Goal: Task Accomplishment & Management: Manage account settings

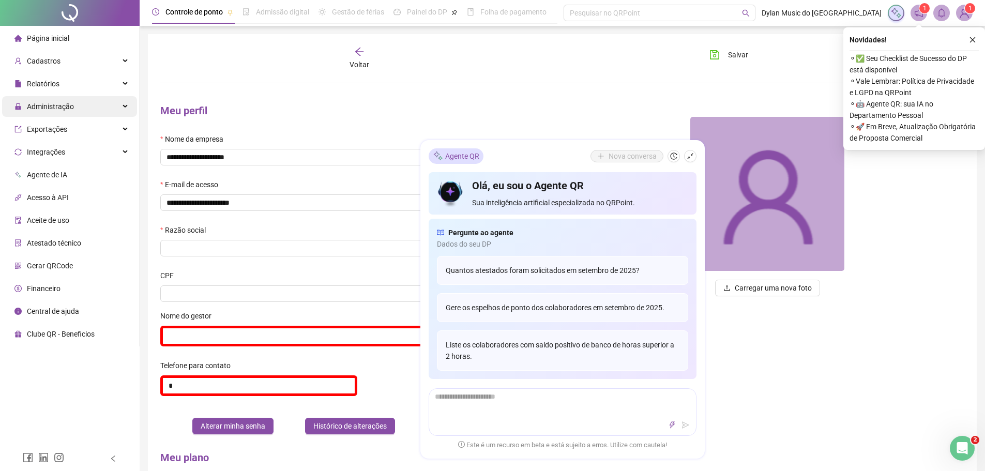
click at [92, 111] on div "Administração" at bounding box center [69, 106] width 135 height 21
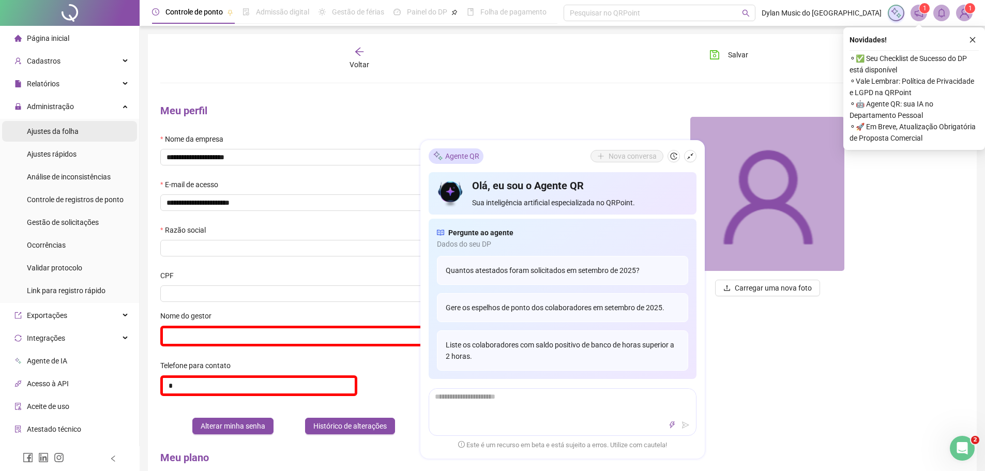
click at [89, 136] on li "Ajustes da folha" at bounding box center [69, 131] width 135 height 21
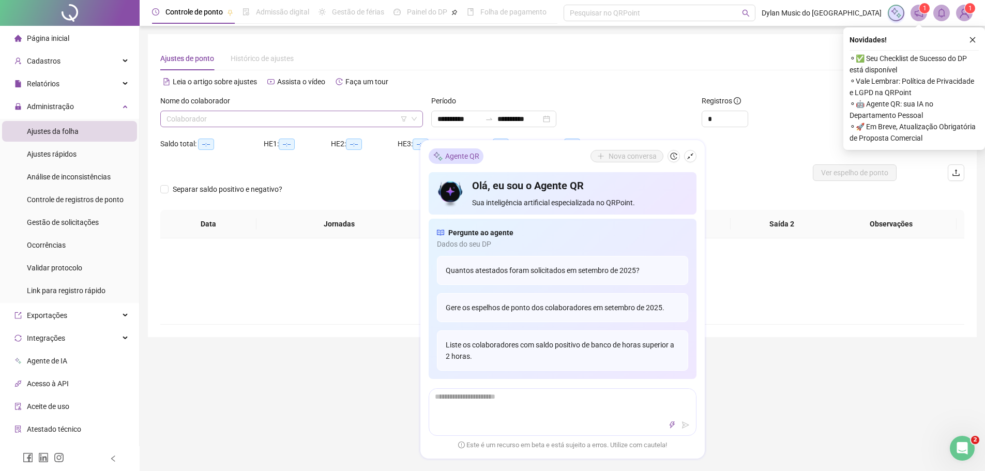
click at [232, 125] on input "search" at bounding box center [287, 119] width 241 height 16
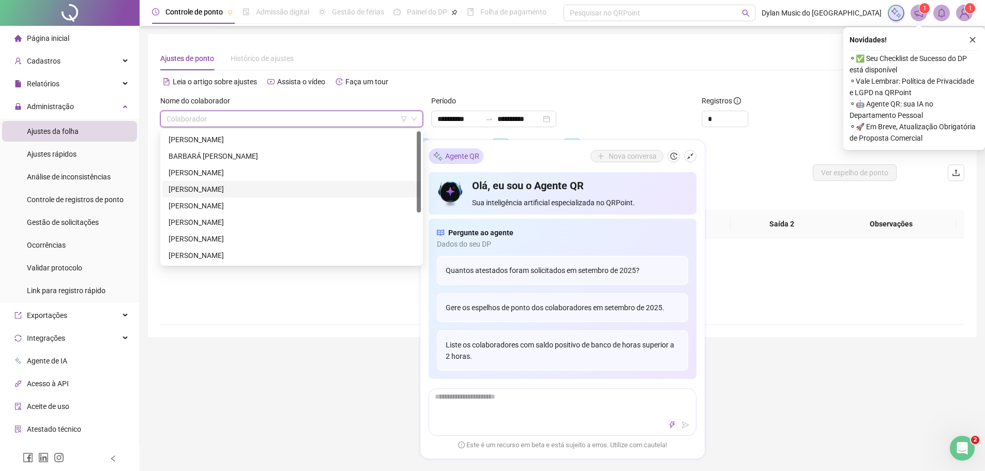
scroll to position [83, 0]
click at [226, 220] on div "[PERSON_NAME]" at bounding box center [292, 222] width 246 height 11
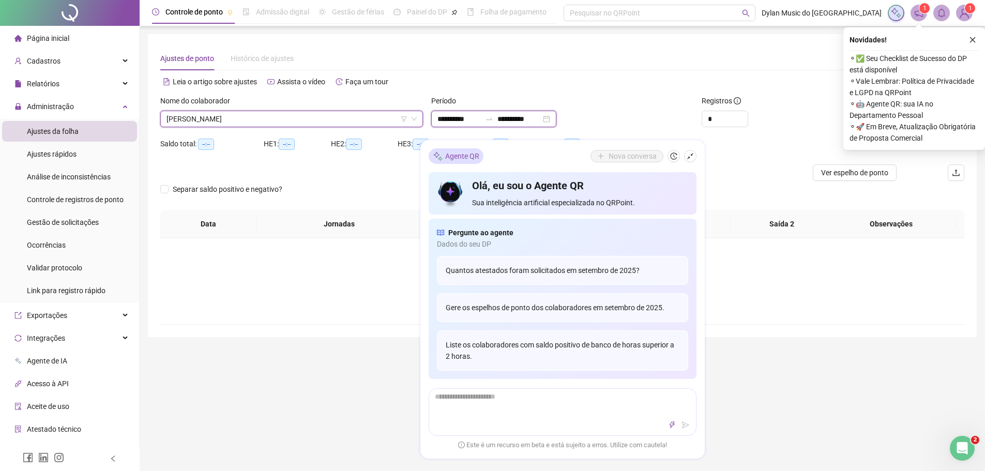
click at [440, 117] on input "**********" at bounding box center [459, 118] width 43 height 11
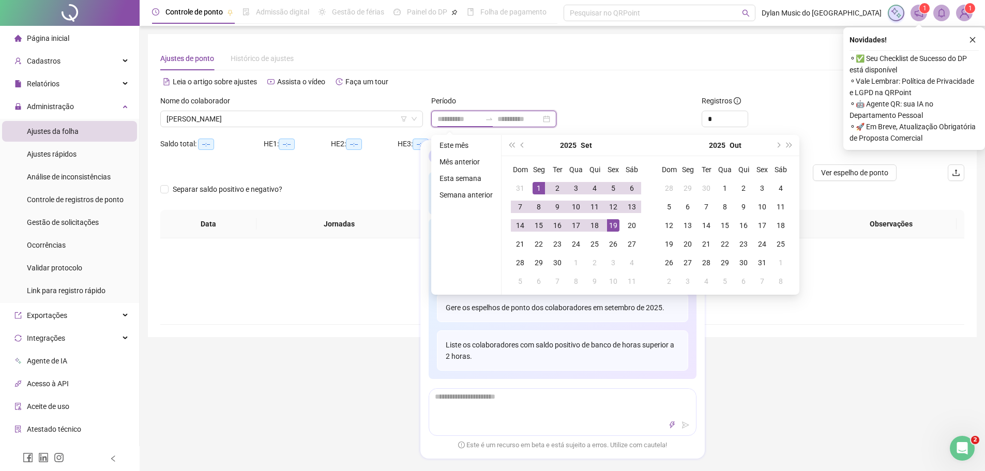
type input "**********"
click at [523, 146] on span "prev-year" at bounding box center [523, 145] width 5 height 5
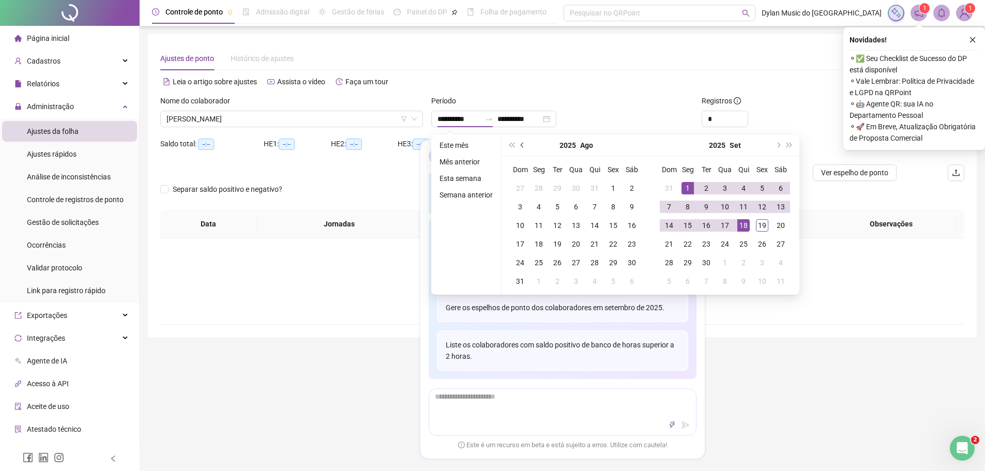
click at [523, 146] on span "prev-year" at bounding box center [523, 145] width 5 height 5
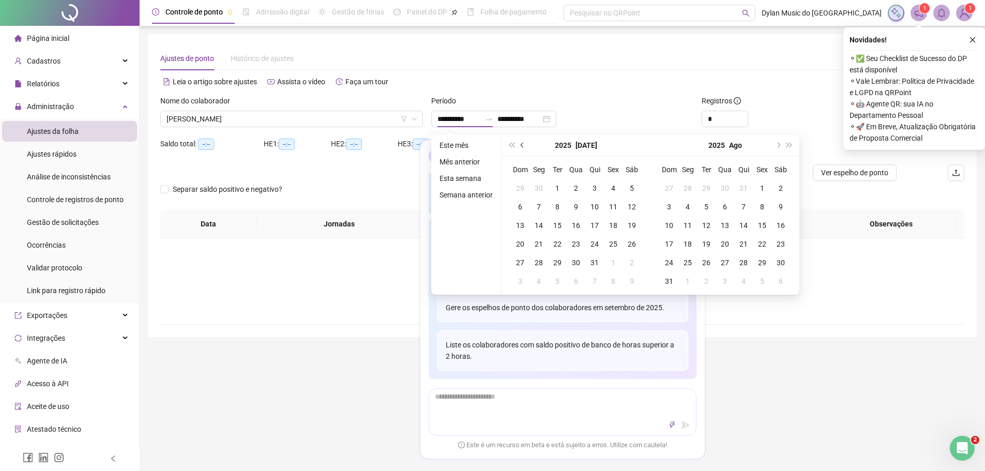
click at [523, 146] on span "prev-year" at bounding box center [523, 145] width 5 height 5
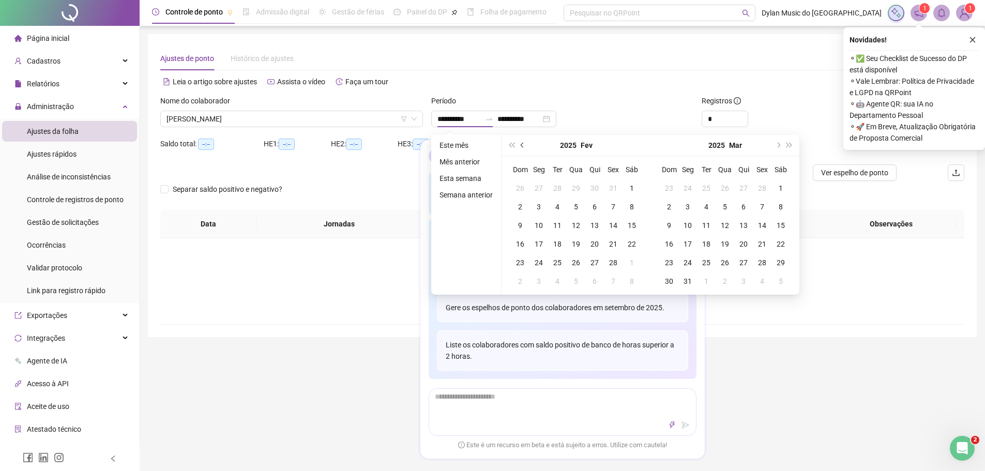
click at [523, 146] on span "prev-year" at bounding box center [523, 145] width 5 height 5
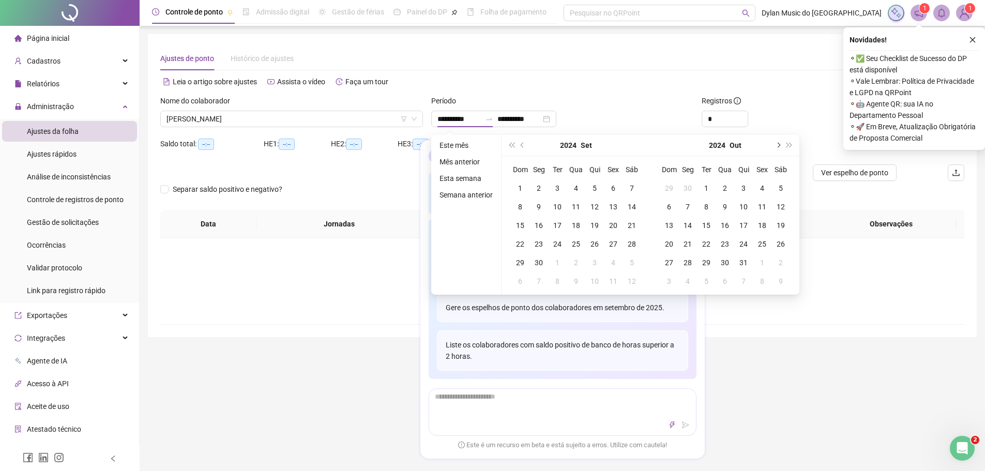
click at [777, 147] on span "next-year" at bounding box center [777, 145] width 5 height 5
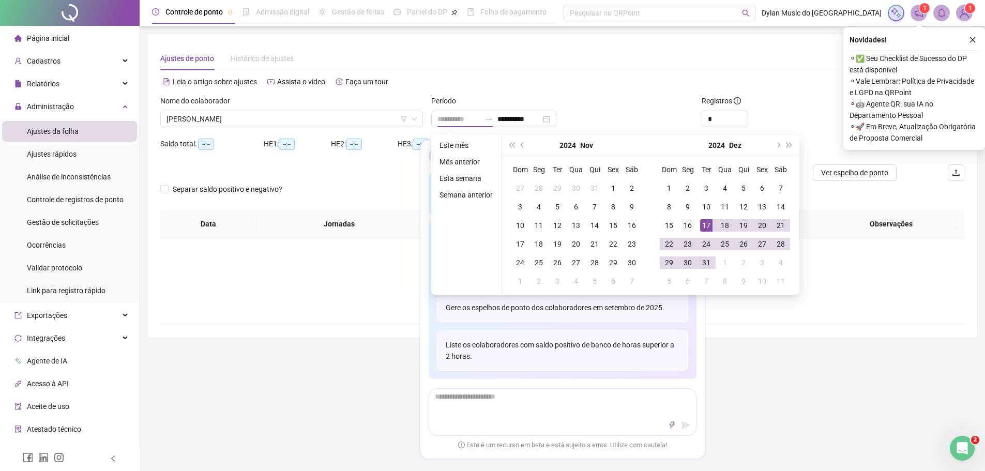
type input "**********"
click at [687, 227] on div "16" at bounding box center [688, 225] width 12 height 12
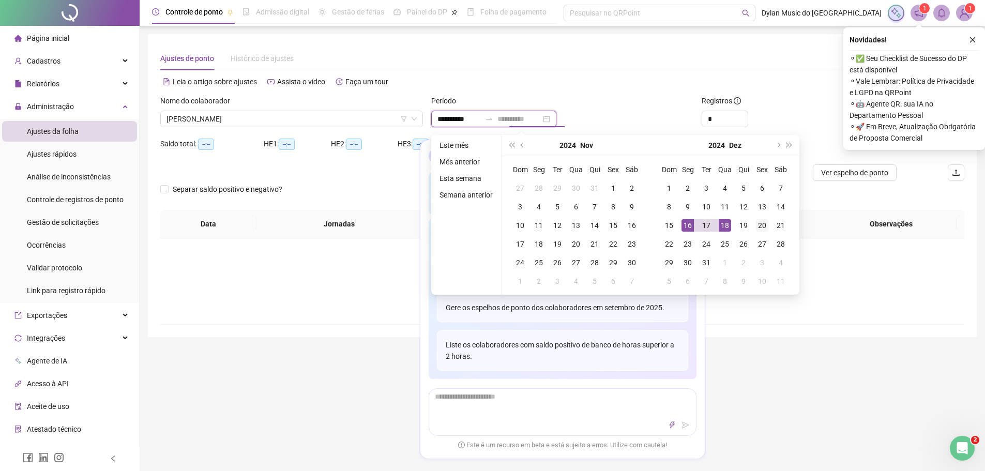
type input "**********"
click at [766, 227] on div "20" at bounding box center [762, 225] width 12 height 12
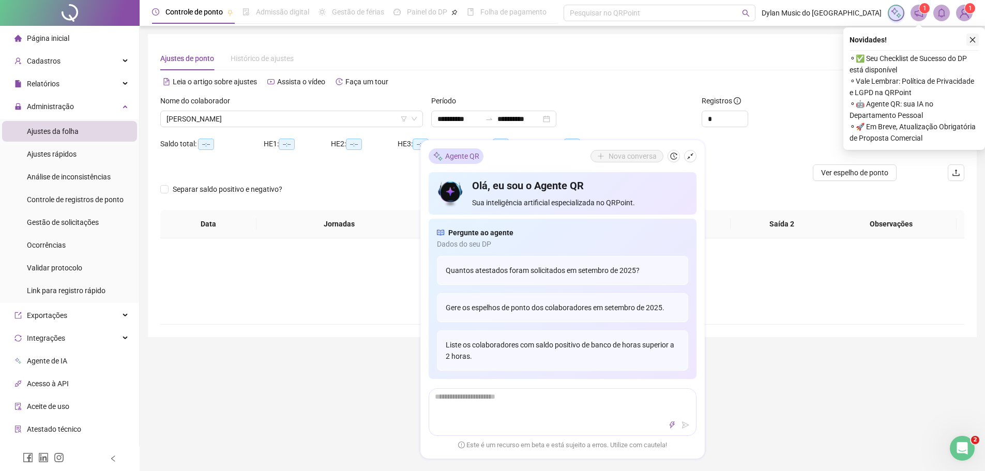
click at [973, 41] on icon "close" at bounding box center [972, 39] width 7 height 7
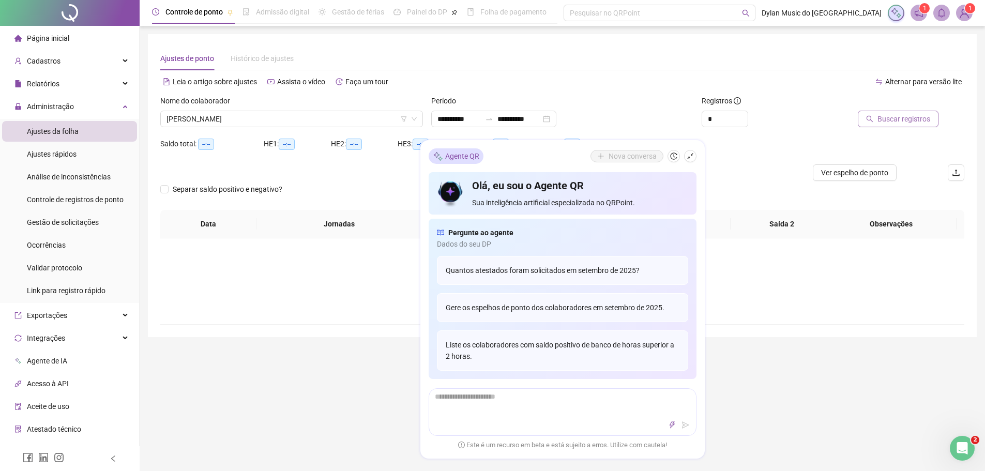
click at [878, 119] on button "Buscar registros" at bounding box center [898, 119] width 81 height 17
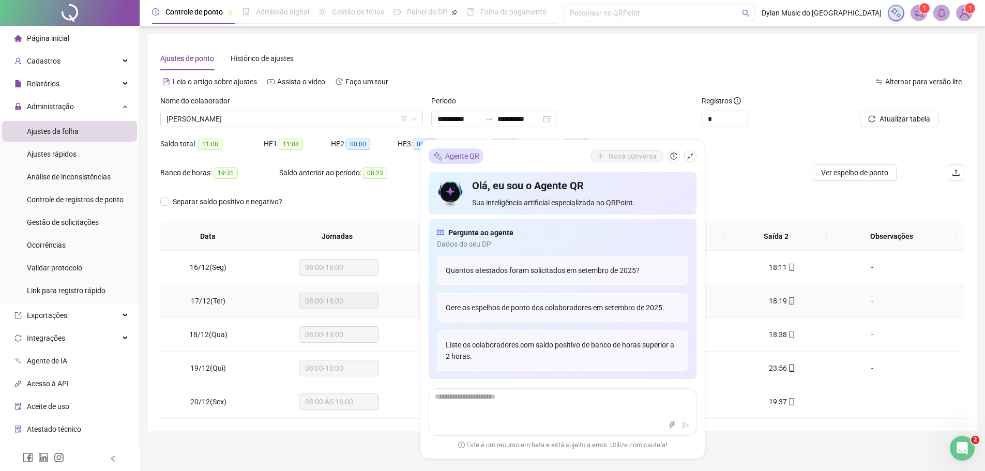
click at [399, 287] on td "08:00-18:00" at bounding box center [339, 301] width 165 height 34
click at [691, 154] on icon "shrink" at bounding box center [690, 156] width 7 height 7
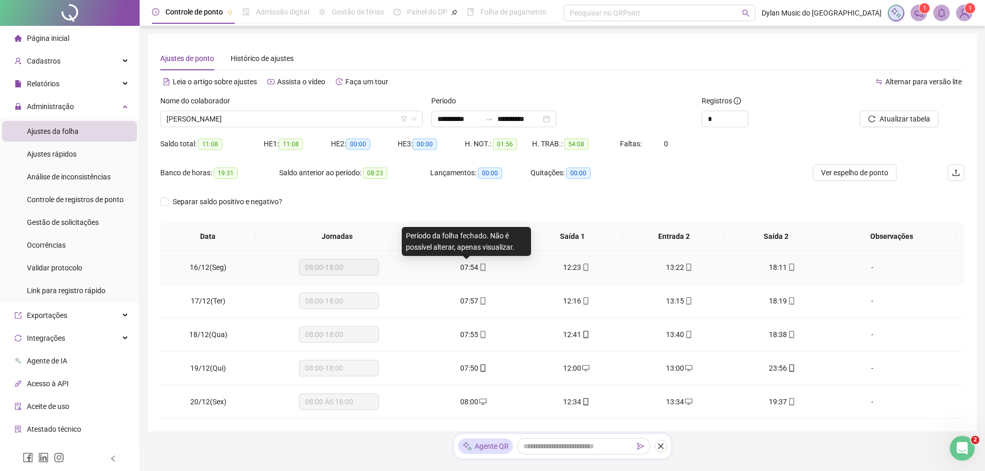
click at [472, 269] on span "07:54" at bounding box center [469, 267] width 18 height 8
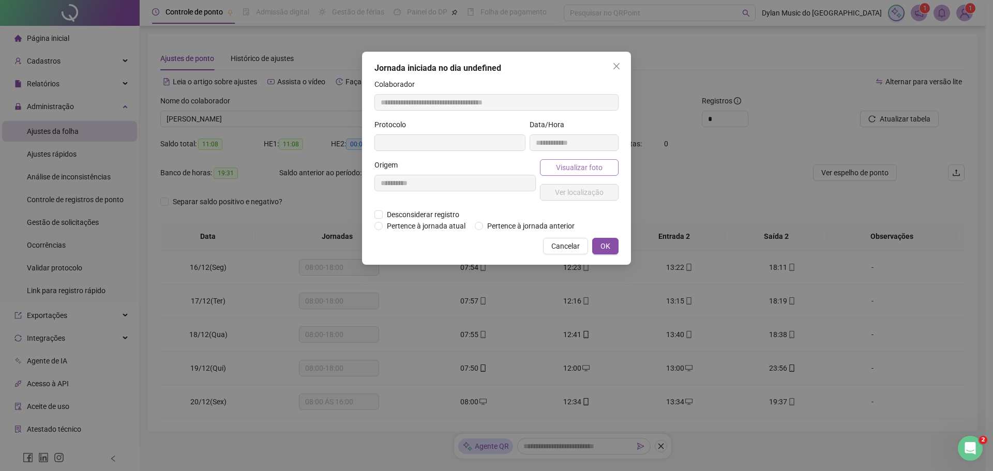
click at [585, 175] on button "Visualizar foto" at bounding box center [579, 167] width 79 height 17
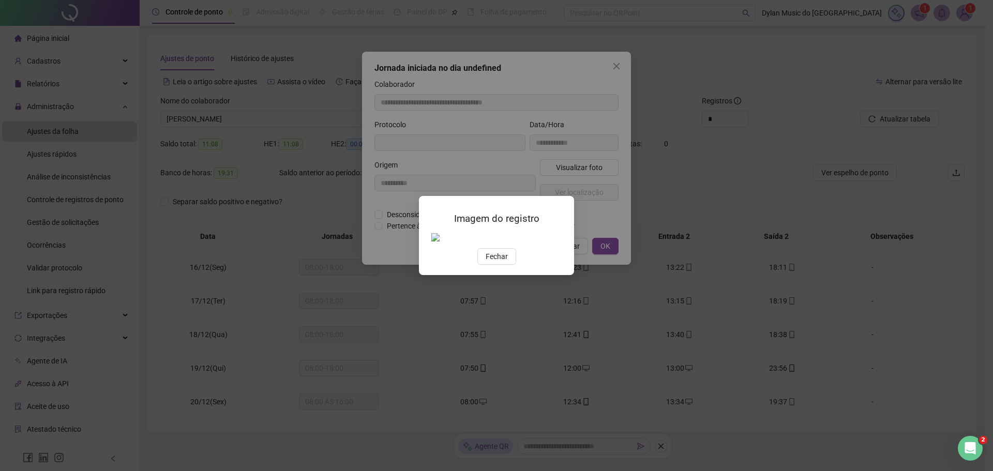
type input "**********"
click at [431, 237] on img at bounding box center [431, 237] width 0 height 0
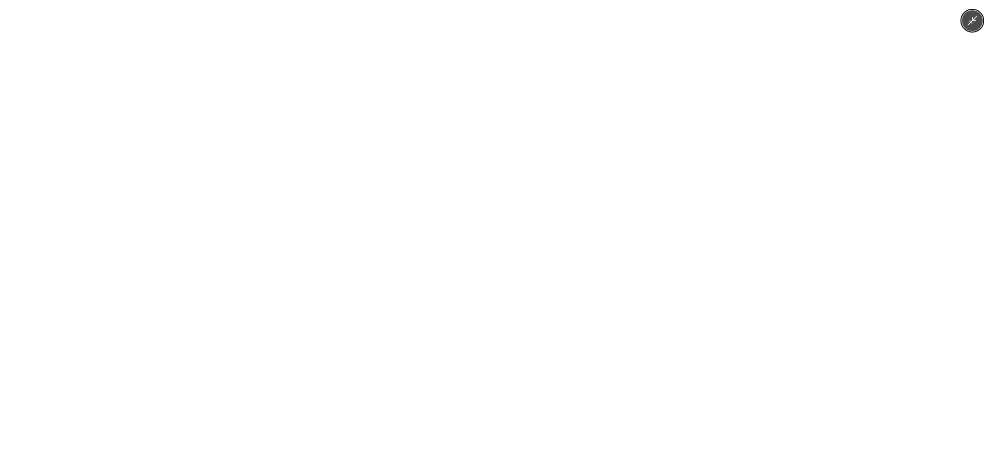
click at [654, 260] on img at bounding box center [496, 235] width 353 height 471
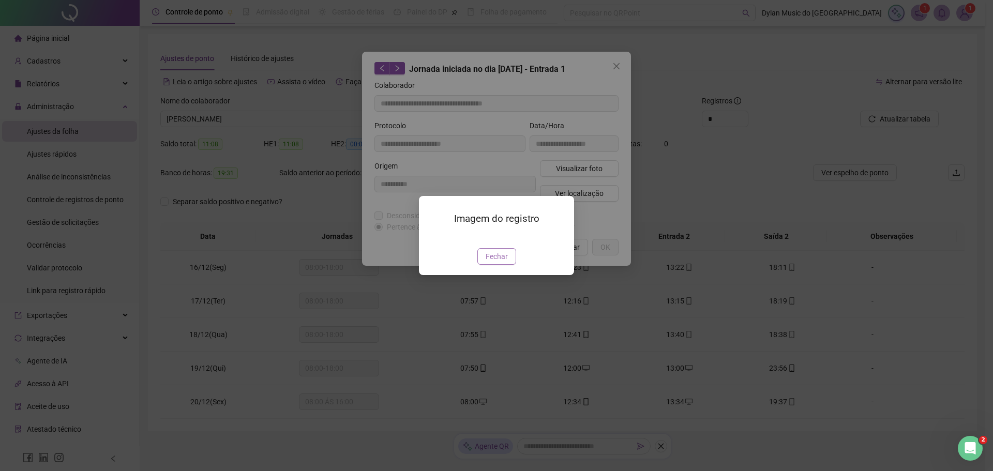
click at [507, 262] on span "Fechar" at bounding box center [497, 256] width 22 height 11
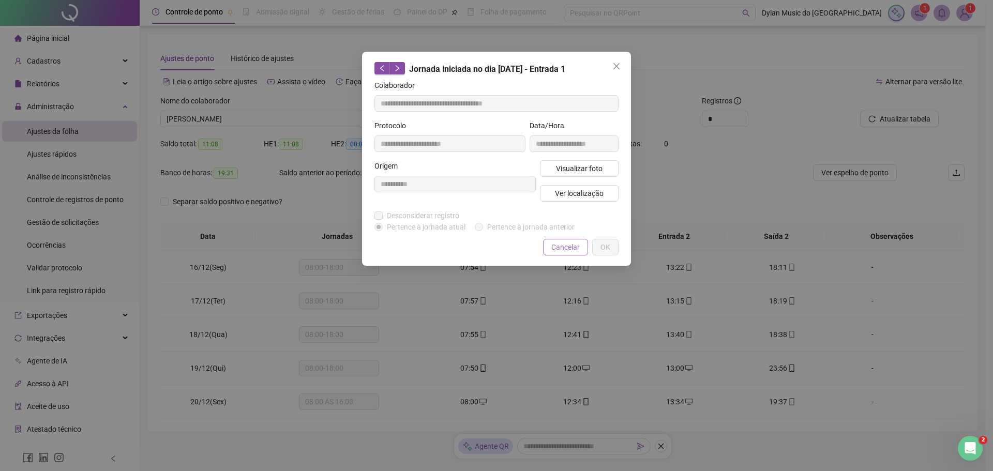
click at [574, 244] on span "Cancelar" at bounding box center [565, 247] width 28 height 11
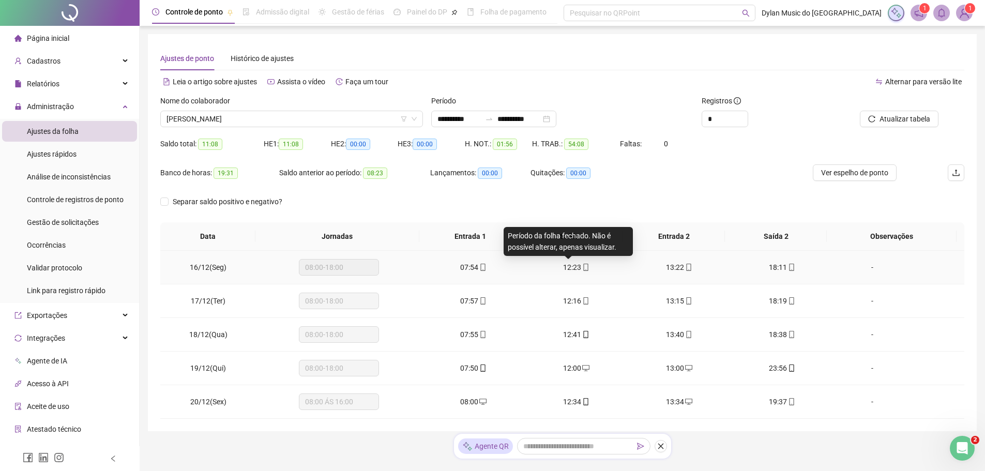
click at [570, 268] on span "12:23" at bounding box center [572, 267] width 18 height 8
type input "**********"
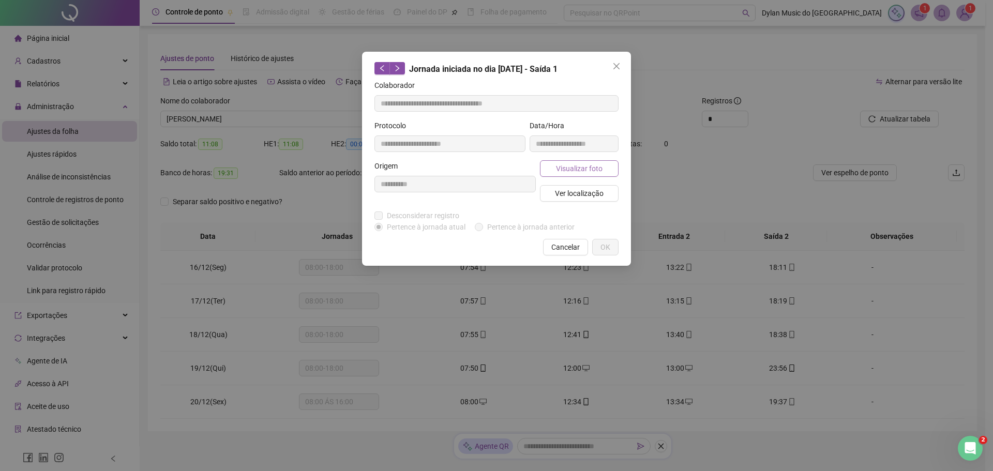
click at [550, 170] on button "Visualizar foto" at bounding box center [579, 168] width 79 height 17
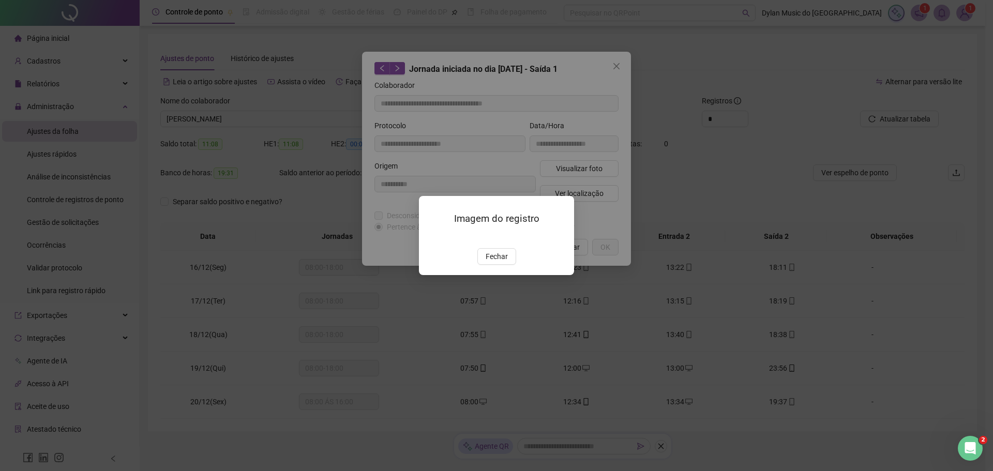
click at [431, 237] on img at bounding box center [431, 237] width 0 height 0
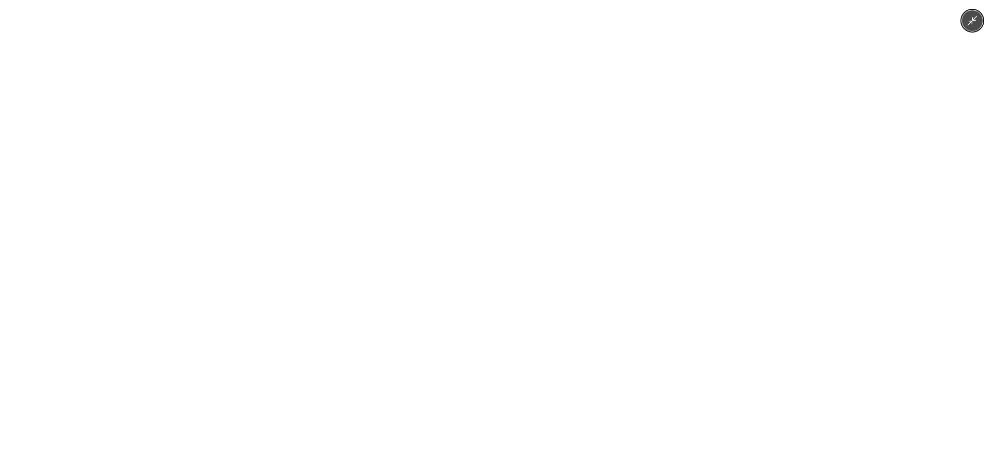
click at [721, 247] on div at bounding box center [496, 235] width 993 height 471
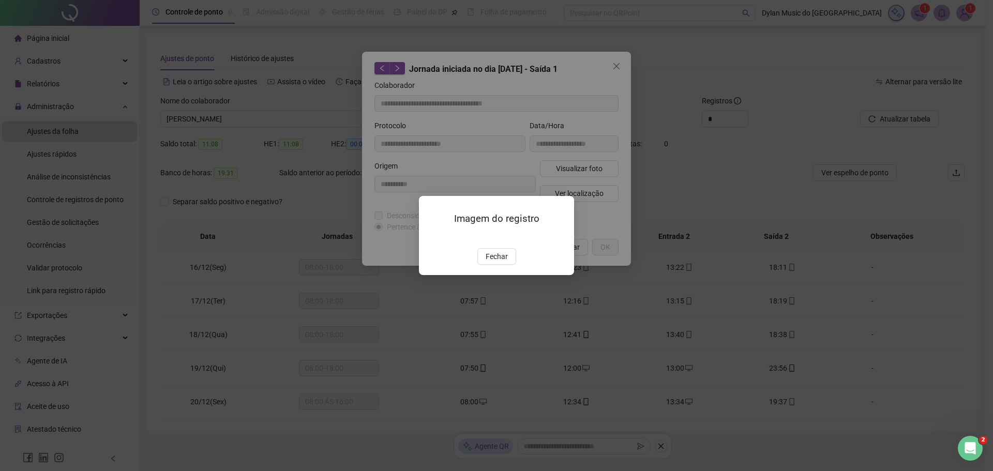
click at [431, 237] on img at bounding box center [431, 237] width 0 height 0
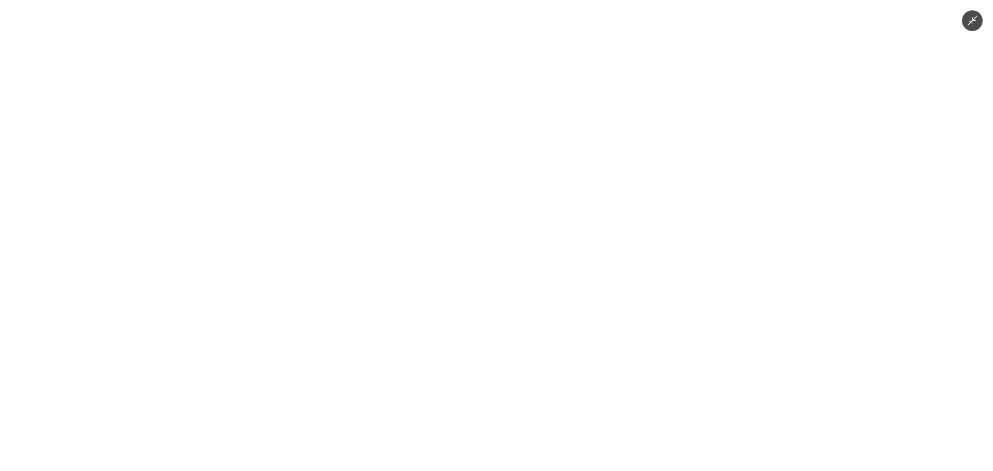
click at [734, 269] on div at bounding box center [496, 235] width 993 height 471
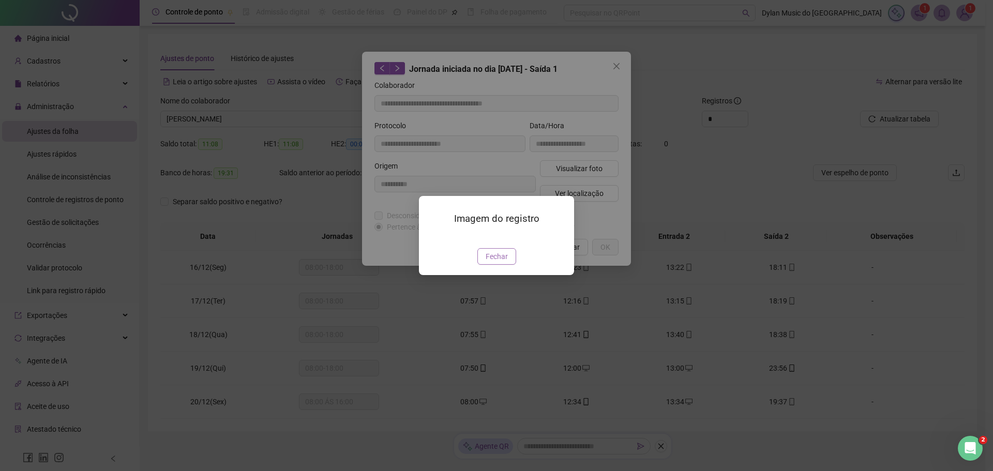
click at [501, 262] on span "Fechar" at bounding box center [497, 256] width 22 height 11
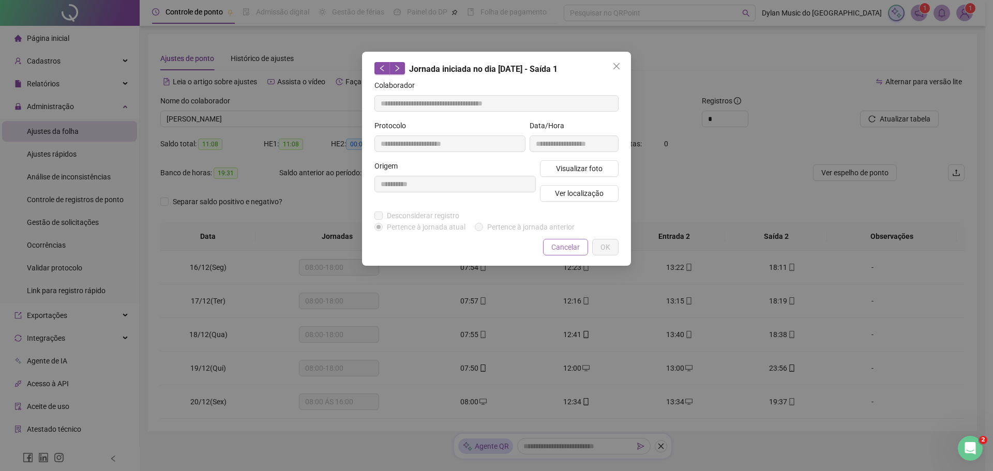
click at [557, 248] on span "Cancelar" at bounding box center [565, 247] width 28 height 11
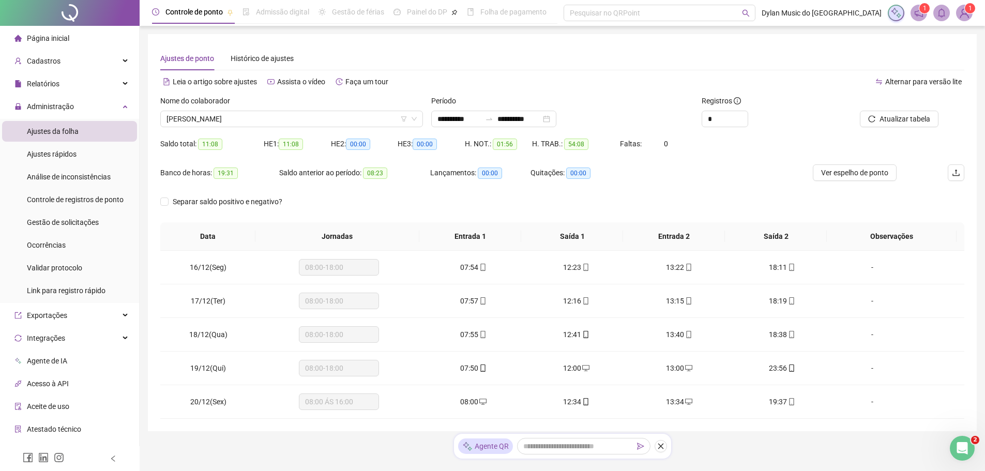
click at [468, 269] on span "07:54" at bounding box center [469, 267] width 18 height 8
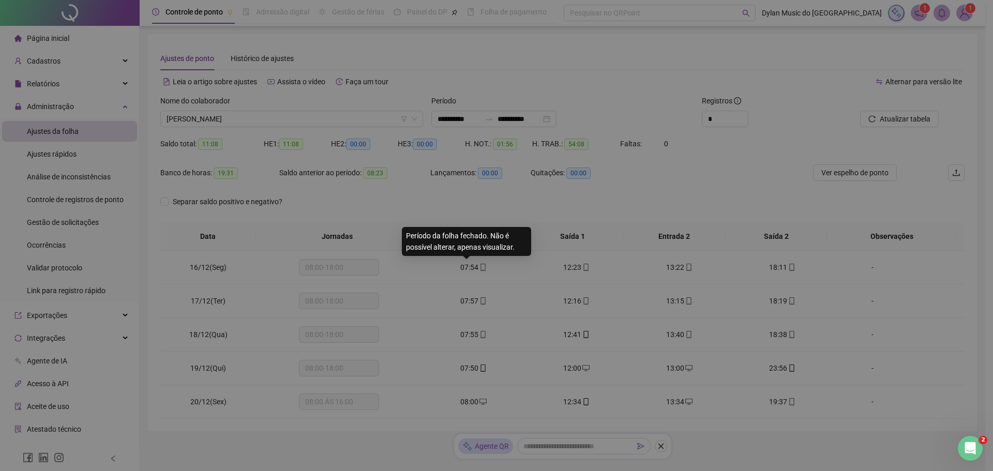
type input "**********"
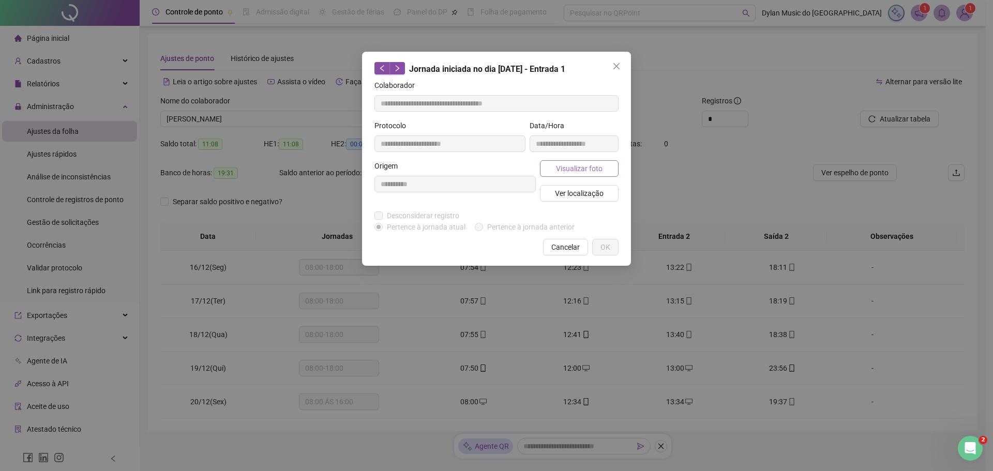
click at [574, 171] on span "Visualizar foto" at bounding box center [579, 168] width 47 height 11
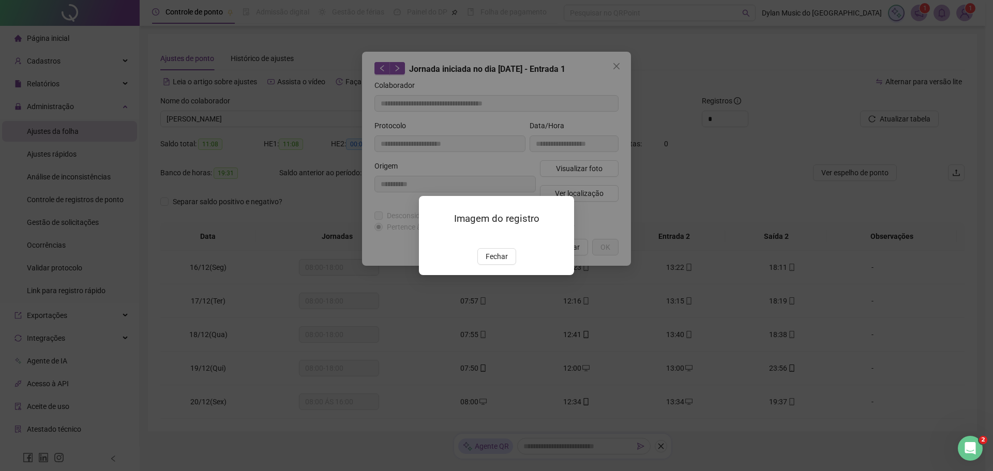
click at [431, 237] on img at bounding box center [431, 237] width 0 height 0
click at [503, 262] on span "Fechar" at bounding box center [497, 256] width 22 height 11
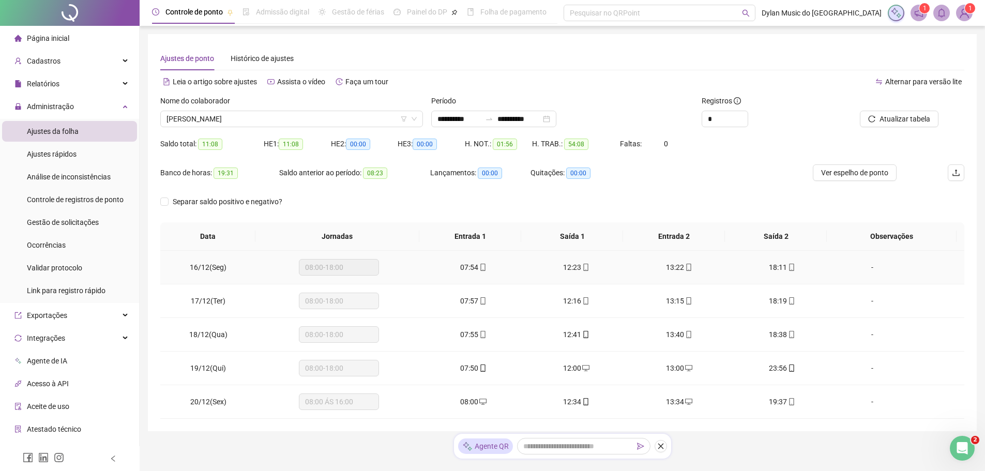
click at [769, 266] on span "18:11" at bounding box center [778, 267] width 18 height 8
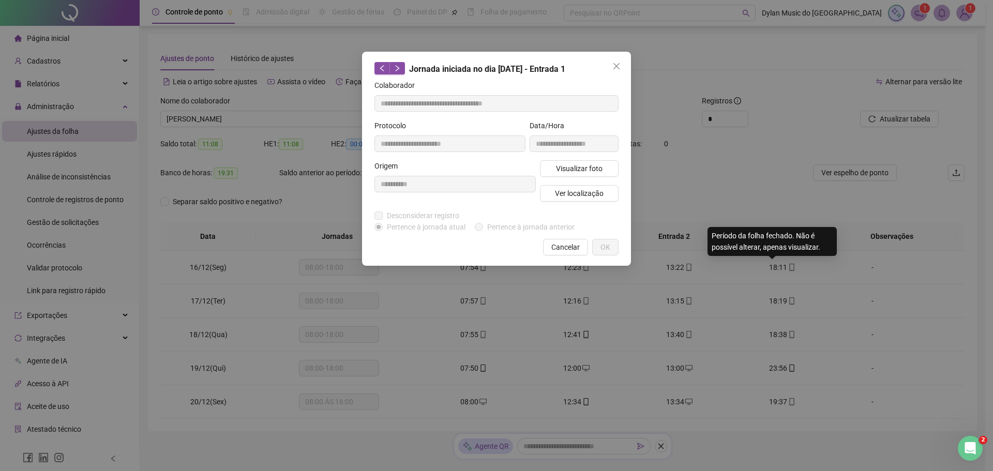
type input "**********"
click at [564, 174] on button "Visualizar foto" at bounding box center [579, 168] width 79 height 17
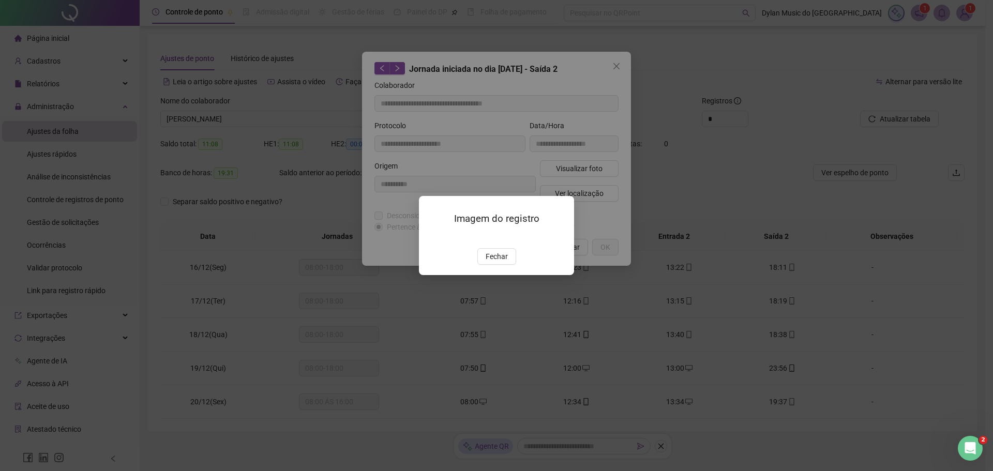
click at [431, 237] on img at bounding box center [431, 237] width 0 height 0
click at [494, 262] on span "Fechar" at bounding box center [497, 256] width 22 height 11
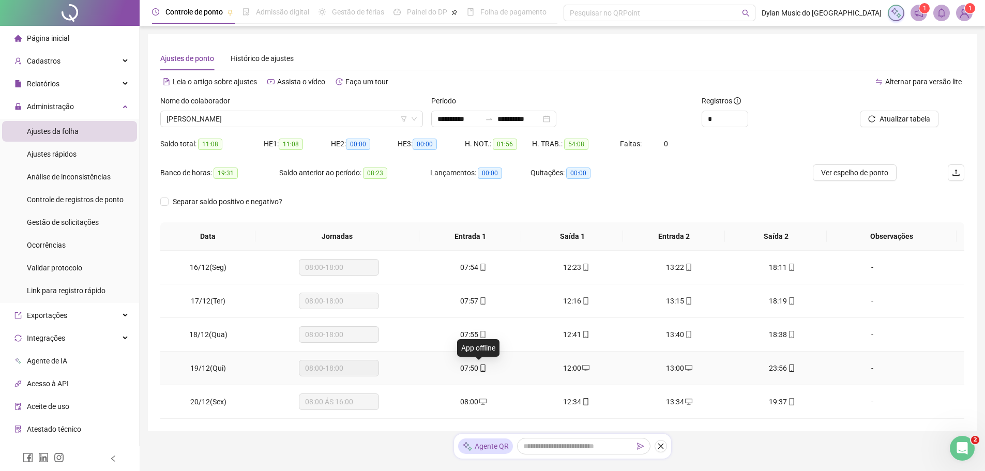
click at [473, 370] on span "07:50" at bounding box center [469, 368] width 18 height 8
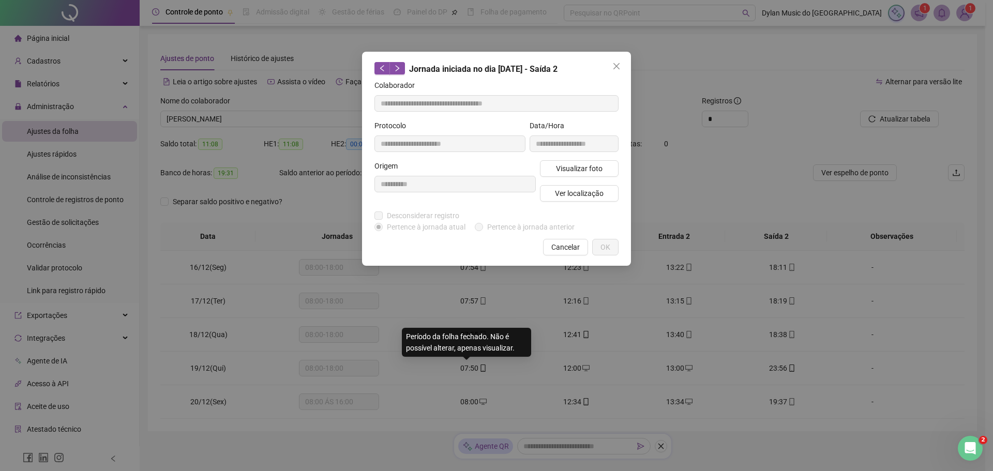
type input "**********"
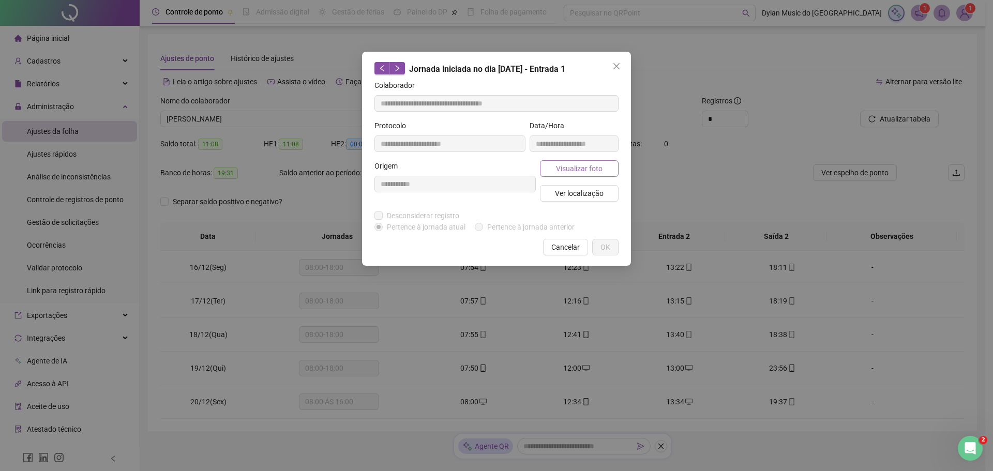
click at [568, 173] on span "Visualizar foto" at bounding box center [579, 168] width 47 height 11
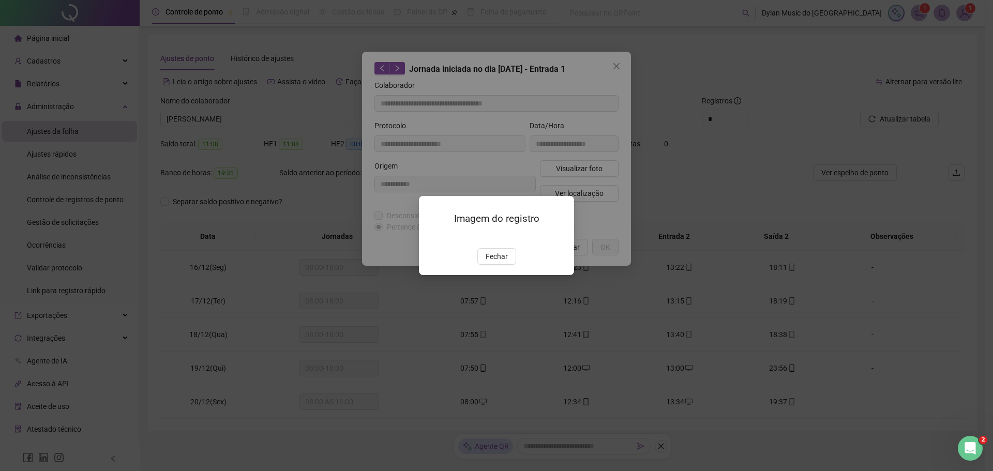
click at [431, 237] on img at bounding box center [431, 237] width 0 height 0
click at [504, 265] on button "Fechar" at bounding box center [496, 256] width 39 height 17
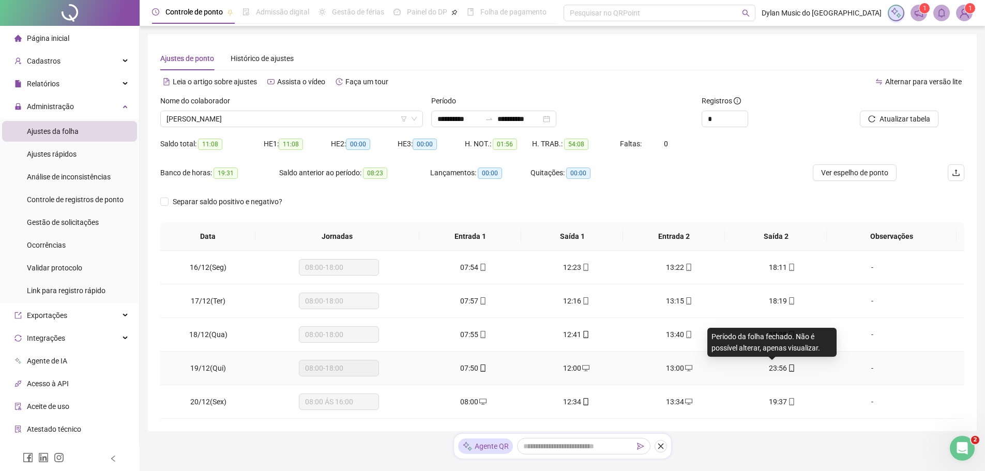
click at [769, 369] on span "23:56" at bounding box center [778, 368] width 18 height 8
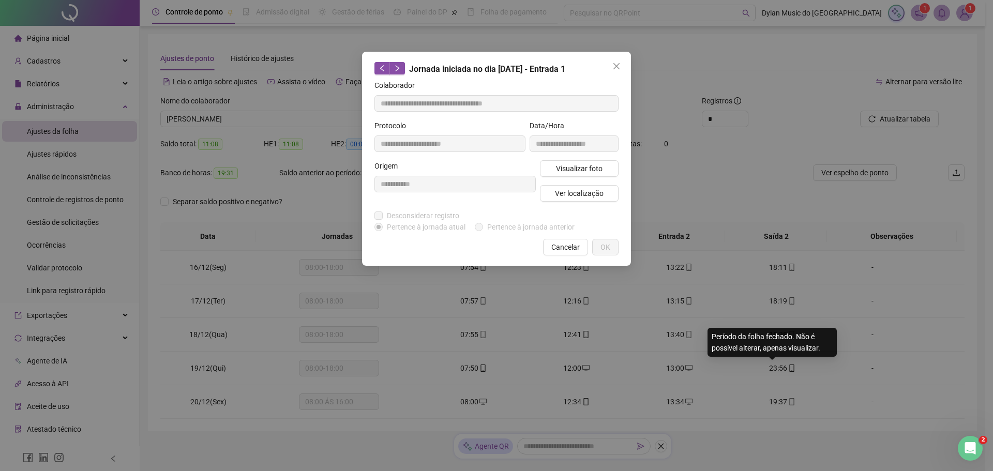
type input "**********"
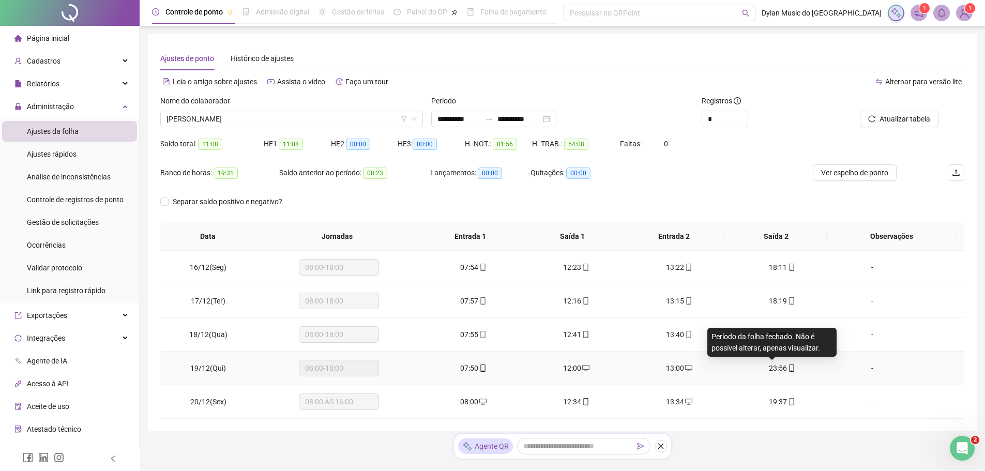
click at [773, 367] on span "23:56" at bounding box center [778, 368] width 18 height 8
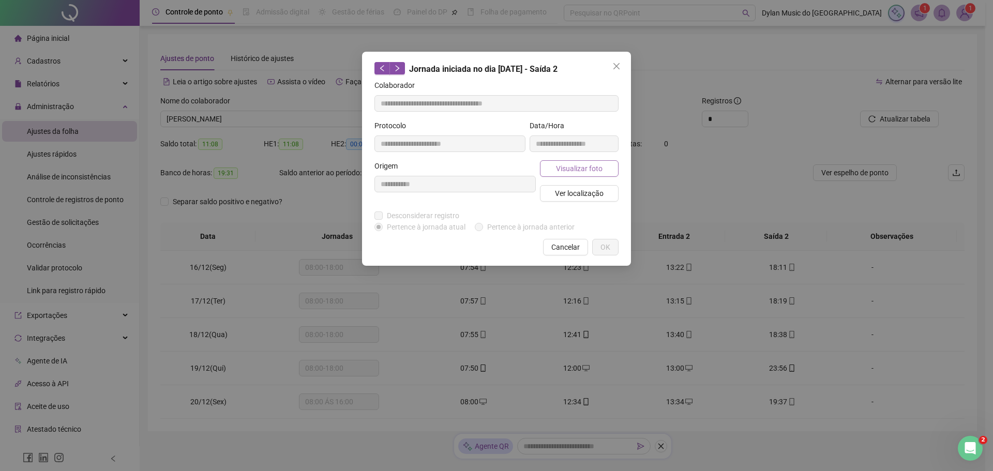
click at [594, 167] on span "Visualizar foto" at bounding box center [579, 168] width 47 height 11
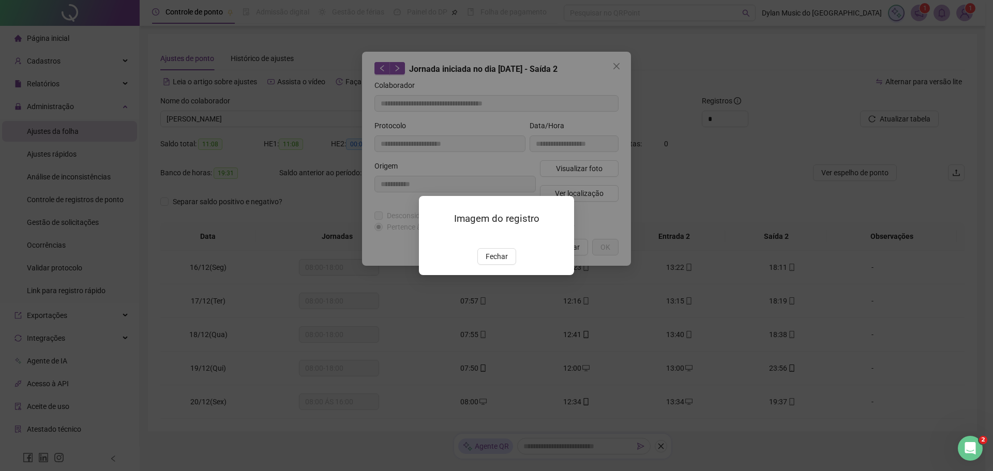
click at [431, 237] on img at bounding box center [431, 237] width 0 height 0
click at [497, 262] on span "Fechar" at bounding box center [497, 256] width 22 height 11
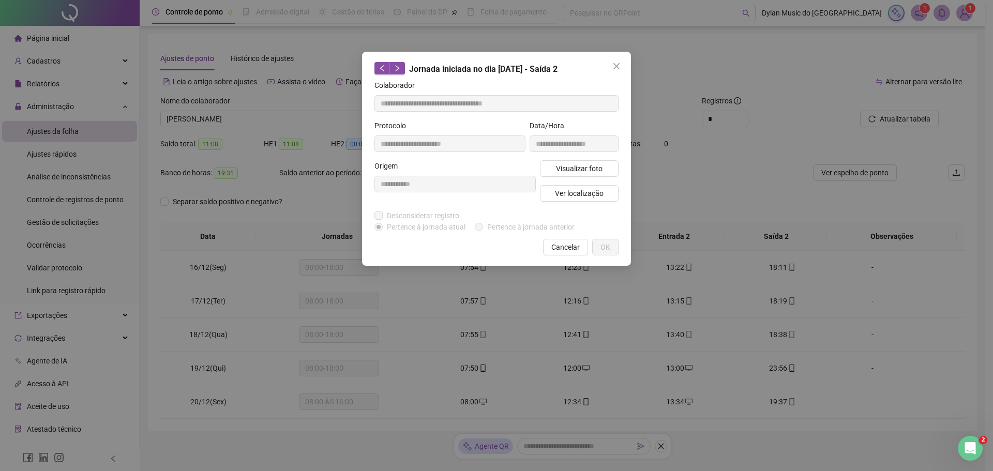
click at [510, 319] on div "**********" at bounding box center [496, 235] width 993 height 471
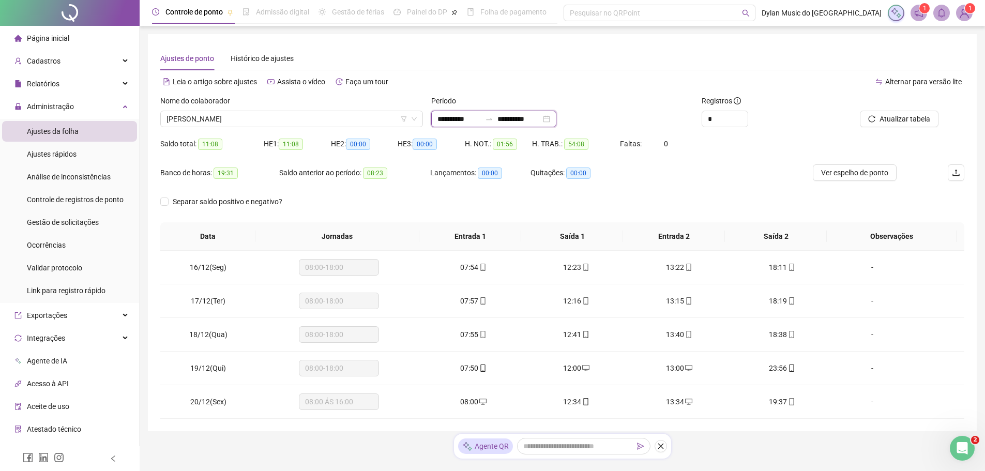
click at [517, 119] on input "**********" at bounding box center [519, 118] width 43 height 11
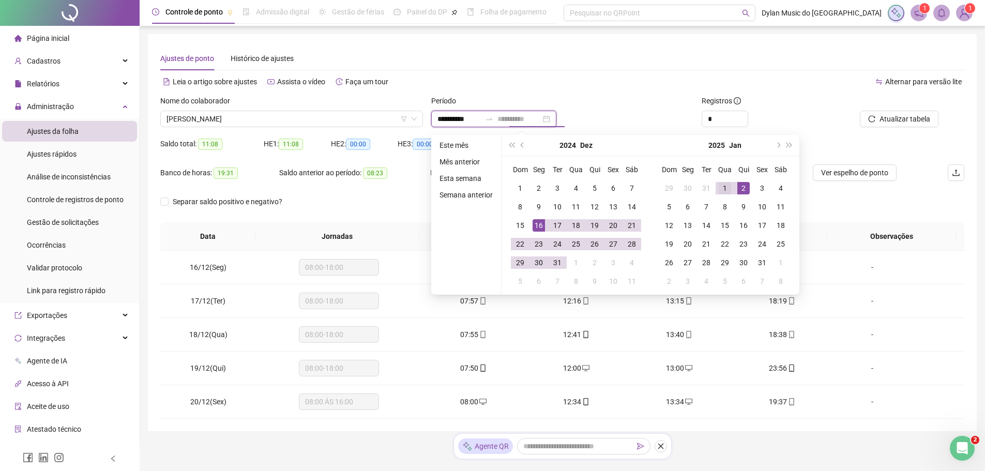
type input "**********"
click at [728, 185] on div "1" at bounding box center [725, 188] width 12 height 12
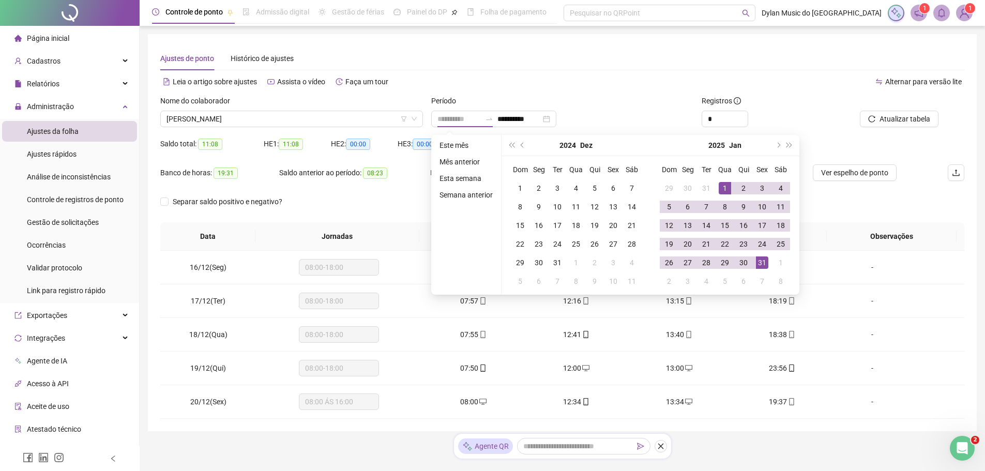
click at [763, 260] on div "31" at bounding box center [762, 263] width 12 height 12
type input "**********"
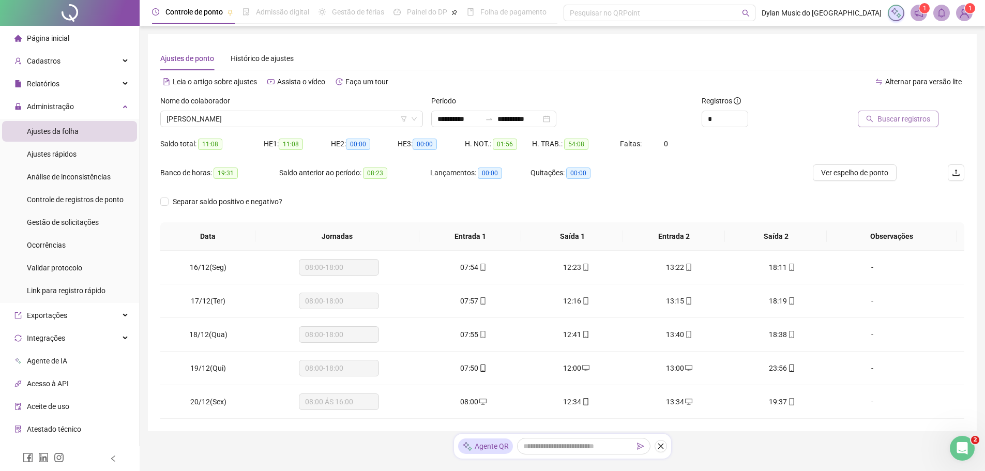
click at [877, 120] on button "Buscar registros" at bounding box center [898, 119] width 81 height 17
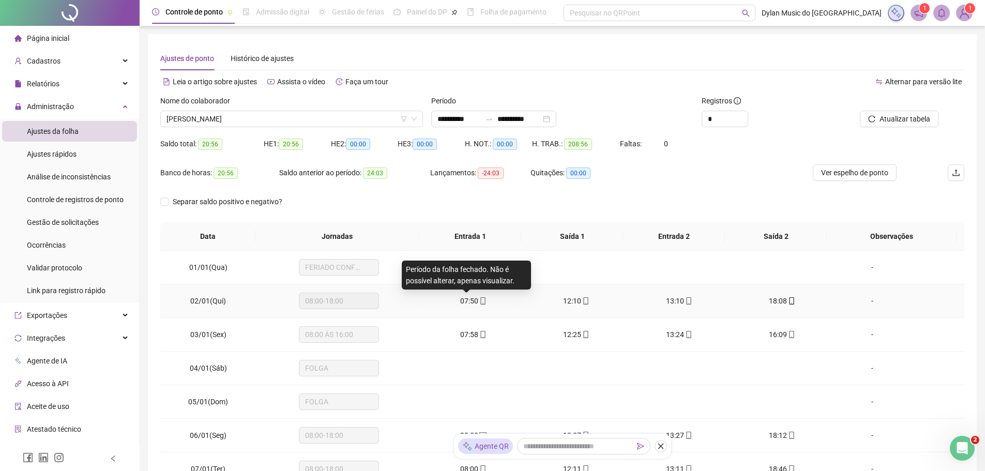
click at [471, 300] on span "07:50" at bounding box center [469, 301] width 18 height 8
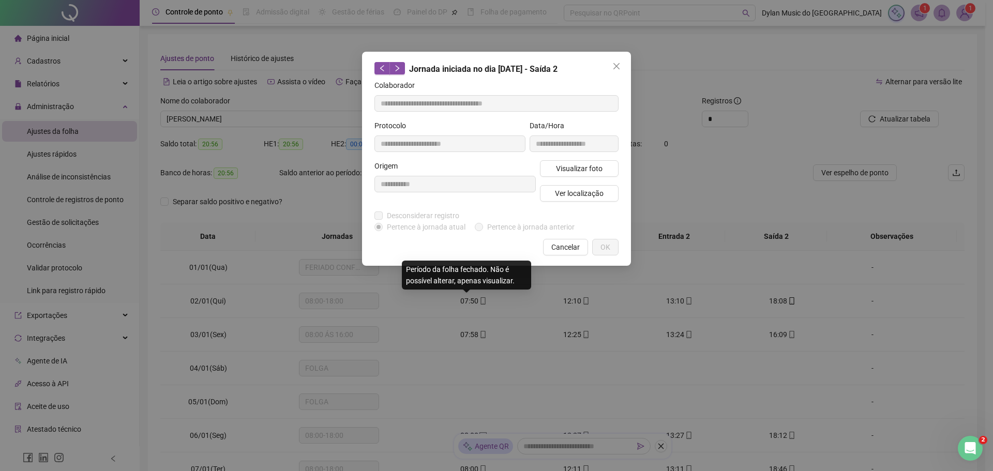
type input "**********"
click at [563, 167] on span "Visualizar foto" at bounding box center [579, 168] width 47 height 11
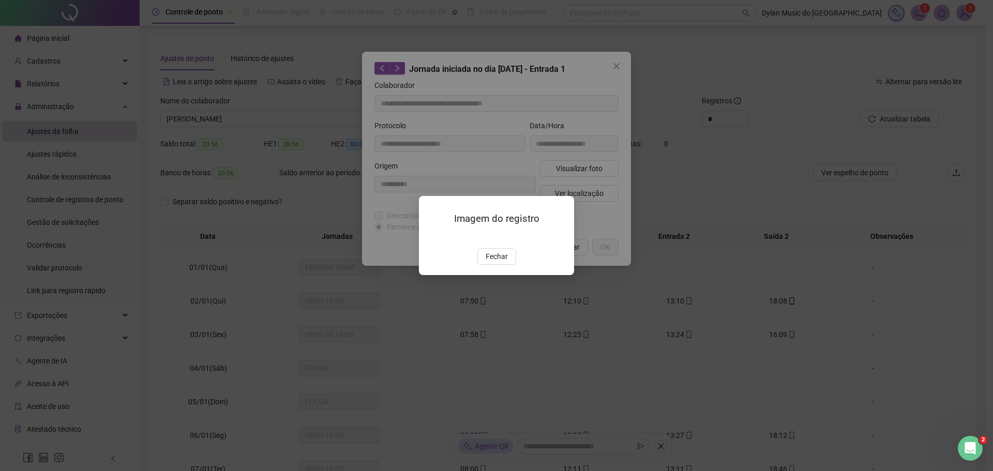
click at [431, 237] on img at bounding box center [431, 237] width 0 height 0
click at [498, 262] on span "Fechar" at bounding box center [497, 256] width 22 height 11
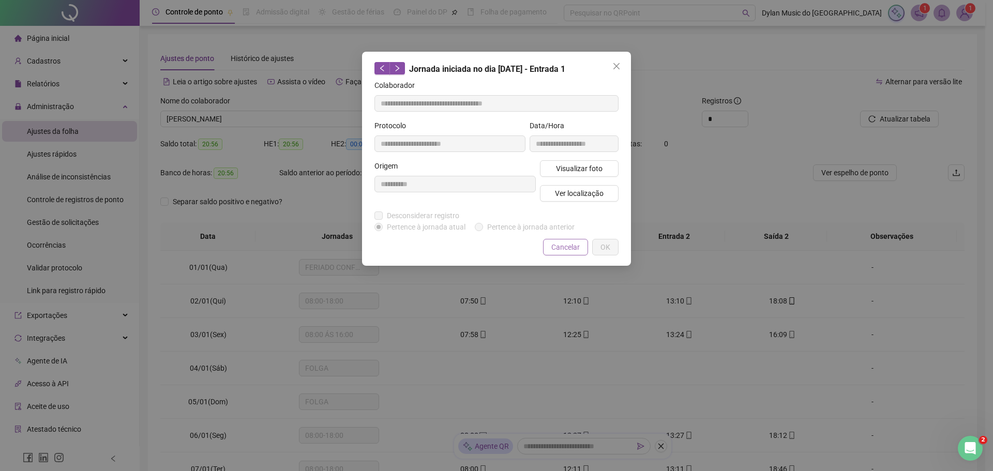
click at [560, 250] on span "Cancelar" at bounding box center [565, 247] width 28 height 11
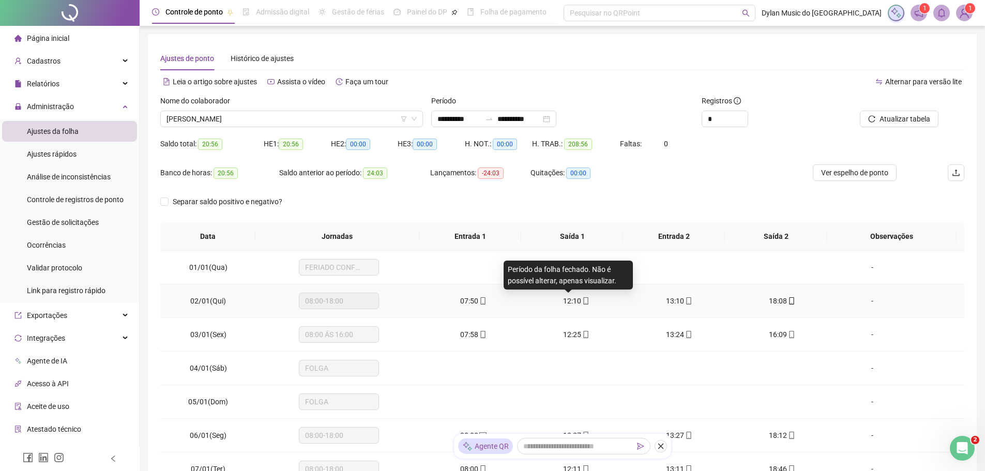
click at [571, 297] on span "12:10" at bounding box center [572, 301] width 18 height 8
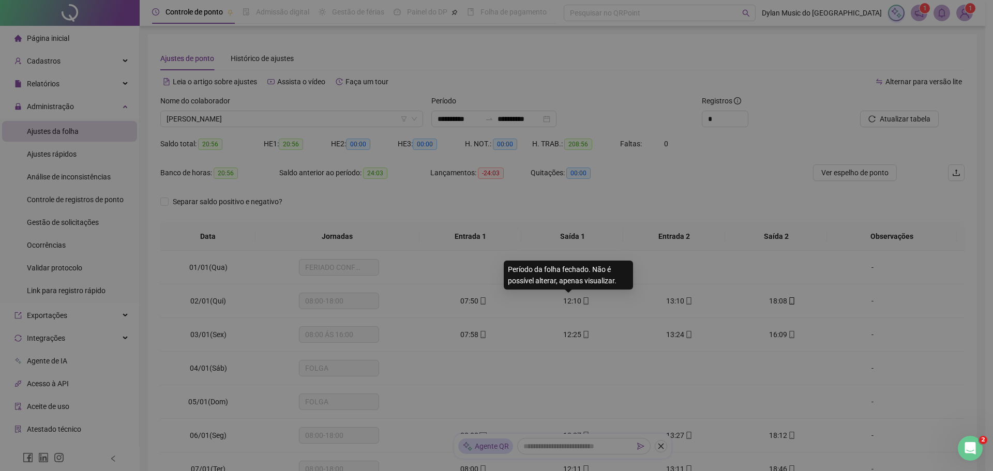
type input "**********"
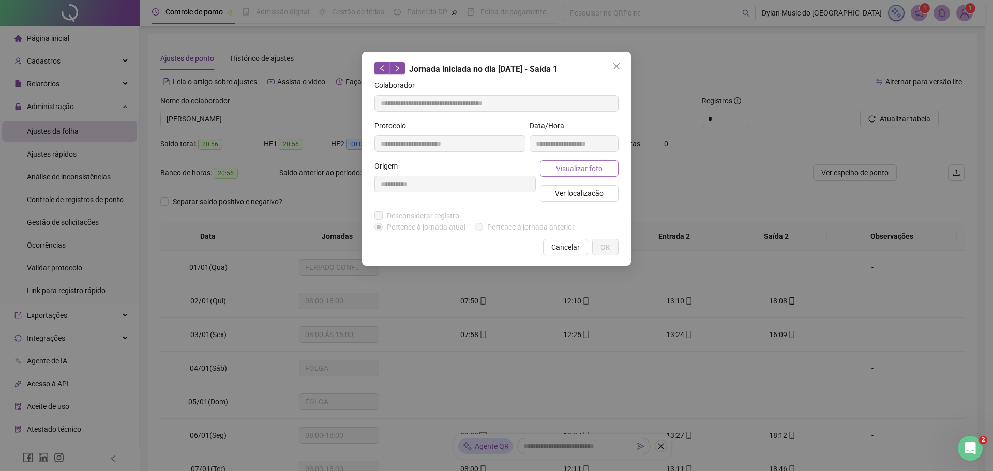
click at [560, 167] on span "Visualizar foto" at bounding box center [579, 168] width 47 height 11
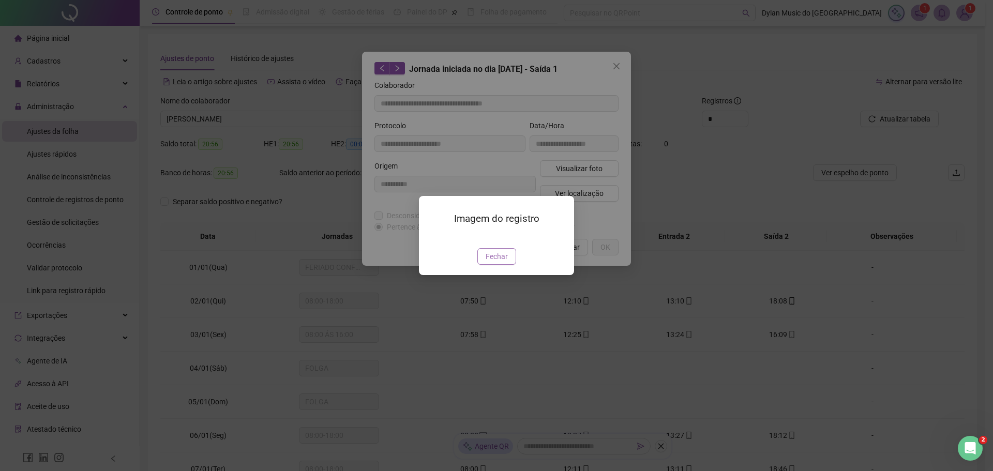
click at [504, 262] on span "Fechar" at bounding box center [497, 256] width 22 height 11
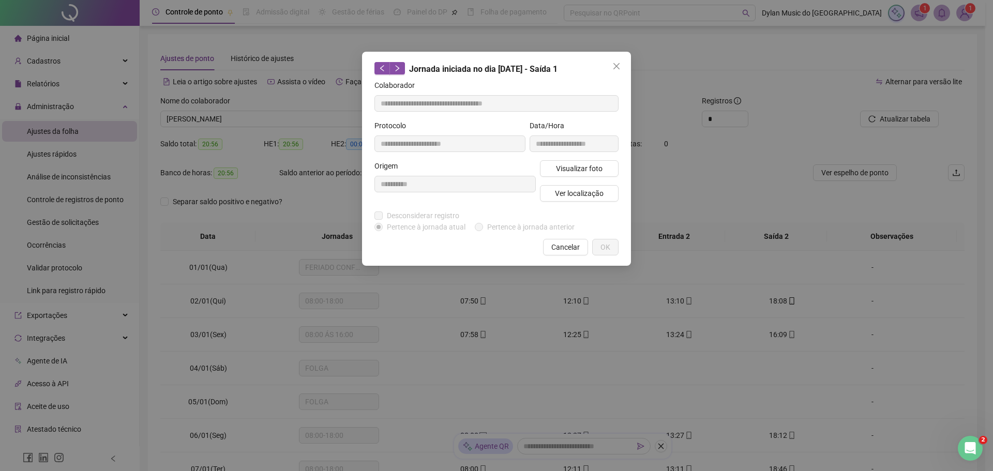
click at [553, 246] on span "Cancelar" at bounding box center [565, 247] width 28 height 11
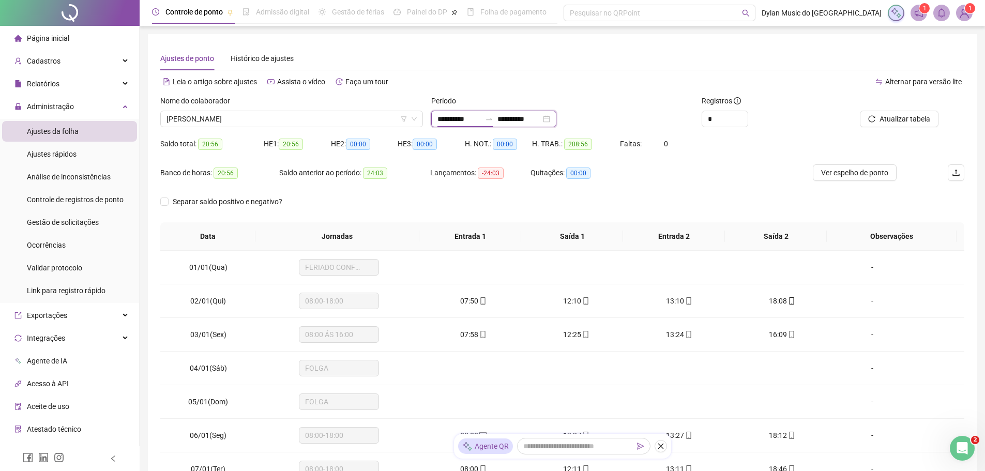
click at [458, 116] on input "**********" at bounding box center [459, 118] width 43 height 11
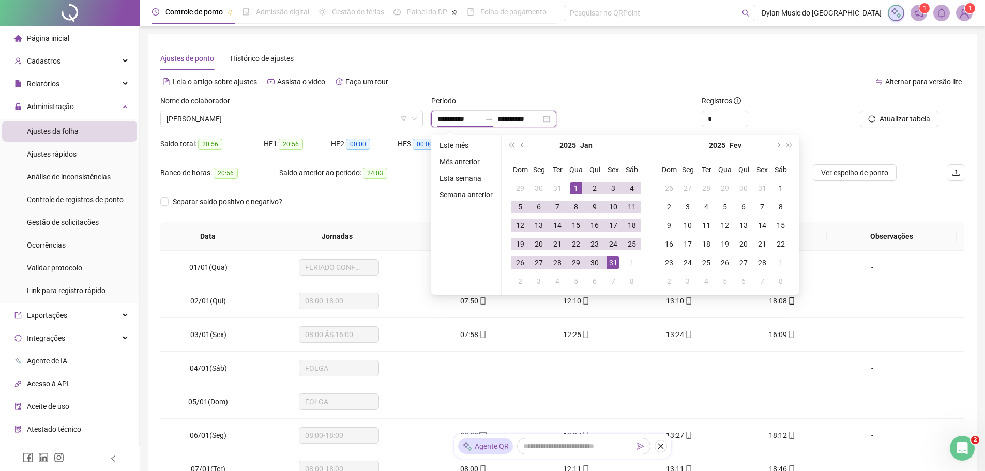
type input "**********"
click at [521, 145] on span "prev-year" at bounding box center [523, 145] width 5 height 5
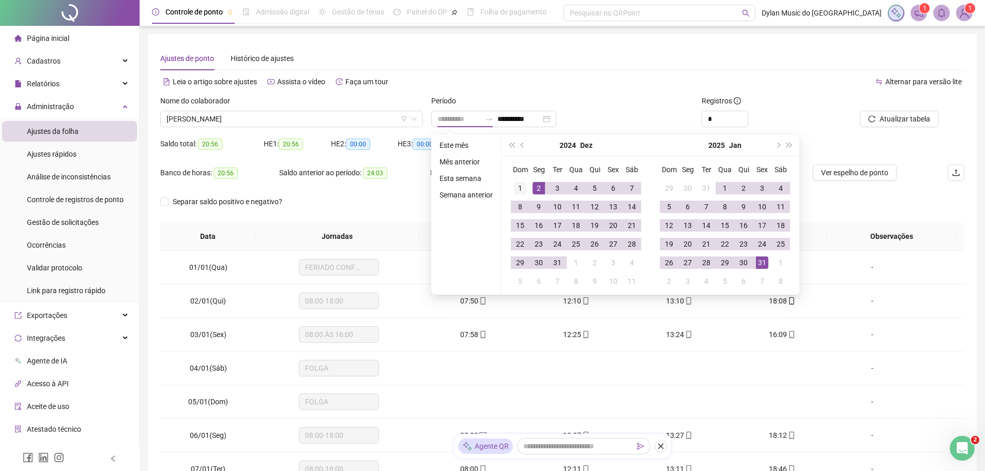
type input "**********"
click at [514, 188] on div "1" at bounding box center [520, 188] width 12 height 12
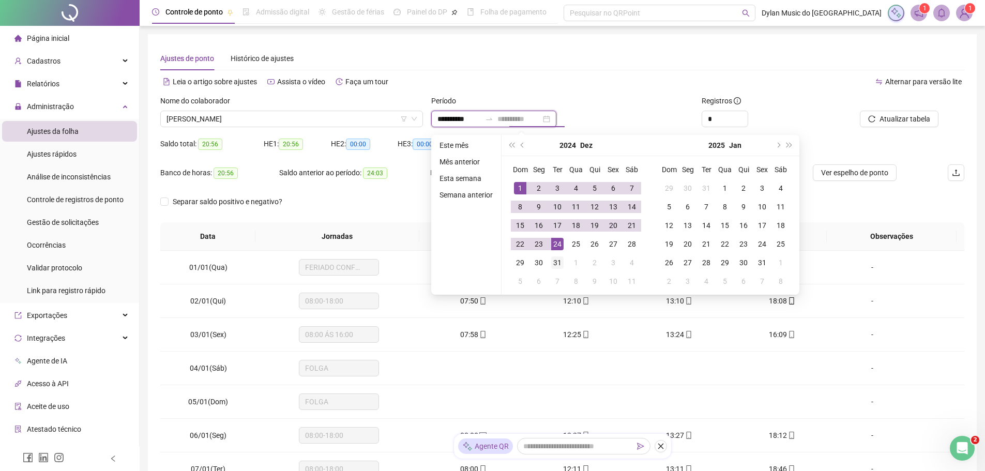
type input "**********"
click at [555, 264] on div "31" at bounding box center [557, 263] width 12 height 12
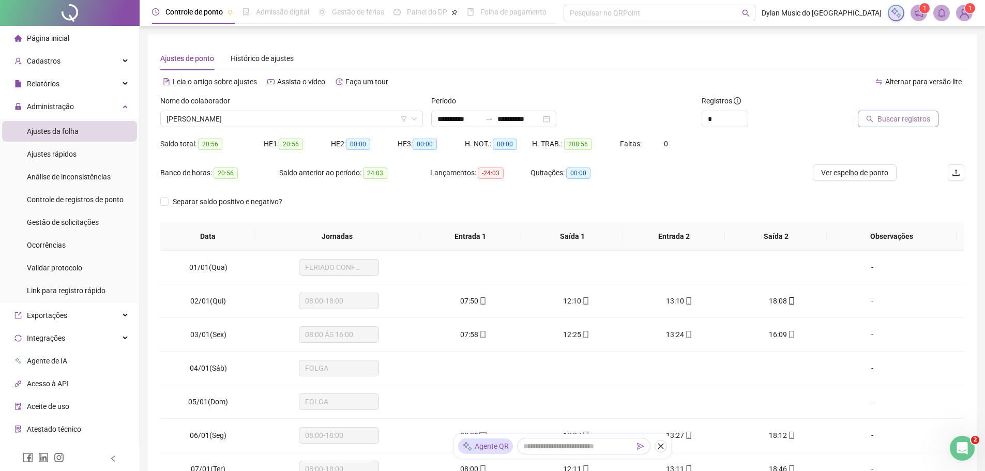
click at [896, 123] on span "Buscar registros" at bounding box center [904, 118] width 53 height 11
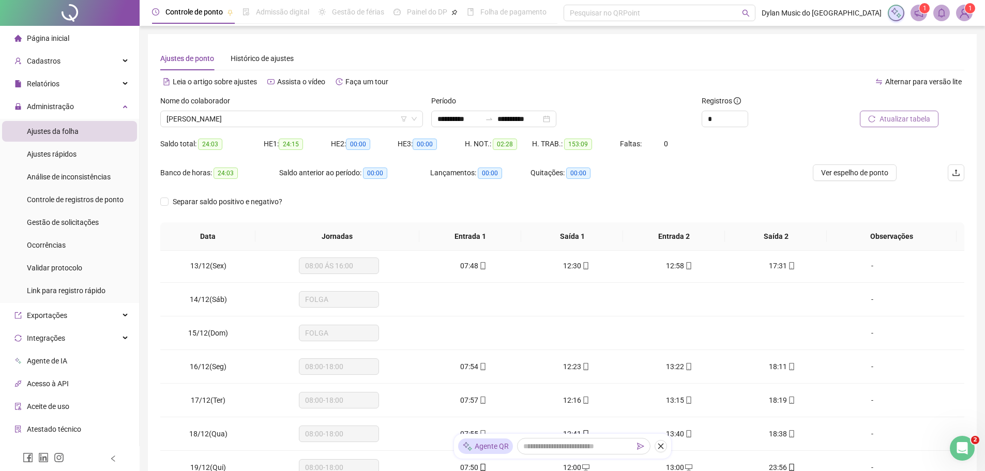
scroll to position [362, 0]
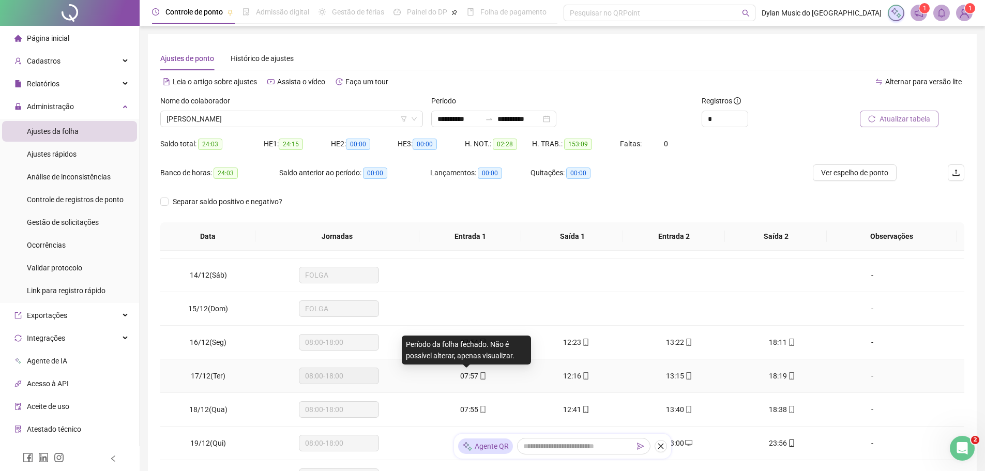
click at [473, 374] on span "07:57" at bounding box center [469, 376] width 18 height 8
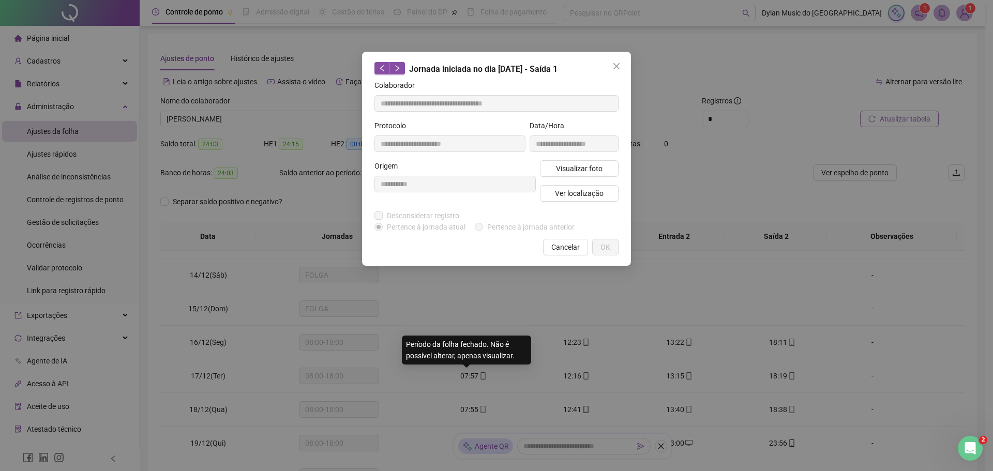
type input "**********"
click at [560, 171] on span "Visualizar foto" at bounding box center [579, 168] width 47 height 11
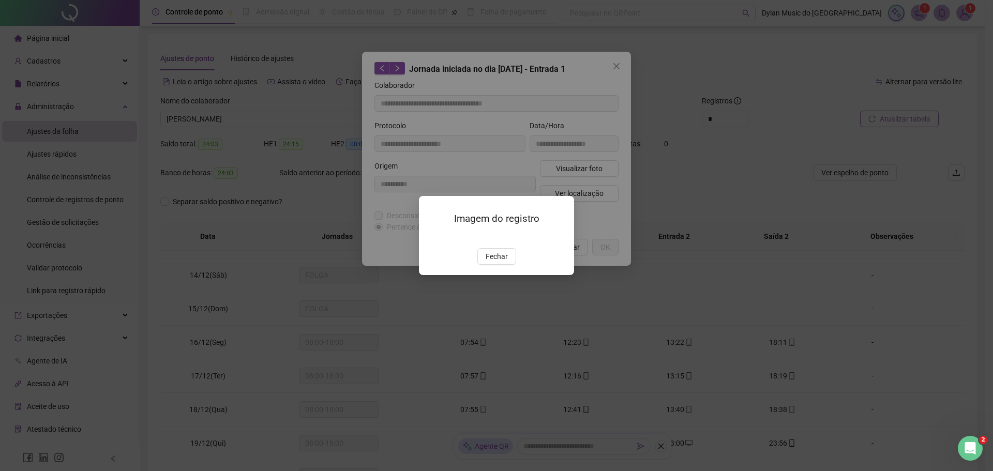
click at [431, 237] on img at bounding box center [431, 237] width 0 height 0
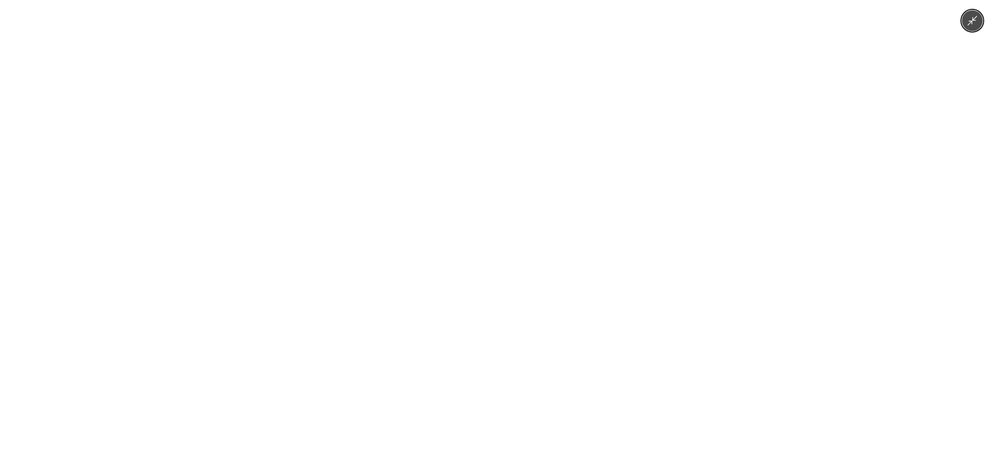
click at [392, 257] on img at bounding box center [496, 235] width 353 height 471
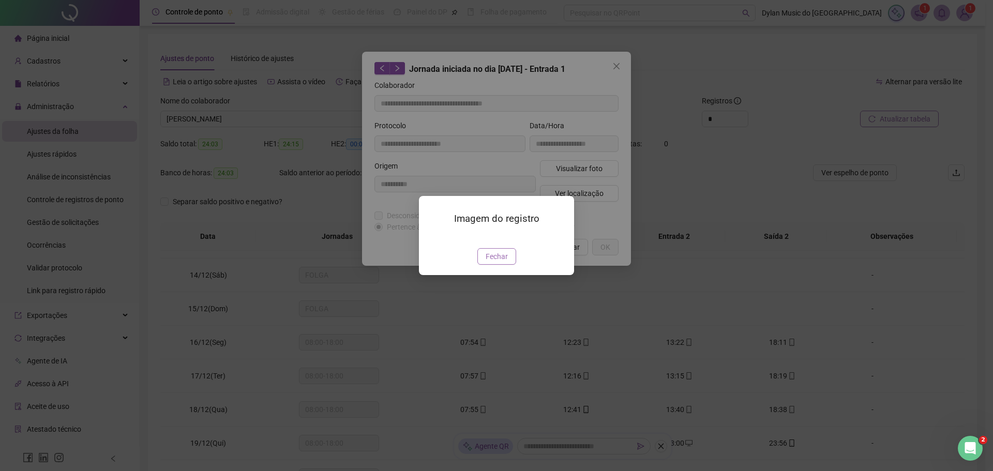
click at [493, 262] on span "Fechar" at bounding box center [497, 256] width 22 height 11
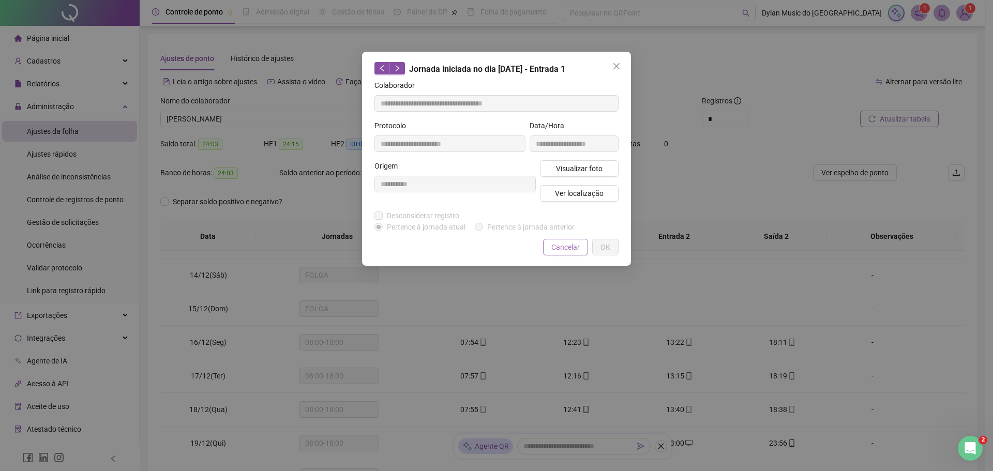
click at [551, 244] on button "Cancelar" at bounding box center [565, 247] width 45 height 17
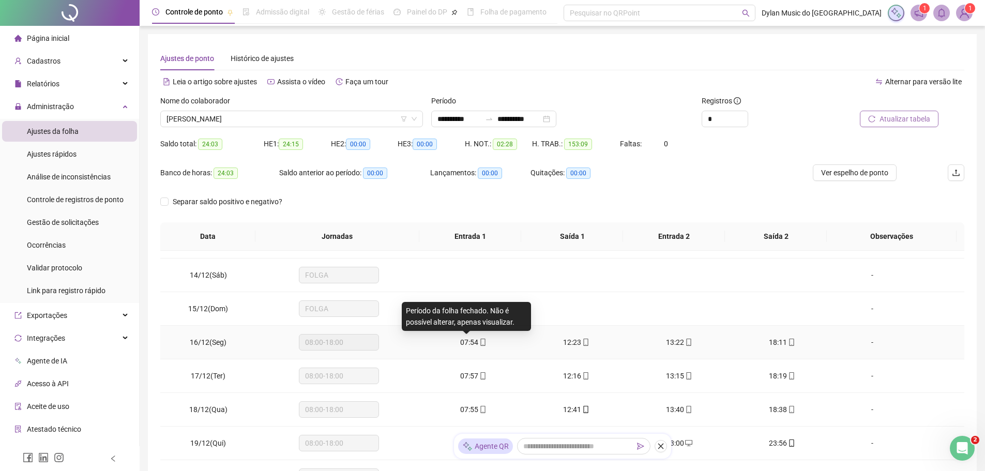
click at [463, 340] on span "07:54" at bounding box center [469, 342] width 18 height 8
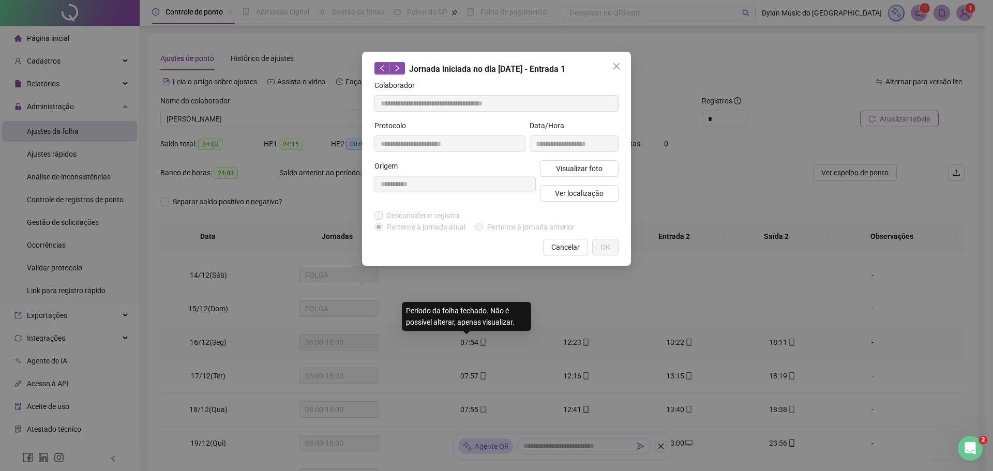
type input "**********"
click at [547, 171] on button "Visualizar foto" at bounding box center [579, 168] width 79 height 17
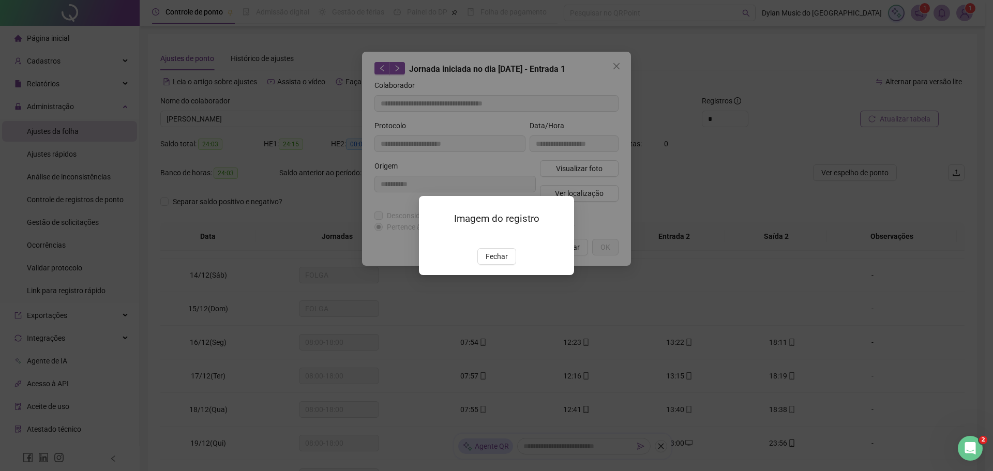
click at [431, 237] on img at bounding box center [431, 237] width 0 height 0
click at [509, 265] on button "Fechar" at bounding box center [496, 256] width 39 height 17
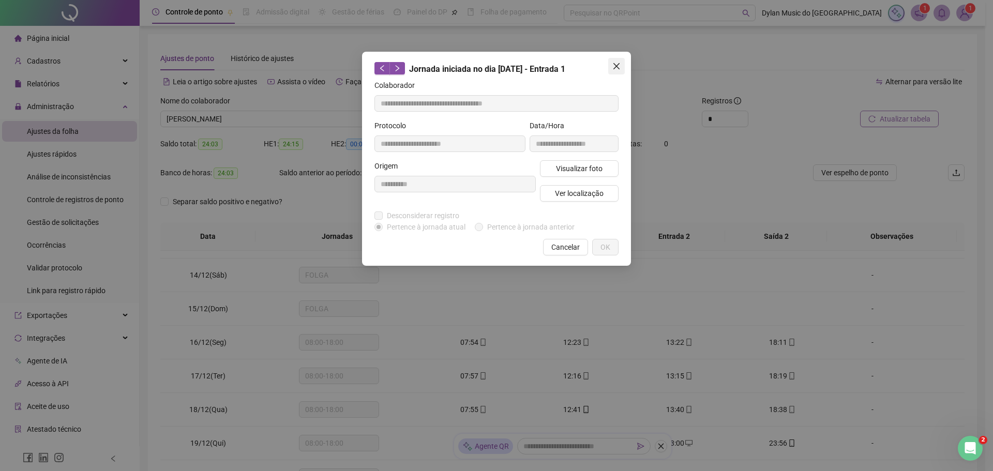
click at [619, 60] on button "Close" at bounding box center [616, 66] width 17 height 17
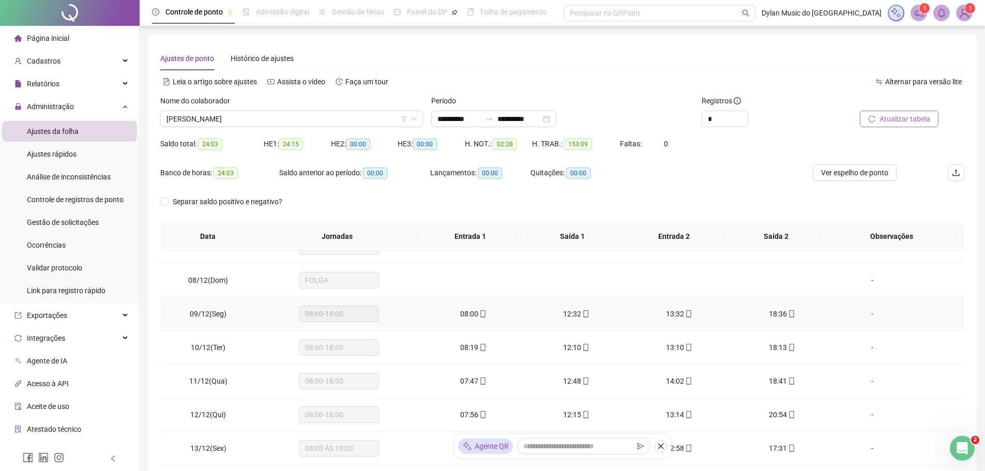
scroll to position [0, 0]
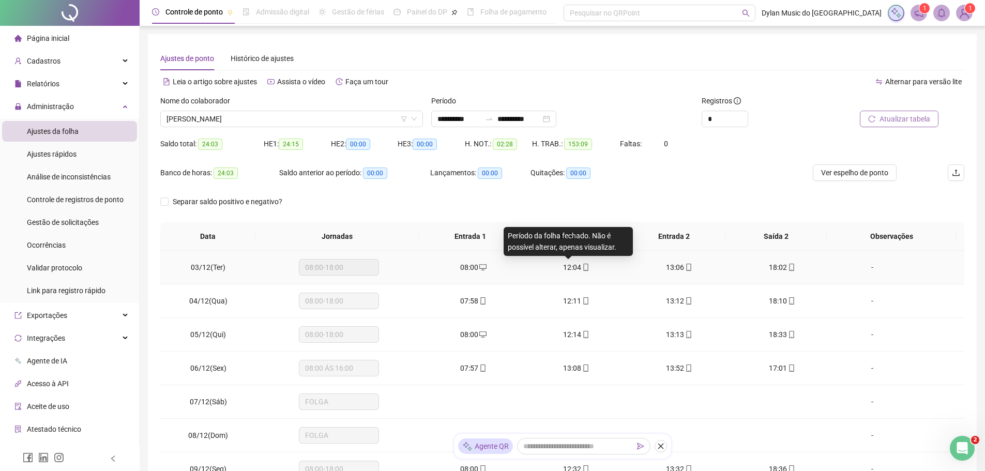
click at [570, 269] on span "12:04" at bounding box center [572, 267] width 18 height 8
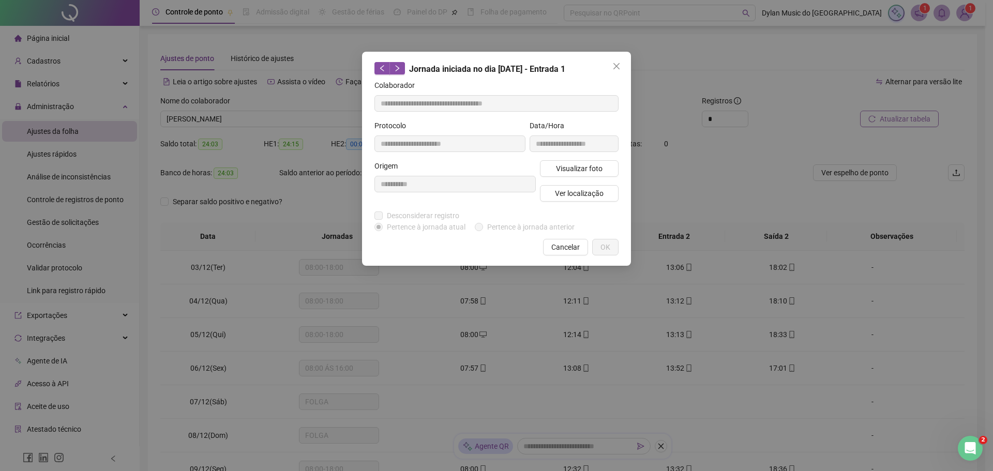
type input "**********"
click at [560, 171] on span "Visualizar foto" at bounding box center [579, 168] width 47 height 11
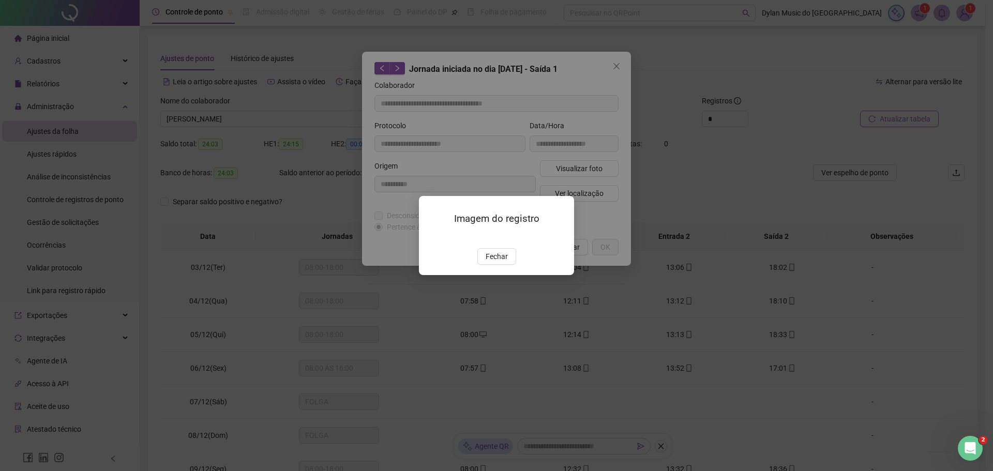
click at [431, 237] on img at bounding box center [431, 237] width 0 height 0
click at [495, 262] on span "Fechar" at bounding box center [497, 256] width 22 height 11
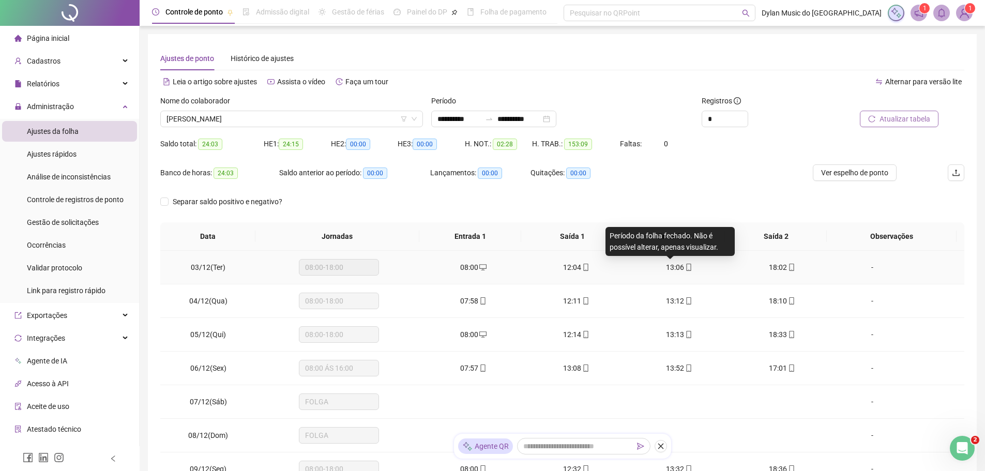
click at [666, 263] on span "13:06" at bounding box center [675, 267] width 18 height 8
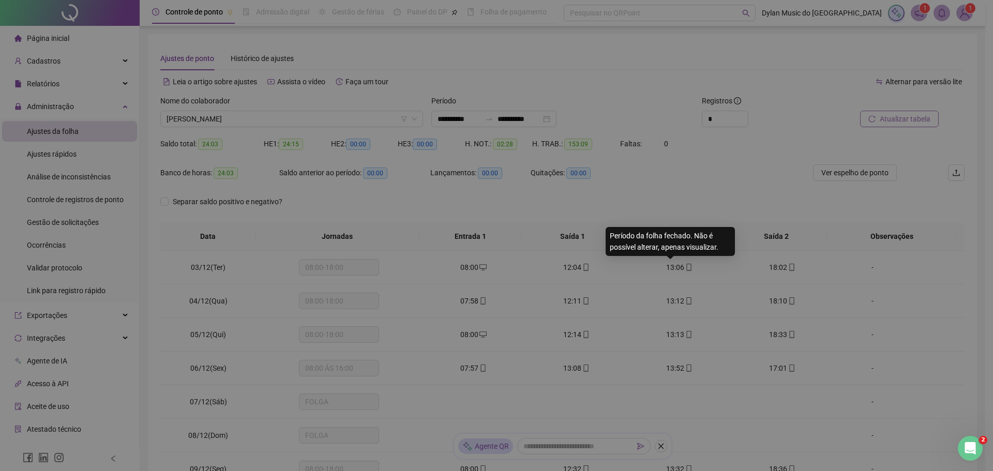
type input "**********"
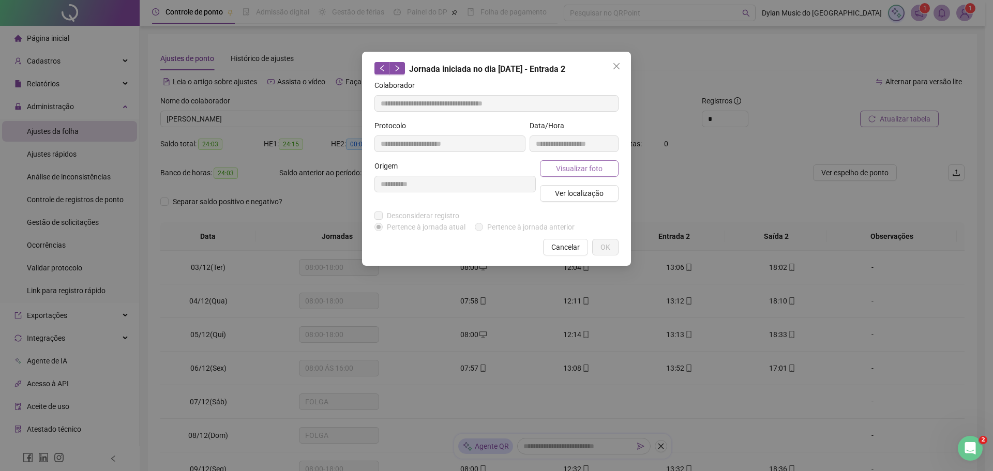
click at [582, 165] on span "Visualizar foto" at bounding box center [579, 168] width 47 height 11
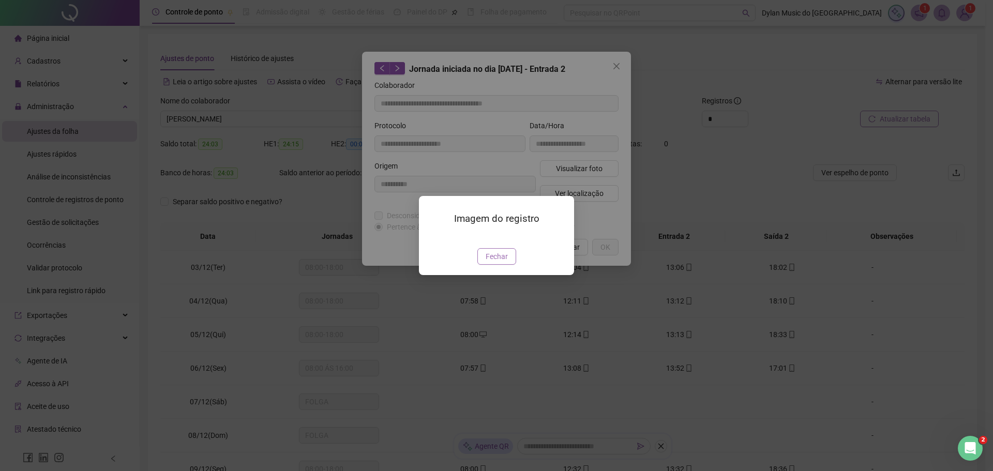
click at [500, 262] on span "Fechar" at bounding box center [497, 256] width 22 height 11
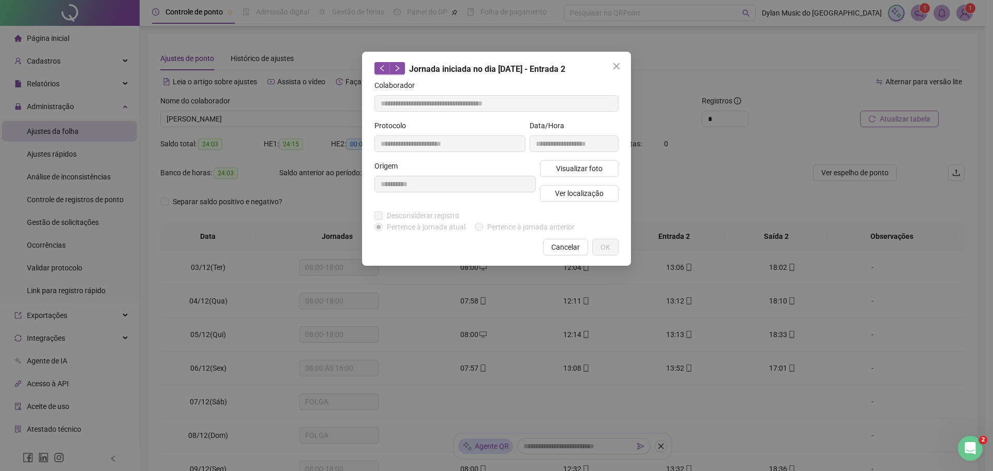
click at [572, 255] on div "**********" at bounding box center [496, 159] width 269 height 214
click at [576, 248] on span "Cancelar" at bounding box center [565, 247] width 28 height 11
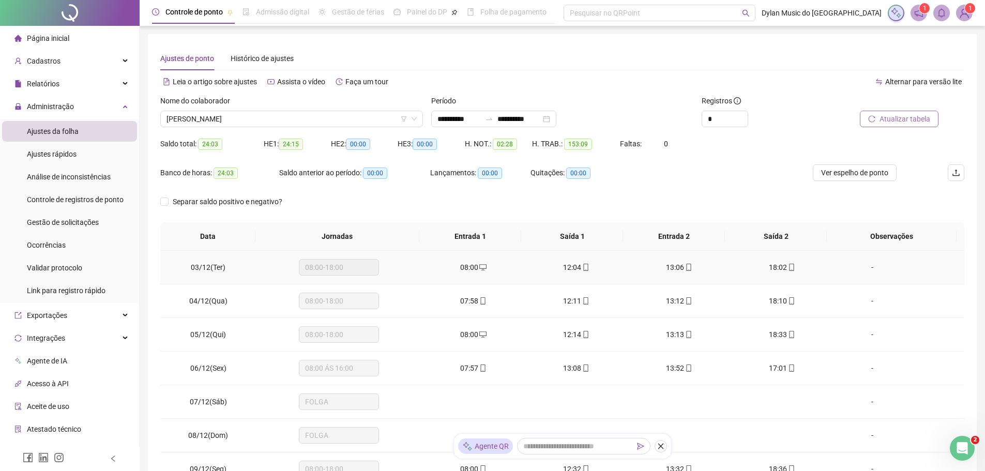
click at [773, 268] on span "18:02" at bounding box center [778, 267] width 18 height 8
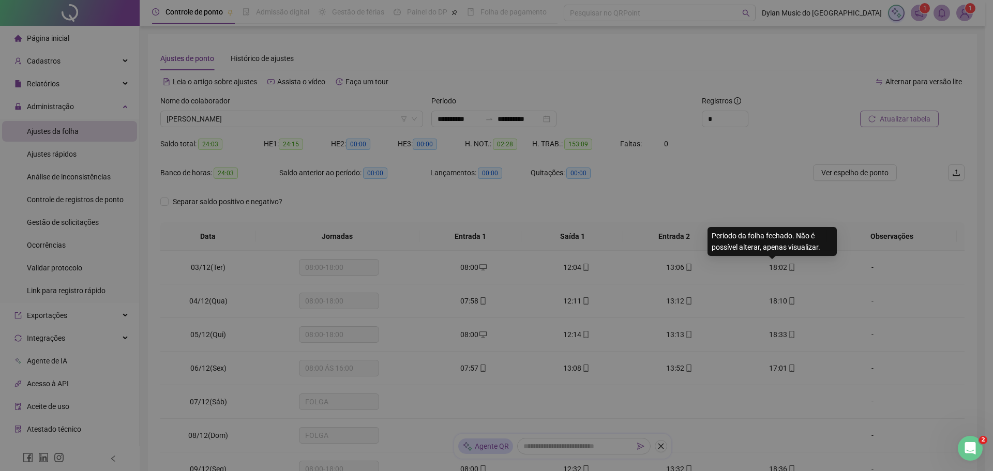
type input "**********"
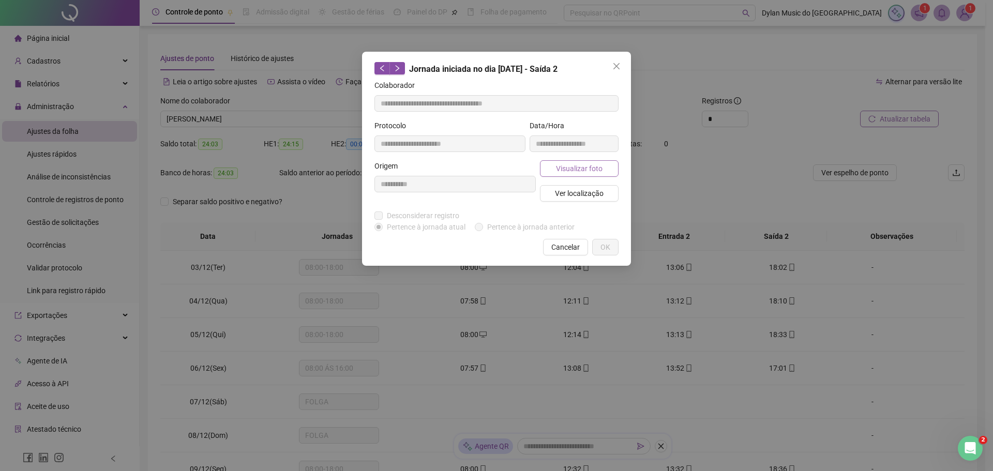
click at [576, 167] on span "Visualizar foto" at bounding box center [579, 168] width 47 height 11
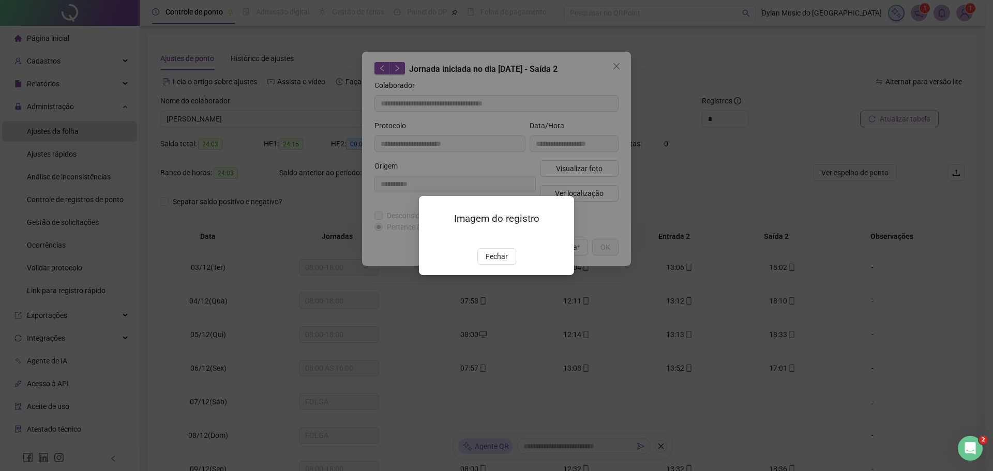
click at [431, 237] on img at bounding box center [431, 237] width 0 height 0
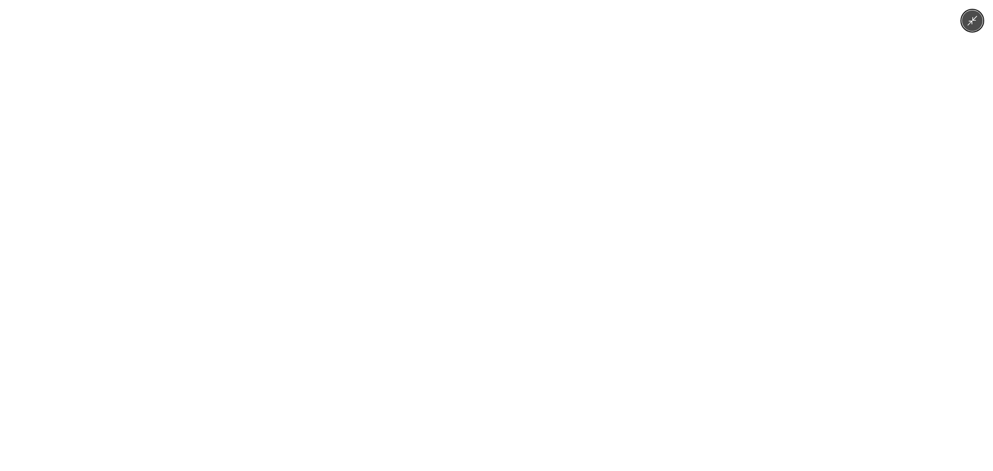
click at [766, 229] on div at bounding box center [496, 235] width 993 height 471
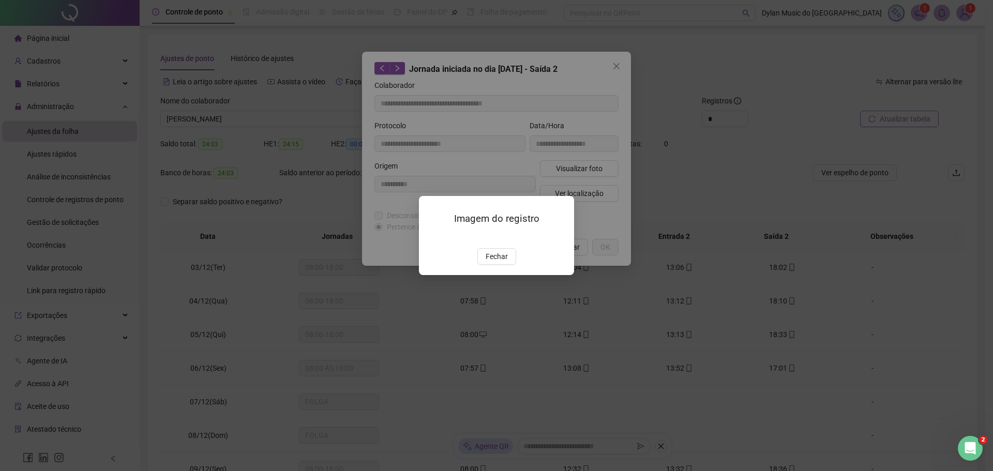
click at [431, 237] on img at bounding box center [431, 237] width 0 height 0
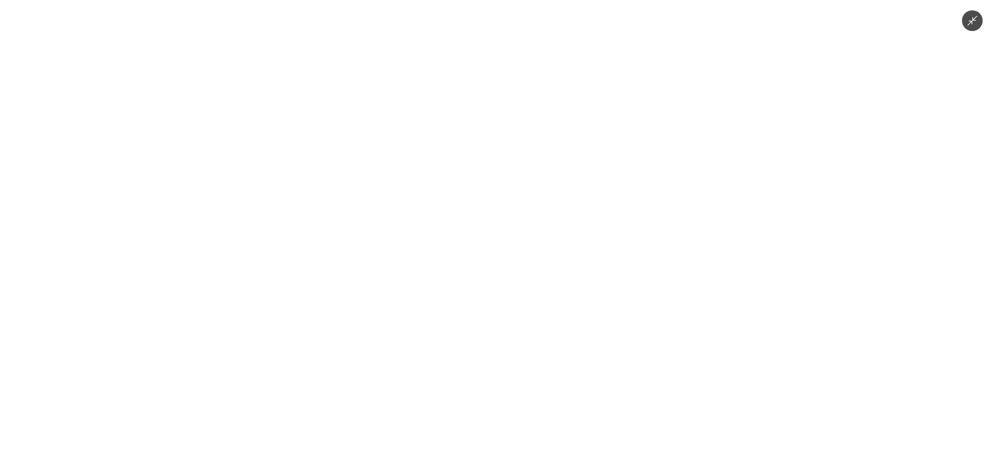
click at [688, 161] on div at bounding box center [496, 235] width 993 height 471
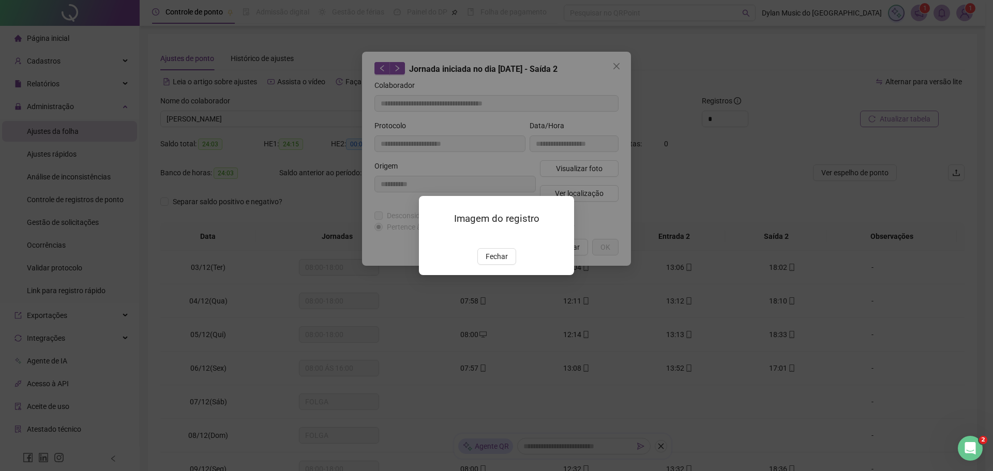
drag, startPoint x: 729, startPoint y: 151, endPoint x: 673, endPoint y: 111, distance: 69.0
click at [718, 144] on div "Imagem do registro Fechar" at bounding box center [496, 235] width 993 height 471
click at [614, 68] on div "Imagem do registro Fechar" at bounding box center [496, 235] width 993 height 471
click at [489, 262] on span "Fechar" at bounding box center [497, 256] width 22 height 11
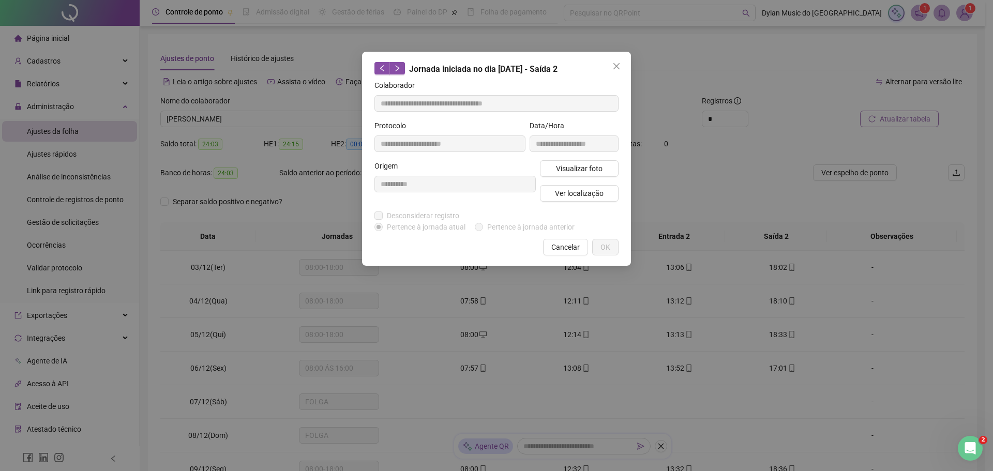
click at [578, 247] on span "Cancelar" at bounding box center [565, 247] width 28 height 11
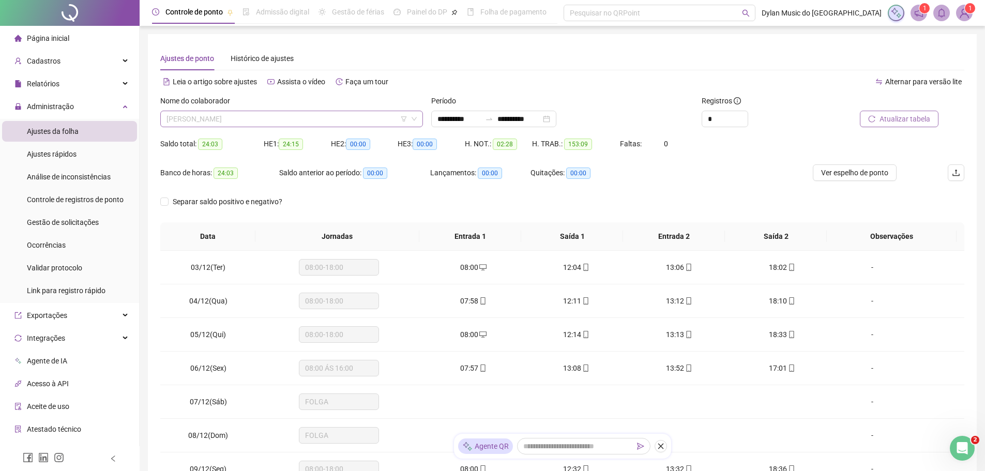
click at [256, 123] on span "[PERSON_NAME]" at bounding box center [292, 119] width 250 height 16
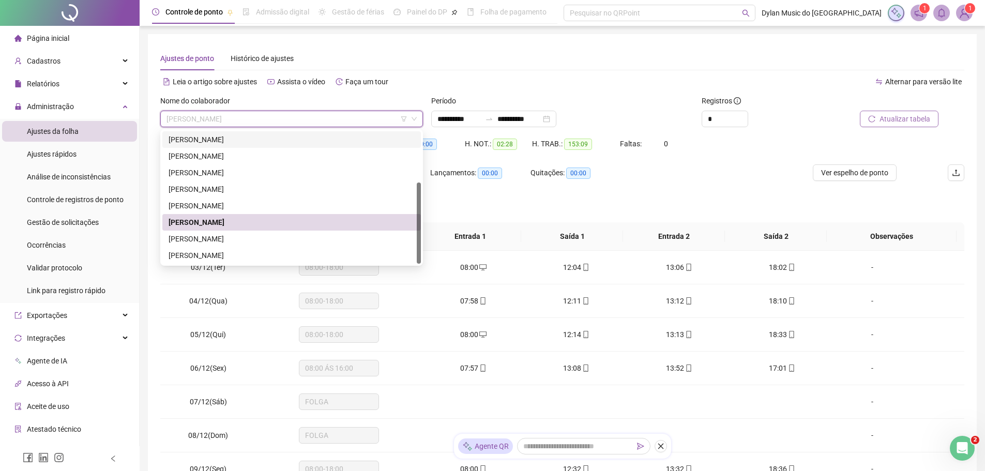
click at [212, 140] on div "[PERSON_NAME]" at bounding box center [292, 139] width 246 height 11
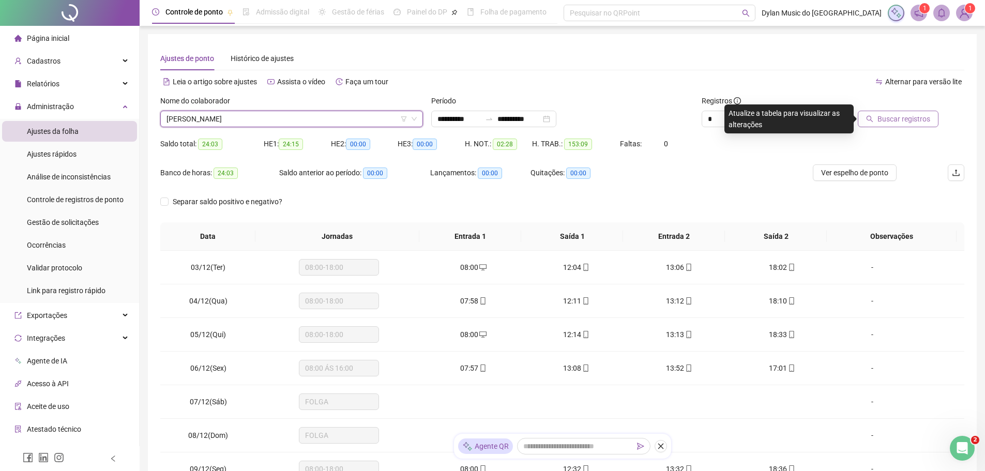
click at [907, 117] on span "Buscar registros" at bounding box center [904, 118] width 53 height 11
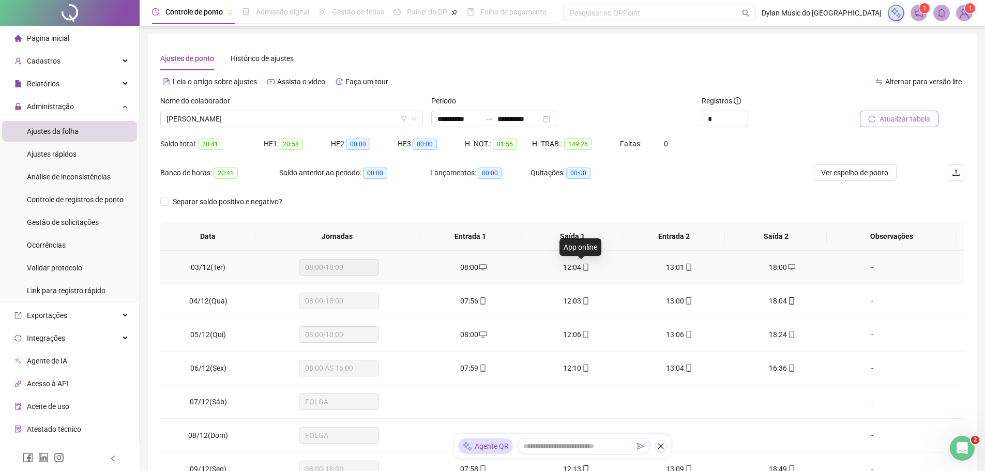
click at [583, 263] on span at bounding box center [585, 267] width 8 height 8
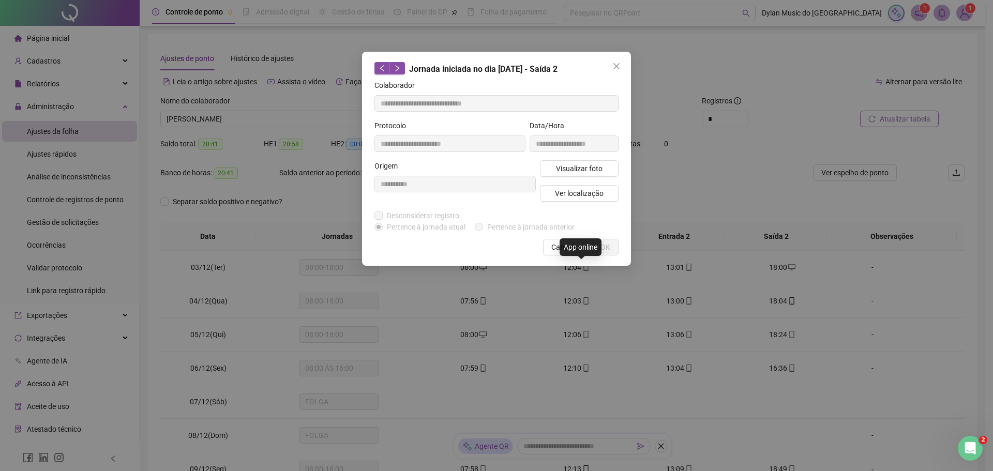
type input "**********"
click at [562, 168] on span "Visualizar foto" at bounding box center [579, 168] width 47 height 11
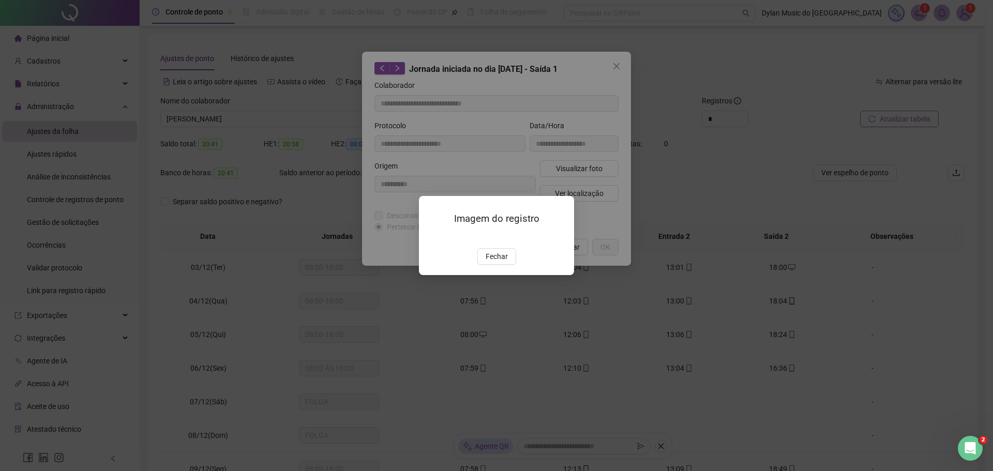
click at [431, 237] on img at bounding box center [431, 237] width 0 height 0
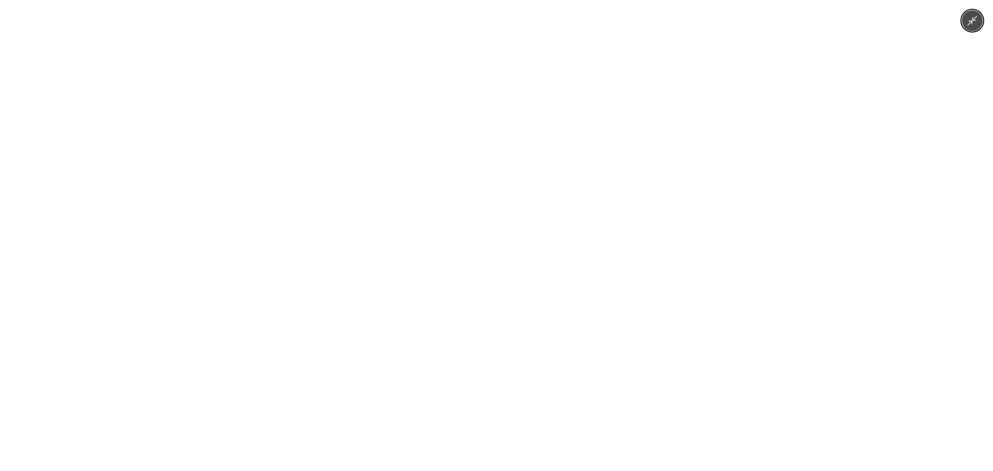
click at [793, 53] on div at bounding box center [496, 235] width 993 height 471
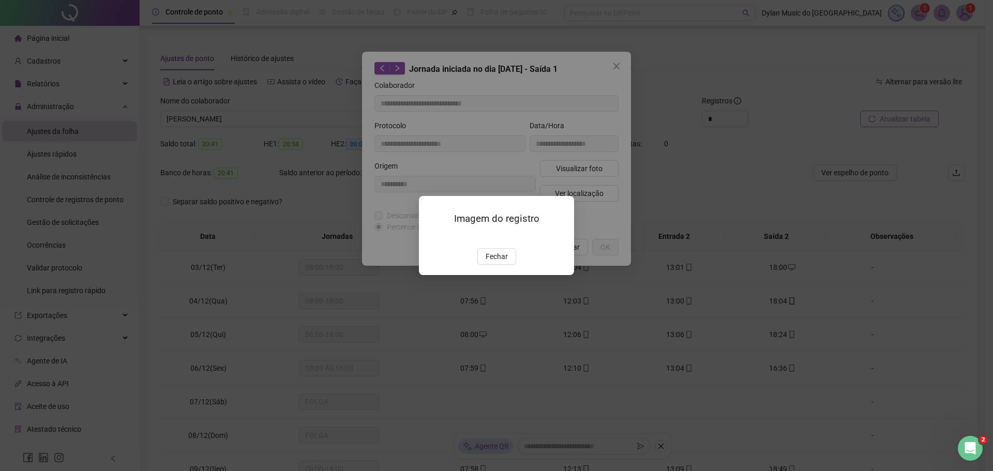
click at [668, 228] on div "Imagem do registro Fechar" at bounding box center [496, 235] width 993 height 471
click at [503, 262] on span "Fechar" at bounding box center [497, 256] width 22 height 11
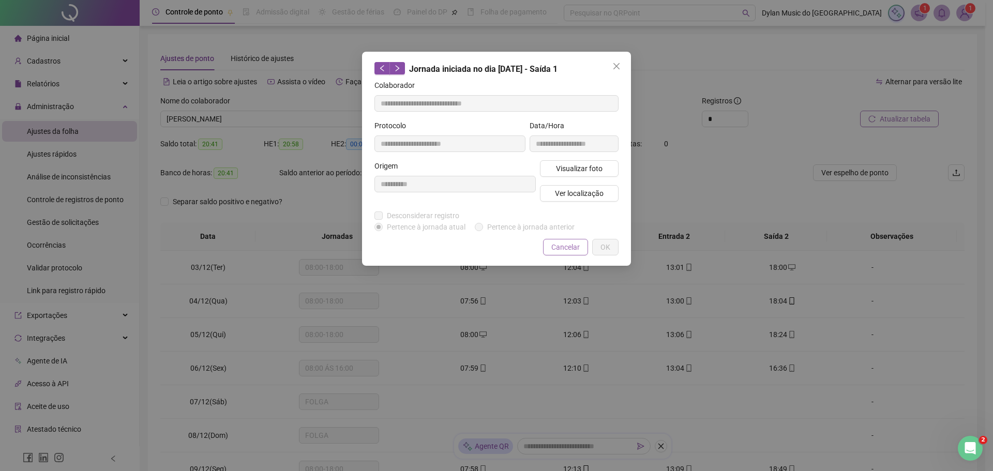
click at [565, 244] on button "Cancelar" at bounding box center [565, 247] width 45 height 17
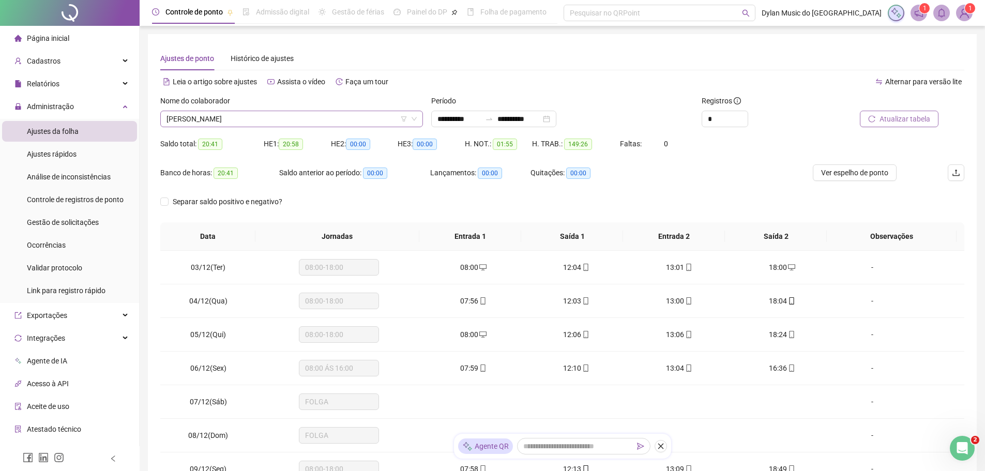
click at [322, 116] on span "[PERSON_NAME]" at bounding box center [292, 119] width 250 height 16
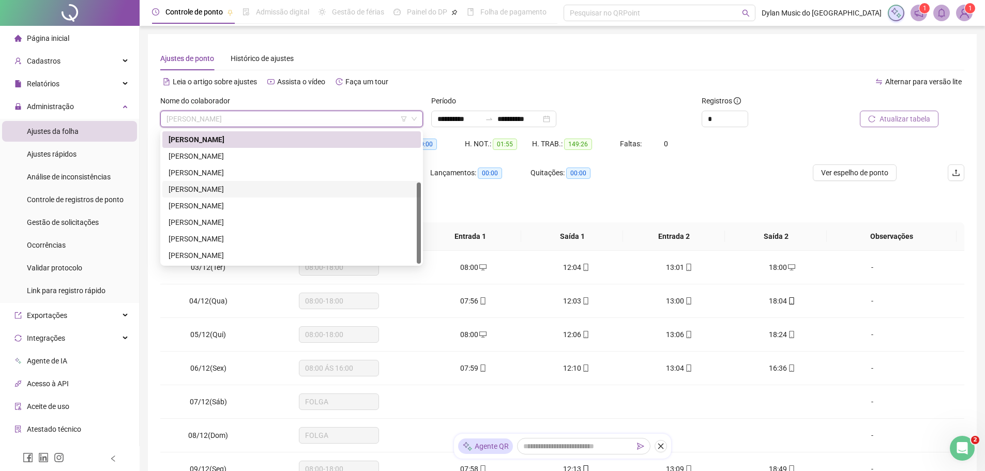
click at [233, 188] on div "[PERSON_NAME]" at bounding box center [292, 189] width 246 height 11
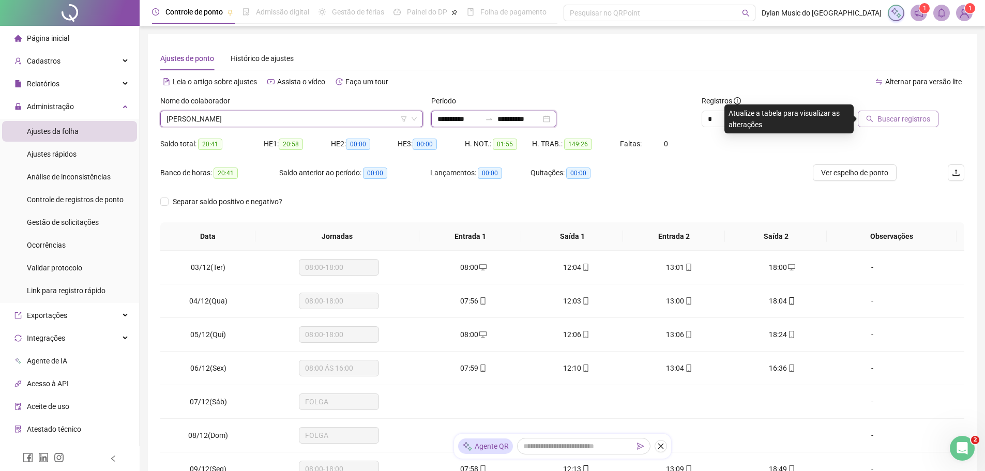
click at [461, 119] on input "**********" at bounding box center [459, 118] width 43 height 11
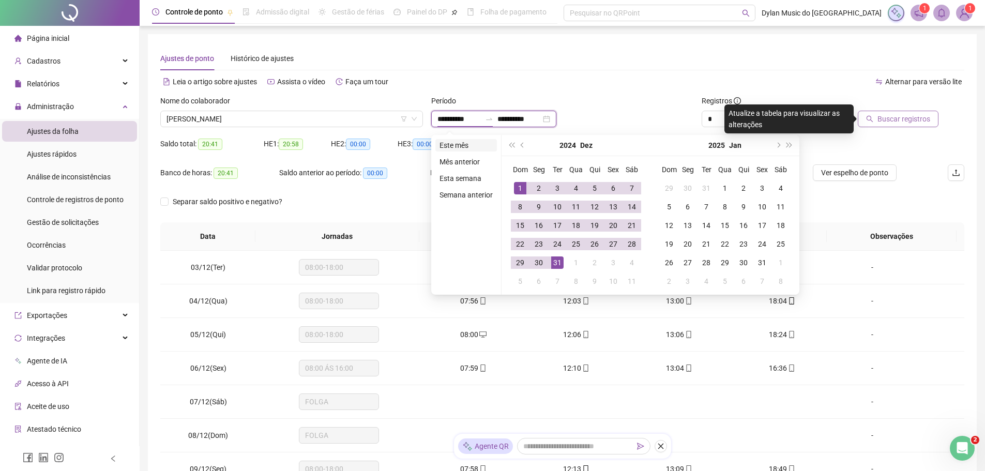
type input "**********"
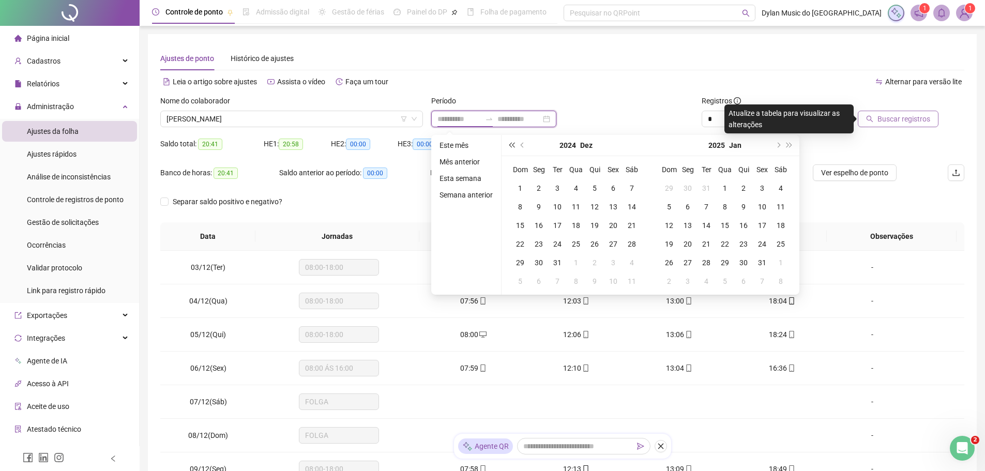
type input "**********"
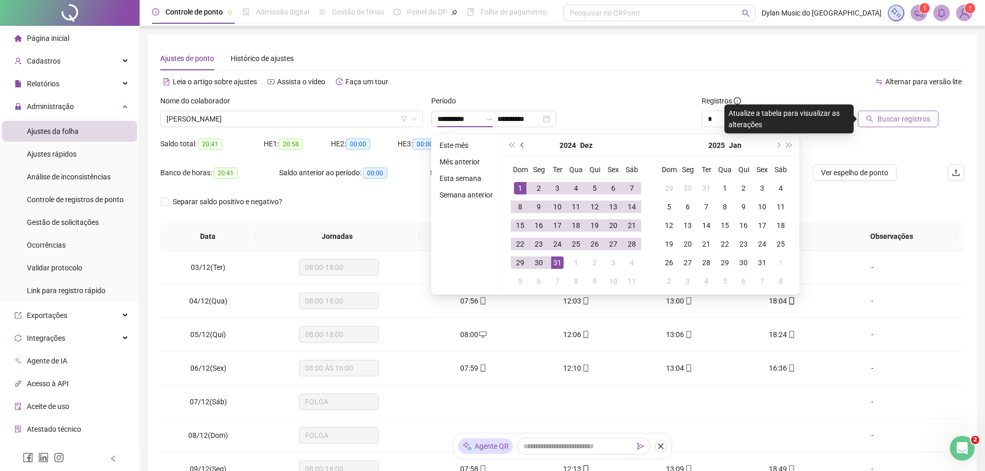
click at [520, 147] on button "prev-year" at bounding box center [522, 145] width 11 height 21
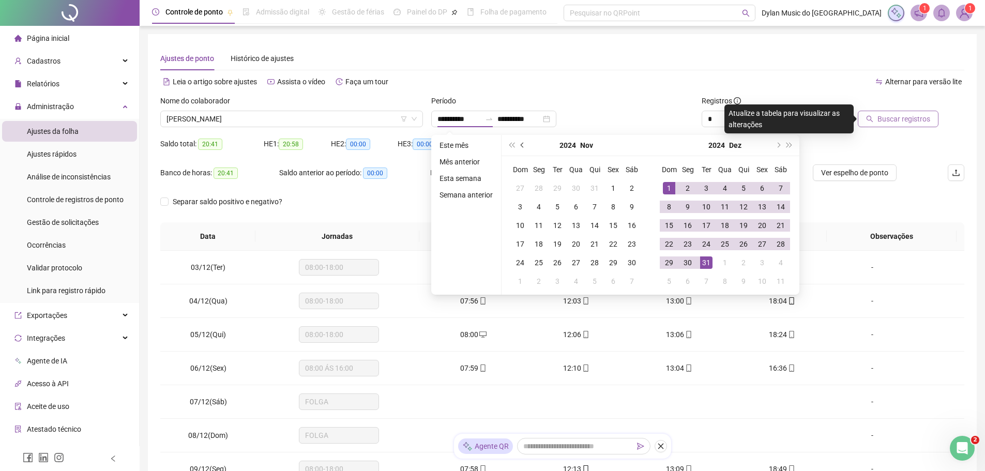
click at [520, 147] on button "prev-year" at bounding box center [522, 145] width 11 height 21
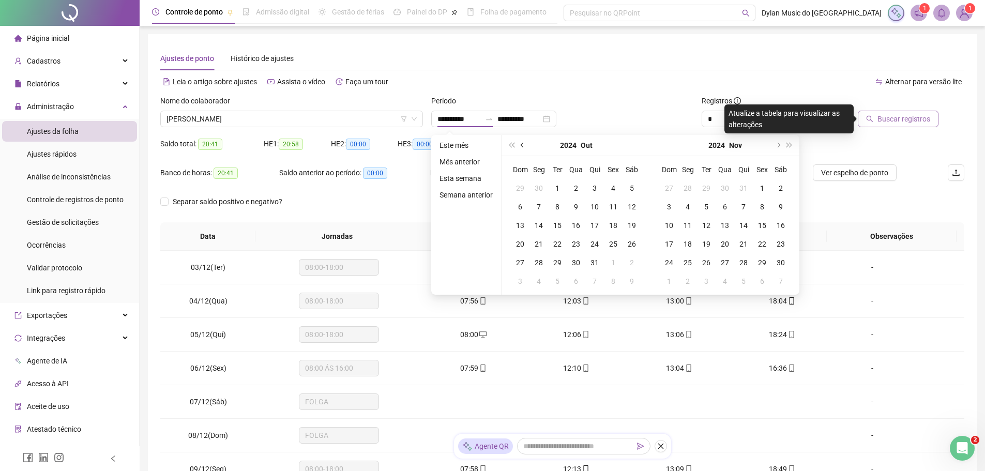
click at [520, 147] on button "prev-year" at bounding box center [522, 145] width 11 height 21
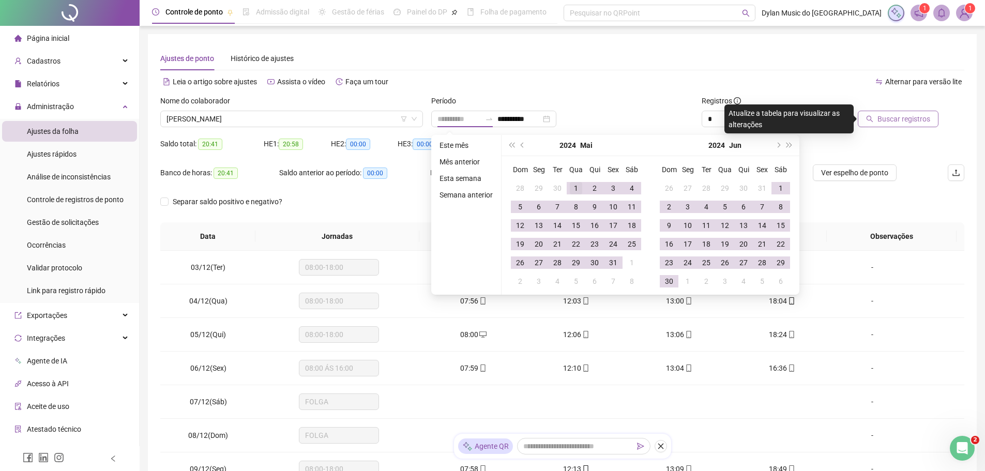
type input "**********"
click at [578, 185] on div "1" at bounding box center [576, 188] width 12 height 12
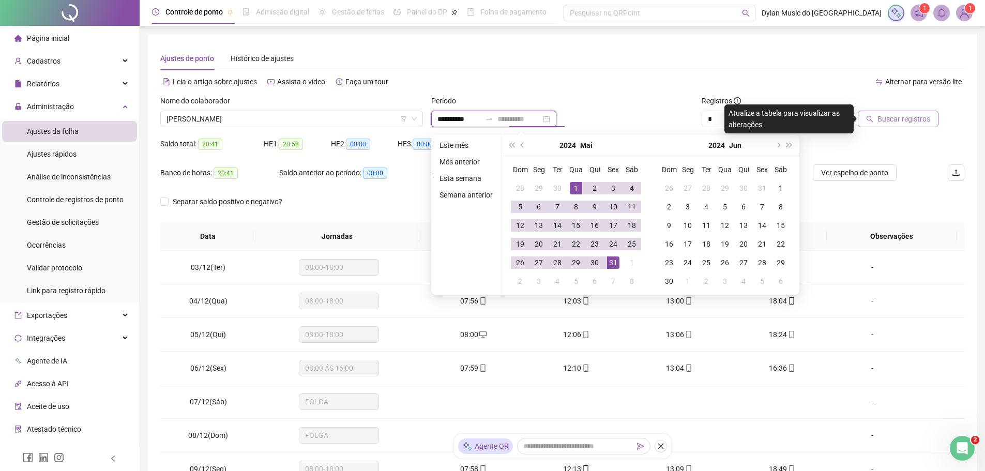
type input "**********"
click at [612, 264] on div "31" at bounding box center [613, 263] width 12 height 12
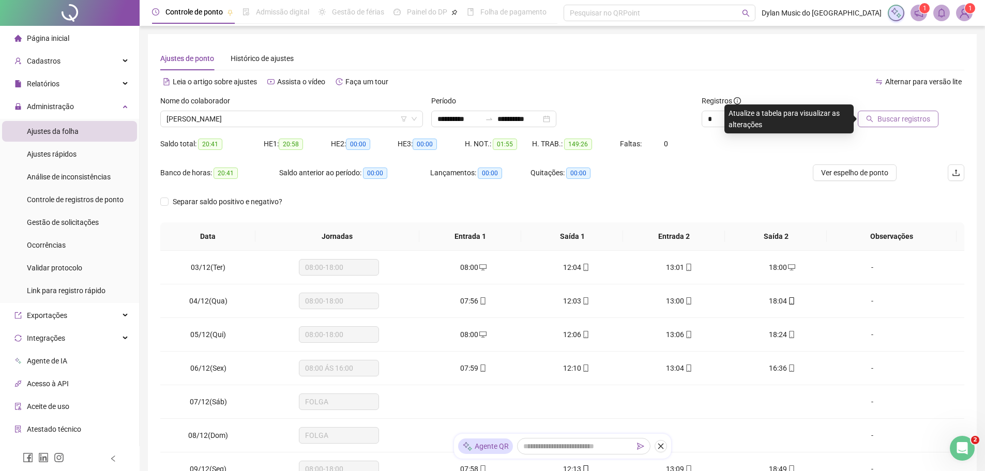
click at [902, 115] on span "Buscar registros" at bounding box center [904, 118] width 53 height 11
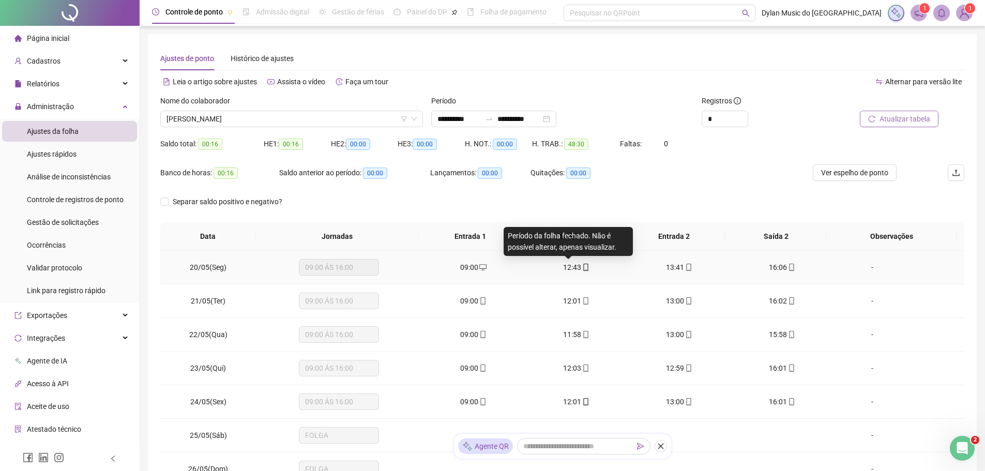
click at [576, 265] on span "12:43" at bounding box center [572, 267] width 18 height 8
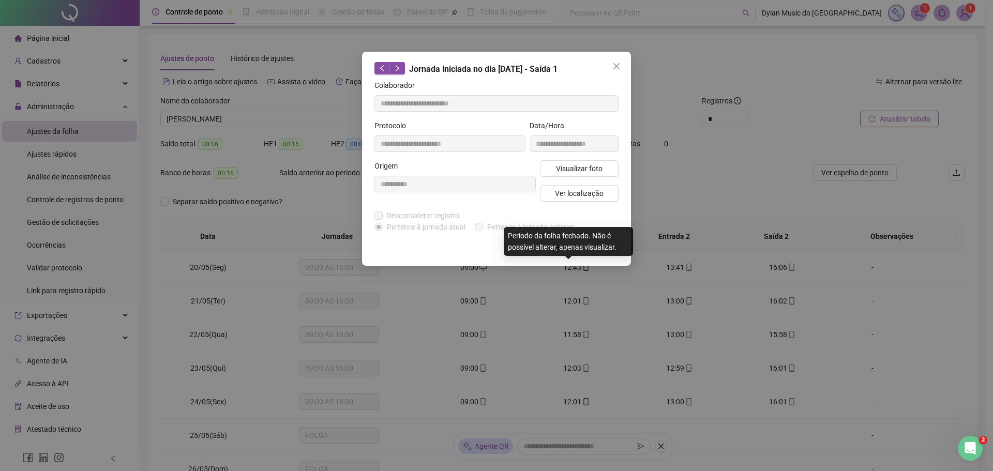
type input "**********"
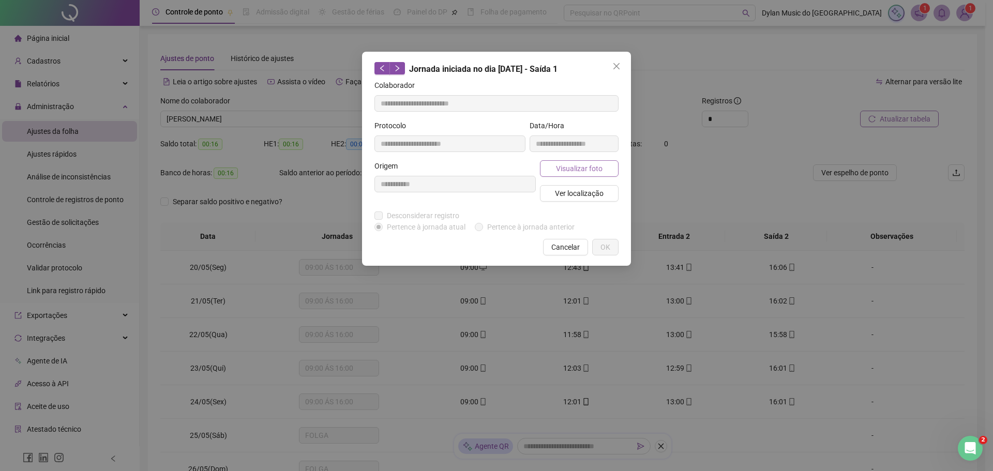
click at [565, 164] on span "Visualizar foto" at bounding box center [579, 168] width 47 height 11
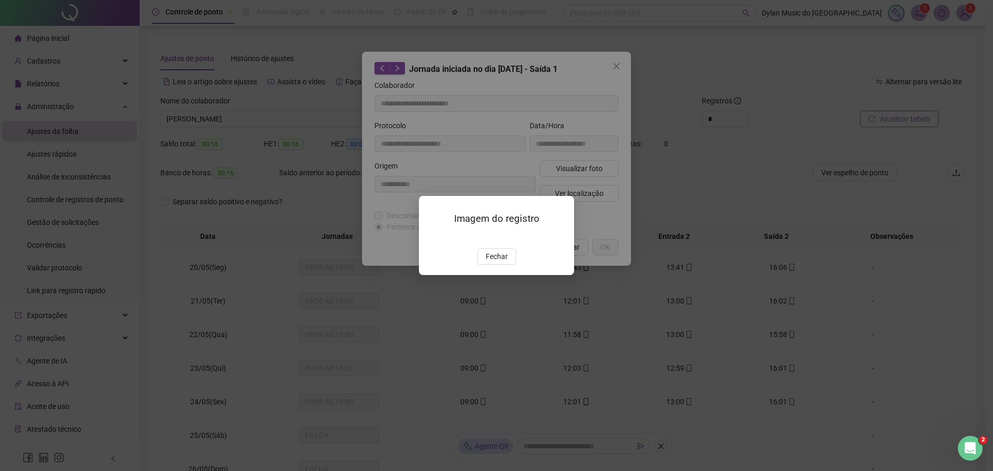
click at [431, 237] on img at bounding box center [431, 237] width 0 height 0
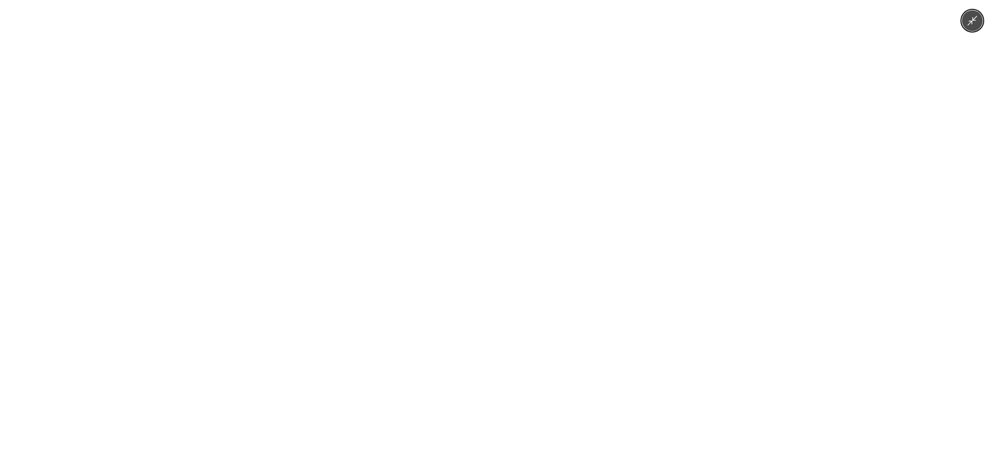
click at [786, 359] on div at bounding box center [496, 235] width 993 height 471
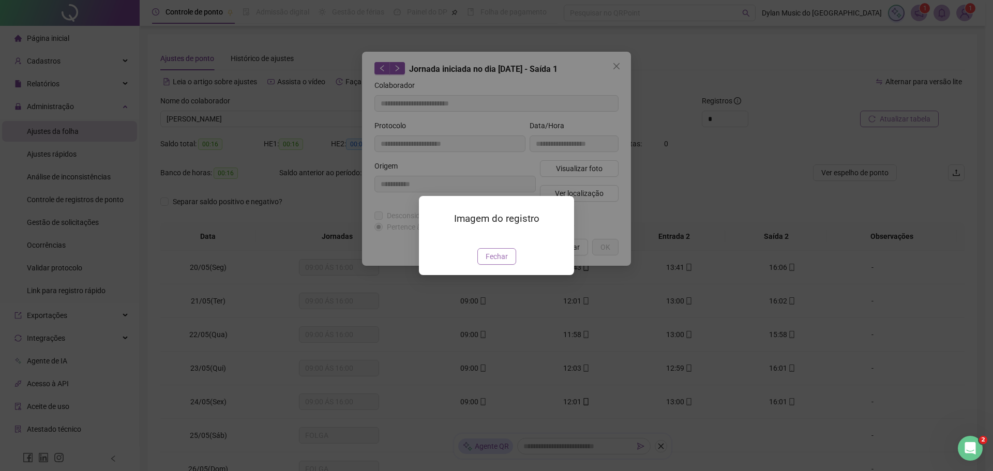
click at [489, 262] on span "Fechar" at bounding box center [497, 256] width 22 height 11
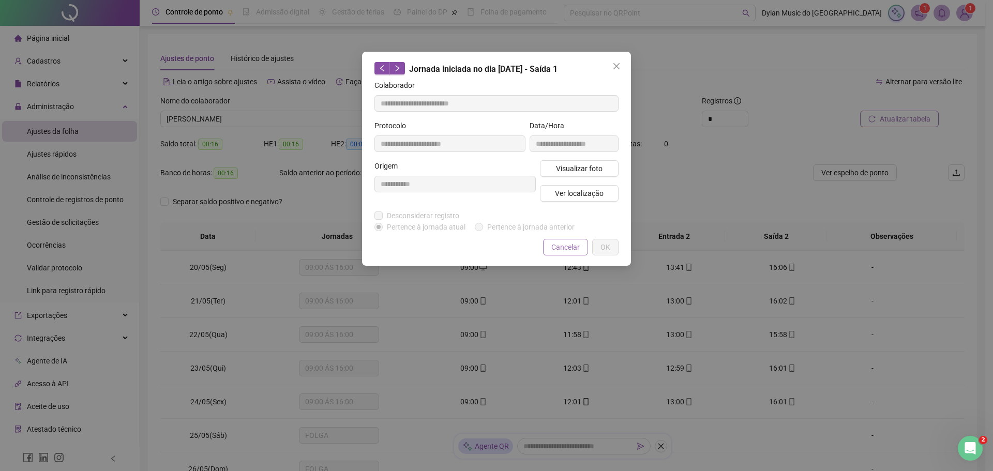
click at [557, 249] on span "Cancelar" at bounding box center [565, 247] width 28 height 11
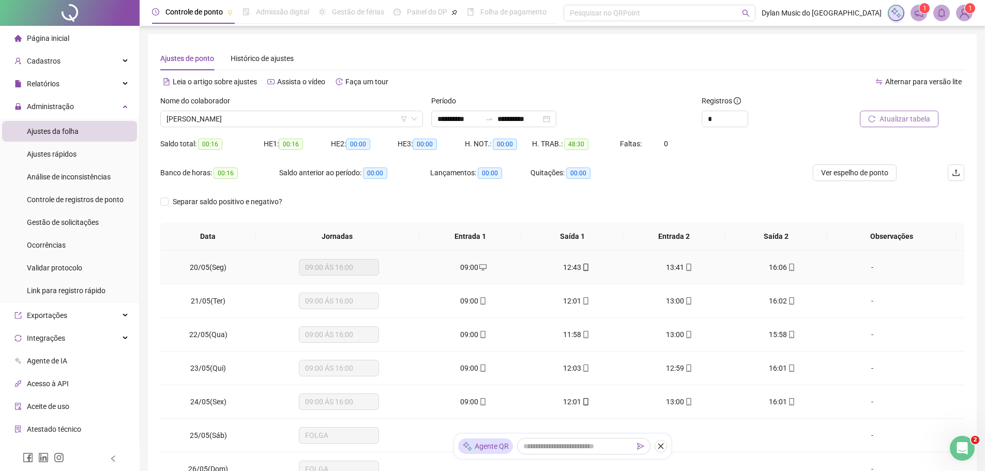
click at [674, 268] on span "13:41" at bounding box center [675, 267] width 18 height 8
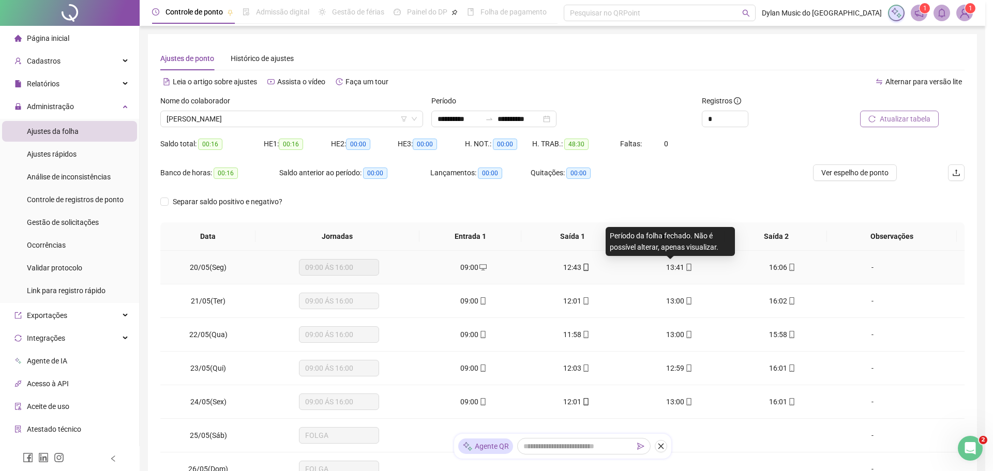
type input "**********"
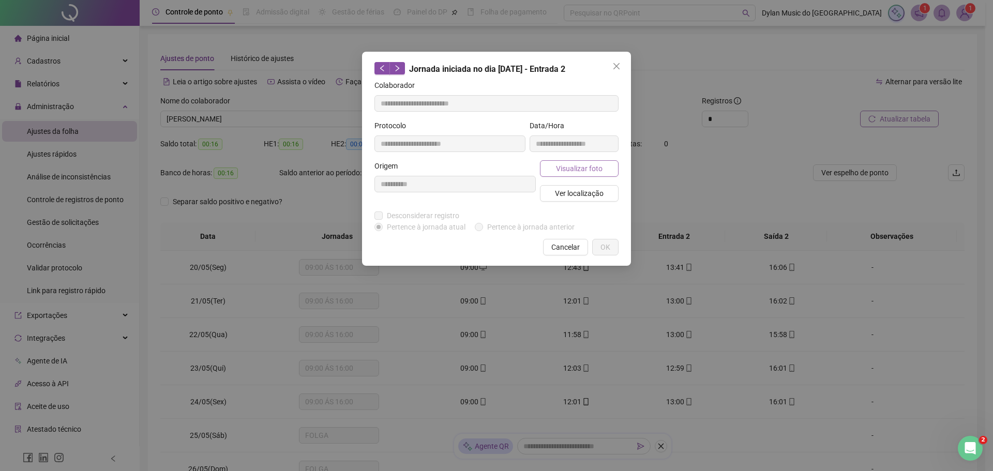
click at [560, 172] on span "Visualizar foto" at bounding box center [579, 168] width 47 height 11
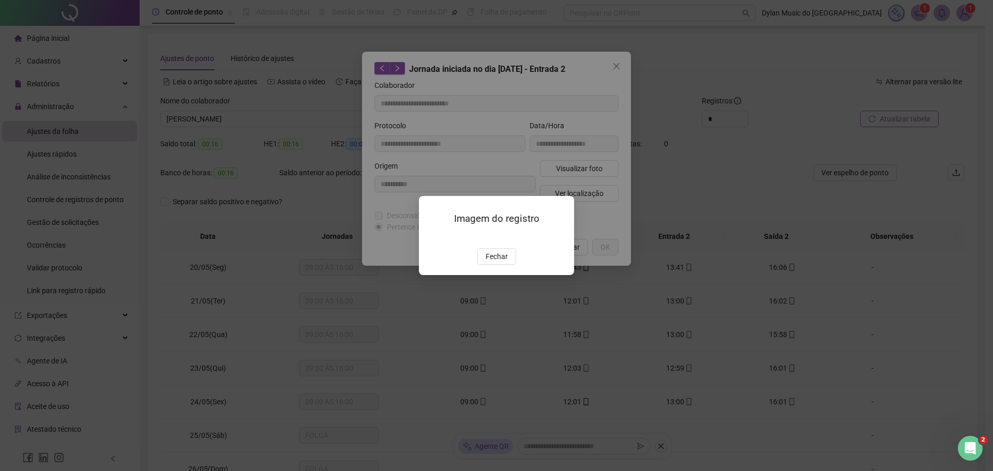
click at [431, 237] on img at bounding box center [431, 237] width 0 height 0
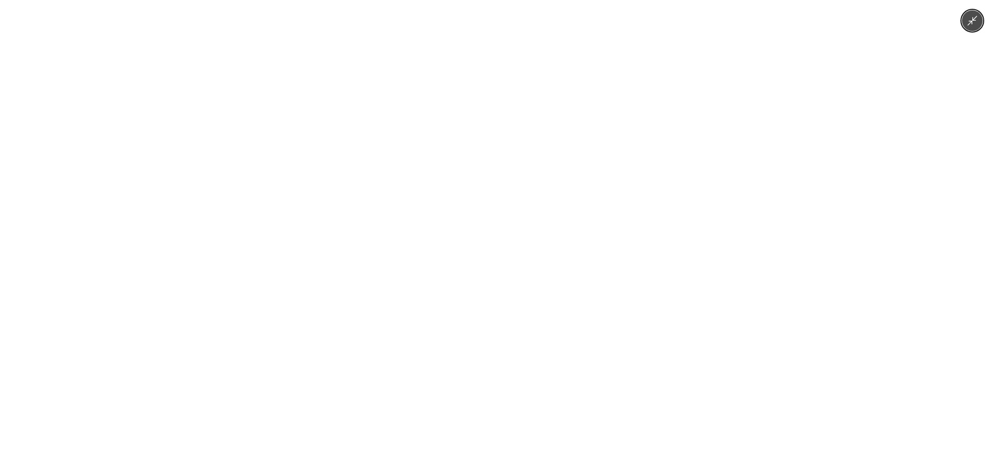
click at [751, 264] on div at bounding box center [496, 235] width 993 height 471
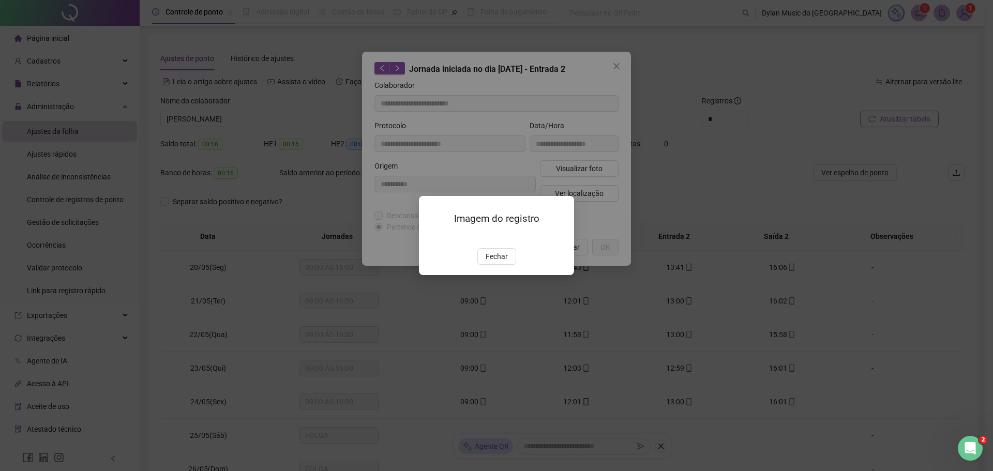
drag, startPoint x: 355, startPoint y: 111, endPoint x: 349, endPoint y: 117, distance: 8.4
click at [355, 112] on div "Imagem do registro Fechar" at bounding box center [496, 235] width 993 height 471
drag, startPoint x: 309, startPoint y: 133, endPoint x: 453, endPoint y: 305, distance: 223.6
click at [309, 134] on div "Imagem do registro Fechar" at bounding box center [496, 235] width 993 height 471
drag, startPoint x: 485, startPoint y: 319, endPoint x: 547, endPoint y: 199, distance: 134.4
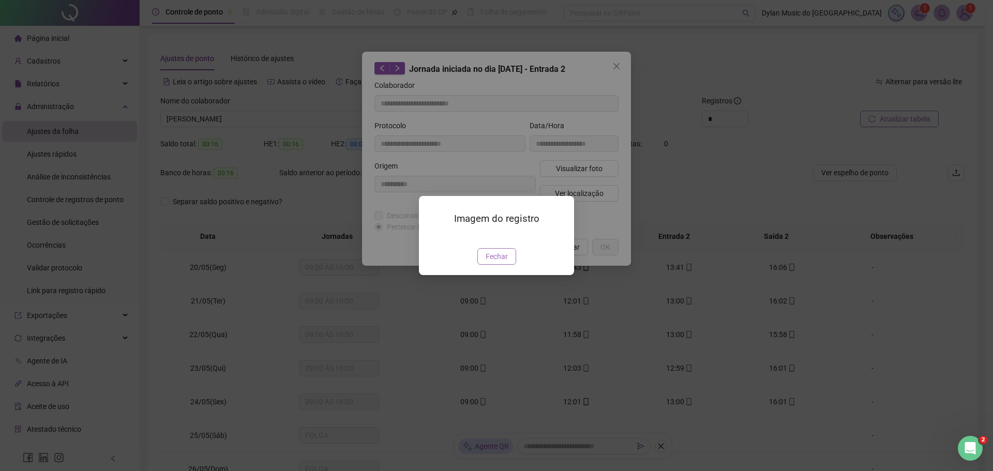
click at [485, 265] on button "Fechar" at bounding box center [496, 256] width 39 height 17
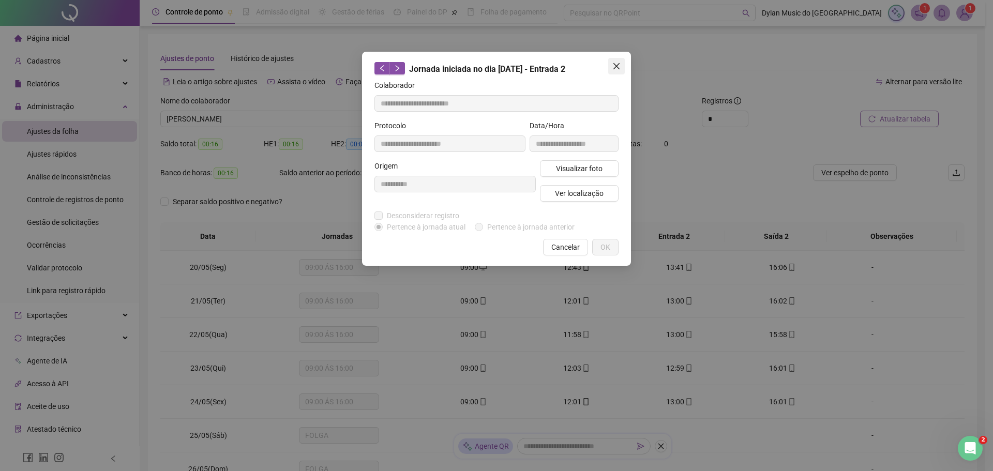
click at [622, 62] on span "Close" at bounding box center [616, 66] width 17 height 8
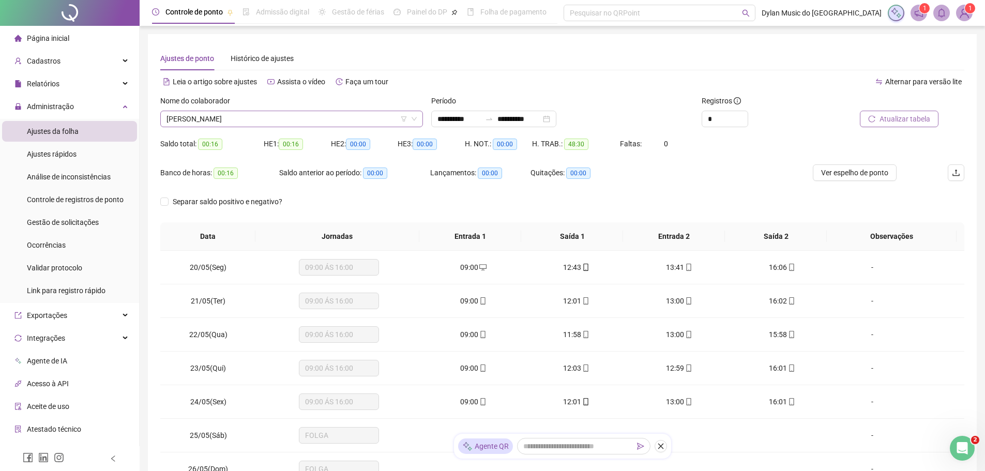
click at [300, 120] on span "[PERSON_NAME]" at bounding box center [292, 119] width 250 height 16
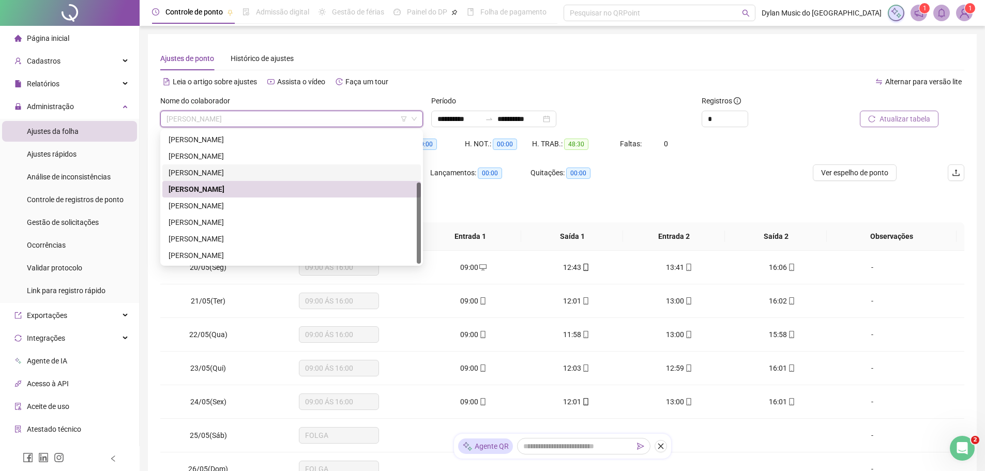
click at [238, 176] on div "[PERSON_NAME]" at bounding box center [292, 172] width 246 height 11
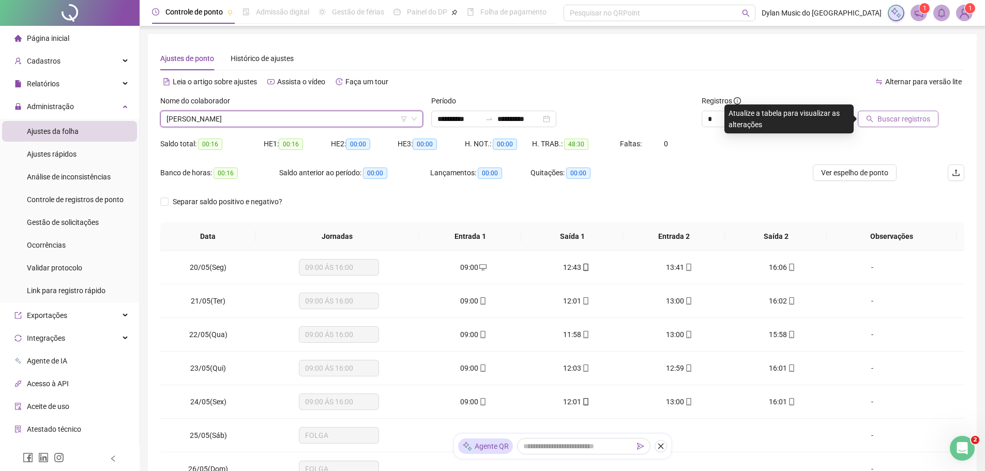
click at [886, 112] on button "Buscar registros" at bounding box center [898, 119] width 81 height 17
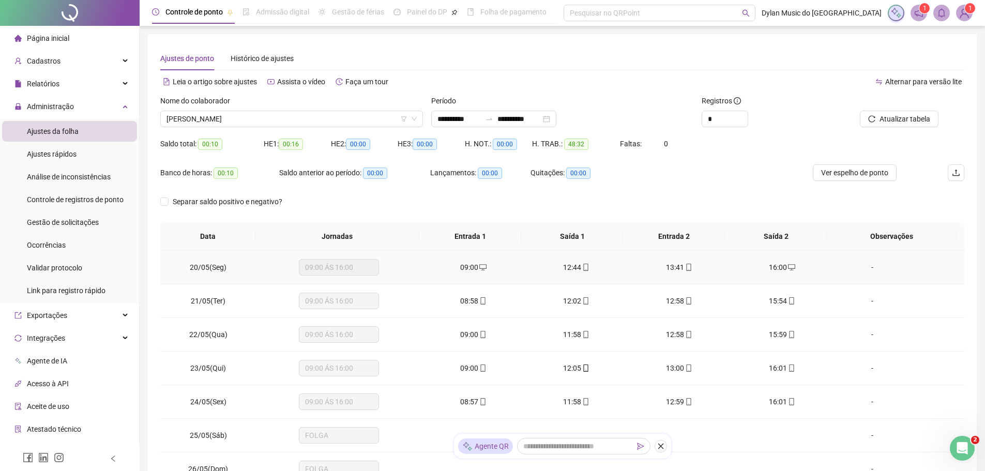
click at [566, 268] on span "12:44" at bounding box center [572, 267] width 18 height 8
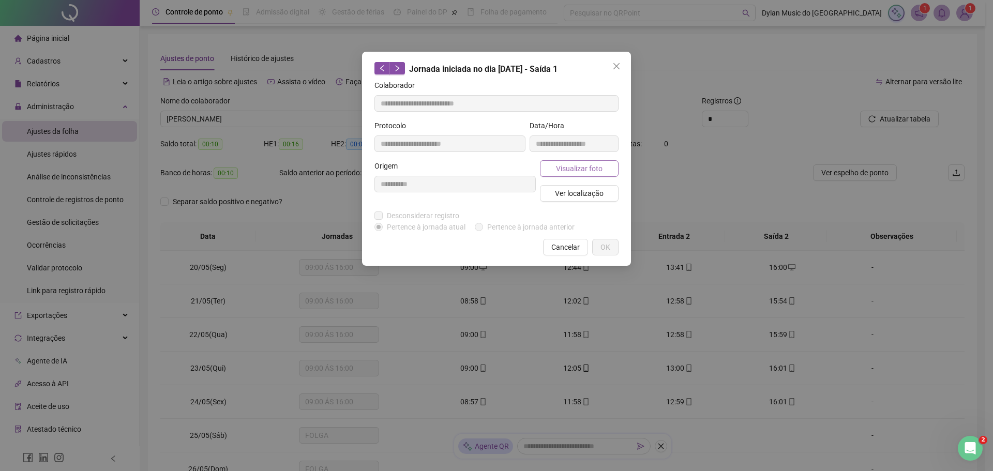
click at [554, 163] on button "Visualizar foto" at bounding box center [579, 168] width 79 height 17
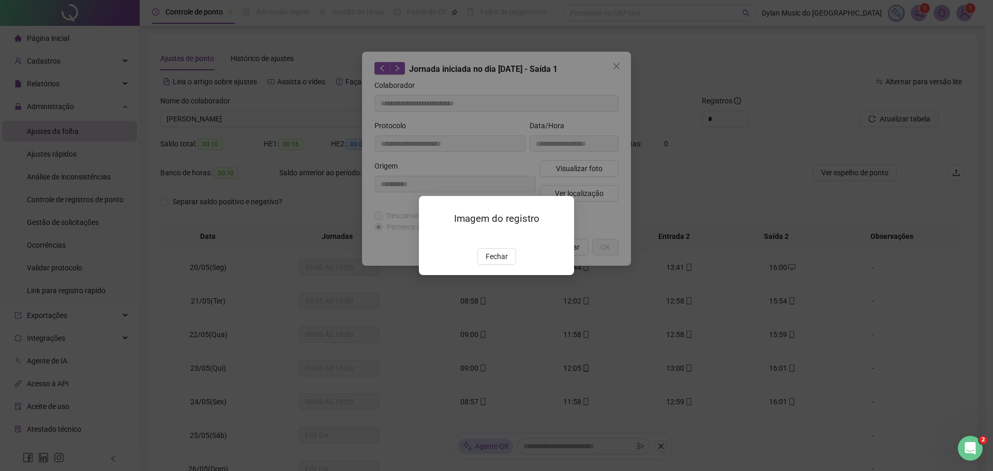
click at [431, 237] on img at bounding box center [431, 237] width 0 height 0
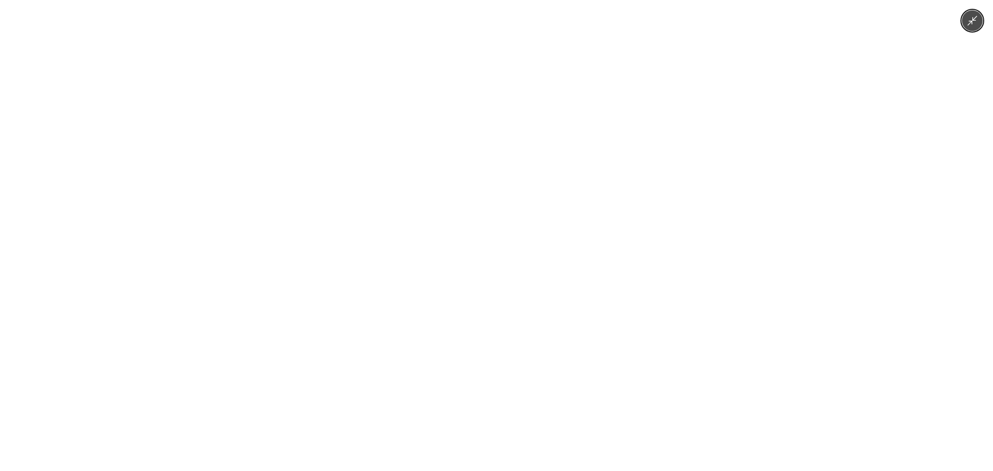
click at [646, 306] on img at bounding box center [496, 235] width 353 height 471
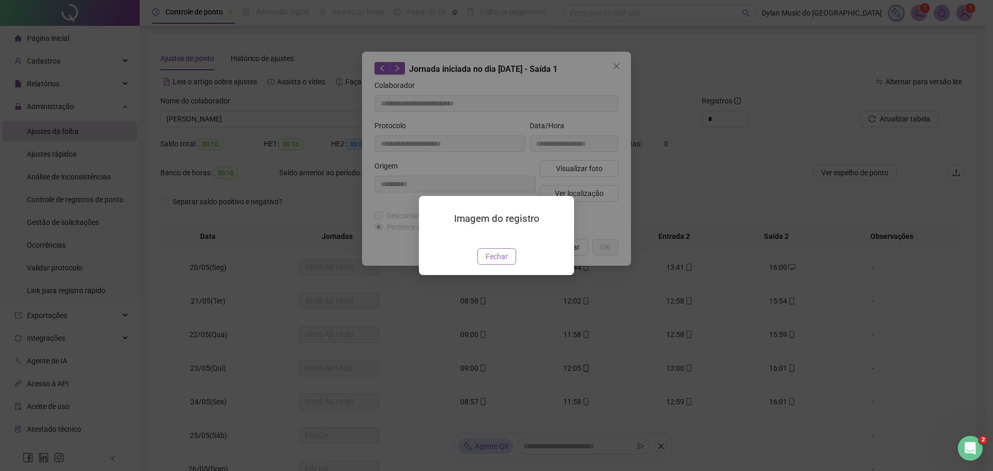
click at [495, 262] on span "Fechar" at bounding box center [497, 256] width 22 height 11
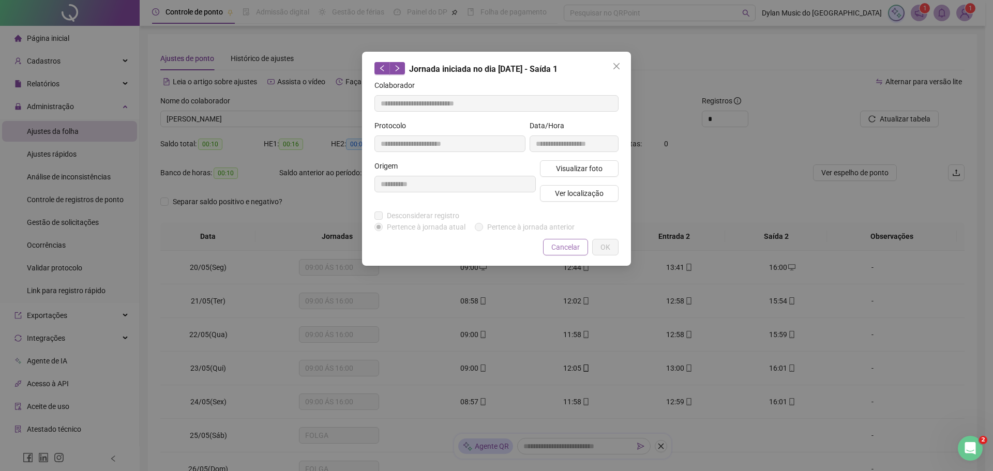
click at [570, 242] on div "**********" at bounding box center [496, 159] width 269 height 214
click at [570, 244] on span "Cancelar" at bounding box center [565, 247] width 28 height 11
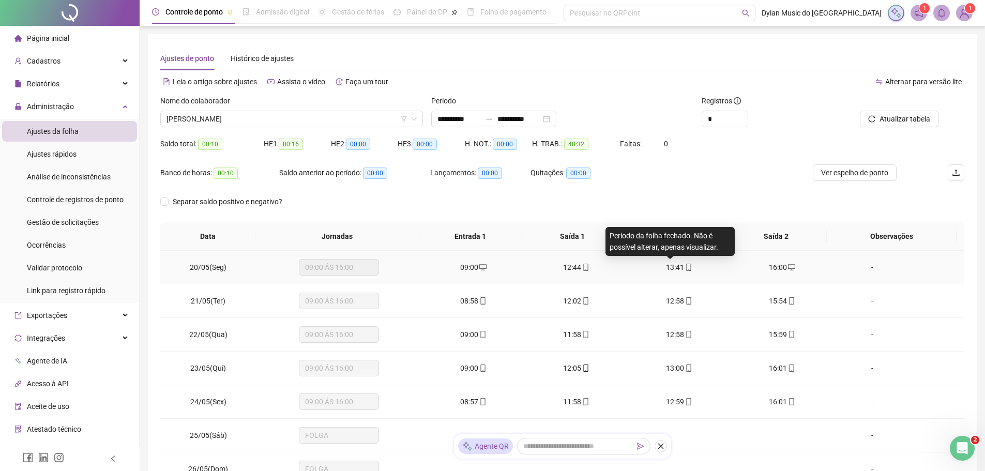
click at [674, 267] on span "13:41" at bounding box center [675, 267] width 18 height 8
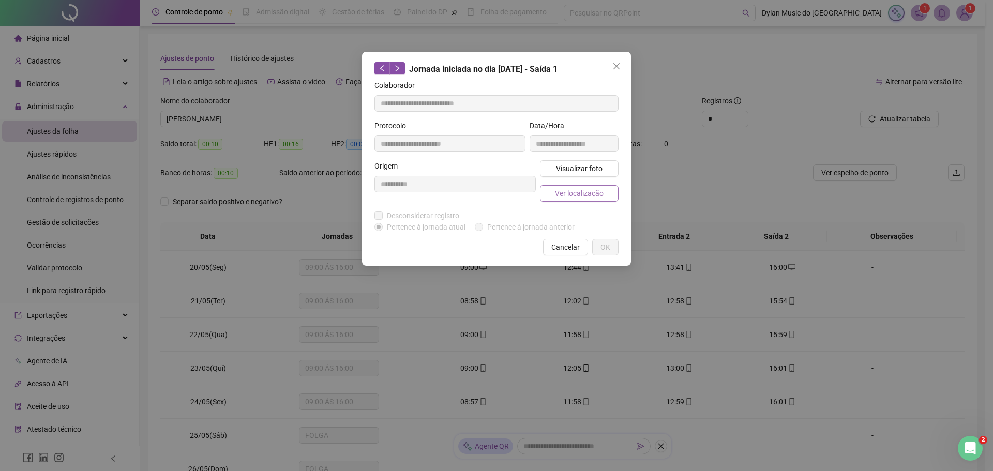
type input "**********"
click at [579, 171] on span "Visualizar foto" at bounding box center [579, 168] width 47 height 11
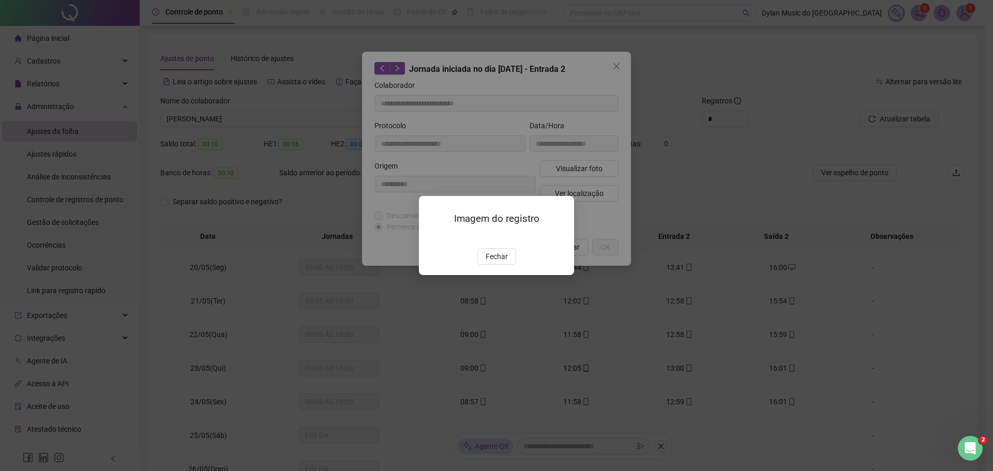
click at [431, 237] on img at bounding box center [431, 237] width 0 height 0
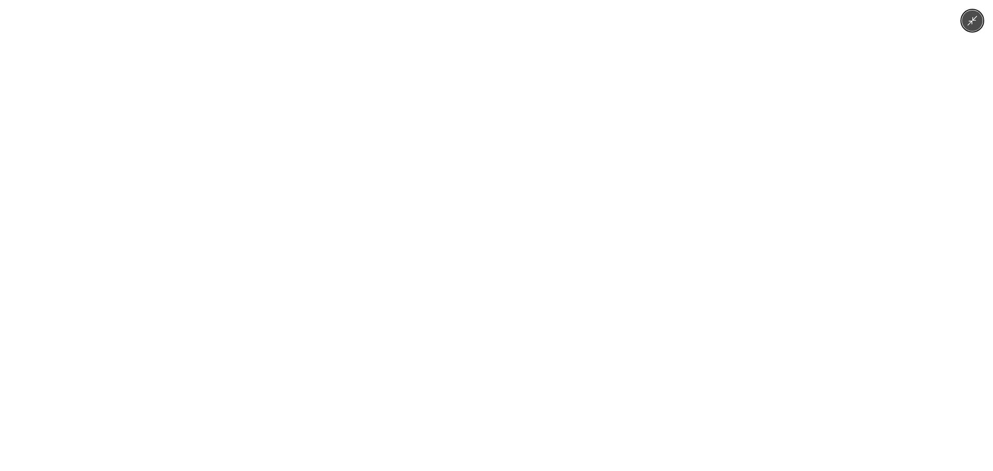
click at [720, 319] on div at bounding box center [496, 235] width 993 height 471
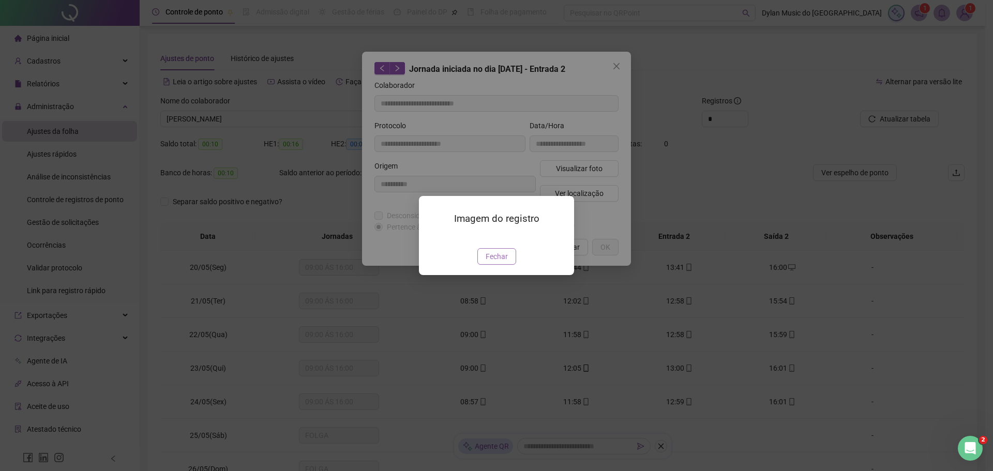
click at [504, 262] on span "Fechar" at bounding box center [497, 256] width 22 height 11
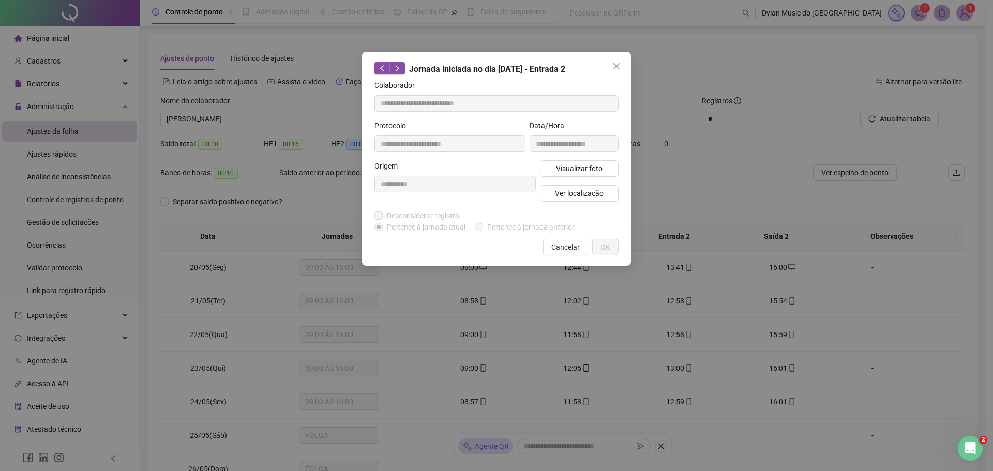
click at [574, 250] on span "Cancelar" at bounding box center [565, 247] width 28 height 11
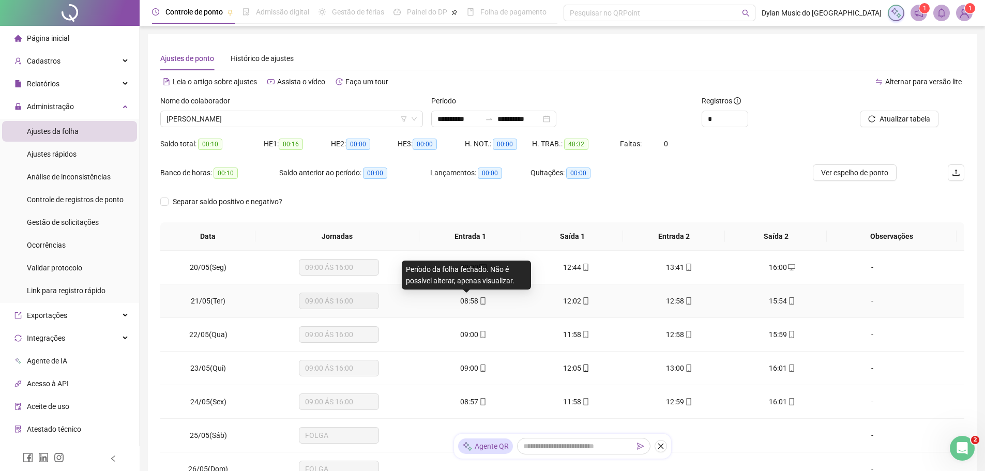
click at [467, 302] on span "08:58" at bounding box center [469, 301] width 18 height 8
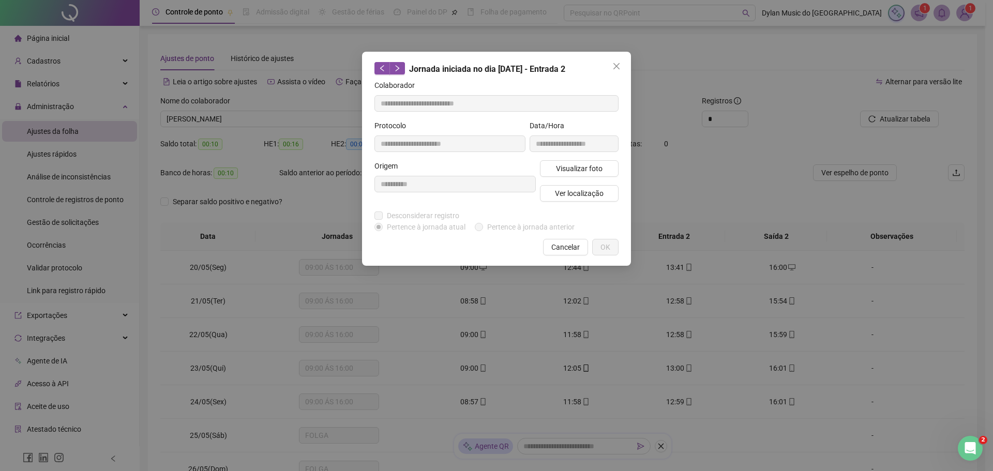
type input "**********"
click at [557, 170] on span "Visualizar foto" at bounding box center [579, 168] width 47 height 11
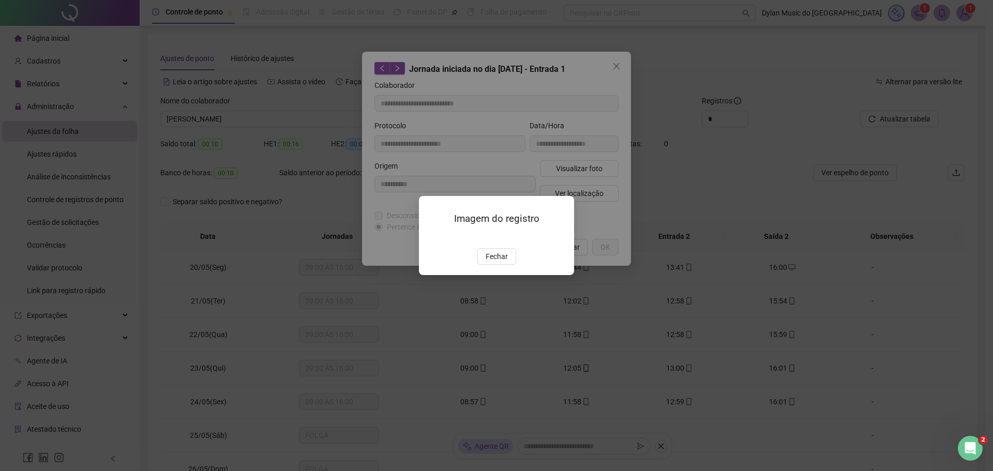
click at [431, 237] on img at bounding box center [431, 237] width 0 height 0
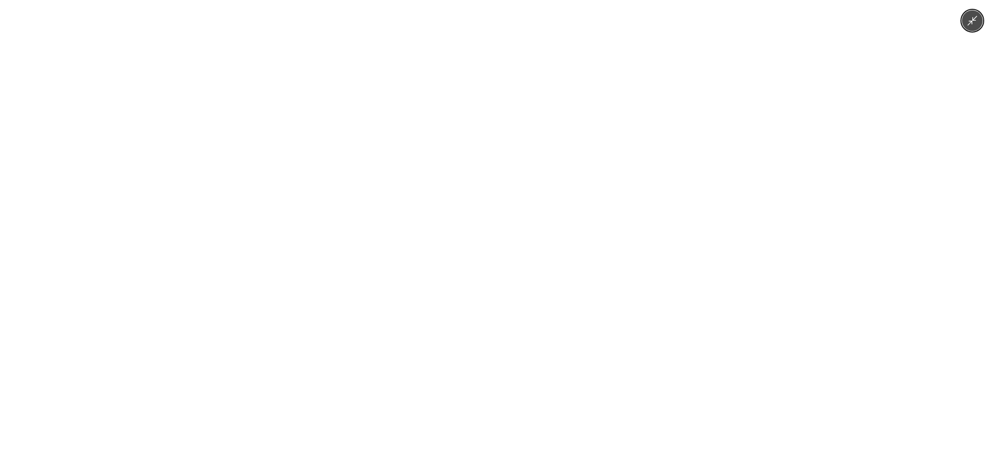
click at [823, 299] on div at bounding box center [496, 235] width 993 height 471
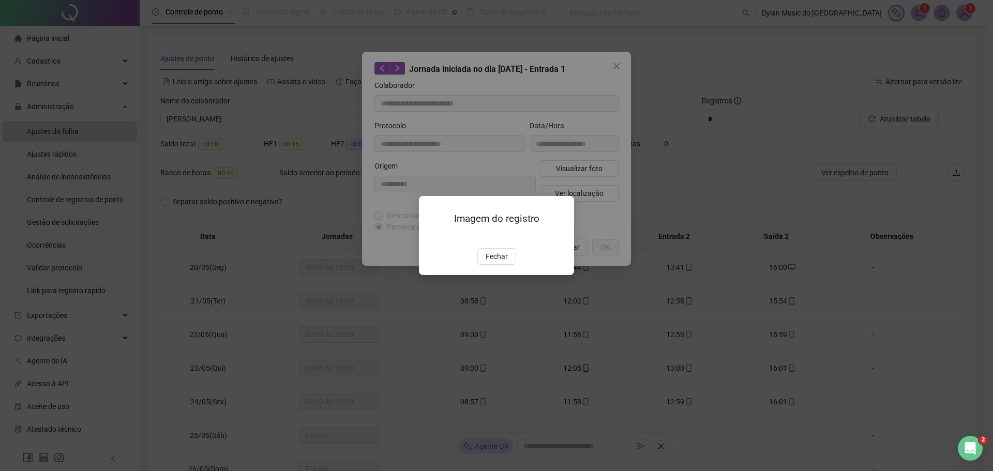
drag, startPoint x: 754, startPoint y: 218, endPoint x: 710, endPoint y: 227, distance: 44.9
click at [752, 219] on div "Imagem do registro Fechar" at bounding box center [496, 235] width 993 height 471
drag, startPoint x: 505, startPoint y: 311, endPoint x: 541, endPoint y: 270, distance: 54.2
click at [505, 262] on span "Fechar" at bounding box center [497, 256] width 22 height 11
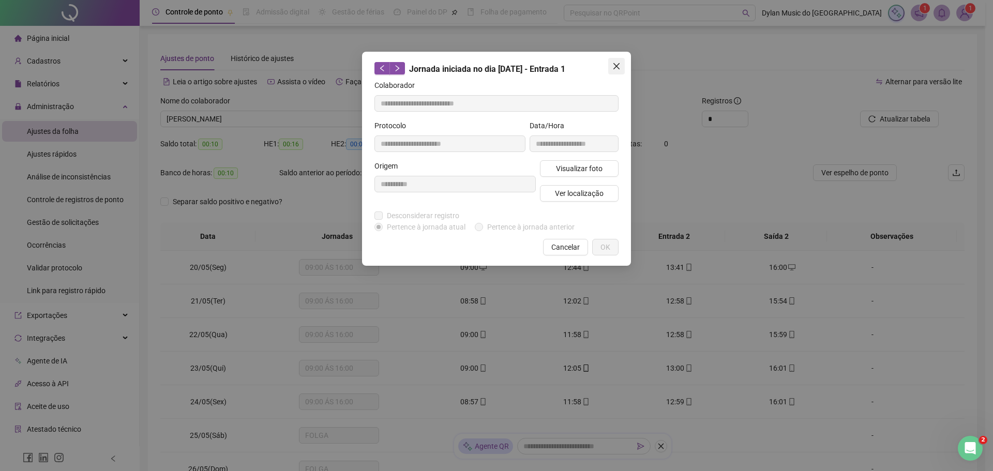
click at [615, 69] on icon "close" at bounding box center [616, 66] width 8 height 8
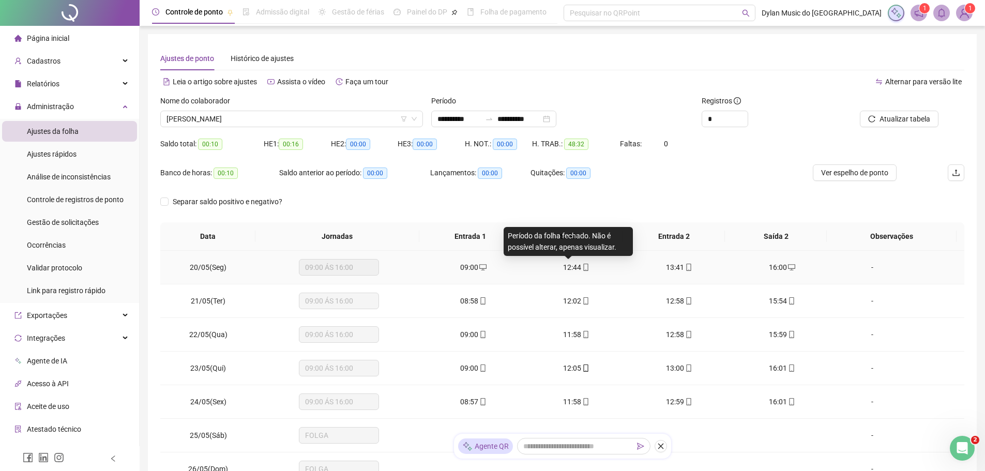
click at [574, 268] on span "12:44" at bounding box center [572, 267] width 18 height 8
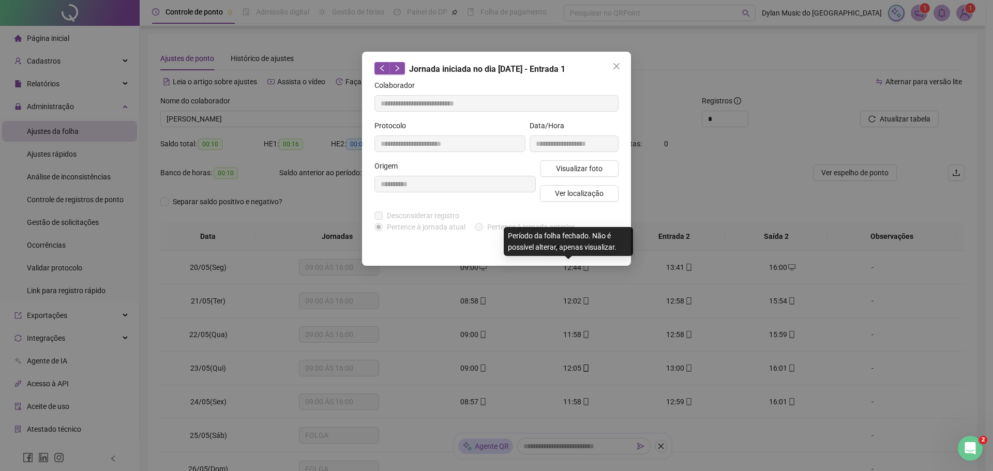
type input "**********"
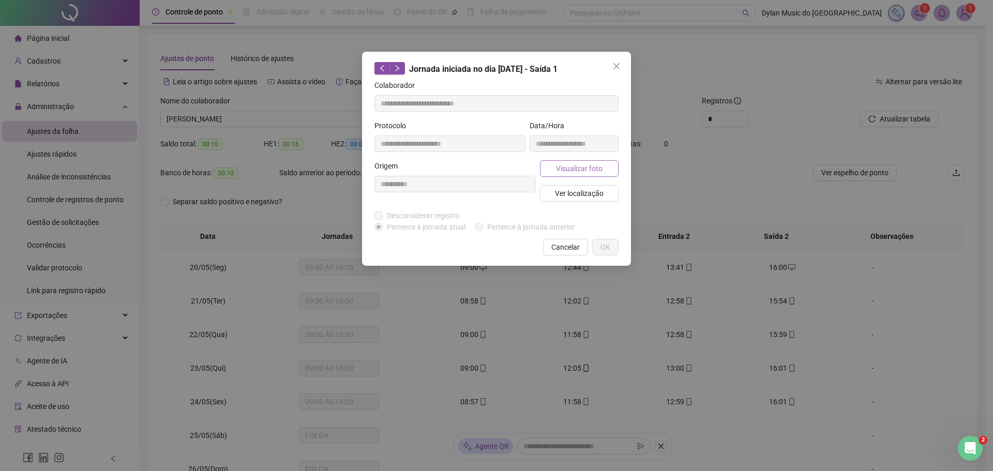
click at [576, 167] on span "Visualizar foto" at bounding box center [579, 168] width 47 height 11
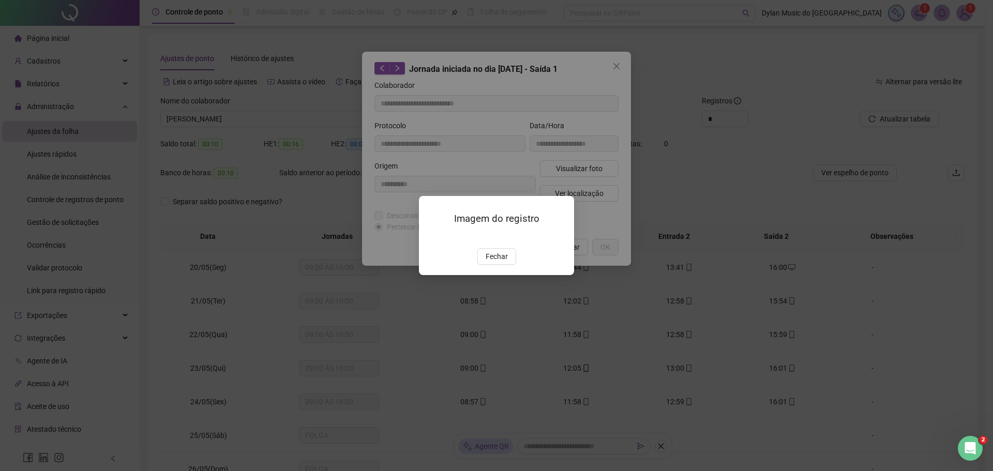
click at [500, 275] on div "Imagem do registro Fechar" at bounding box center [496, 235] width 155 height 79
click at [503, 262] on span "Fechar" at bounding box center [497, 256] width 22 height 11
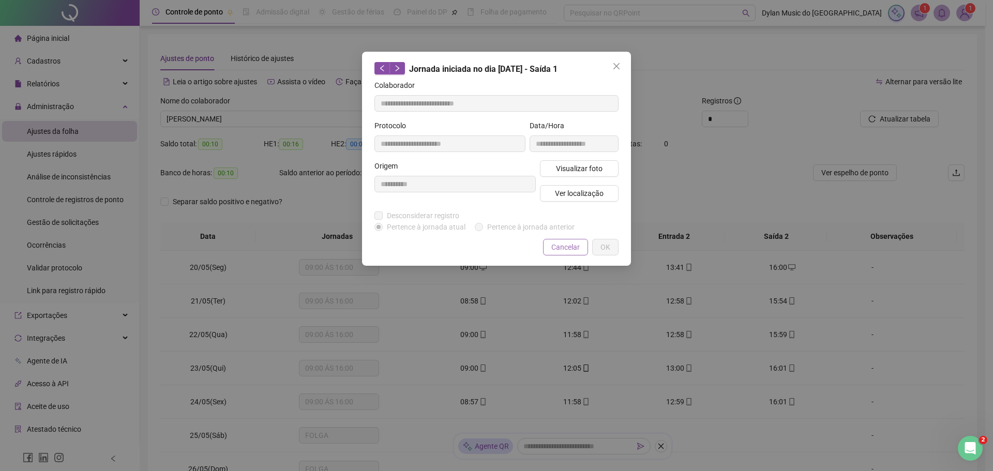
click at [565, 240] on button "Cancelar" at bounding box center [565, 247] width 45 height 17
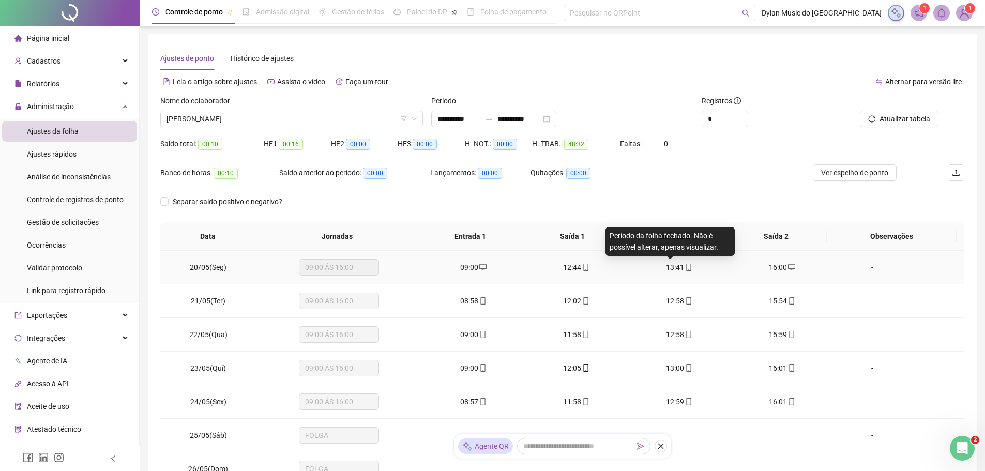
click at [666, 270] on span "13:41" at bounding box center [675, 267] width 18 height 8
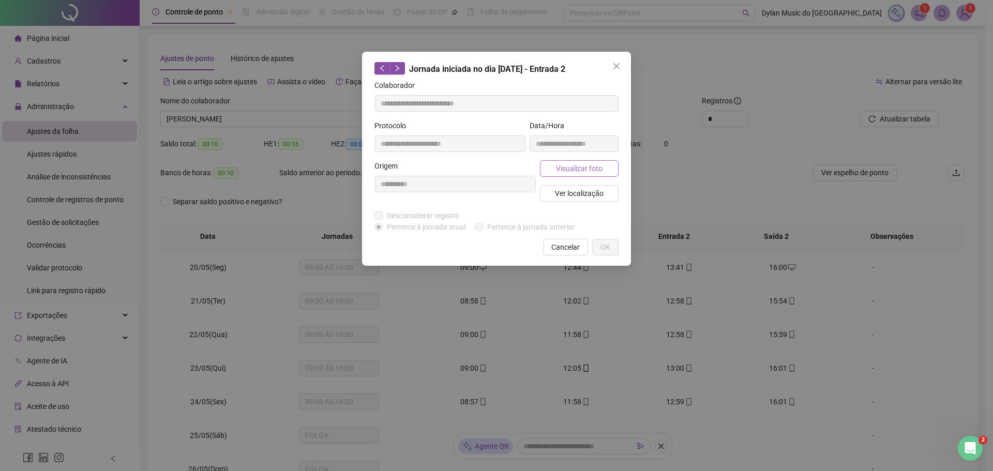
click at [595, 165] on span "Visualizar foto" at bounding box center [579, 168] width 47 height 11
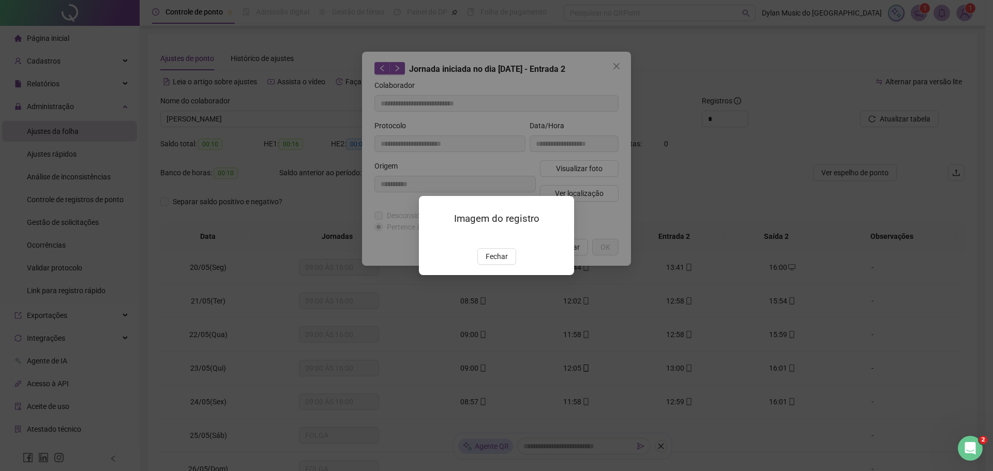
click at [431, 237] on img at bounding box center [431, 237] width 0 height 0
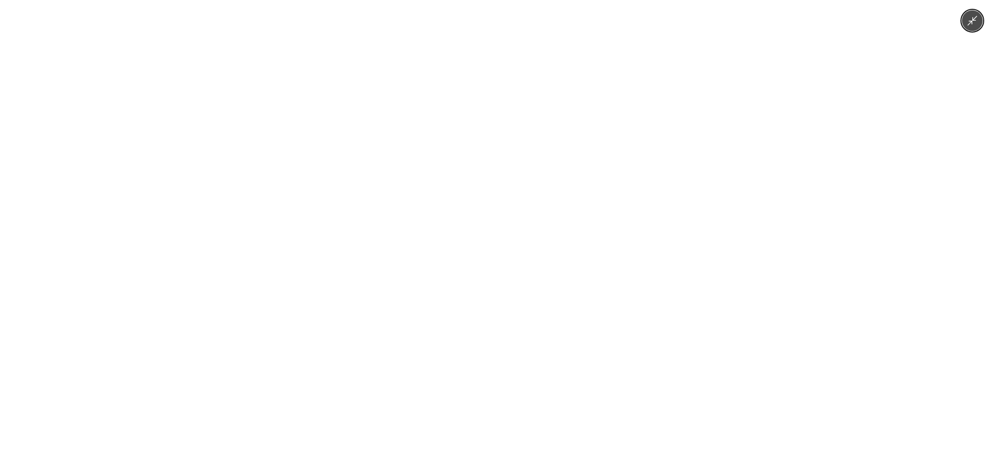
click at [551, 199] on img at bounding box center [496, 235] width 353 height 471
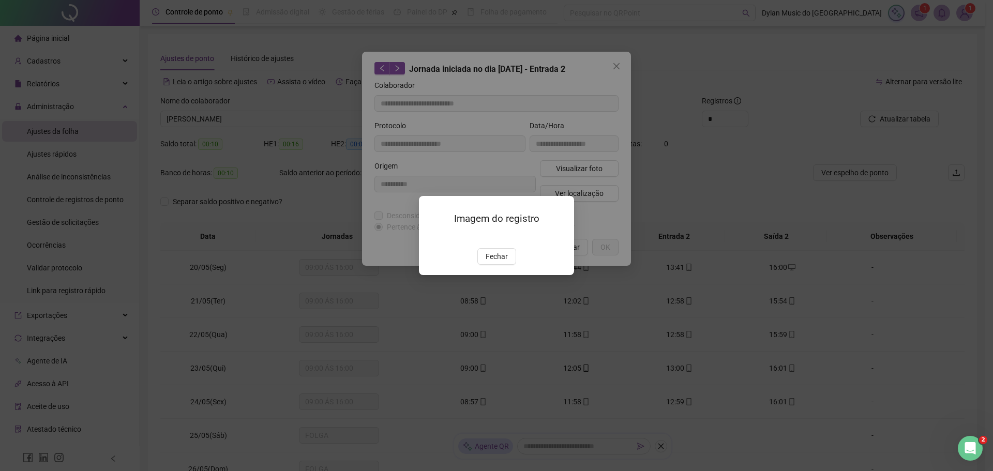
click at [796, 201] on body "**********" at bounding box center [492, 235] width 985 height 471
drag, startPoint x: 757, startPoint y: 188, endPoint x: 724, endPoint y: 191, distance: 33.2
click at [755, 188] on div "Imagem do registro Fechar" at bounding box center [496, 235] width 993 height 471
click at [488, 262] on span "Fechar" at bounding box center [497, 256] width 22 height 11
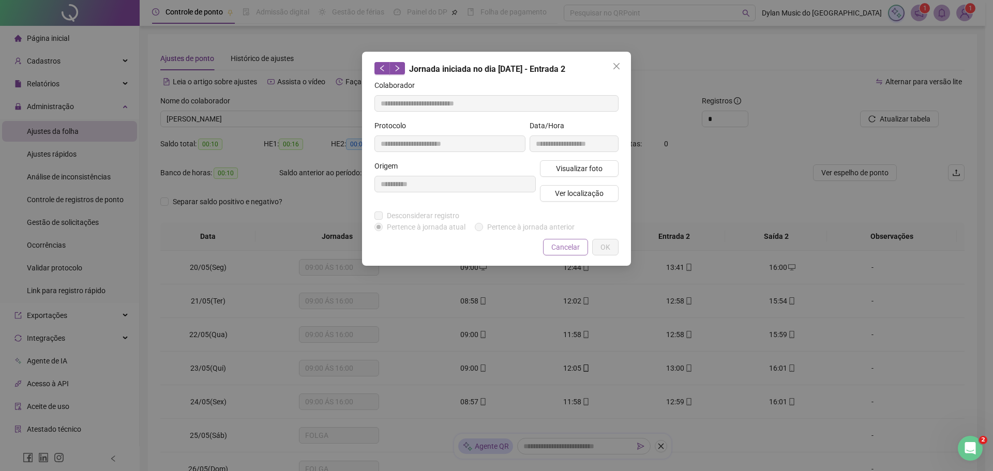
click at [557, 246] on span "Cancelar" at bounding box center [565, 247] width 28 height 11
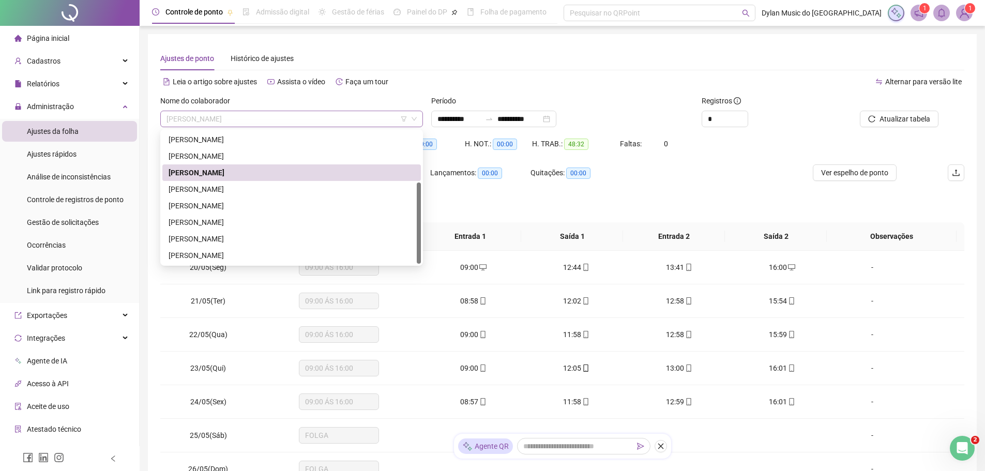
click at [332, 114] on span "[PERSON_NAME]" at bounding box center [292, 119] width 250 height 16
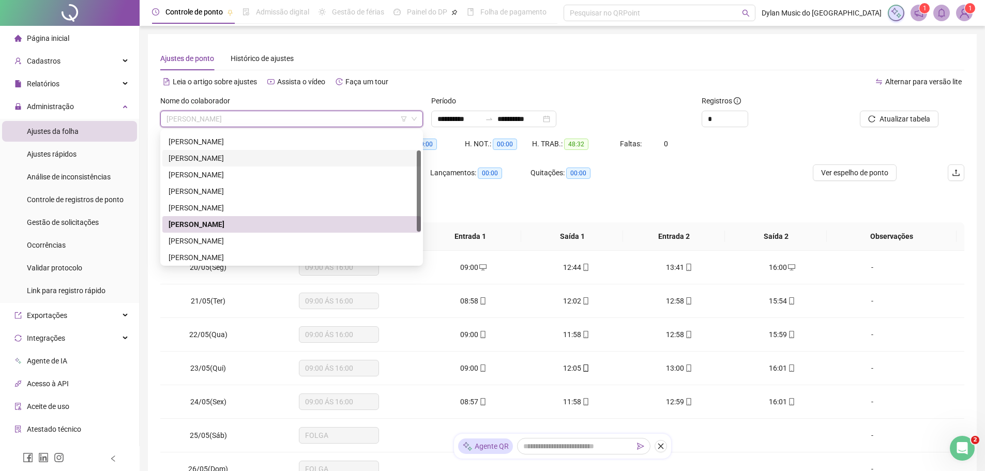
click at [228, 161] on div "[PERSON_NAME]" at bounding box center [292, 158] width 246 height 11
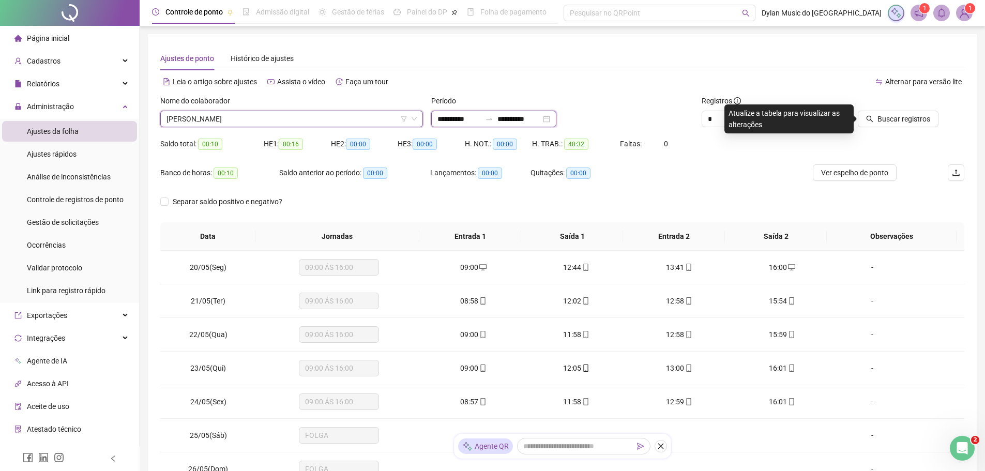
click at [461, 119] on input "**********" at bounding box center [459, 118] width 43 height 11
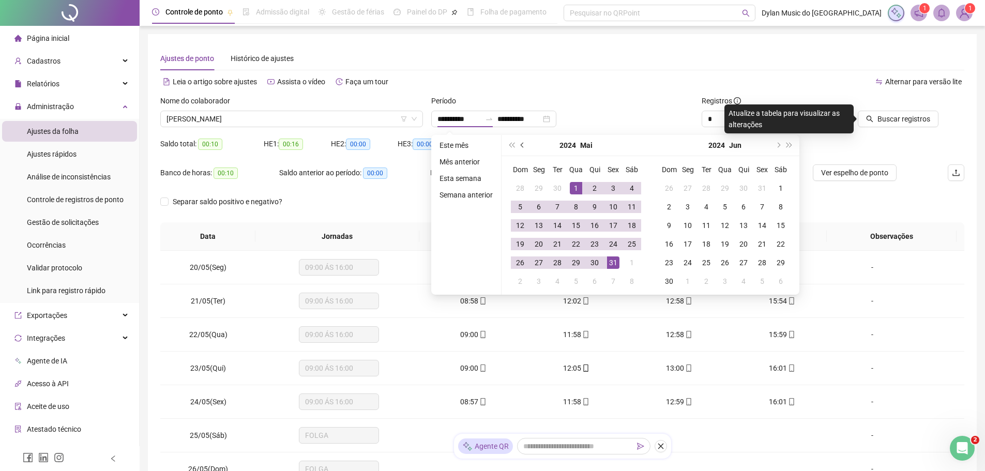
click at [518, 145] on button "prev-year" at bounding box center [522, 145] width 11 height 21
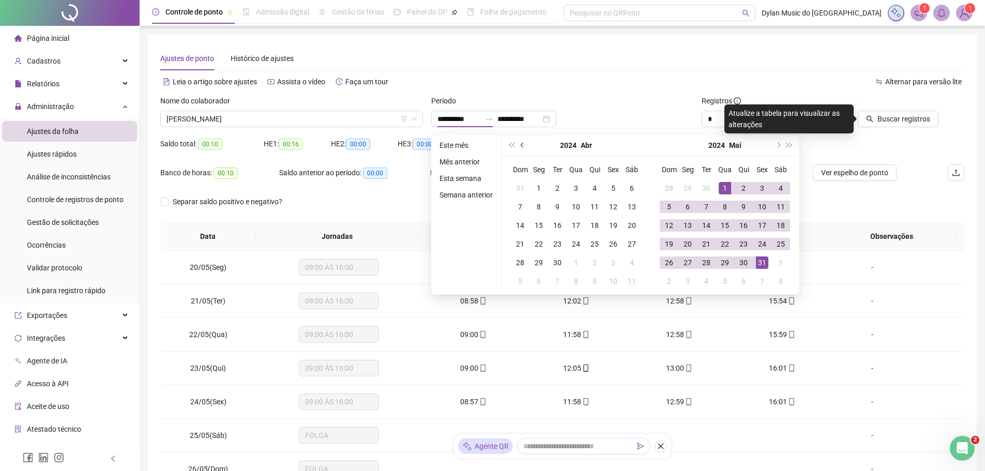
click at [518, 145] on button "prev-year" at bounding box center [522, 145] width 11 height 21
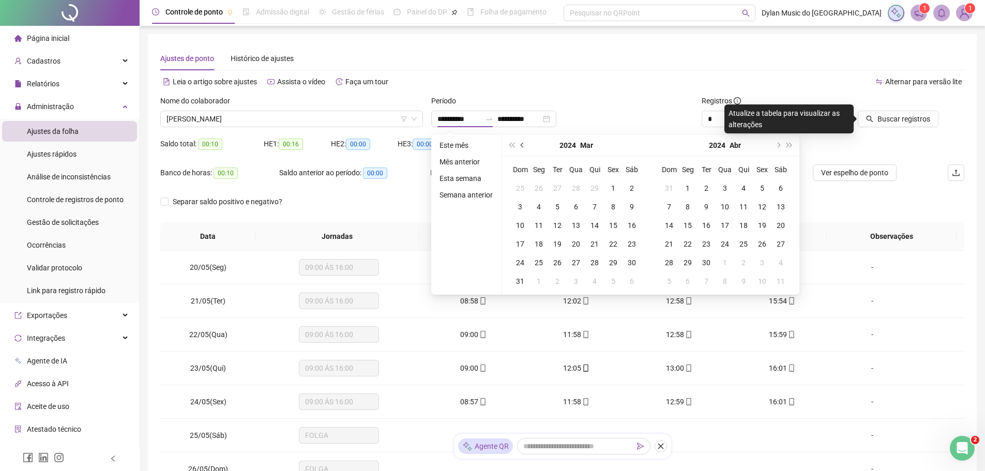
click at [518, 145] on button "prev-year" at bounding box center [522, 145] width 11 height 21
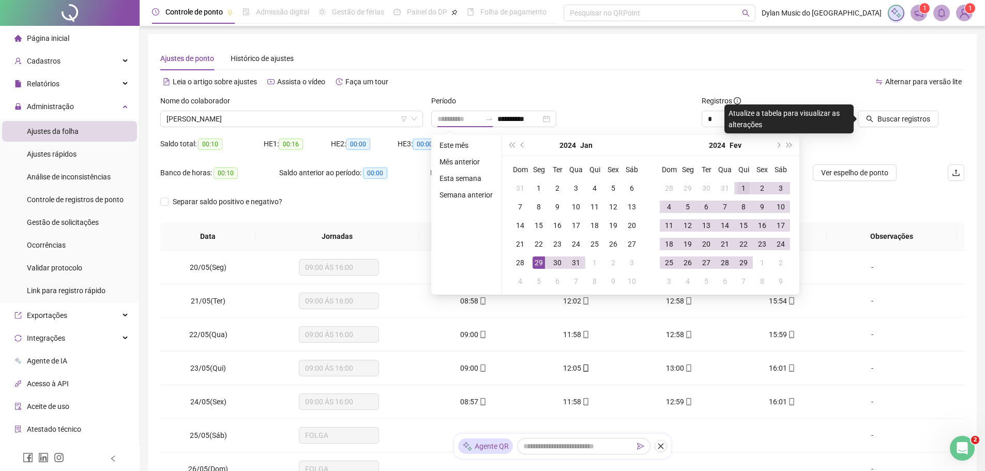
type input "**********"
click at [743, 186] on div "1" at bounding box center [743, 188] width 12 height 12
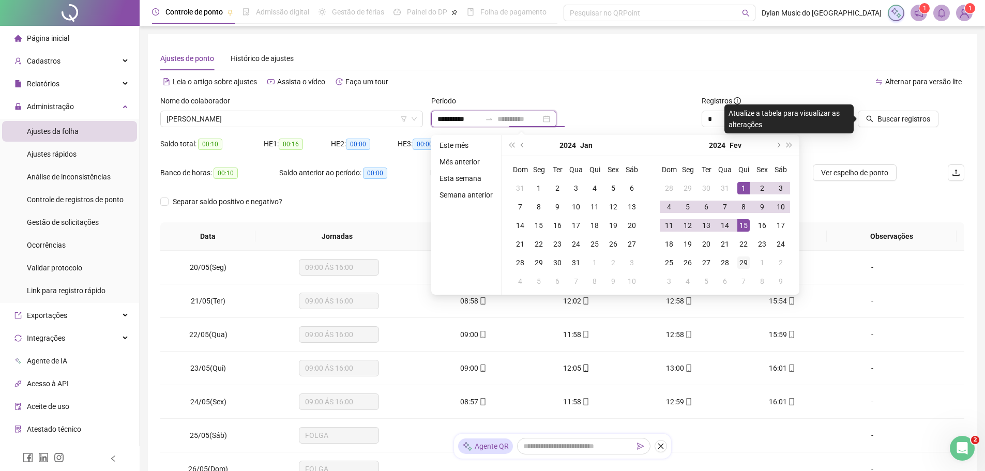
type input "**********"
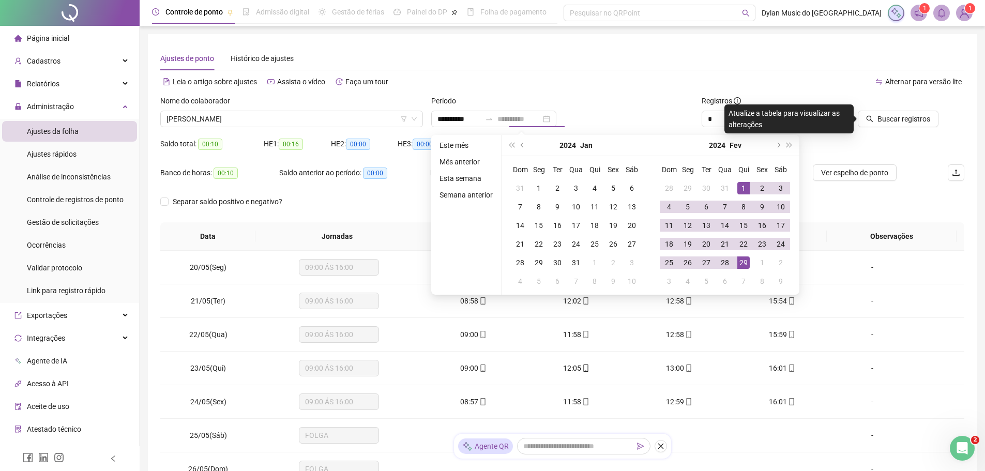
click at [742, 264] on div "29" at bounding box center [743, 263] width 12 height 12
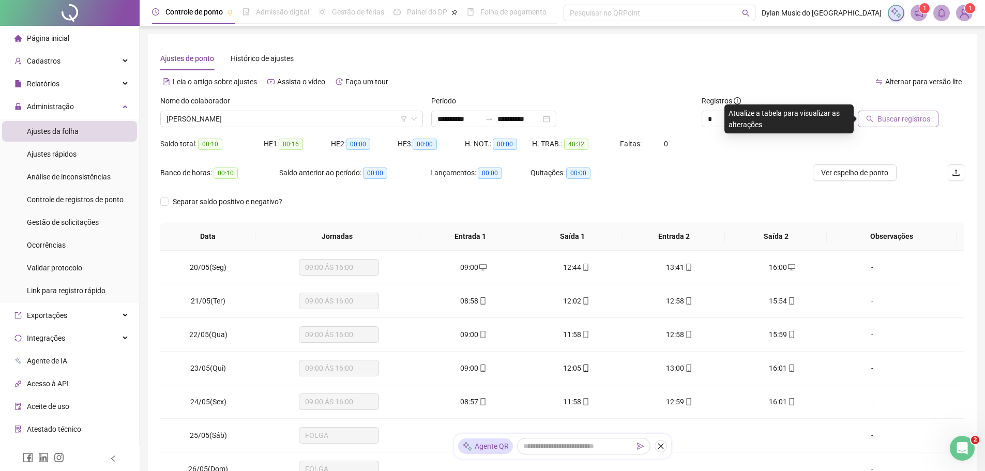
click at [896, 116] on span "Buscar registros" at bounding box center [904, 118] width 53 height 11
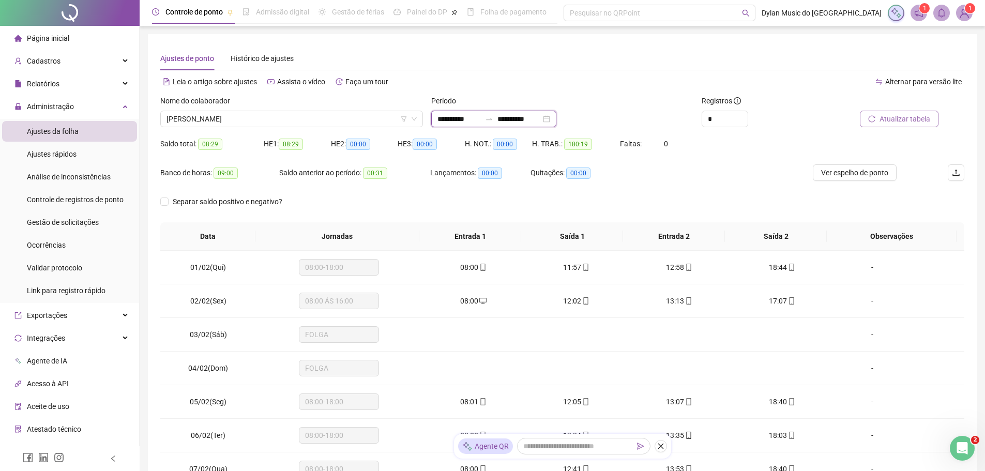
click at [464, 116] on input "**********" at bounding box center [459, 118] width 43 height 11
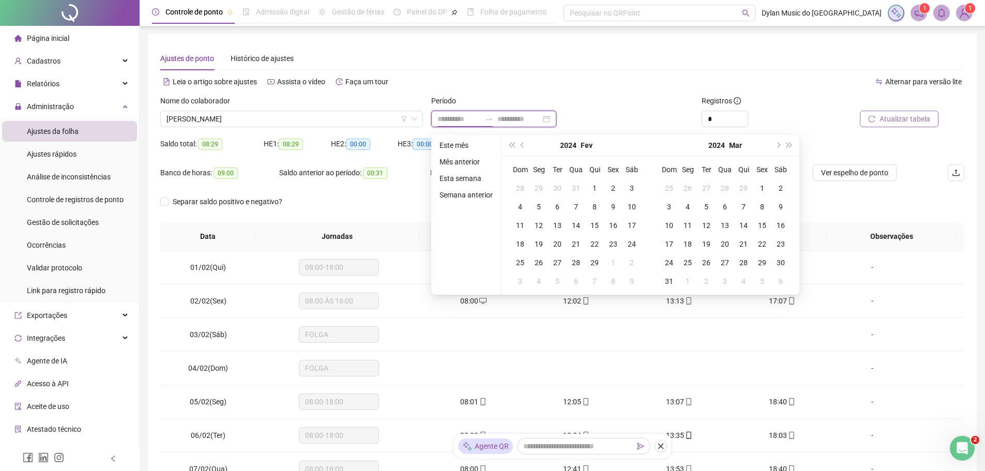
type input "**********"
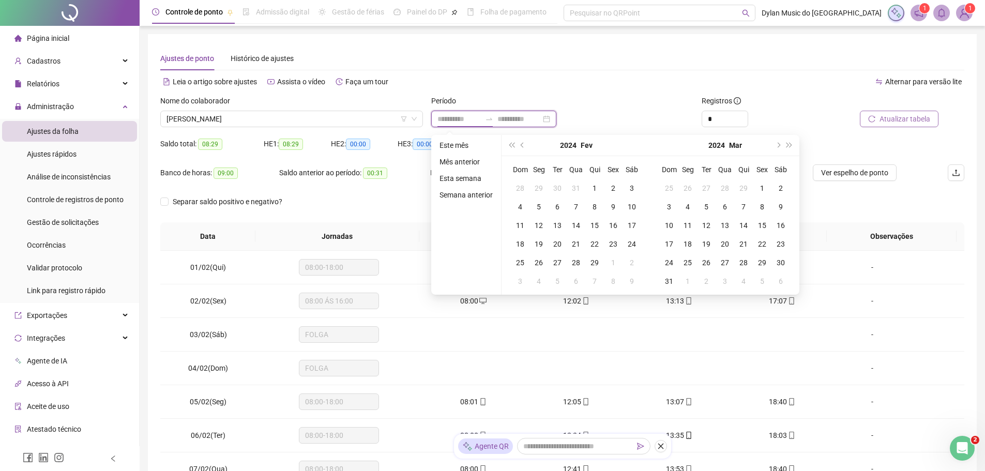
type input "**********"
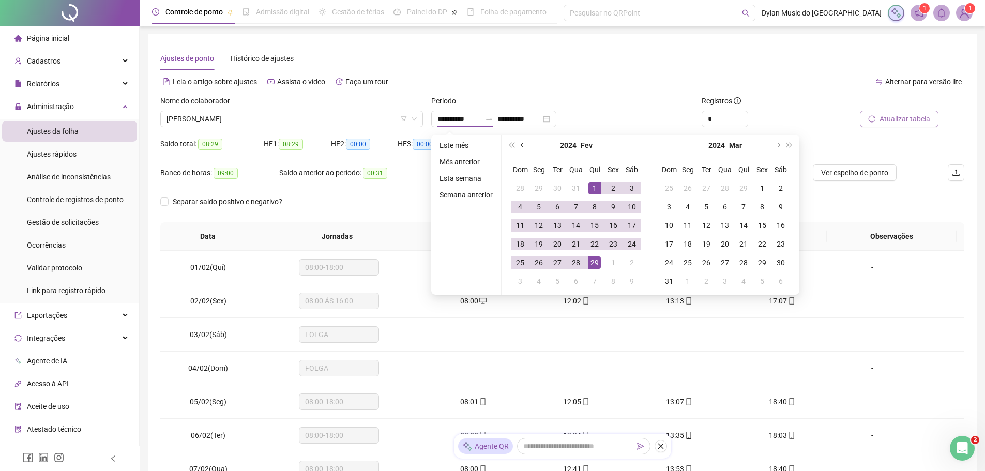
click at [518, 147] on button "prev-year" at bounding box center [522, 145] width 11 height 21
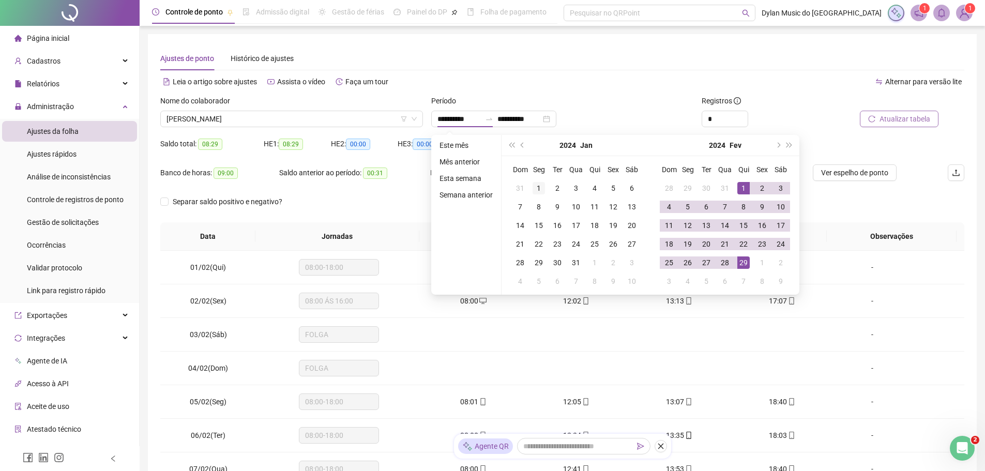
type input "**********"
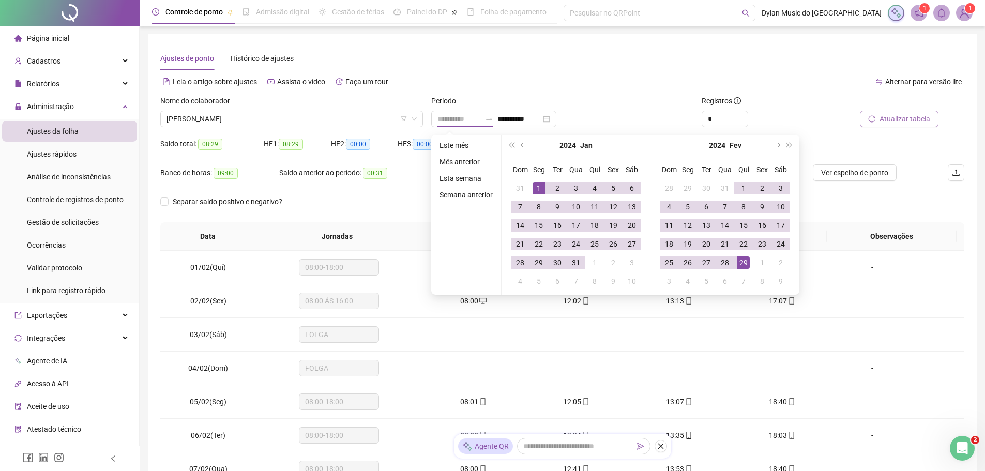
click at [537, 188] on div "1" at bounding box center [539, 188] width 12 height 12
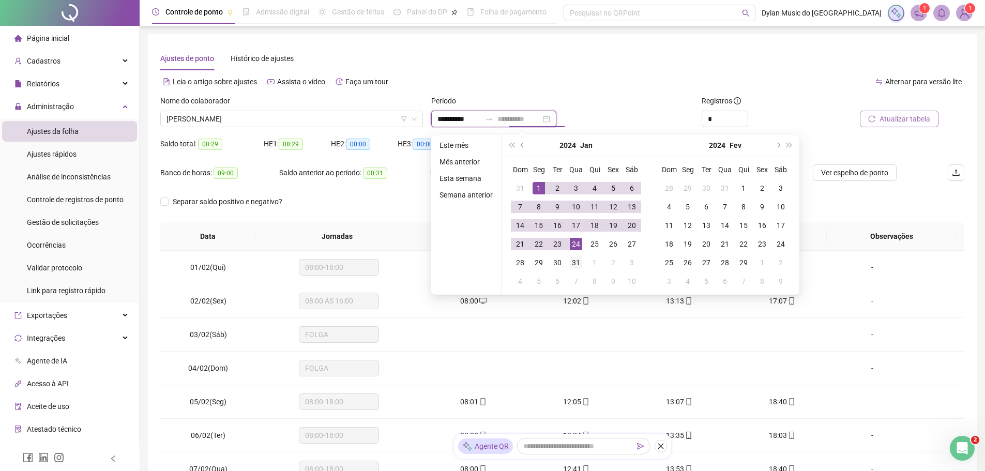
type input "**********"
click at [576, 266] on div "31" at bounding box center [576, 263] width 12 height 12
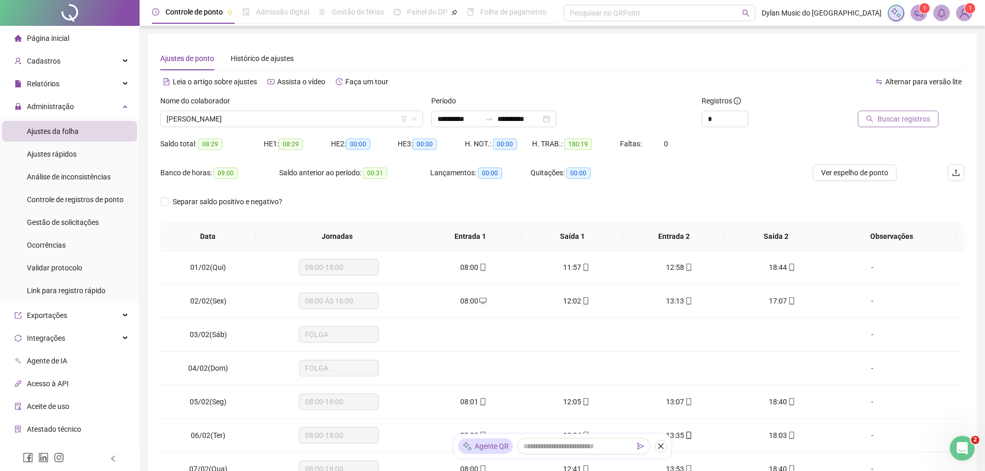
click at [907, 118] on span "Buscar registros" at bounding box center [904, 118] width 53 height 11
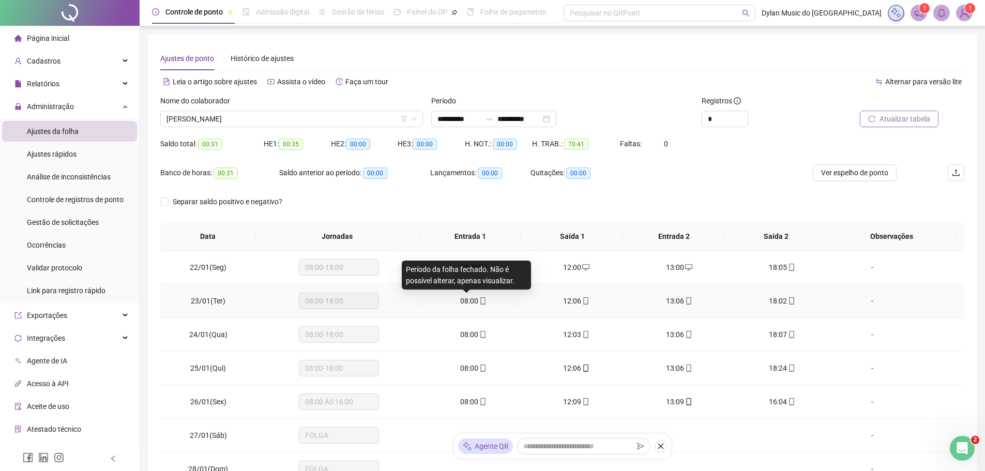
click at [468, 304] on span "08:00" at bounding box center [469, 301] width 18 height 8
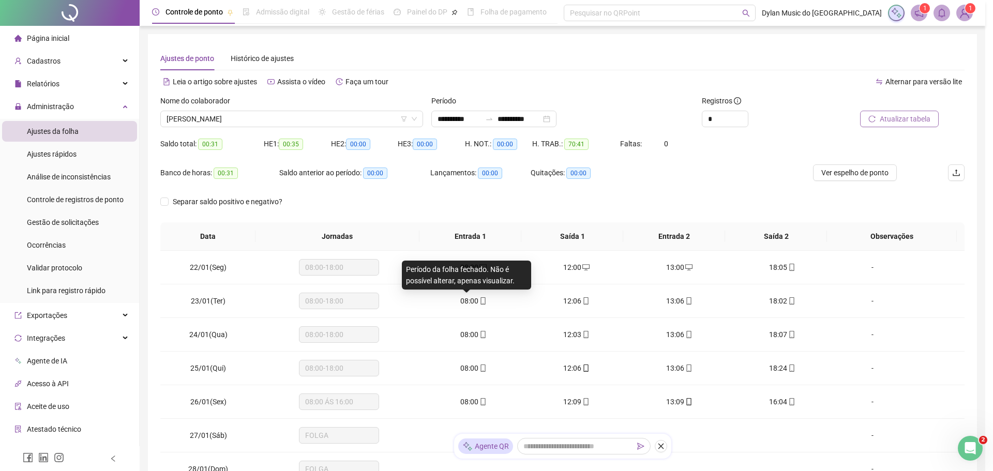
type input "**********"
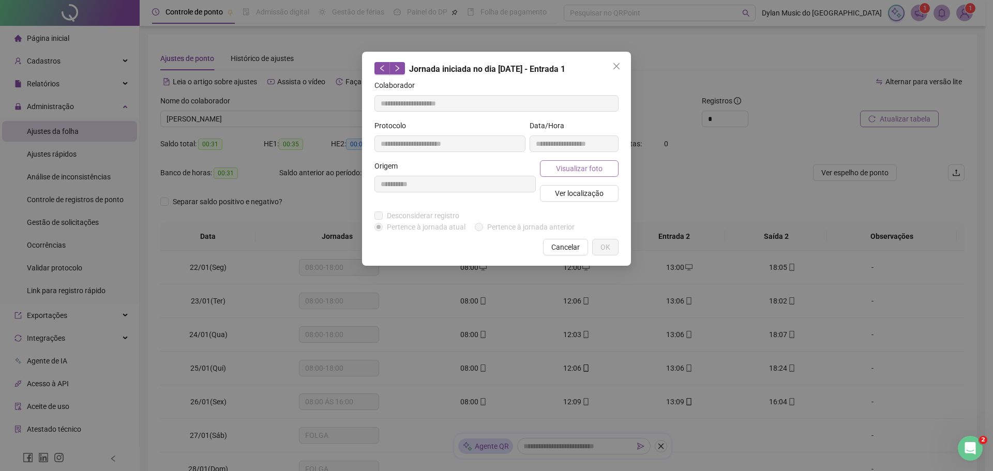
click at [563, 170] on span "Visualizar foto" at bounding box center [579, 168] width 47 height 11
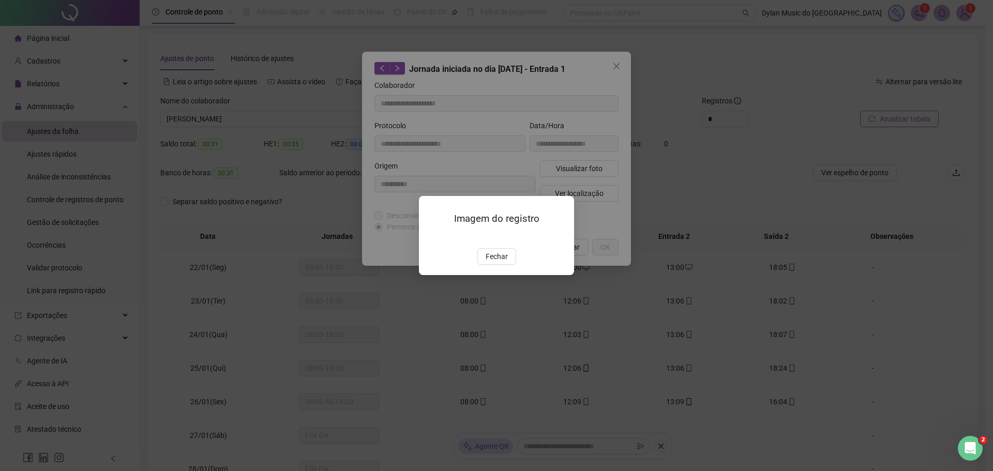
click at [431, 237] on img at bounding box center [431, 237] width 0 height 0
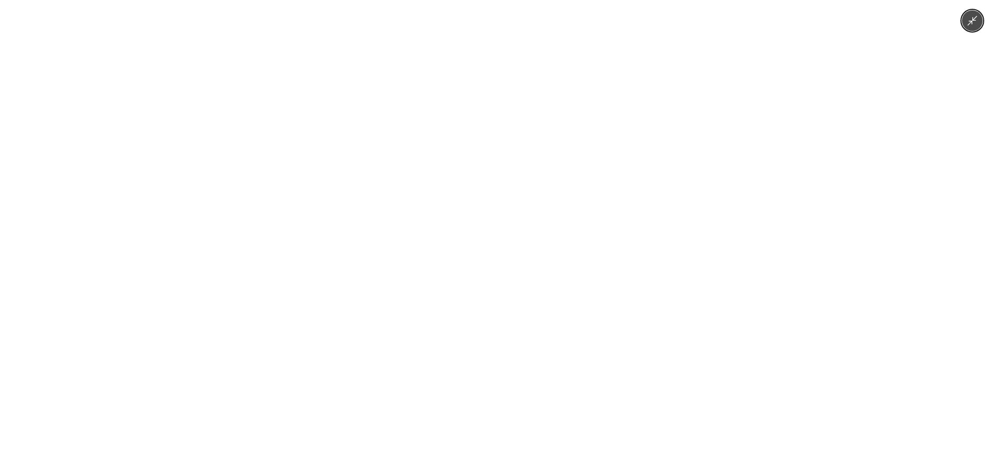
click at [676, 284] on div at bounding box center [496, 235] width 993 height 471
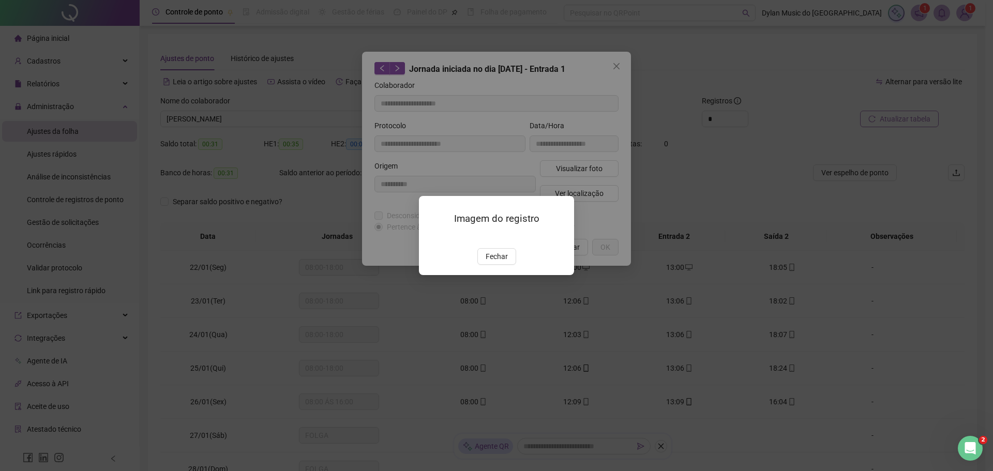
click at [498, 262] on span "Fechar" at bounding box center [497, 256] width 22 height 11
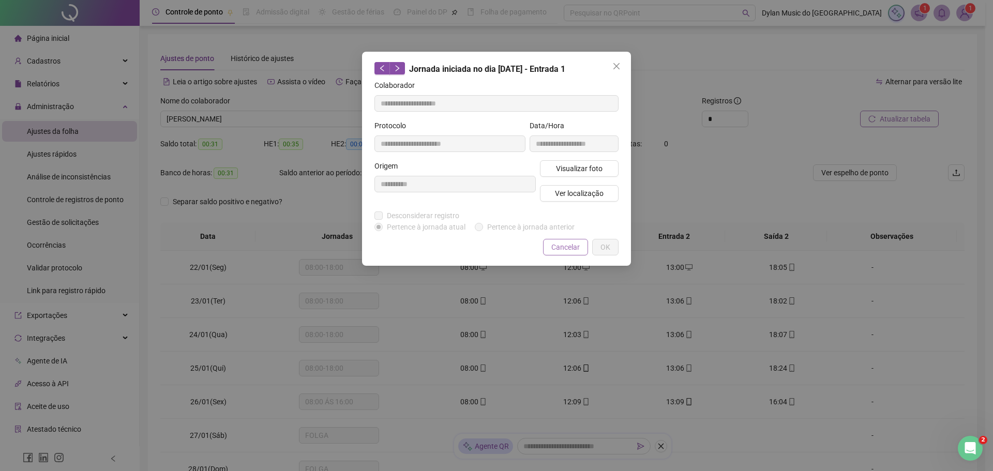
click at [567, 244] on span "Cancelar" at bounding box center [565, 247] width 28 height 11
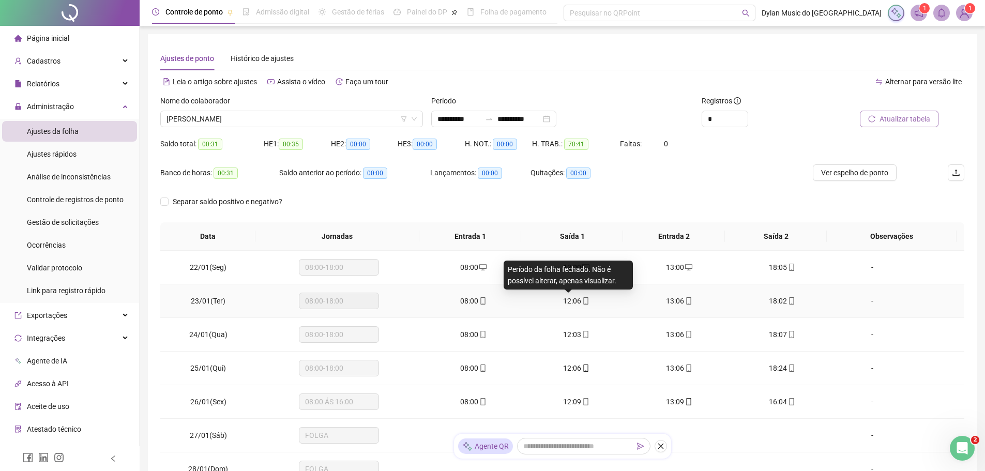
click at [568, 303] on span "12:06" at bounding box center [572, 301] width 18 height 8
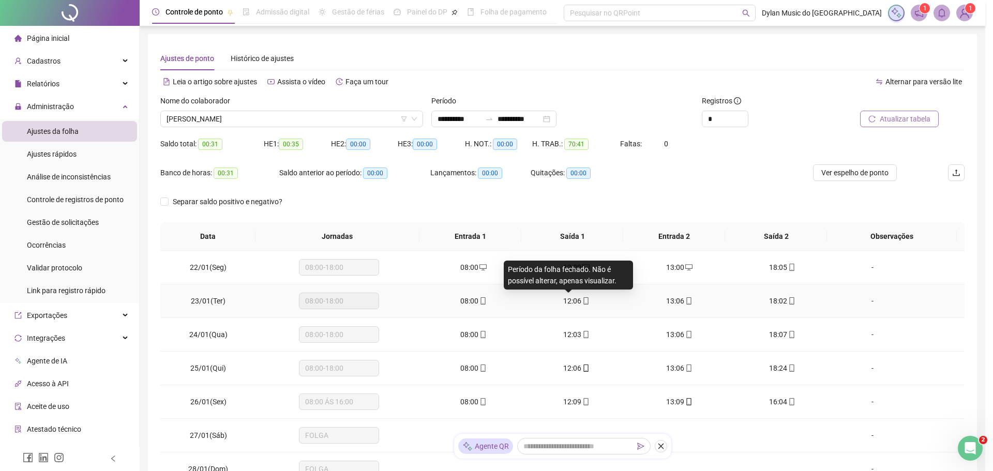
type input "**********"
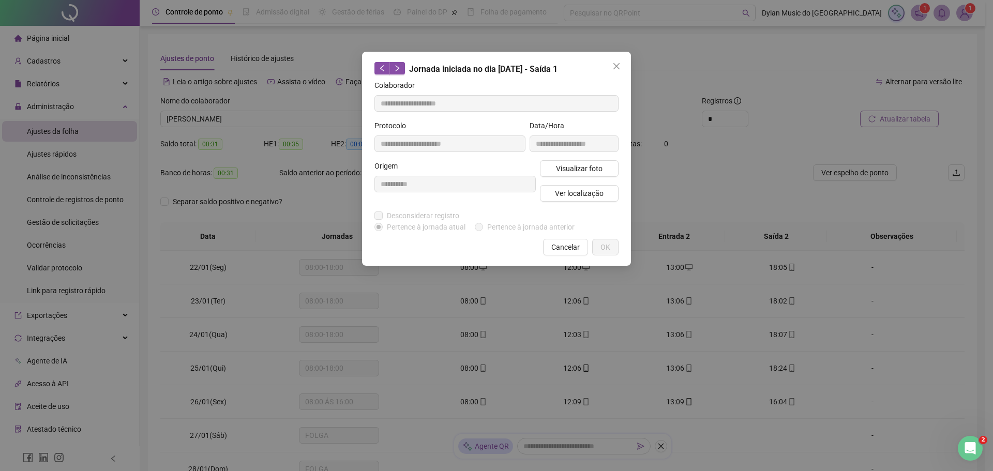
click at [562, 182] on div "Visualizar foto Ver localização" at bounding box center [579, 185] width 83 height 50
click at [561, 176] on button "Visualizar foto" at bounding box center [579, 168] width 79 height 17
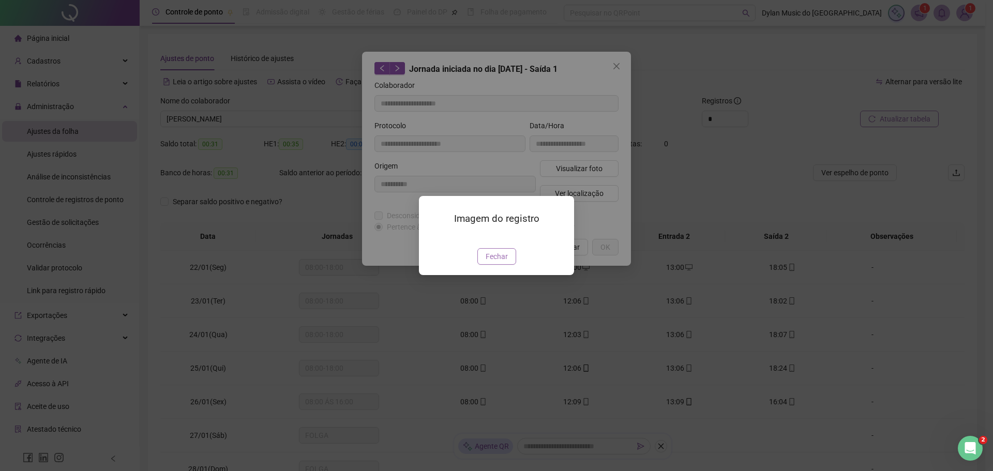
click at [502, 262] on span "Fechar" at bounding box center [497, 256] width 22 height 11
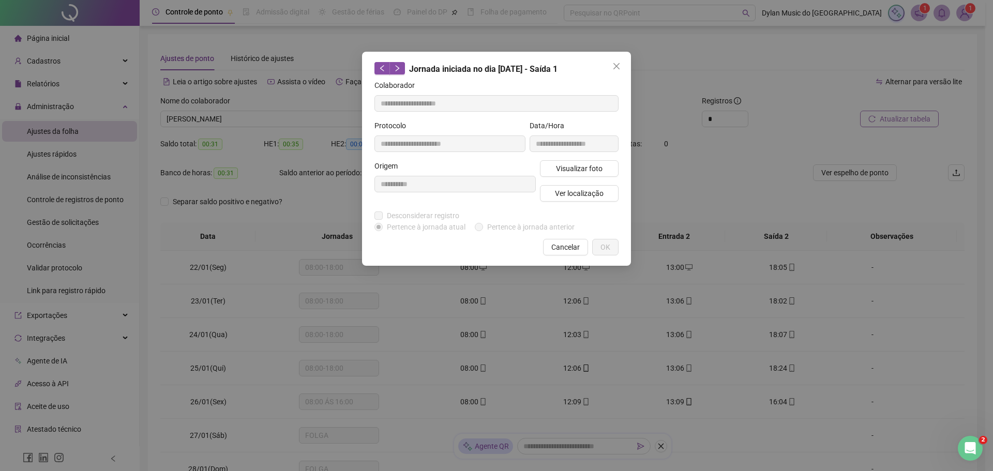
click at [562, 247] on span "Cancelar" at bounding box center [565, 247] width 28 height 11
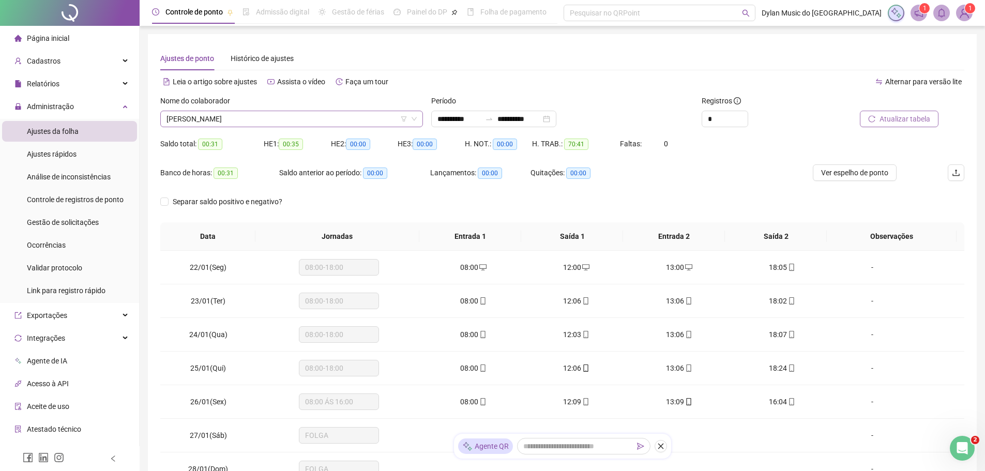
click at [344, 126] on span "[PERSON_NAME]" at bounding box center [292, 119] width 250 height 16
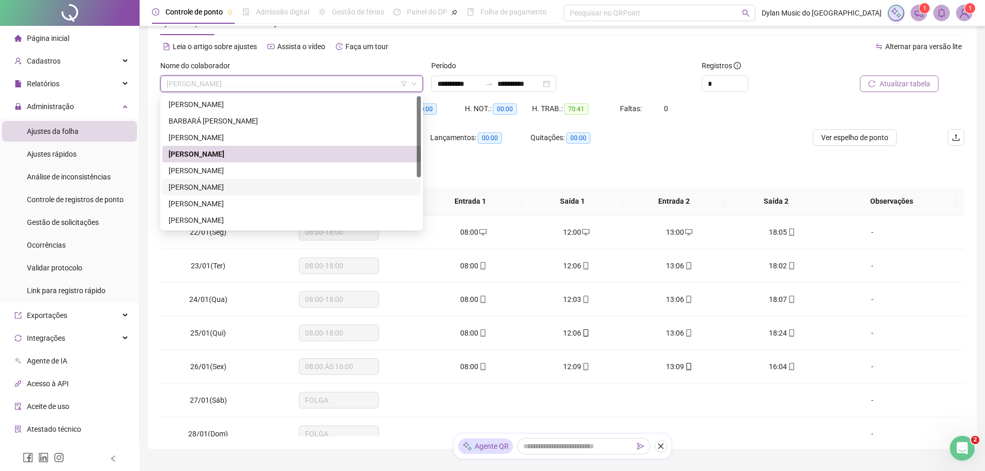
scroll to position [31, 0]
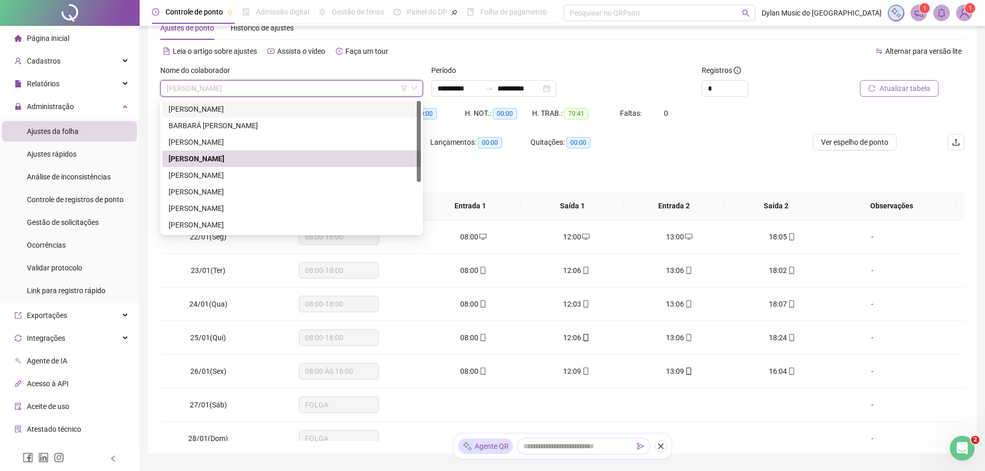
click at [240, 110] on div "[PERSON_NAME]" at bounding box center [292, 108] width 246 height 11
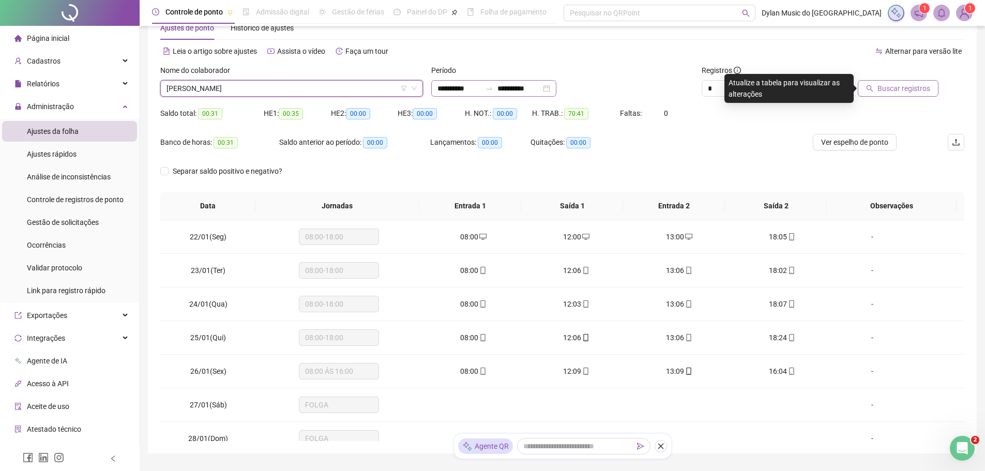
click at [436, 93] on div "**********" at bounding box center [493, 88] width 125 height 17
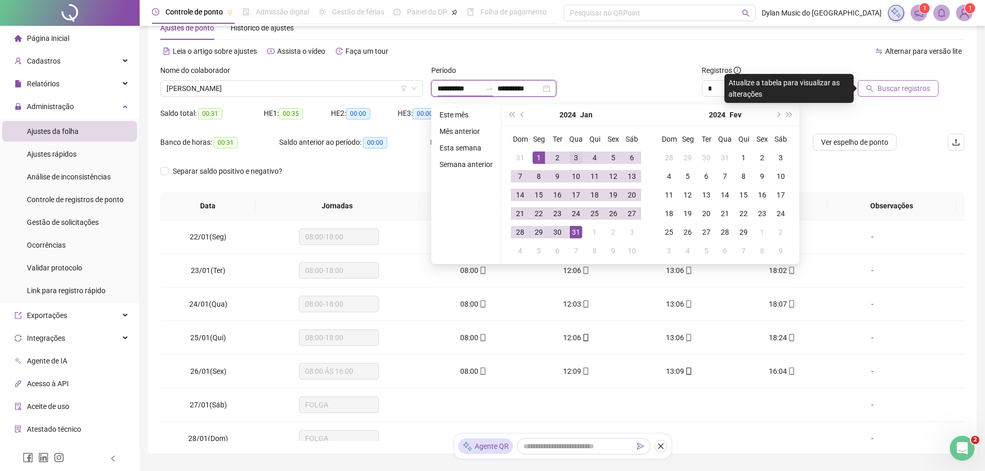
type input "**********"
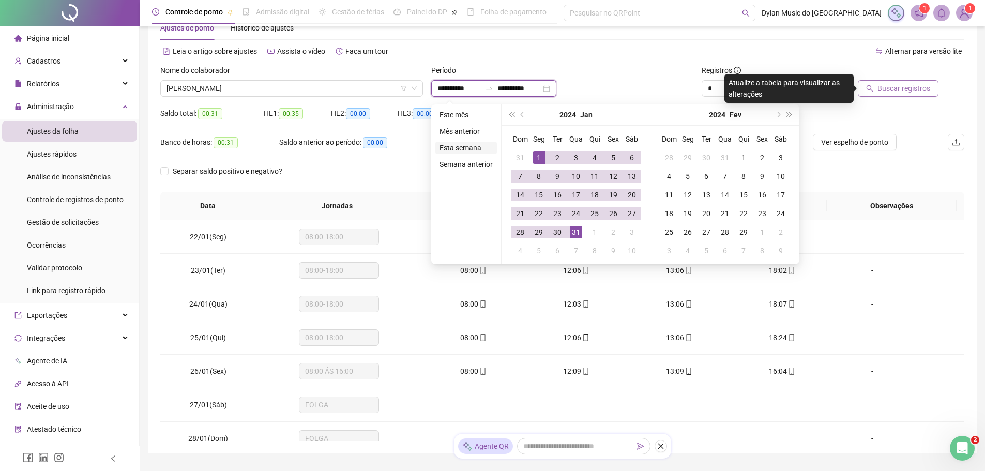
type input "**********"
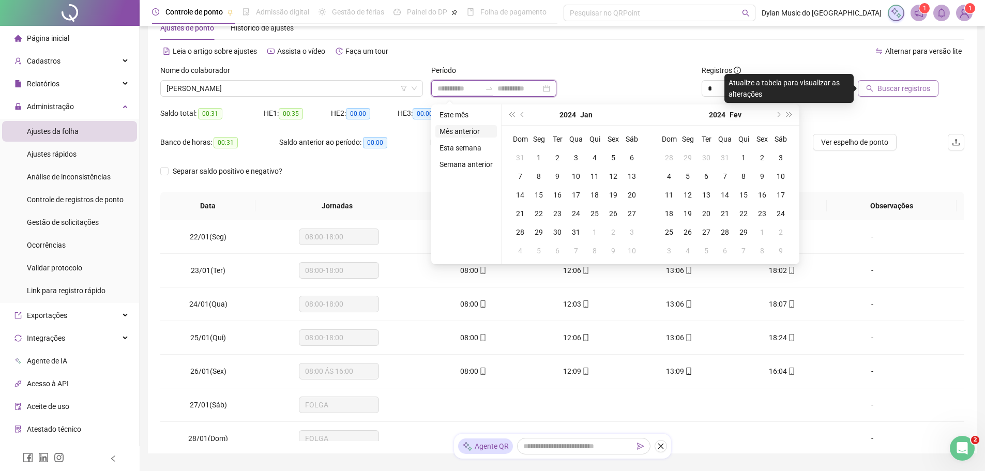
type input "**********"
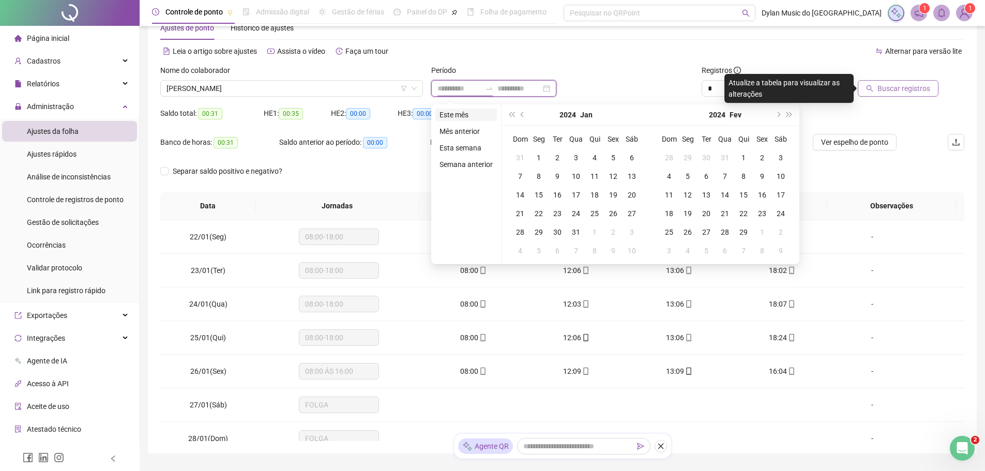
type input "**********"
click at [460, 114] on li "Este mês" at bounding box center [466, 115] width 62 height 12
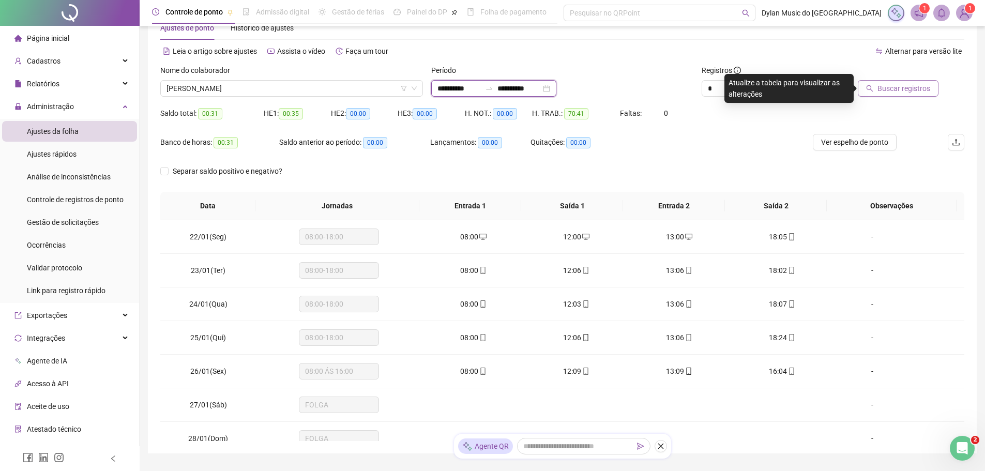
click at [455, 87] on input "**********" at bounding box center [459, 88] width 43 height 11
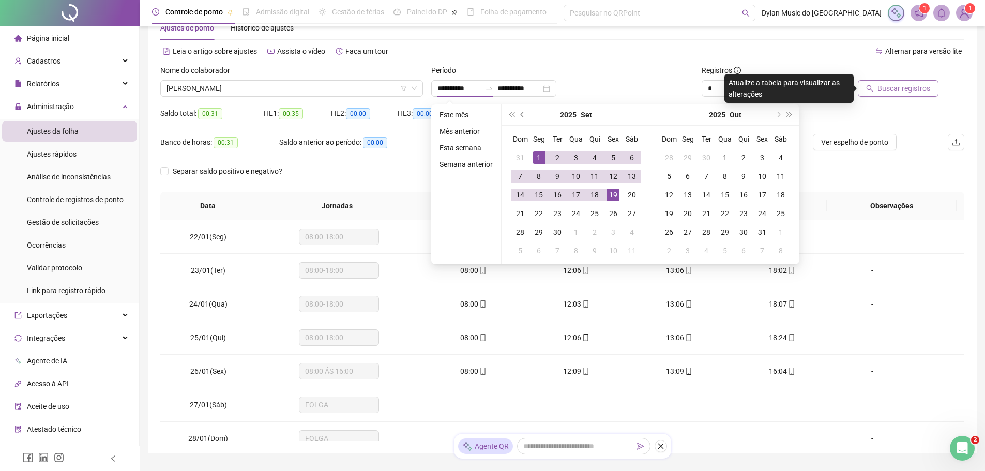
click at [523, 116] on button "prev-year" at bounding box center [522, 114] width 11 height 21
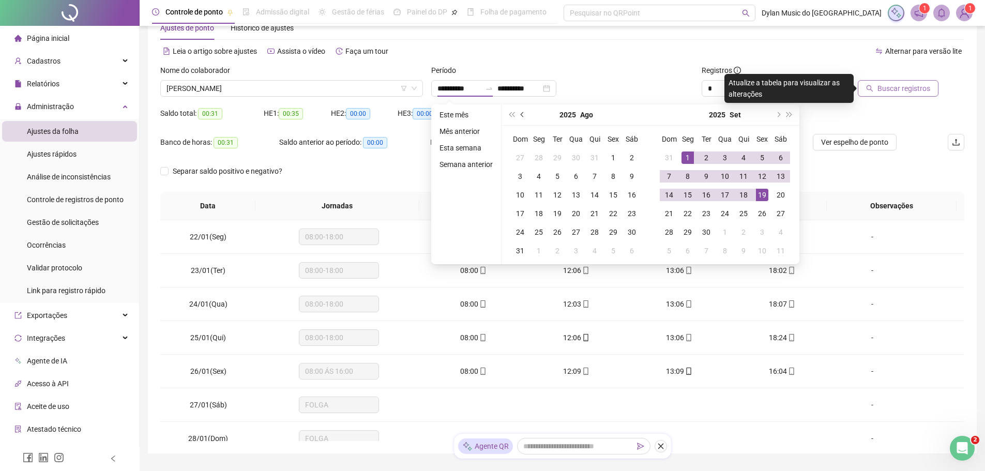
click at [523, 116] on button "prev-year" at bounding box center [522, 114] width 11 height 21
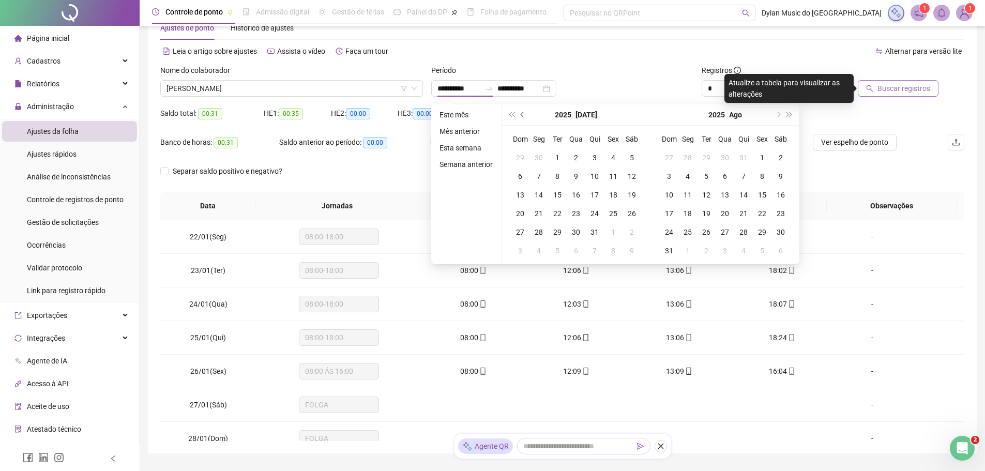
click at [523, 116] on button "prev-year" at bounding box center [522, 114] width 11 height 21
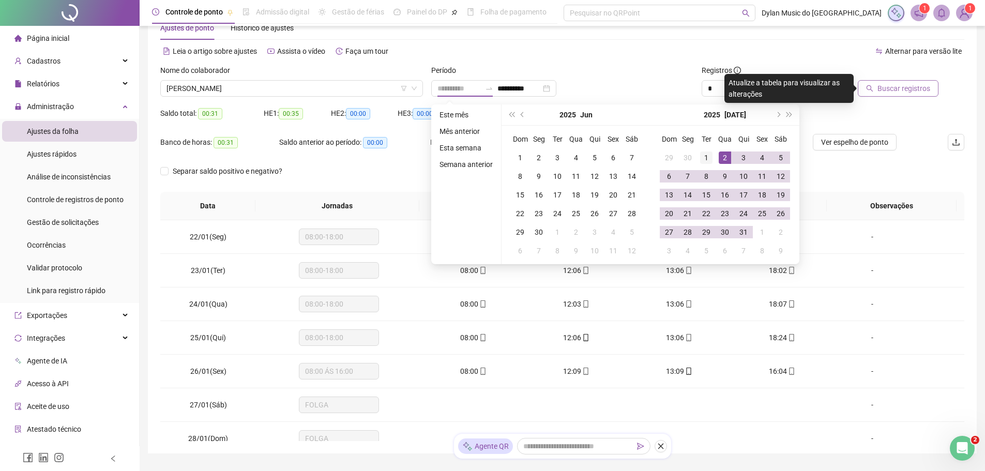
type input "**********"
click at [701, 158] on div "1" at bounding box center [706, 158] width 12 height 12
type input "**********"
click at [742, 232] on div "31" at bounding box center [743, 232] width 12 height 12
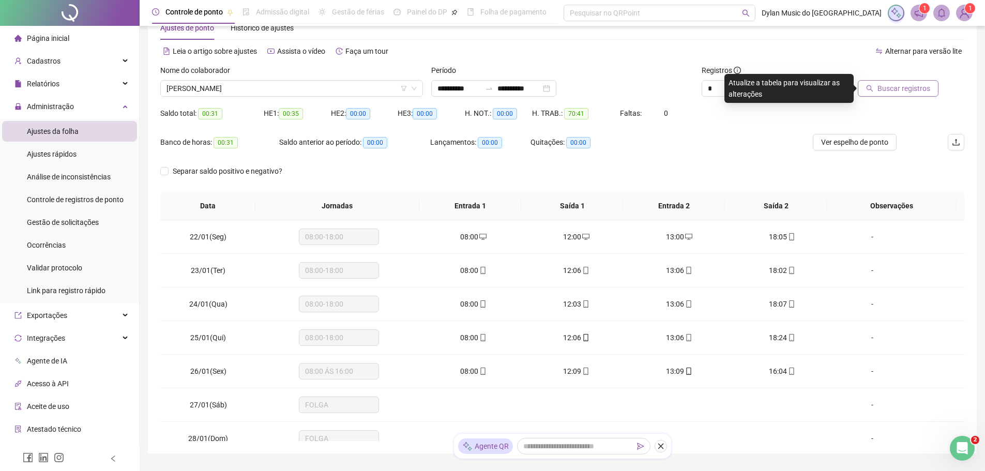
click at [886, 97] on div "Buscar registros" at bounding box center [900, 85] width 135 height 40
click at [885, 91] on span "Buscar registros" at bounding box center [904, 88] width 53 height 11
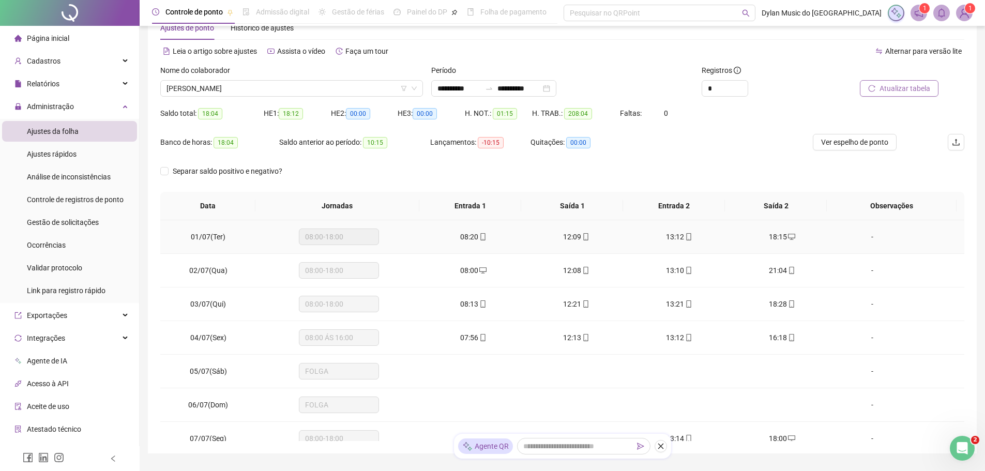
scroll to position [0, 0]
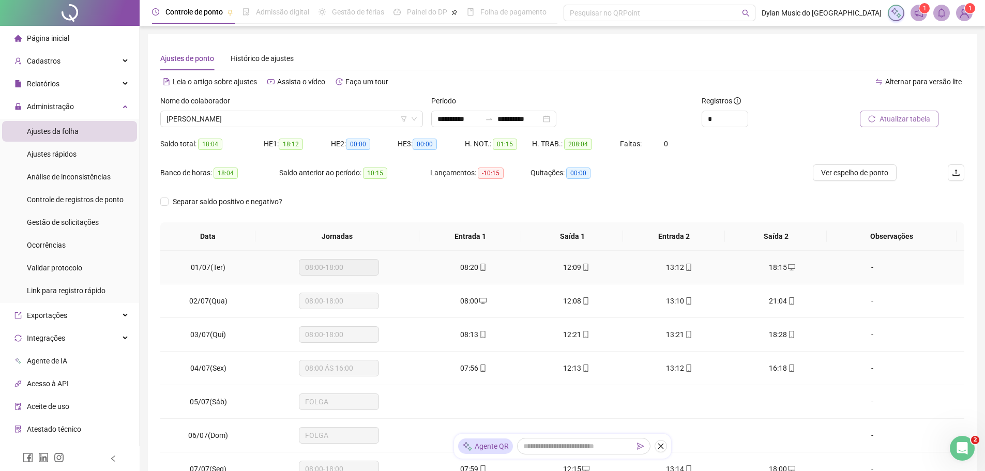
click at [573, 266] on span "12:09" at bounding box center [572, 267] width 18 height 8
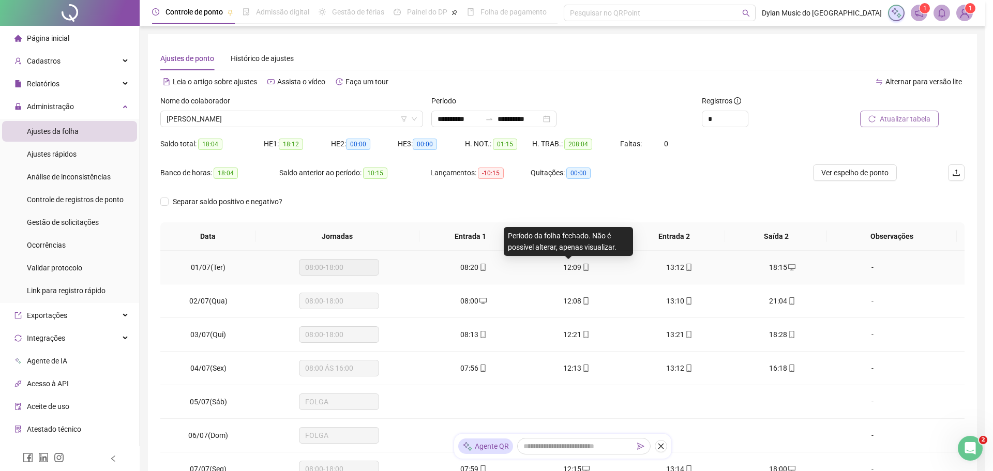
type input "**********"
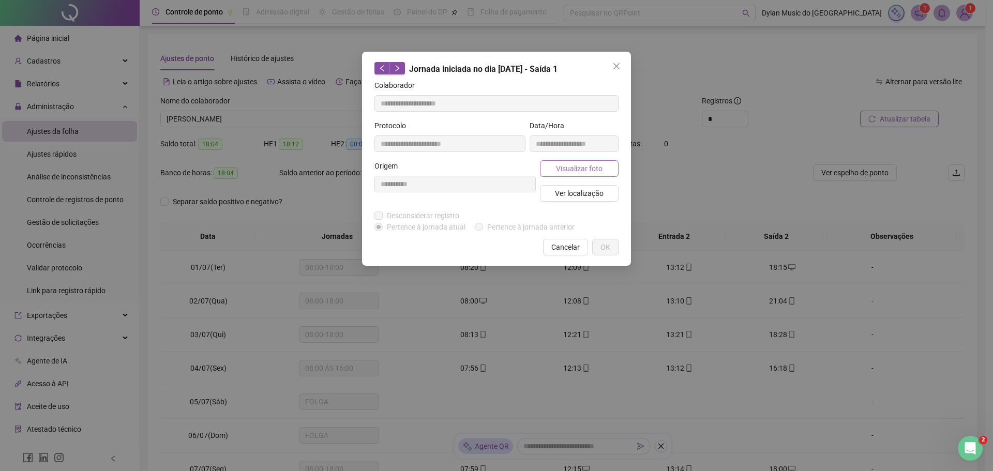
click at [578, 169] on span "Visualizar foto" at bounding box center [579, 168] width 47 height 11
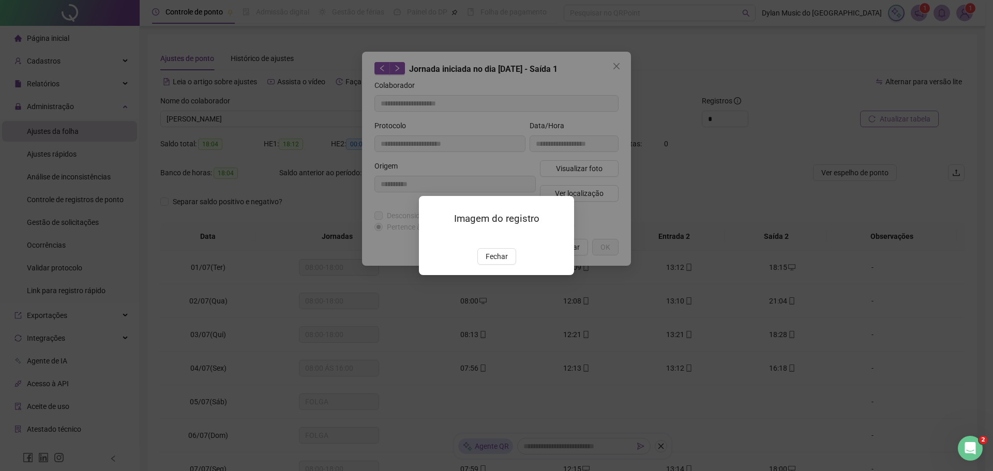
click at [495, 262] on span "Fechar" at bounding box center [497, 256] width 22 height 11
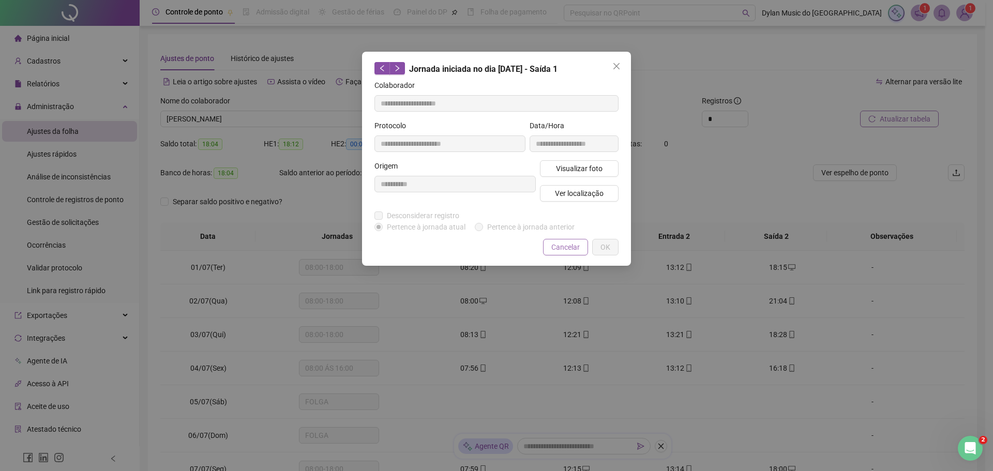
click at [568, 249] on span "Cancelar" at bounding box center [565, 247] width 28 height 11
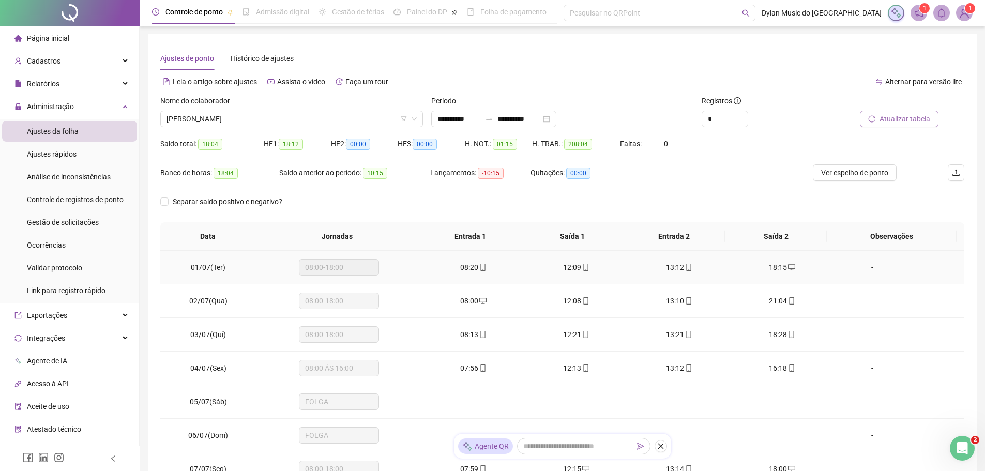
click at [474, 266] on span "08:20" at bounding box center [469, 267] width 18 height 8
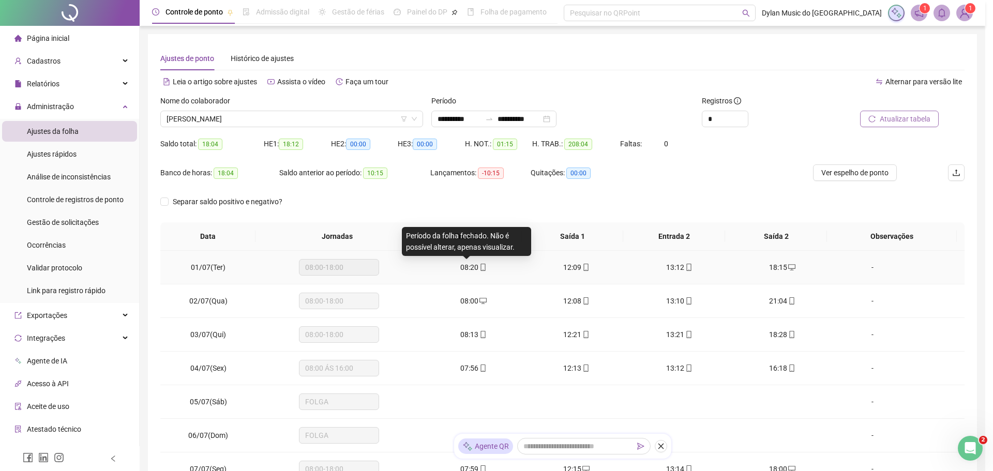
type input "**********"
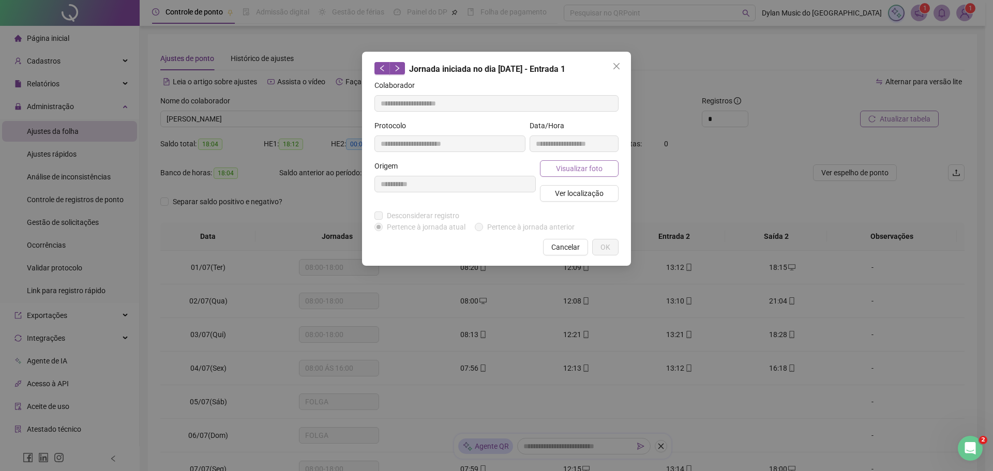
click at [551, 164] on button "Visualizar foto" at bounding box center [579, 168] width 79 height 17
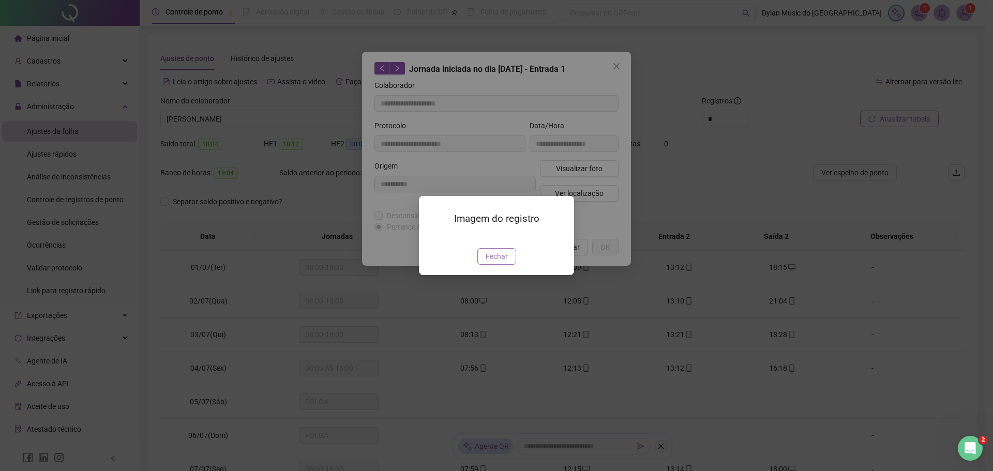
click at [499, 262] on span "Fechar" at bounding box center [497, 256] width 22 height 11
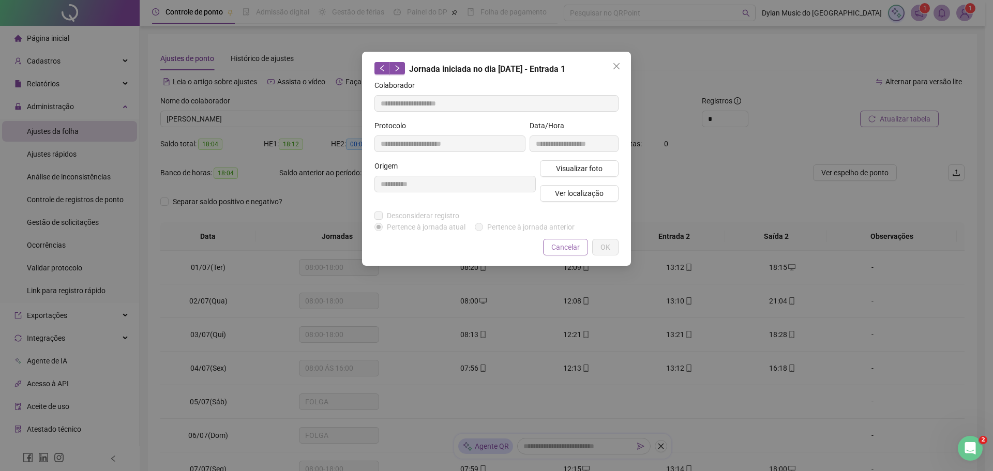
click at [559, 247] on span "Cancelar" at bounding box center [565, 247] width 28 height 11
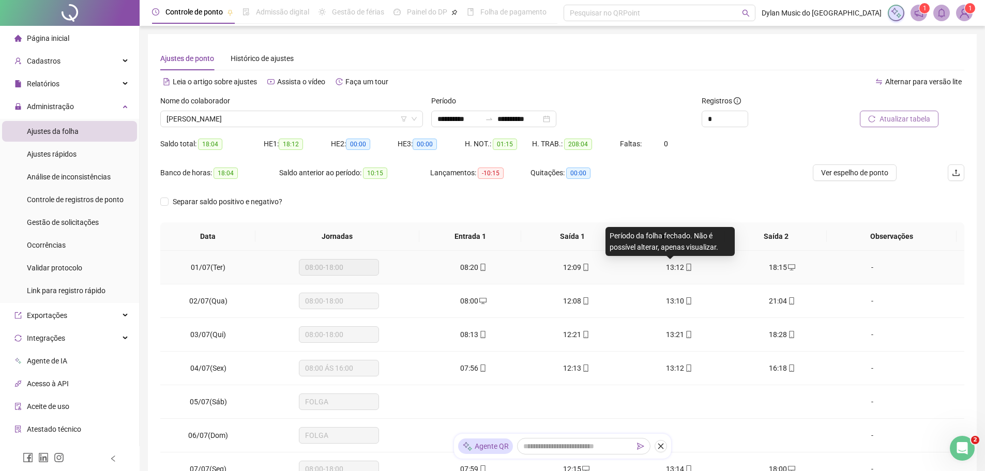
click at [671, 265] on span "13:12" at bounding box center [675, 267] width 18 height 8
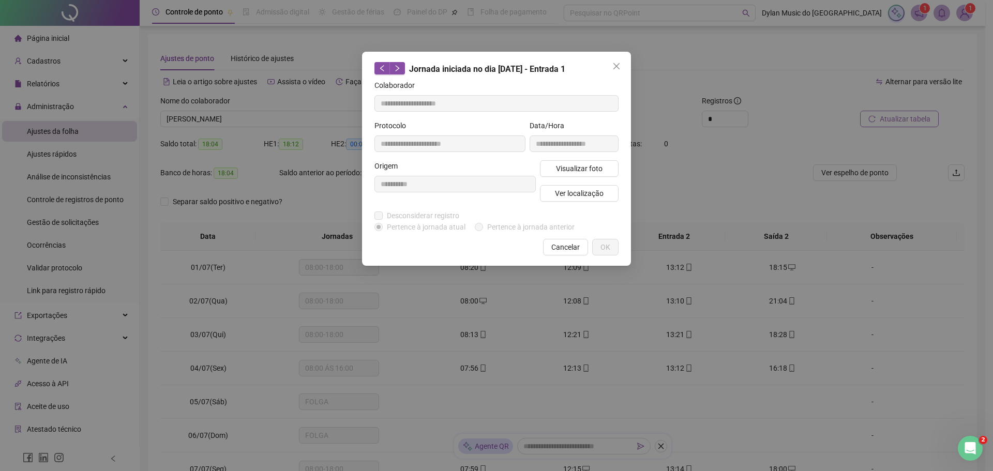
type input "**********"
click at [585, 171] on span "Visualizar foto" at bounding box center [579, 168] width 47 height 11
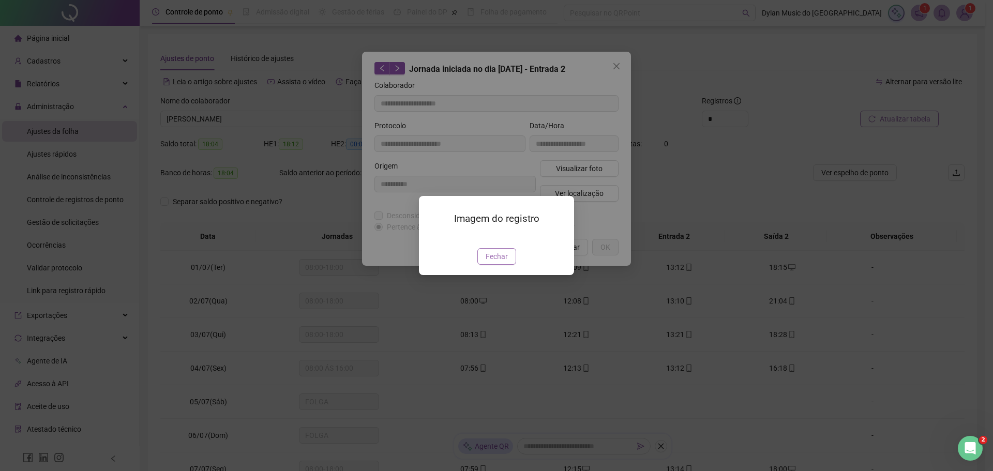
click at [496, 262] on span "Fechar" at bounding box center [497, 256] width 22 height 11
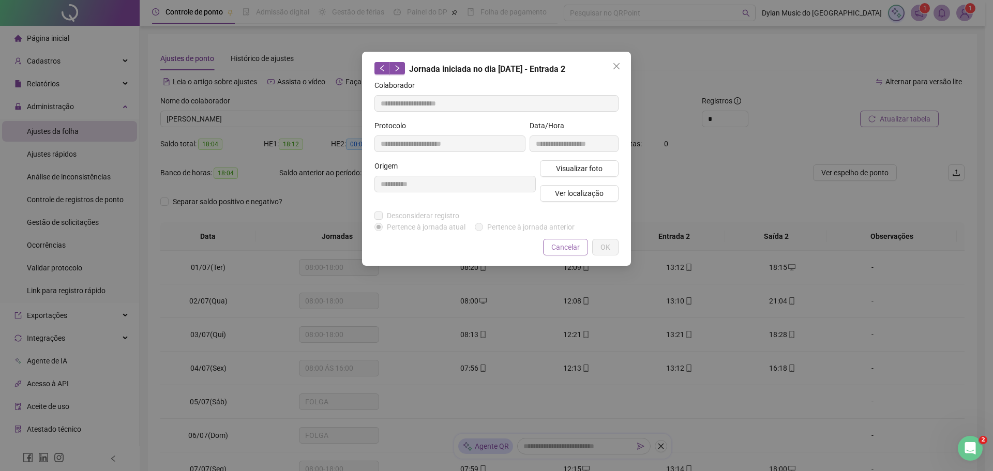
click at [562, 247] on span "Cancelar" at bounding box center [565, 247] width 28 height 11
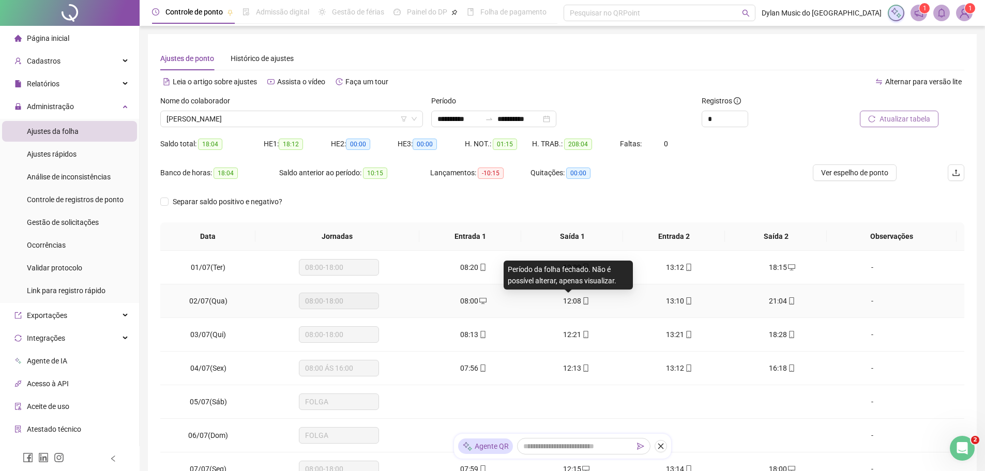
click at [569, 297] on span "12:08" at bounding box center [572, 301] width 18 height 8
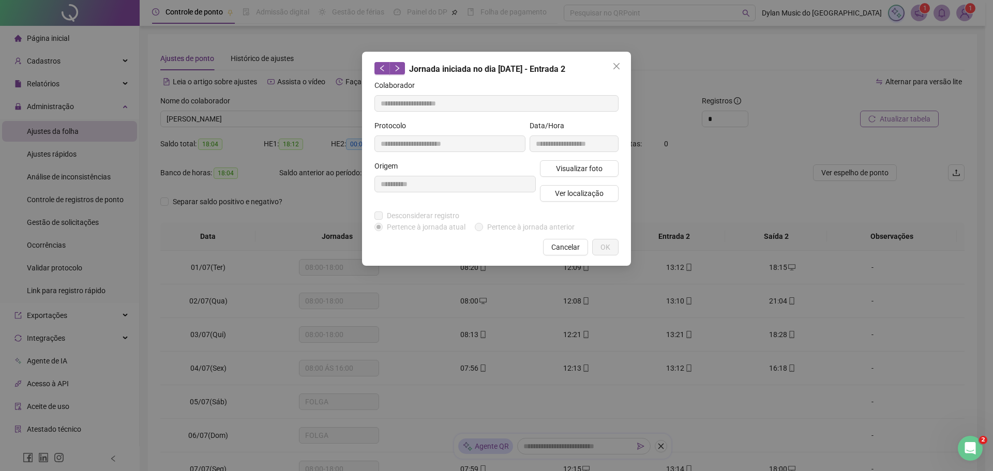
type input "**********"
click at [570, 167] on span "Visualizar foto" at bounding box center [579, 168] width 47 height 11
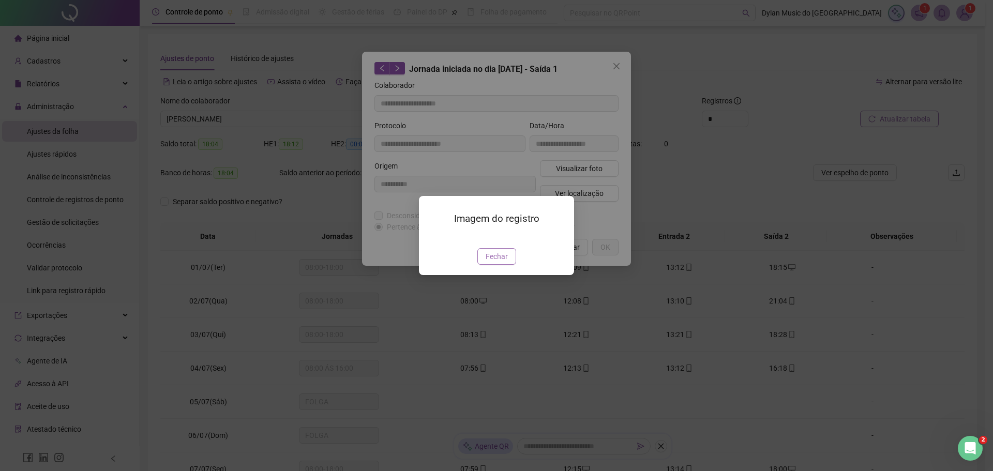
click at [496, 262] on span "Fechar" at bounding box center [497, 256] width 22 height 11
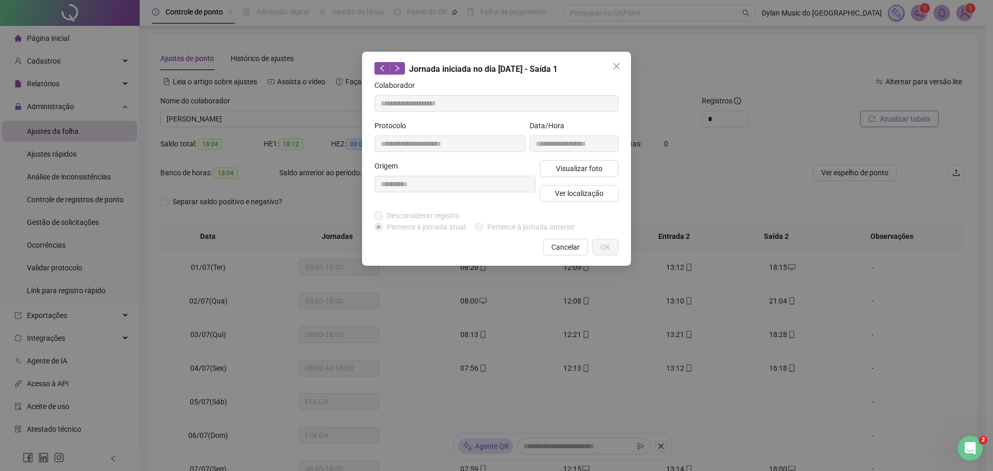
drag, startPoint x: 562, startPoint y: 242, endPoint x: 580, endPoint y: 253, distance: 21.4
click at [562, 244] on span "Cancelar" at bounding box center [565, 247] width 28 height 11
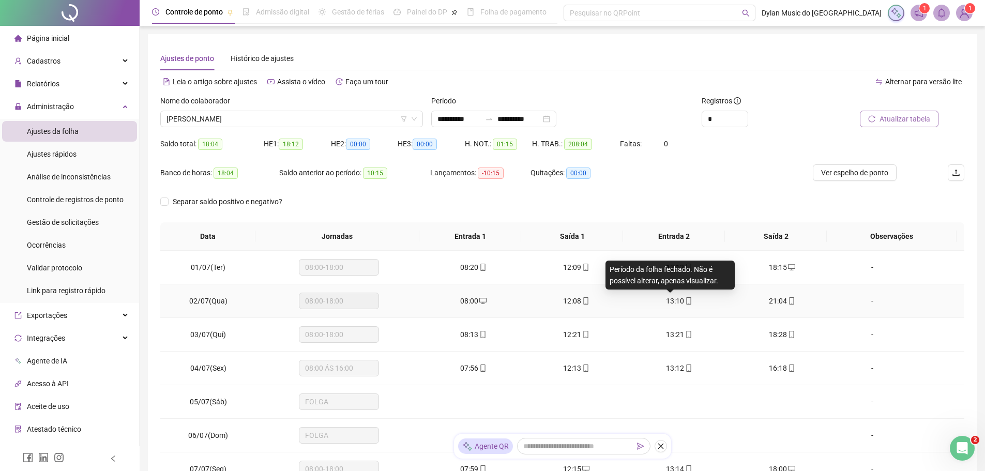
click at [676, 300] on span "13:10" at bounding box center [675, 301] width 18 height 8
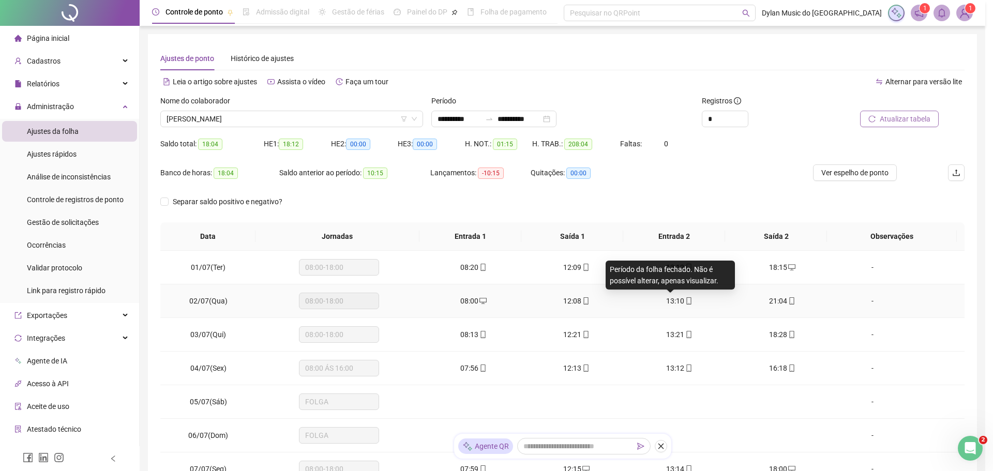
type input "**********"
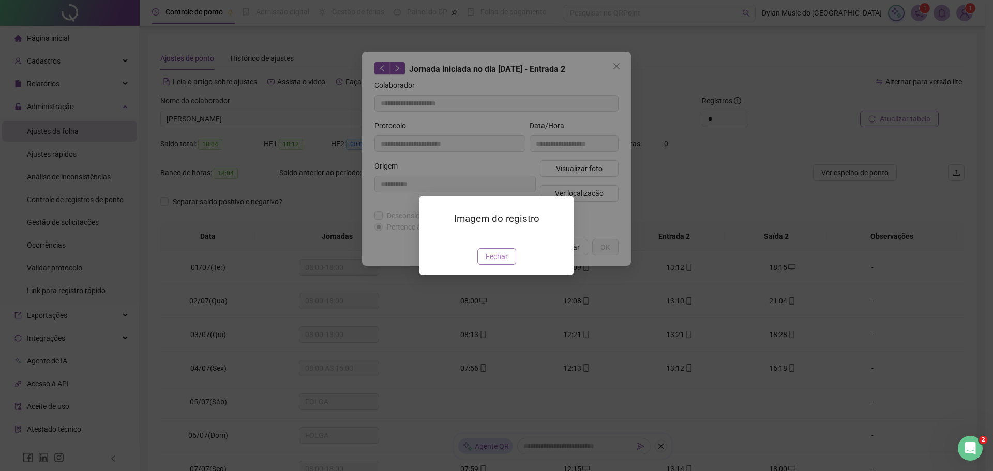
click at [499, 262] on span "Fechar" at bounding box center [497, 256] width 22 height 11
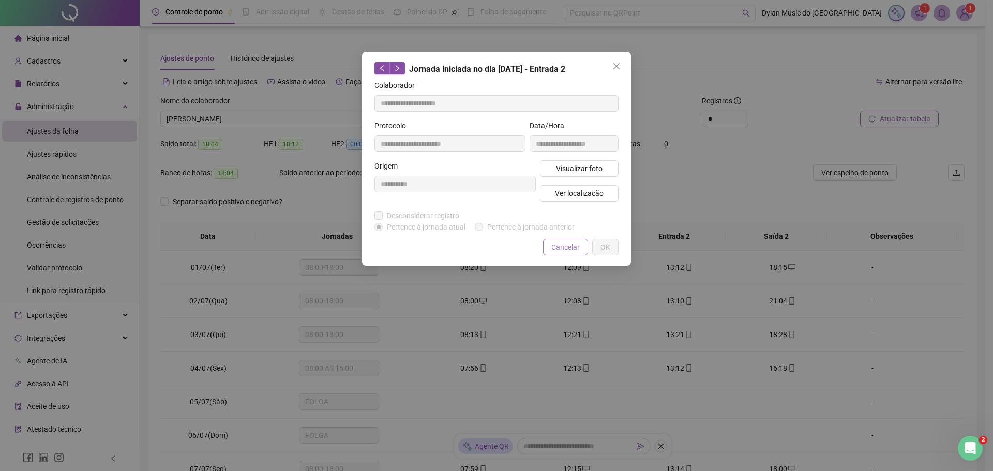
drag, startPoint x: 563, startPoint y: 247, endPoint x: 638, endPoint y: 263, distance: 77.2
click at [563, 248] on span "Cancelar" at bounding box center [565, 247] width 28 height 11
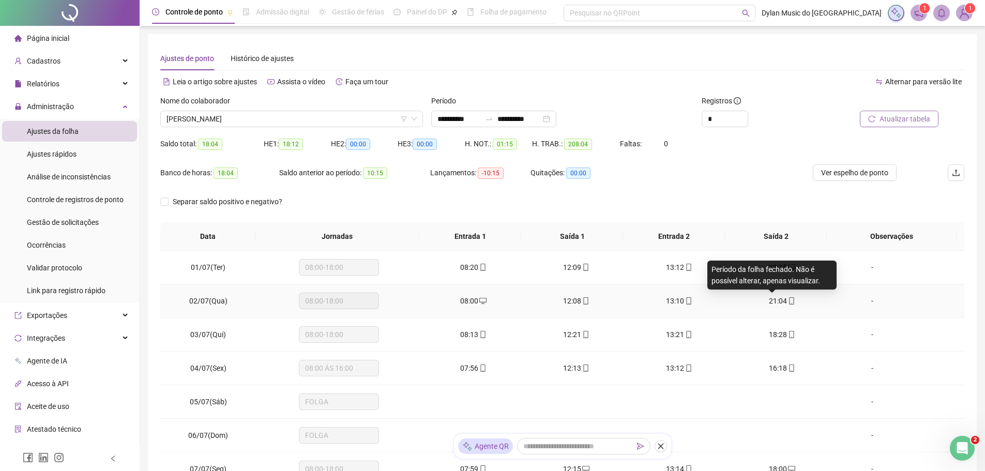
click at [772, 299] on span "21:04" at bounding box center [778, 301] width 18 height 8
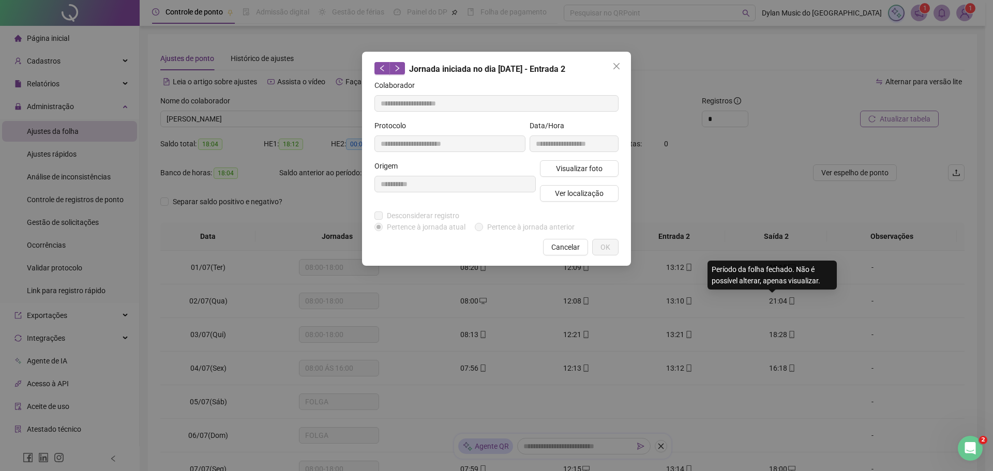
type input "**********"
click at [569, 164] on span "Visualizar foto" at bounding box center [579, 168] width 47 height 11
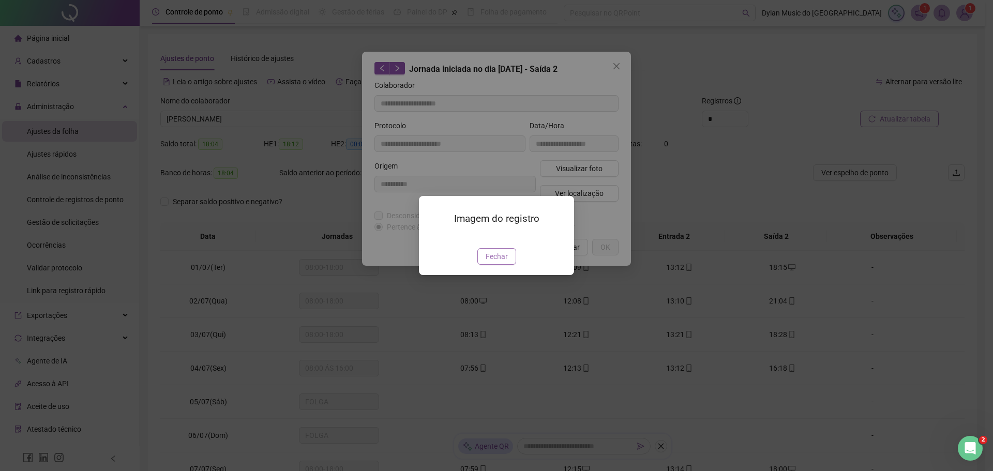
click at [501, 262] on span "Fechar" at bounding box center [497, 256] width 22 height 11
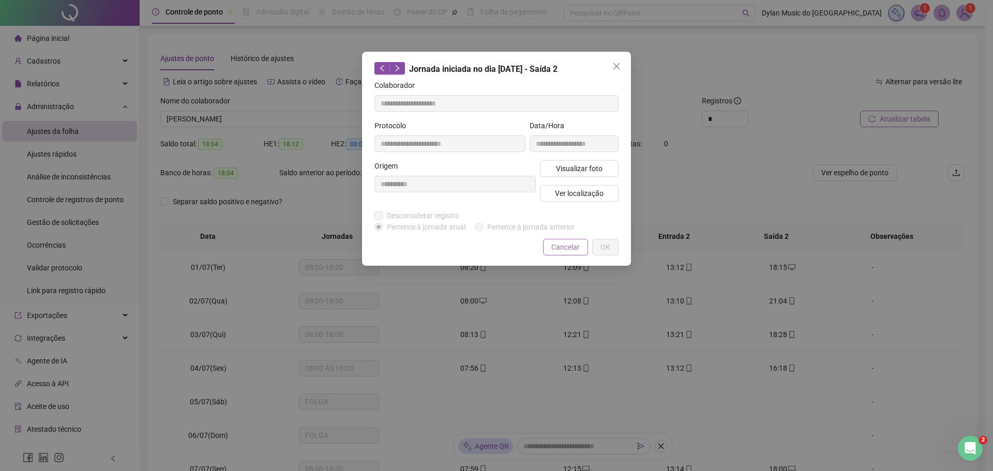
click at [566, 251] on span "Cancelar" at bounding box center [565, 247] width 28 height 11
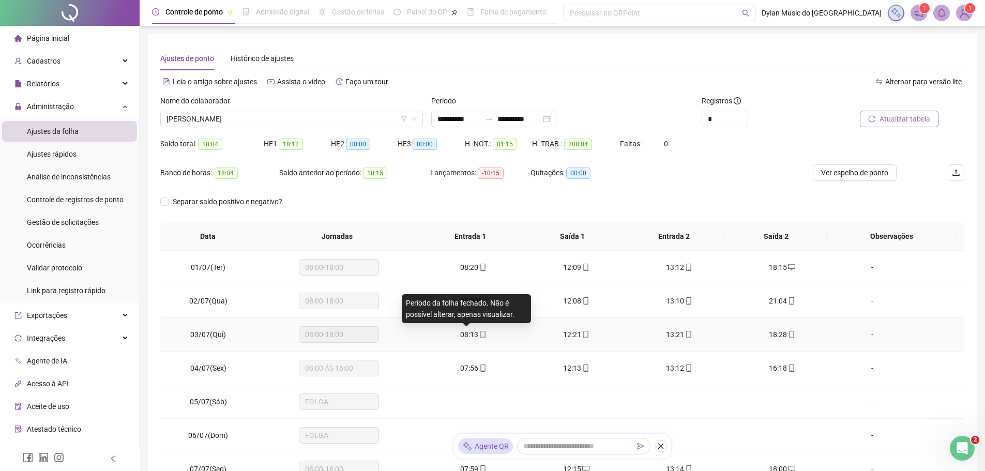
click at [472, 334] on span "08:13" at bounding box center [469, 334] width 18 height 8
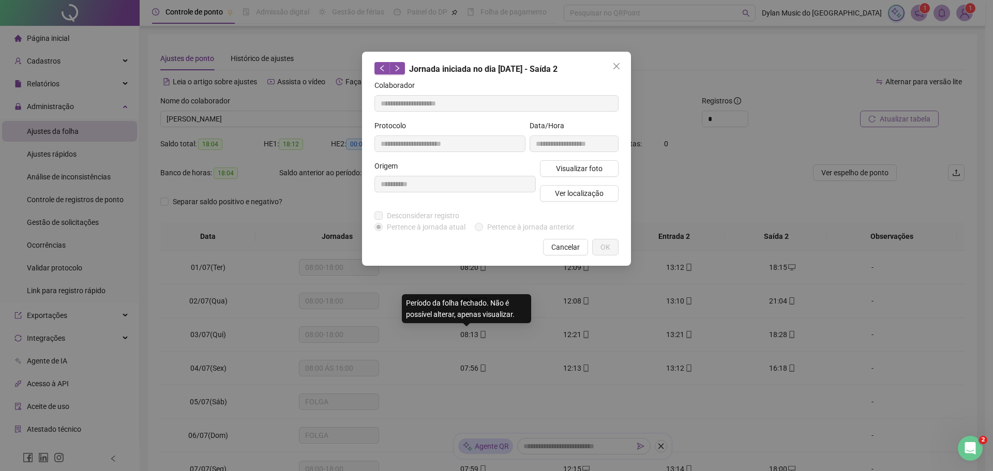
type input "**********"
click at [550, 171] on button "Visualizar foto" at bounding box center [579, 168] width 79 height 17
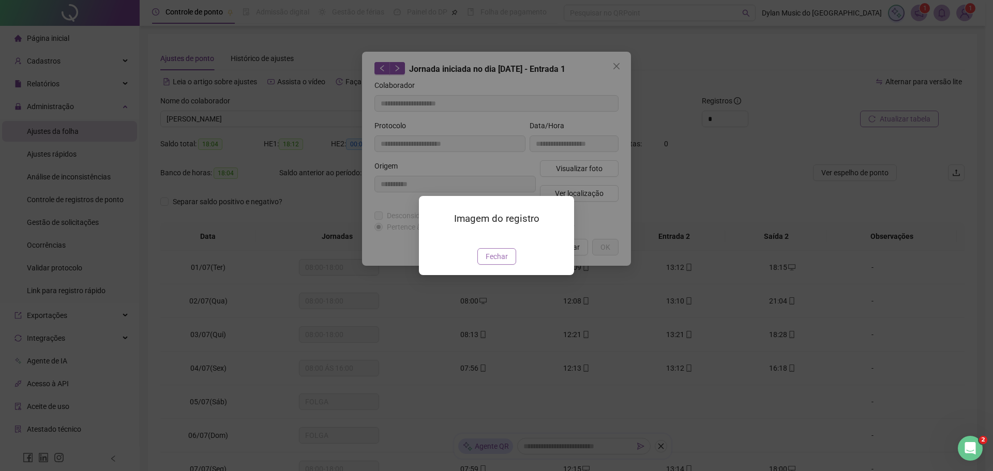
click at [502, 262] on span "Fechar" at bounding box center [497, 256] width 22 height 11
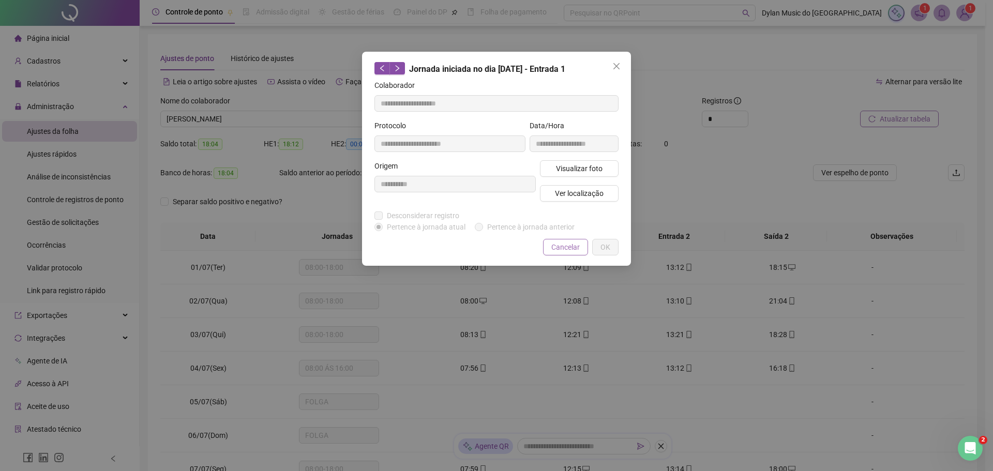
click at [555, 245] on span "Cancelar" at bounding box center [565, 247] width 28 height 11
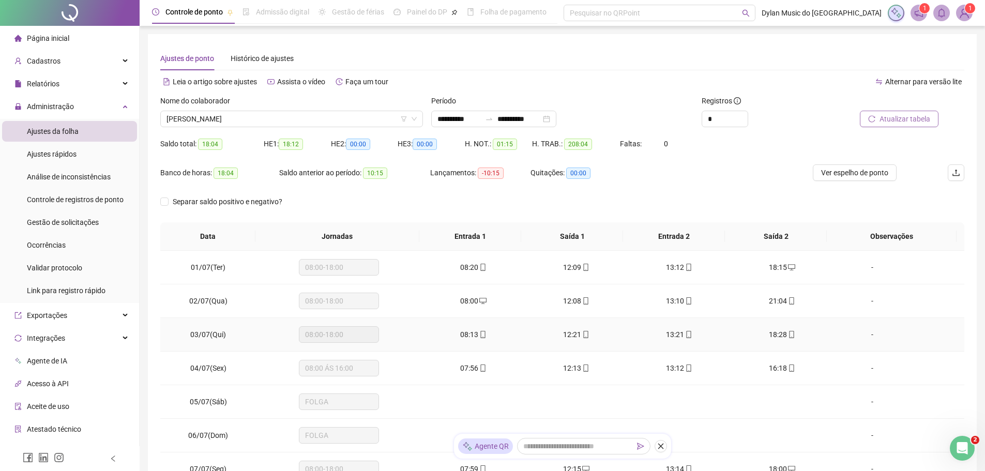
click at [574, 334] on span "12:21" at bounding box center [572, 334] width 18 height 8
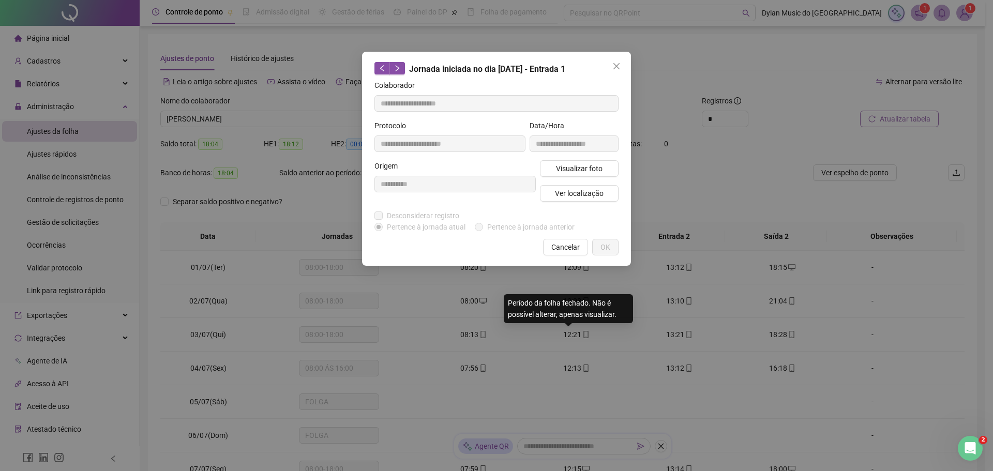
type input "**********"
click at [555, 169] on button "Visualizar foto" at bounding box center [579, 168] width 79 height 17
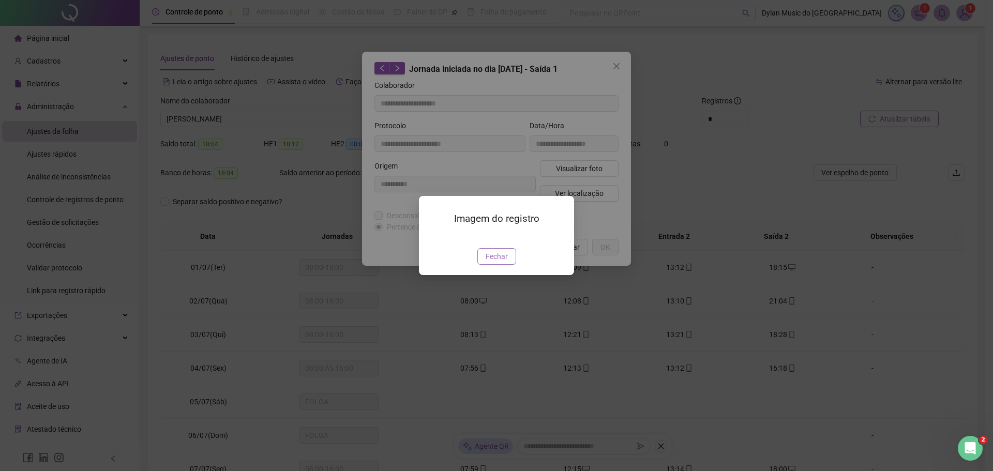
click at [495, 262] on span "Fechar" at bounding box center [497, 256] width 22 height 11
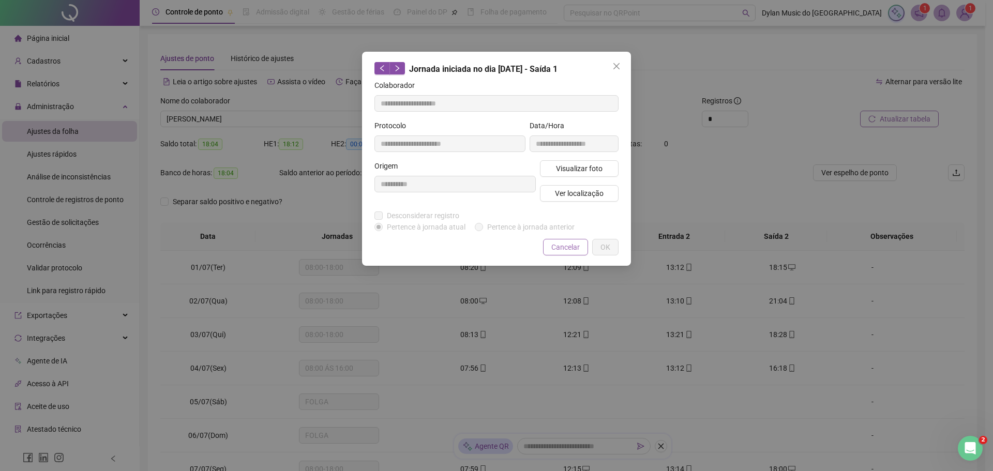
click at [574, 245] on span "Cancelar" at bounding box center [565, 247] width 28 height 11
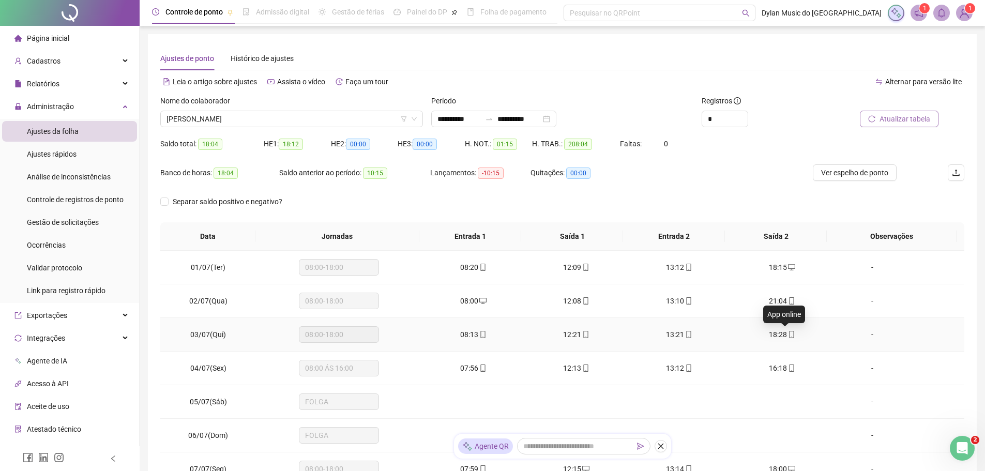
click at [788, 333] on icon "mobile" at bounding box center [791, 334] width 7 height 7
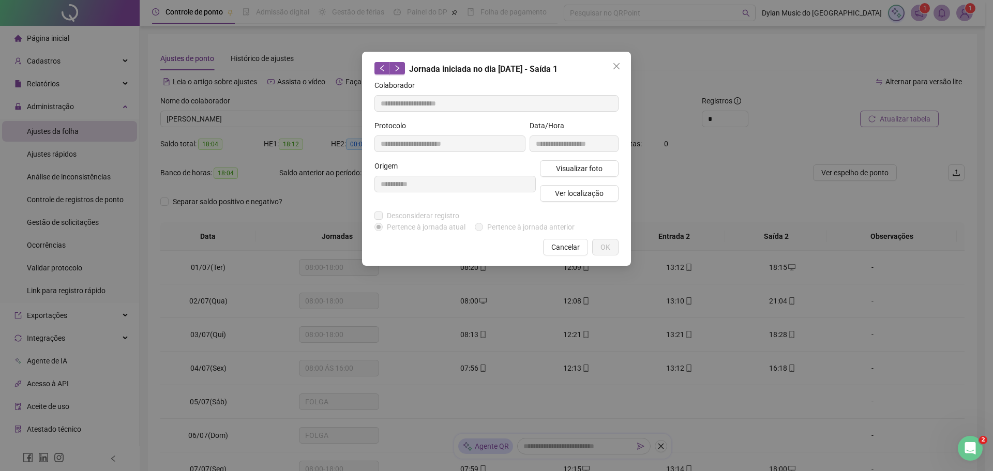
type input "**********"
click at [569, 170] on span "Visualizar foto" at bounding box center [579, 168] width 47 height 11
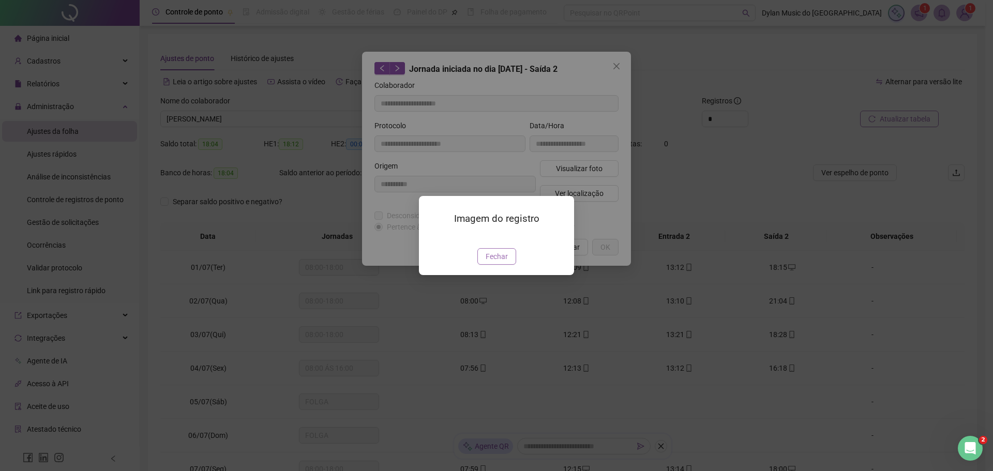
click at [498, 262] on span "Fechar" at bounding box center [497, 256] width 22 height 11
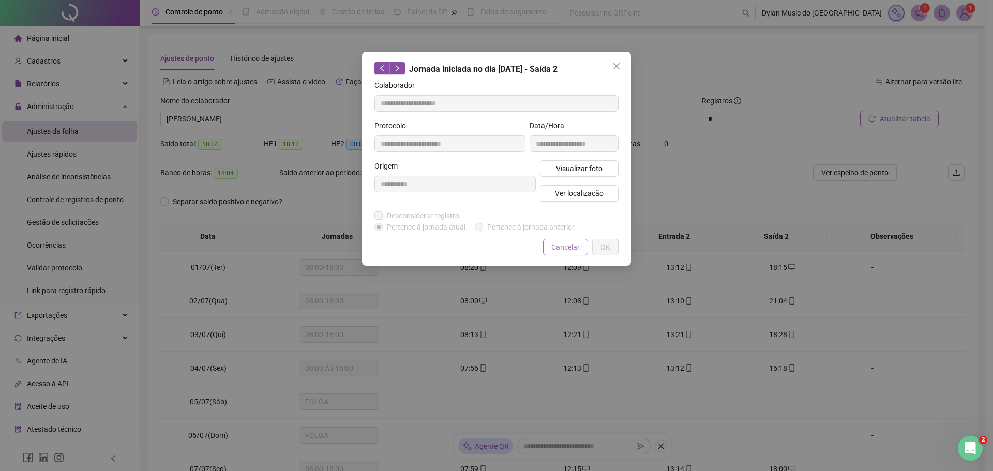
click at [563, 253] on button "Cancelar" at bounding box center [565, 247] width 45 height 17
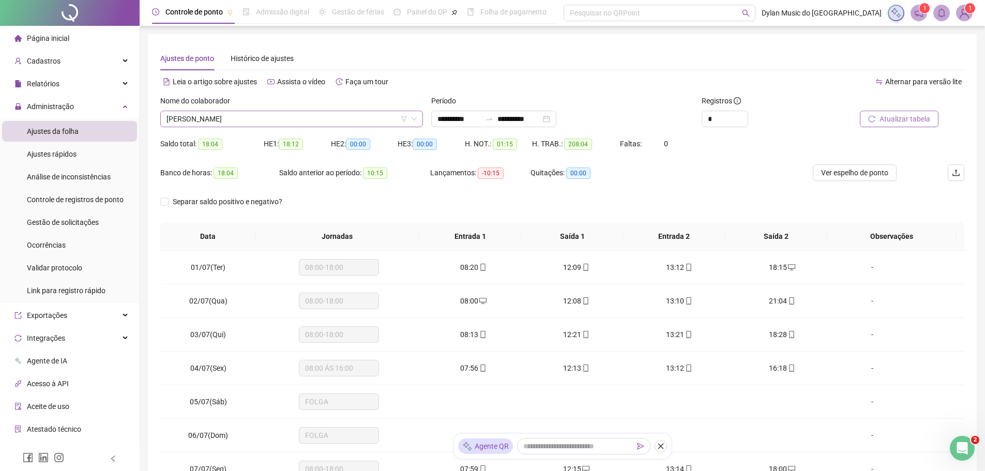
click at [287, 118] on span "[PERSON_NAME]" at bounding box center [292, 119] width 250 height 16
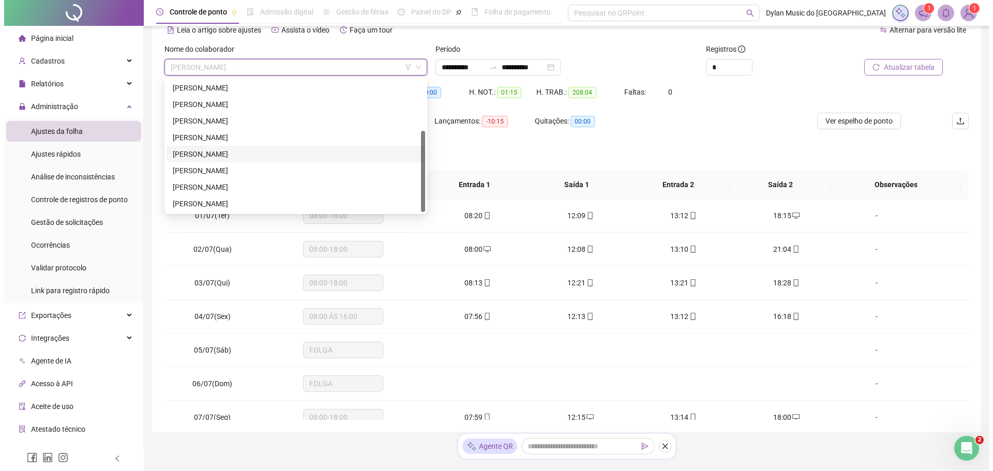
scroll to position [31, 0]
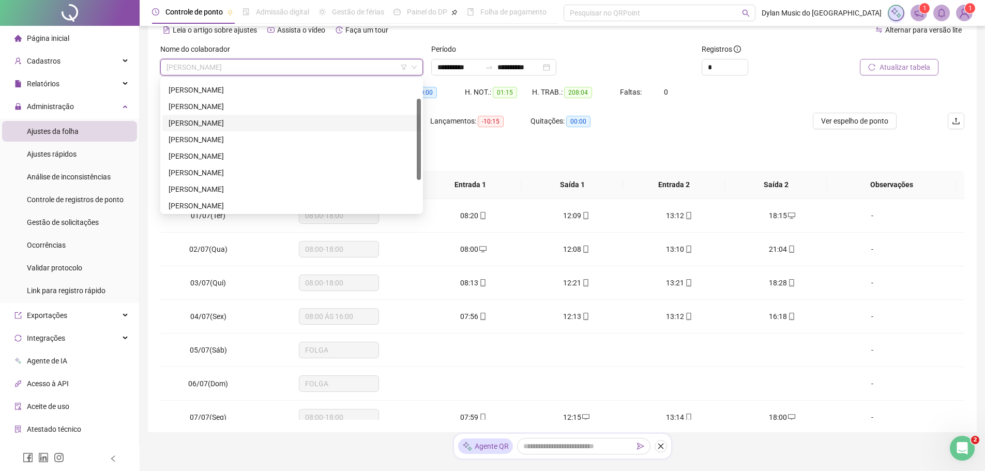
click at [217, 127] on div "[PERSON_NAME]" at bounding box center [292, 122] width 246 height 11
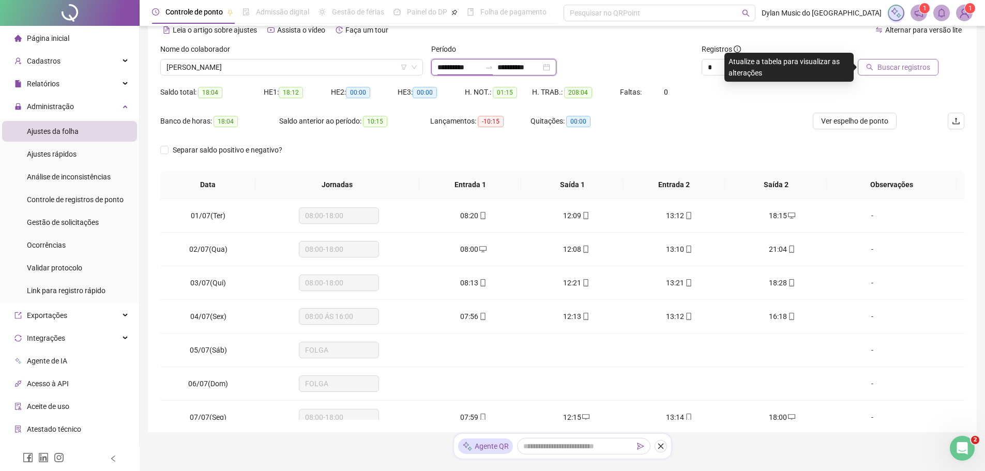
click at [448, 70] on input "**********" at bounding box center [459, 67] width 43 height 11
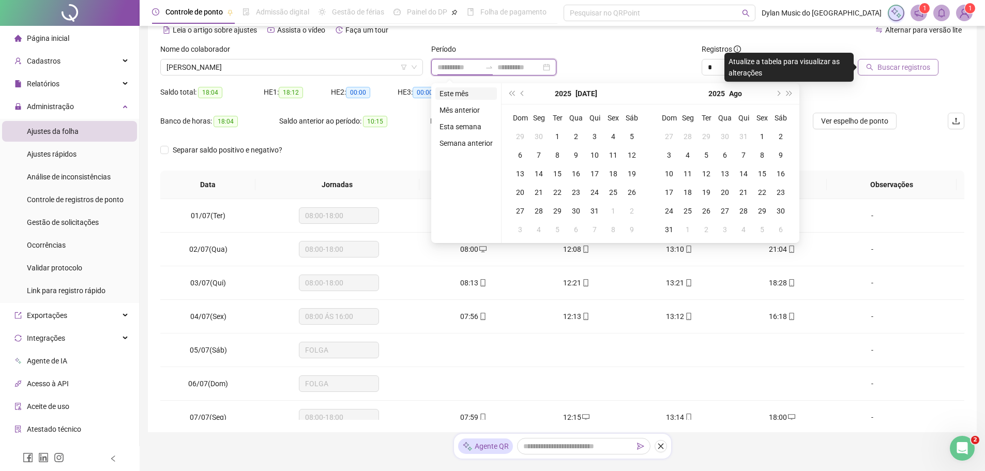
type input "**********"
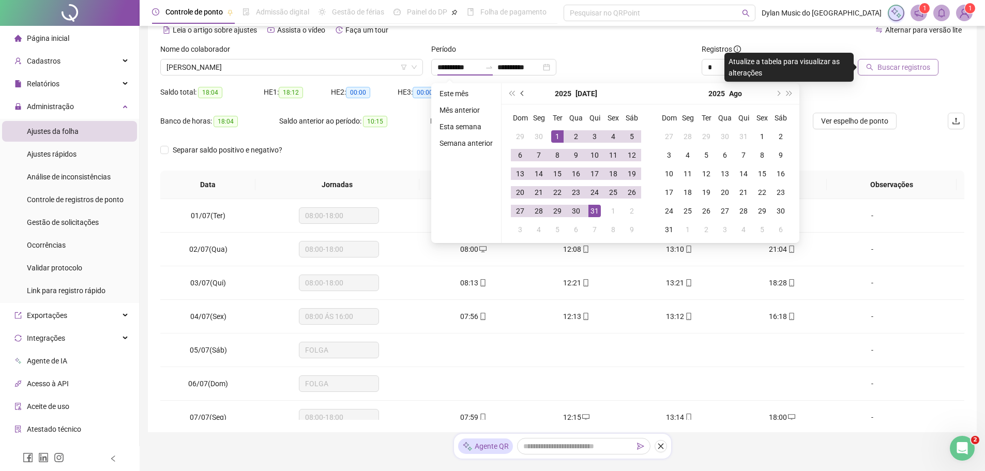
click at [523, 92] on span "prev-year" at bounding box center [523, 93] width 5 height 5
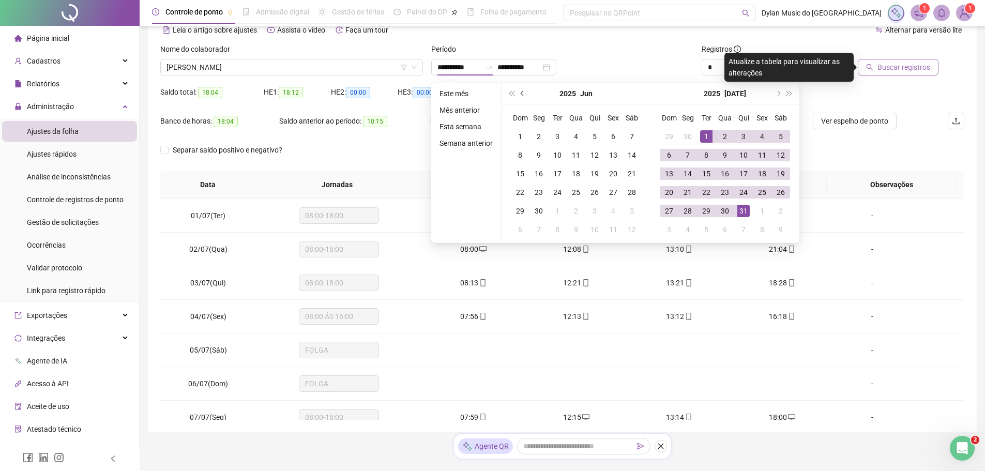
click at [523, 92] on span "prev-year" at bounding box center [523, 93] width 5 height 5
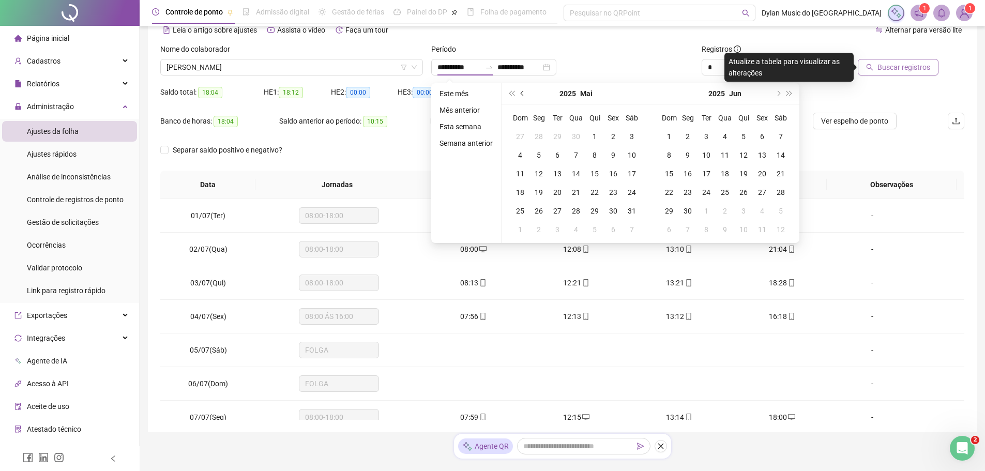
click at [523, 92] on span "prev-year" at bounding box center [523, 93] width 5 height 5
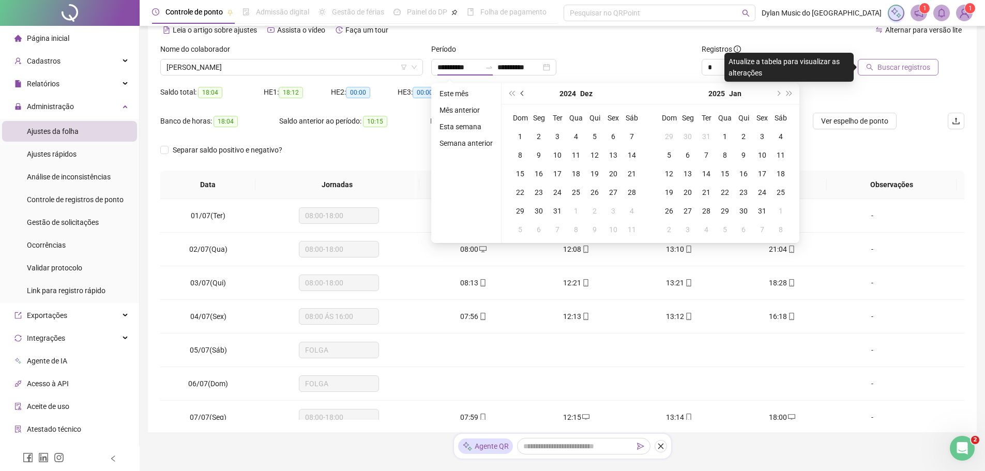
click at [523, 91] on button "prev-year" at bounding box center [522, 93] width 11 height 21
click at [523, 90] on button "prev-year" at bounding box center [522, 93] width 11 height 21
click at [523, 91] on button "prev-year" at bounding box center [522, 93] width 11 height 21
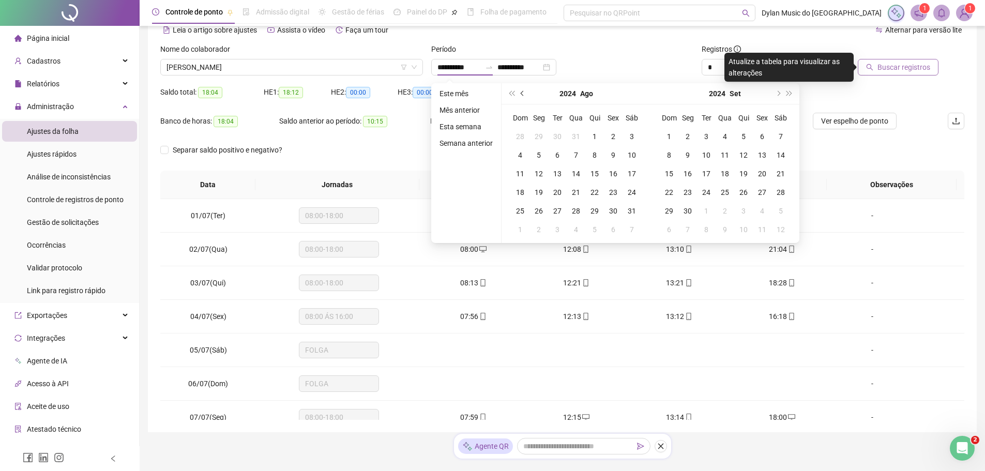
click at [523, 91] on button "prev-year" at bounding box center [522, 93] width 11 height 21
click at [523, 90] on button "prev-year" at bounding box center [522, 93] width 11 height 21
click at [523, 91] on button "prev-year" at bounding box center [522, 93] width 11 height 21
click at [522, 91] on button "prev-year" at bounding box center [522, 93] width 11 height 21
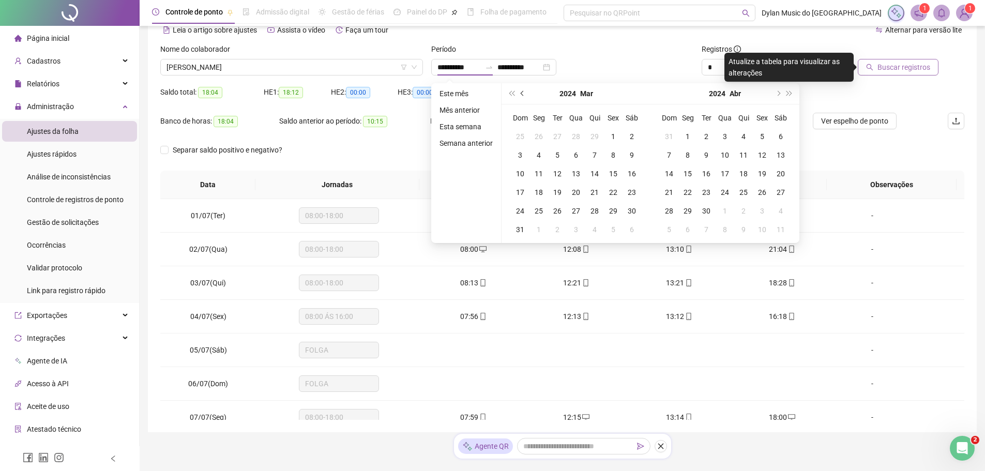
click at [522, 91] on button "prev-year" at bounding box center [522, 93] width 11 height 21
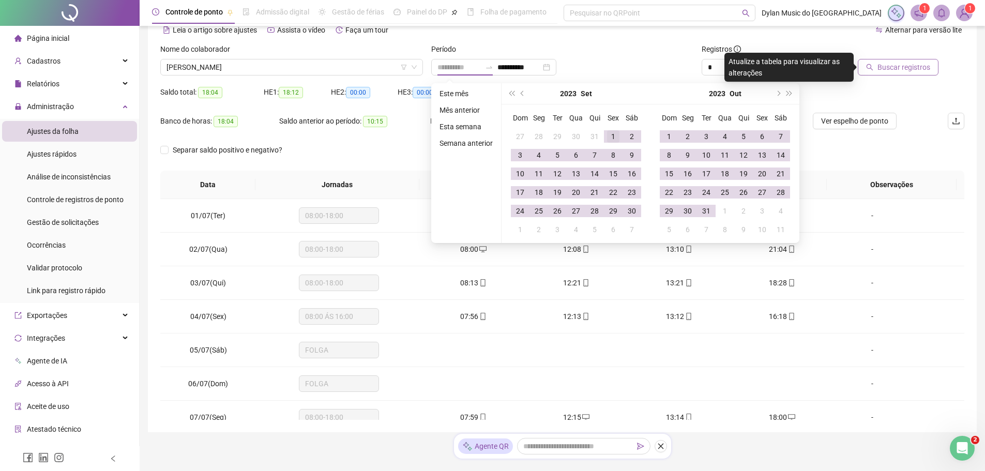
type input "**********"
click at [610, 138] on div "1" at bounding box center [613, 136] width 12 height 12
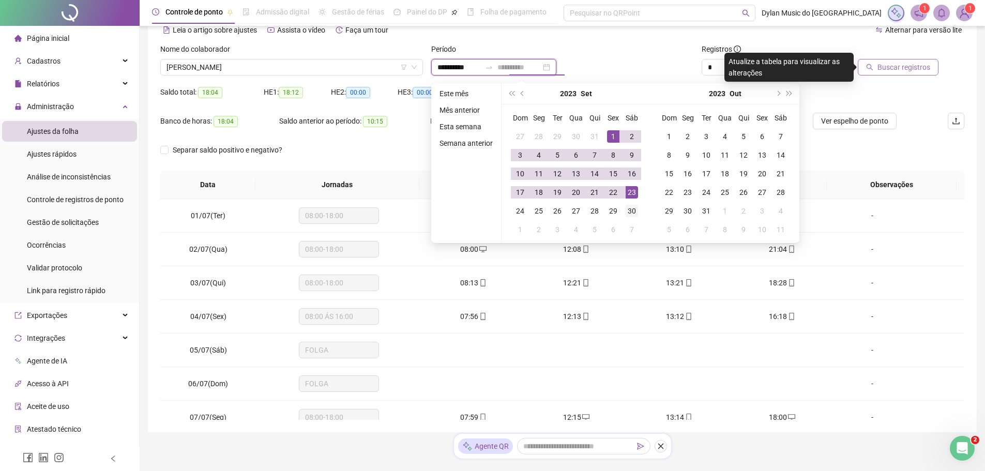
type input "**********"
click at [632, 208] on div "30" at bounding box center [632, 211] width 12 height 12
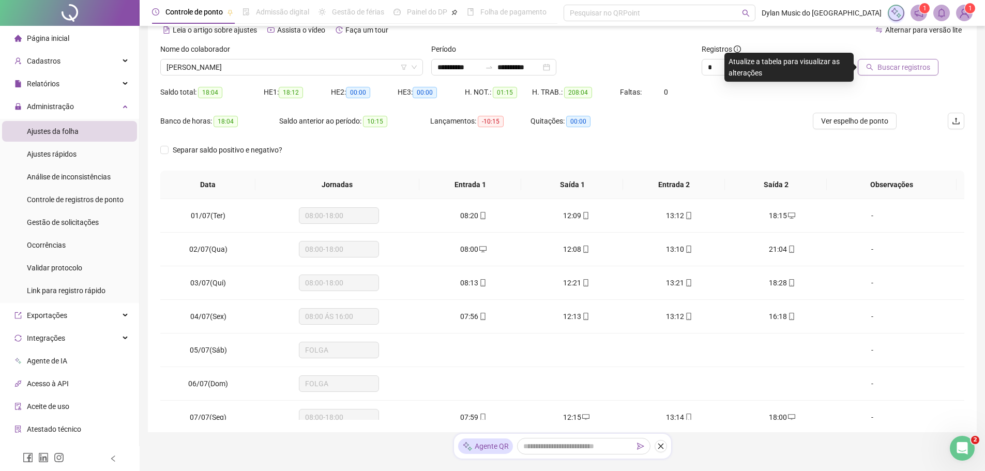
click at [914, 67] on span "Buscar registros" at bounding box center [904, 67] width 53 height 11
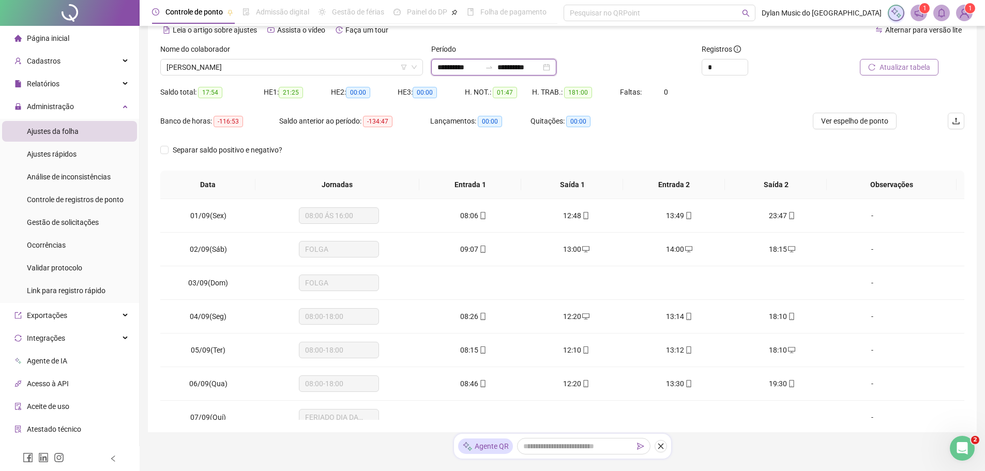
click at [463, 64] on input "**********" at bounding box center [459, 67] width 43 height 11
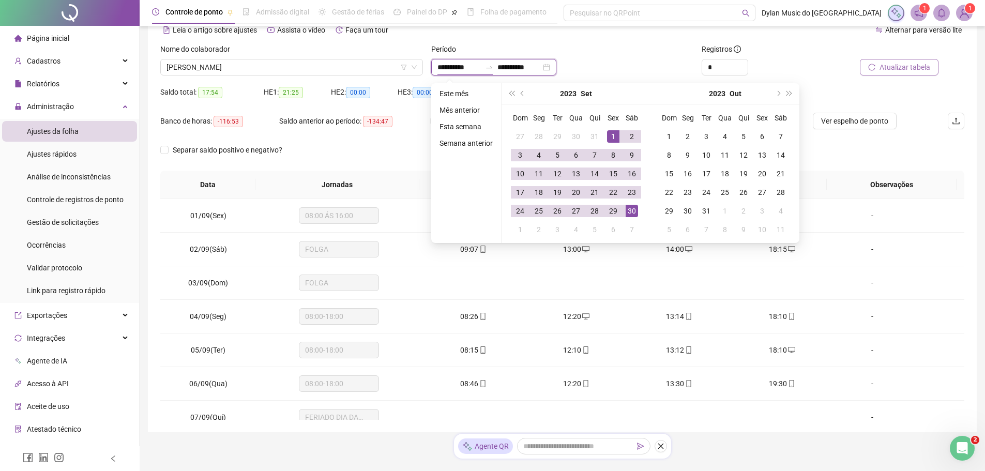
type input "**********"
click at [520, 95] on button "prev-year" at bounding box center [522, 93] width 11 height 21
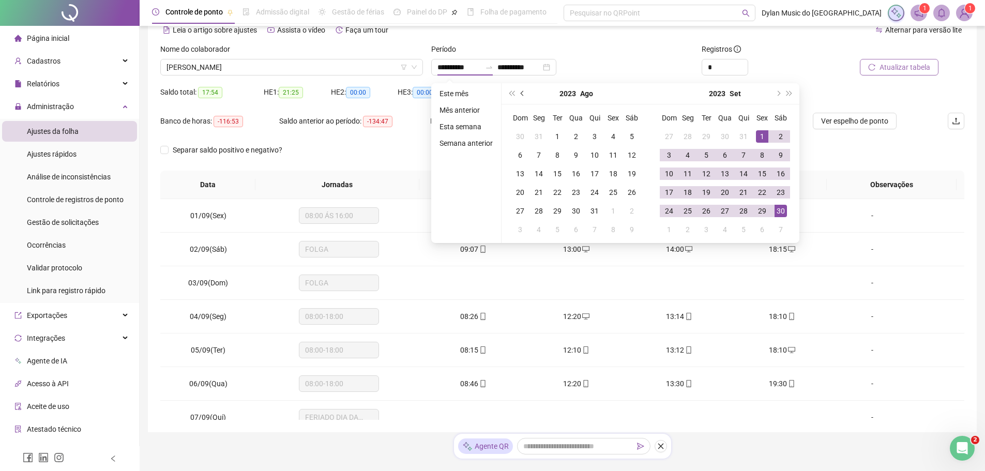
click at [520, 95] on button "prev-year" at bounding box center [522, 93] width 11 height 21
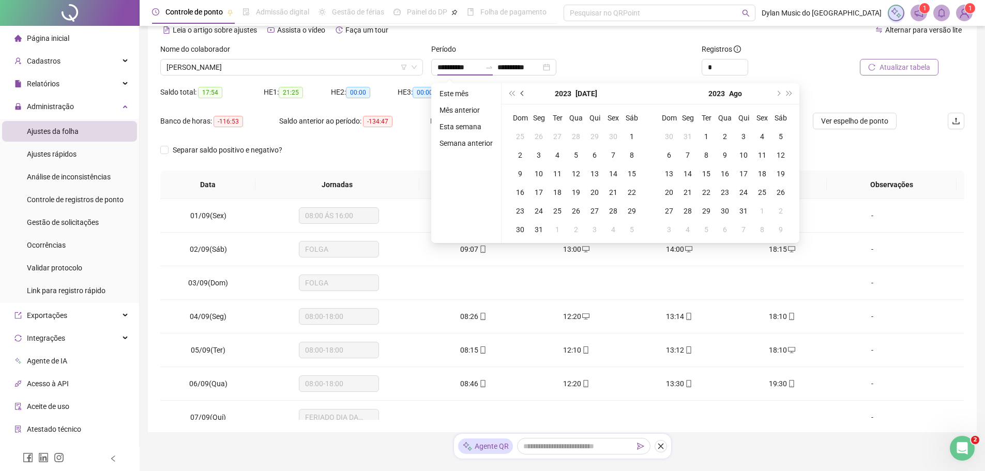
click at [520, 95] on button "prev-year" at bounding box center [522, 93] width 11 height 21
click at [511, 93] on span "super-prev-year" at bounding box center [511, 93] width 5 height 5
type input "**********"
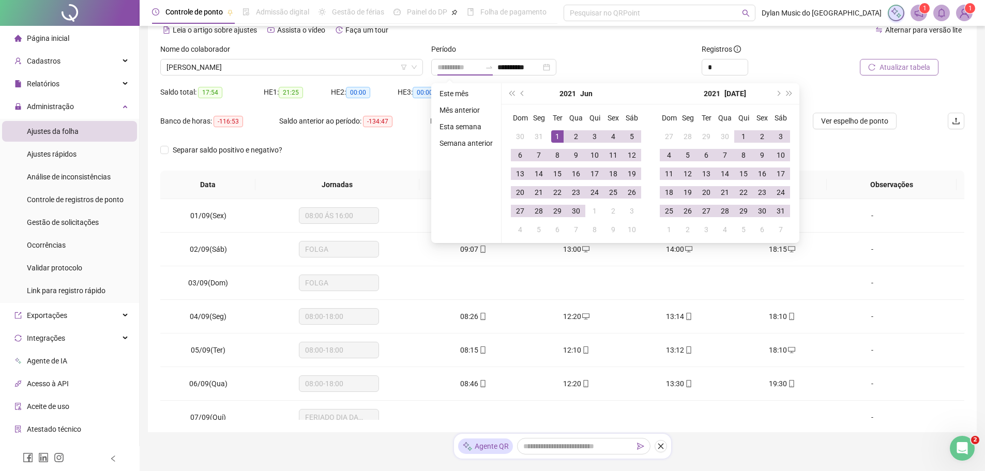
click at [561, 136] on div "1" at bounding box center [557, 136] width 12 height 12
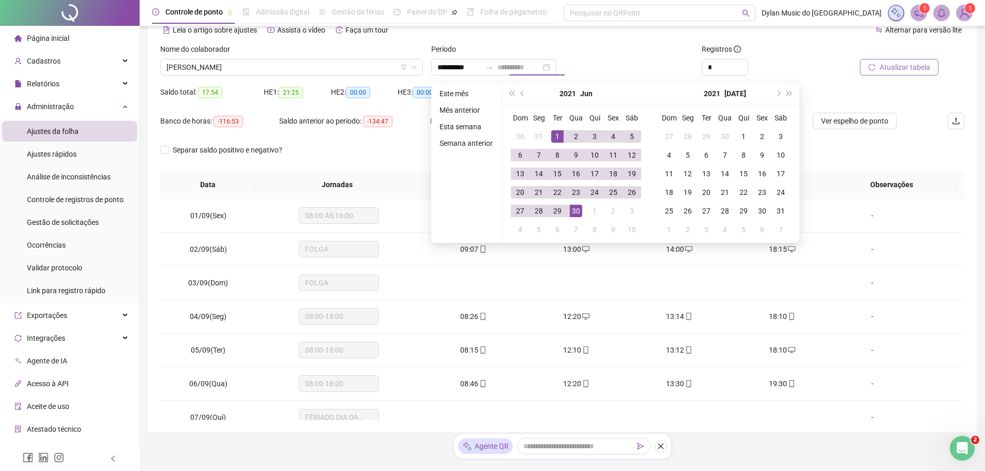
click at [582, 212] on td "30" at bounding box center [576, 211] width 19 height 19
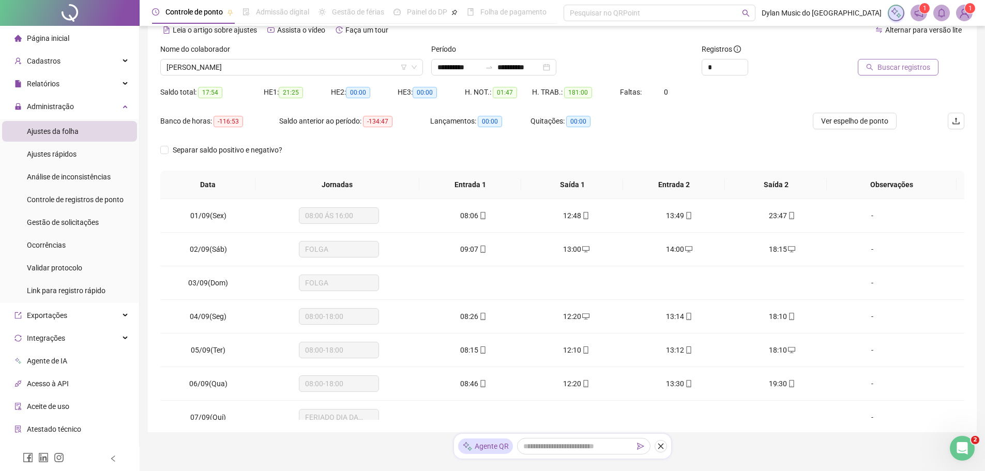
click at [919, 67] on span "Buscar registros" at bounding box center [904, 67] width 53 height 11
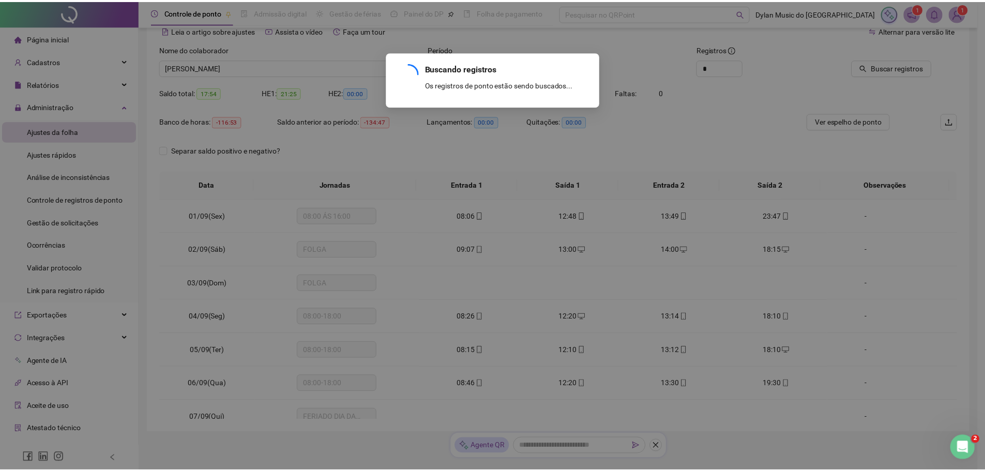
scroll to position [0, 0]
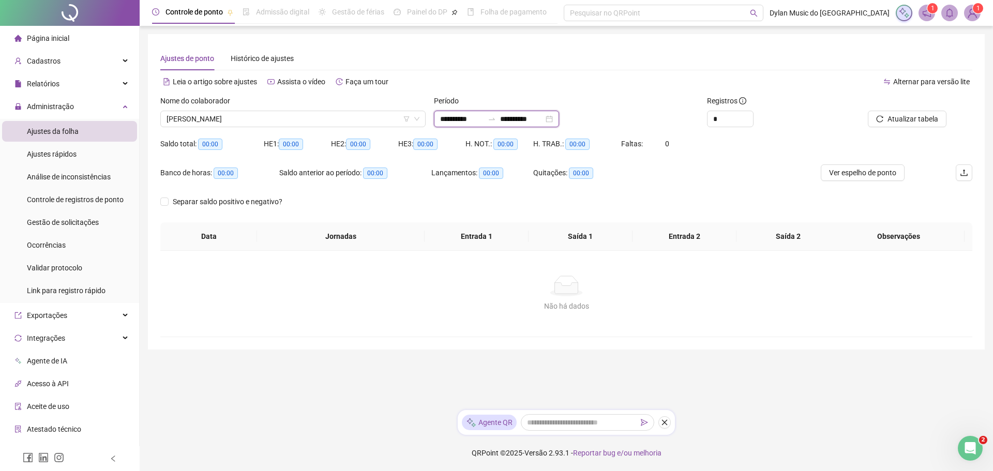
click at [522, 116] on input "**********" at bounding box center [521, 118] width 43 height 11
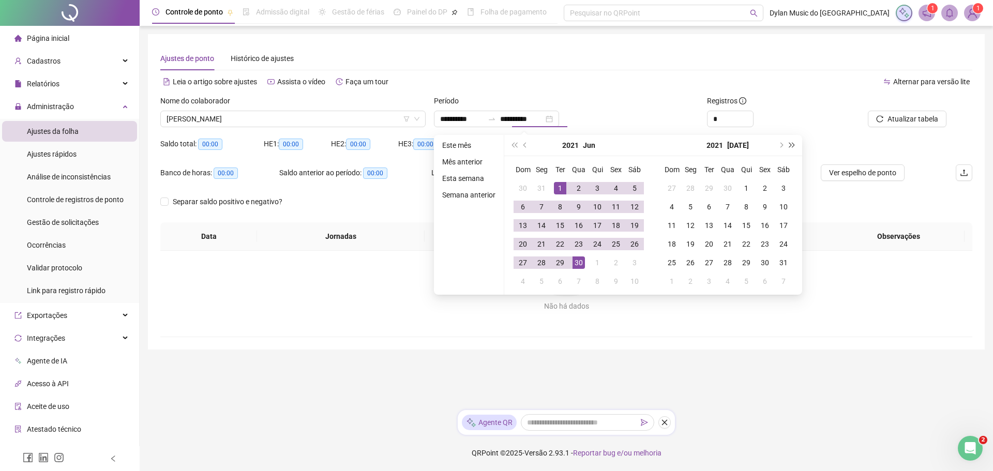
click at [791, 148] on button "super-next-year" at bounding box center [792, 145] width 11 height 21
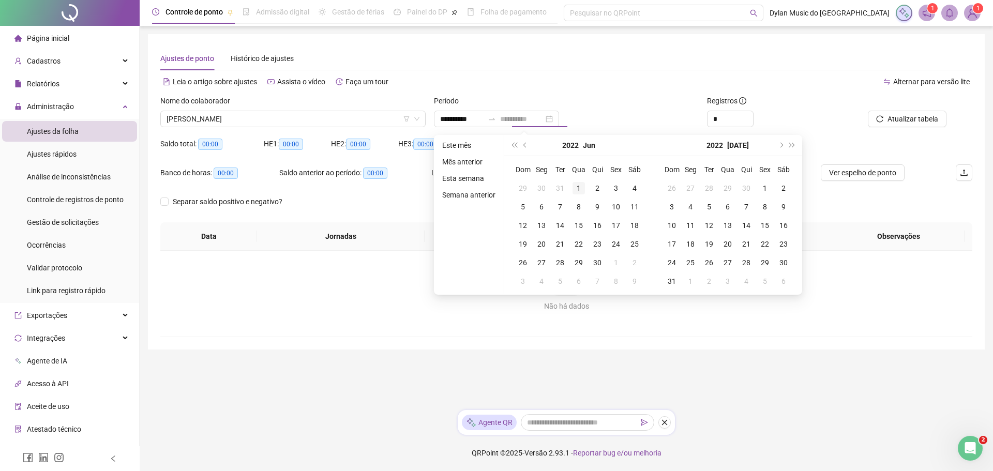
type input "**********"
click at [577, 188] on div "1" at bounding box center [578, 188] width 12 height 12
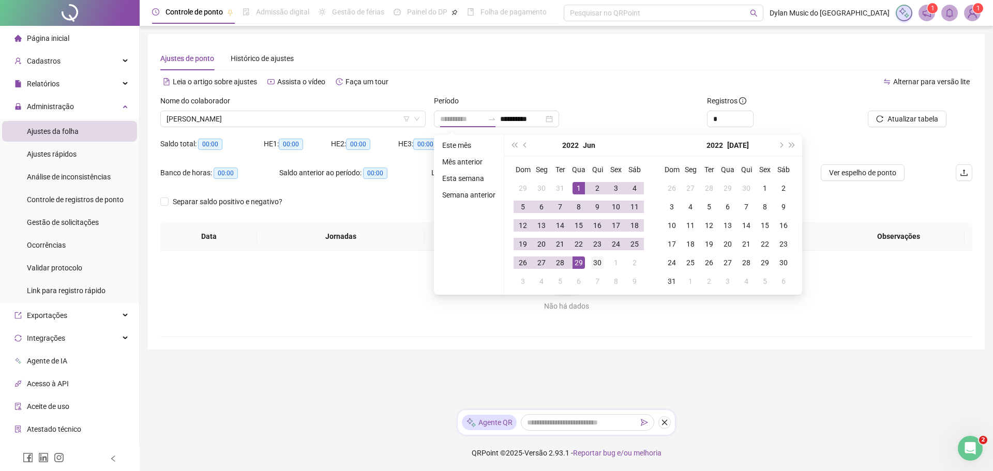
click at [590, 260] on tr "26 27 28 29 30 1 2" at bounding box center [579, 262] width 130 height 19
click at [592, 261] on div "30" at bounding box center [597, 263] width 12 height 12
type input "**********"
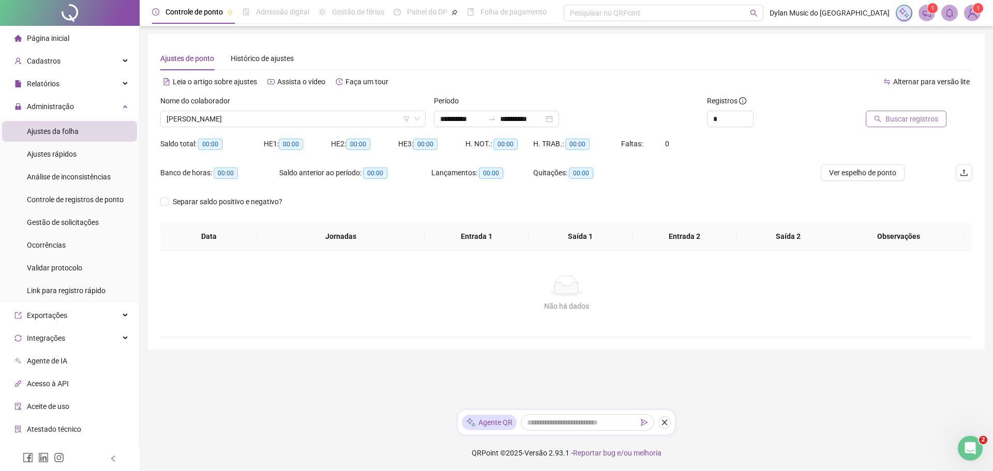
click at [893, 118] on span "Buscar registros" at bounding box center [911, 118] width 53 height 11
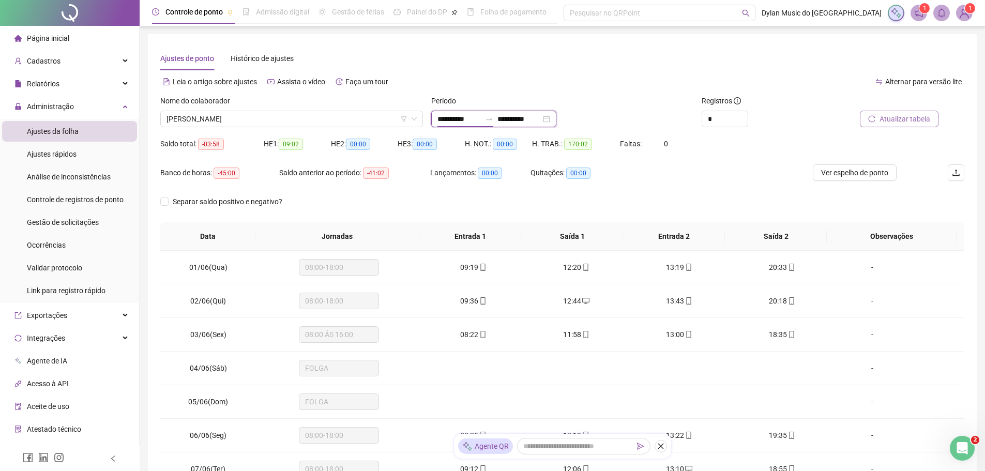
click at [461, 119] on input "**********" at bounding box center [459, 118] width 43 height 11
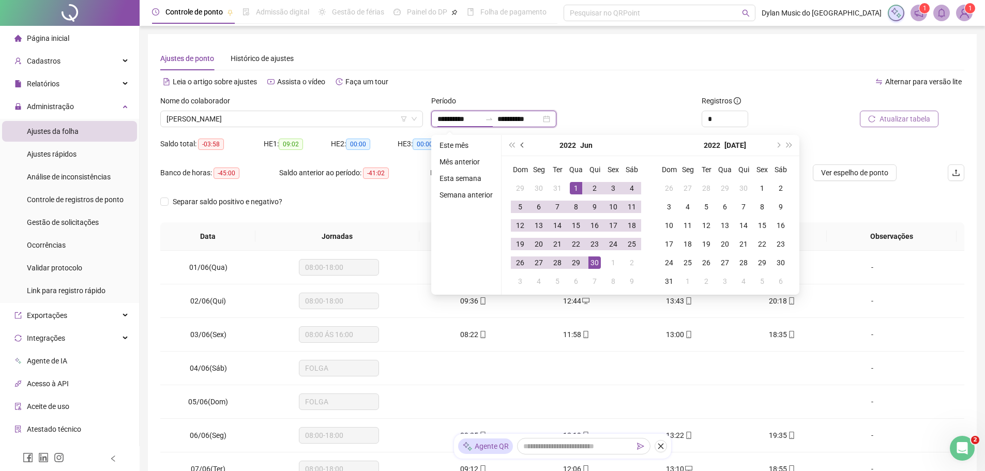
type input "**********"
click at [521, 147] on button "prev-year" at bounding box center [522, 145] width 11 height 21
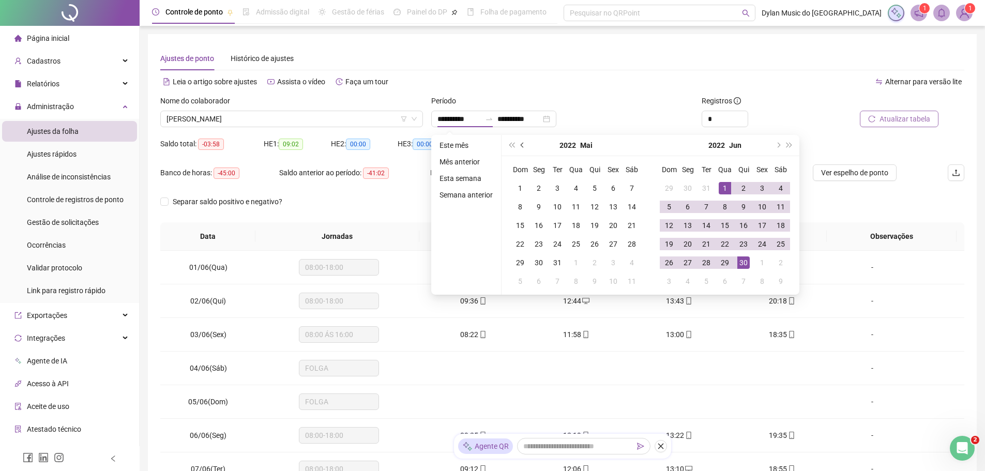
click at [521, 147] on button "prev-year" at bounding box center [522, 145] width 11 height 21
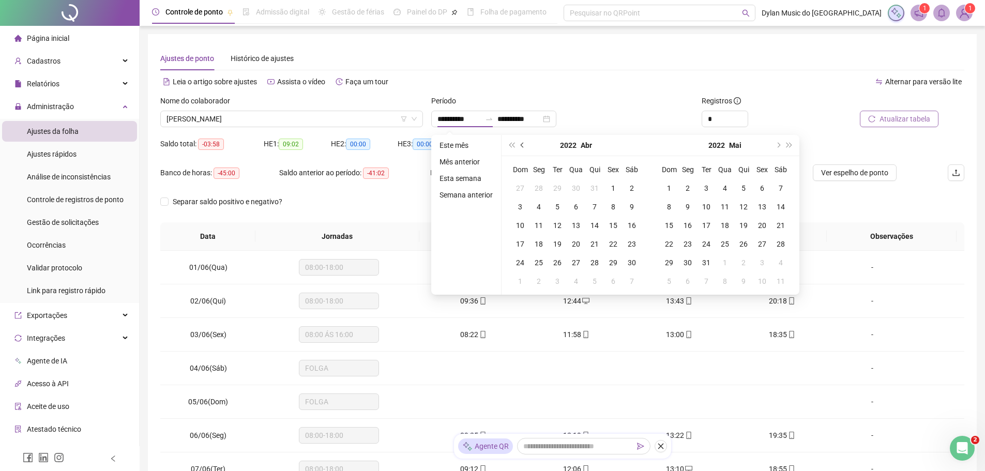
click at [521, 147] on button "prev-year" at bounding box center [522, 145] width 11 height 21
type input "**********"
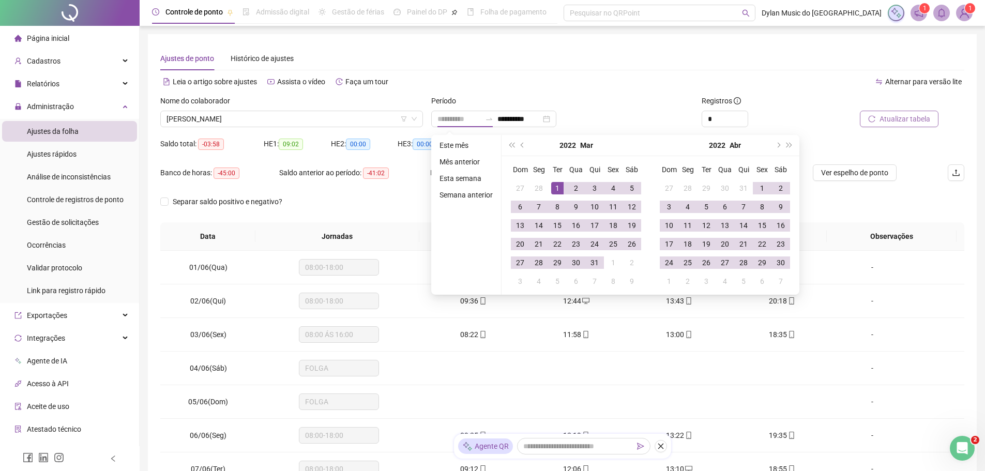
click at [555, 190] on div "1" at bounding box center [557, 188] width 12 height 12
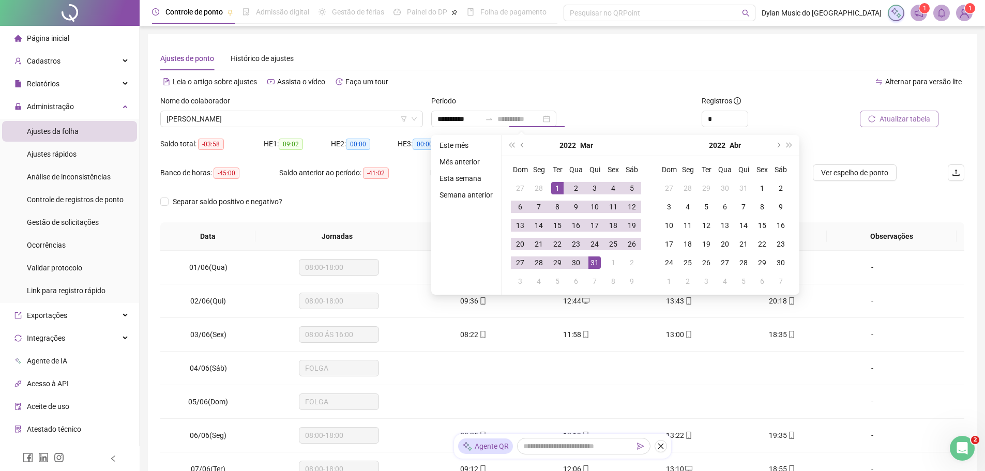
click at [598, 261] on div "31" at bounding box center [595, 263] width 12 height 12
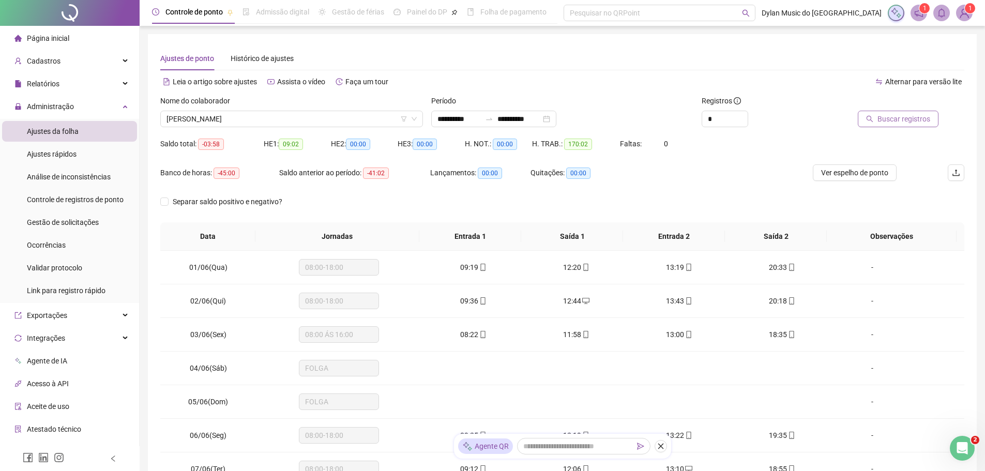
click at [885, 119] on span "Buscar registros" at bounding box center [904, 118] width 53 height 11
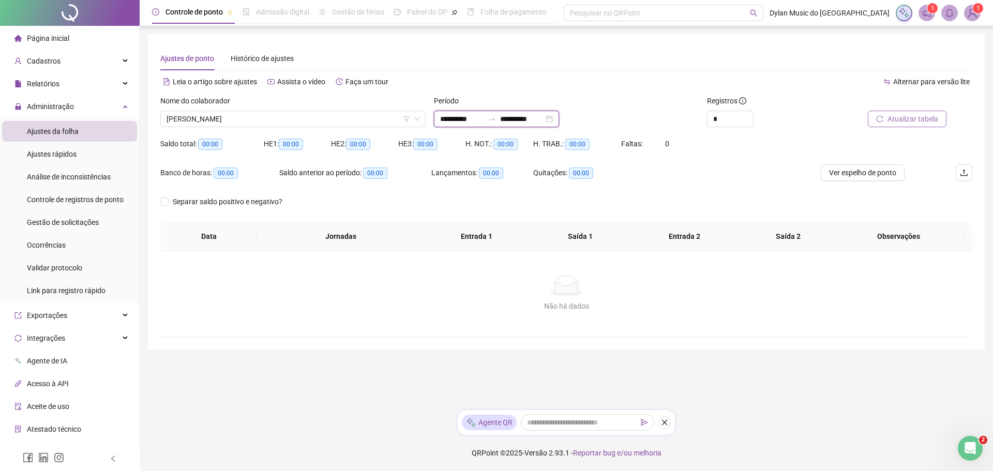
click at [534, 119] on input "**********" at bounding box center [521, 118] width 43 height 11
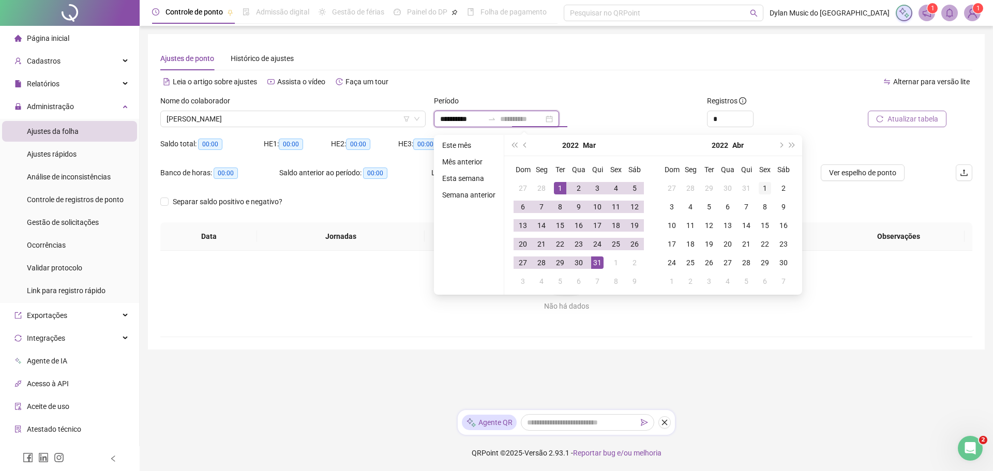
type input "**********"
click at [763, 186] on div "1" at bounding box center [765, 188] width 12 height 12
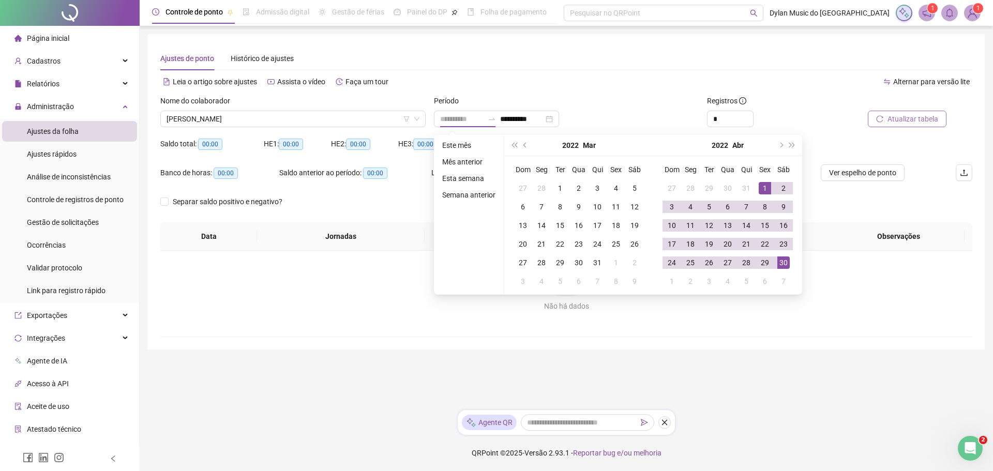
click at [783, 263] on div "30" at bounding box center [783, 263] width 12 height 12
type input "**********"
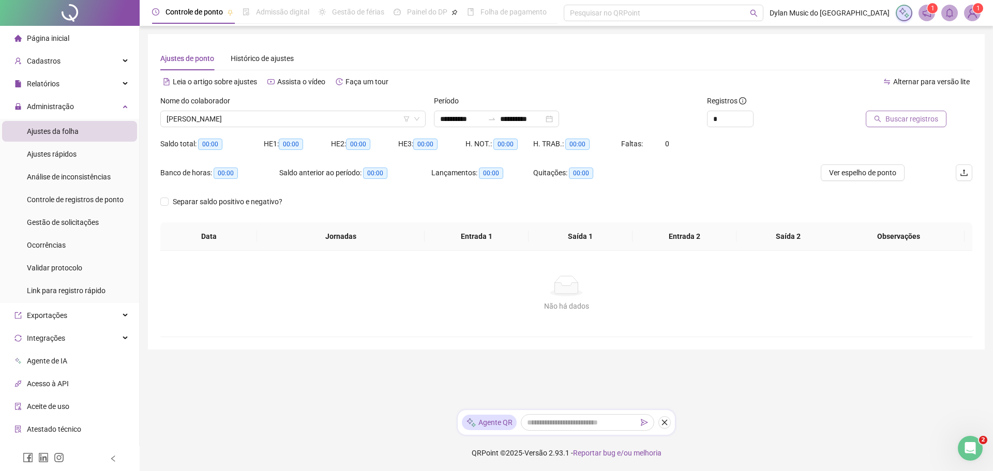
click at [895, 116] on span "Buscar registros" at bounding box center [911, 118] width 53 height 11
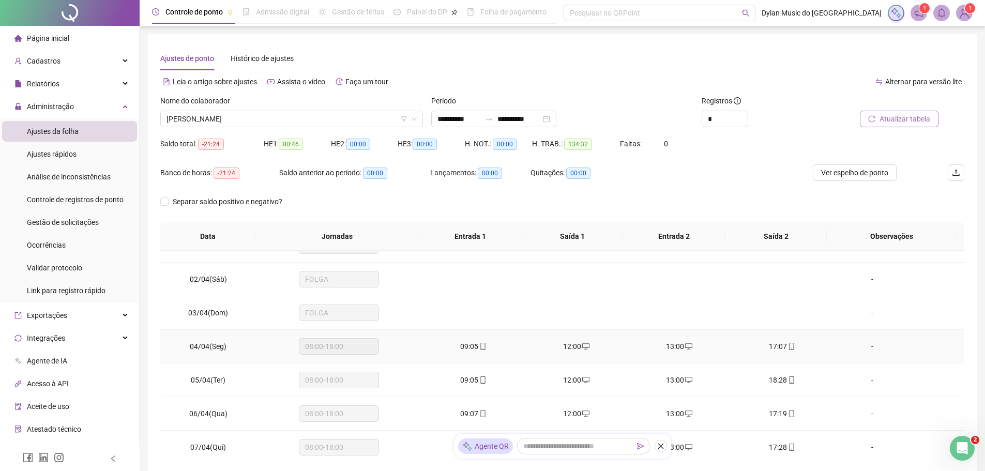
scroll to position [52, 0]
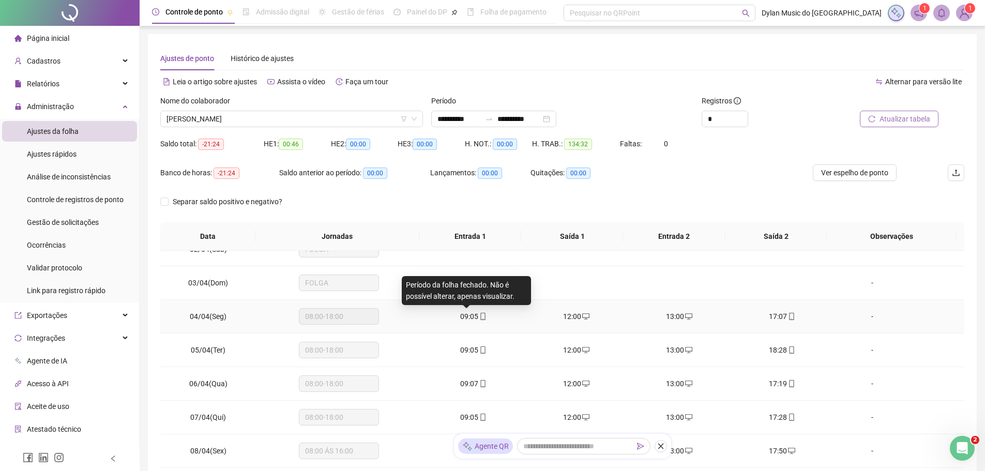
click at [472, 315] on span "09:05" at bounding box center [469, 316] width 18 height 8
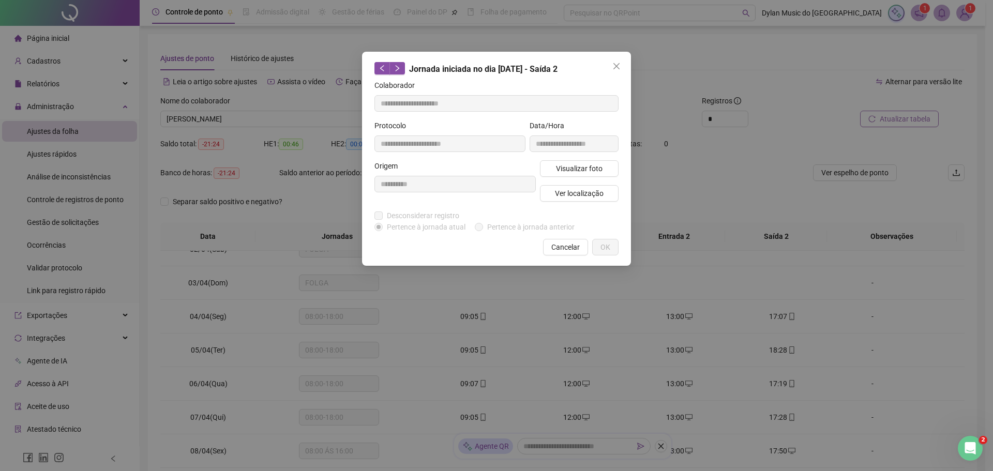
type input "**********"
click at [553, 165] on button "Visualizar foto" at bounding box center [579, 168] width 79 height 17
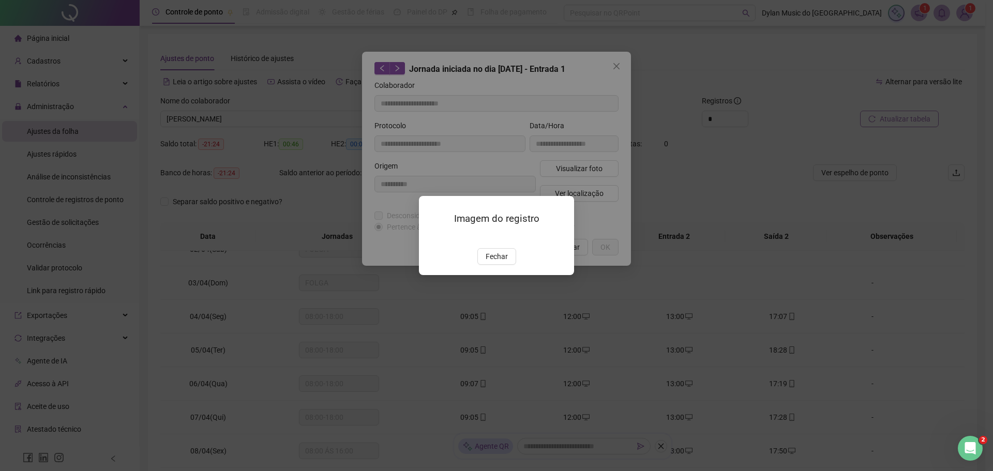
click at [431, 237] on img at bounding box center [431, 237] width 0 height 0
drag, startPoint x: 494, startPoint y: 316, endPoint x: 501, endPoint y: 314, distance: 6.5
click at [495, 262] on span "Fechar" at bounding box center [497, 256] width 22 height 11
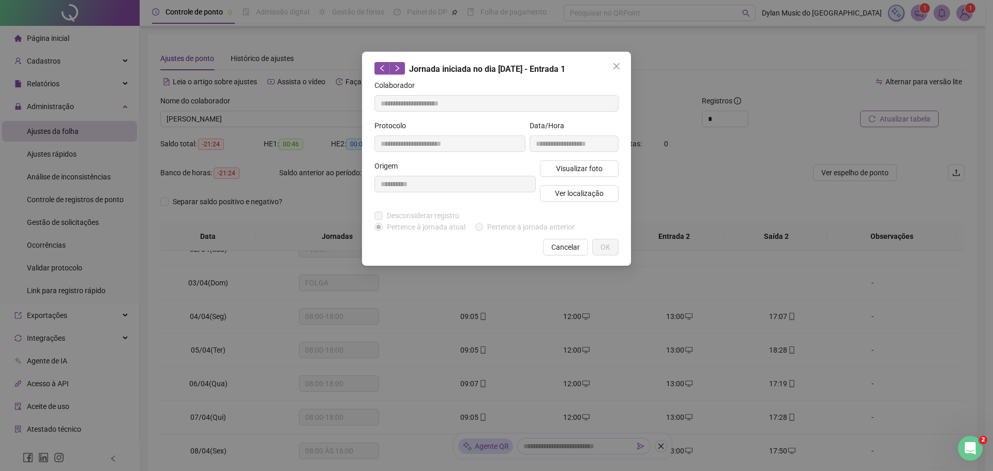
click at [569, 251] on span "Cancelar" at bounding box center [565, 247] width 28 height 11
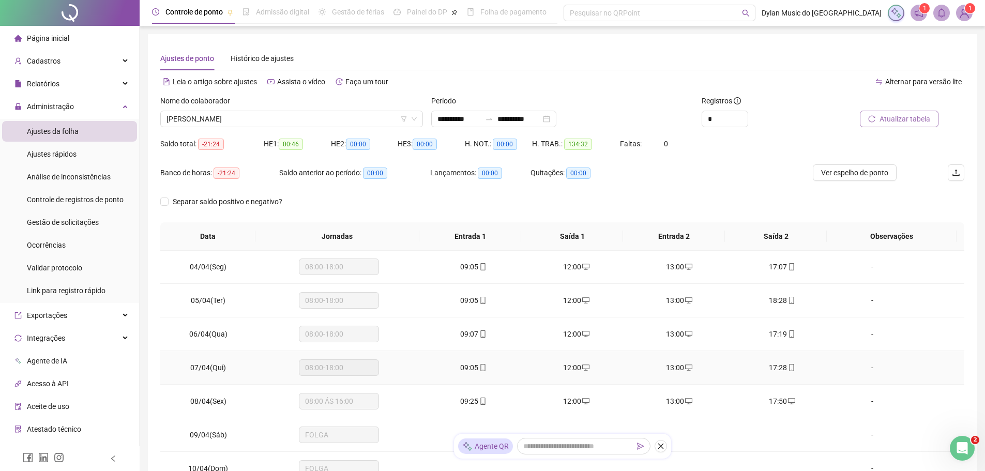
scroll to position [103, 0]
click at [468, 367] on span "09:05" at bounding box center [469, 365] width 18 height 8
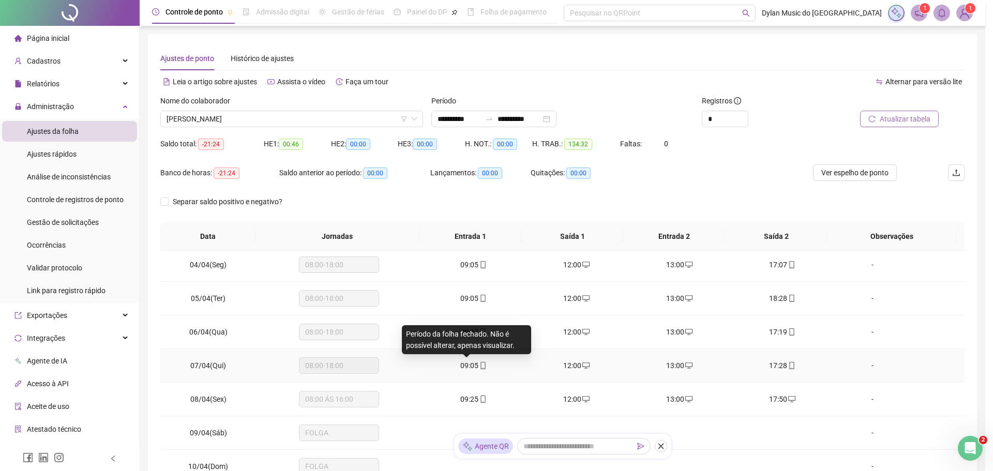
type input "**********"
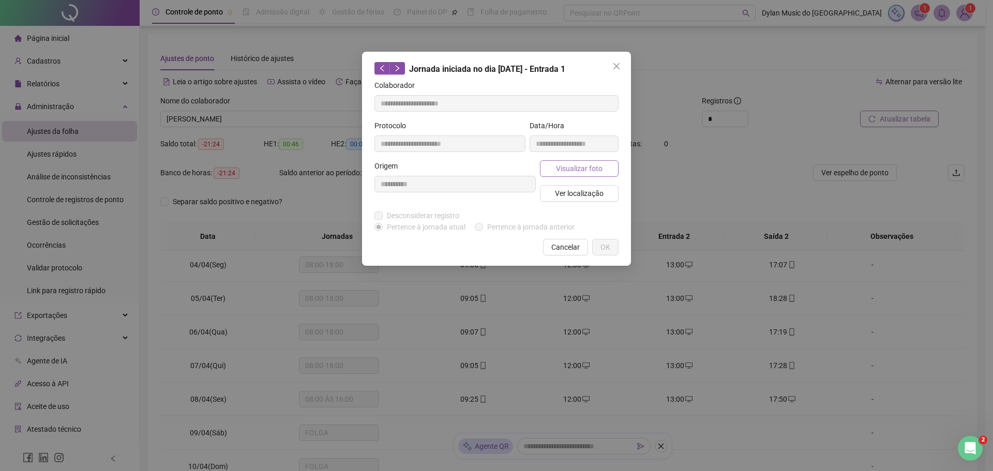
click at [562, 170] on span "Visualizar foto" at bounding box center [579, 168] width 47 height 11
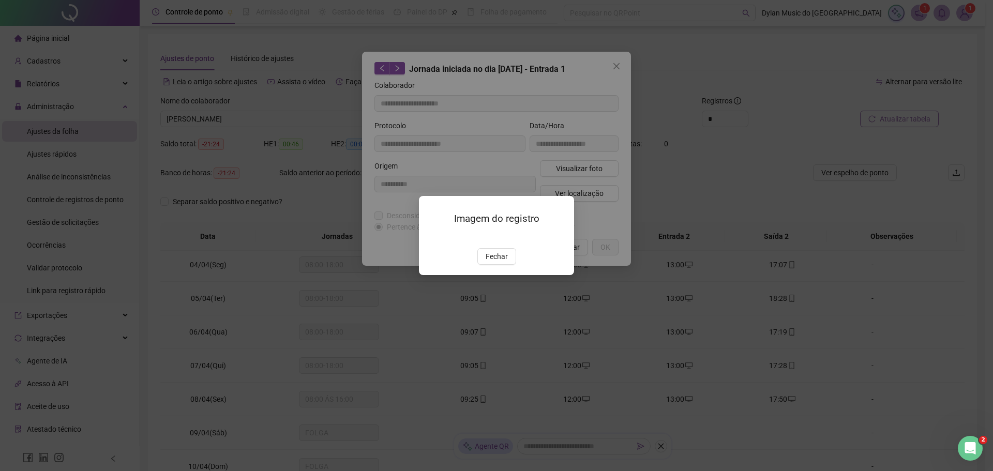
click at [431, 237] on img at bounding box center [431, 237] width 0 height 0
click at [489, 262] on span "Fechar" at bounding box center [497, 256] width 22 height 11
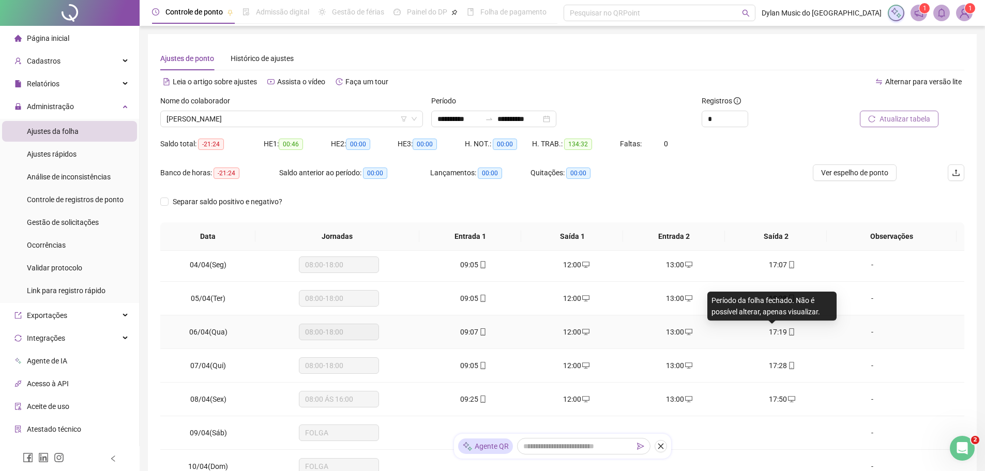
click at [771, 332] on span "17:19" at bounding box center [778, 332] width 18 height 8
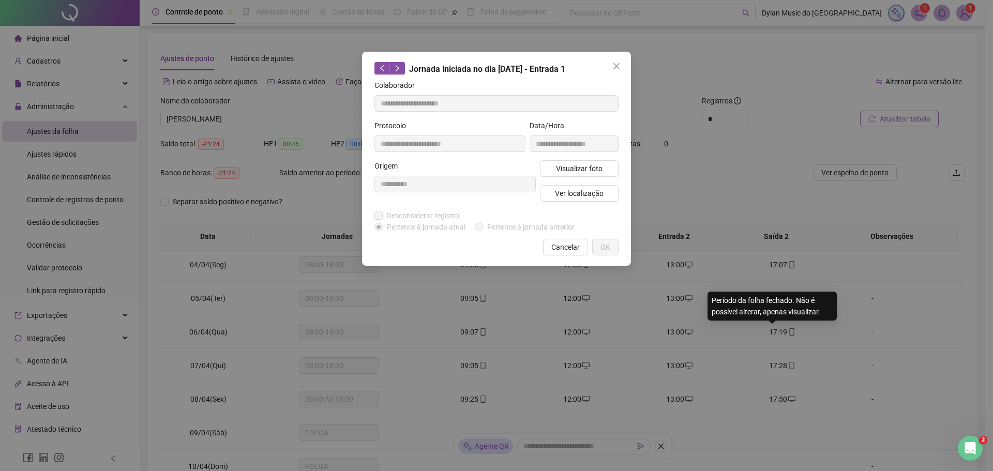
type input "**********"
click at [575, 162] on button "Visualizar foto" at bounding box center [579, 168] width 79 height 17
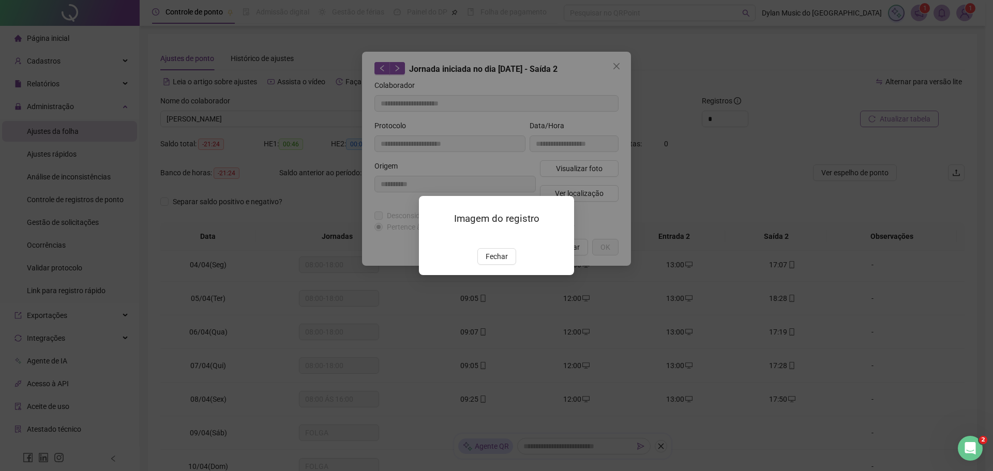
click at [431, 237] on img at bounding box center [431, 237] width 0 height 0
click at [488, 262] on span "Fechar" at bounding box center [497, 256] width 22 height 11
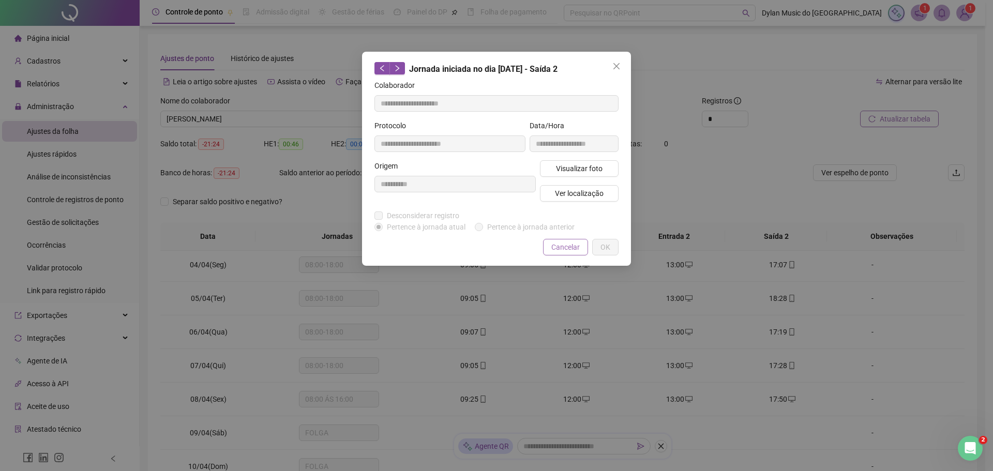
click at [553, 245] on span "Cancelar" at bounding box center [565, 247] width 28 height 11
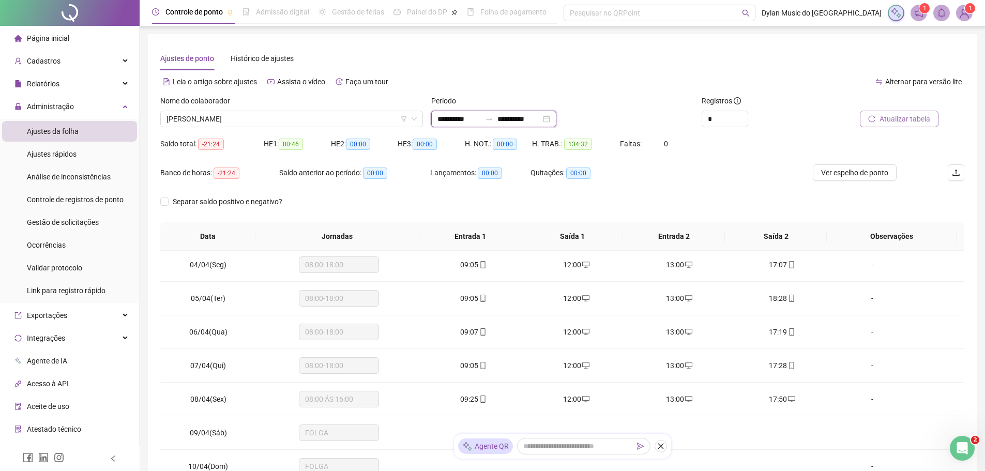
click at [528, 122] on input "**********" at bounding box center [519, 118] width 43 height 11
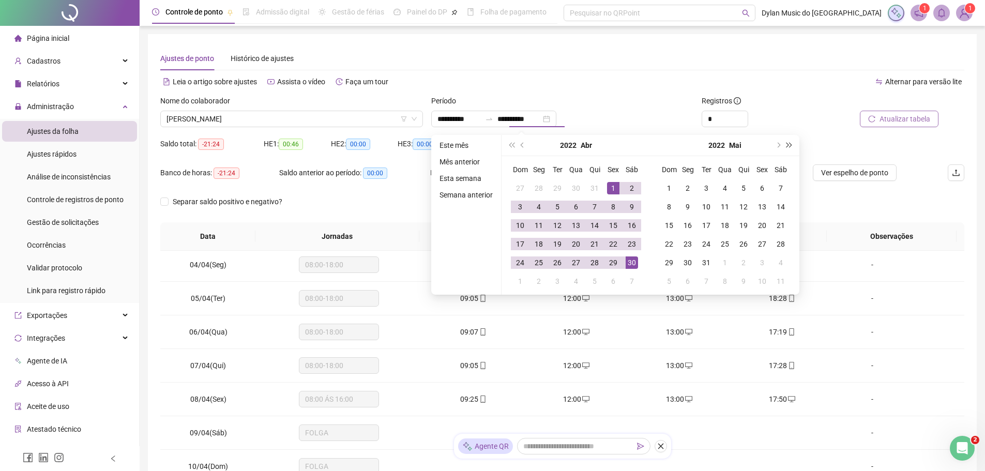
click at [787, 144] on span "super-next-year" at bounding box center [789, 145] width 5 height 5
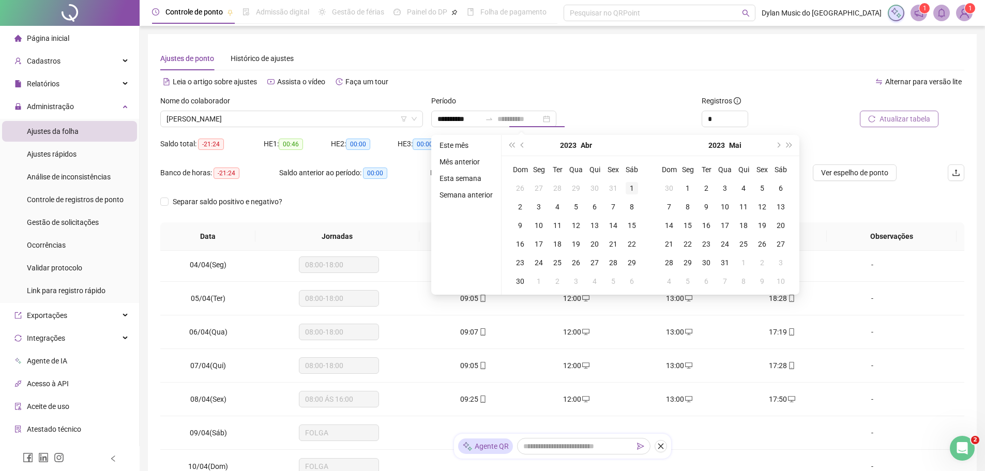
type input "**********"
click at [630, 186] on div "1" at bounding box center [632, 188] width 12 height 12
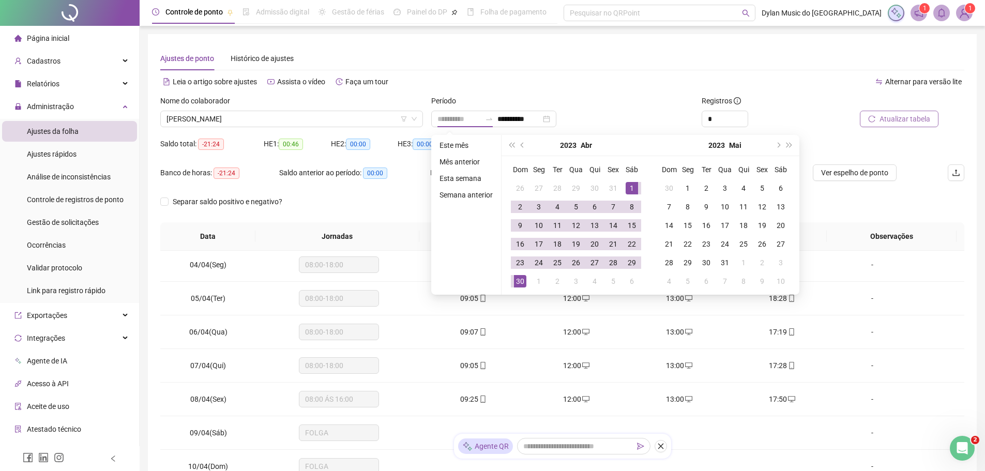
click at [518, 284] on div "30" at bounding box center [520, 281] width 12 height 12
type input "**********"
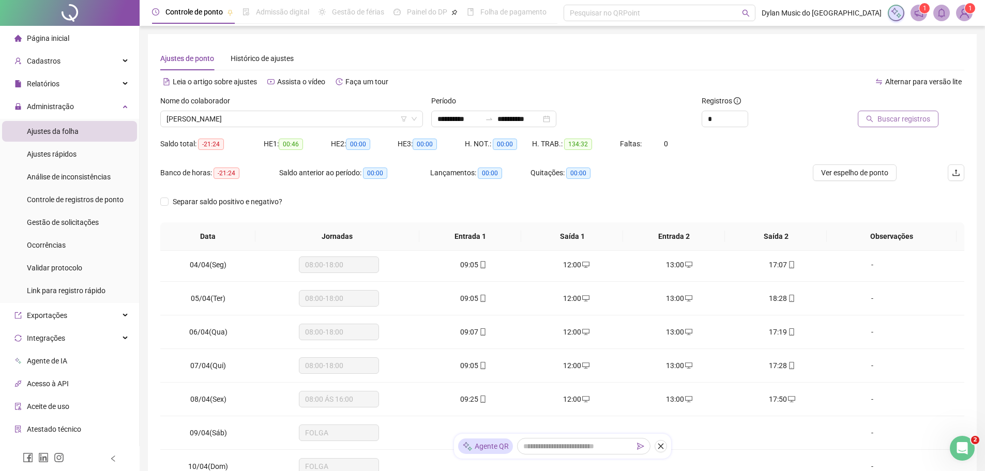
click at [877, 121] on button "Buscar registros" at bounding box center [898, 119] width 81 height 17
click at [469, 267] on span "08:37" at bounding box center [469, 265] width 18 height 8
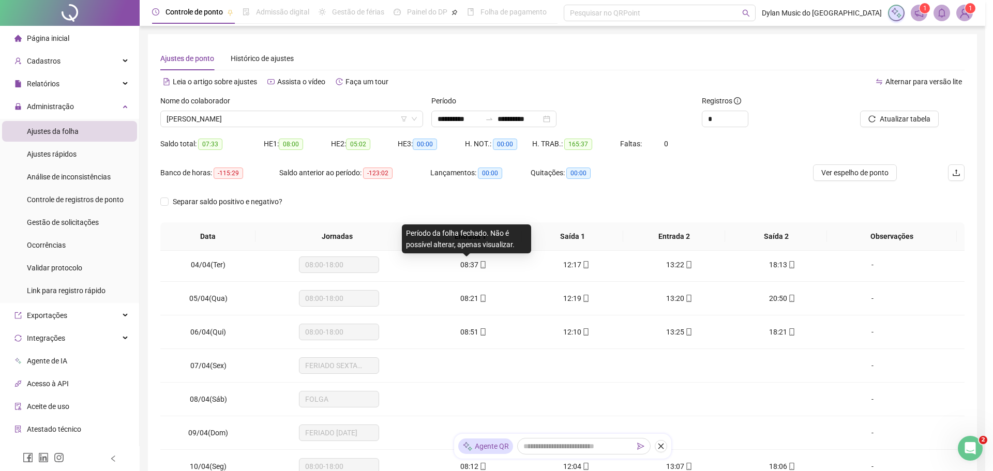
type input "**********"
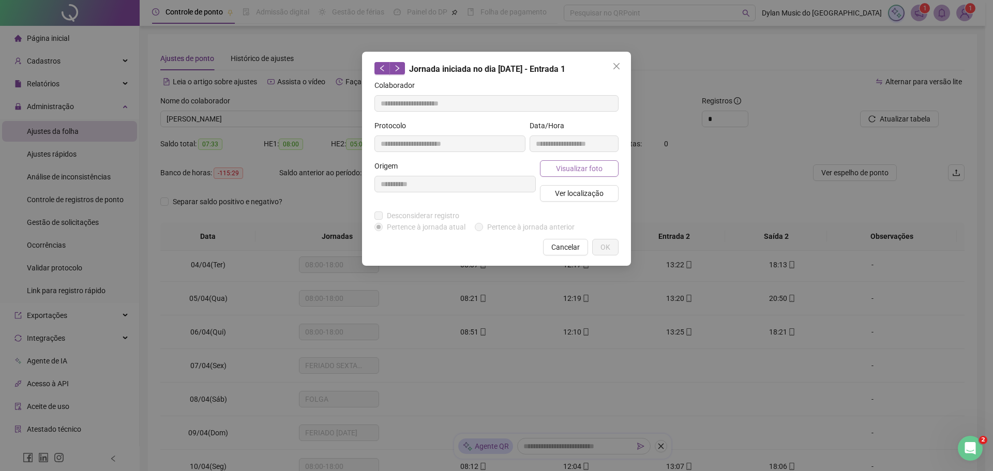
click at [564, 170] on span "Visualizar foto" at bounding box center [579, 168] width 47 height 11
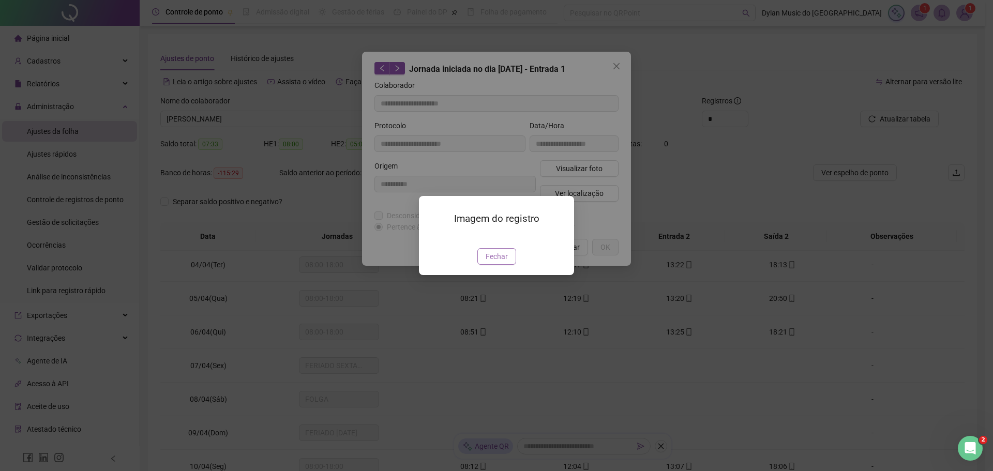
click at [494, 262] on span "Fechar" at bounding box center [497, 256] width 22 height 11
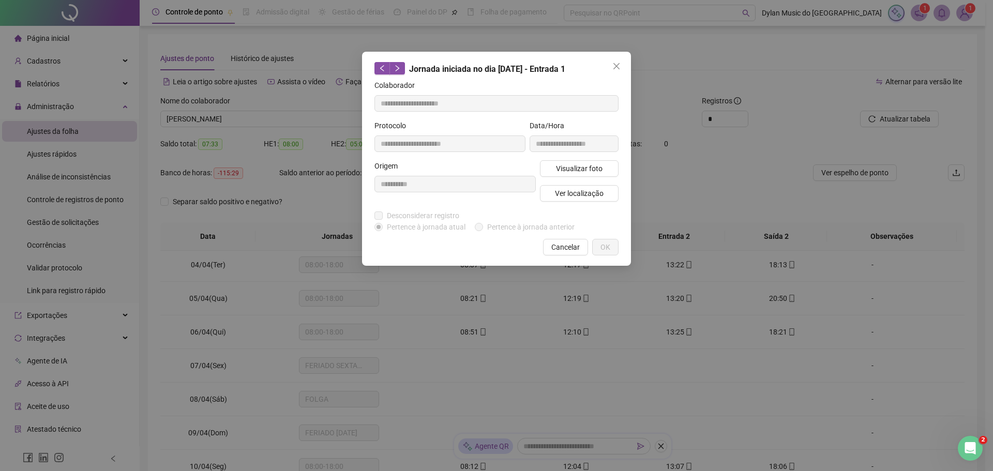
click at [560, 248] on span "Cancelar" at bounding box center [565, 247] width 28 height 11
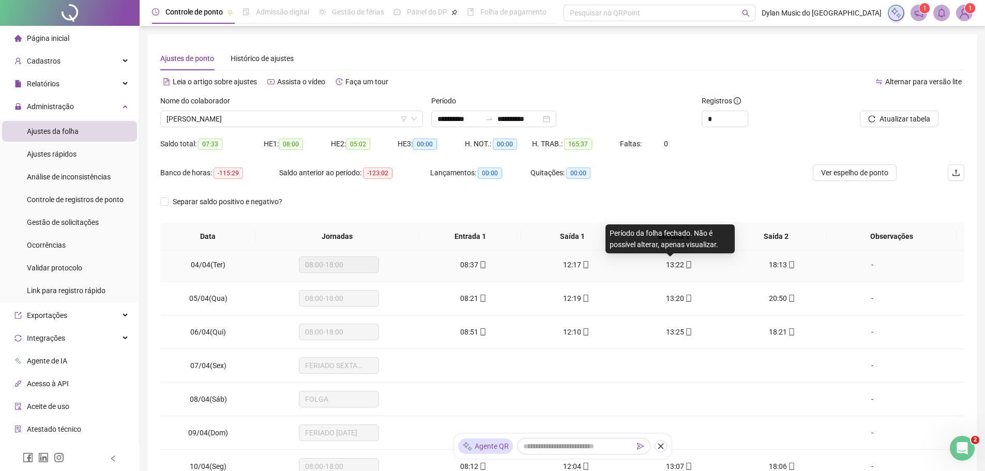
click at [675, 264] on span "13:22" at bounding box center [675, 265] width 18 height 8
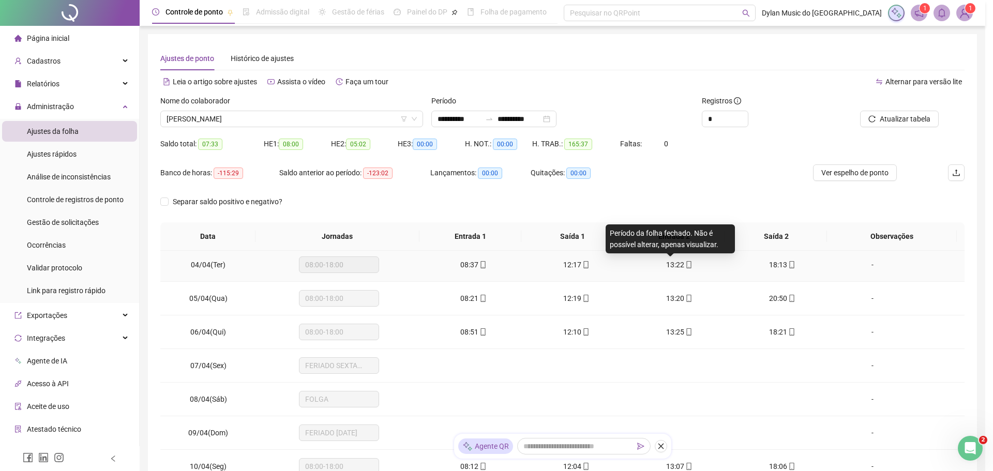
type input "**********"
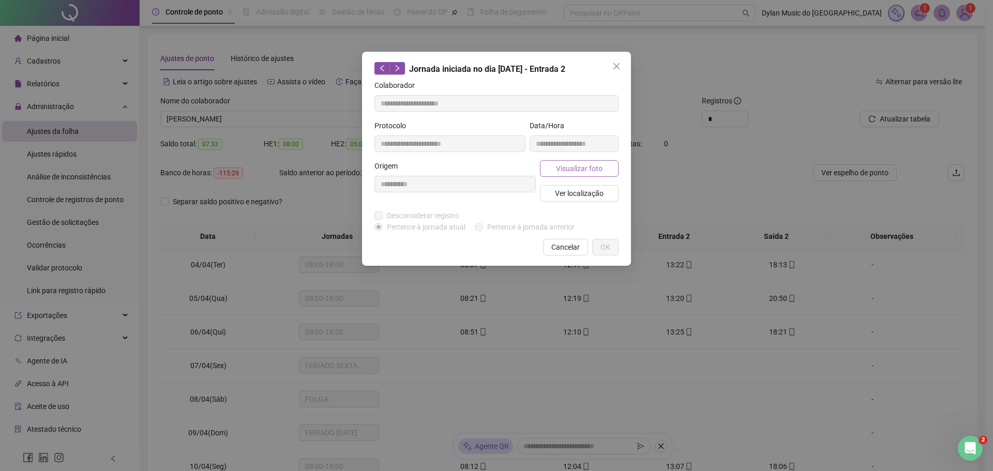
click at [575, 170] on span "Visualizar foto" at bounding box center [579, 168] width 47 height 11
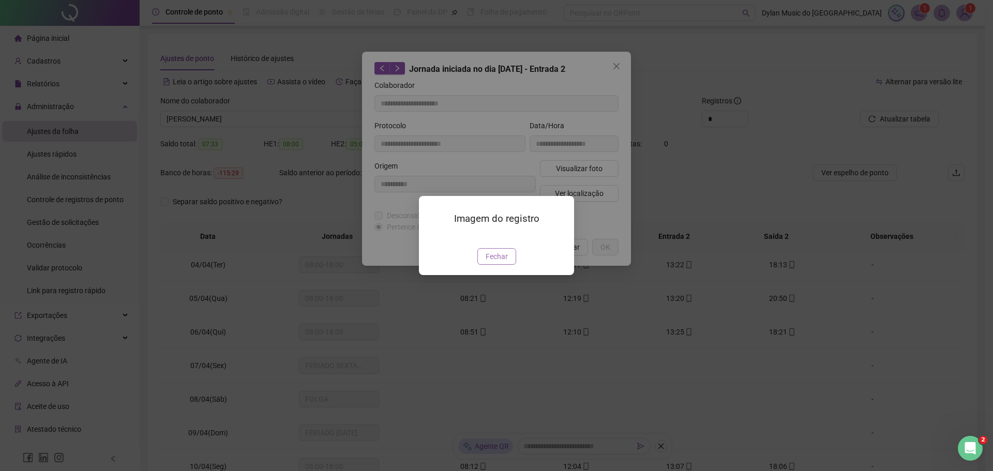
click at [500, 262] on span "Fechar" at bounding box center [497, 256] width 22 height 11
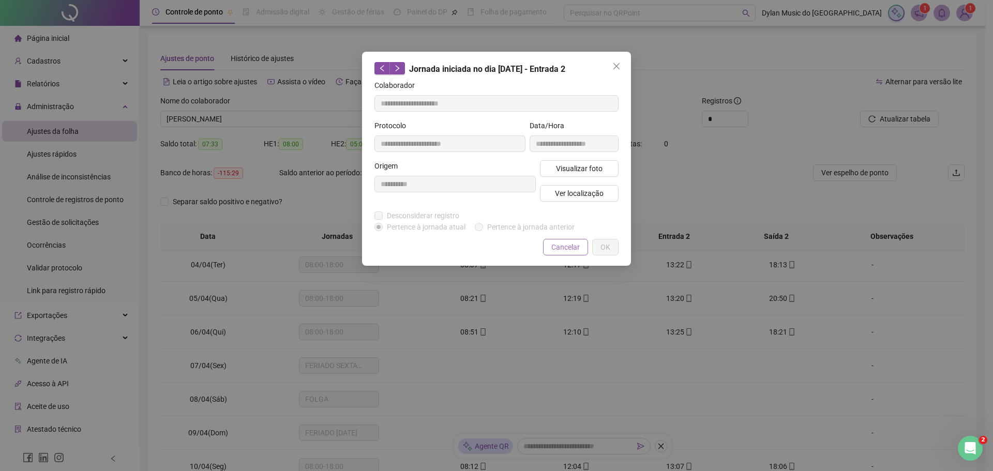
click at [565, 242] on span "Cancelar" at bounding box center [565, 247] width 28 height 11
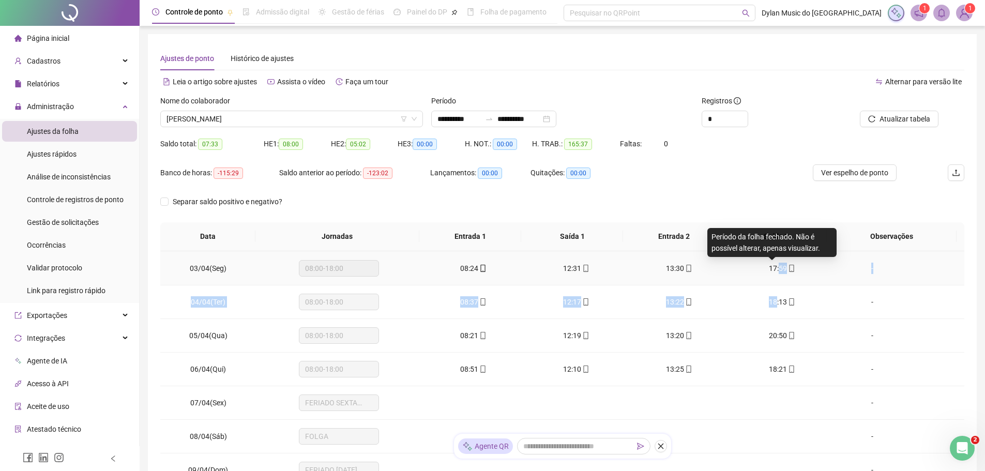
click at [775, 267] on span "17:59" at bounding box center [778, 268] width 18 height 8
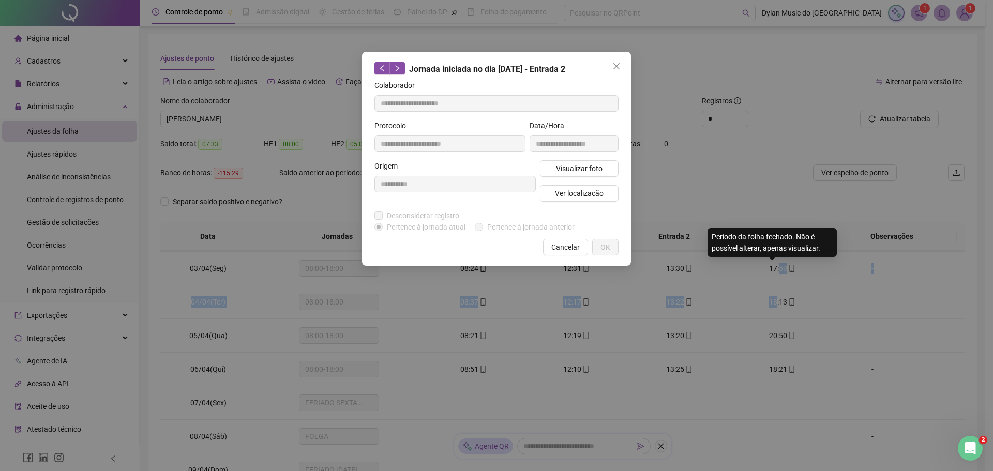
type input "**********"
click at [594, 170] on span "Visualizar foto" at bounding box center [579, 168] width 47 height 11
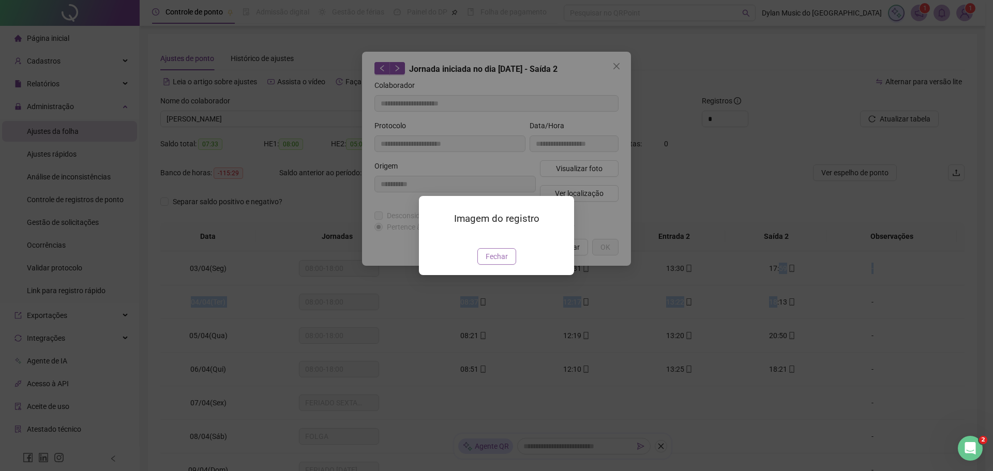
click at [492, 262] on span "Fechar" at bounding box center [497, 256] width 22 height 11
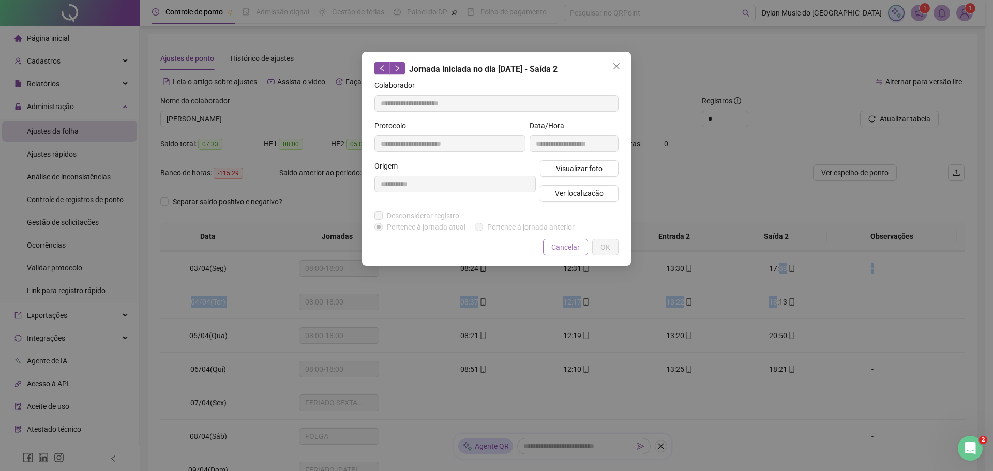
click at [561, 245] on span "Cancelar" at bounding box center [565, 247] width 28 height 11
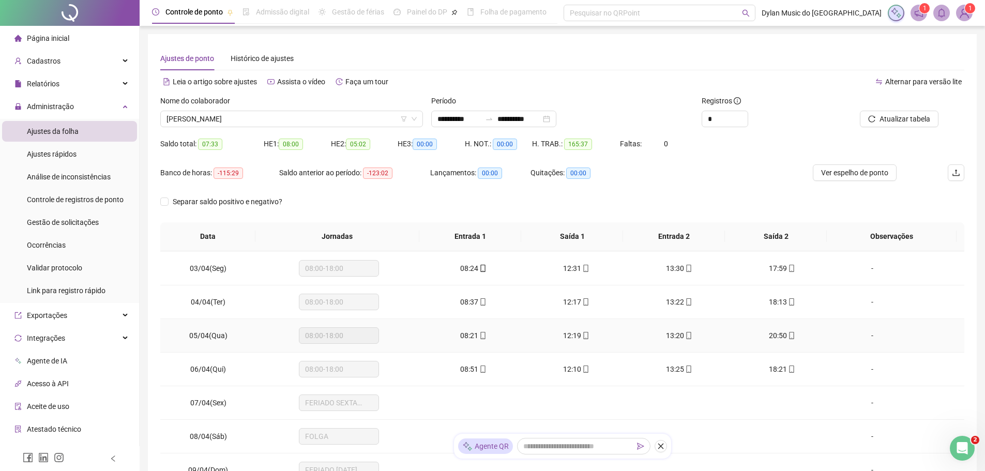
click at [819, 351] on td "20:50" at bounding box center [782, 336] width 103 height 34
click at [769, 334] on span "20:50" at bounding box center [778, 335] width 18 height 8
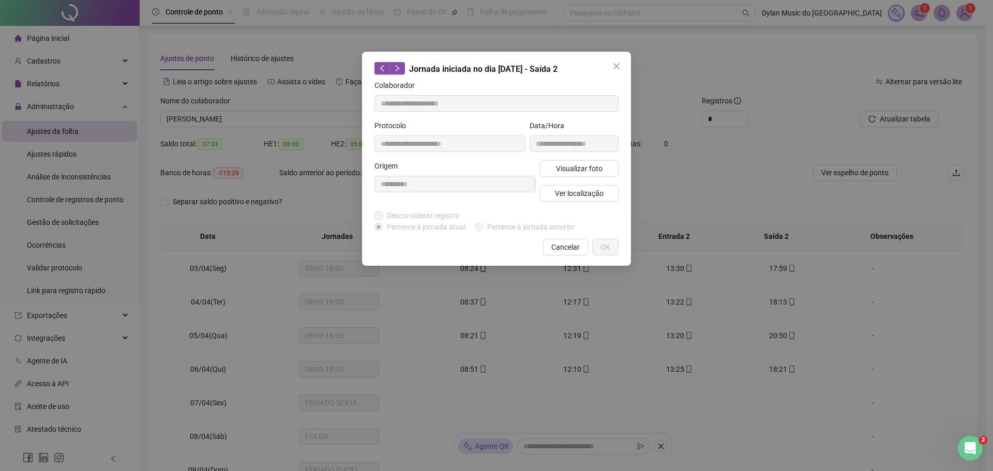
type input "**********"
click at [584, 170] on span "Visualizar foto" at bounding box center [579, 168] width 47 height 11
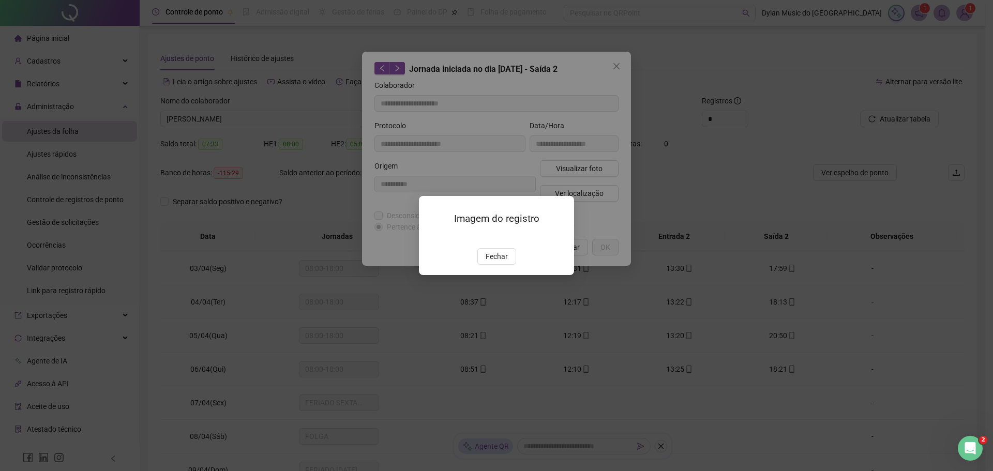
click at [431, 237] on img at bounding box center [431, 237] width 0 height 0
click at [502, 262] on span "Fechar" at bounding box center [497, 256] width 22 height 11
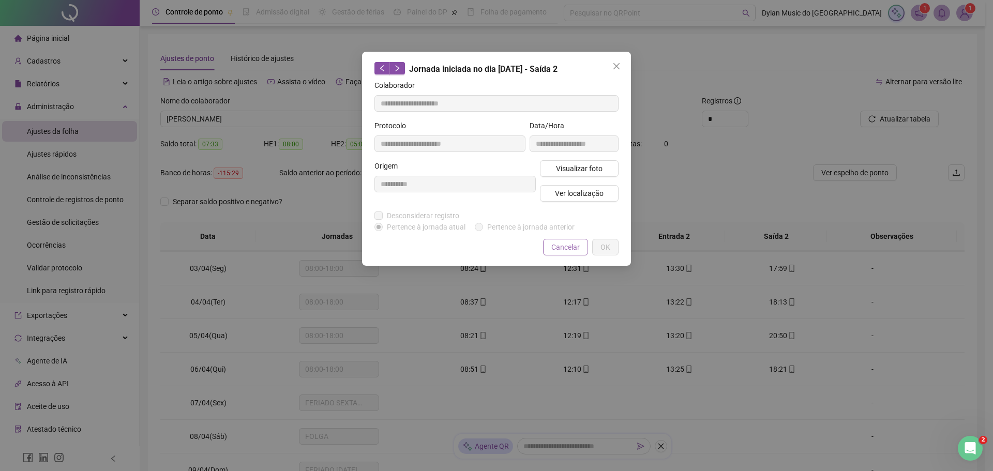
click at [569, 247] on span "Cancelar" at bounding box center [565, 247] width 28 height 11
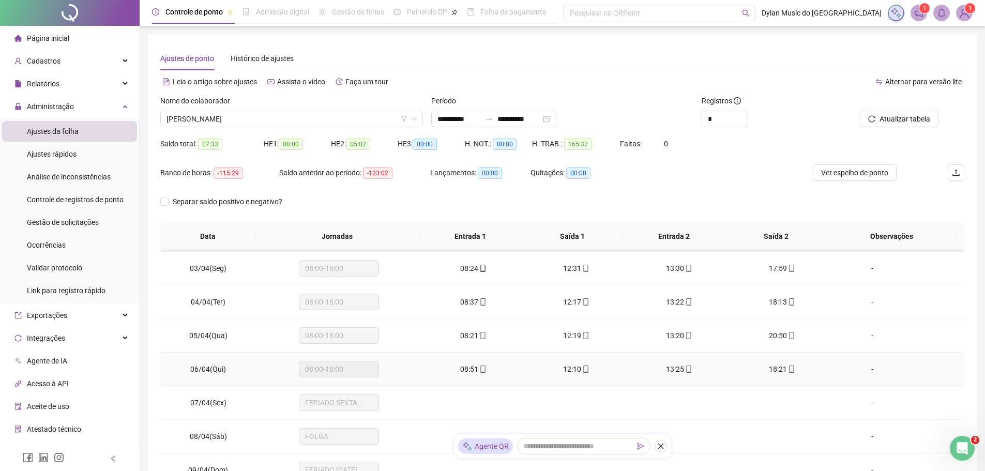
click at [465, 364] on div "08:51" at bounding box center [473, 369] width 86 height 11
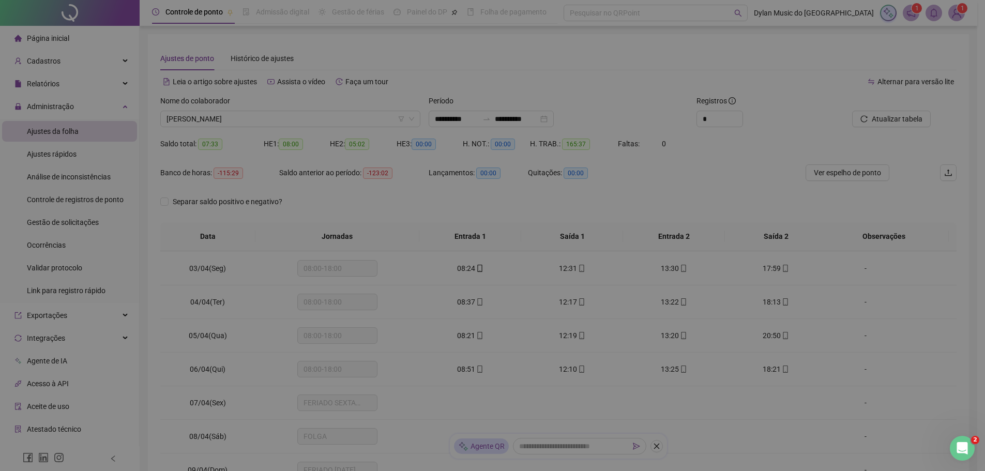
type input "**********"
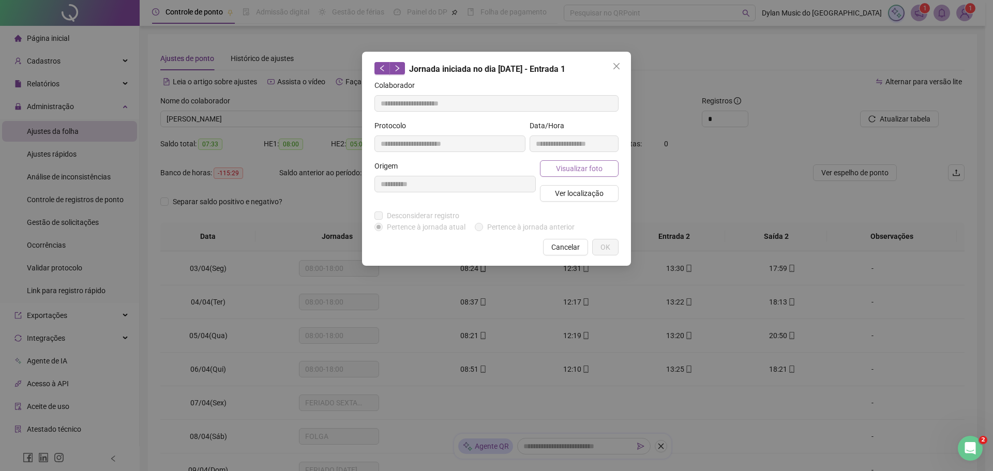
click at [558, 169] on span "Visualizar foto" at bounding box center [579, 168] width 47 height 11
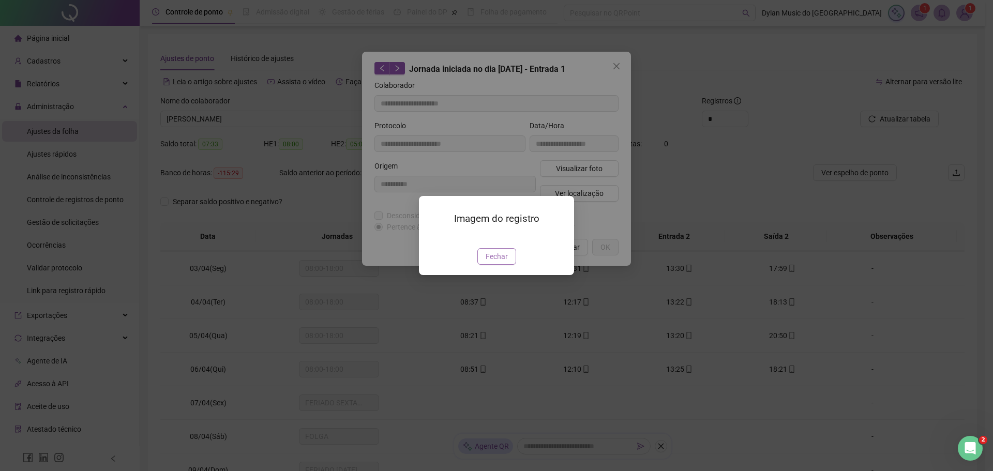
click at [507, 265] on button "Fechar" at bounding box center [496, 256] width 39 height 17
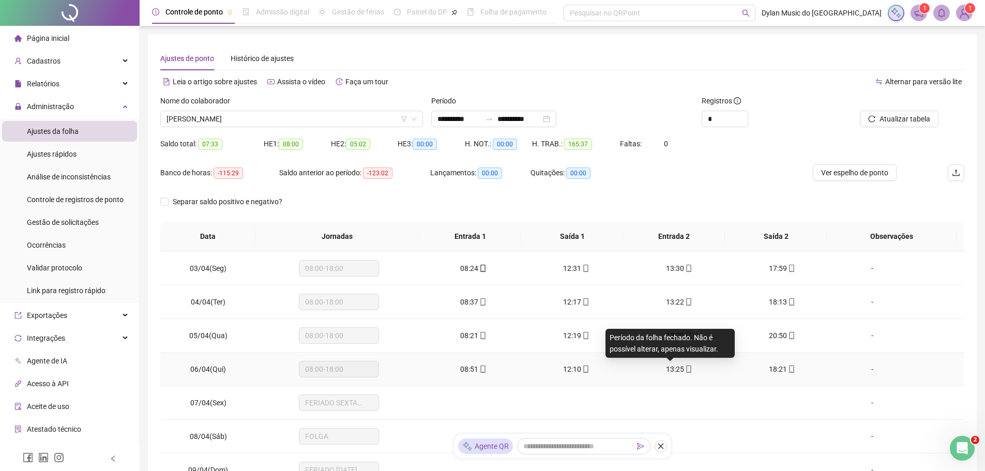
click at [672, 370] on span "13:25" at bounding box center [675, 369] width 18 height 8
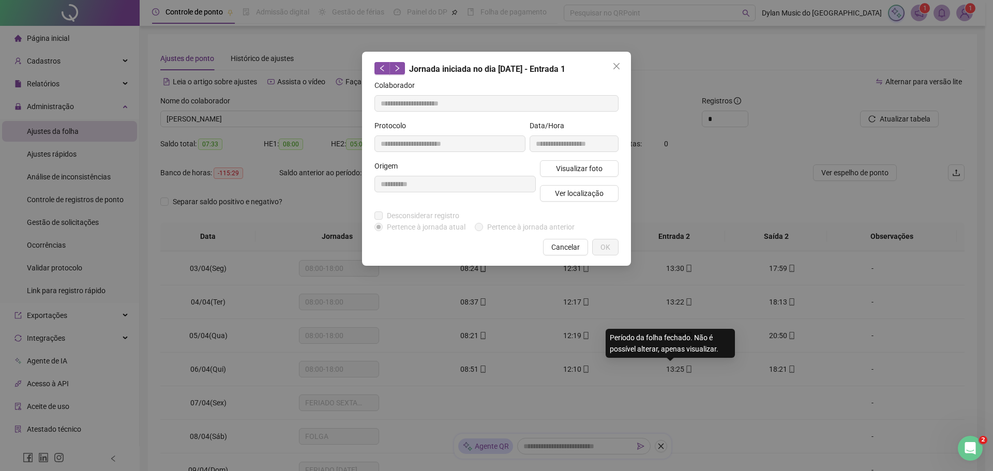
type input "**********"
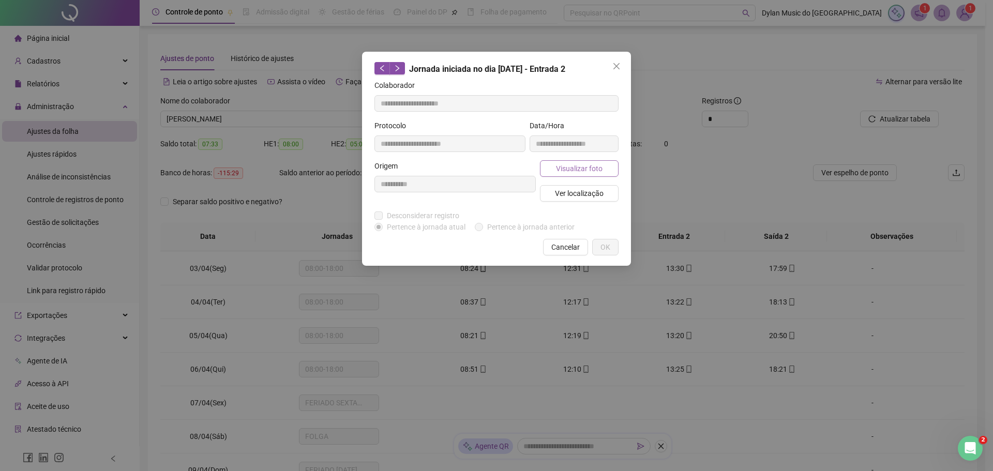
click at [562, 168] on span "Visualizar foto" at bounding box center [579, 168] width 47 height 11
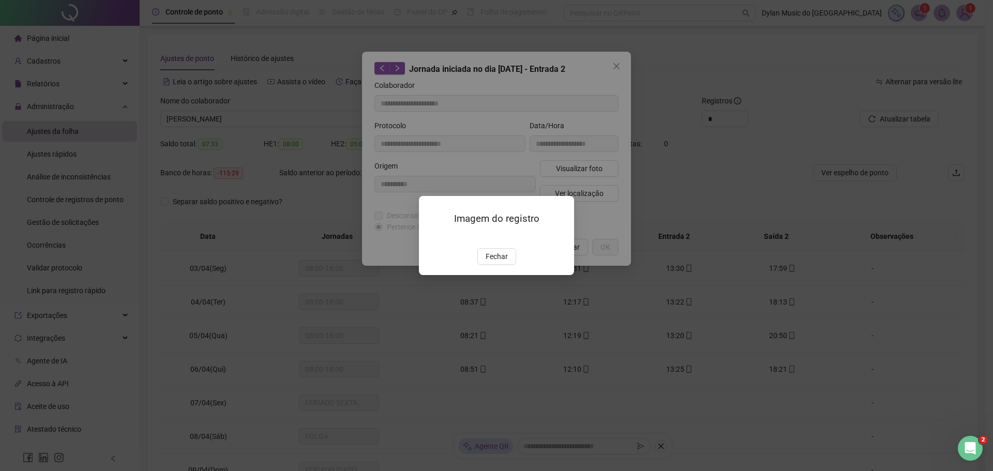
click at [506, 265] on button "Fechar" at bounding box center [496, 256] width 39 height 17
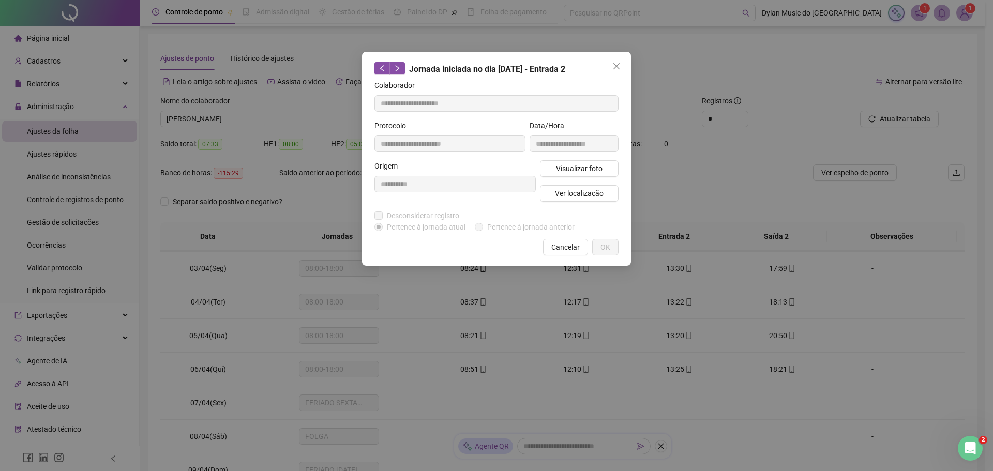
click at [555, 249] on span "Cancelar" at bounding box center [565, 247] width 28 height 11
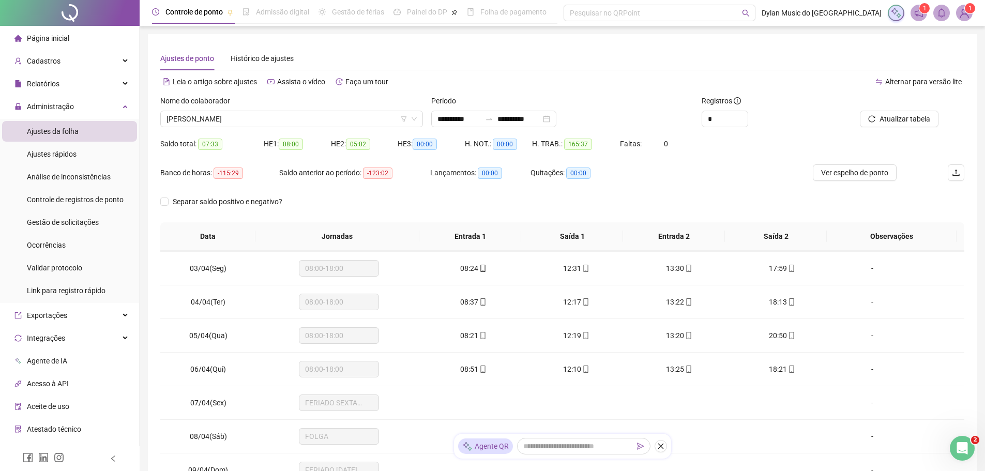
click at [287, 105] on div "Nome do colaborador" at bounding box center [291, 103] width 263 height 16
click at [290, 114] on span "[PERSON_NAME]" at bounding box center [292, 119] width 250 height 16
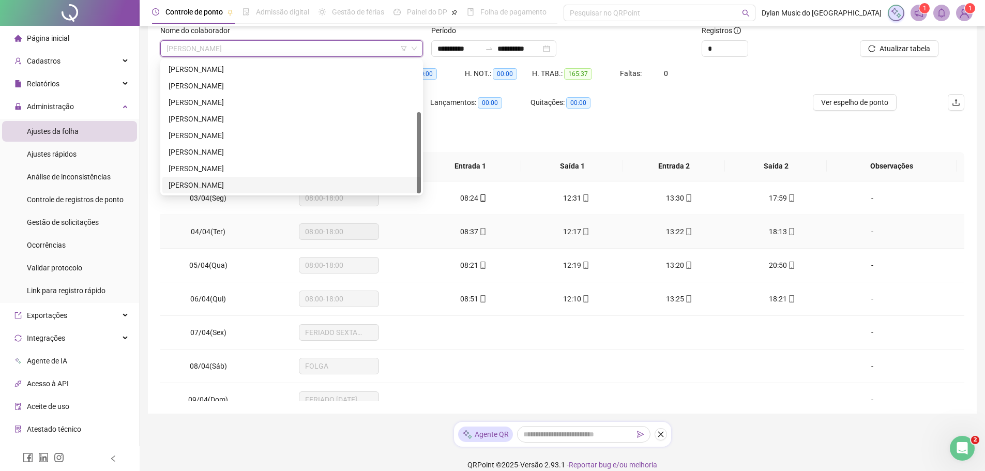
scroll to position [82, 0]
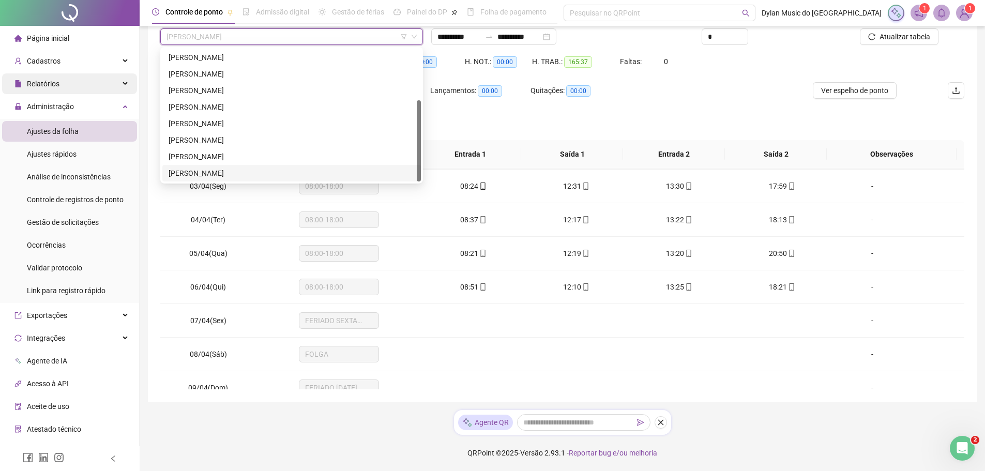
click at [87, 85] on div "Relatórios" at bounding box center [69, 83] width 135 height 21
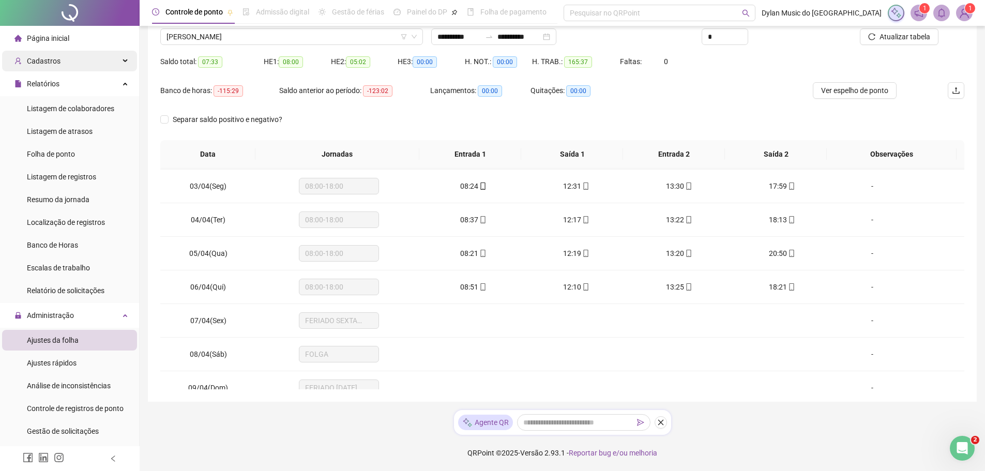
click at [83, 67] on div "Cadastros" at bounding box center [69, 61] width 135 height 21
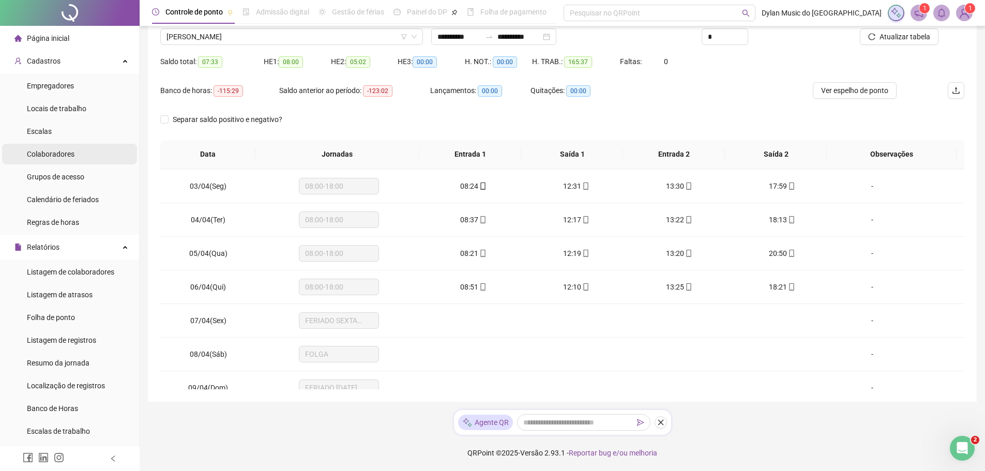
click at [82, 157] on li "Colaboradores" at bounding box center [69, 154] width 135 height 21
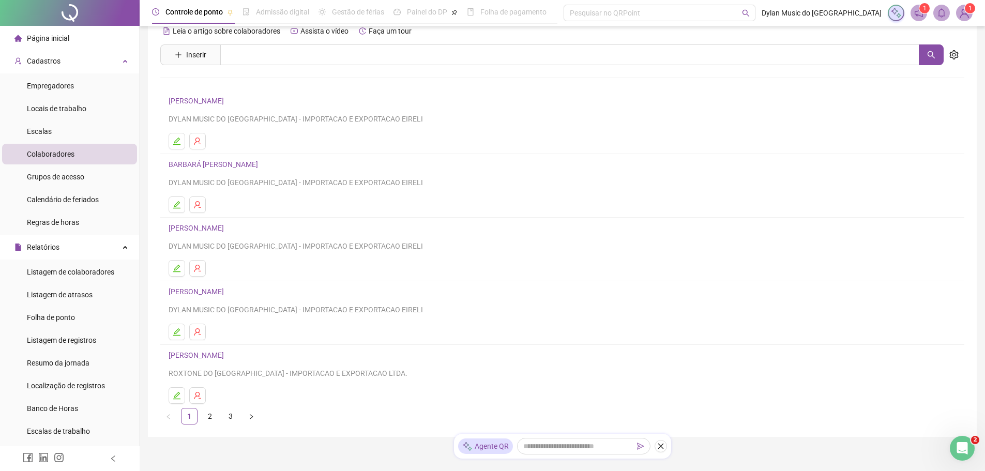
scroll to position [52, 0]
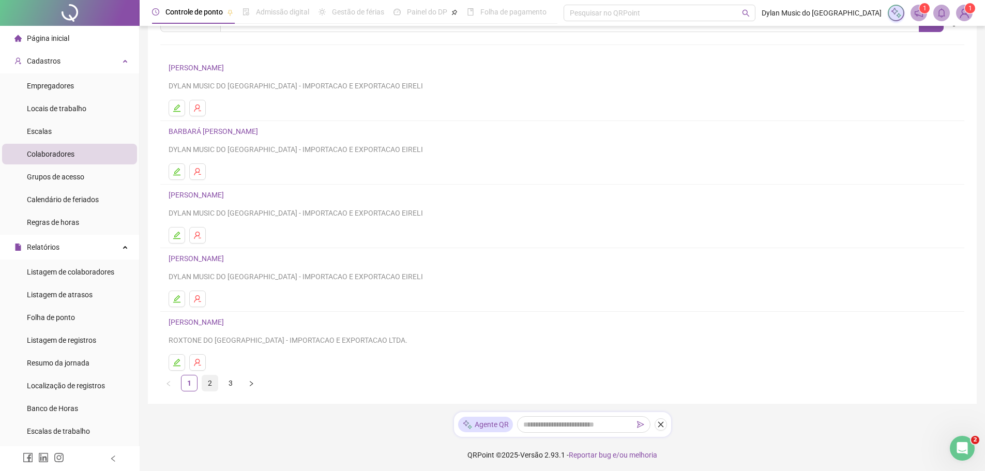
click at [207, 384] on link "2" at bounding box center [210, 383] width 16 height 16
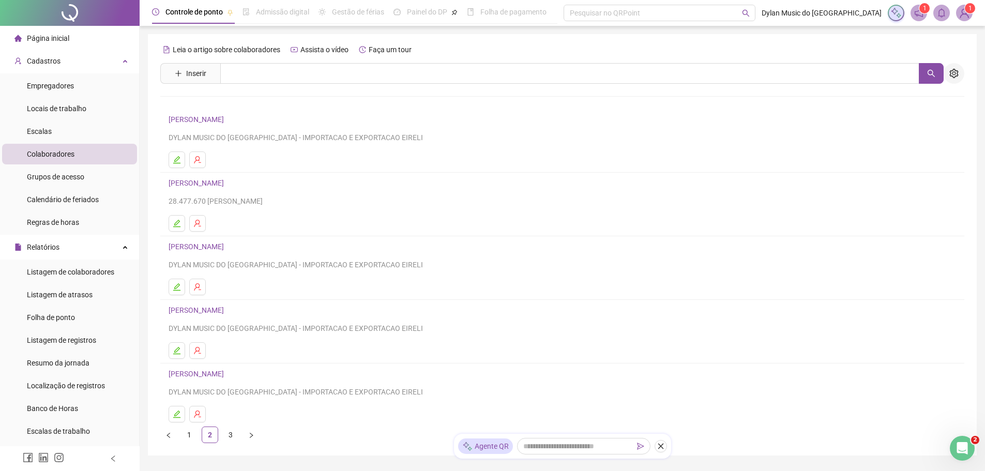
click at [955, 72] on icon "setting" at bounding box center [953, 73] width 9 height 9
click at [231, 439] on link "3" at bounding box center [231, 435] width 16 height 16
click at [177, 223] on icon "edit" at bounding box center [176, 223] width 7 height 7
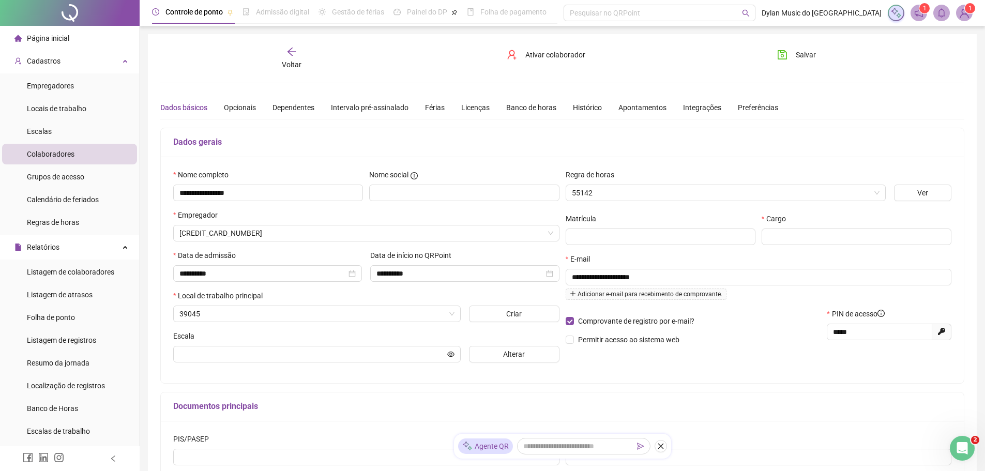
type input "**********"
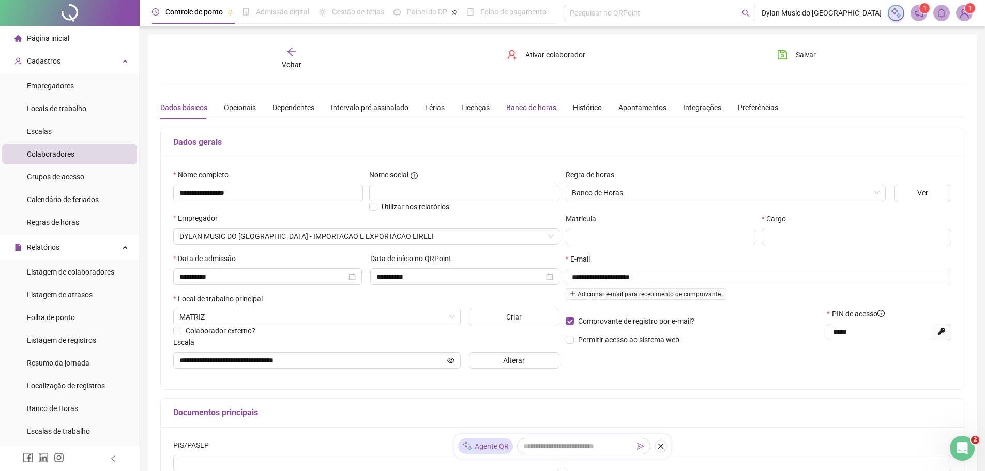
click at [524, 109] on div "Banco de horas" at bounding box center [531, 107] width 50 height 11
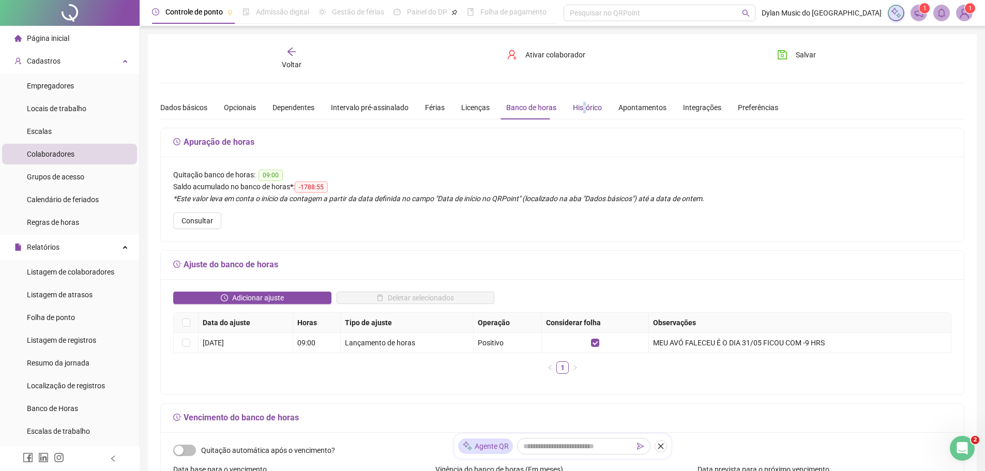
click at [578, 107] on div "Histórico" at bounding box center [587, 107] width 29 height 11
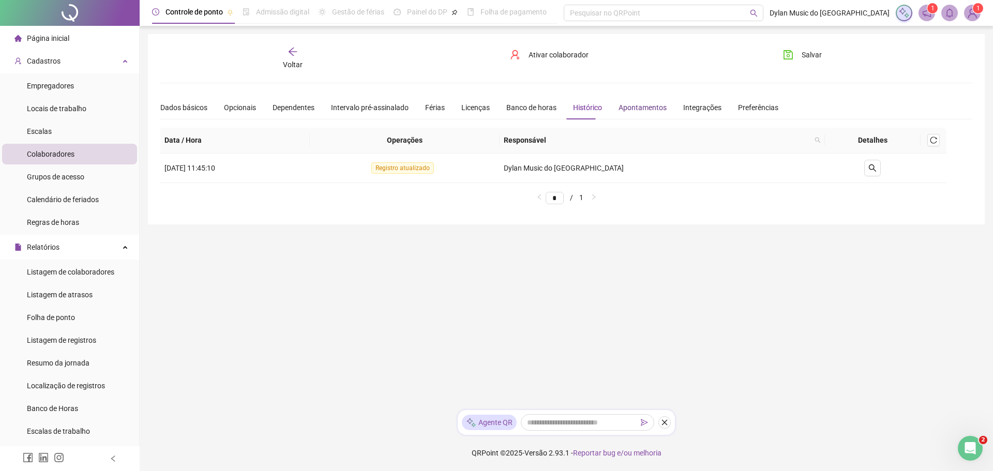
click at [652, 113] on div "Apontamentos" at bounding box center [643, 107] width 48 height 11
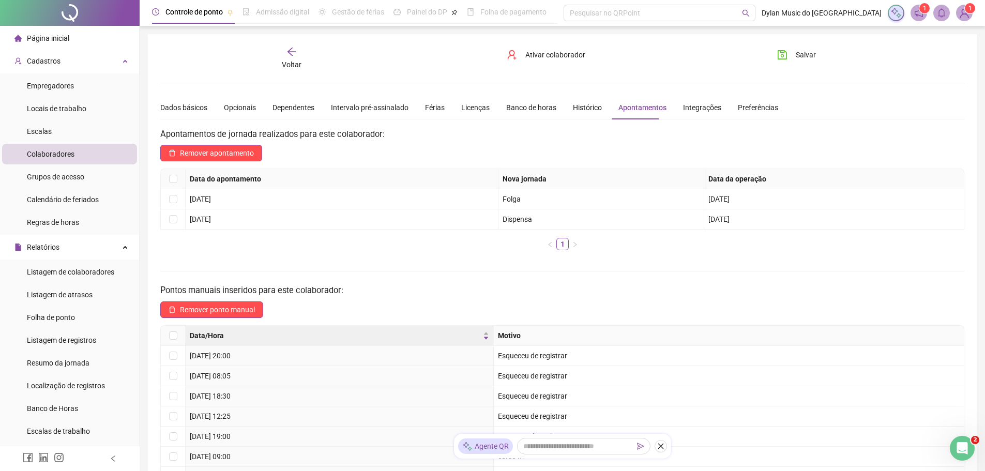
click at [291, 62] on span "Voltar" at bounding box center [292, 65] width 20 height 8
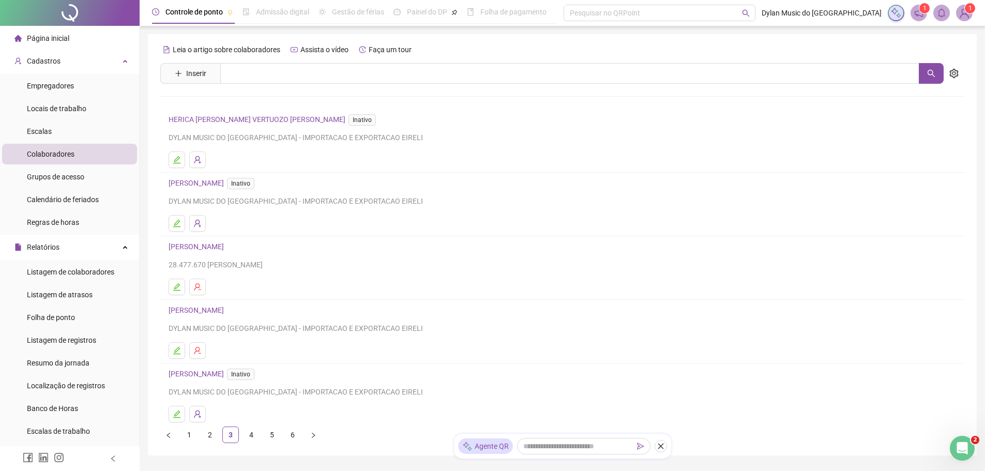
click at [248, 185] on span "Inativo" at bounding box center [240, 183] width 27 height 11
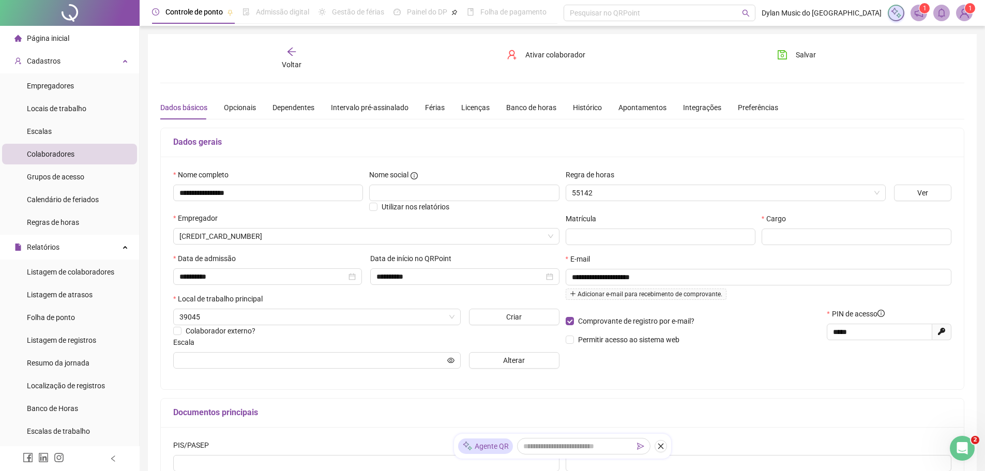
type input "**********"
click at [233, 109] on div "Opcionais" at bounding box center [240, 107] width 32 height 11
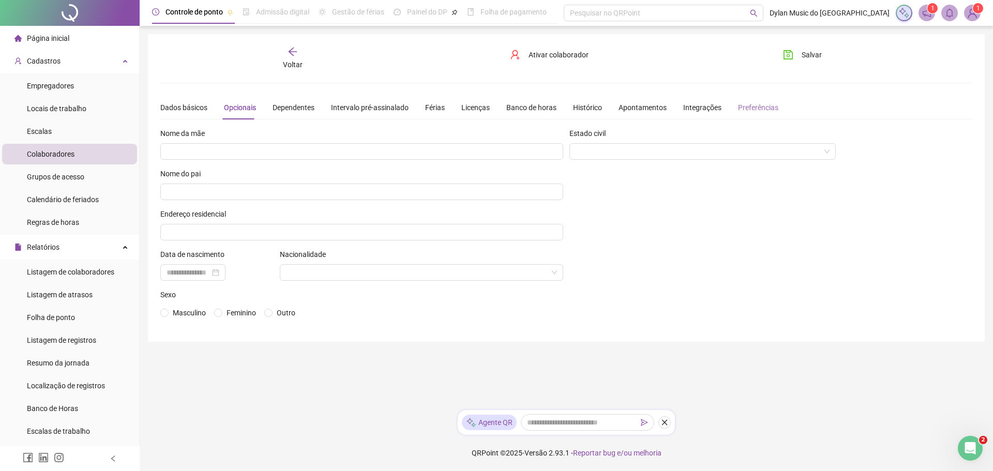
click at [738, 100] on div "Preferências" at bounding box center [758, 108] width 40 height 24
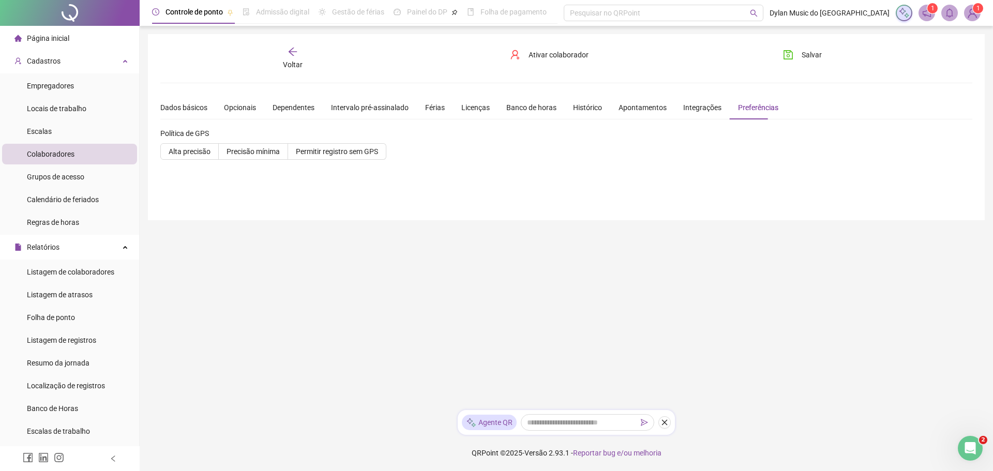
click at [305, 61] on div "Voltar" at bounding box center [293, 59] width 128 height 24
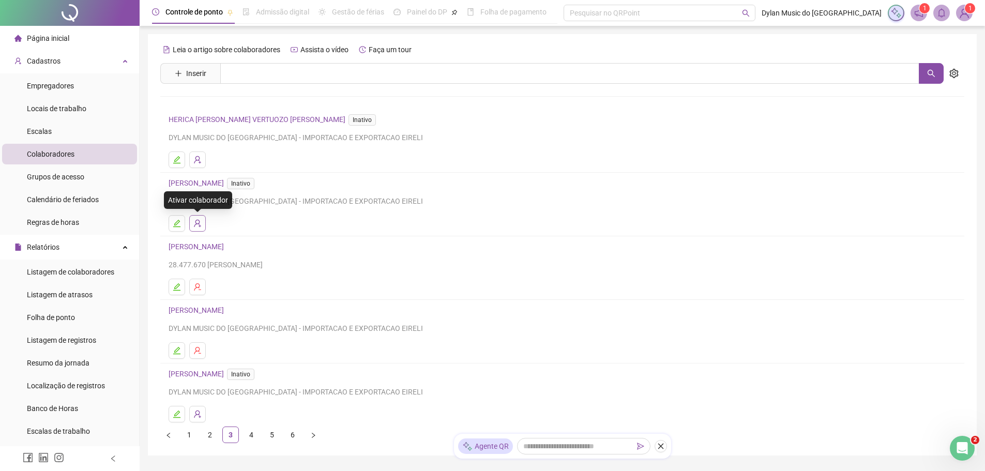
click at [195, 223] on icon "user-add" at bounding box center [197, 223] width 8 height 8
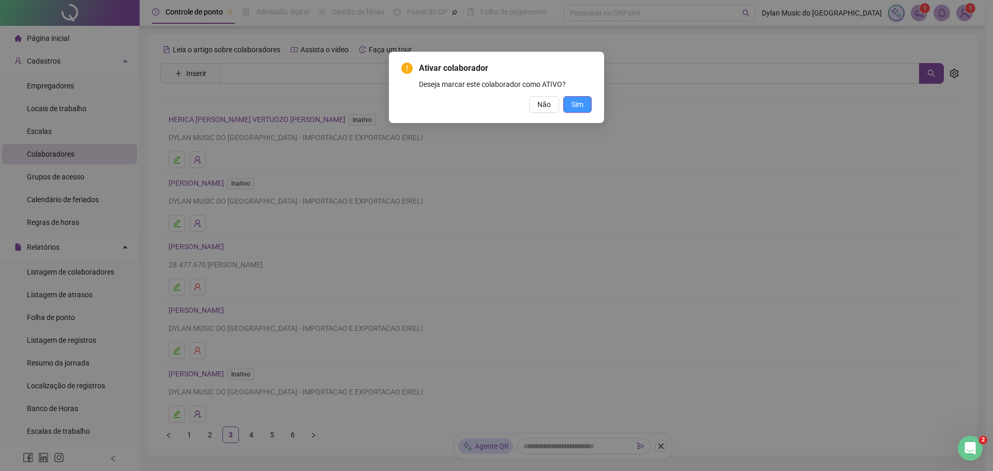
click at [587, 100] on button "Sim" at bounding box center [577, 104] width 28 height 17
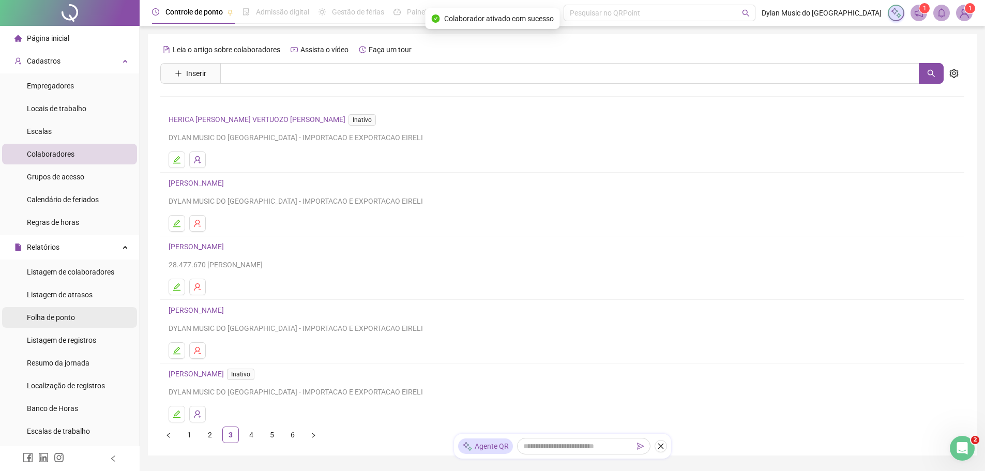
click at [84, 323] on li "Folha de ponto" at bounding box center [69, 317] width 135 height 21
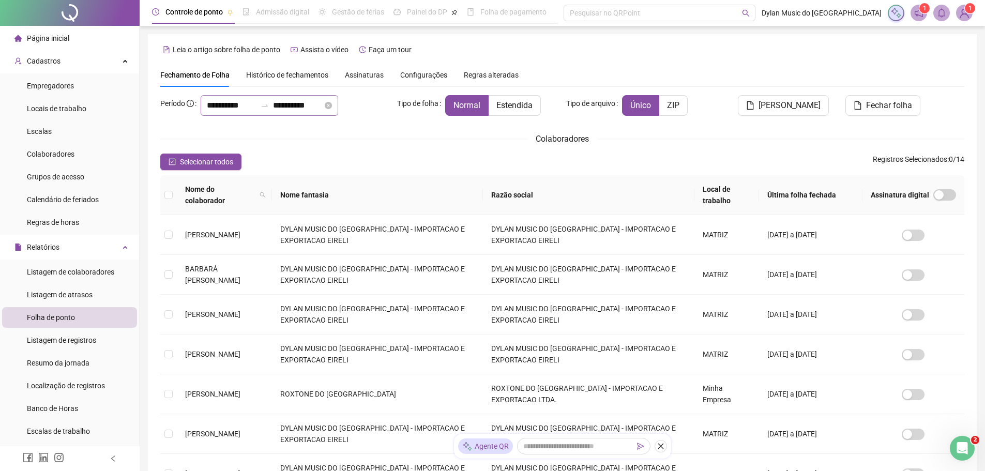
click at [219, 112] on div "**********" at bounding box center [270, 105] width 138 height 21
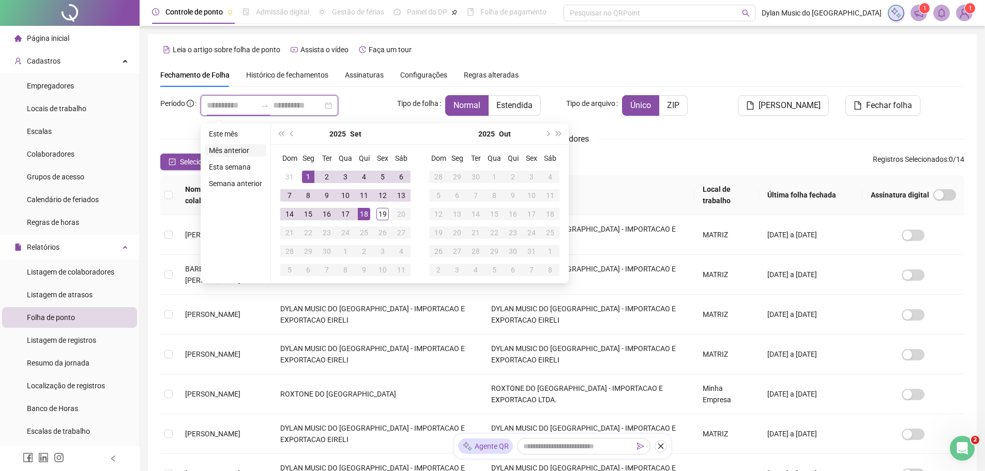
type input "**********"
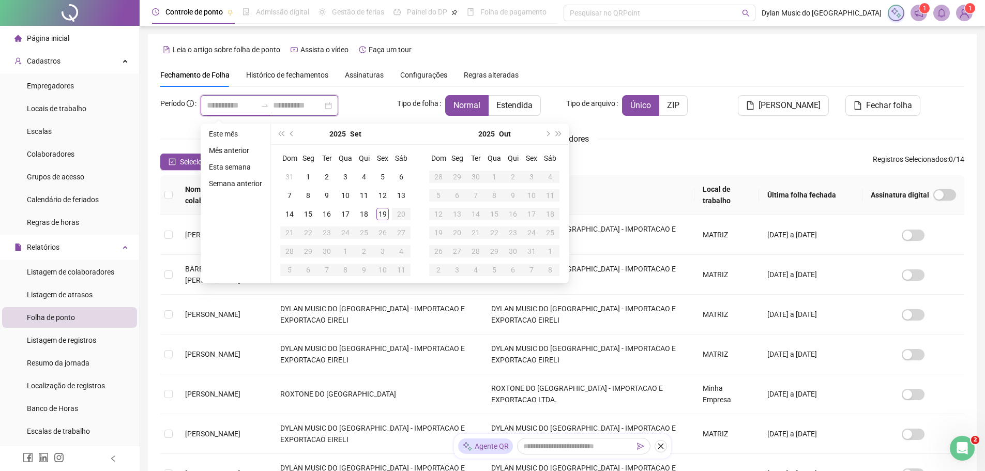
type input "**********"
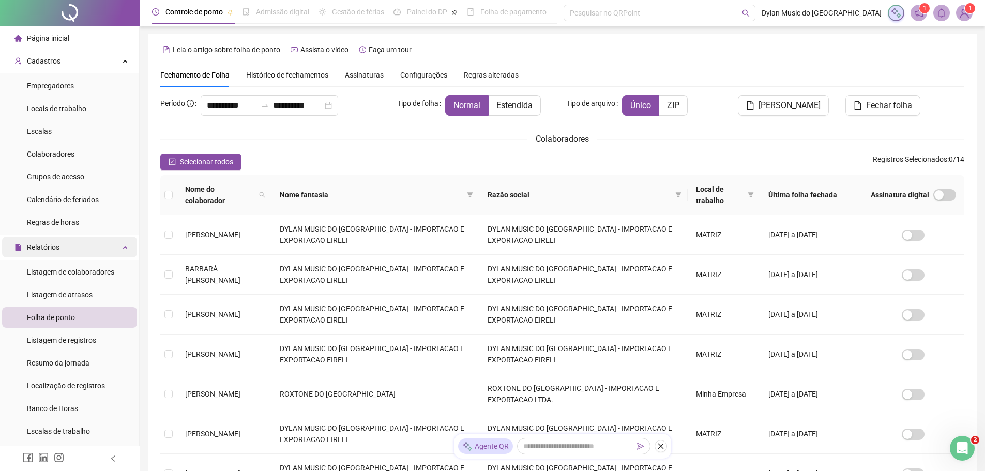
click at [77, 250] on div "Relatórios" at bounding box center [69, 247] width 135 height 21
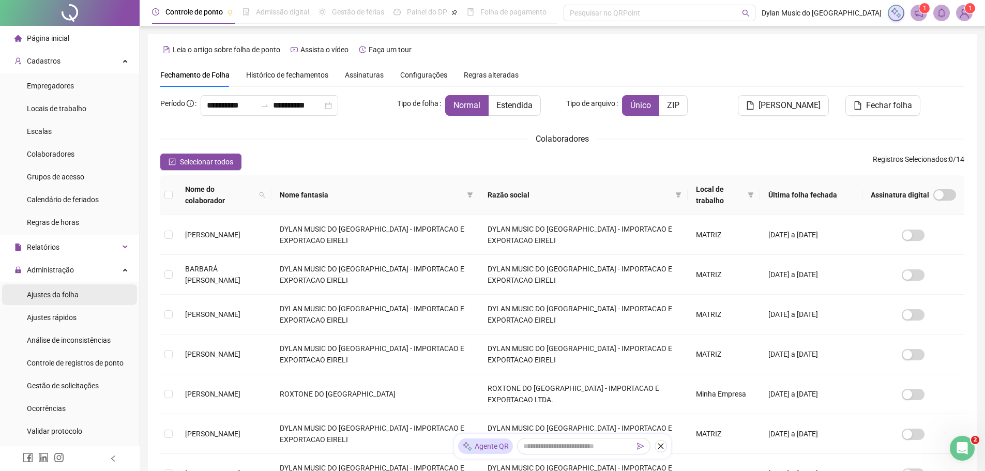
click at [72, 297] on span "Ajustes da folha" at bounding box center [53, 295] width 52 height 8
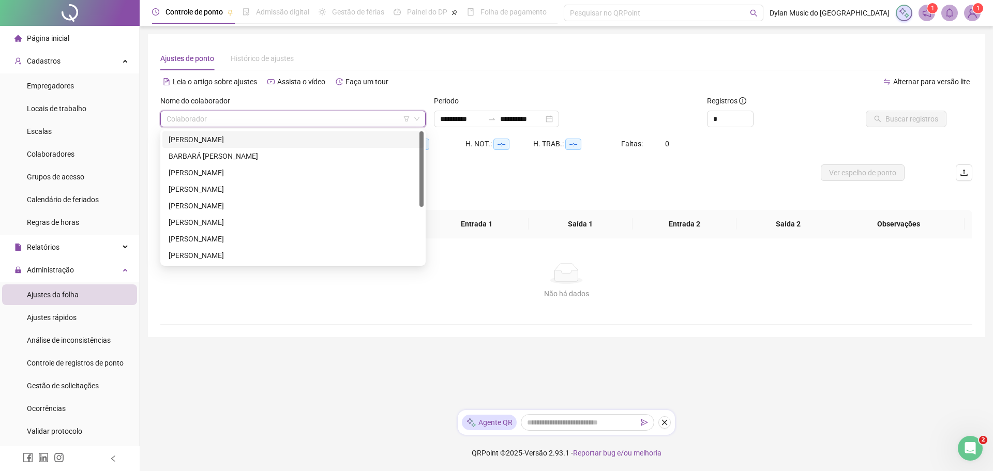
click at [392, 115] on input "search" at bounding box center [289, 119] width 244 height 16
click at [225, 242] on div "[PERSON_NAME]" at bounding box center [293, 238] width 249 height 11
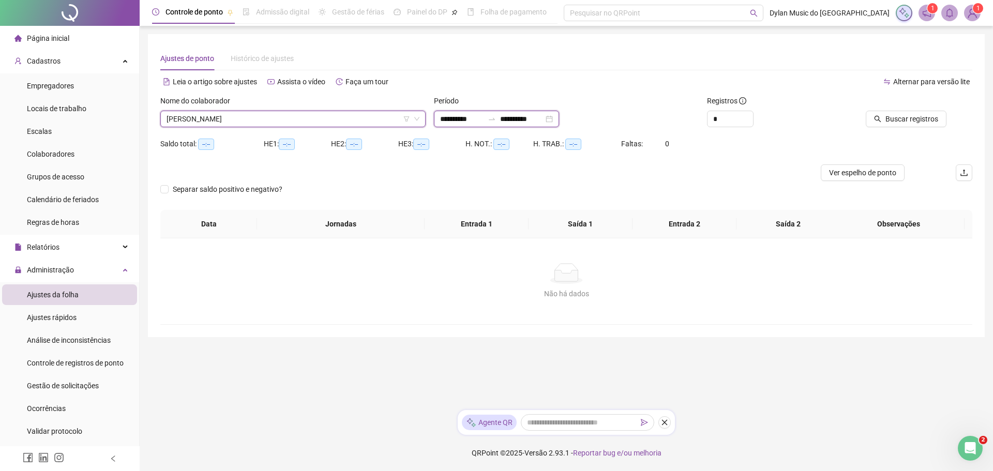
click at [441, 118] on input "**********" at bounding box center [461, 118] width 43 height 11
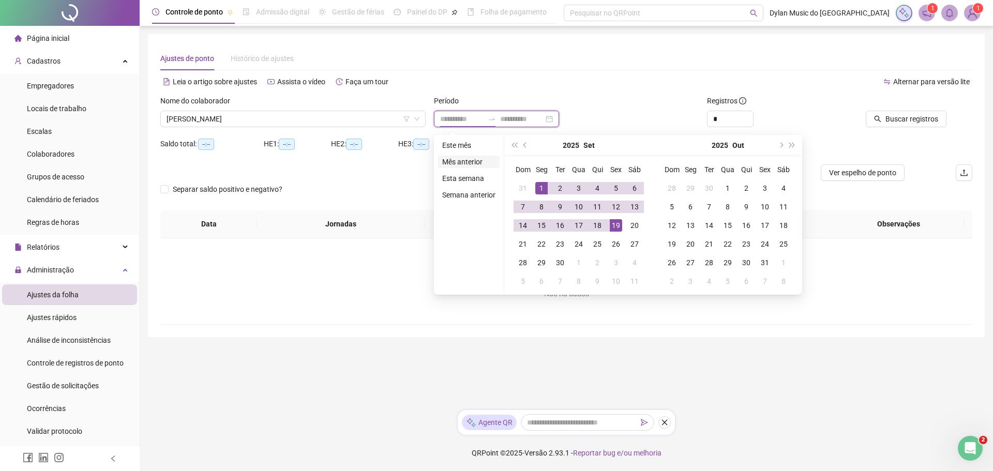
type input "**********"
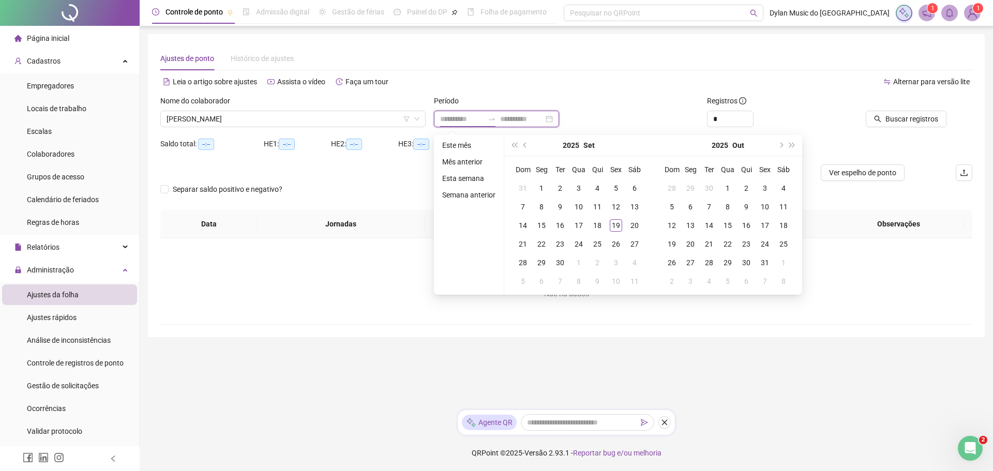
type input "**********"
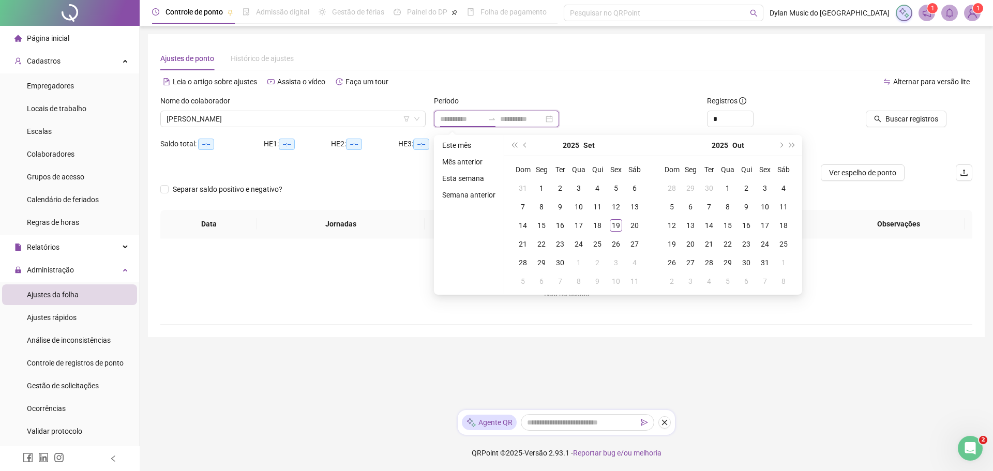
type input "**********"
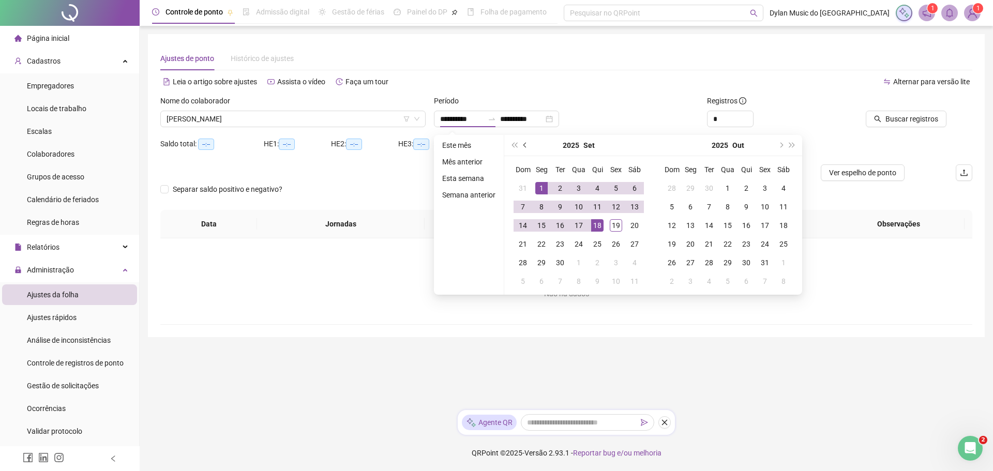
click at [523, 146] on span "prev-year" at bounding box center [525, 145] width 5 height 5
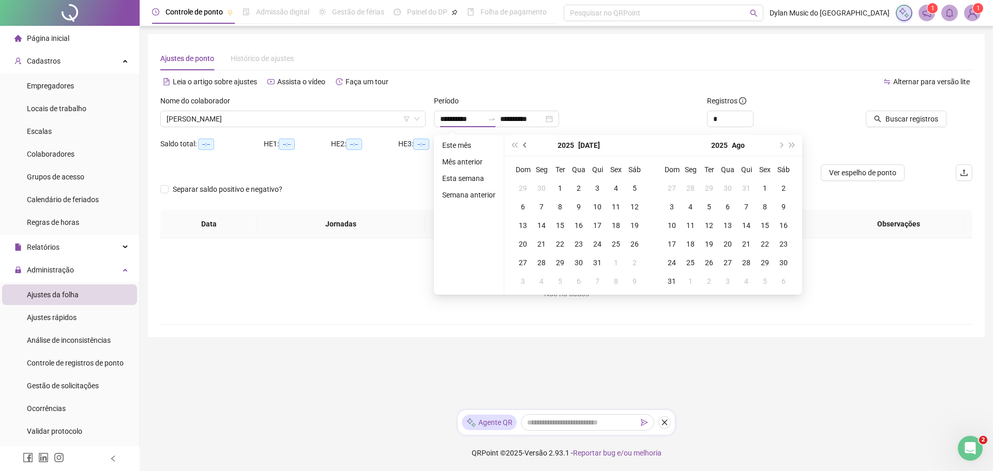
click at [523, 146] on span "prev-year" at bounding box center [525, 145] width 5 height 5
click at [516, 145] on span "super-prev-year" at bounding box center [513, 145] width 5 height 5
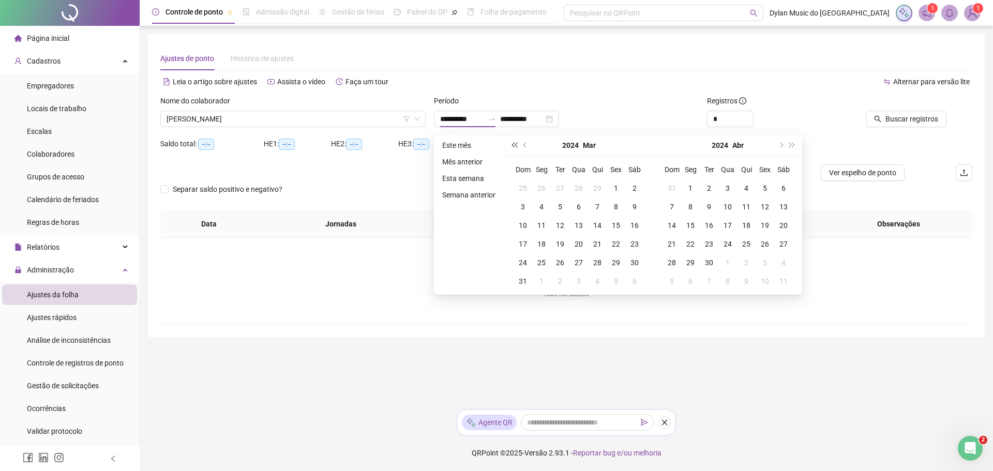
click at [516, 145] on span "super-prev-year" at bounding box center [513, 145] width 5 height 5
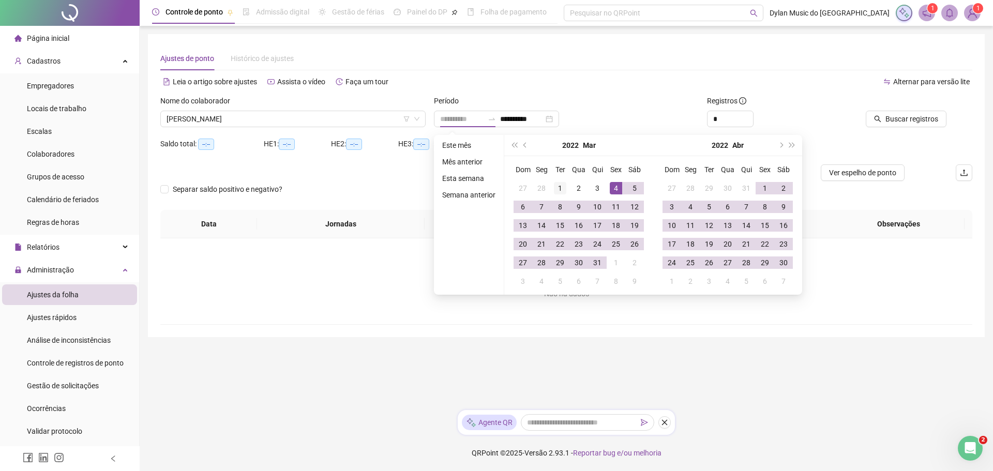
type input "**********"
click at [557, 187] on div "1" at bounding box center [560, 188] width 12 height 12
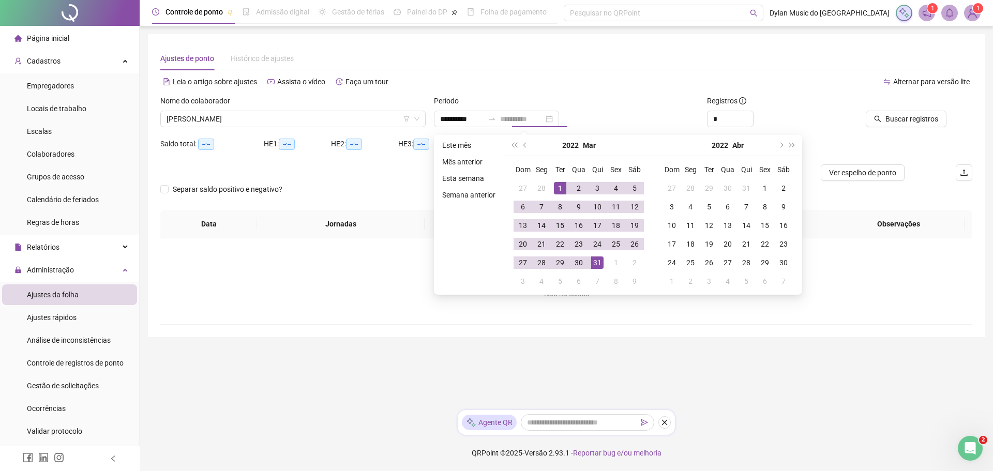
click at [600, 262] on div "31" at bounding box center [597, 263] width 12 height 12
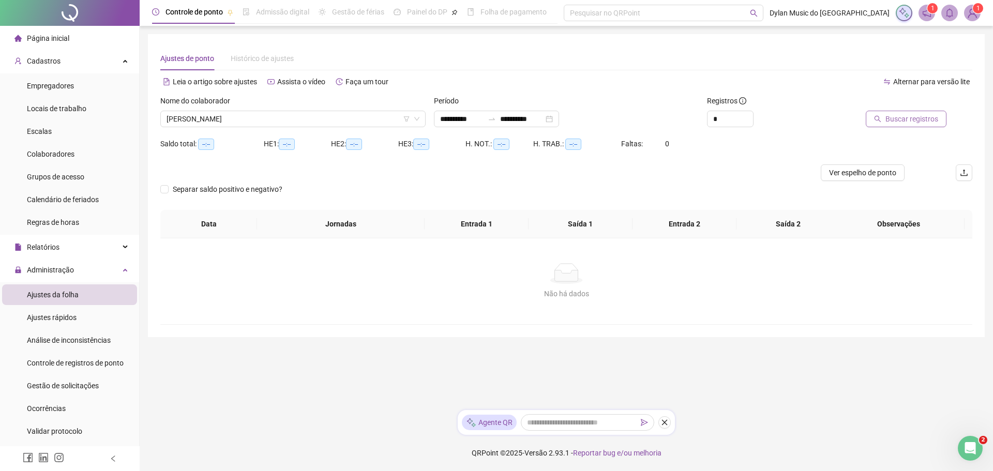
click at [910, 116] on span "Buscar registros" at bounding box center [911, 118] width 53 height 11
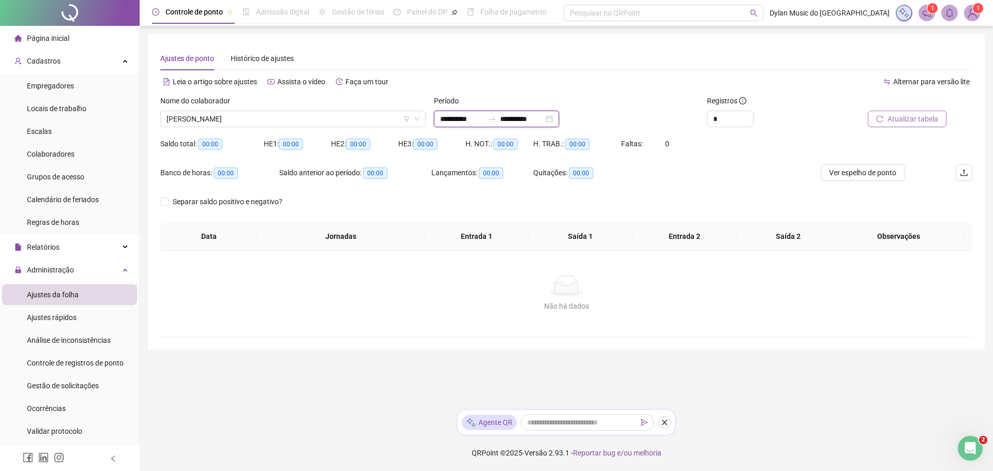
click at [533, 119] on input "**********" at bounding box center [521, 118] width 43 height 11
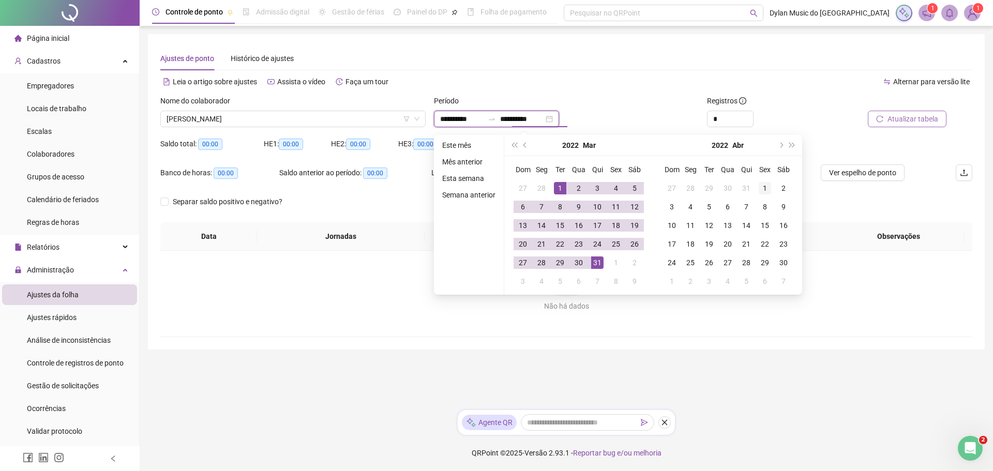
type input "**********"
click at [763, 188] on div "1" at bounding box center [765, 188] width 12 height 12
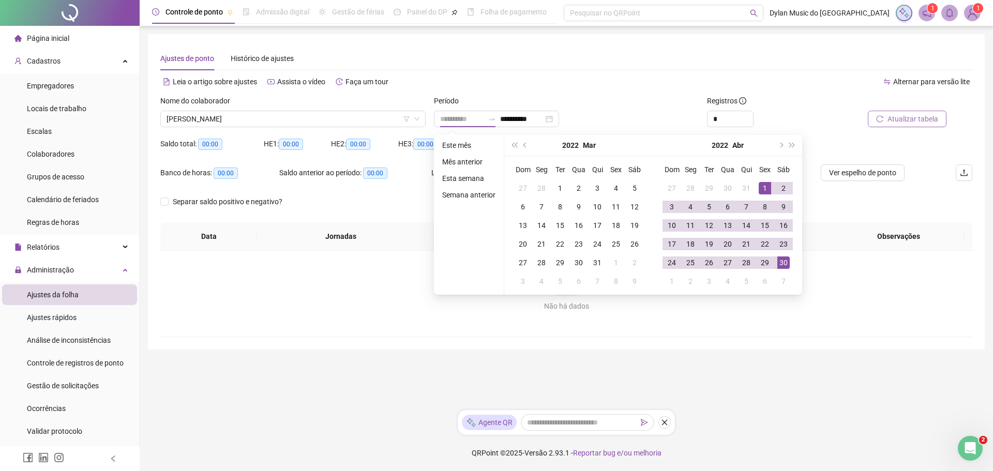
click at [785, 261] on div "30" at bounding box center [783, 263] width 12 height 12
type input "**********"
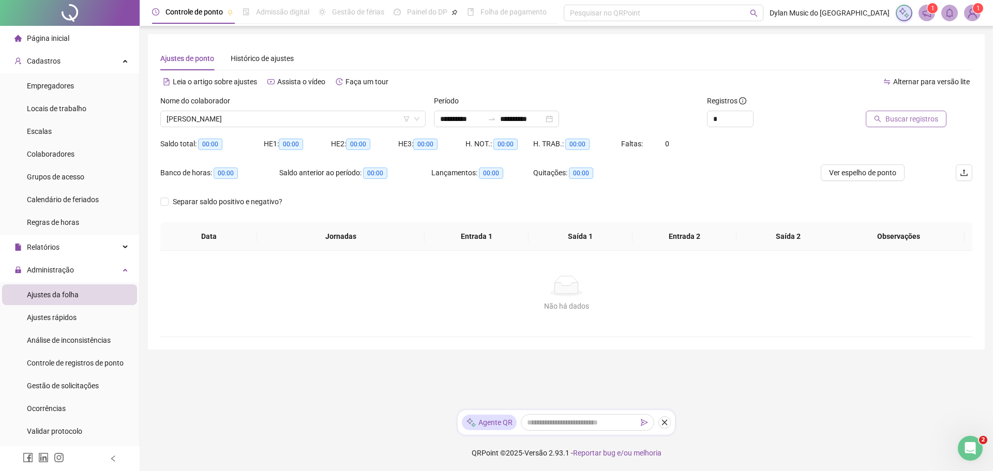
click at [910, 116] on span "Buscar registros" at bounding box center [911, 118] width 53 height 11
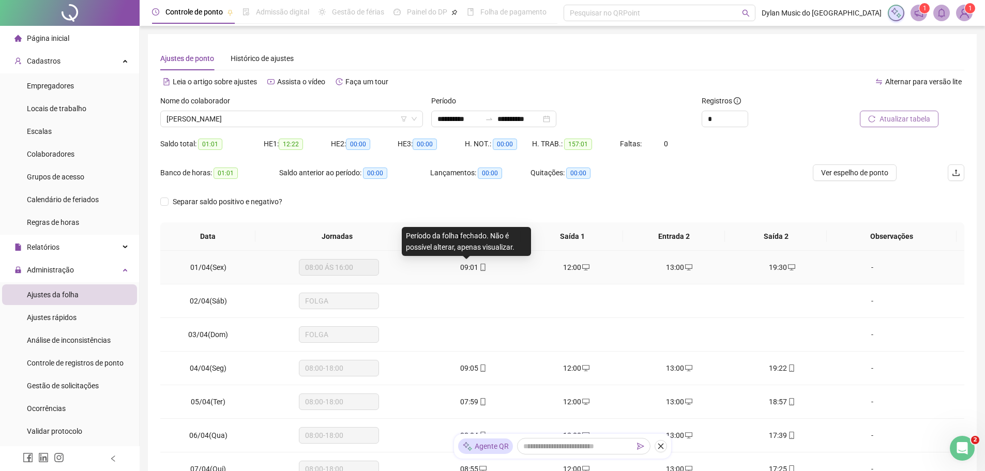
click at [467, 263] on span "09:01" at bounding box center [469, 267] width 18 height 8
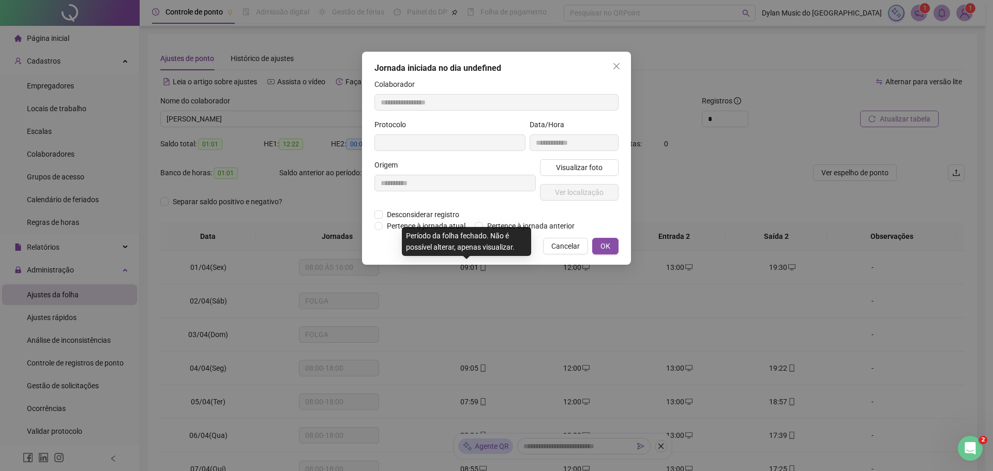
type input "**********"
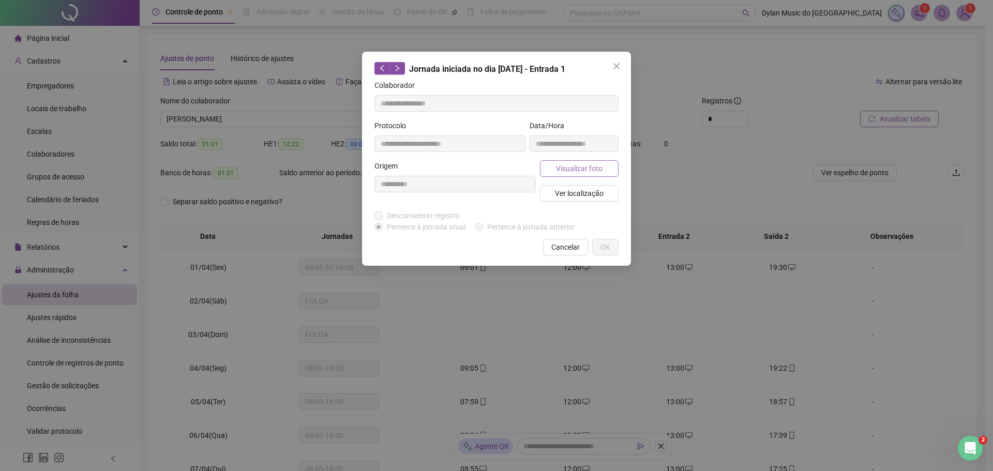
click at [580, 172] on span "Visualizar foto" at bounding box center [579, 168] width 47 height 11
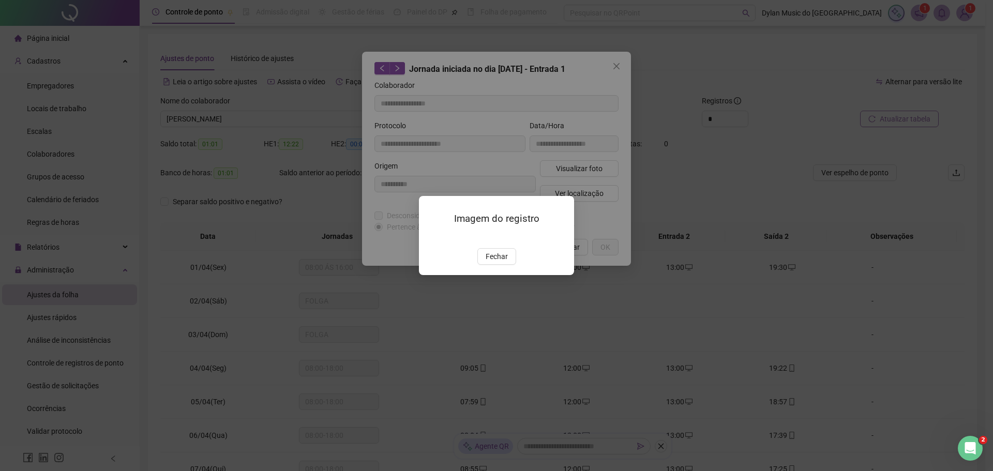
click at [431, 237] on img at bounding box center [431, 237] width 0 height 0
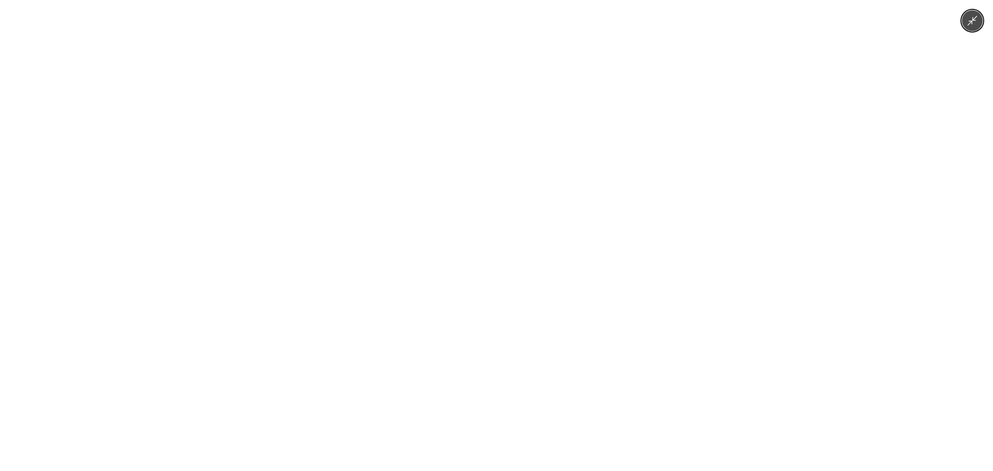
click at [703, 323] on div at bounding box center [496, 235] width 993 height 471
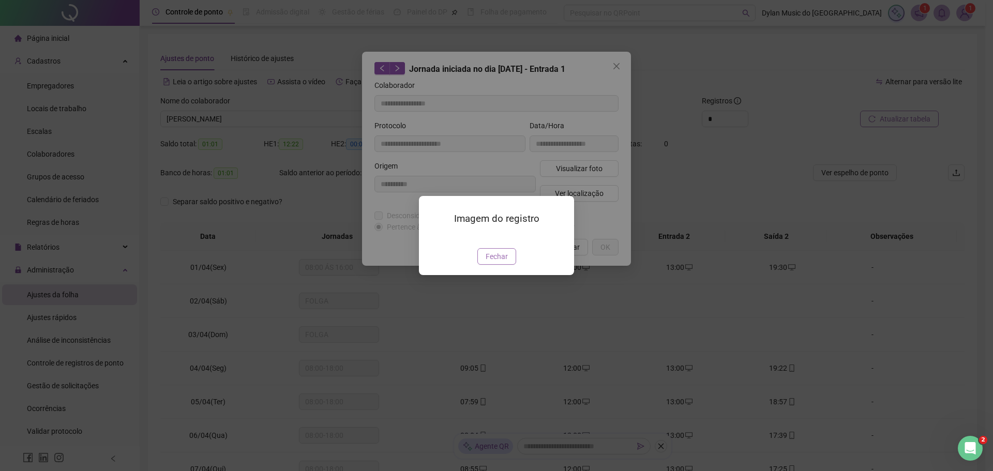
click at [495, 262] on span "Fechar" at bounding box center [497, 256] width 22 height 11
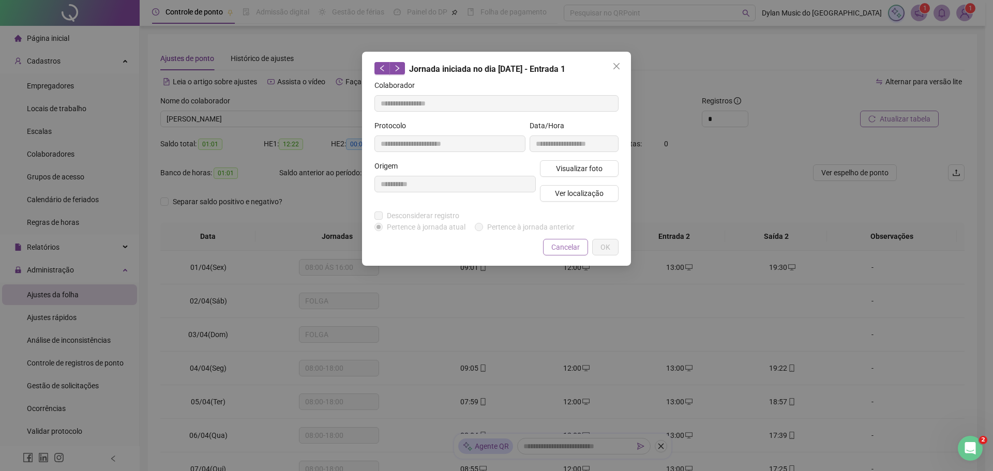
click at [568, 247] on span "Cancelar" at bounding box center [565, 247] width 28 height 11
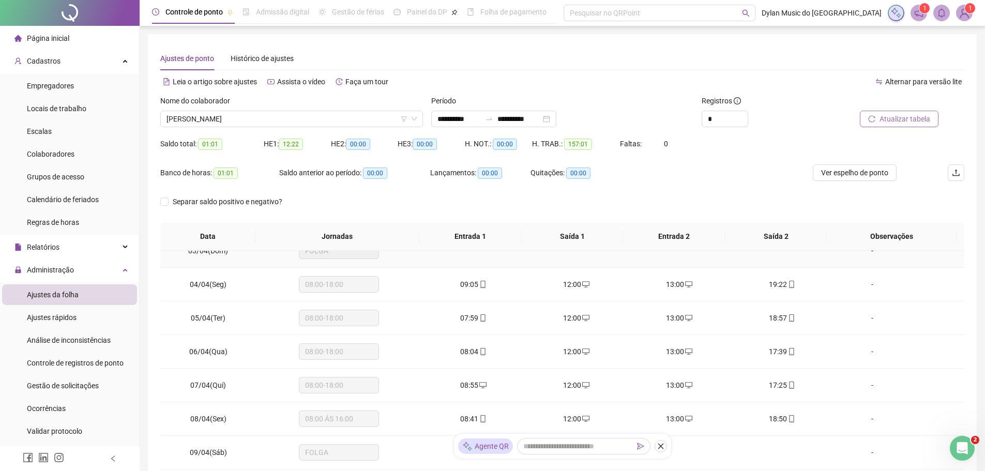
scroll to position [103, 0]
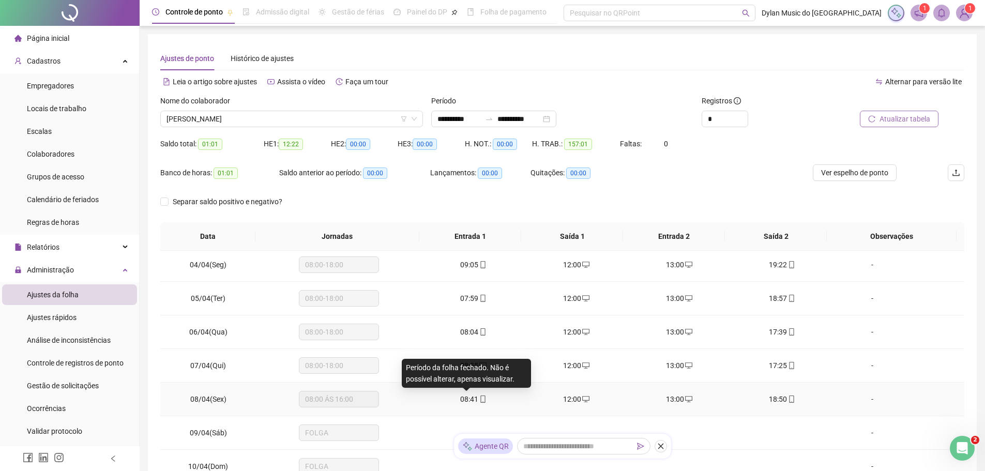
click at [470, 401] on span "08:41" at bounding box center [469, 399] width 18 height 8
type input "**********"
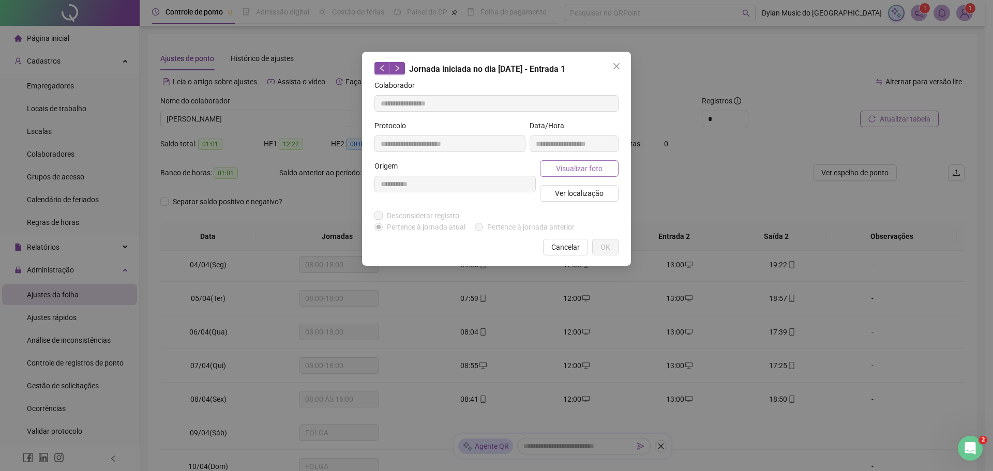
click at [570, 164] on span "Visualizar foto" at bounding box center [579, 168] width 47 height 11
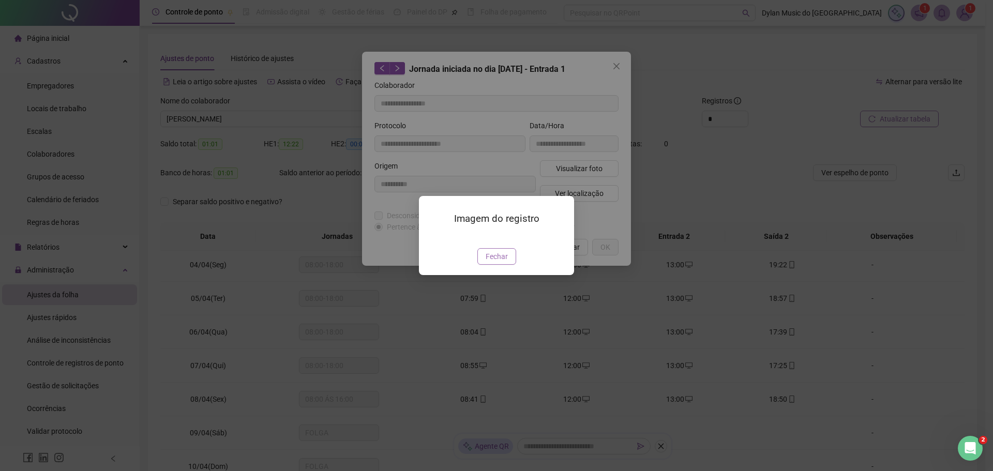
click at [490, 262] on span "Fechar" at bounding box center [497, 256] width 22 height 11
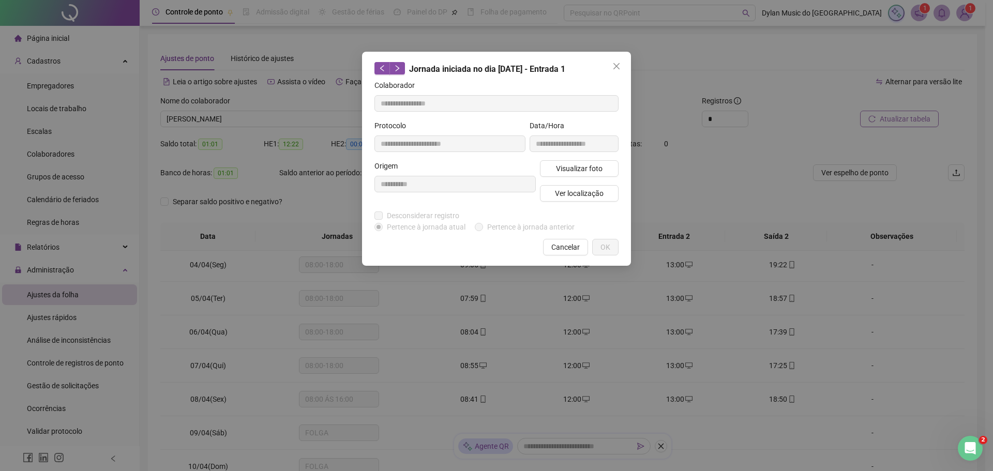
click at [554, 250] on span "Cancelar" at bounding box center [565, 247] width 28 height 11
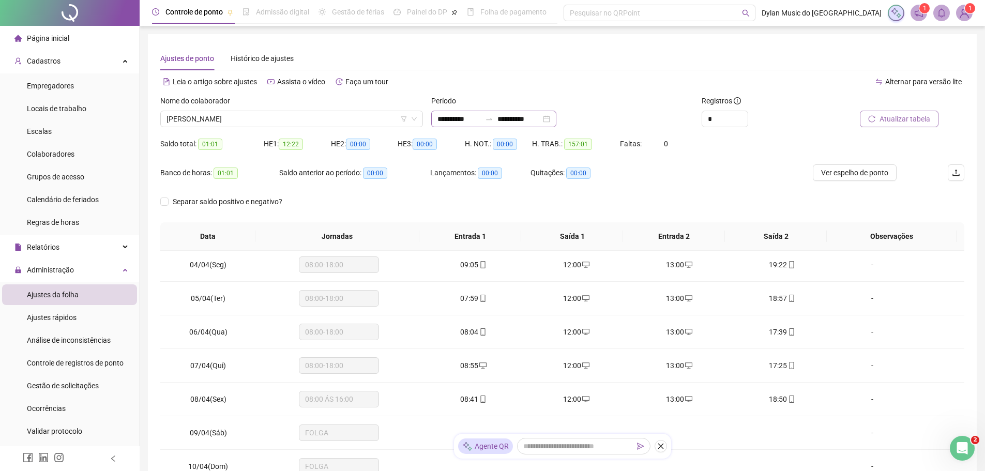
click at [521, 125] on div "**********" at bounding box center [493, 119] width 125 height 17
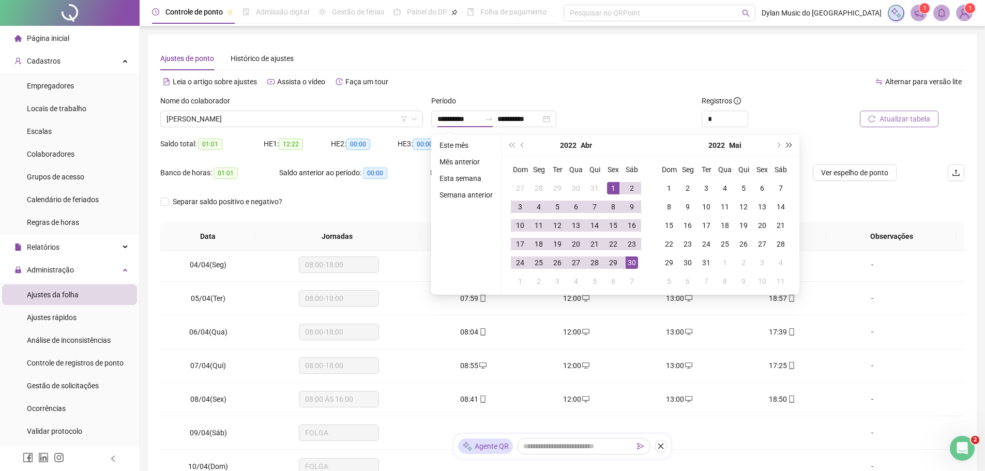
click at [786, 149] on button "super-next-year" at bounding box center [789, 145] width 11 height 21
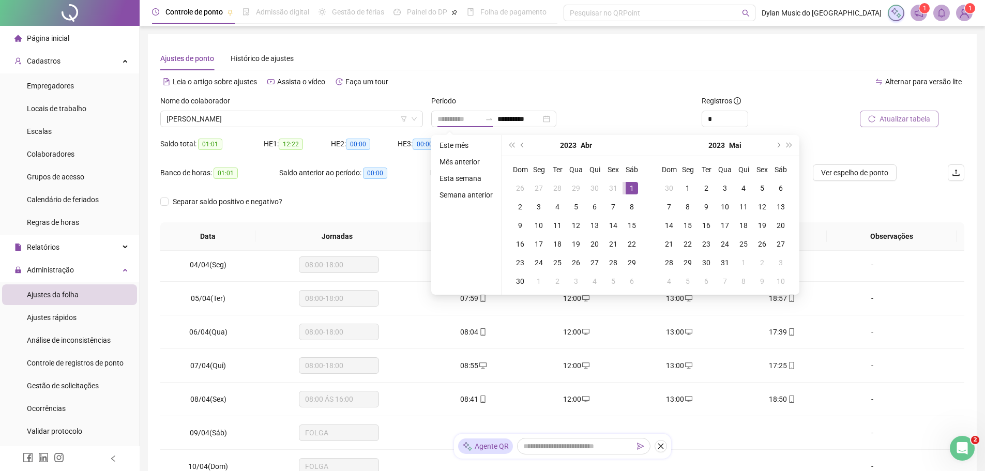
click at [632, 184] on div "1" at bounding box center [632, 188] width 12 height 12
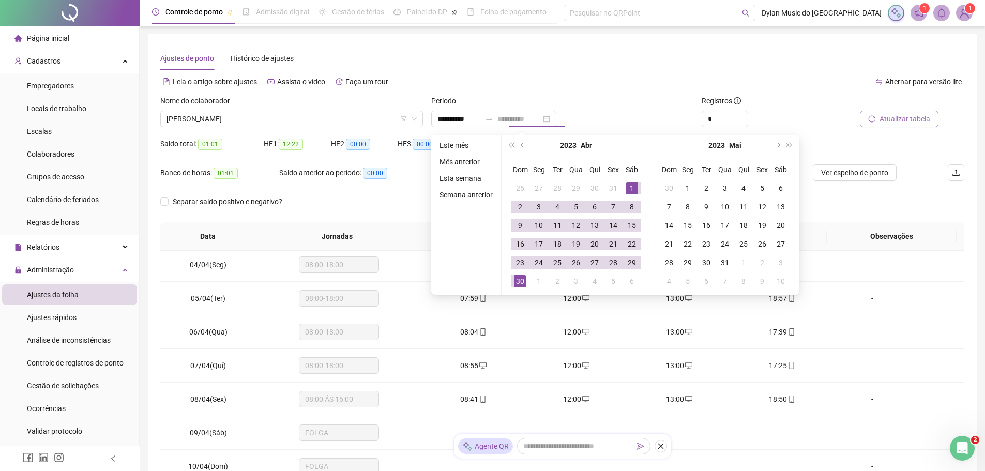
click at [521, 281] on div "30" at bounding box center [520, 281] width 12 height 12
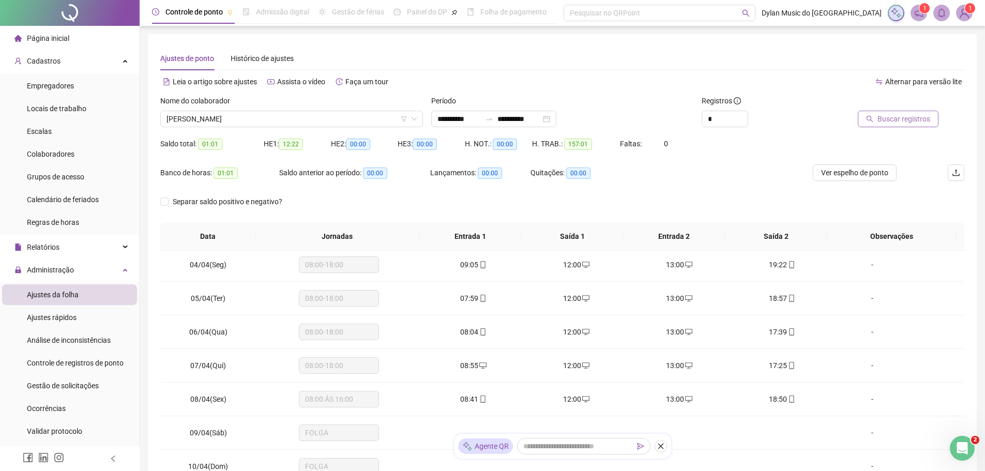
click at [912, 121] on span "Buscar registros" at bounding box center [904, 118] width 53 height 11
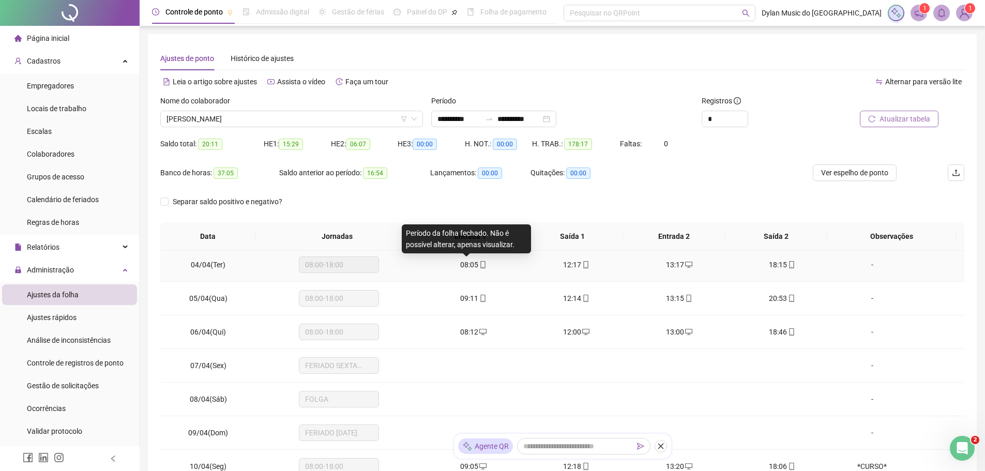
click at [468, 262] on span "08:05" at bounding box center [469, 265] width 18 height 8
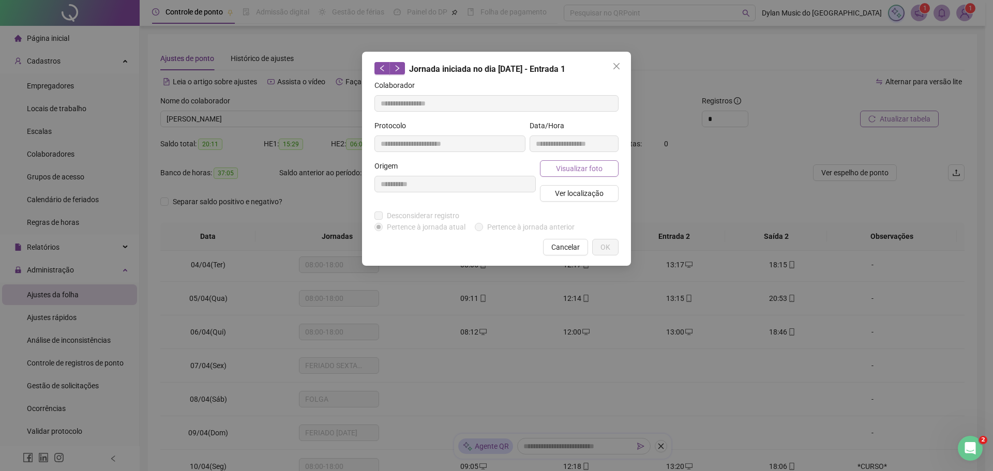
click at [578, 170] on span "Visualizar foto" at bounding box center [579, 168] width 47 height 11
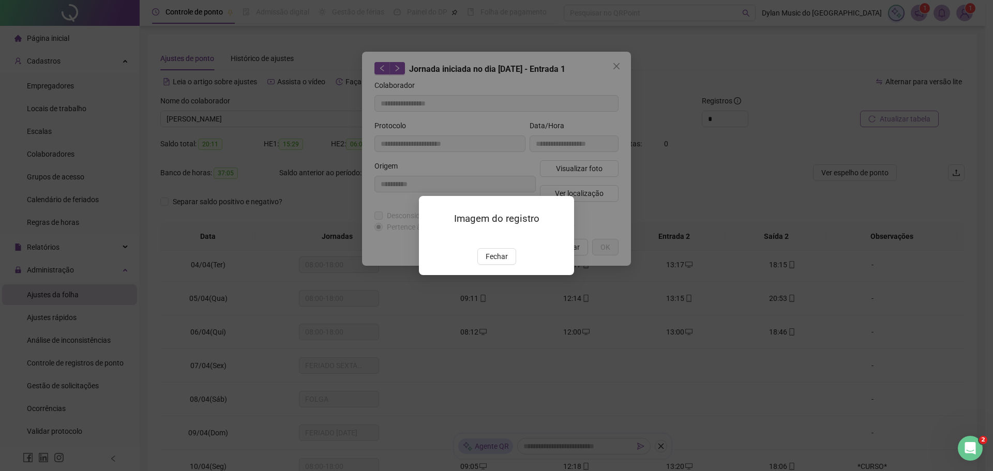
click at [431, 237] on img at bounding box center [431, 237] width 0 height 0
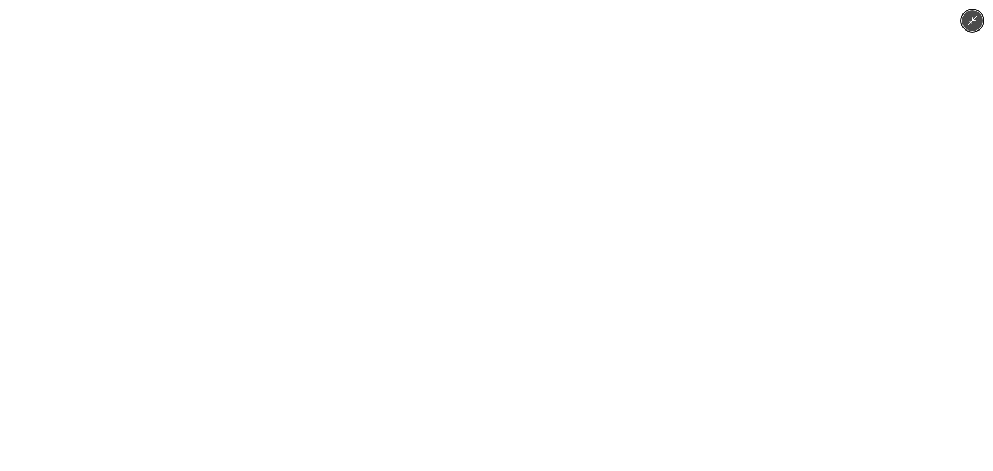
click at [589, 309] on img at bounding box center [496, 235] width 353 height 471
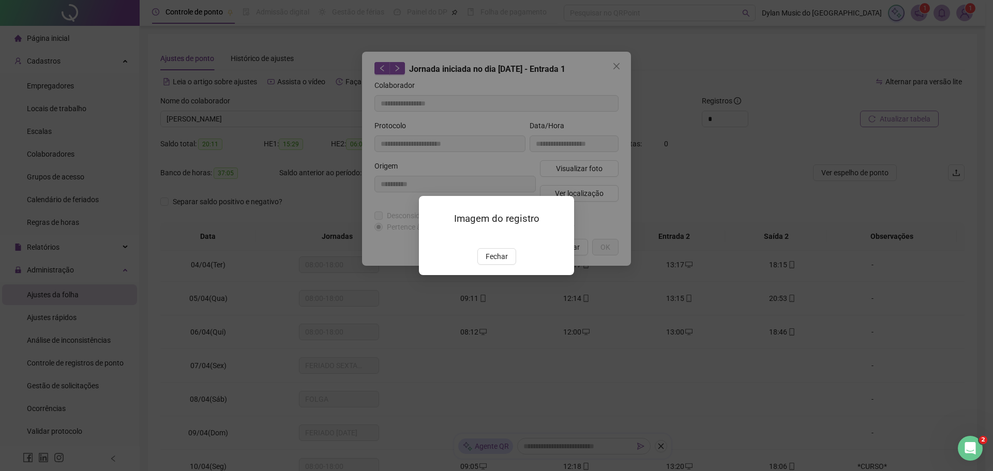
click at [692, 304] on div "Imagem do registro Fechar" at bounding box center [496, 235] width 993 height 471
click at [492, 262] on span "Fechar" at bounding box center [497, 256] width 22 height 11
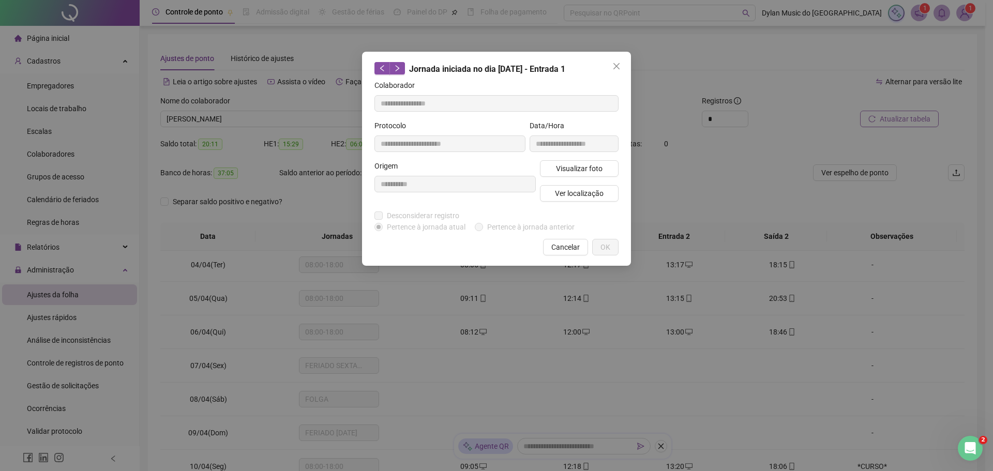
click at [566, 244] on span "Cancelar" at bounding box center [565, 247] width 28 height 11
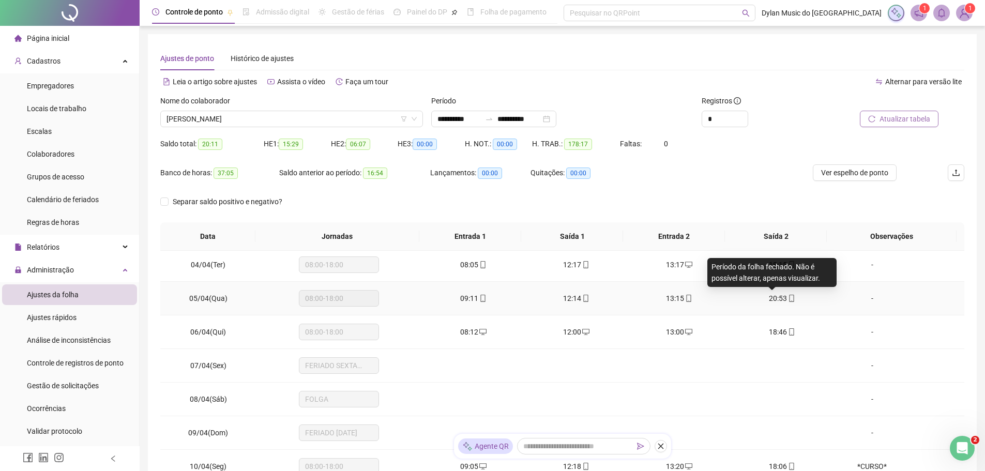
click at [773, 299] on span "20:53" at bounding box center [778, 298] width 18 height 8
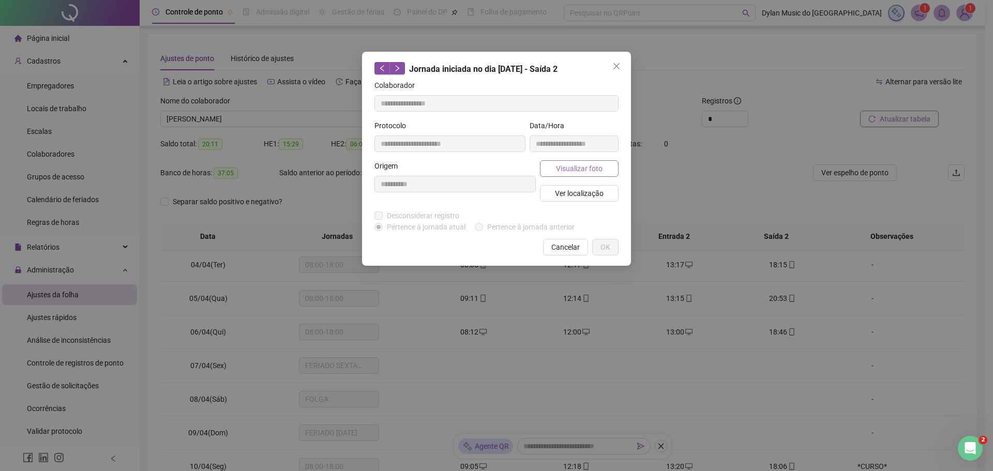
click at [581, 167] on span "Visualizar foto" at bounding box center [579, 168] width 47 height 11
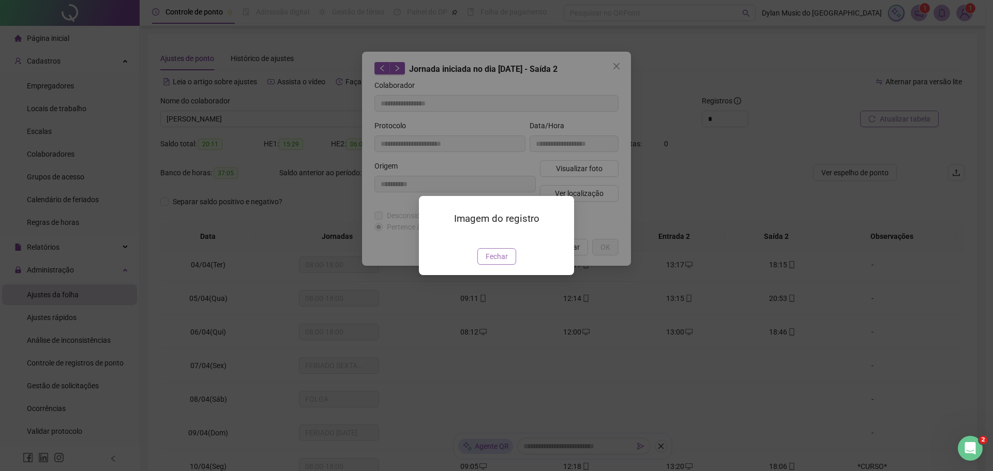
click at [493, 262] on span "Fechar" at bounding box center [497, 256] width 22 height 11
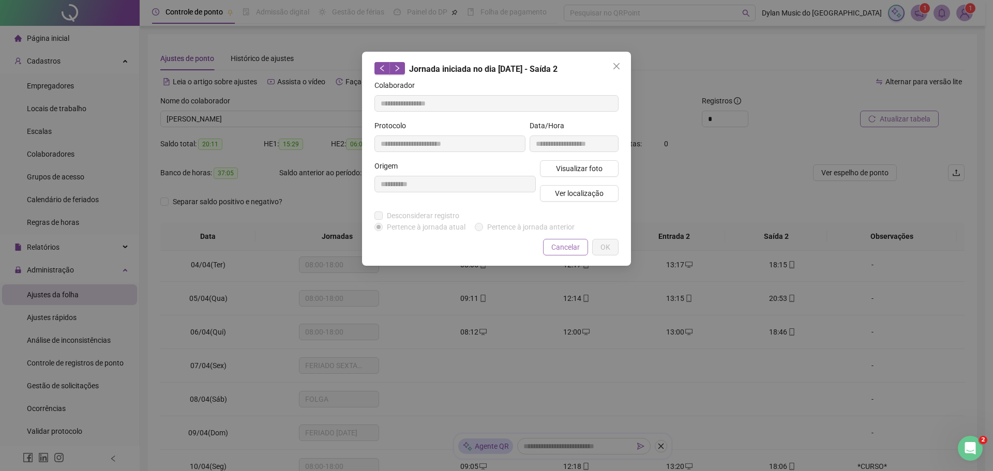
click at [565, 244] on span "Cancelar" at bounding box center [565, 247] width 28 height 11
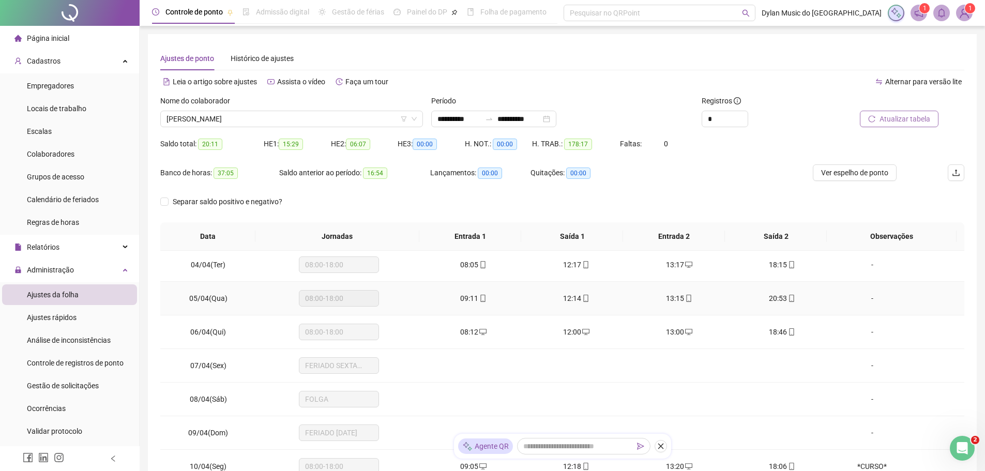
click at [774, 299] on span "20:53" at bounding box center [778, 298] width 18 height 8
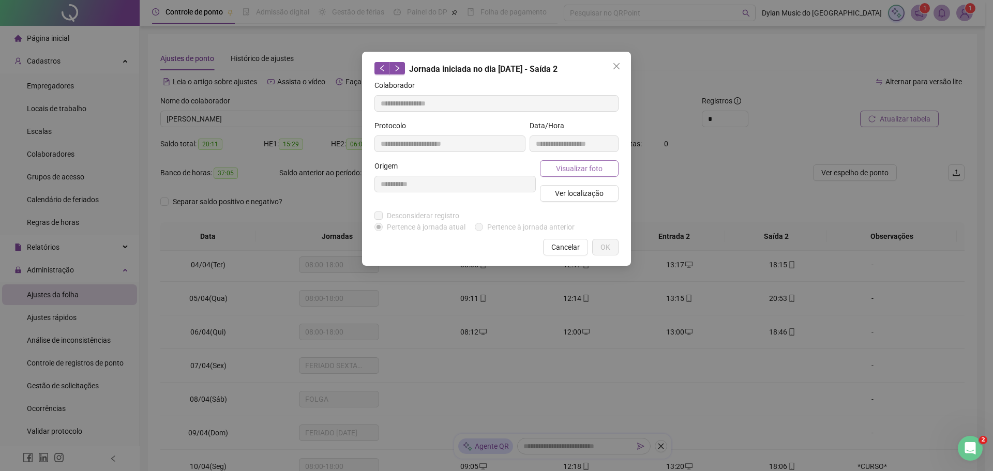
click at [565, 165] on span "Visualizar foto" at bounding box center [579, 168] width 47 height 11
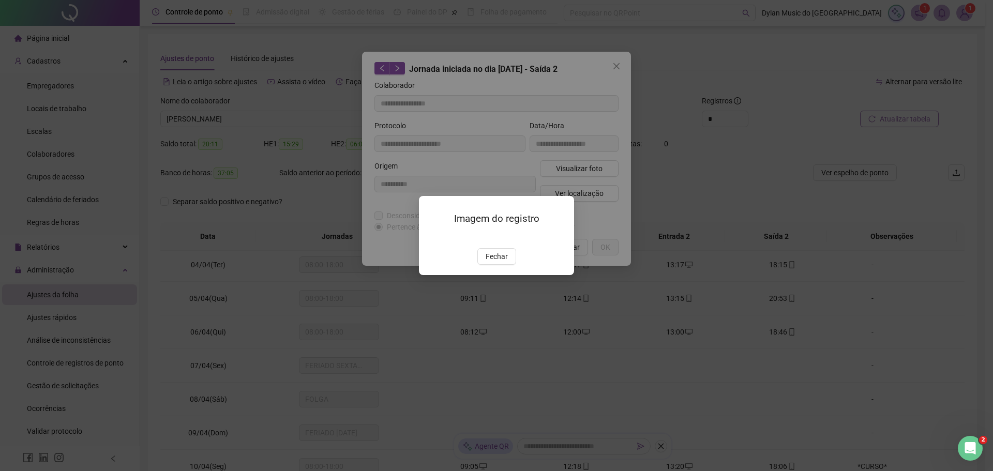
click at [431, 237] on img at bounding box center [431, 237] width 0 height 0
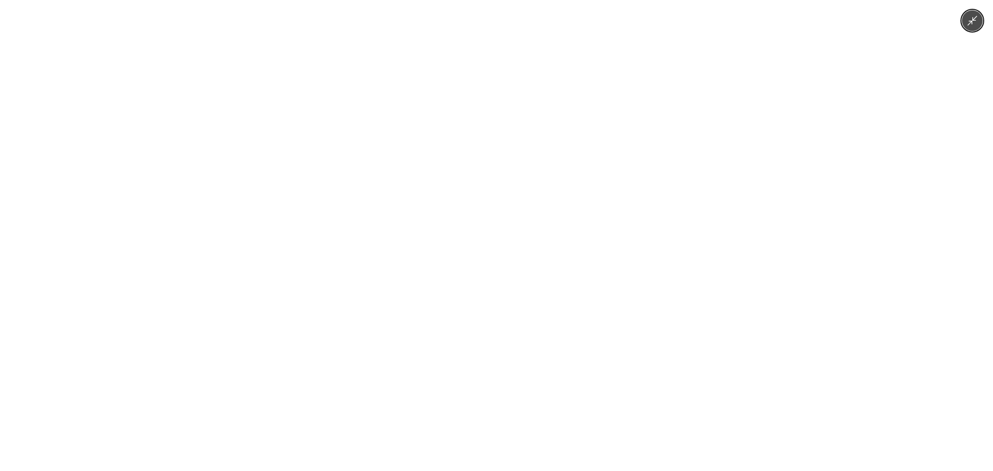
click at [371, 261] on img at bounding box center [496, 235] width 353 height 471
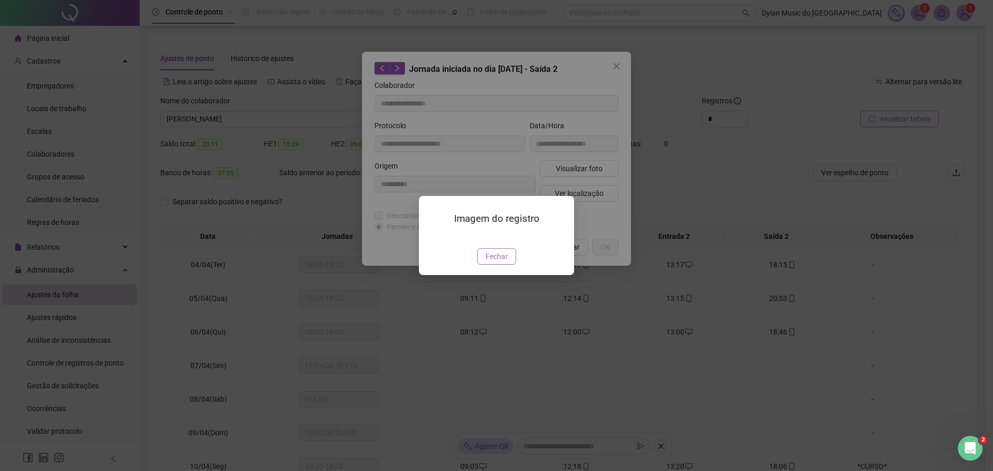
click at [492, 262] on span "Fechar" at bounding box center [497, 256] width 22 height 11
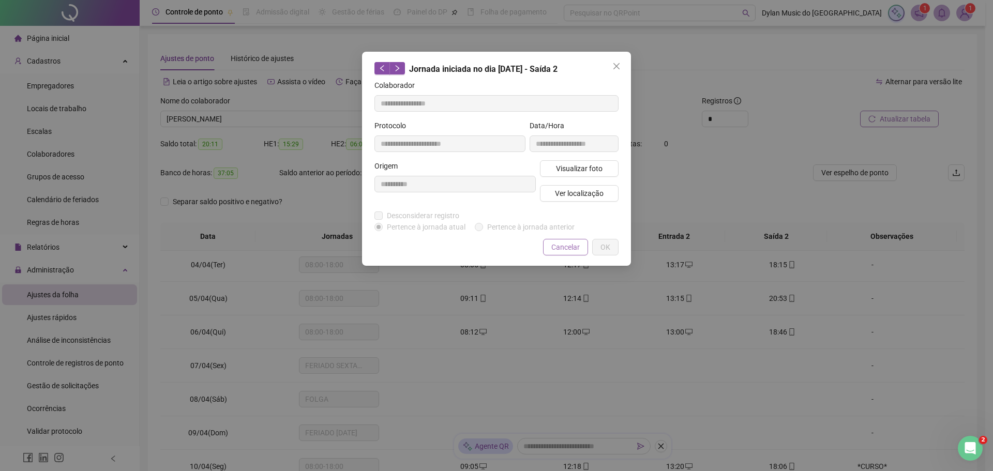
click at [559, 246] on span "Cancelar" at bounding box center [565, 247] width 28 height 11
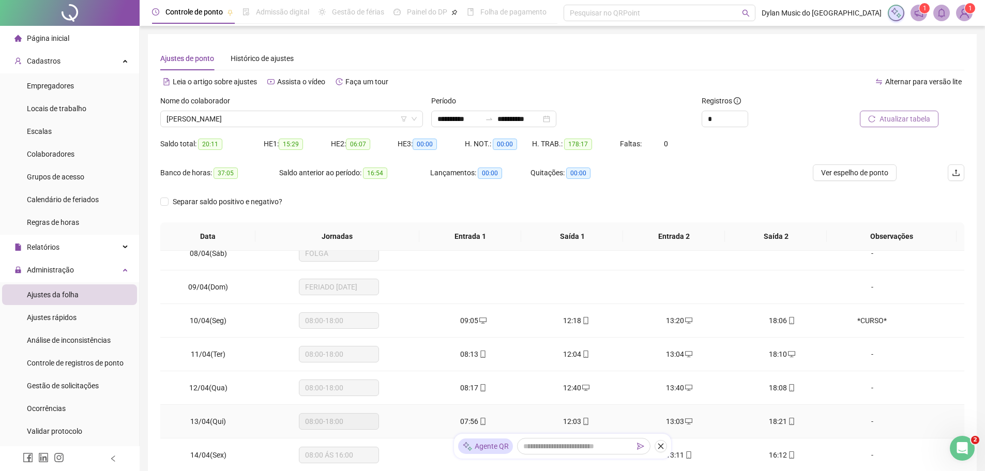
scroll to position [259, 0]
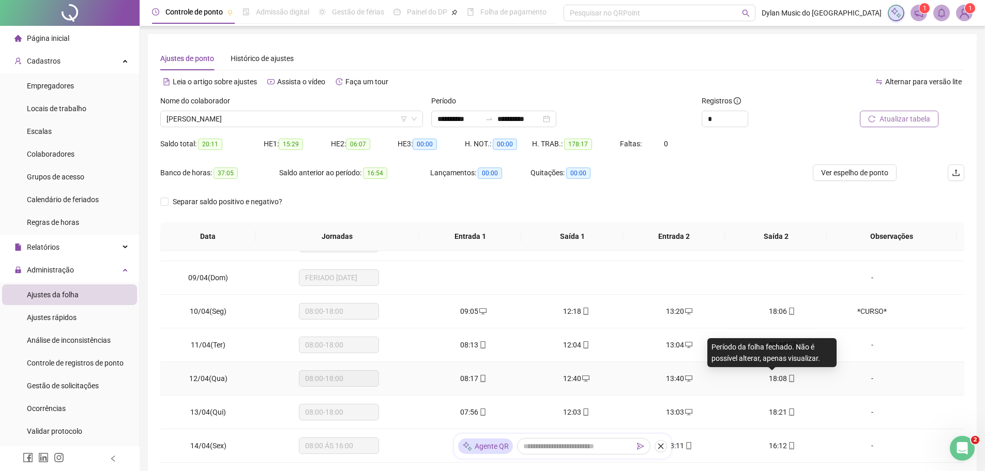
click at [774, 376] on span "18:08" at bounding box center [778, 378] width 18 height 8
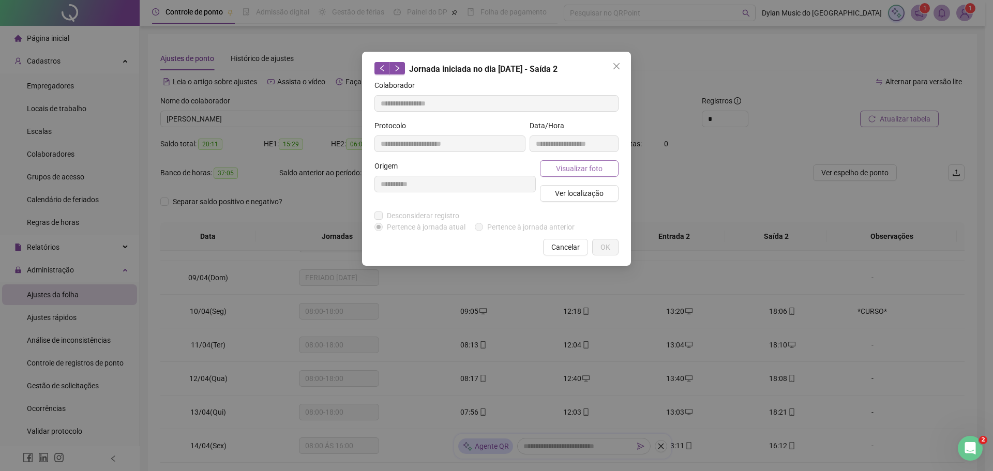
click at [570, 170] on span "Visualizar foto" at bounding box center [579, 168] width 47 height 11
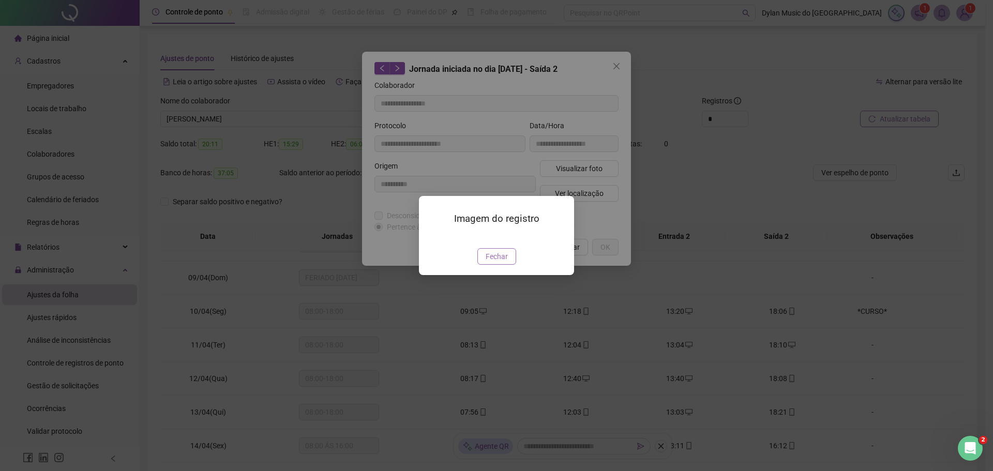
click at [504, 262] on span "Fechar" at bounding box center [497, 256] width 22 height 11
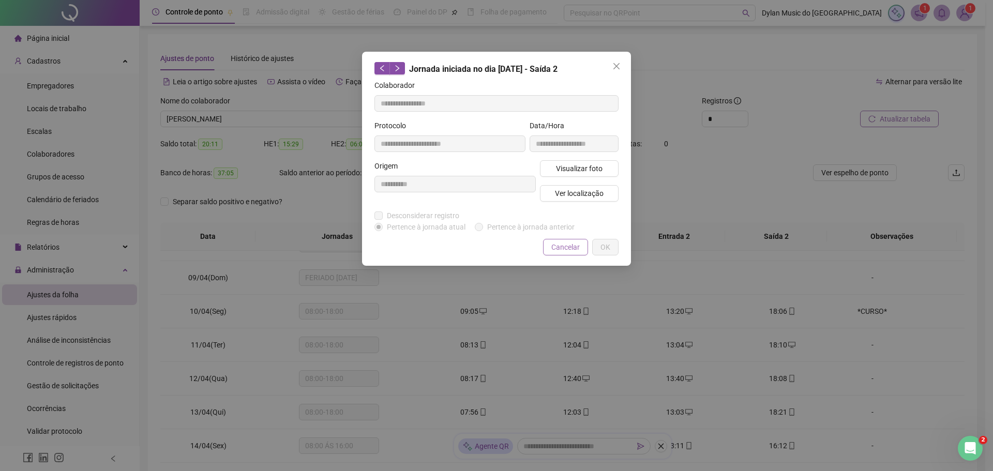
click at [553, 249] on span "Cancelar" at bounding box center [565, 247] width 28 height 11
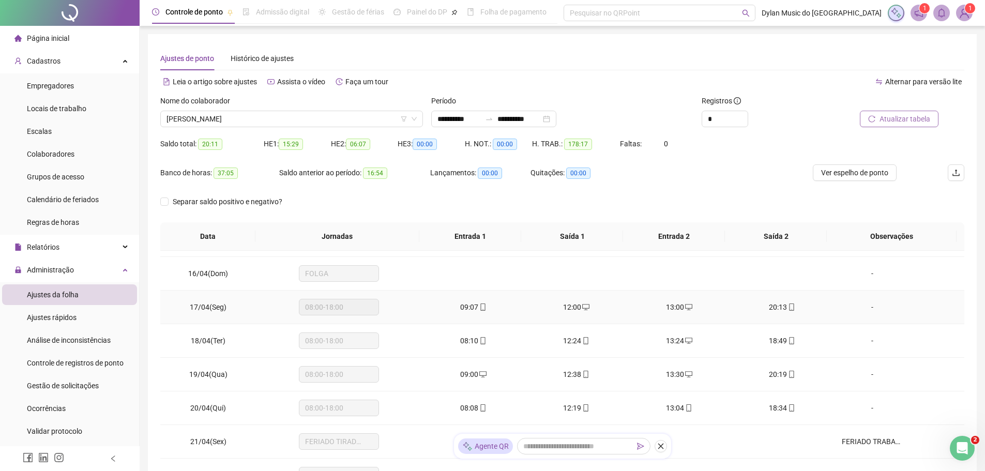
scroll to position [517, 0]
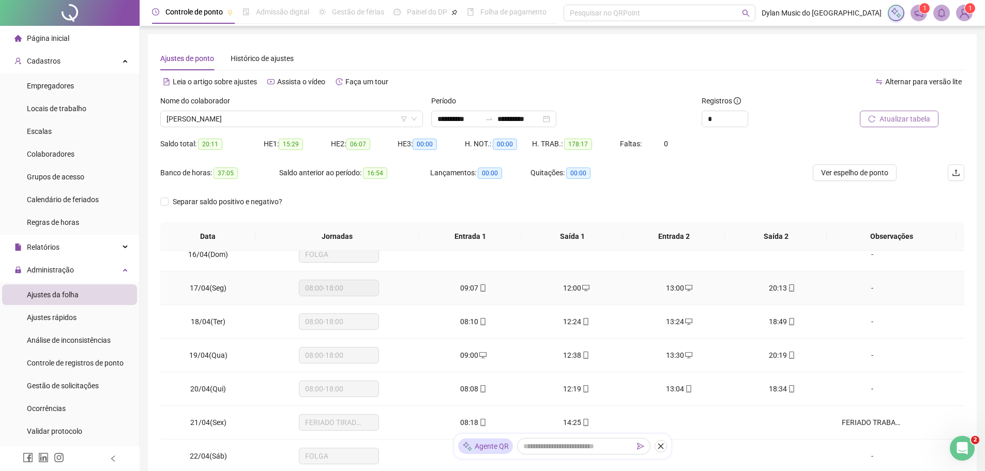
click at [769, 284] on span "20:13" at bounding box center [778, 288] width 18 height 8
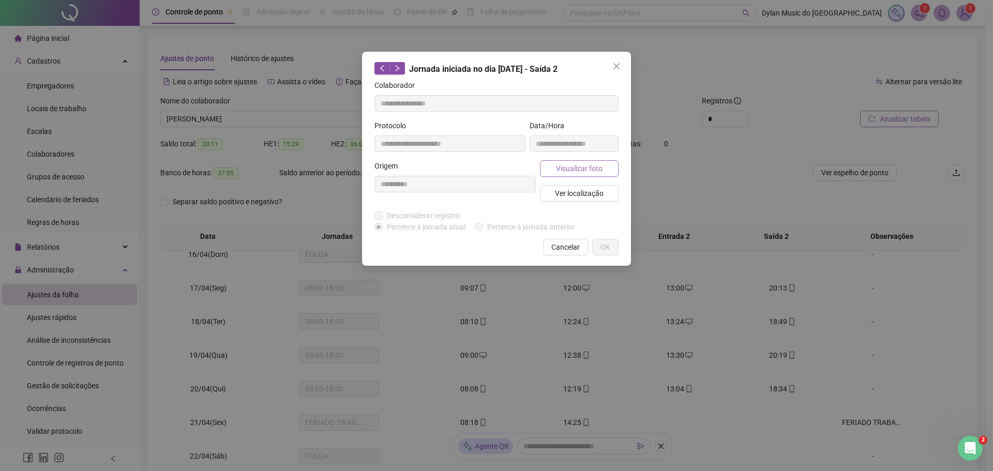
click at [577, 165] on span "Visualizar foto" at bounding box center [579, 168] width 47 height 11
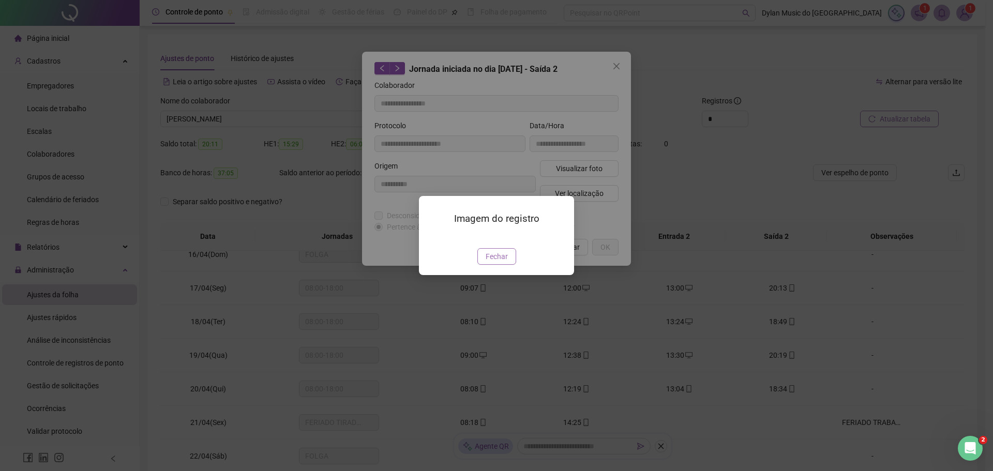
click at [497, 262] on span "Fechar" at bounding box center [497, 256] width 22 height 11
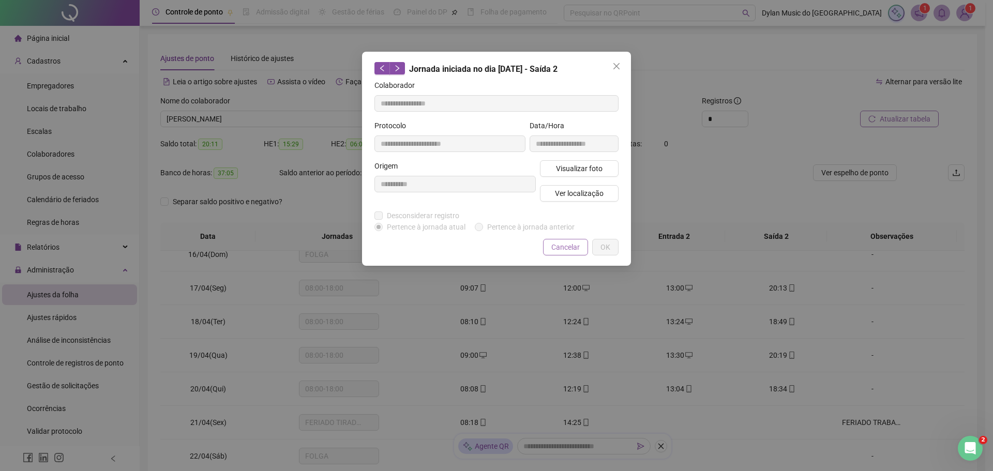
click at [577, 248] on span "Cancelar" at bounding box center [565, 247] width 28 height 11
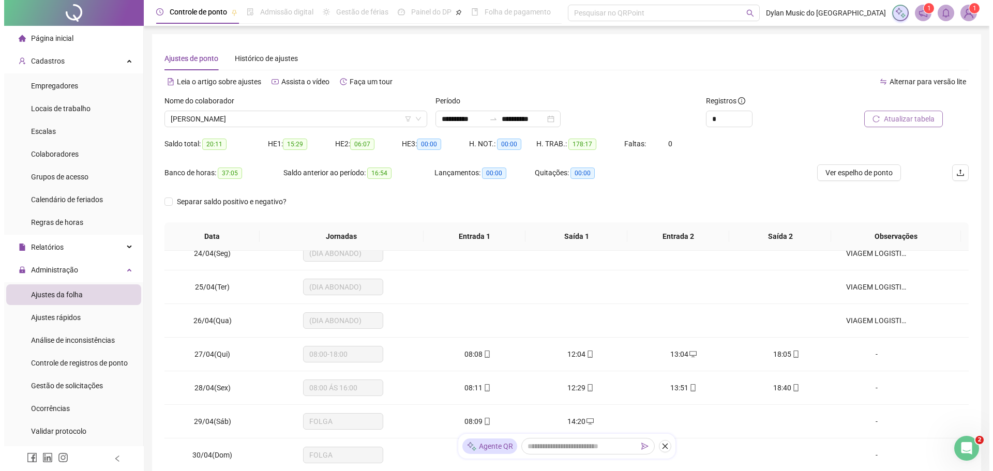
scroll to position [788, 0]
click at [536, 122] on input "**********" at bounding box center [519, 118] width 43 height 11
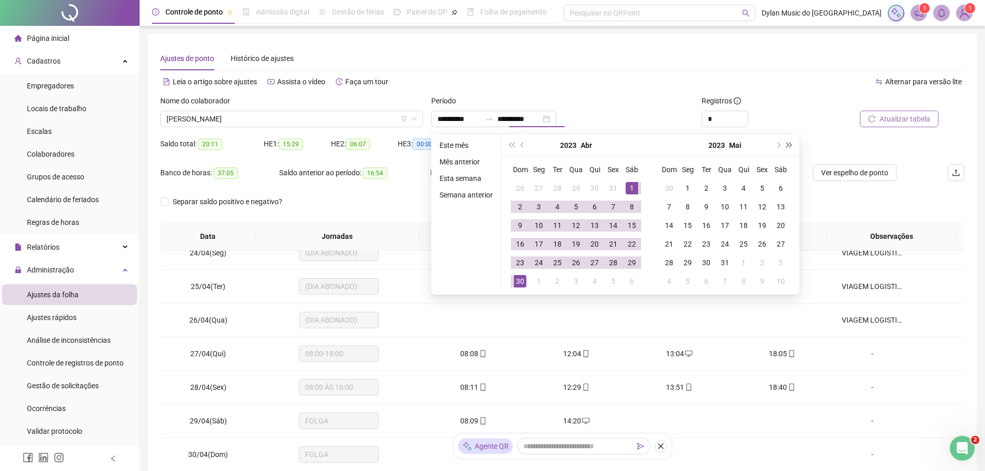
click at [789, 145] on span "super-next-year" at bounding box center [789, 145] width 5 height 5
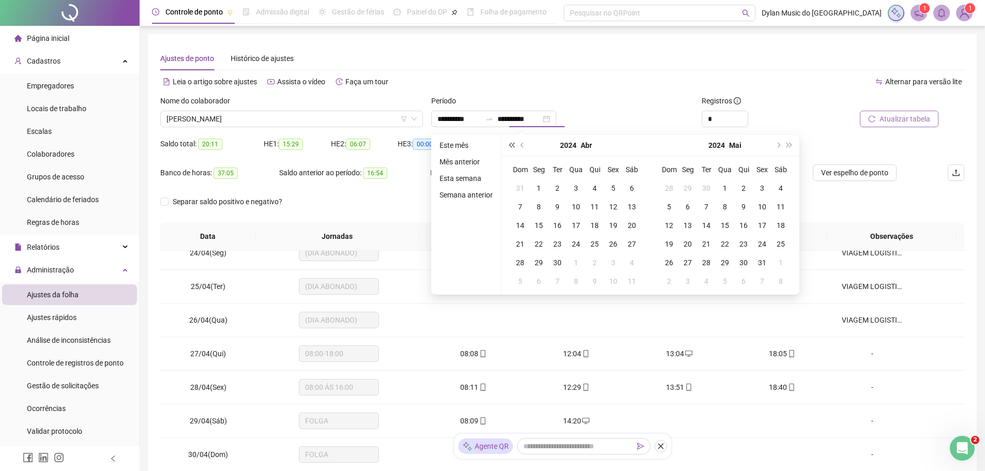
click at [511, 146] on span "super-prev-year" at bounding box center [511, 145] width 5 height 5
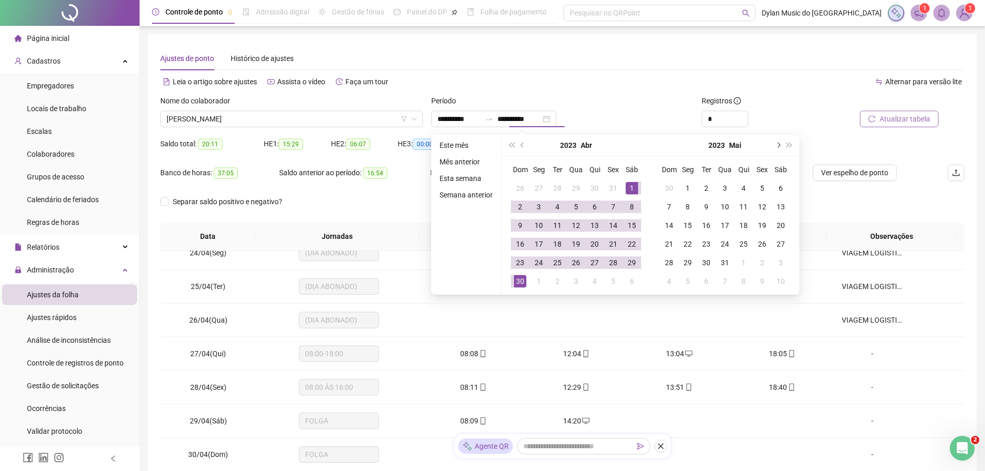
click at [777, 147] on span "next-year" at bounding box center [777, 145] width 5 height 5
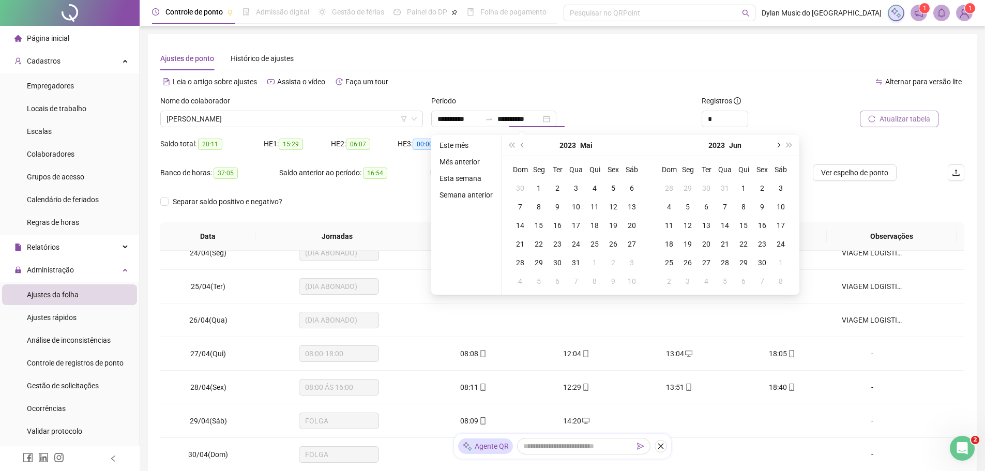
click at [777, 146] on span "next-year" at bounding box center [777, 145] width 5 height 5
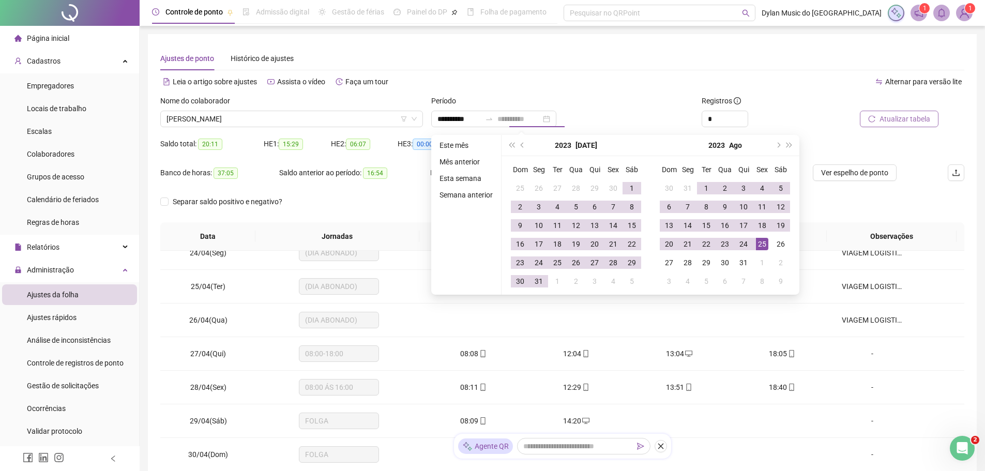
click at [763, 246] on div "25" at bounding box center [762, 244] width 12 height 12
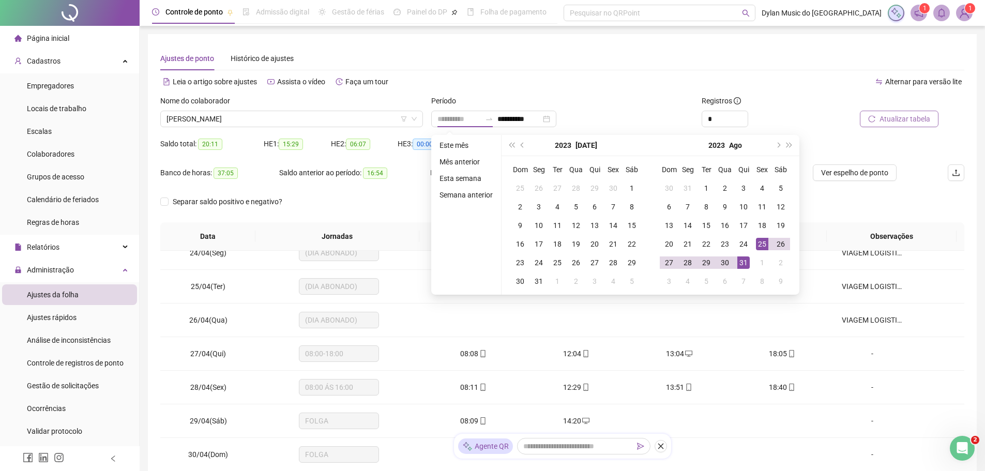
click at [745, 259] on div "31" at bounding box center [743, 263] width 12 height 12
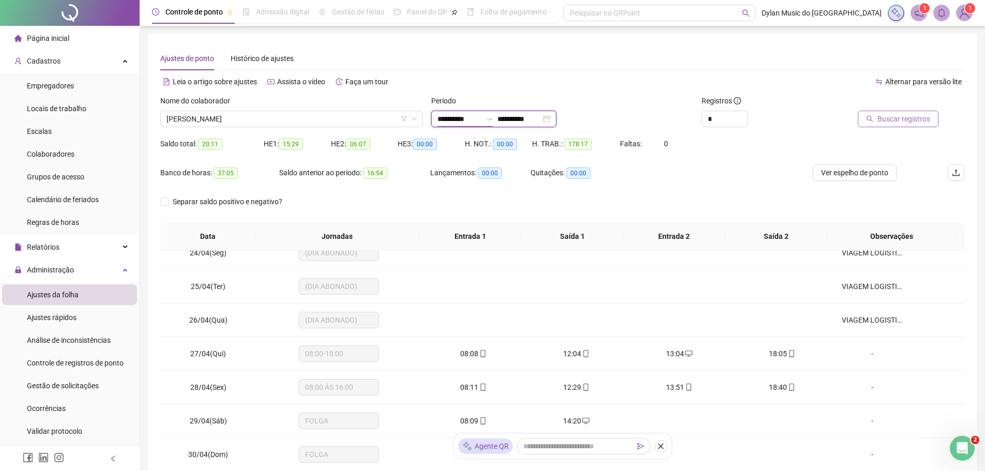
click at [472, 117] on input "**********" at bounding box center [459, 118] width 43 height 11
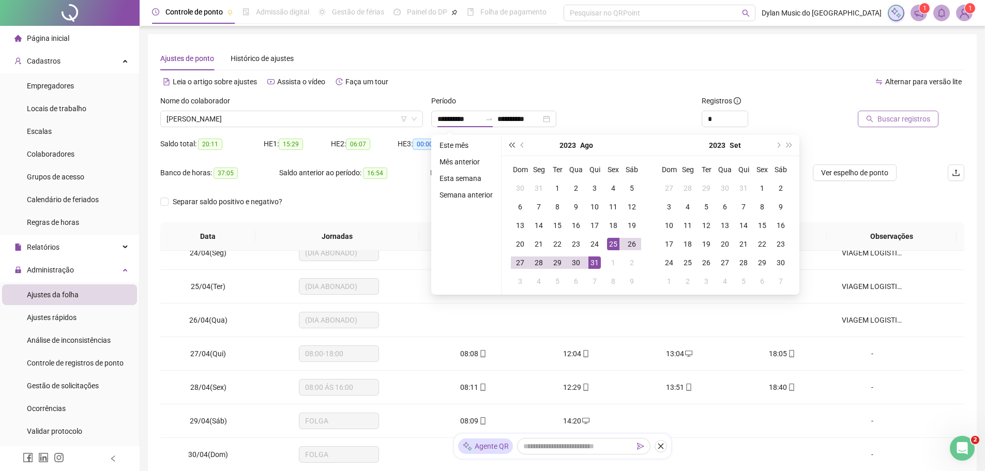
click at [511, 148] on button "super-prev-year" at bounding box center [511, 145] width 11 height 21
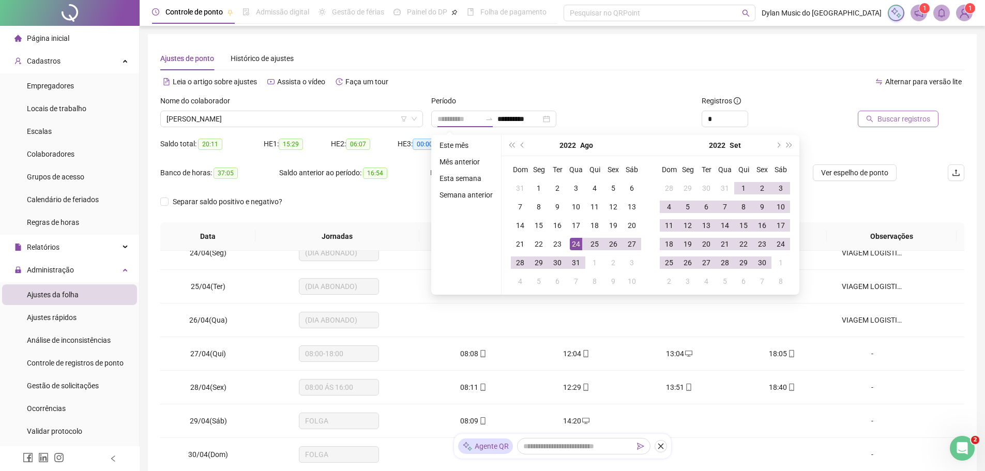
click at [578, 245] on div "24" at bounding box center [576, 244] width 12 height 12
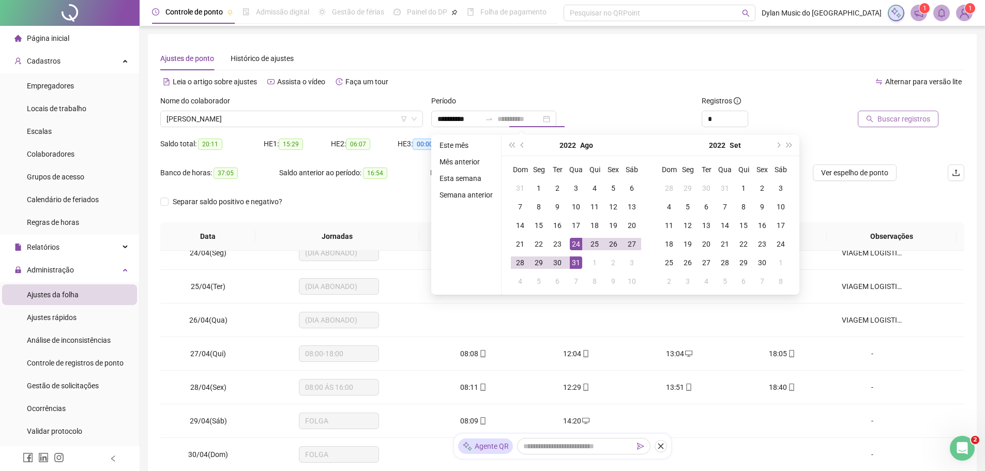
click at [575, 261] on div "31" at bounding box center [576, 263] width 12 height 12
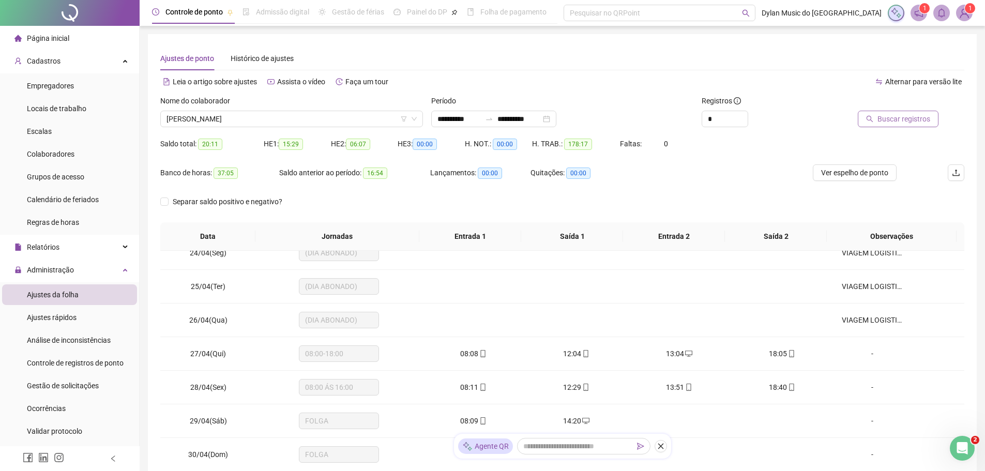
click at [873, 117] on icon "search" at bounding box center [869, 118] width 7 height 7
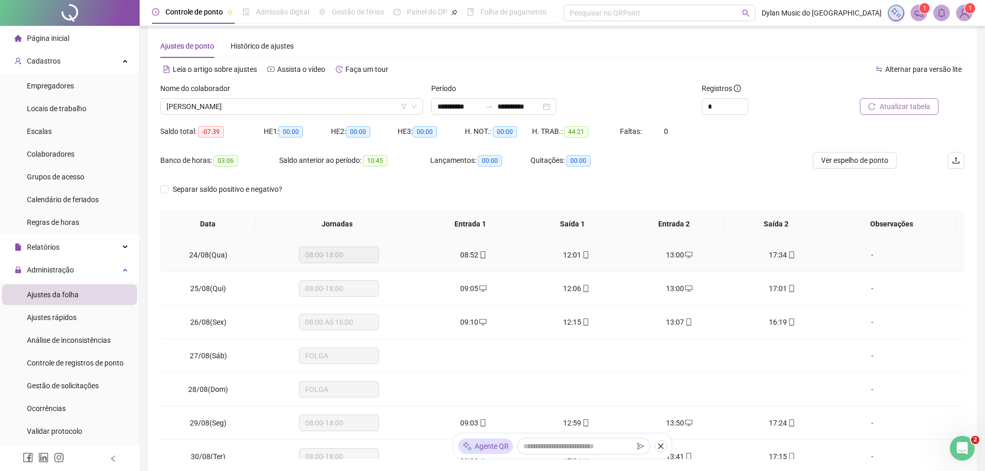
scroll to position [0, 0]
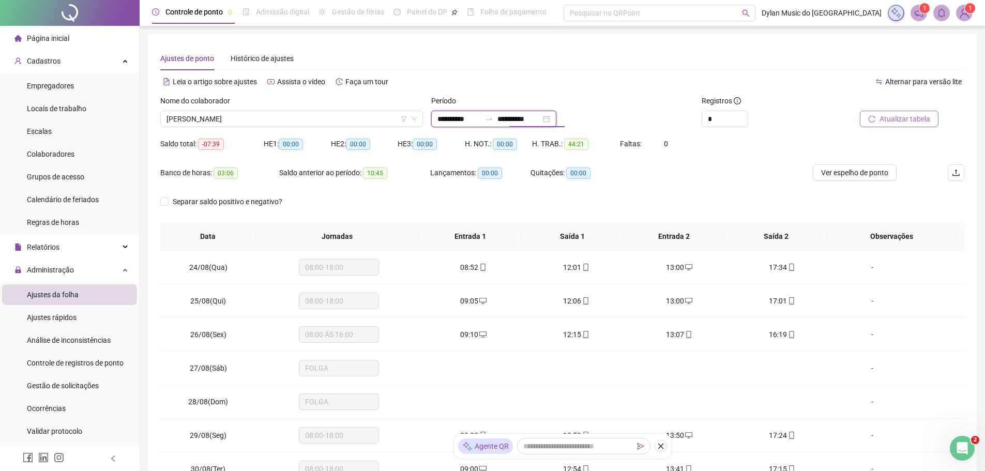
click at [532, 118] on input "**********" at bounding box center [519, 118] width 43 height 11
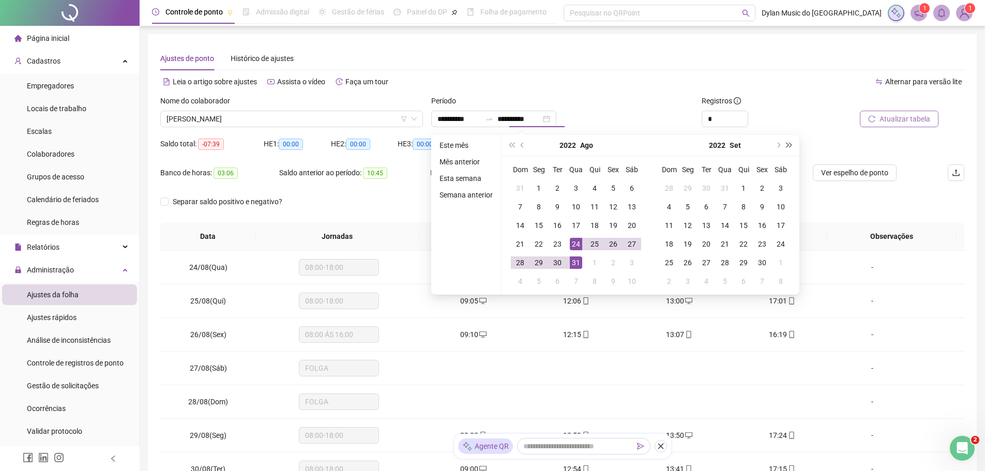
click at [792, 143] on button "super-next-year" at bounding box center [789, 145] width 11 height 21
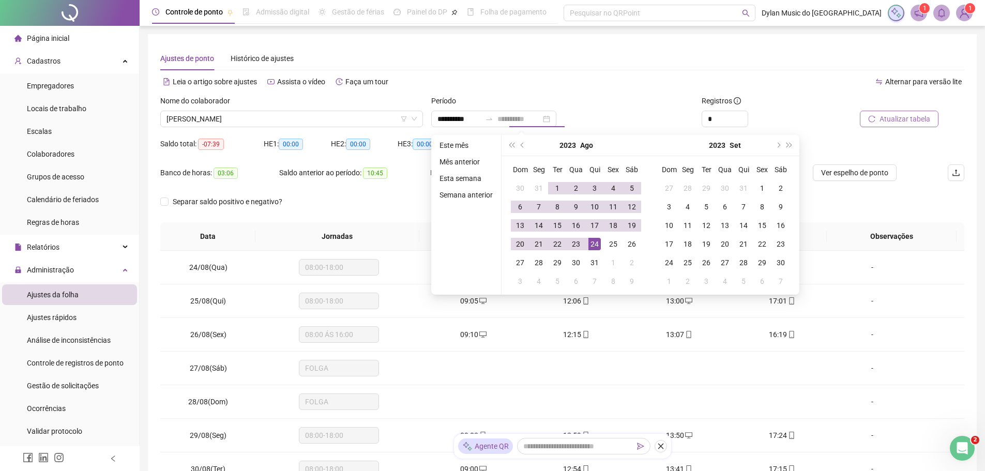
click at [592, 244] on div "24" at bounding box center [595, 244] width 12 height 12
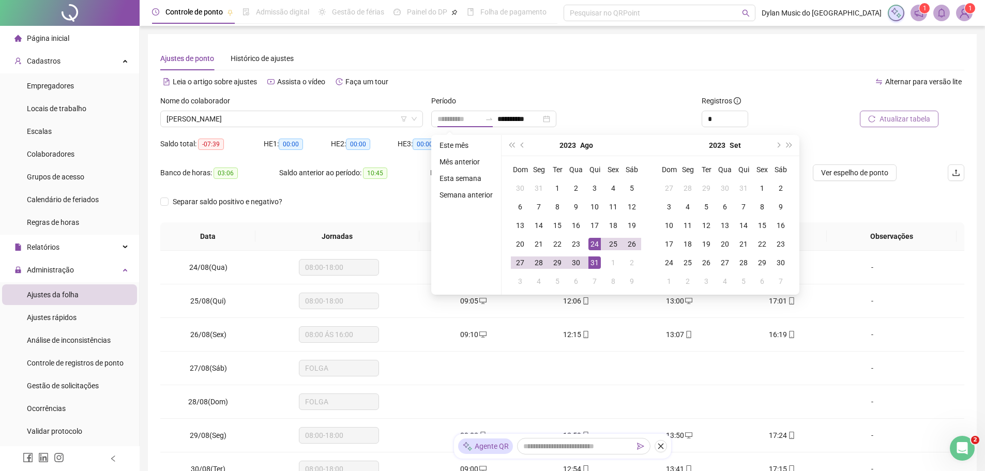
click at [598, 263] on div "31" at bounding box center [595, 263] width 12 height 12
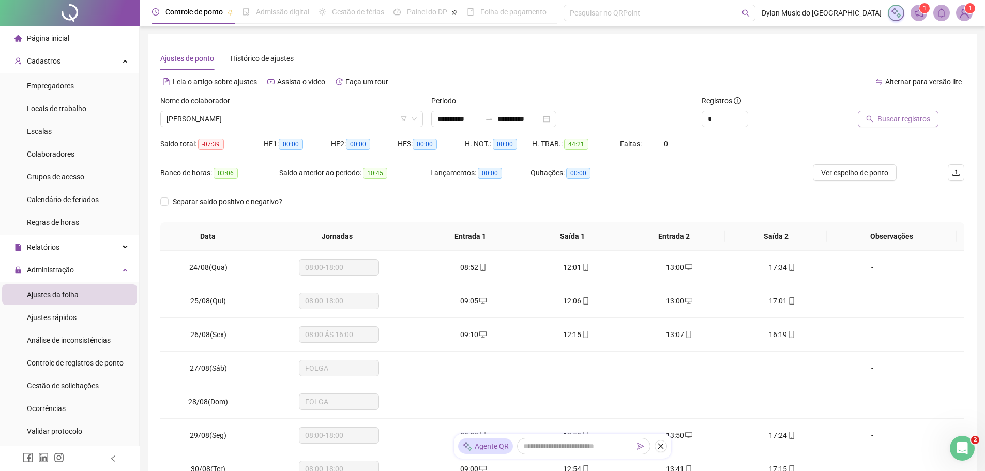
click at [879, 116] on button "Buscar registros" at bounding box center [898, 119] width 81 height 17
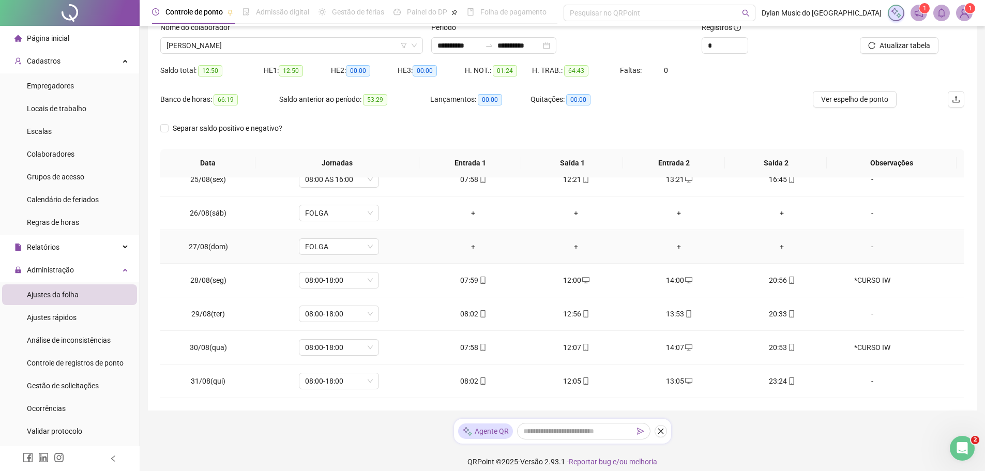
scroll to position [82, 0]
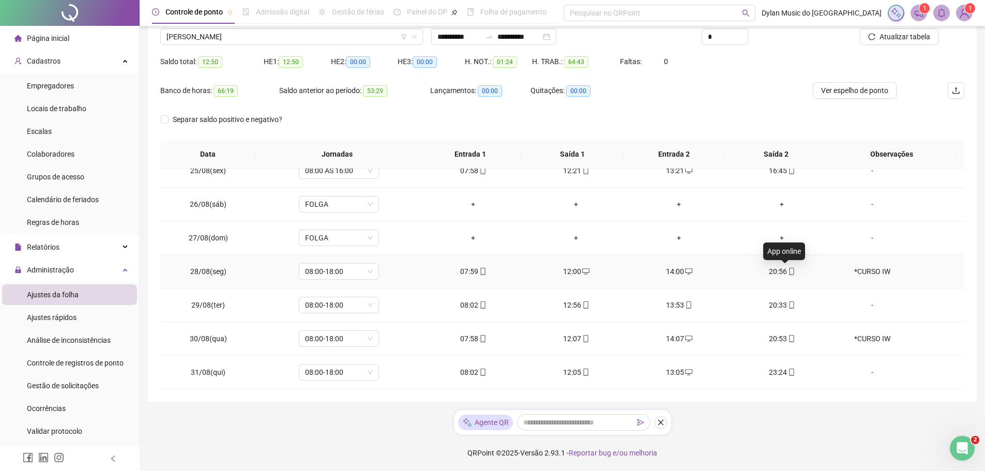
click at [789, 270] on icon "mobile" at bounding box center [791, 271] width 5 height 7
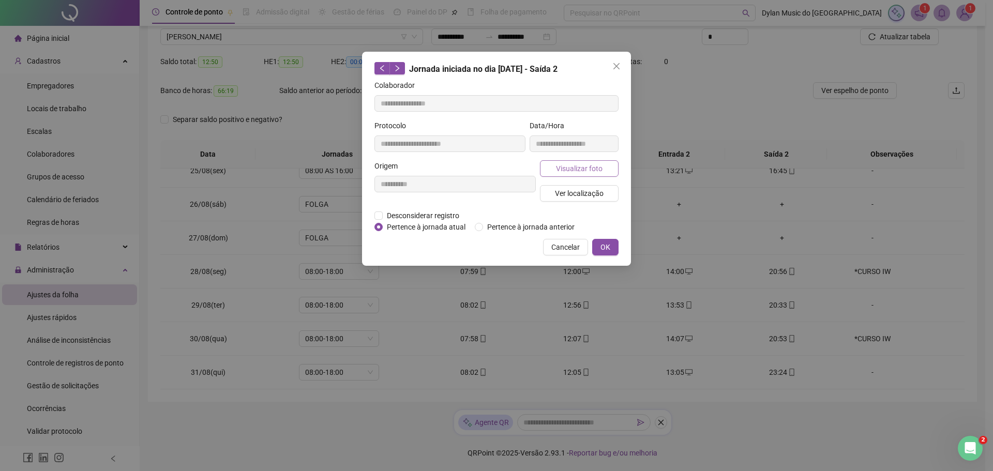
click at [574, 168] on span "Visualizar foto" at bounding box center [579, 168] width 47 height 11
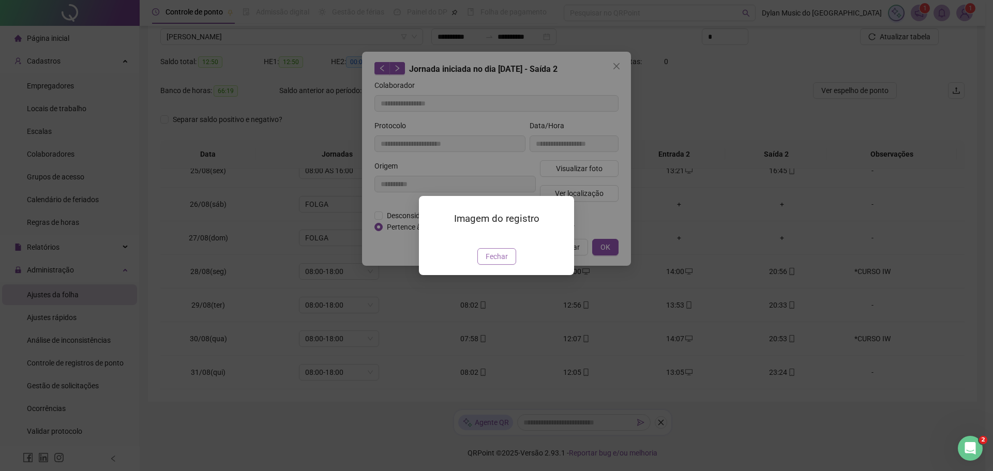
click at [507, 265] on button "Fechar" at bounding box center [496, 256] width 39 height 17
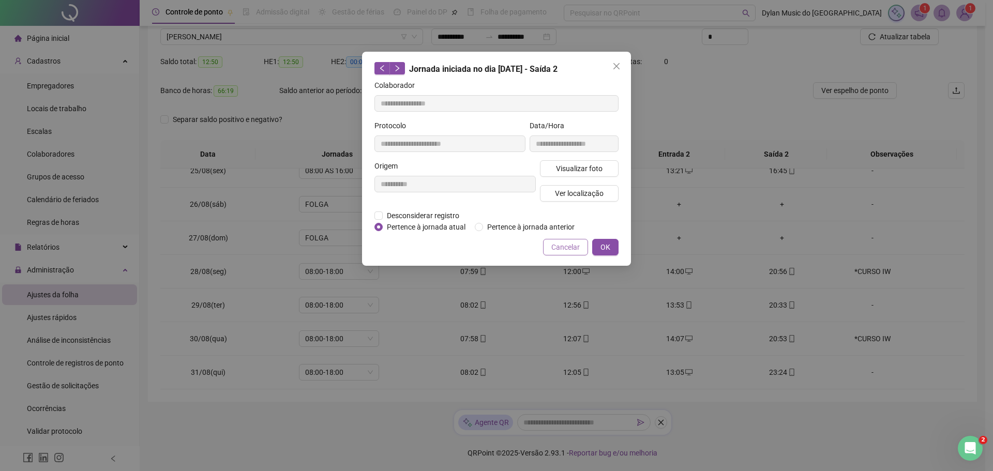
click at [554, 247] on span "Cancelar" at bounding box center [565, 247] width 28 height 11
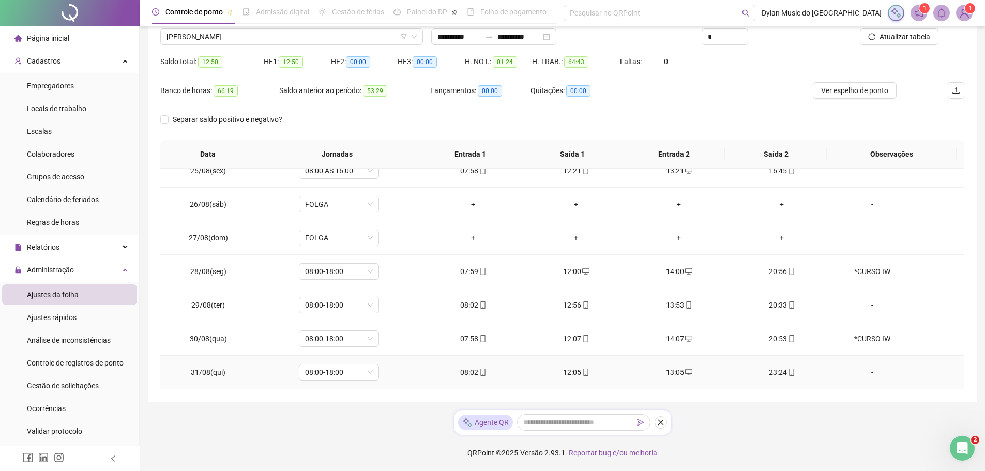
click at [778, 371] on div "23:24" at bounding box center [782, 372] width 86 height 11
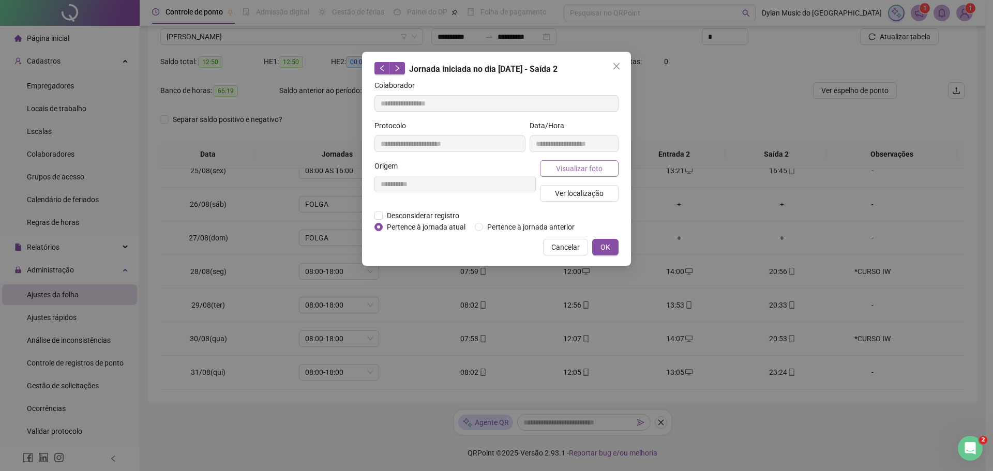
click at [571, 172] on span "Visualizar foto" at bounding box center [579, 168] width 47 height 11
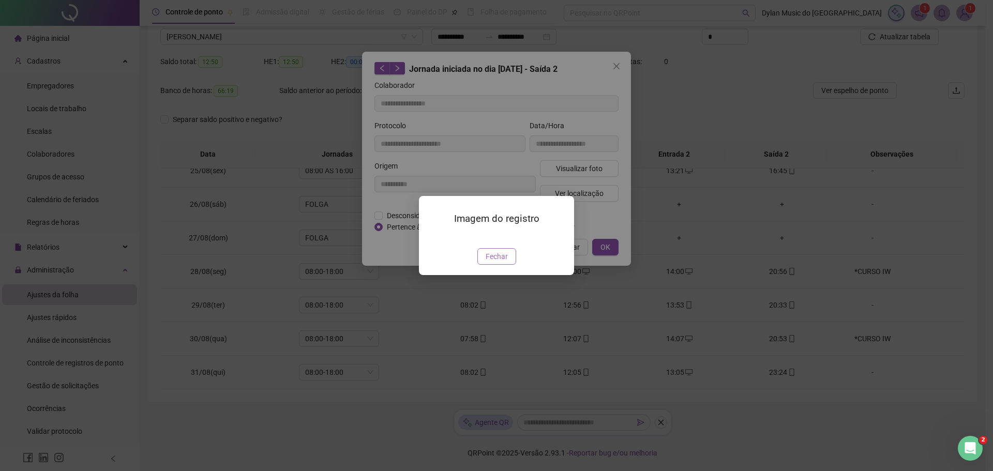
click at [499, 262] on span "Fechar" at bounding box center [497, 256] width 22 height 11
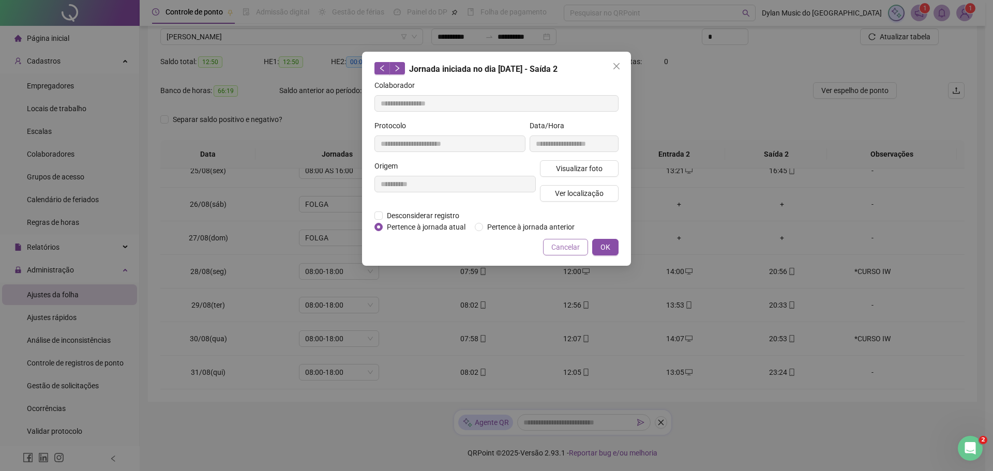
click at [553, 243] on span "Cancelar" at bounding box center [565, 247] width 28 height 11
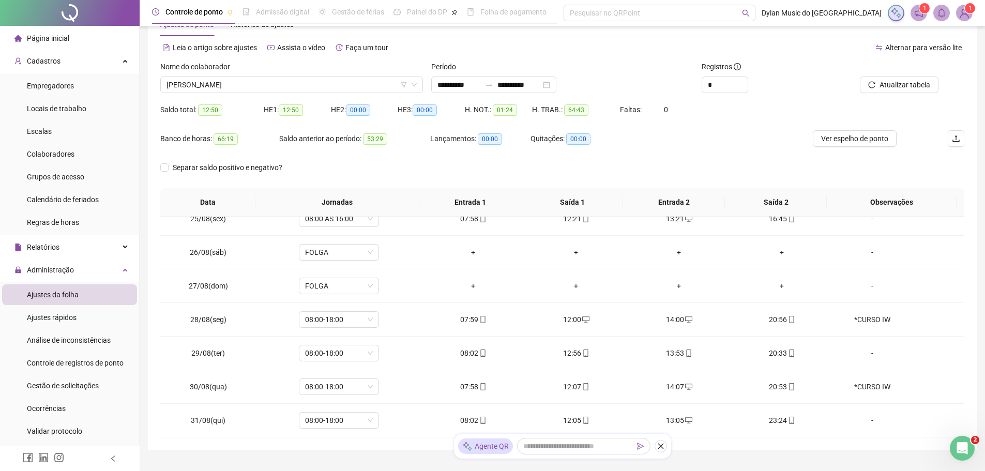
scroll to position [31, 0]
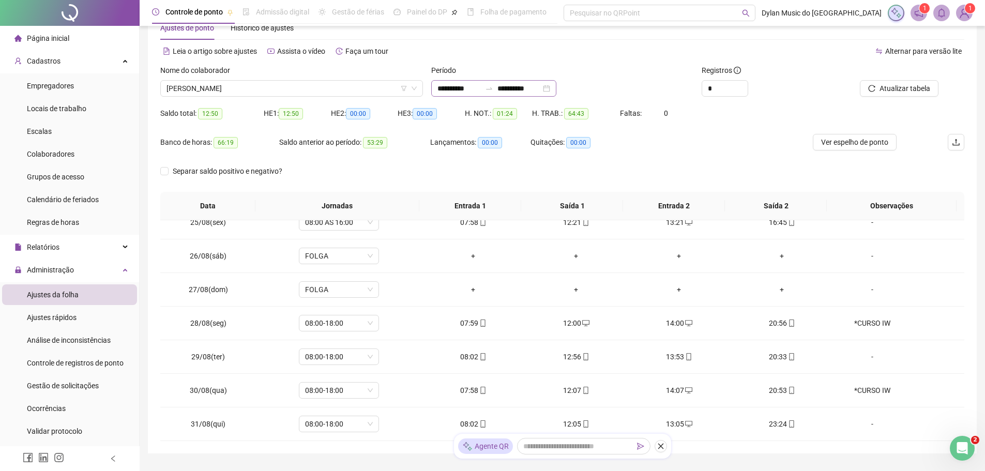
click at [533, 82] on div "**********" at bounding box center [493, 88] width 125 height 17
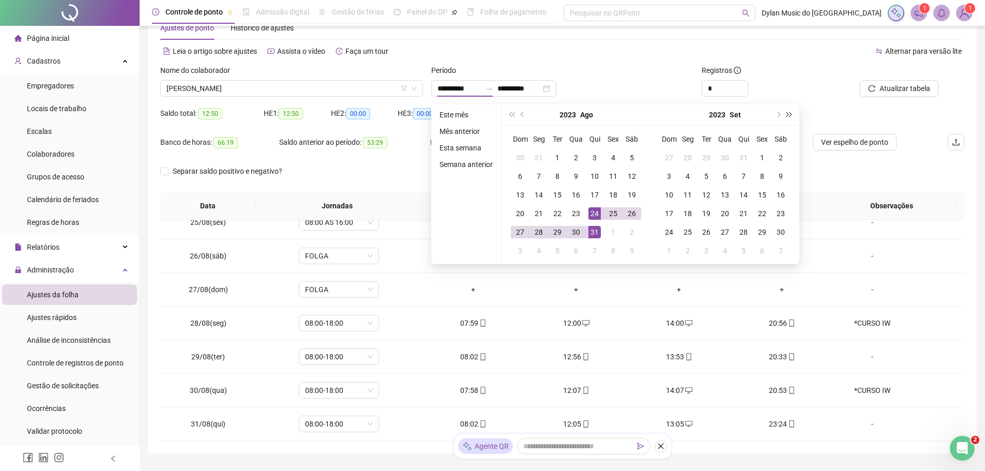
click at [789, 118] on button "super-next-year" at bounding box center [789, 114] width 11 height 21
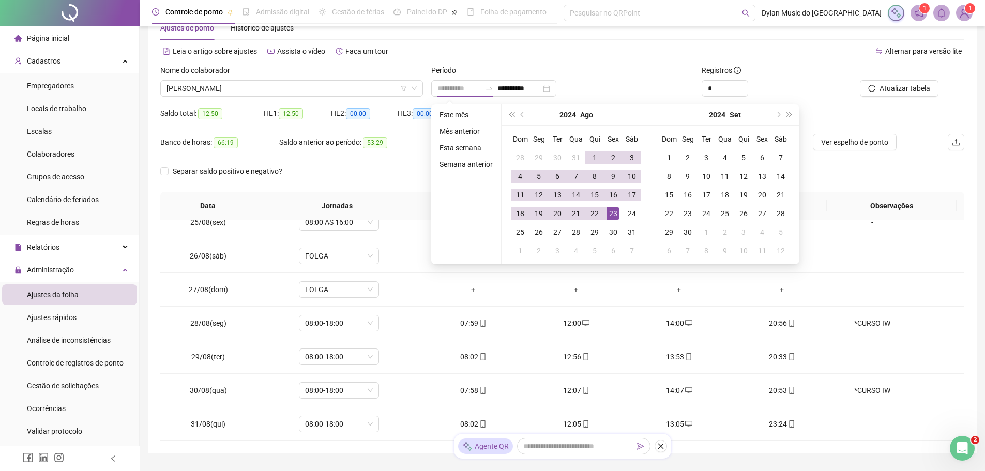
click at [610, 215] on div "23" at bounding box center [613, 213] width 12 height 12
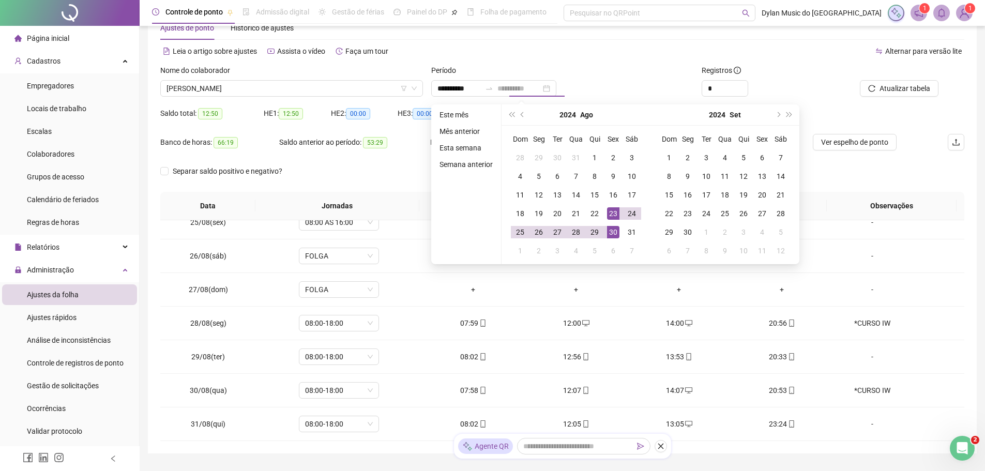
click at [610, 232] on div "30" at bounding box center [613, 232] width 12 height 12
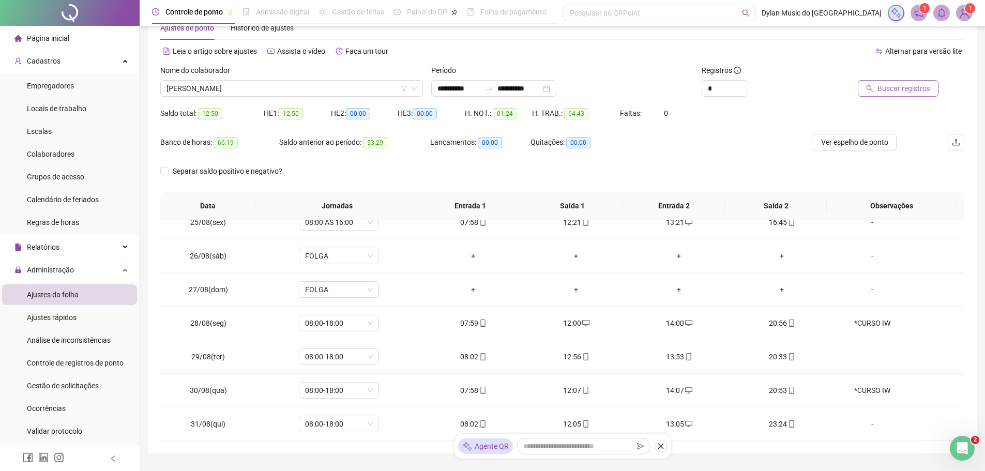
click at [878, 88] on button "Buscar registros" at bounding box center [898, 88] width 81 height 17
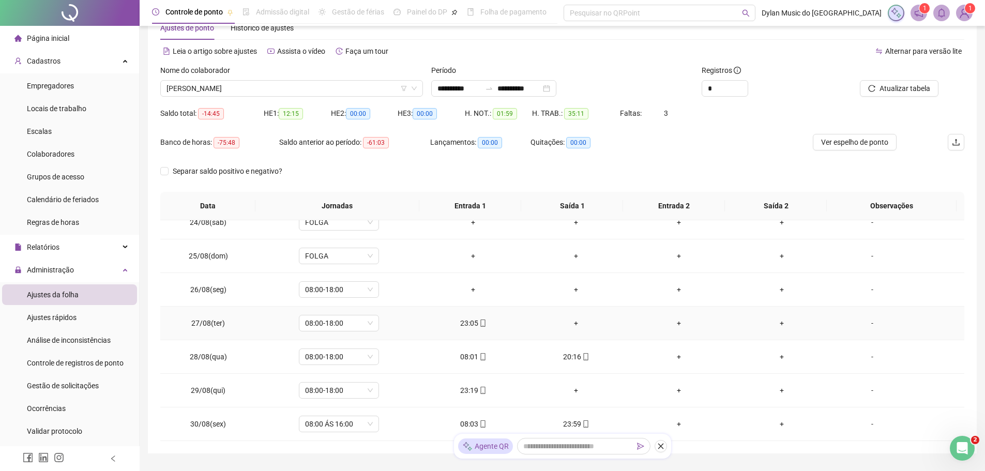
scroll to position [82, 0]
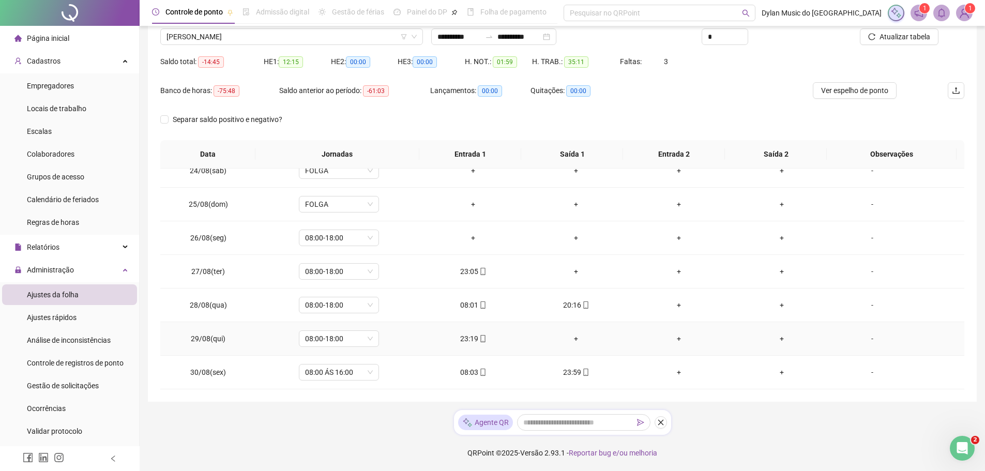
click at [462, 338] on div "23:19" at bounding box center [473, 338] width 86 height 11
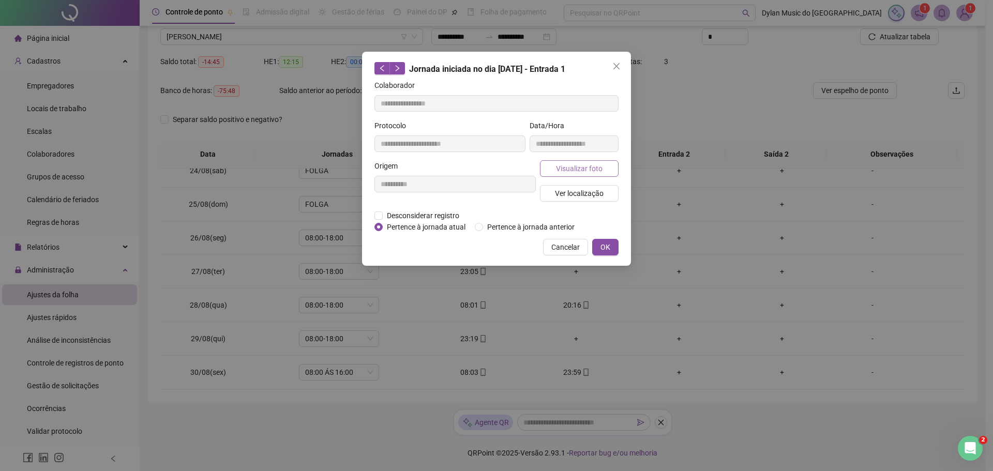
click at [566, 166] on span "Visualizar foto" at bounding box center [579, 168] width 47 height 11
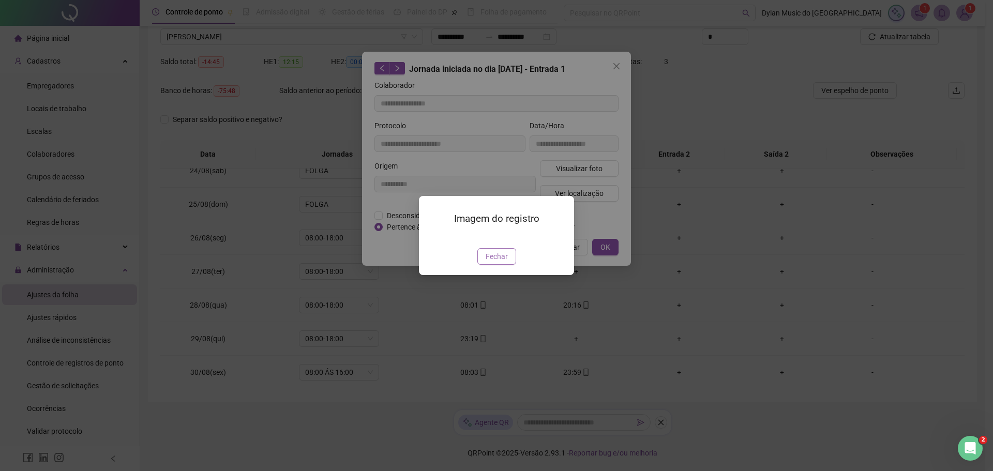
click at [499, 262] on span "Fechar" at bounding box center [497, 256] width 22 height 11
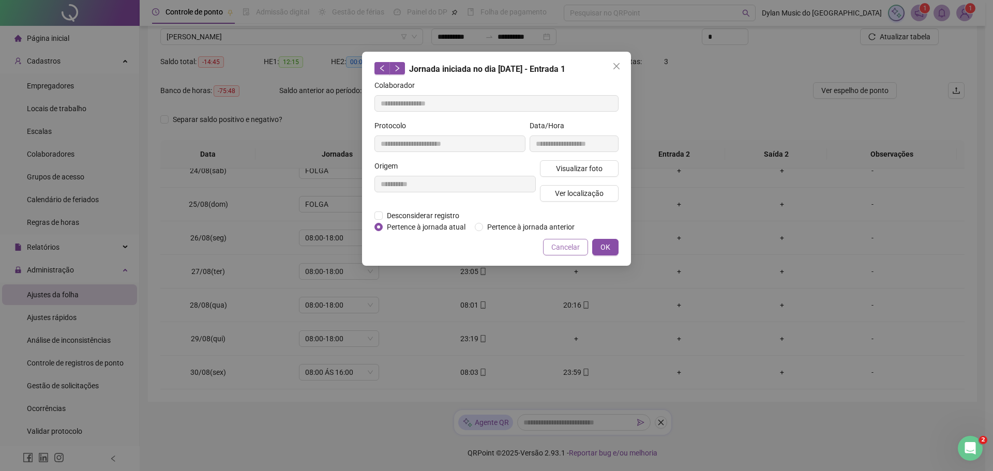
click at [571, 246] on span "Cancelar" at bounding box center [565, 247] width 28 height 11
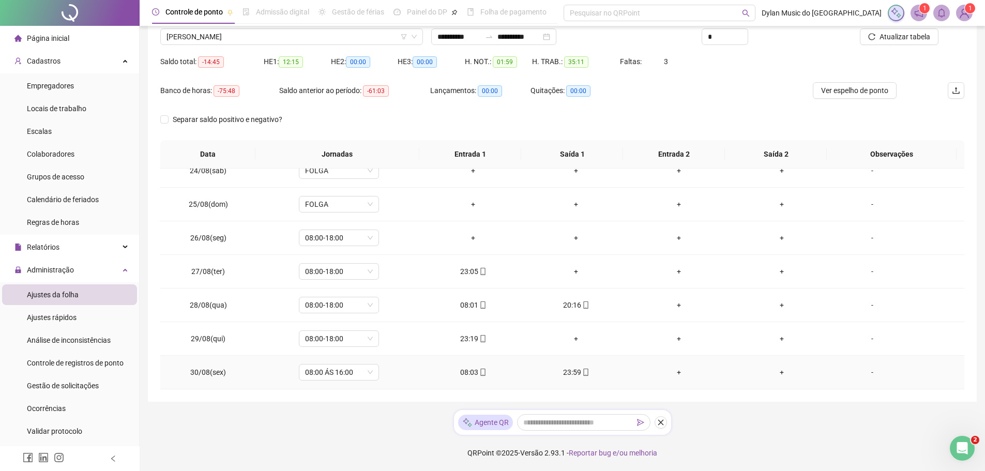
click at [574, 370] on div "23:59" at bounding box center [576, 372] width 86 height 11
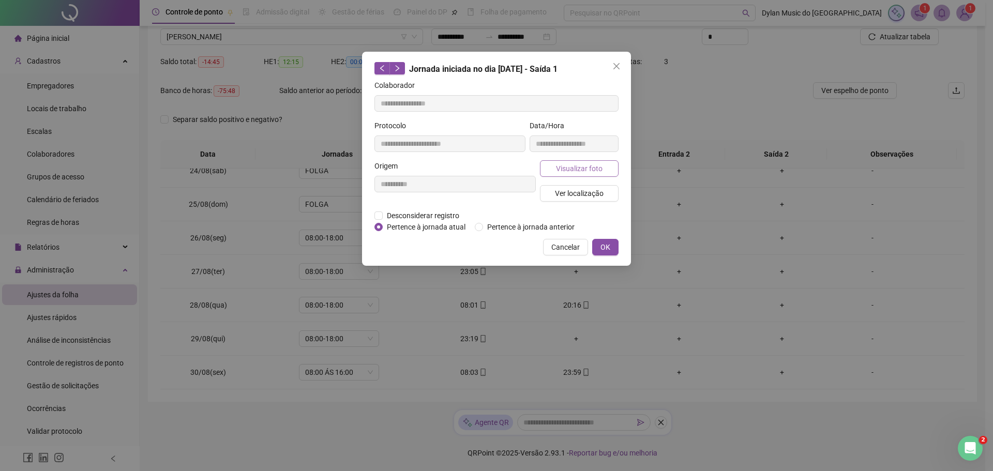
click at [568, 169] on span "Visualizar foto" at bounding box center [579, 168] width 47 height 11
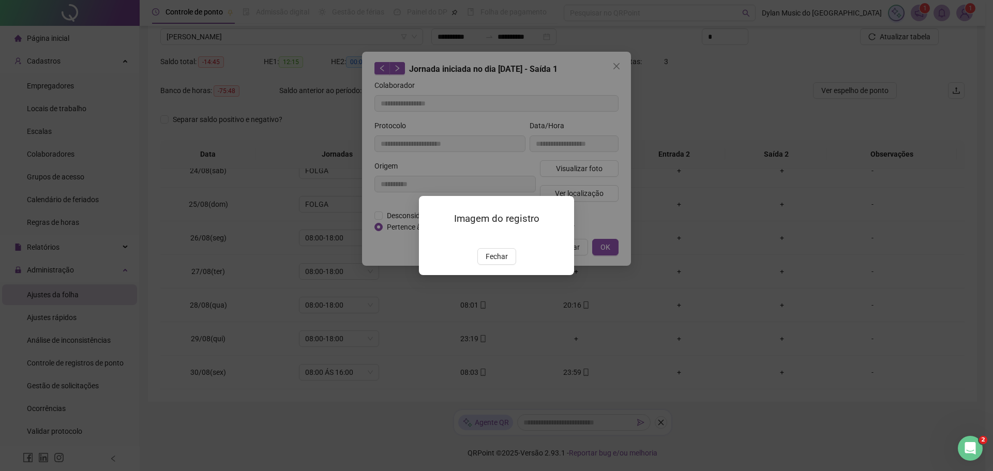
drag, startPoint x: 499, startPoint y: 313, endPoint x: 556, endPoint y: 271, distance: 71.8
click at [502, 262] on span "Fechar" at bounding box center [497, 256] width 22 height 11
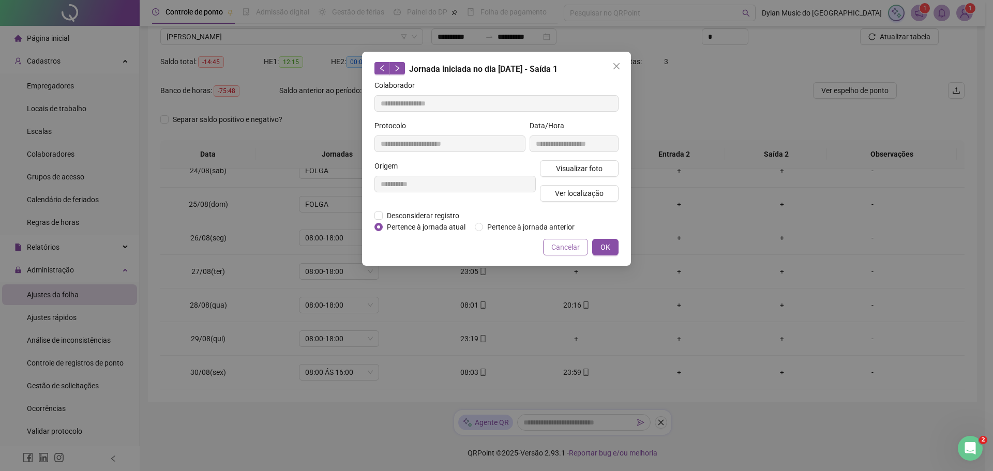
click at [559, 252] on button "Cancelar" at bounding box center [565, 247] width 45 height 17
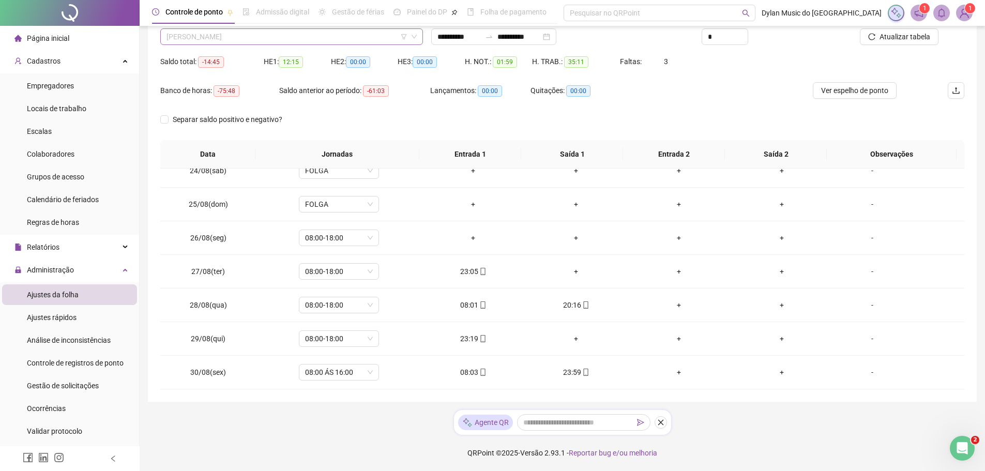
click at [237, 39] on span "[PERSON_NAME]" at bounding box center [292, 37] width 250 height 16
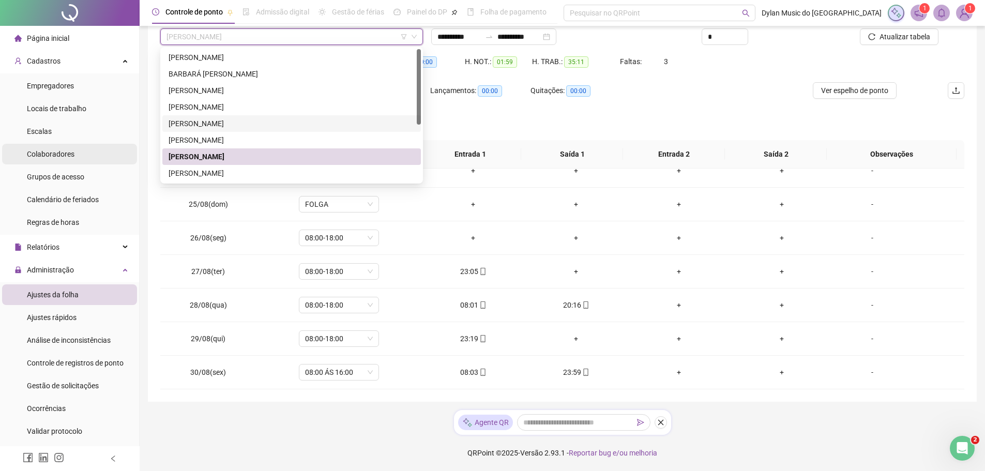
click at [65, 156] on span "Colaboradores" at bounding box center [51, 154] width 48 height 8
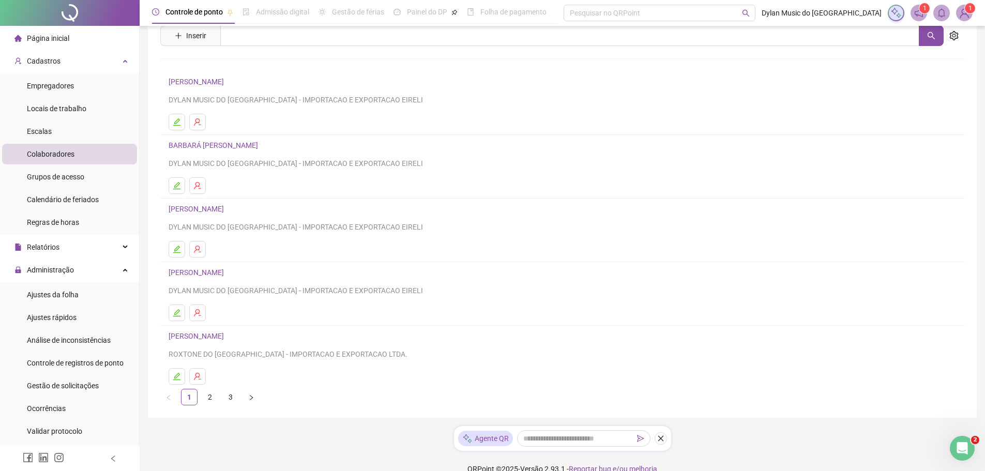
scroll to position [54, 0]
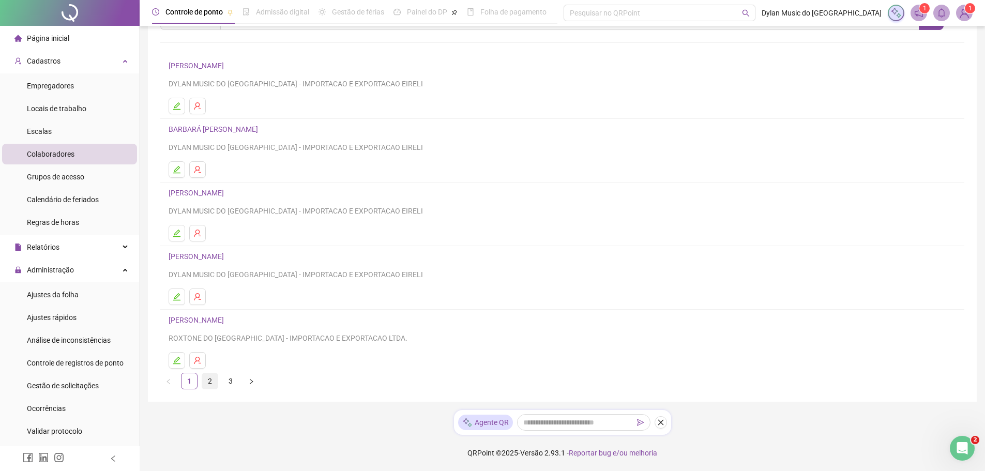
click at [208, 379] on link "2" at bounding box center [210, 381] width 16 height 16
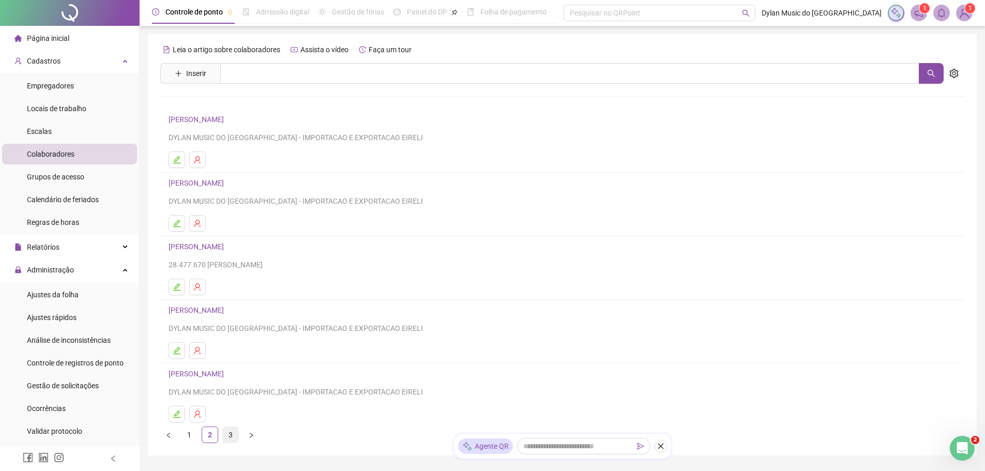
click at [225, 434] on link "3" at bounding box center [231, 435] width 16 height 16
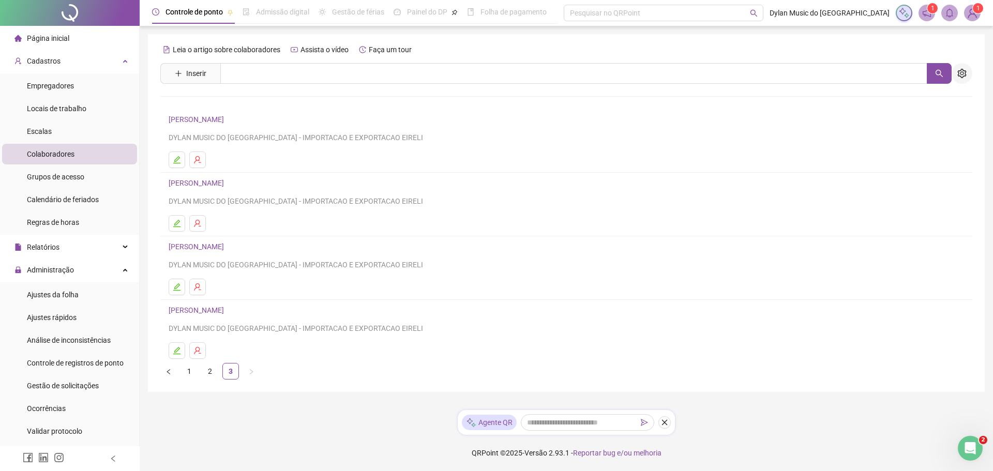
click at [957, 66] on button "button" at bounding box center [962, 73] width 21 height 21
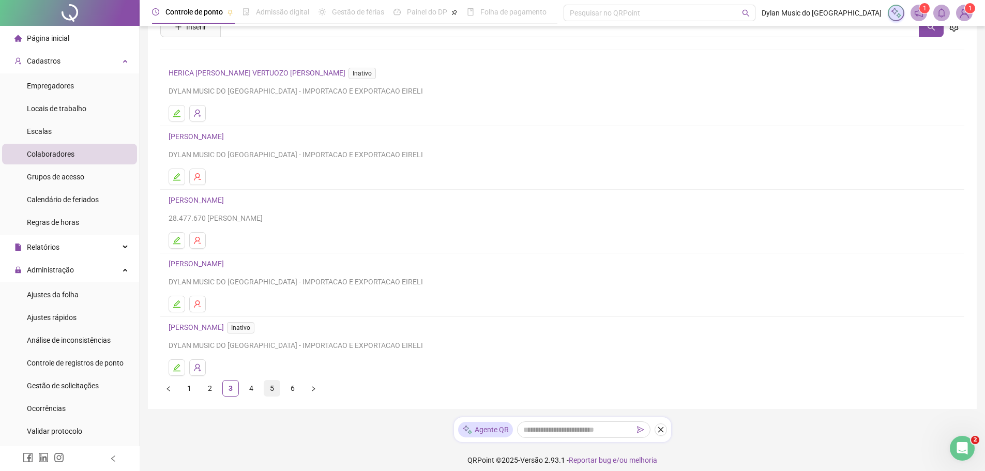
scroll to position [54, 0]
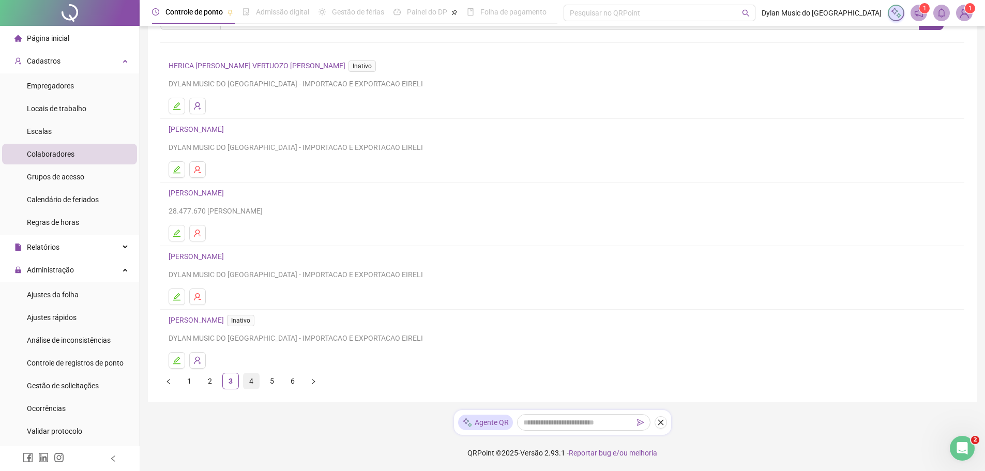
click at [250, 383] on link "4" at bounding box center [252, 381] width 16 height 16
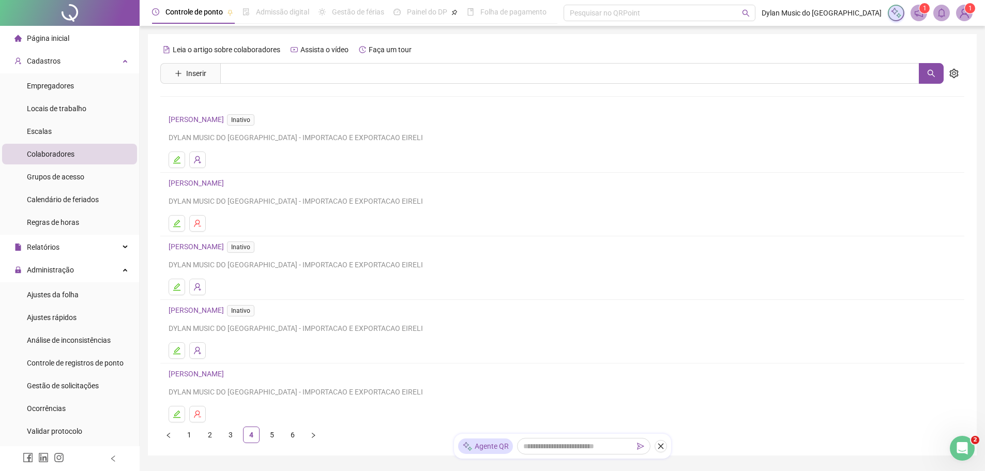
click at [254, 307] on span "Inativo" at bounding box center [240, 310] width 27 height 11
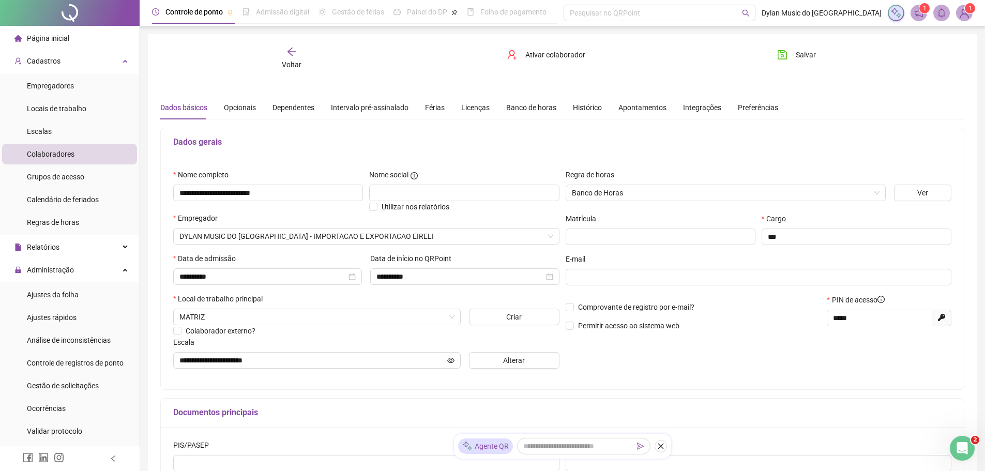
click at [297, 58] on div "Voltar" at bounding box center [291, 59] width 127 height 24
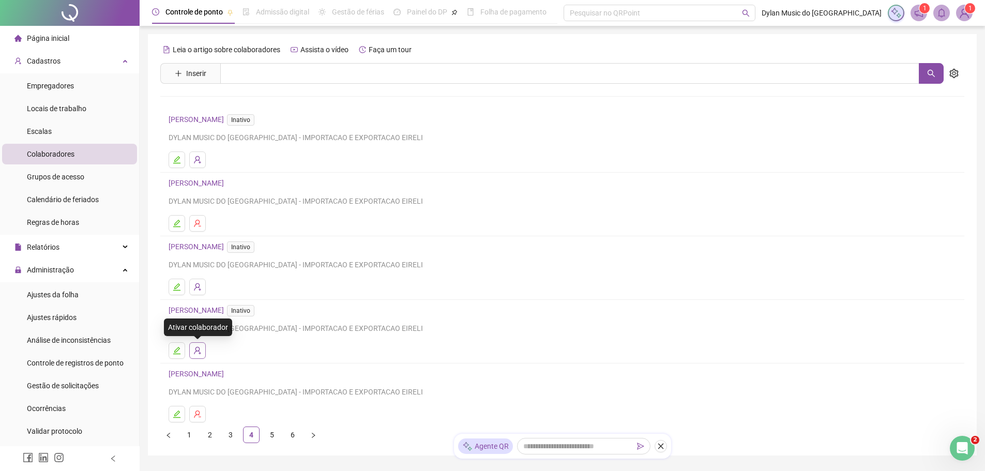
click at [201, 350] on icon "user-add" at bounding box center [197, 350] width 8 height 8
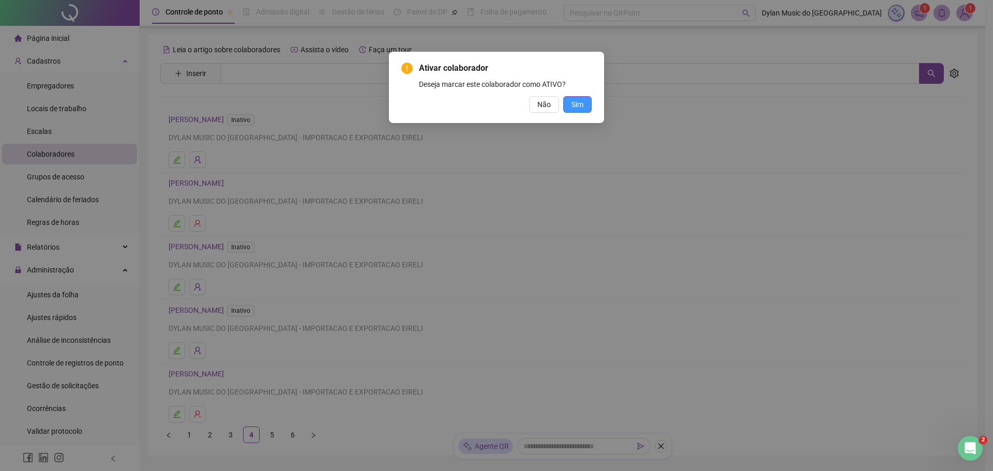
click at [570, 110] on button "Sim" at bounding box center [577, 104] width 28 height 17
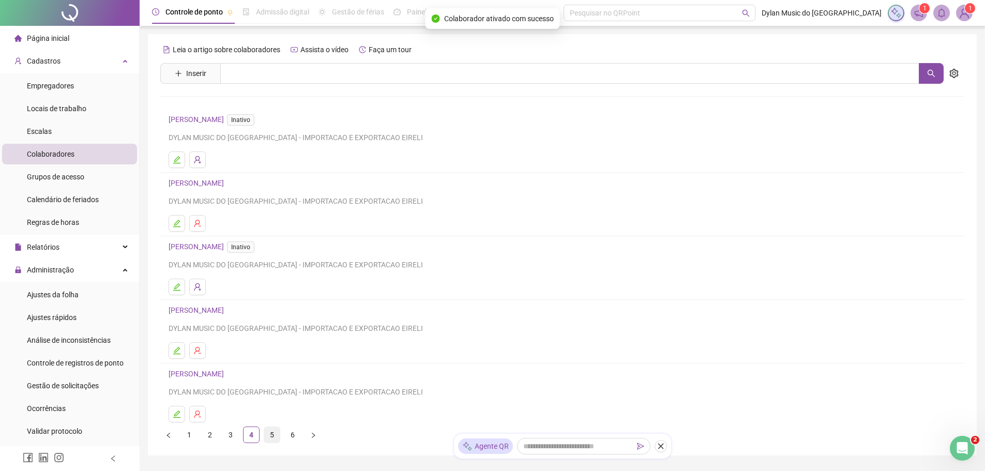
click at [274, 436] on link "5" at bounding box center [272, 435] width 16 height 16
click at [290, 438] on link "6" at bounding box center [293, 435] width 16 height 16
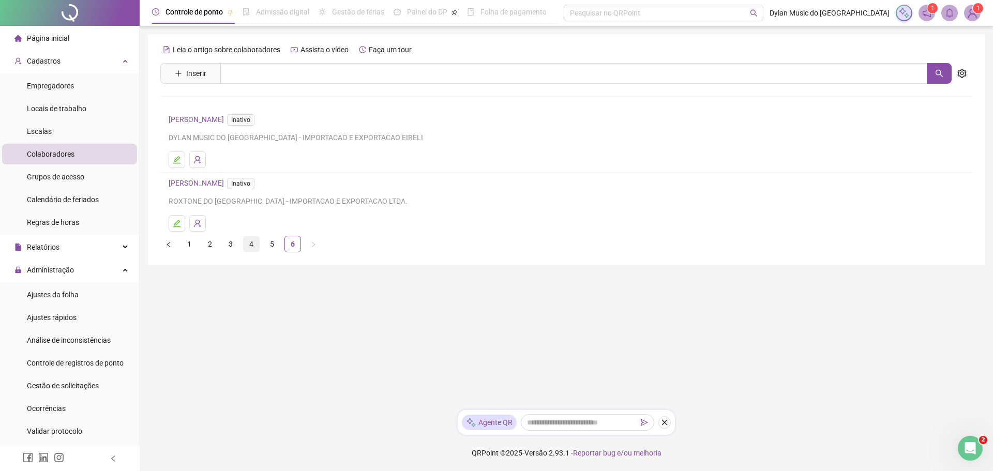
click at [251, 244] on link "4" at bounding box center [252, 244] width 16 height 16
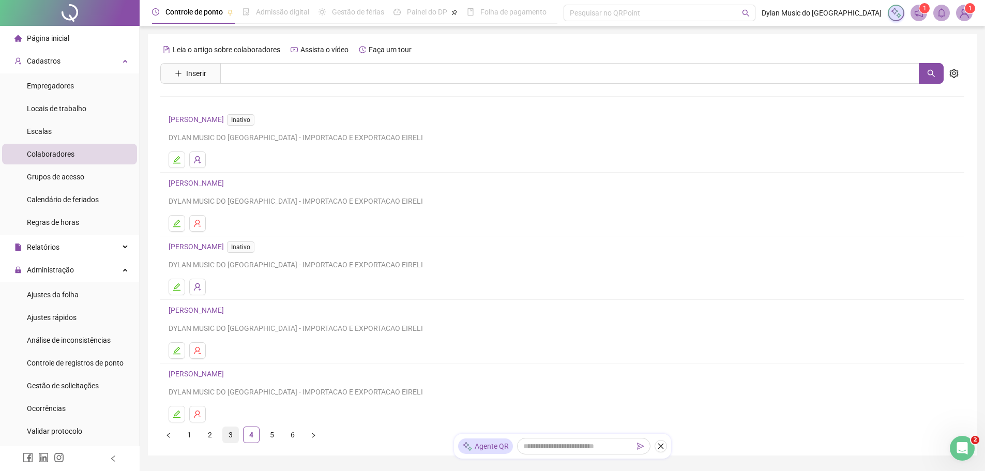
click at [230, 433] on link "3" at bounding box center [231, 435] width 16 height 16
click at [212, 433] on link "2" at bounding box center [210, 435] width 16 height 16
click at [192, 438] on link "1" at bounding box center [190, 435] width 16 height 16
click at [206, 435] on link "2" at bounding box center [210, 435] width 16 height 16
click at [230, 432] on link "3" at bounding box center [231, 435] width 16 height 16
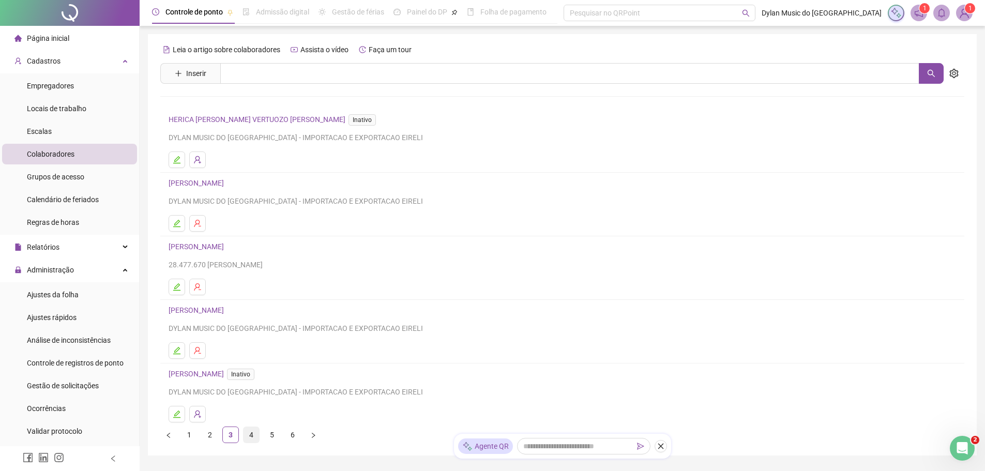
click at [253, 439] on link "4" at bounding box center [252, 435] width 16 height 16
click at [191, 156] on button "button" at bounding box center [197, 160] width 17 height 17
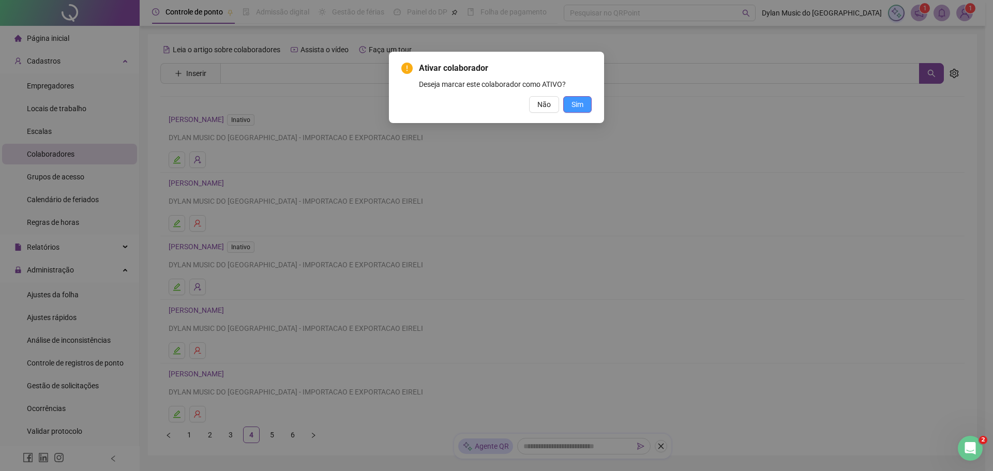
click at [567, 103] on button "Sim" at bounding box center [577, 104] width 28 height 17
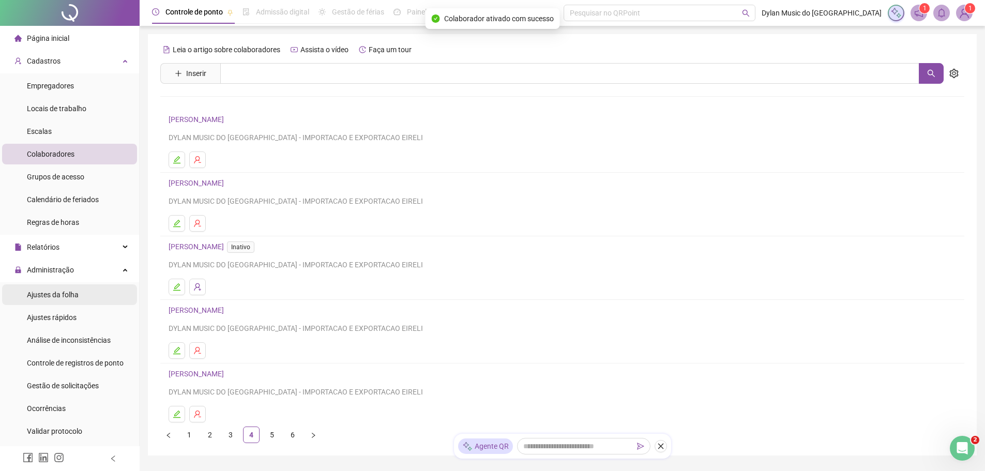
click at [72, 298] on span "Ajustes da folha" at bounding box center [53, 295] width 52 height 8
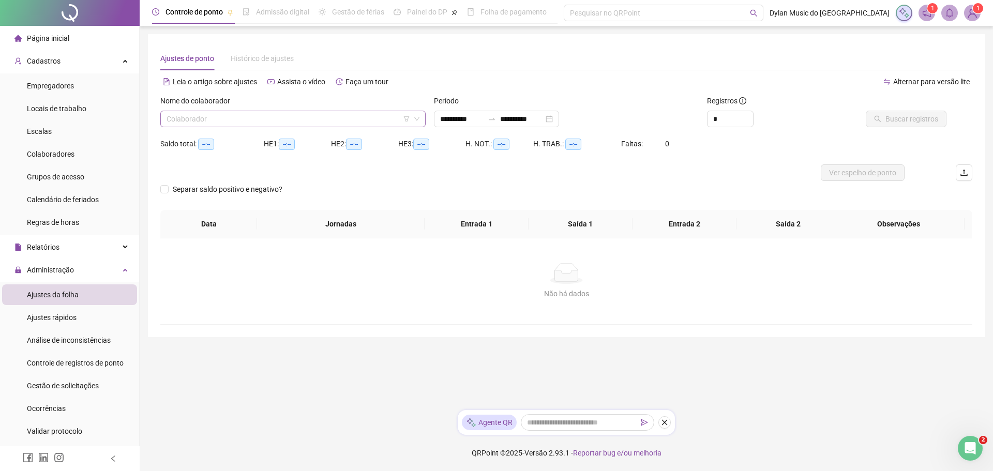
click at [377, 123] on input "search" at bounding box center [289, 119] width 244 height 16
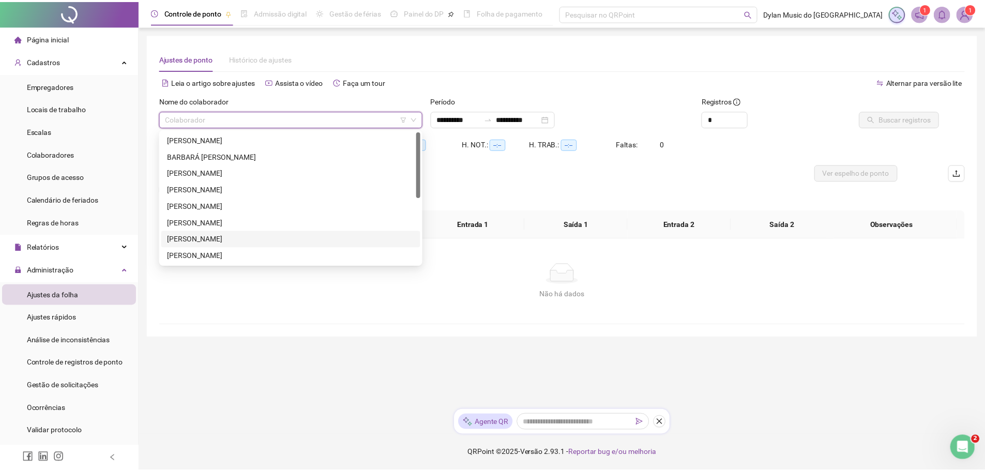
scroll to position [52, 0]
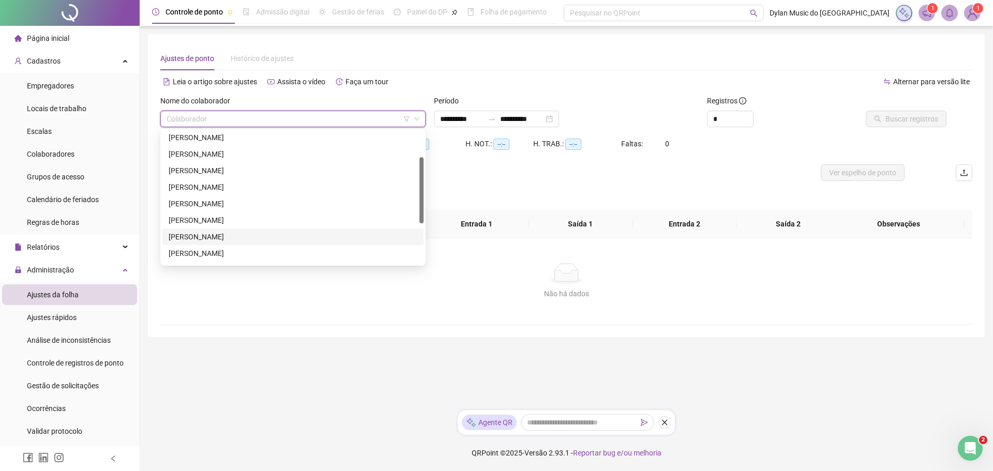
click at [242, 237] on div "[PERSON_NAME]" at bounding box center [293, 236] width 249 height 11
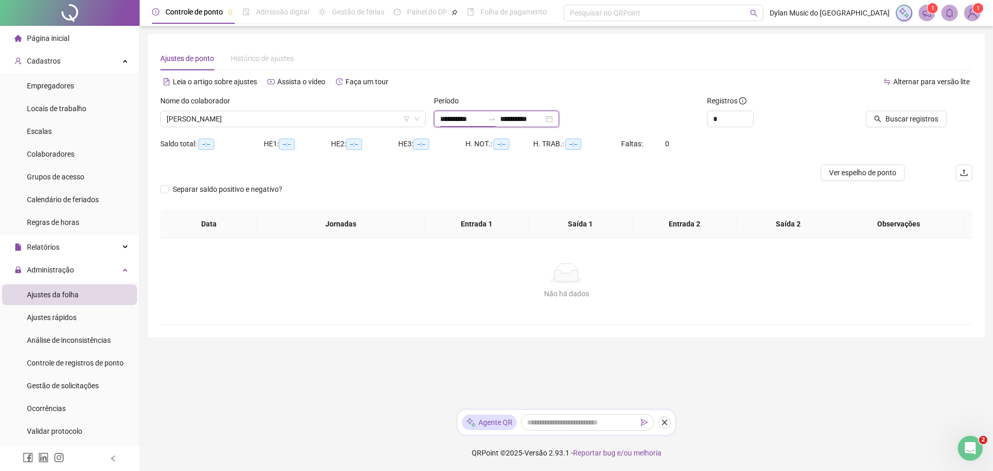
click at [462, 118] on input "**********" at bounding box center [461, 118] width 43 height 11
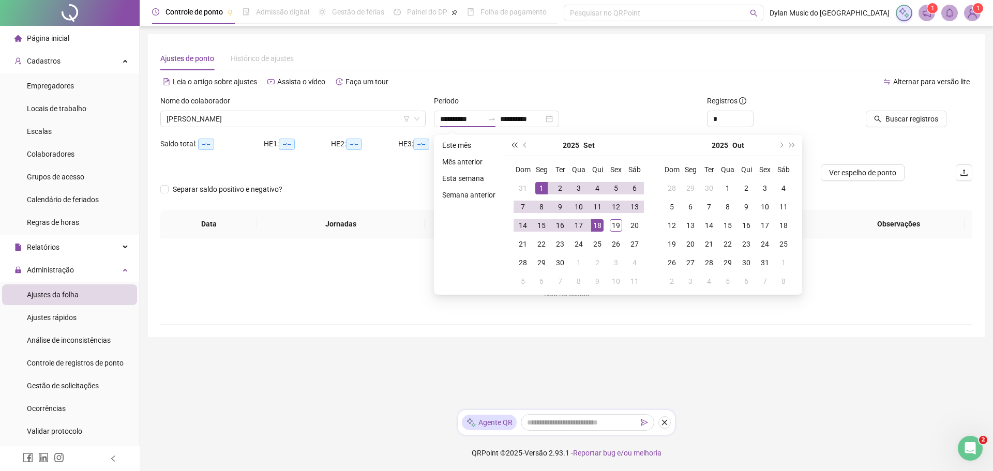
click at [517, 147] on button "super-prev-year" at bounding box center [513, 145] width 11 height 21
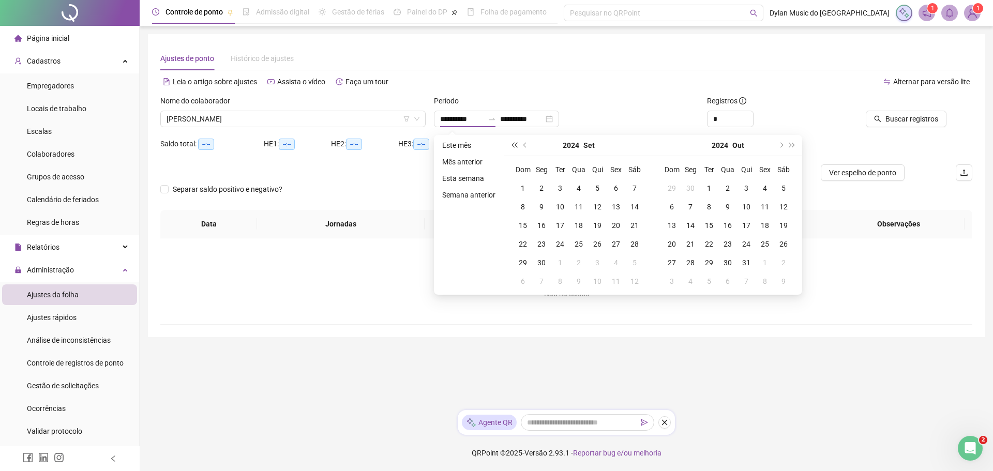
click at [517, 147] on button "super-prev-year" at bounding box center [513, 145] width 11 height 21
click at [525, 144] on span "prev-year" at bounding box center [525, 145] width 5 height 5
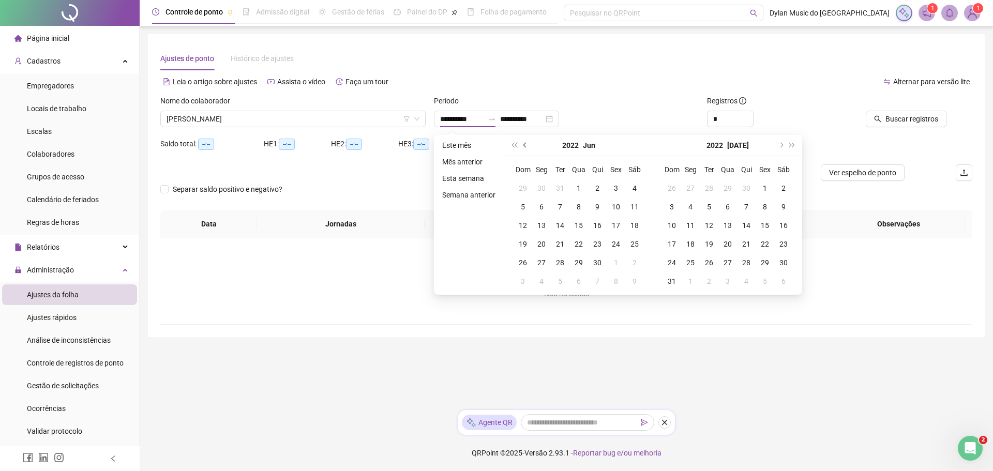
click at [525, 144] on span "prev-year" at bounding box center [525, 145] width 5 height 5
click at [526, 150] on button "prev-year" at bounding box center [525, 145] width 11 height 21
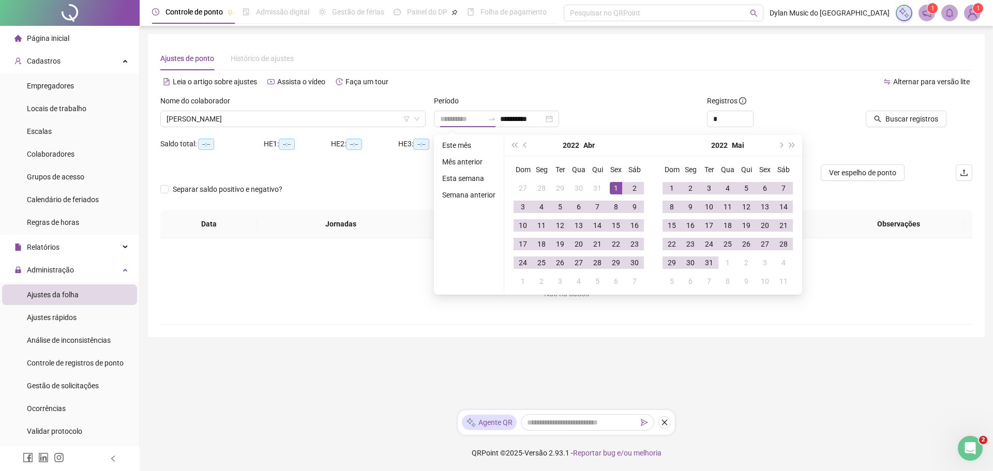
click at [613, 189] on div "1" at bounding box center [616, 188] width 12 height 12
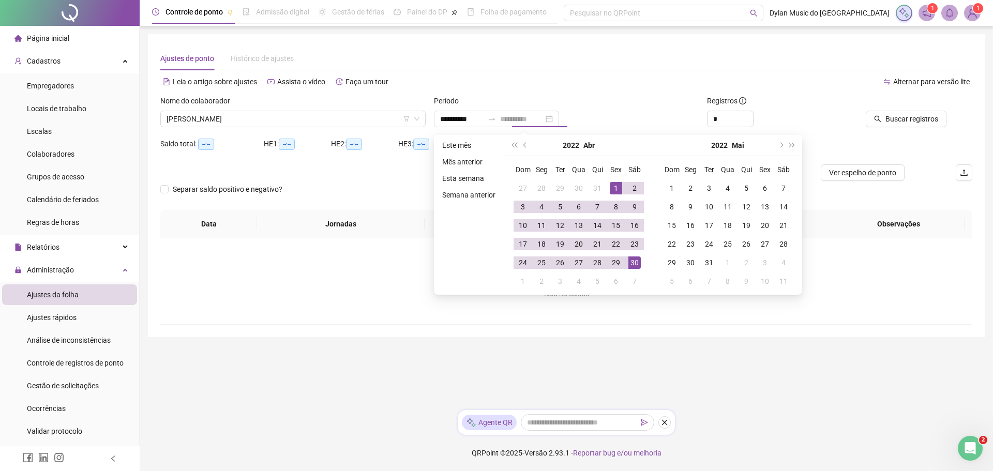
click at [631, 259] on div "30" at bounding box center [634, 263] width 12 height 12
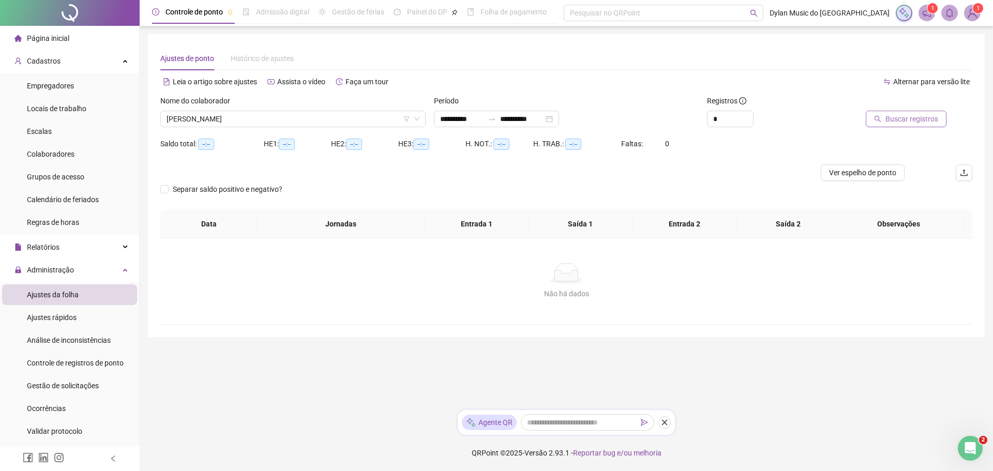
click at [916, 115] on span "Buscar registros" at bounding box center [911, 118] width 53 height 11
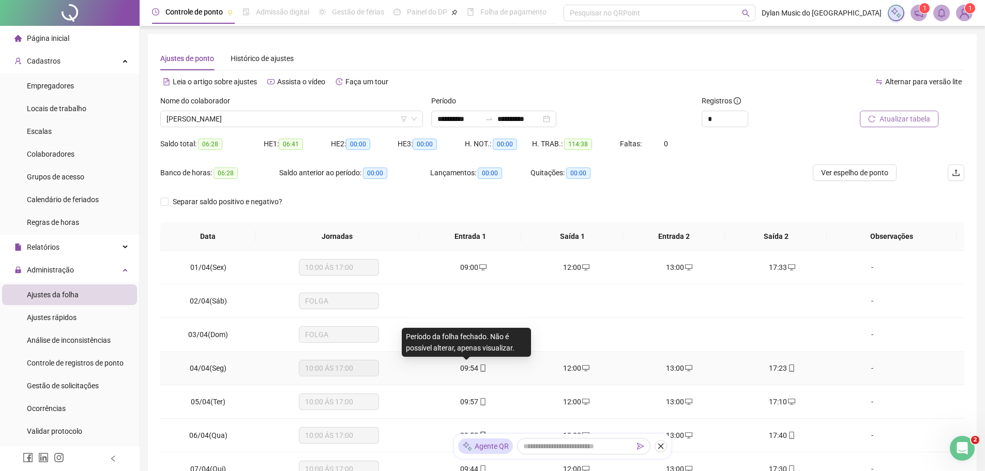
click at [465, 369] on span "09:54" at bounding box center [469, 368] width 18 height 8
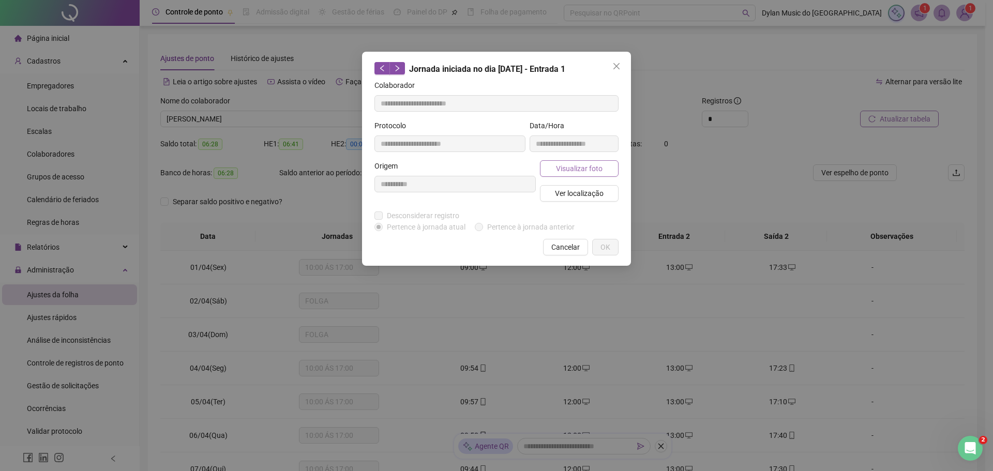
click at [575, 167] on span "Visualizar foto" at bounding box center [579, 168] width 47 height 11
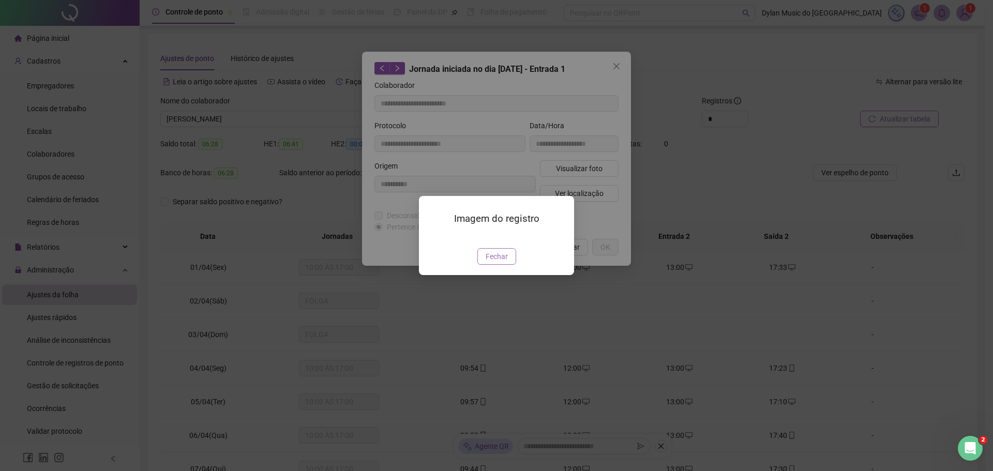
click at [504, 262] on span "Fechar" at bounding box center [497, 256] width 22 height 11
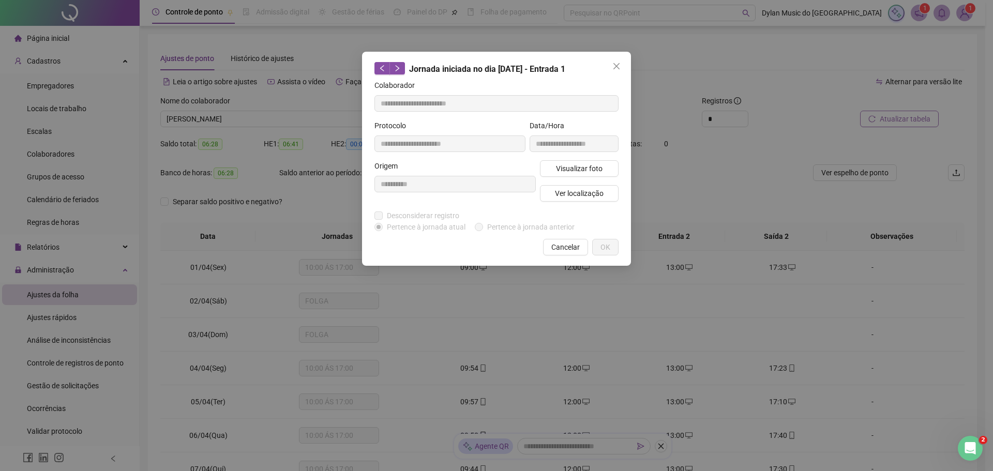
click at [560, 240] on button "Cancelar" at bounding box center [565, 247] width 45 height 17
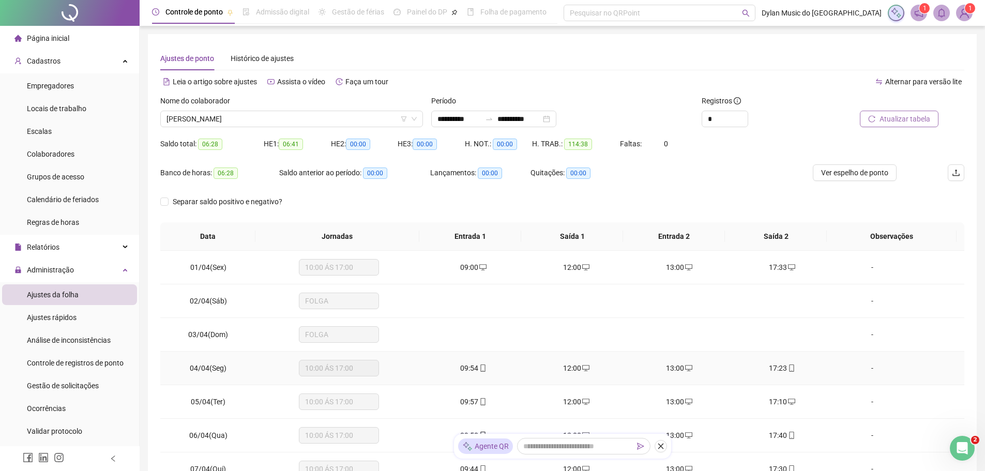
click at [769, 370] on span "17:23" at bounding box center [778, 368] width 18 height 8
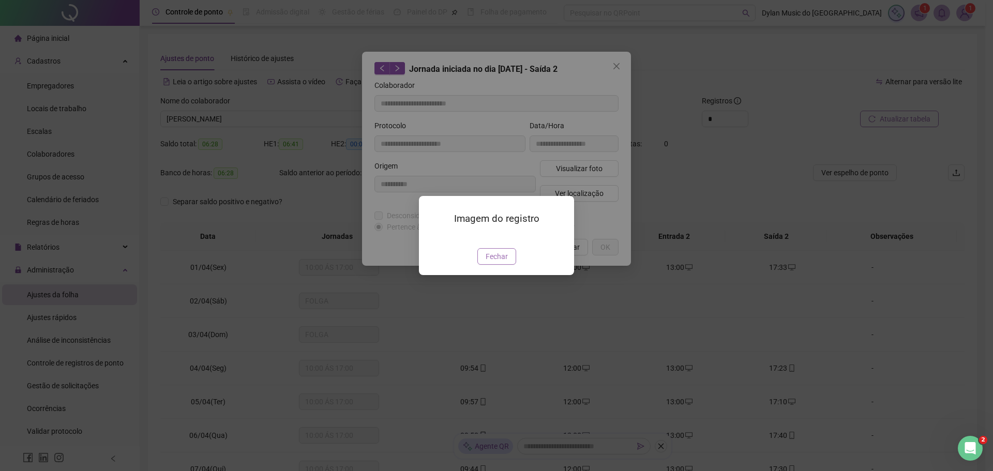
click at [495, 262] on span "Fechar" at bounding box center [497, 256] width 22 height 11
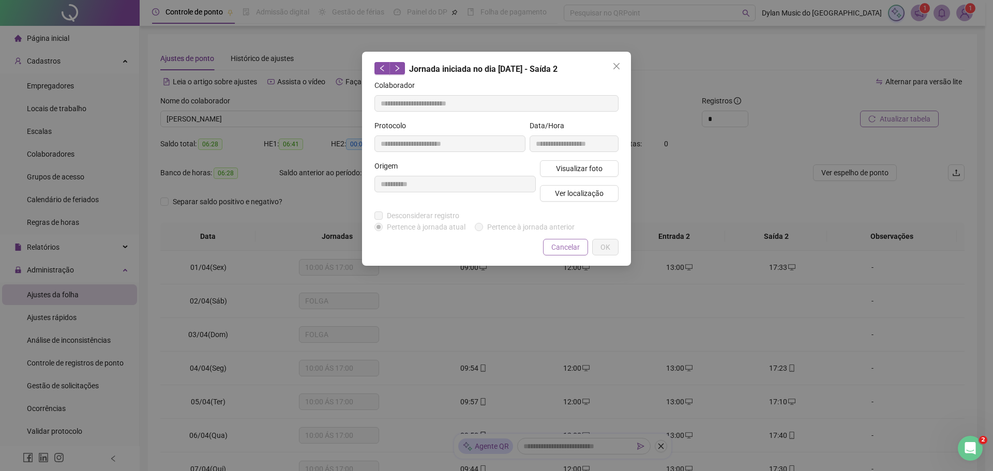
click at [580, 240] on button "Cancelar" at bounding box center [565, 247] width 45 height 17
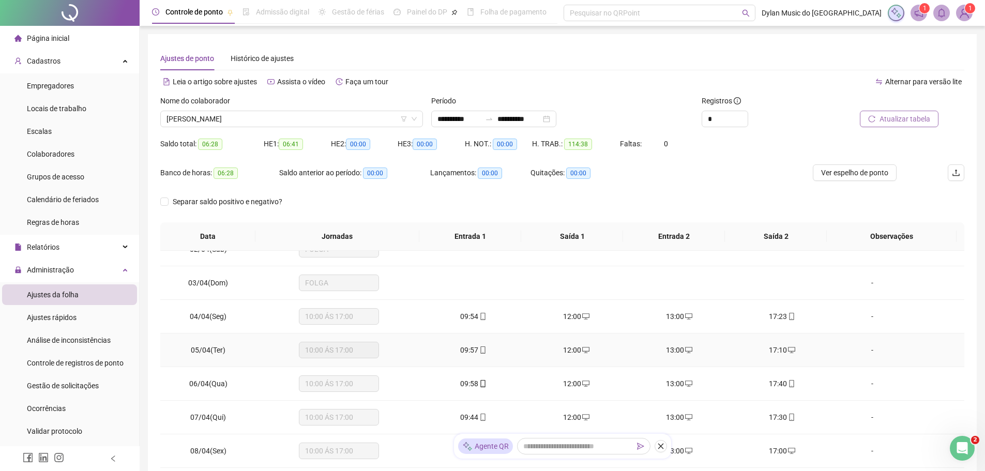
click at [454, 347] on div "09:57" at bounding box center [473, 349] width 86 height 11
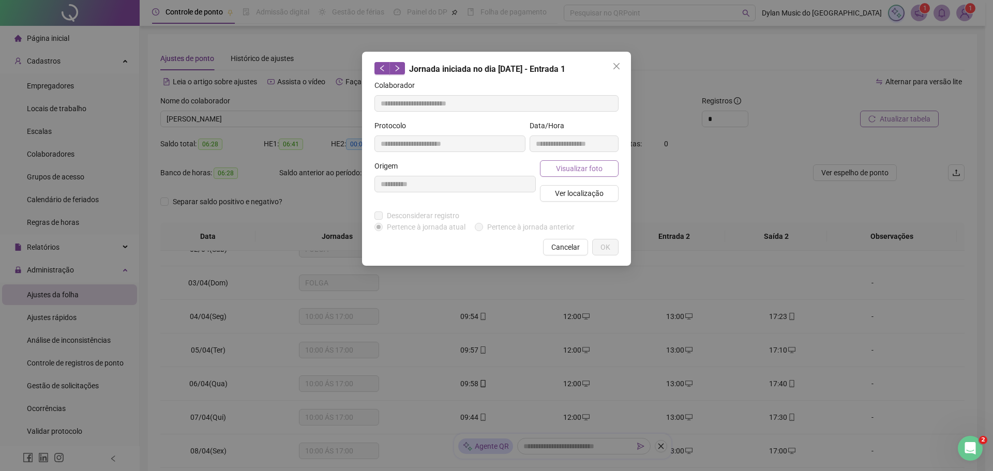
click at [559, 164] on span "Visualizar foto" at bounding box center [579, 168] width 47 height 11
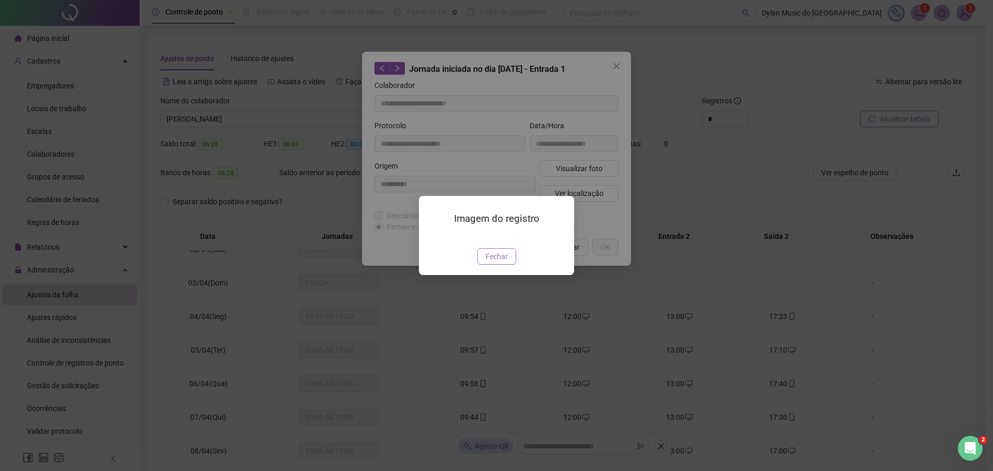
click at [507, 265] on button "Fechar" at bounding box center [496, 256] width 39 height 17
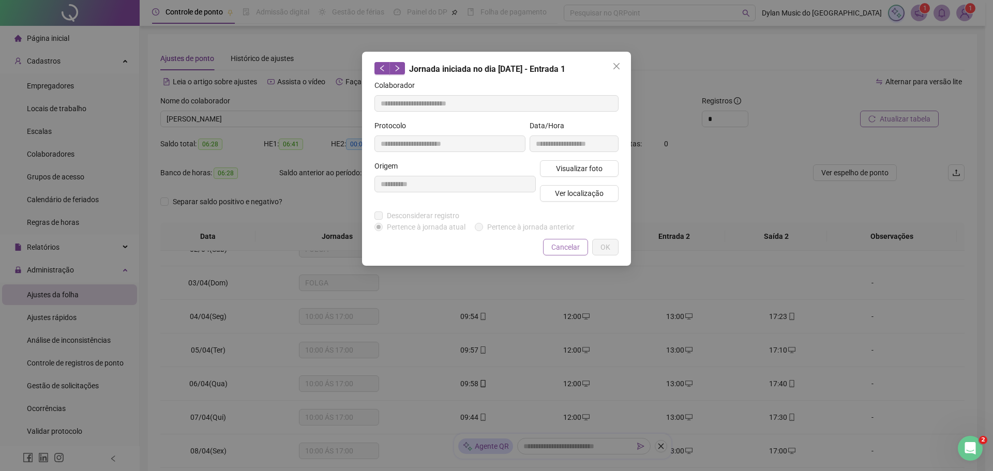
click at [575, 245] on span "Cancelar" at bounding box center [565, 247] width 28 height 11
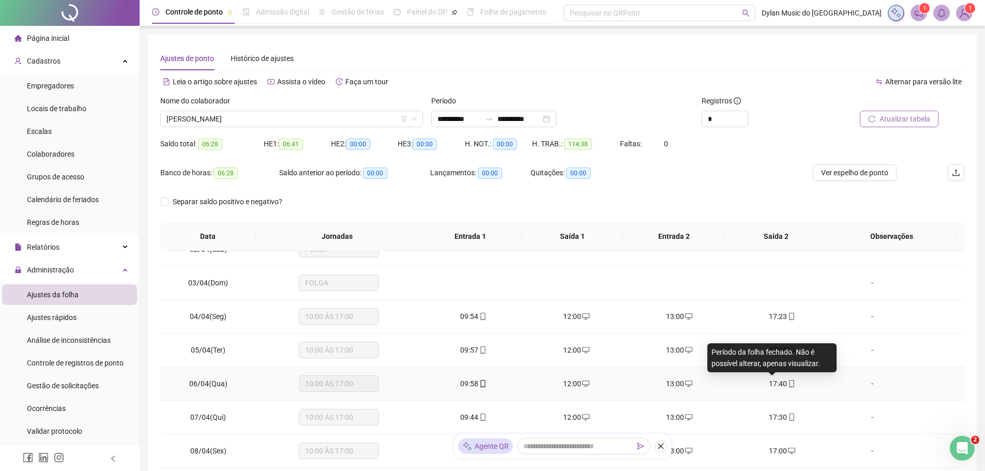
click at [771, 384] on span "17:40" at bounding box center [778, 384] width 18 height 8
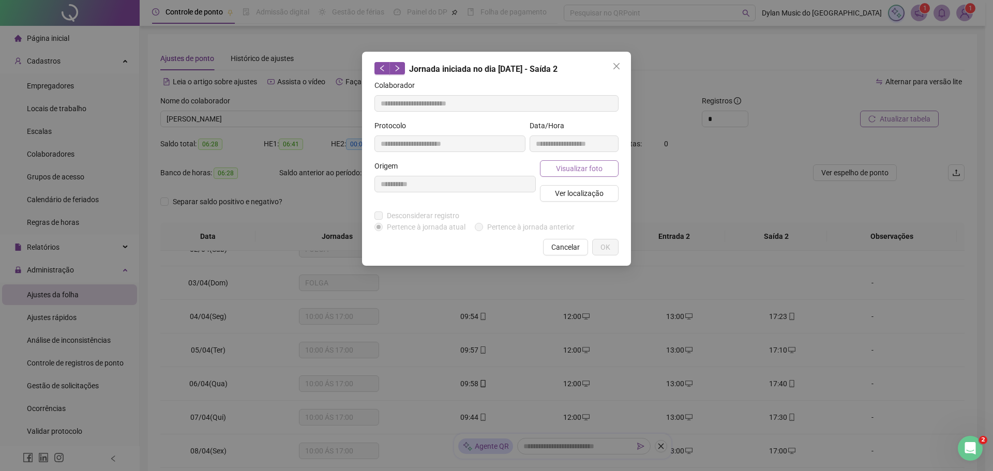
click at [568, 170] on span "Visualizar foto" at bounding box center [579, 168] width 47 height 11
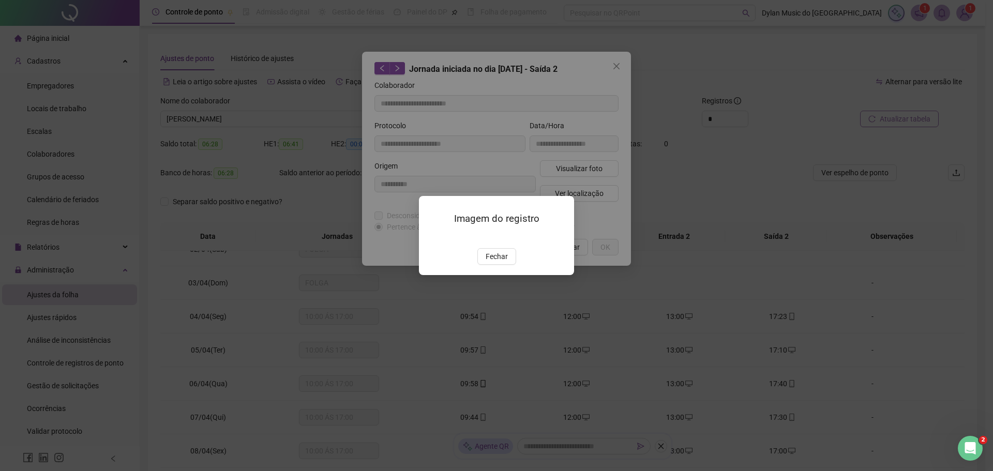
click at [496, 262] on span "Fechar" at bounding box center [497, 256] width 22 height 11
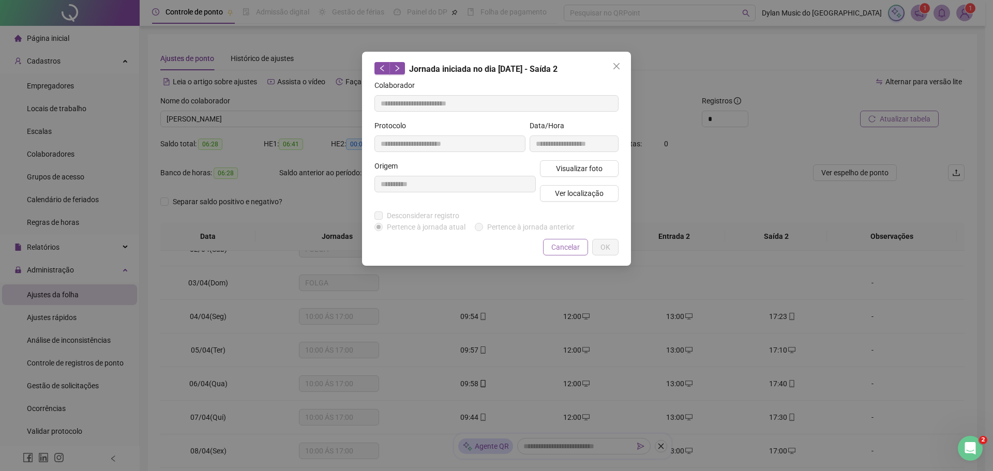
click at [554, 249] on span "Cancelar" at bounding box center [565, 247] width 28 height 11
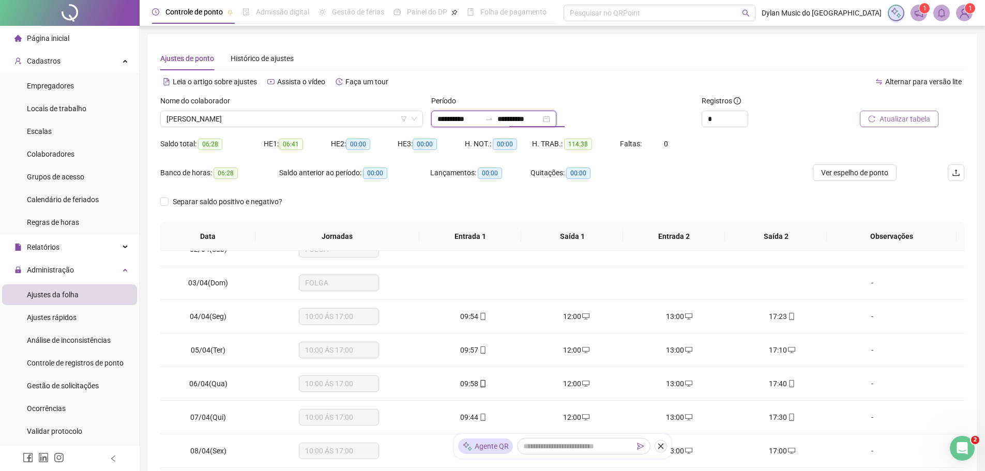
click at [527, 119] on input "**********" at bounding box center [519, 118] width 43 height 11
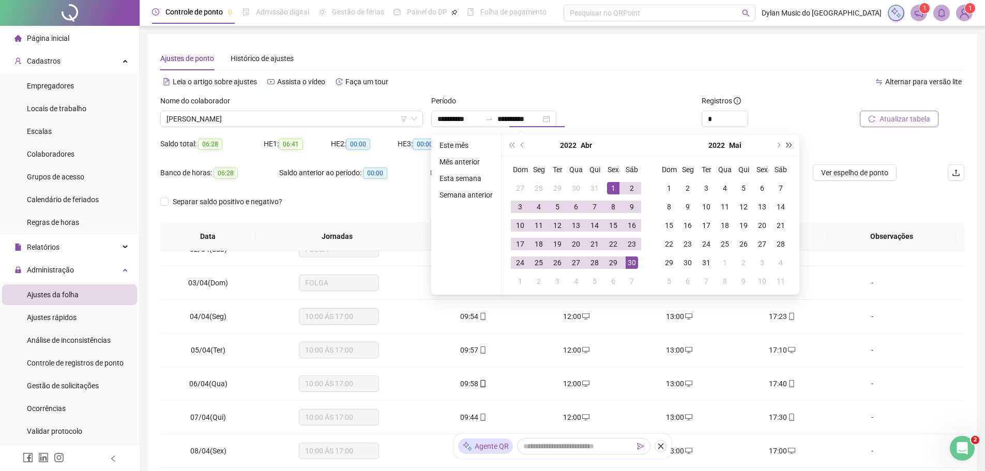
click at [791, 147] on button "super-next-year" at bounding box center [789, 145] width 11 height 21
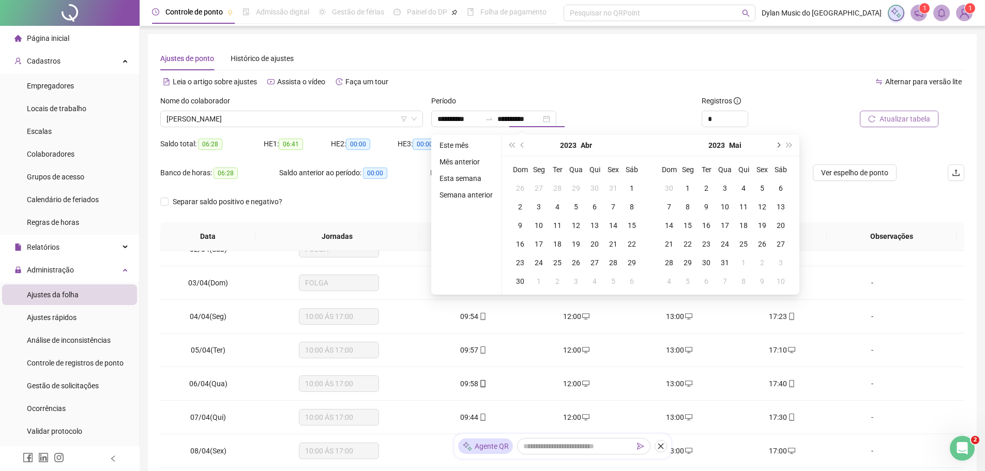
click at [777, 147] on span "next-year" at bounding box center [777, 145] width 5 height 5
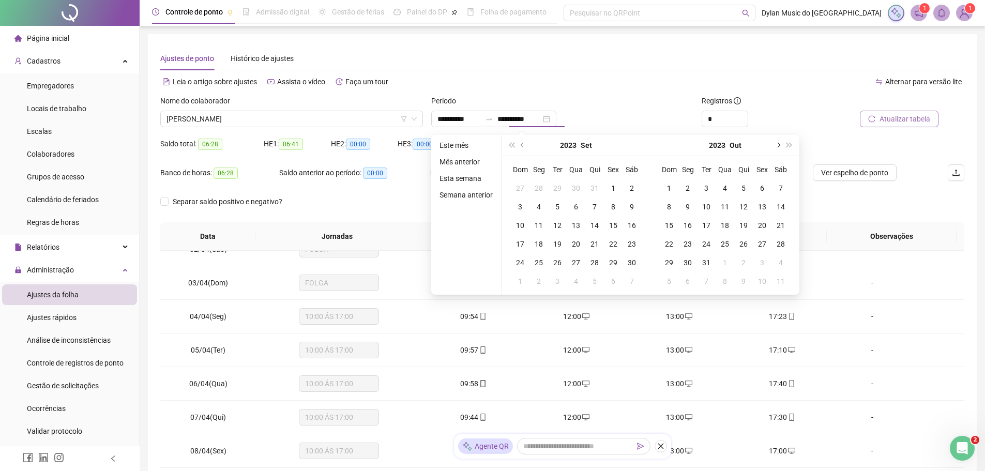
click at [774, 146] on button "next-year" at bounding box center [777, 145] width 11 height 21
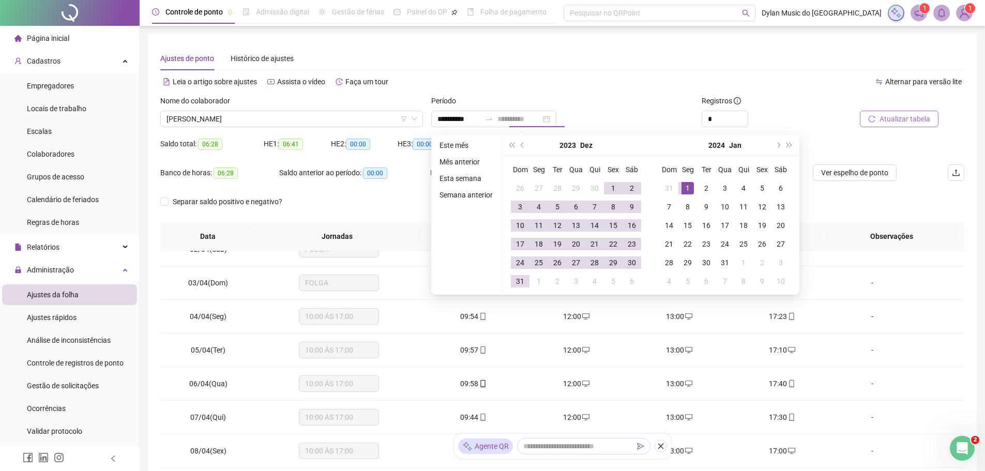
click at [686, 187] on div "1" at bounding box center [688, 188] width 12 height 12
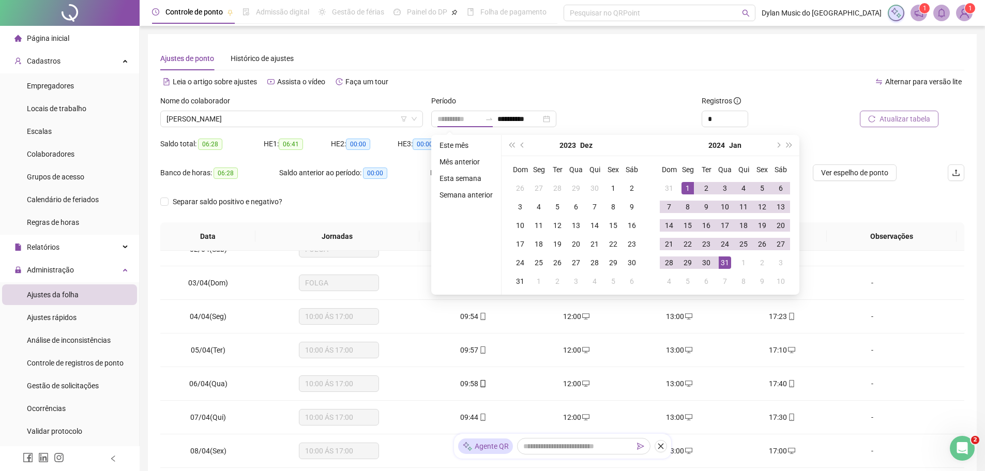
click at [726, 263] on div "31" at bounding box center [725, 263] width 12 height 12
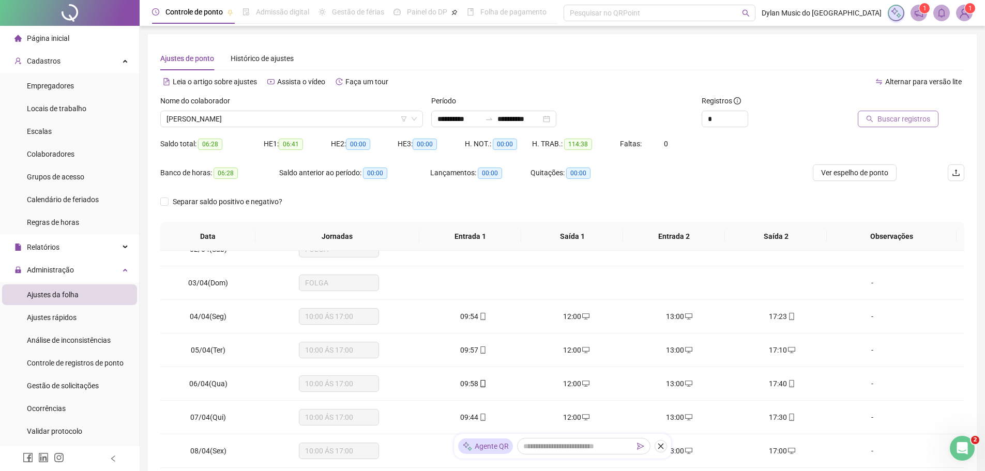
click at [898, 115] on span "Buscar registros" at bounding box center [904, 118] width 53 height 11
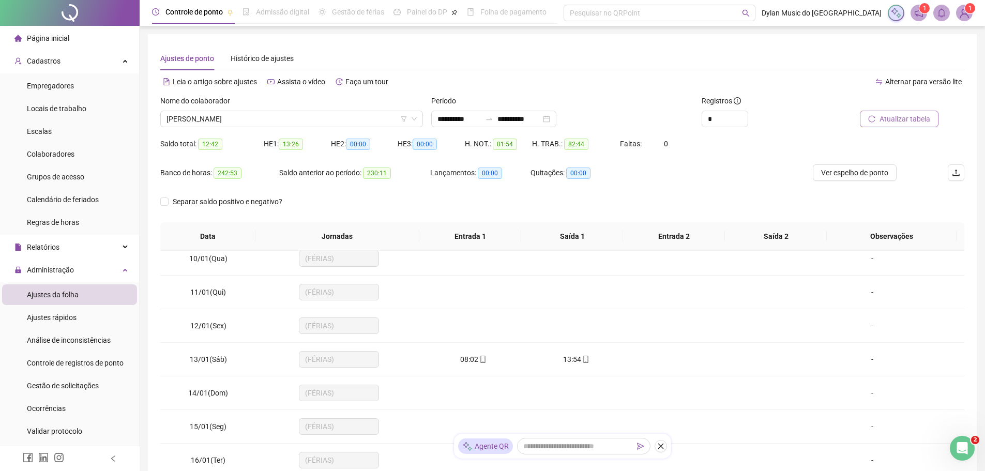
scroll to position [362, 0]
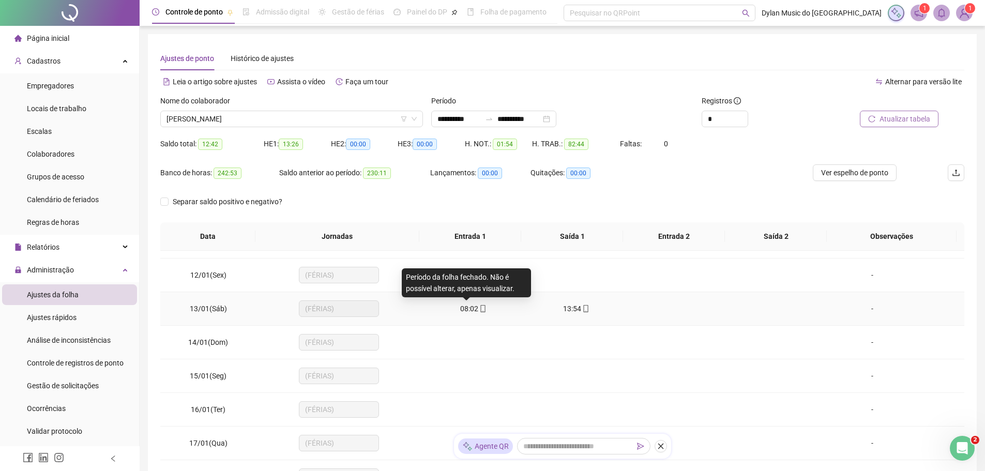
click at [470, 305] on span "08:02" at bounding box center [469, 309] width 18 height 8
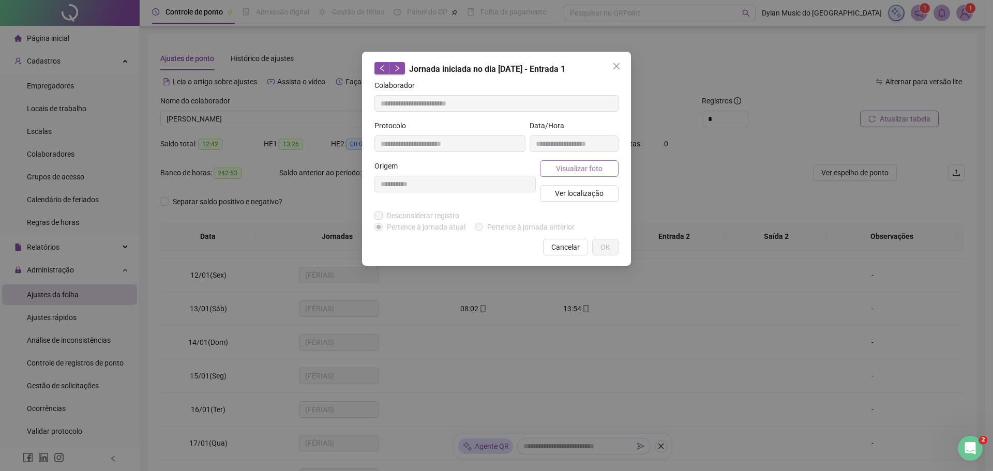
click at [580, 169] on span "Visualizar foto" at bounding box center [579, 168] width 47 height 11
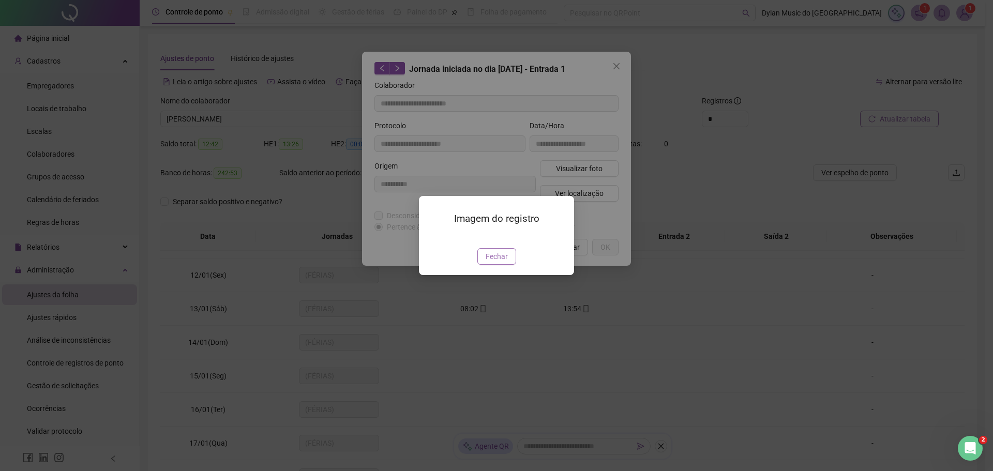
click at [498, 262] on span "Fechar" at bounding box center [497, 256] width 22 height 11
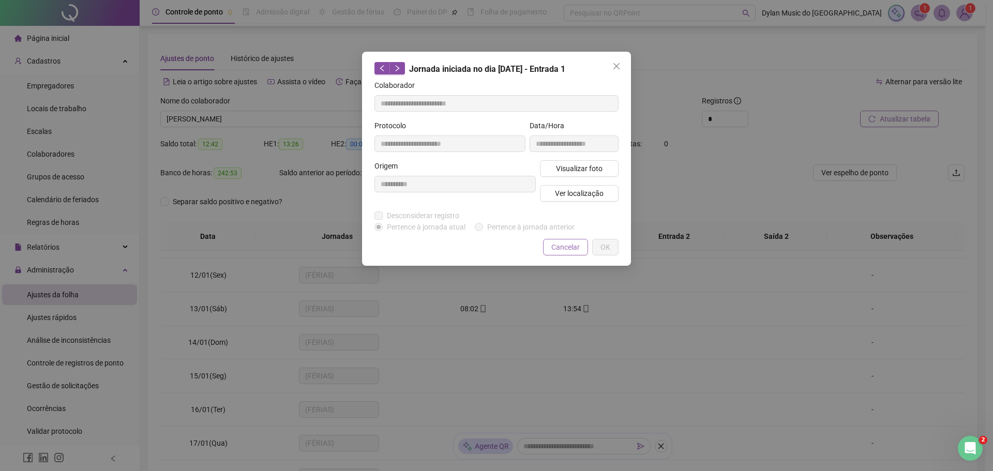
click at [564, 247] on span "Cancelar" at bounding box center [565, 247] width 28 height 11
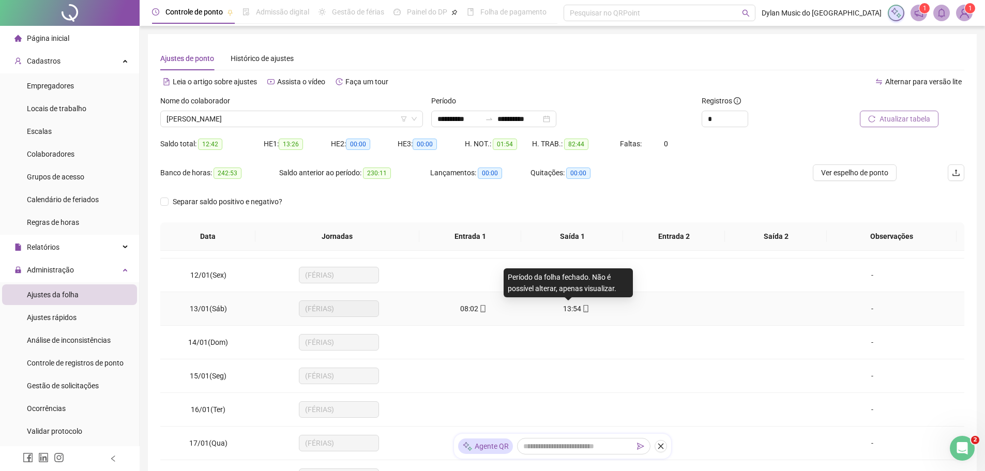
click at [575, 312] on span "13:54" at bounding box center [572, 309] width 18 height 8
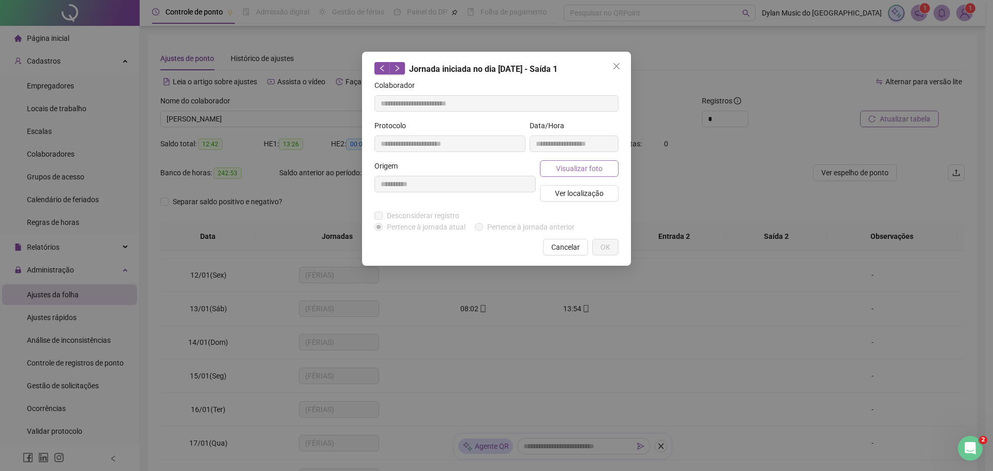
click at [567, 168] on span "Visualizar foto" at bounding box center [579, 168] width 47 height 11
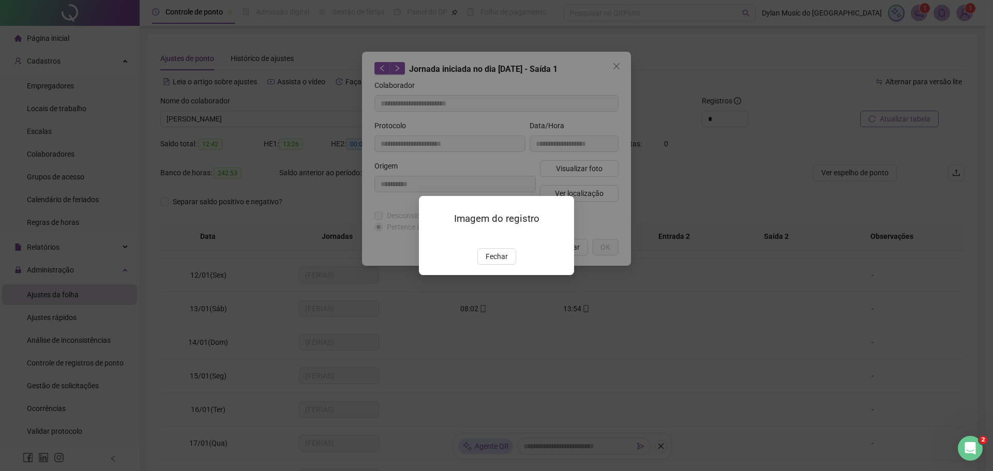
drag, startPoint x: 492, startPoint y: 310, endPoint x: 531, endPoint y: 285, distance: 46.0
click at [492, 262] on span "Fechar" at bounding box center [497, 256] width 22 height 11
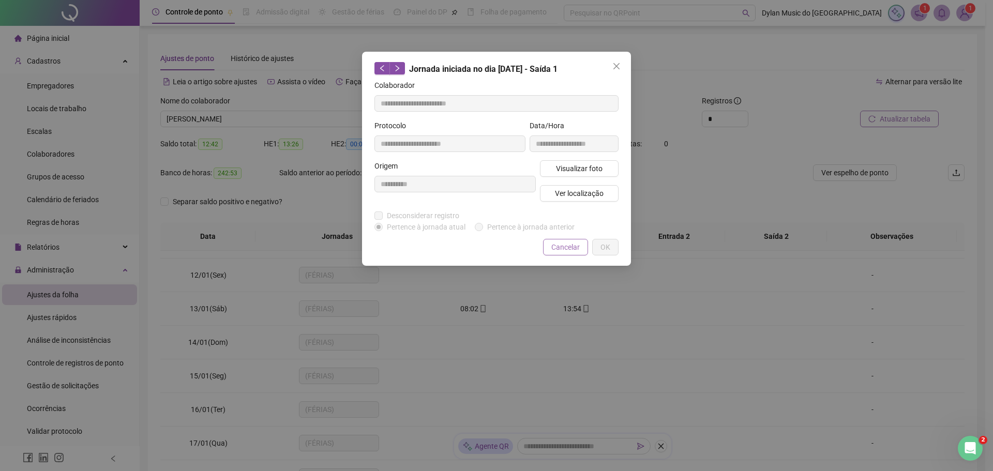
click at [560, 250] on span "Cancelar" at bounding box center [565, 247] width 28 height 11
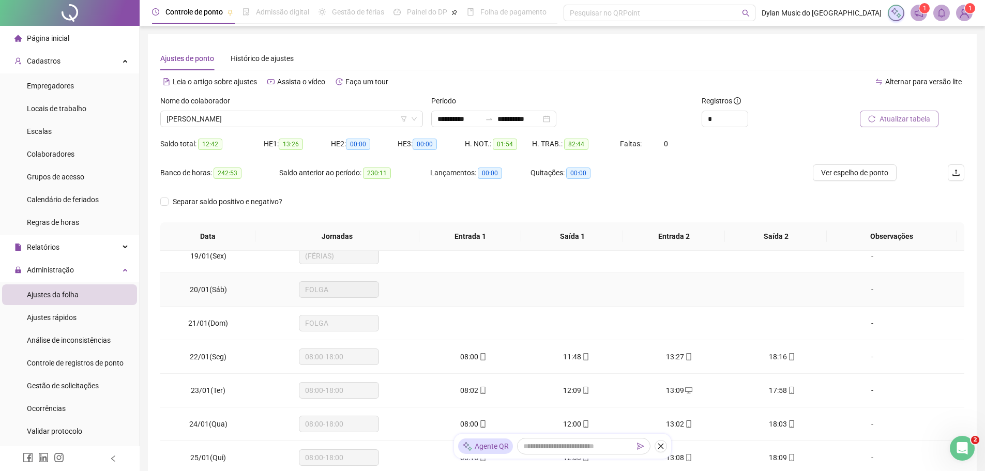
scroll to position [621, 0]
click at [468, 356] on span "08:00" at bounding box center [469, 353] width 18 height 8
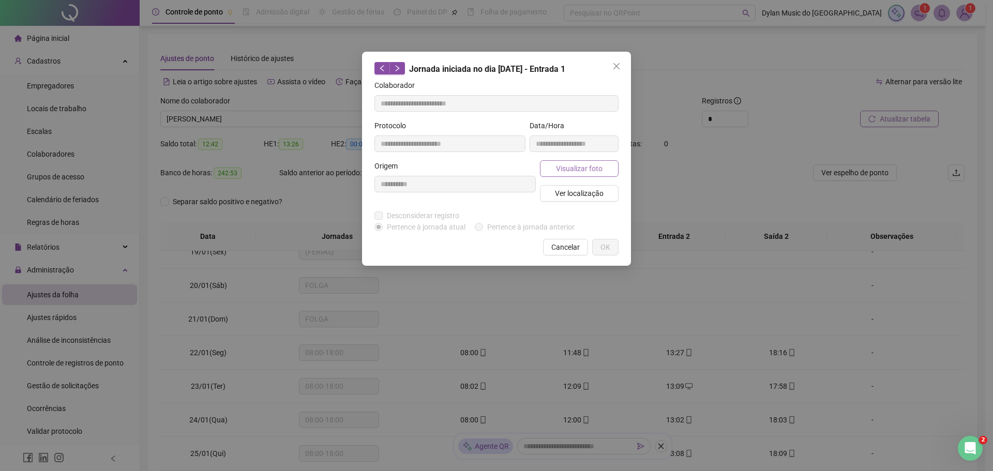
click at [563, 167] on span "Visualizar foto" at bounding box center [579, 168] width 47 height 11
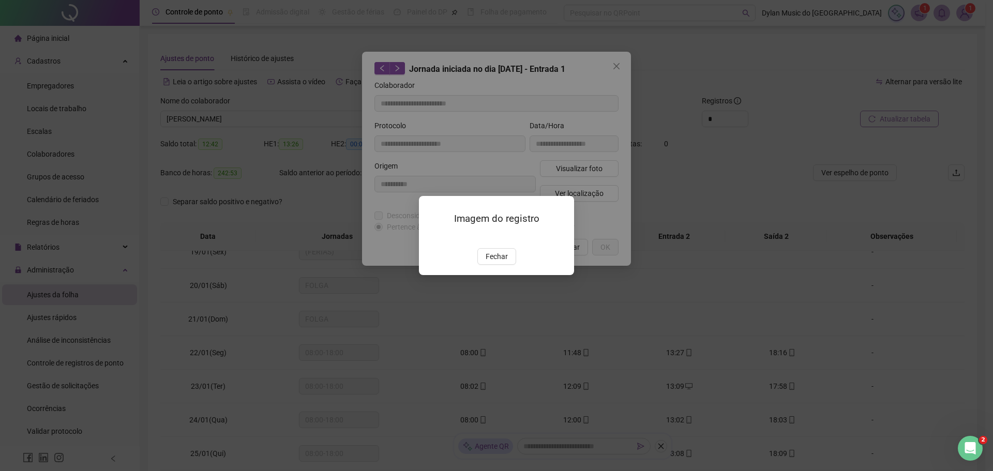
click at [431, 237] on img at bounding box center [431, 237] width 0 height 0
click at [504, 262] on span "Fechar" at bounding box center [497, 256] width 22 height 11
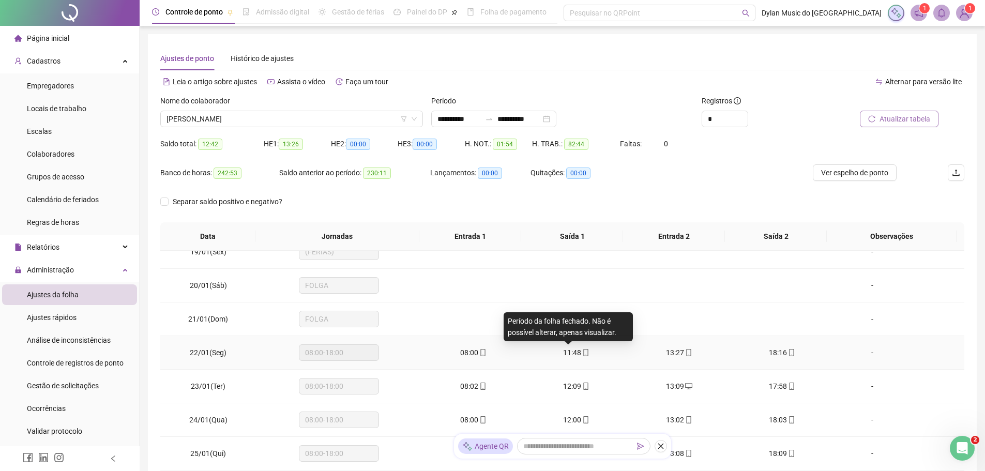
click at [565, 351] on span "11:48" at bounding box center [572, 353] width 18 height 8
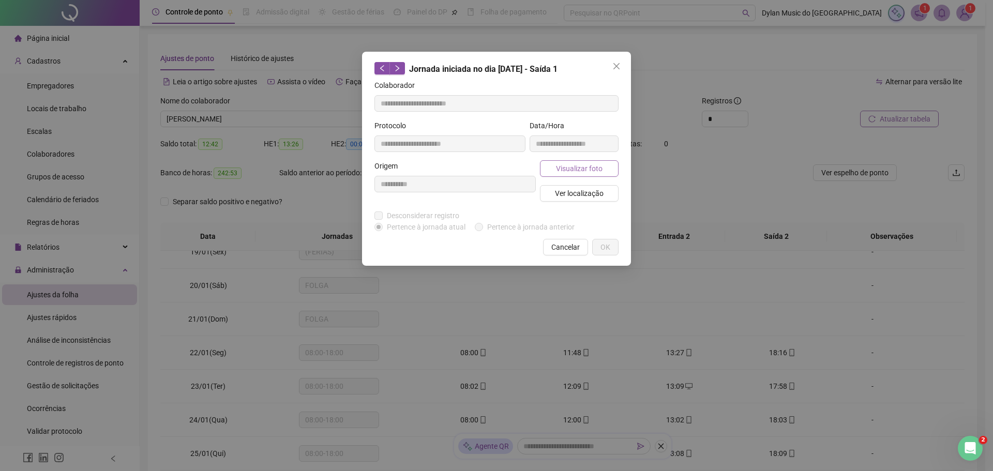
click at [568, 166] on span "Visualizar foto" at bounding box center [579, 168] width 47 height 11
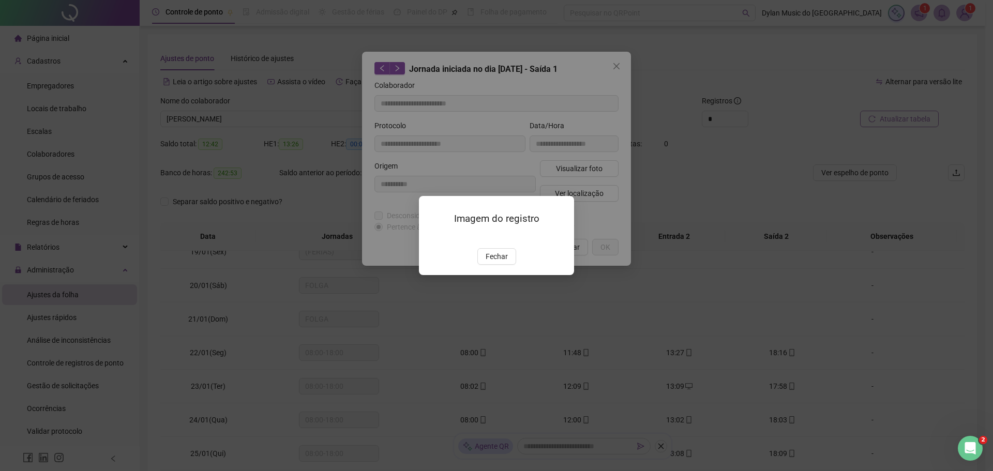
click at [431, 237] on img at bounding box center [431, 237] width 0 height 0
click at [502, 262] on span "Fechar" at bounding box center [497, 256] width 22 height 11
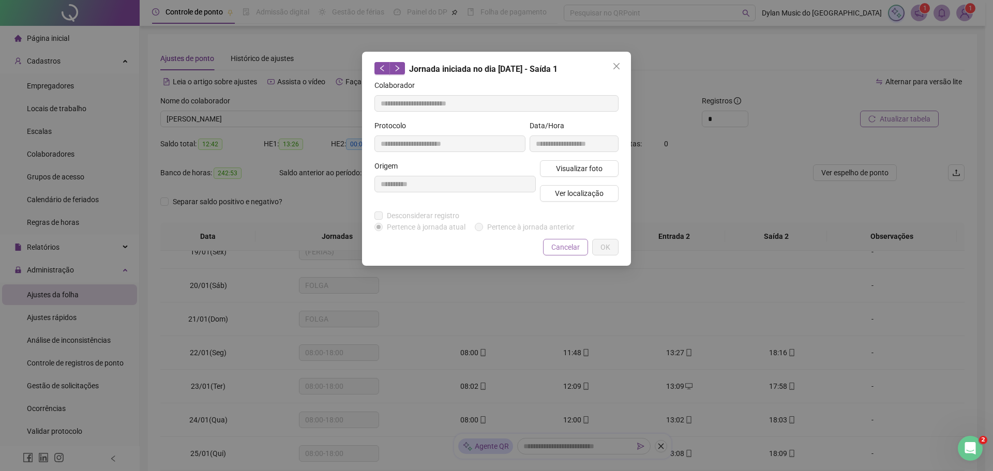
click at [562, 240] on button "Cancelar" at bounding box center [565, 247] width 45 height 17
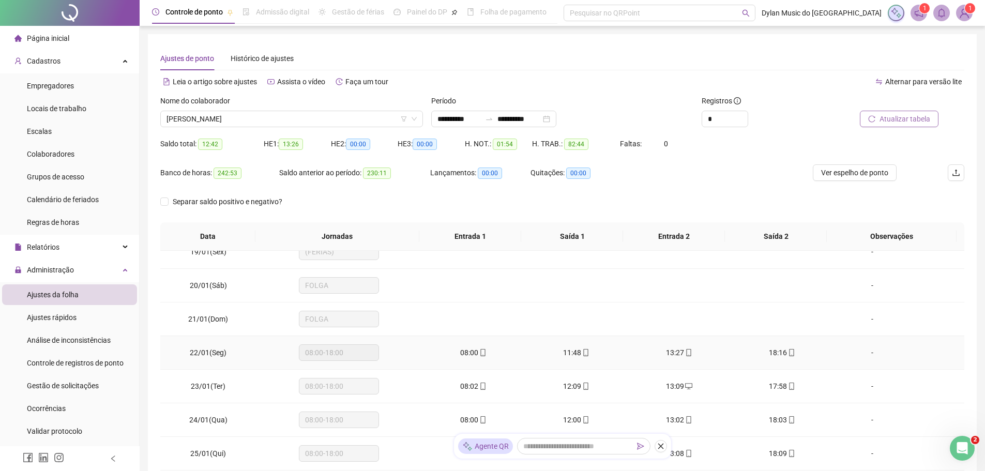
click at [673, 350] on span "13:27" at bounding box center [675, 353] width 18 height 8
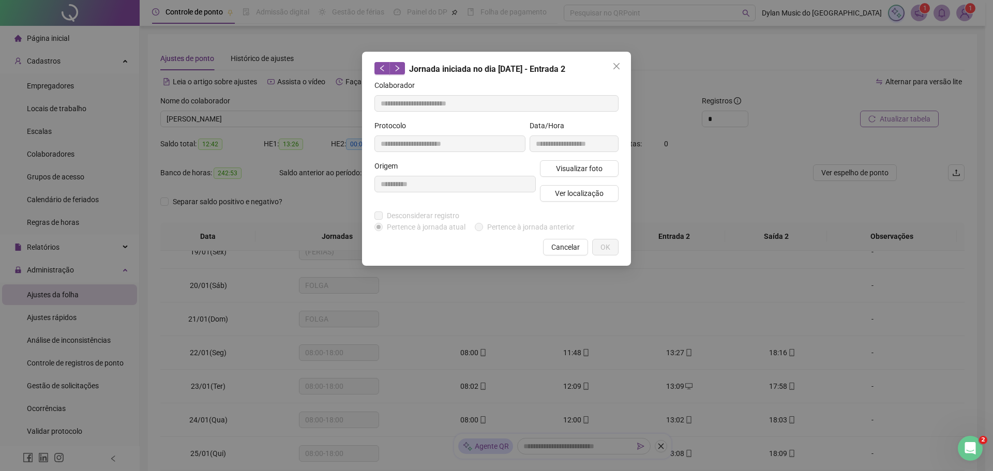
click at [576, 159] on div "**********" at bounding box center [573, 140] width 93 height 40
click at [577, 164] on span "Visualizar foto" at bounding box center [579, 168] width 47 height 11
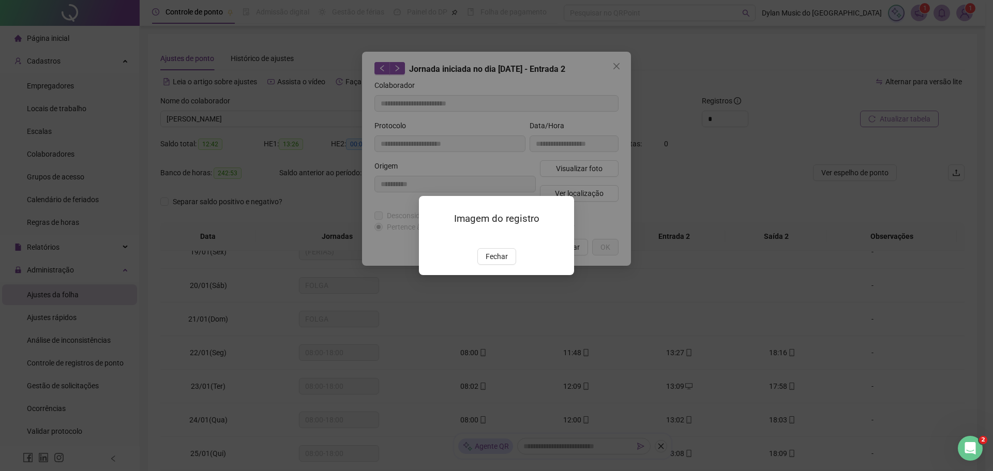
click at [431, 237] on img at bounding box center [431, 237] width 0 height 0
click at [510, 265] on button "Fechar" at bounding box center [496, 256] width 39 height 17
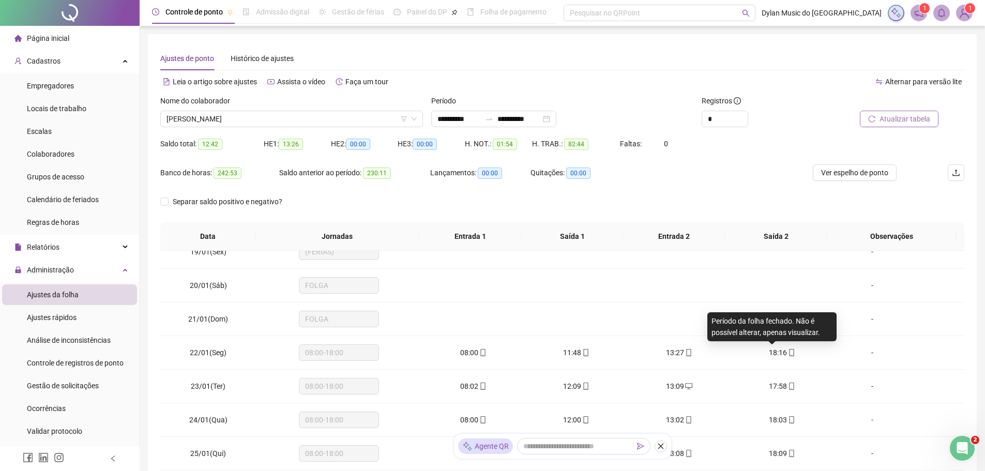
click at [776, 352] on span "18:16" at bounding box center [778, 353] width 18 height 8
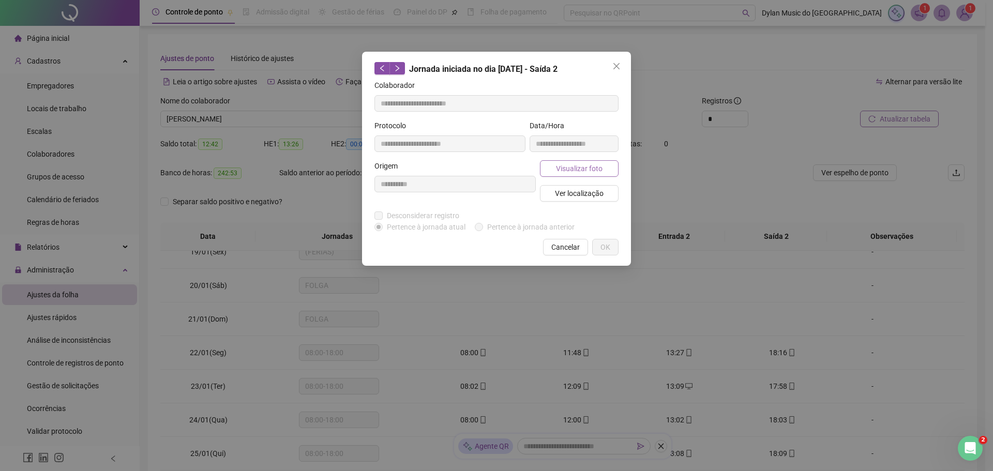
click at [594, 165] on span "Visualizar foto" at bounding box center [579, 168] width 47 height 11
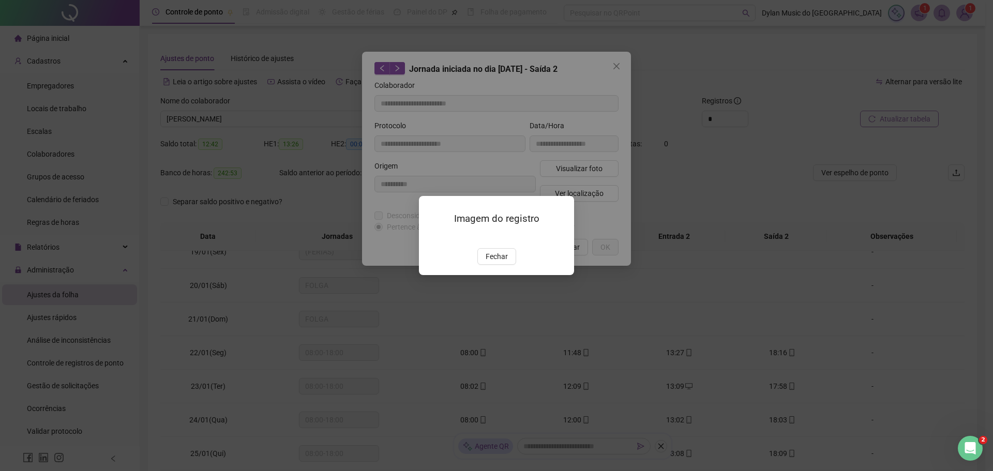
click at [431, 237] on img at bounding box center [431, 237] width 0 height 0
click at [504, 262] on span "Fechar" at bounding box center [497, 256] width 22 height 11
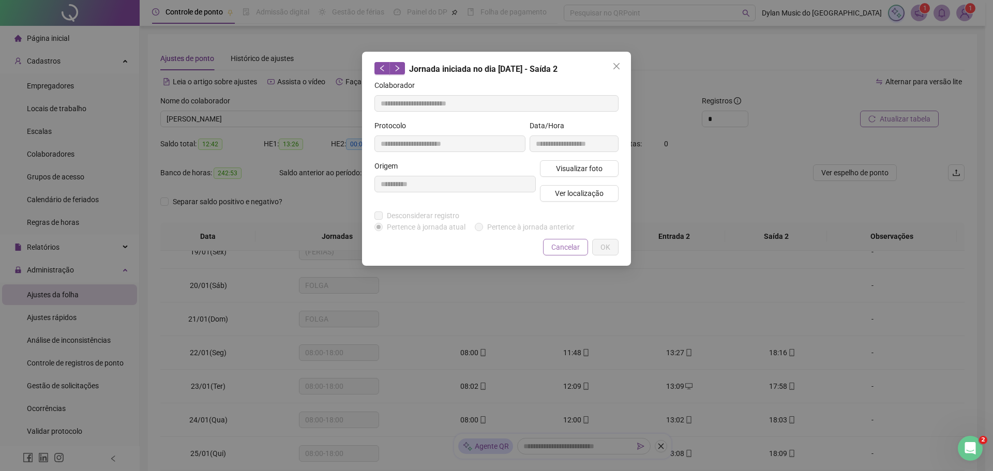
click at [548, 248] on button "Cancelar" at bounding box center [565, 247] width 45 height 17
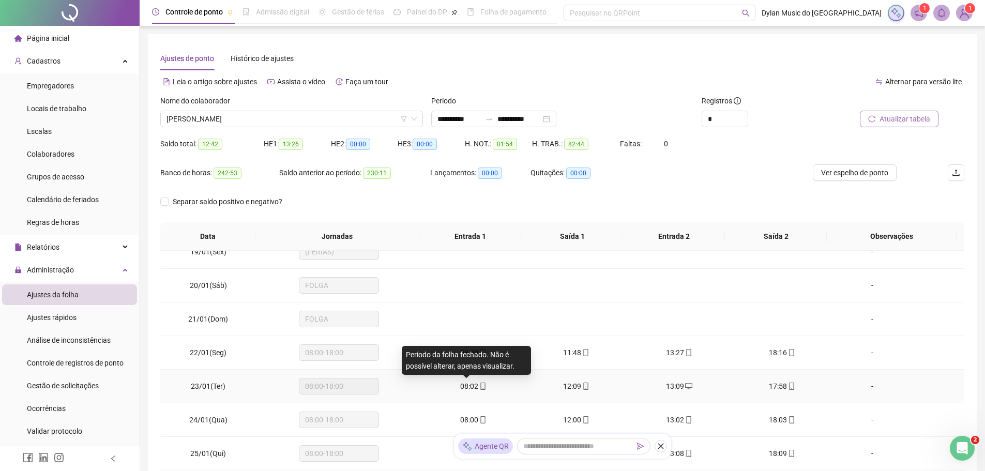
click at [472, 388] on span "08:02" at bounding box center [469, 386] width 18 height 8
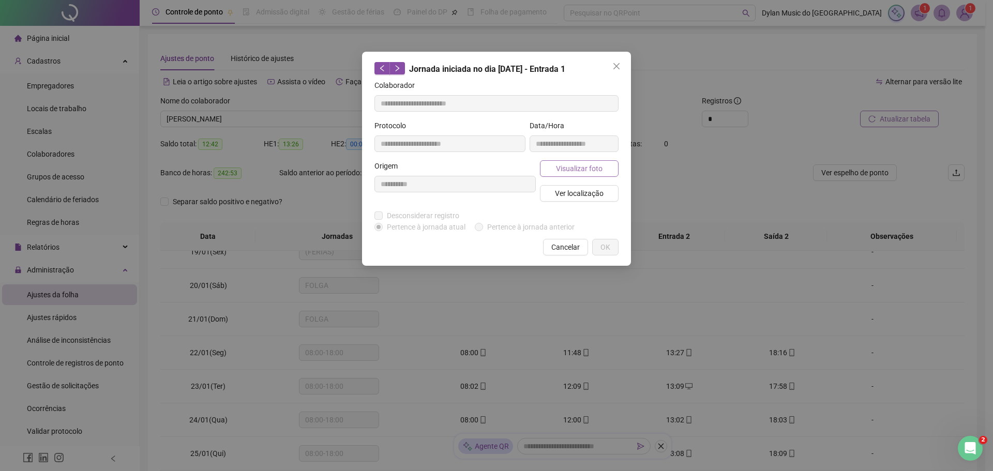
click at [556, 163] on button "Visualizar foto" at bounding box center [579, 168] width 79 height 17
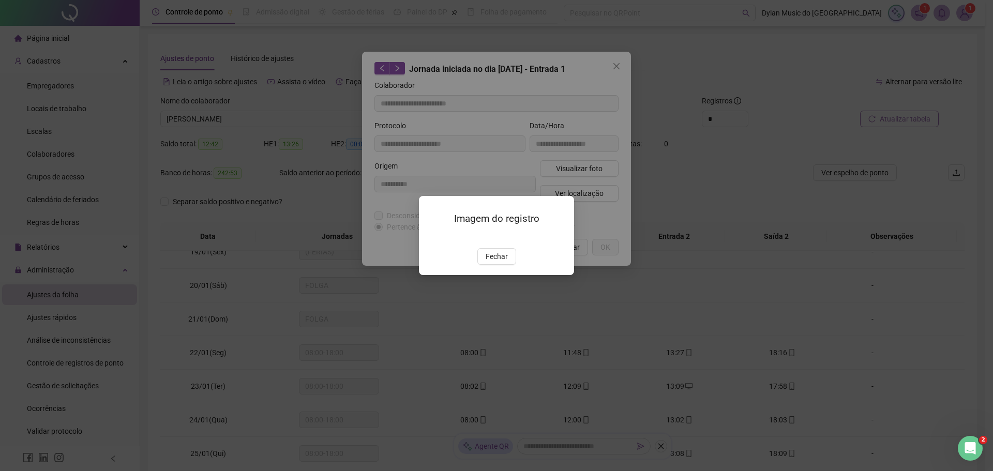
click at [431, 237] on img at bounding box center [431, 237] width 0 height 0
click at [496, 262] on span "Fechar" at bounding box center [497, 256] width 22 height 11
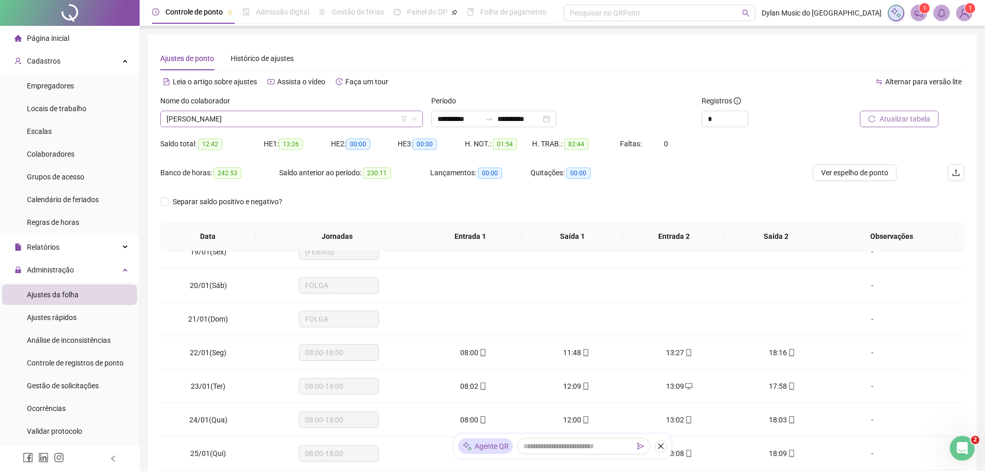
click at [312, 118] on span "[PERSON_NAME]" at bounding box center [292, 119] width 250 height 16
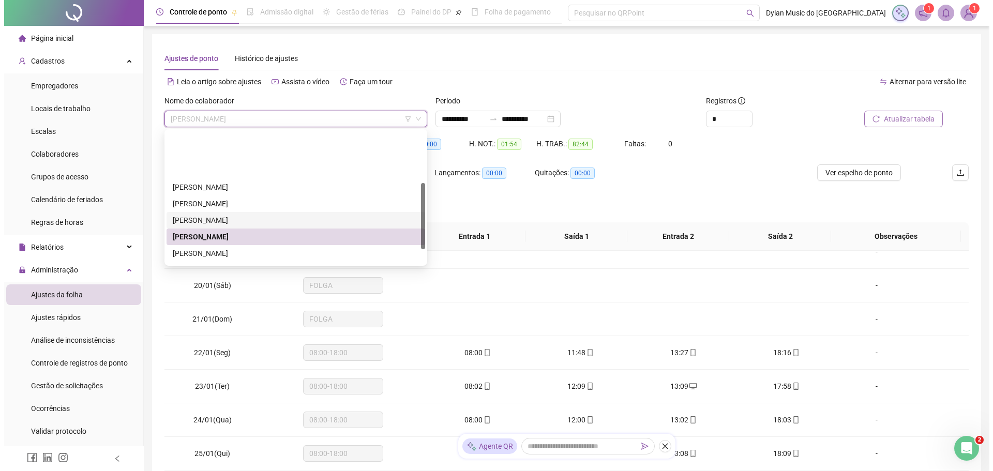
scroll to position [103, 0]
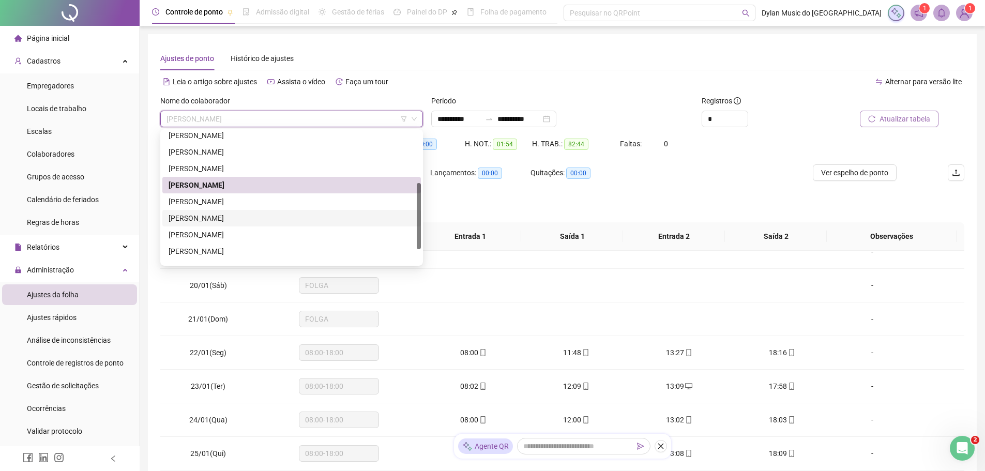
click at [305, 214] on div "[PERSON_NAME]" at bounding box center [292, 218] width 246 height 11
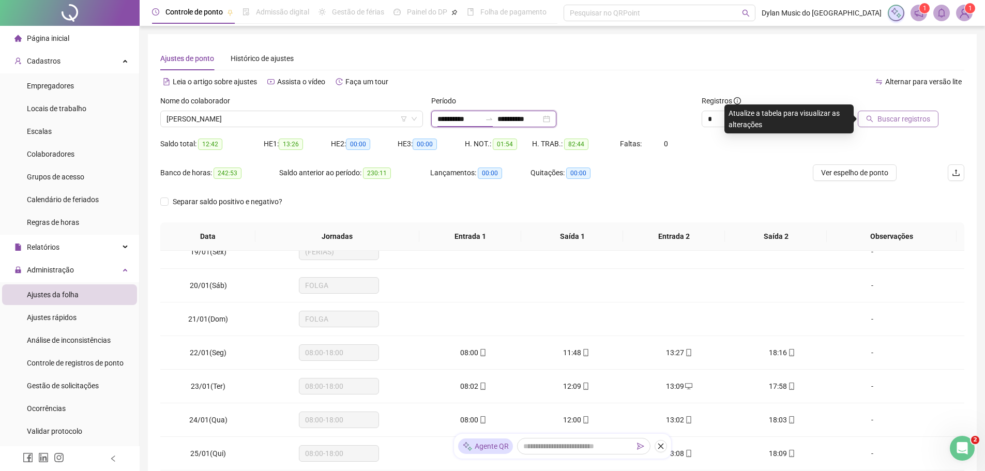
click at [454, 115] on input "**********" at bounding box center [459, 118] width 43 height 11
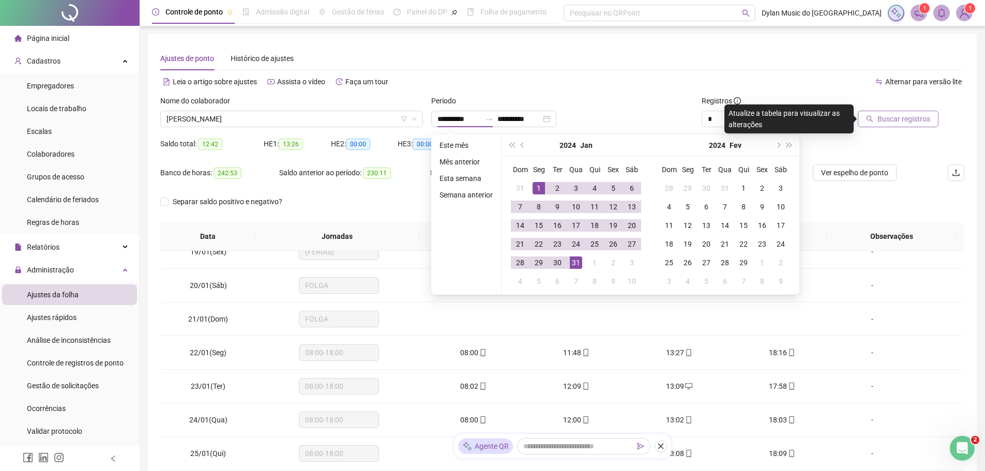
click at [856, 200] on div "Separar saldo positivo e negativo?" at bounding box center [562, 207] width 804 height 29
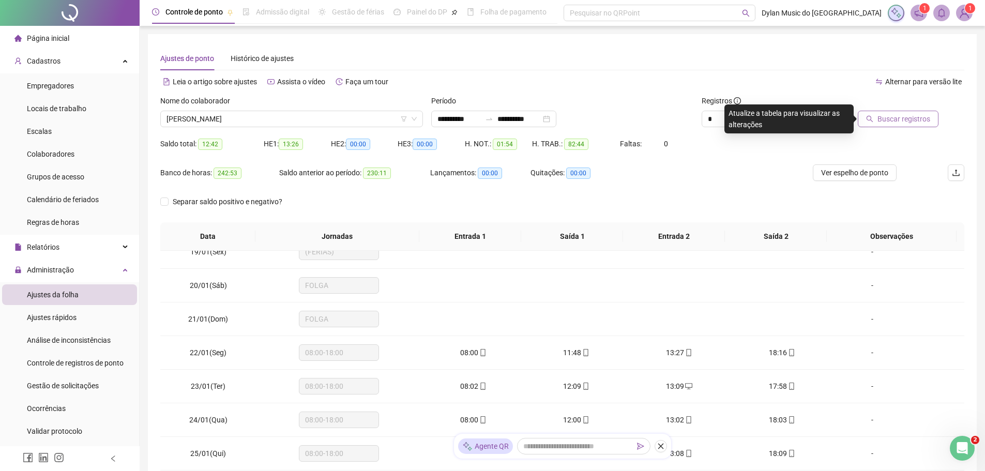
click at [896, 118] on span "Buscar registros" at bounding box center [904, 118] width 53 height 11
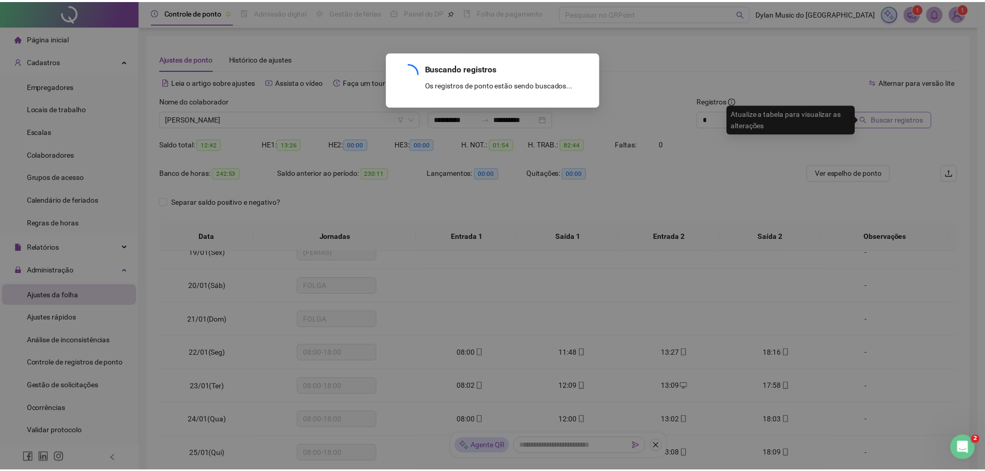
scroll to position [0, 0]
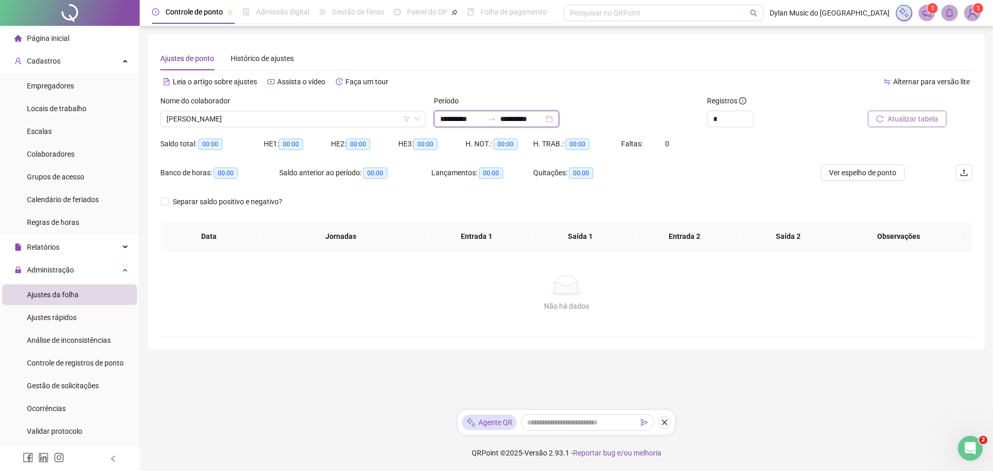
click at [518, 114] on input "**********" at bounding box center [521, 118] width 43 height 11
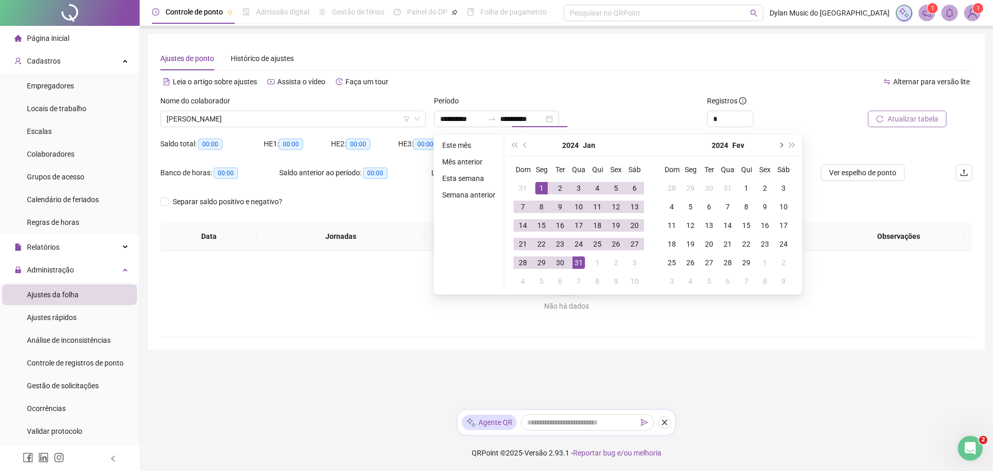
click at [780, 146] on span "next-year" at bounding box center [780, 145] width 5 height 5
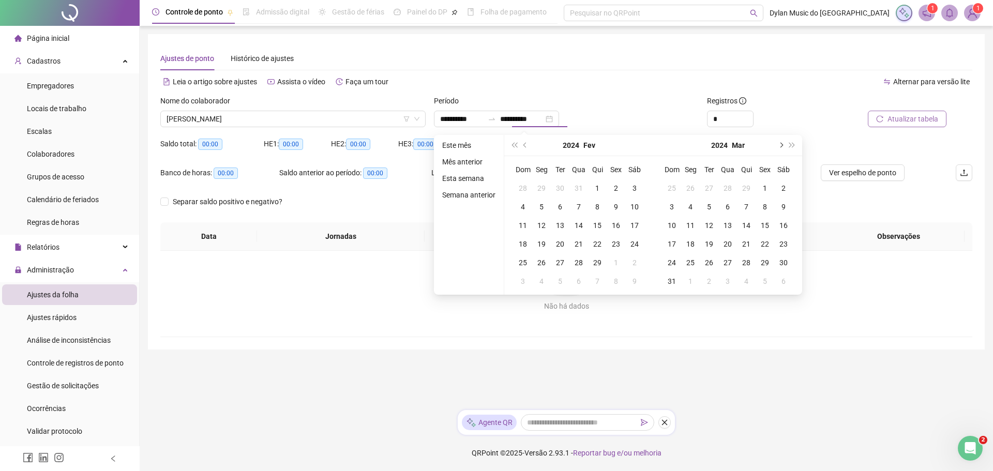
click at [780, 146] on span "next-year" at bounding box center [780, 145] width 5 height 5
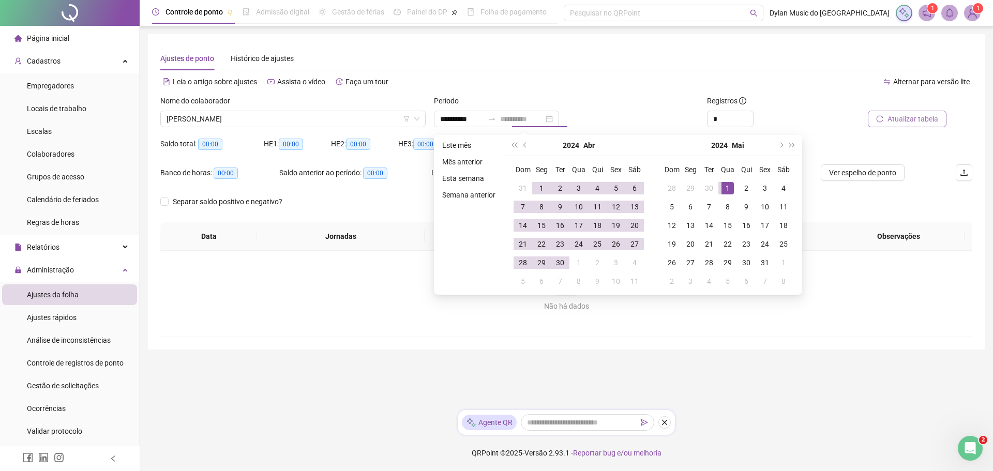
click at [727, 183] on div "1" at bounding box center [727, 188] width 12 height 12
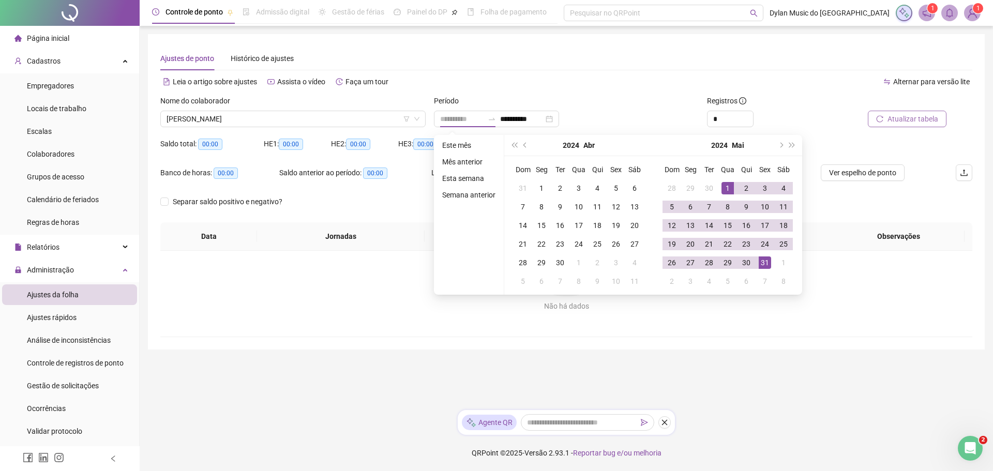
click at [766, 263] on div "31" at bounding box center [765, 263] width 12 height 12
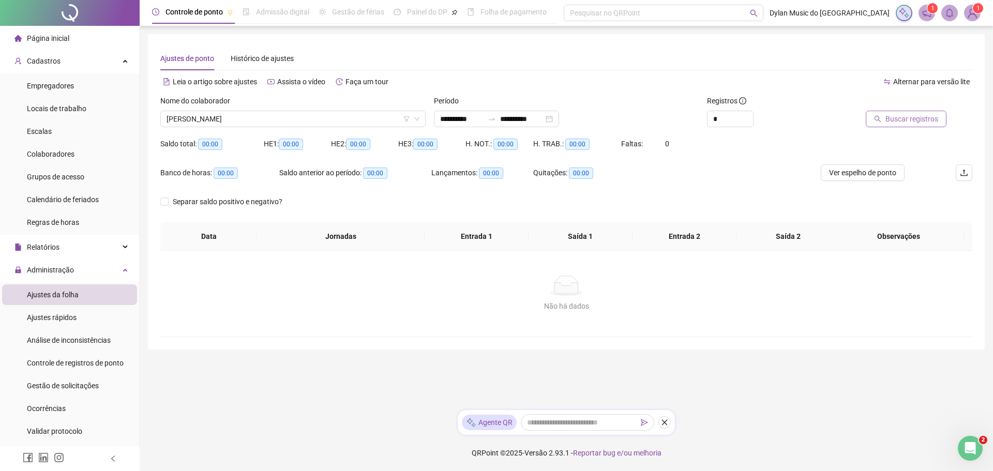
click at [896, 120] on span "Buscar registros" at bounding box center [911, 118] width 53 height 11
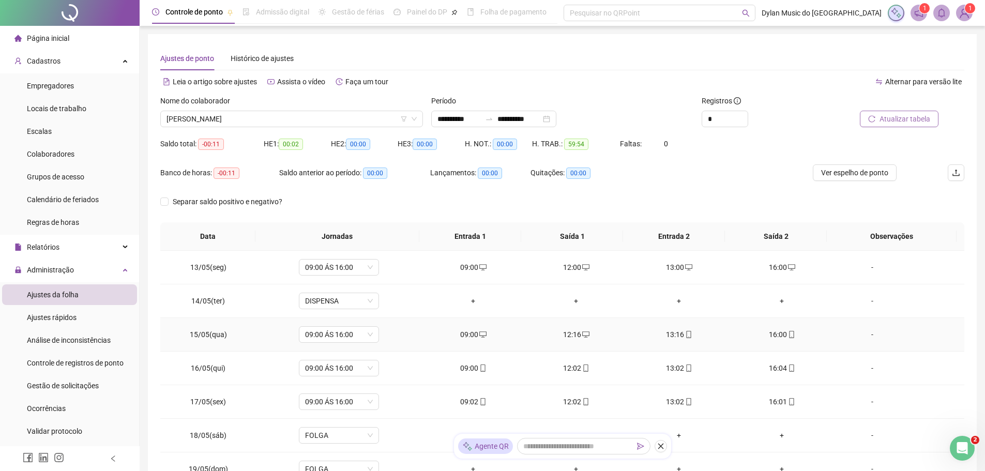
click at [670, 331] on div "13:16" at bounding box center [679, 334] width 86 height 11
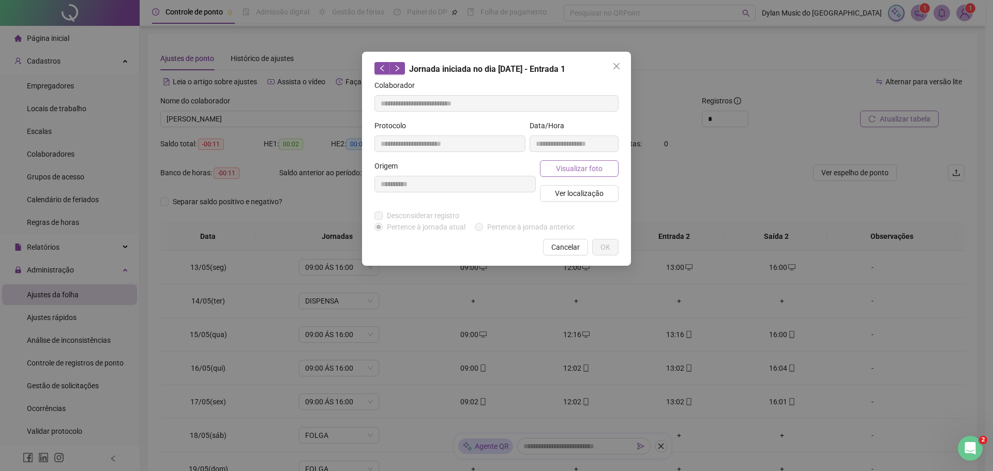
click at [581, 172] on span "Visualizar foto" at bounding box center [579, 168] width 47 height 11
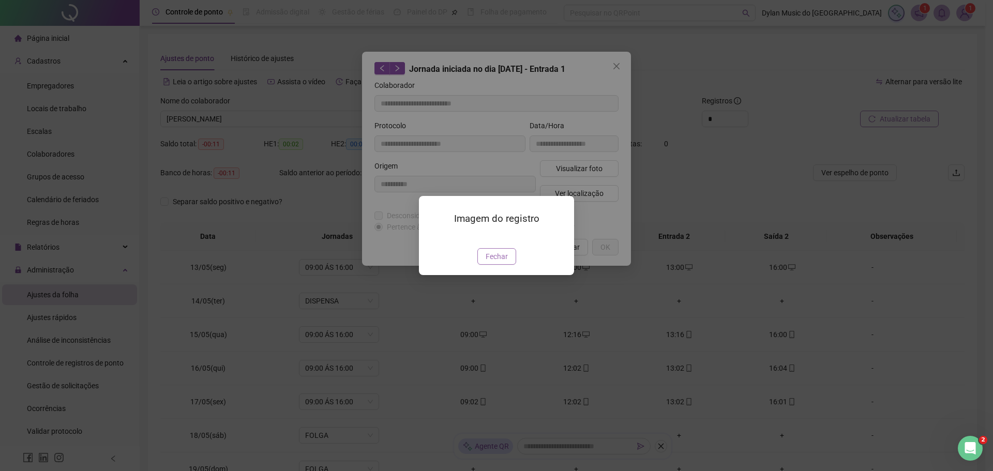
click at [494, 262] on span "Fechar" at bounding box center [497, 256] width 22 height 11
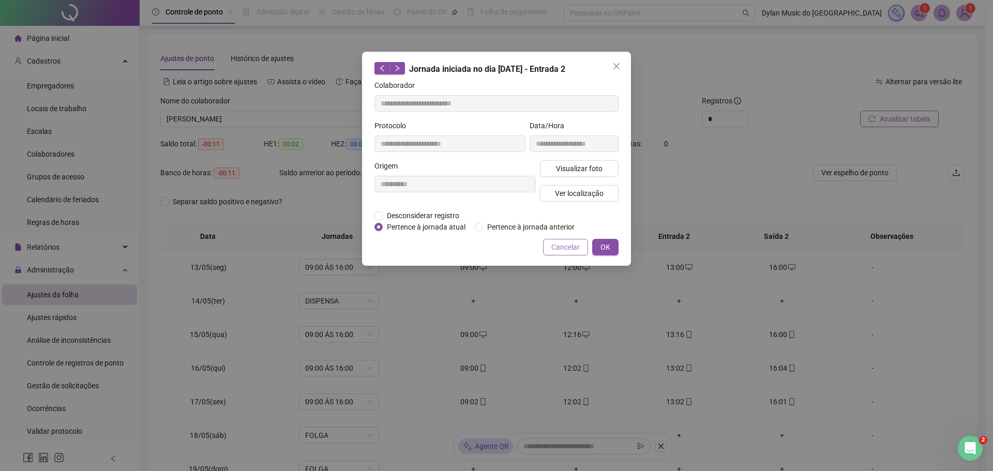
click at [574, 244] on span "Cancelar" at bounding box center [565, 247] width 28 height 11
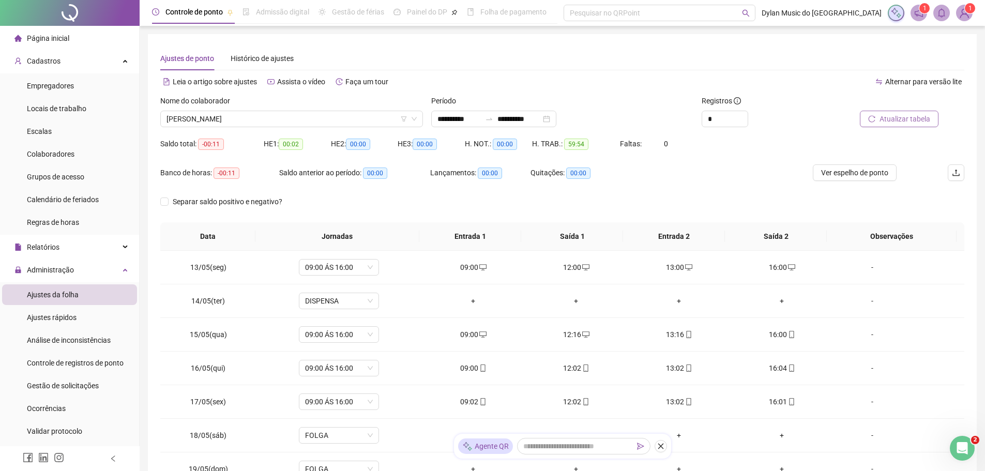
click at [879, 119] on button "Atualizar tabela" at bounding box center [899, 119] width 79 height 17
click at [768, 333] on div "16:00" at bounding box center [782, 334] width 86 height 11
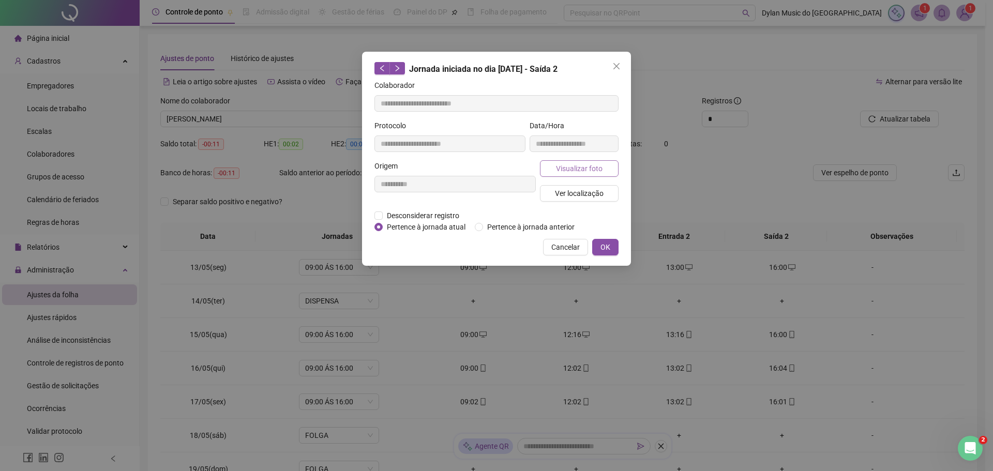
click at [579, 165] on span "Visualizar foto" at bounding box center [579, 168] width 47 height 11
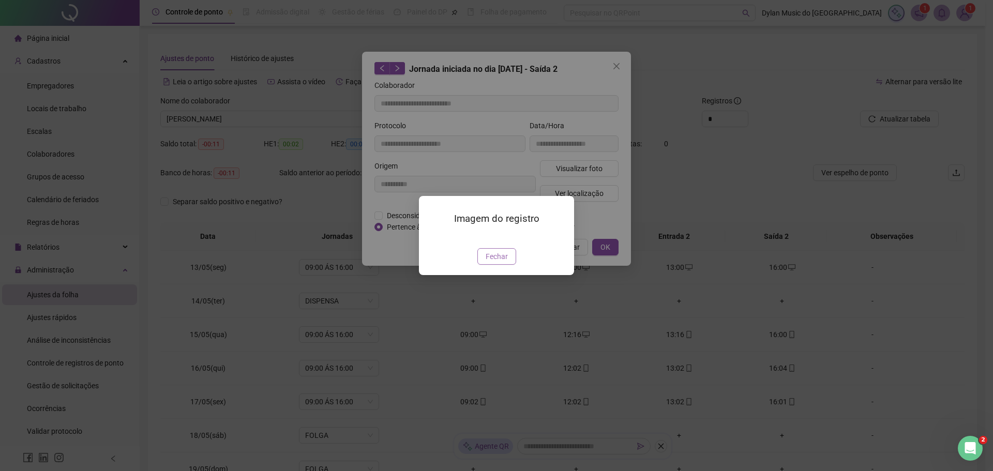
click at [503, 262] on span "Fechar" at bounding box center [497, 256] width 22 height 11
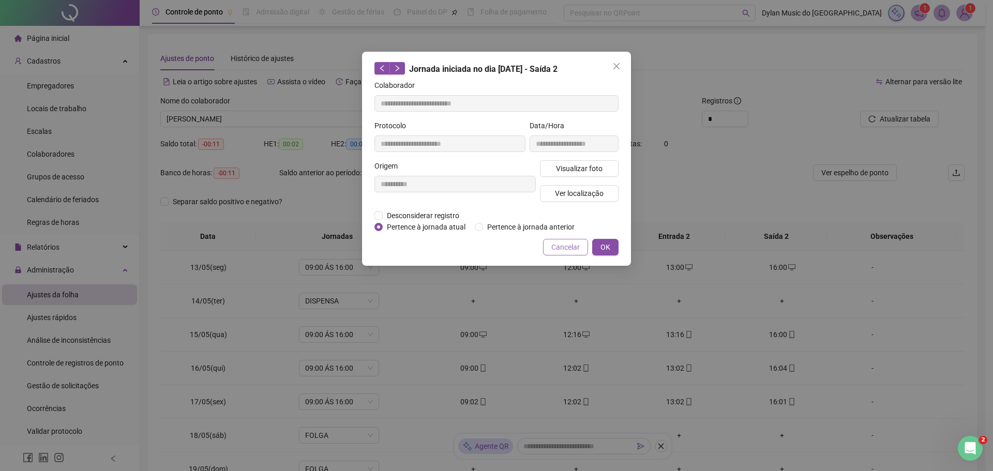
click at [566, 244] on span "Cancelar" at bounding box center [565, 247] width 28 height 11
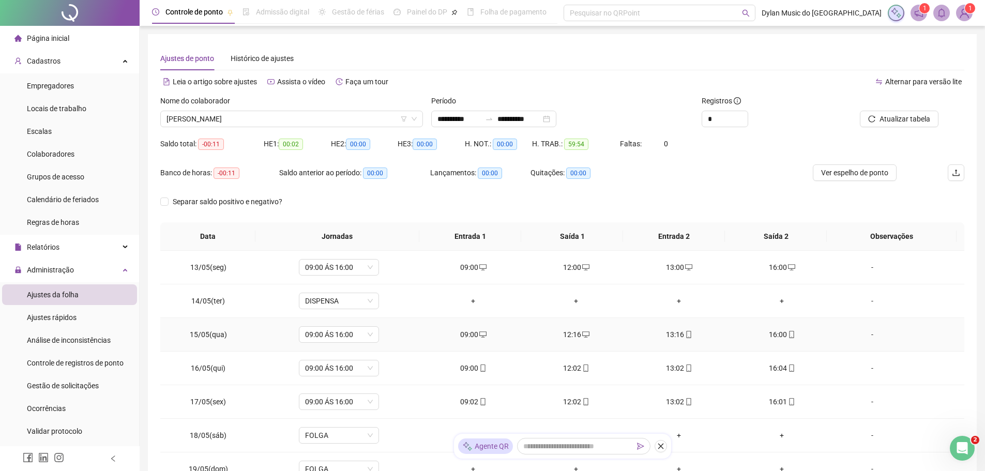
click at [672, 336] on div "13:16" at bounding box center [679, 334] width 86 height 11
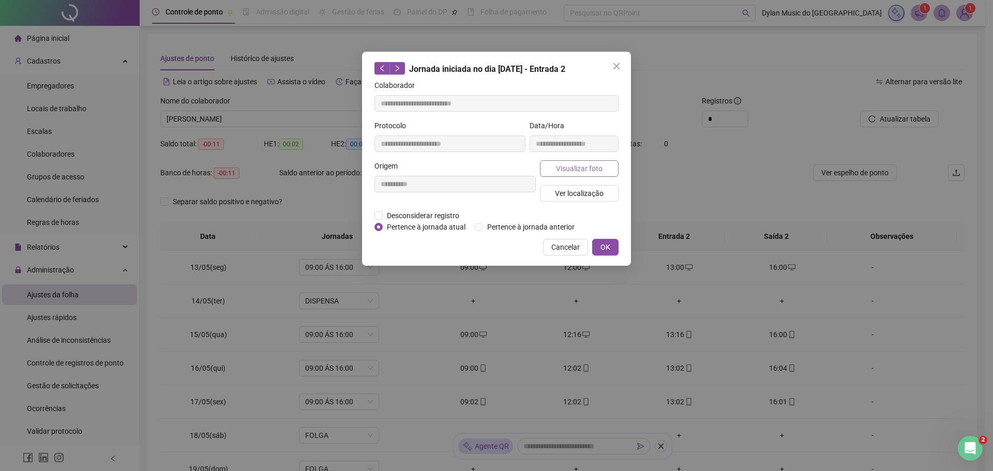
click at [573, 174] on button "Visualizar foto" at bounding box center [579, 168] width 79 height 17
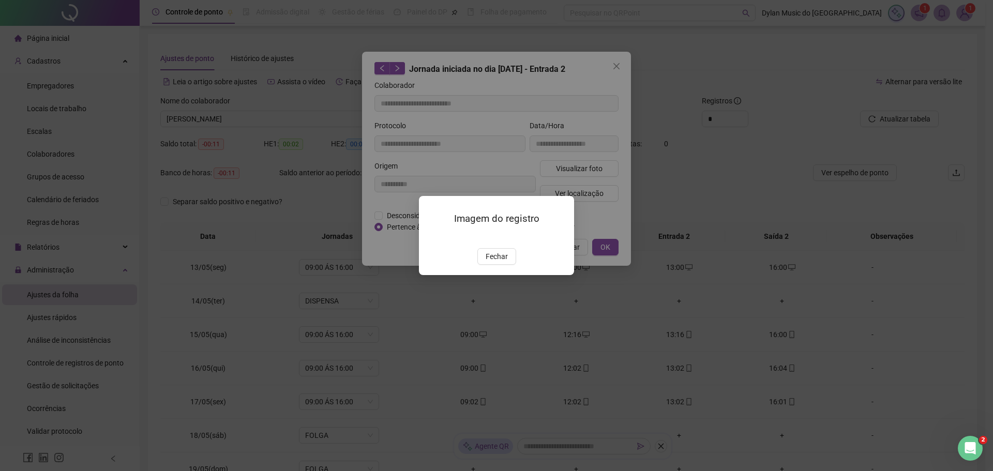
click at [431, 237] on img at bounding box center [431, 237] width 0 height 0
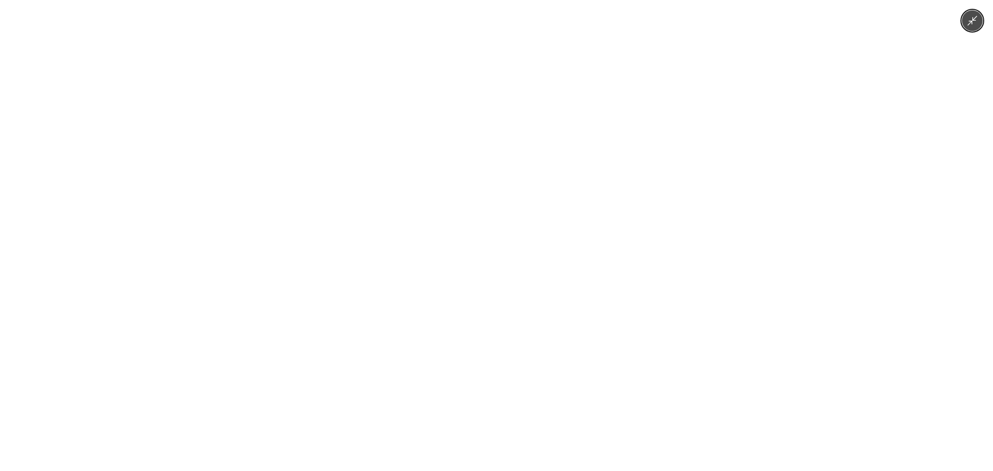
click at [556, 341] on img at bounding box center [496, 235] width 353 height 471
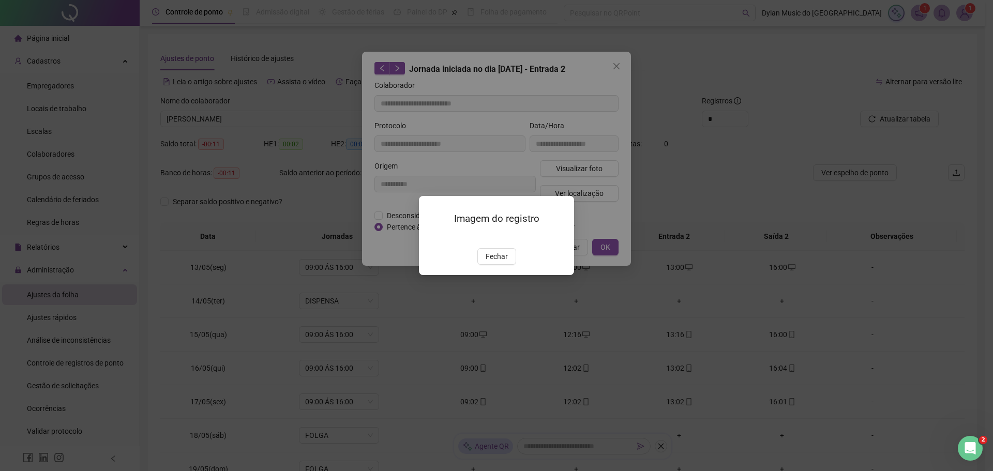
click at [712, 332] on div "Imagem do registro Fechar" at bounding box center [496, 235] width 993 height 471
click at [508, 265] on button "Fechar" at bounding box center [496, 256] width 39 height 17
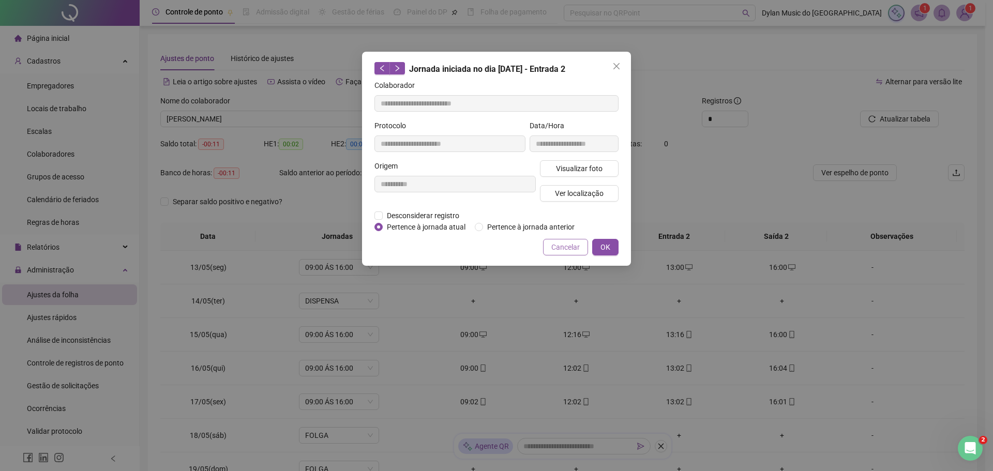
click at [561, 242] on span "Cancelar" at bounding box center [565, 247] width 28 height 11
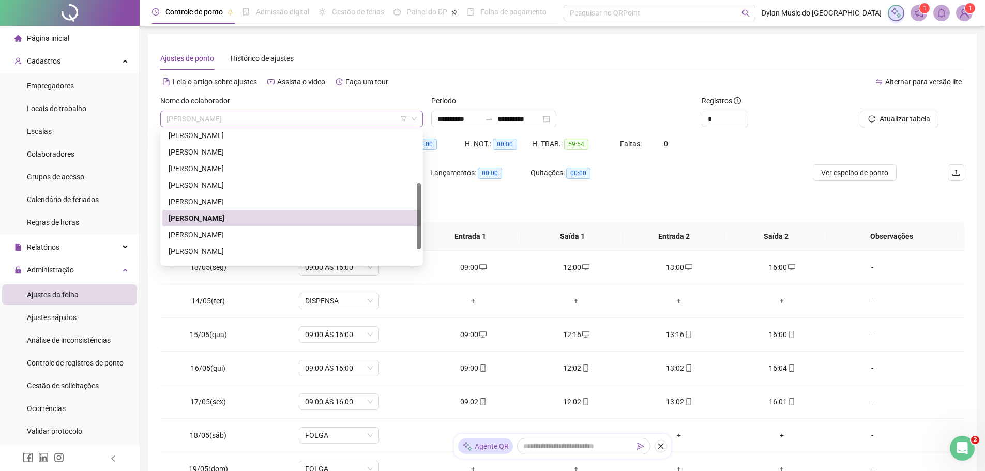
click at [260, 120] on span "[PERSON_NAME]" at bounding box center [292, 119] width 250 height 16
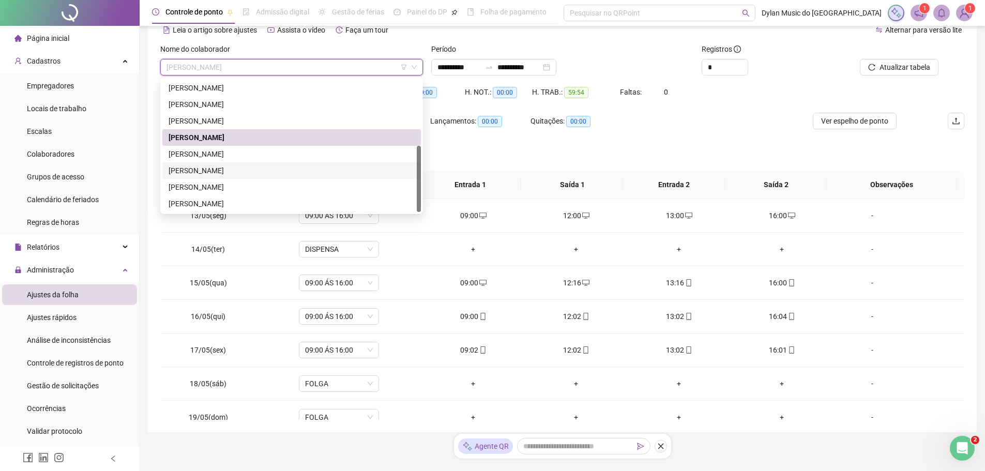
scroll to position [81, 0]
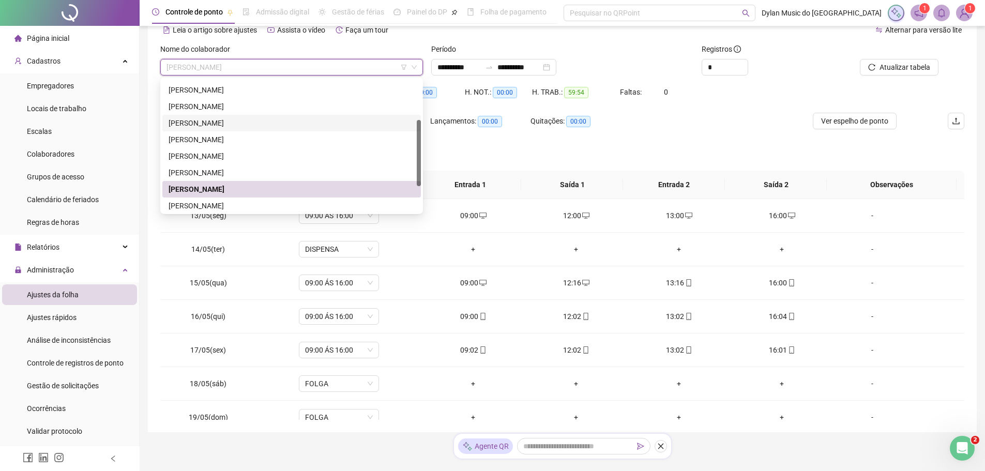
click at [226, 124] on div "[PERSON_NAME]" at bounding box center [292, 122] width 246 height 11
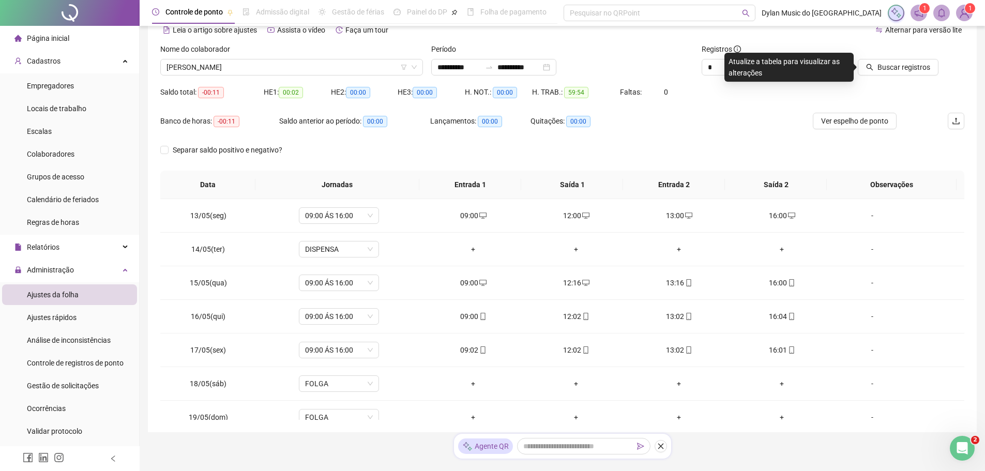
click at [882, 77] on div "Buscar registros" at bounding box center [900, 63] width 135 height 40
click at [881, 69] on span "Buscar registros" at bounding box center [904, 67] width 53 height 11
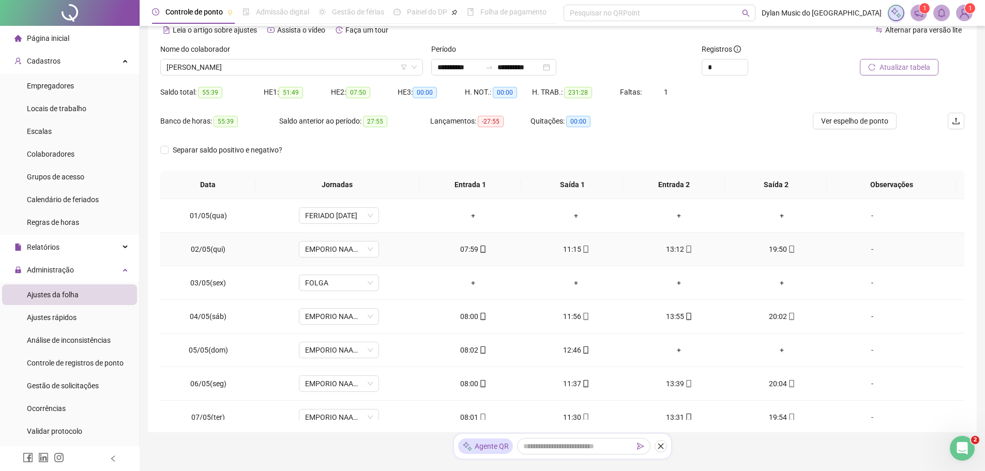
click at [471, 250] on div "07:59" at bounding box center [473, 249] width 86 height 11
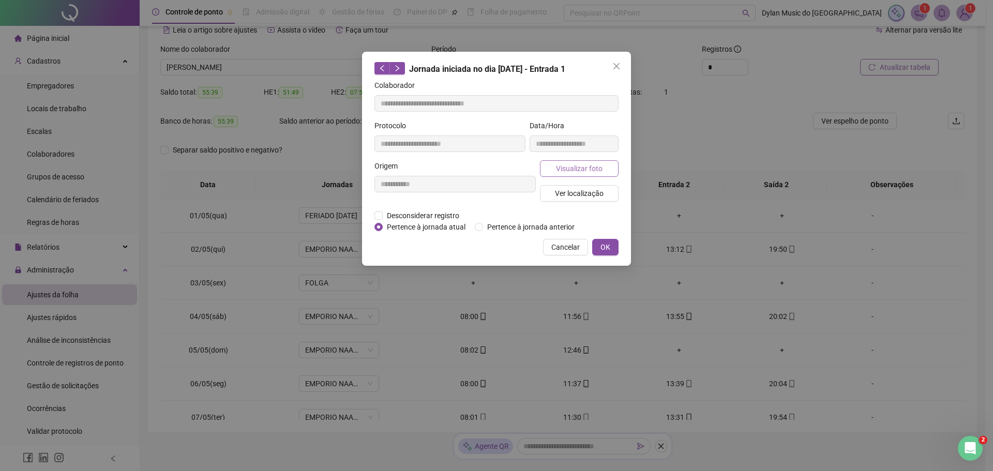
click at [590, 164] on span "Visualizar foto" at bounding box center [579, 168] width 47 height 11
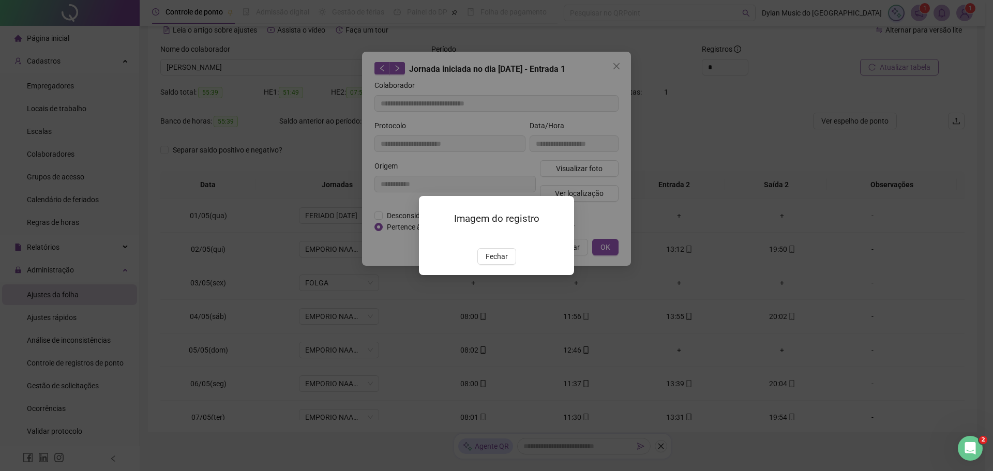
click at [431, 237] on img at bounding box center [431, 237] width 0 height 0
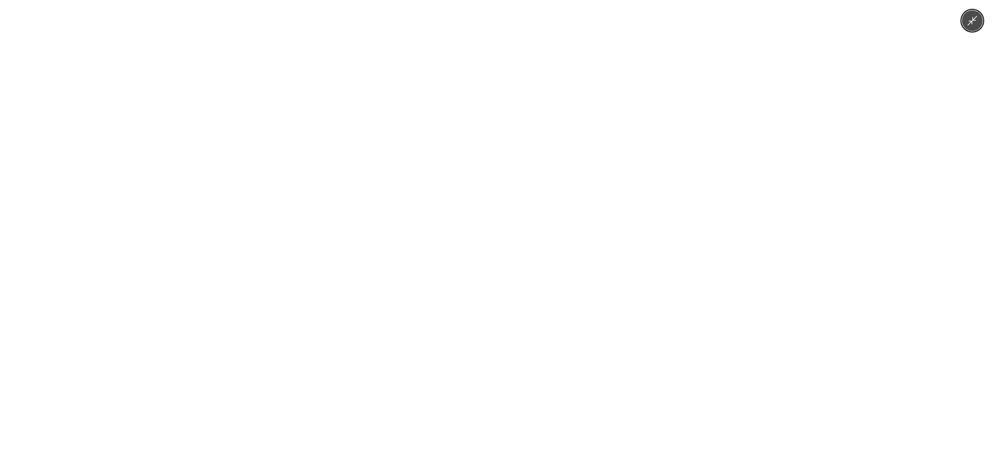
click at [686, 179] on div at bounding box center [496, 235] width 993 height 471
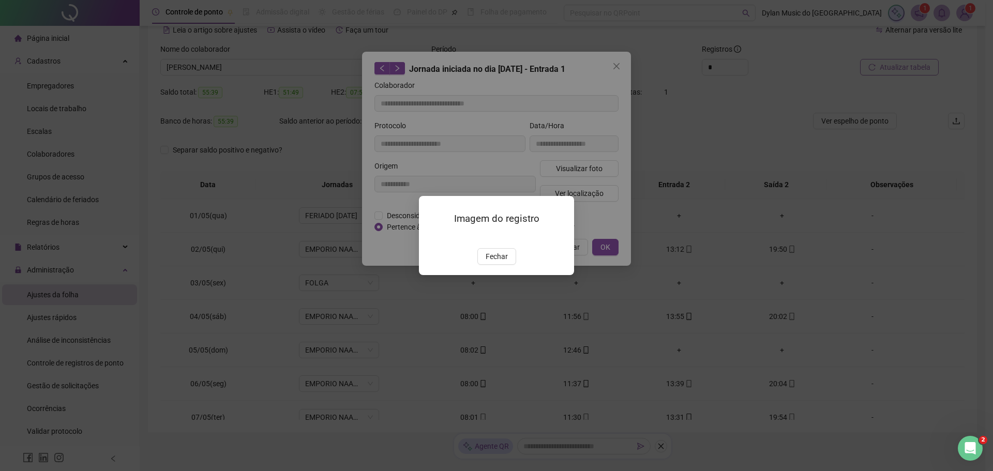
click at [539, 231] on div at bounding box center [496, 236] width 130 height 11
click at [431, 237] on img at bounding box center [431, 237] width 0 height 0
click at [507, 265] on button "Fechar" at bounding box center [496, 256] width 39 height 17
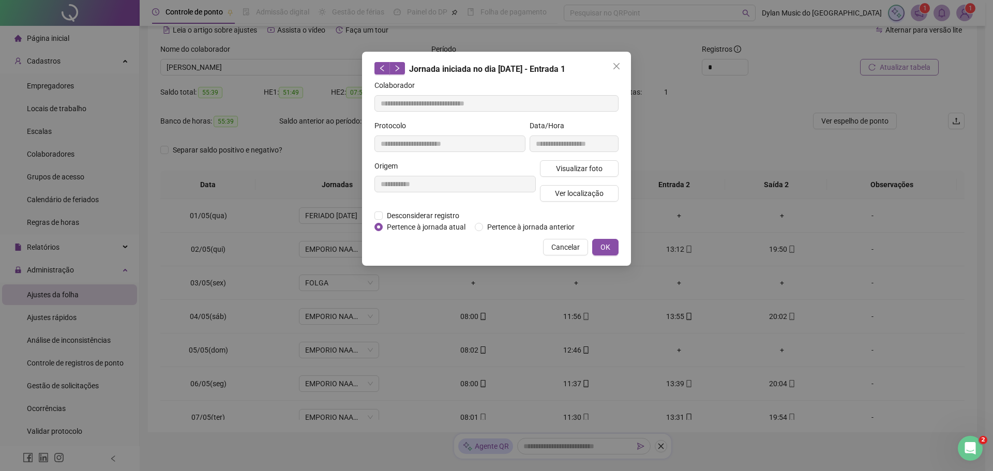
drag, startPoint x: 559, startPoint y: 247, endPoint x: 401, endPoint y: 162, distance: 179.3
click at [559, 247] on span "Cancelar" at bounding box center [565, 247] width 28 height 11
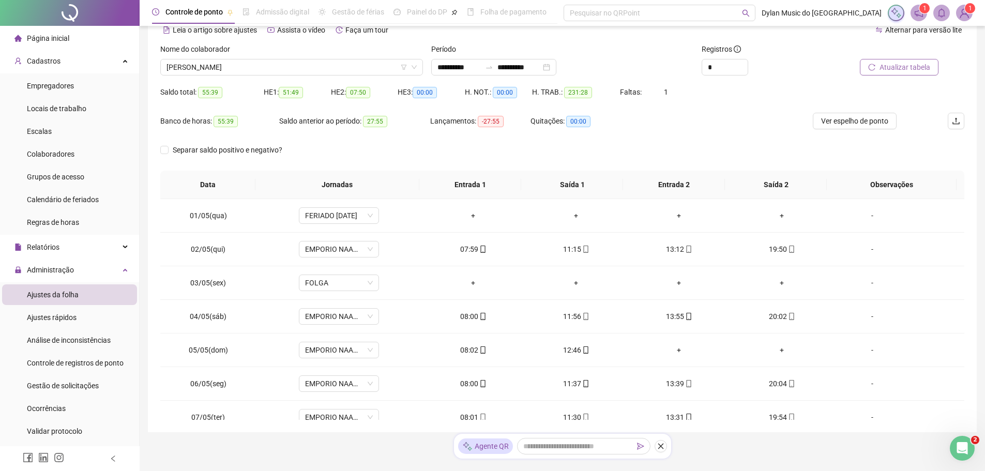
click at [283, 56] on div "Nome do colaborador" at bounding box center [291, 51] width 263 height 16
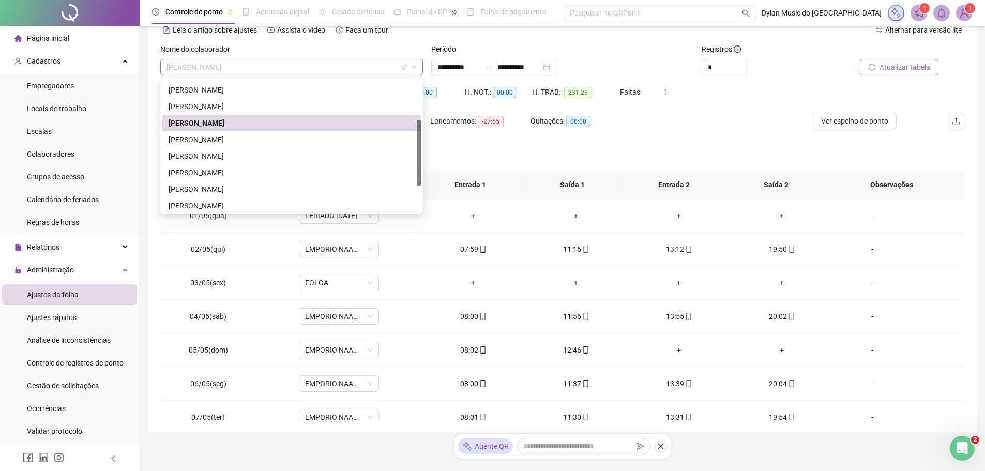
click at [293, 61] on span "[PERSON_NAME]" at bounding box center [292, 67] width 250 height 16
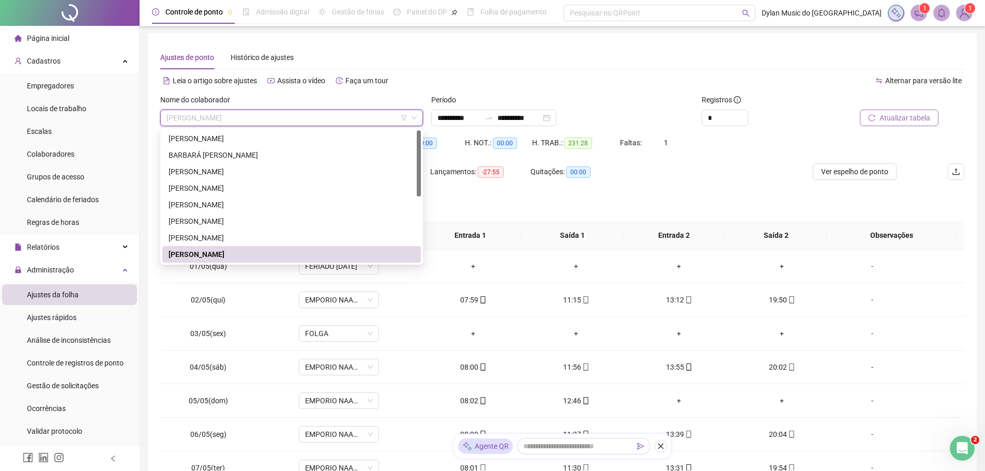
scroll to position [0, 0]
click at [79, 149] on li "Colaboradores" at bounding box center [69, 154] width 135 height 21
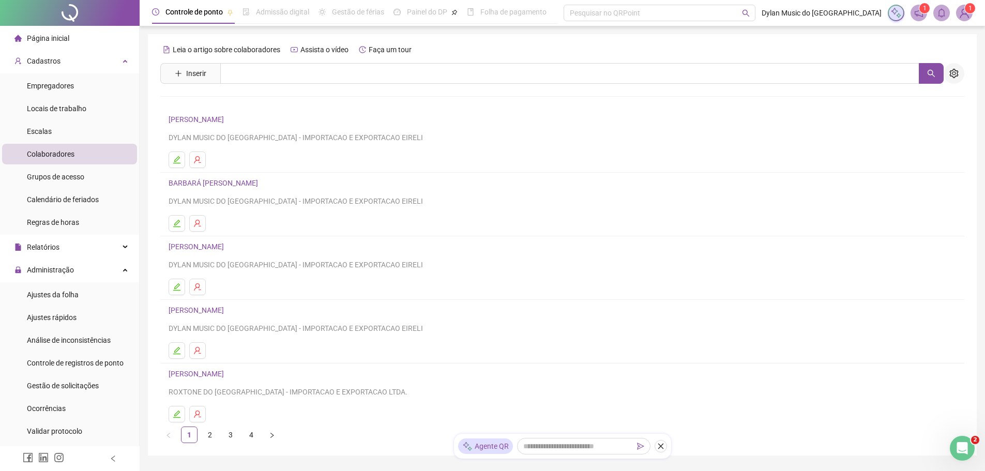
click at [949, 77] on icon "setting" at bounding box center [953, 73] width 9 height 9
click at [889, 98] on span "Exibir inativos" at bounding box center [903, 96] width 53 height 11
click at [209, 433] on link "2" at bounding box center [210, 435] width 16 height 16
click at [227, 440] on link "3" at bounding box center [231, 435] width 16 height 16
click at [248, 439] on link "4" at bounding box center [252, 435] width 16 height 16
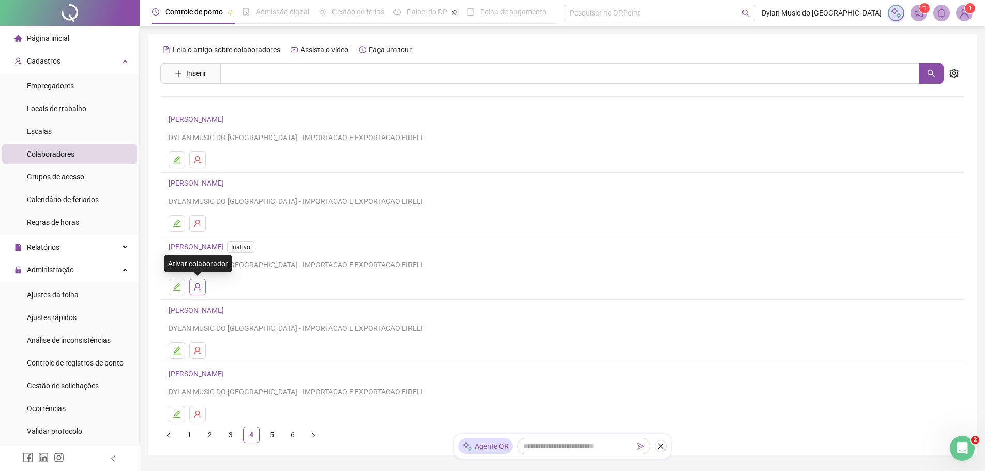
click at [201, 288] on icon "user-add" at bounding box center [197, 287] width 8 height 8
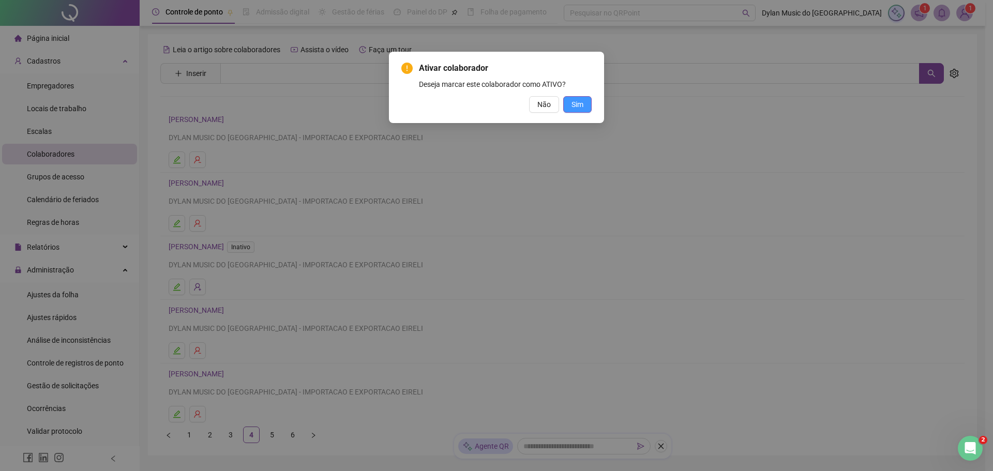
click at [575, 104] on span "Sim" at bounding box center [577, 104] width 12 height 11
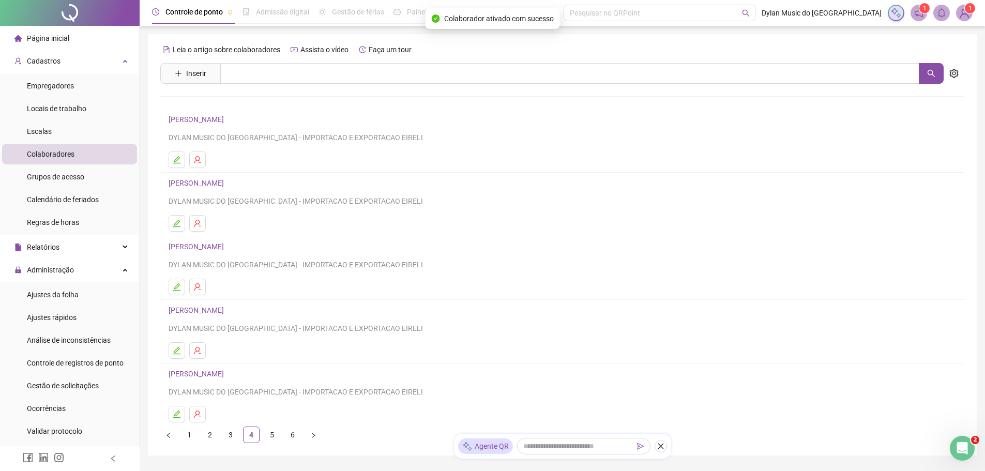
click at [269, 445] on div "Leia o artigo sobre colaboradores Assista o vídeo Faça um tour Inserir Nenhum r…" at bounding box center [562, 244] width 829 height 421
click at [275, 435] on link "5" at bounding box center [272, 435] width 16 height 16
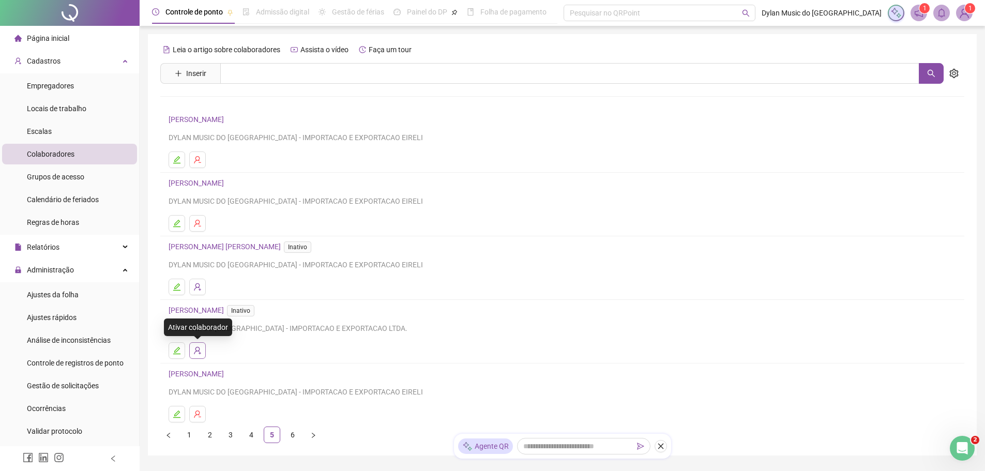
click at [196, 353] on icon "user-add" at bounding box center [197, 350] width 8 height 8
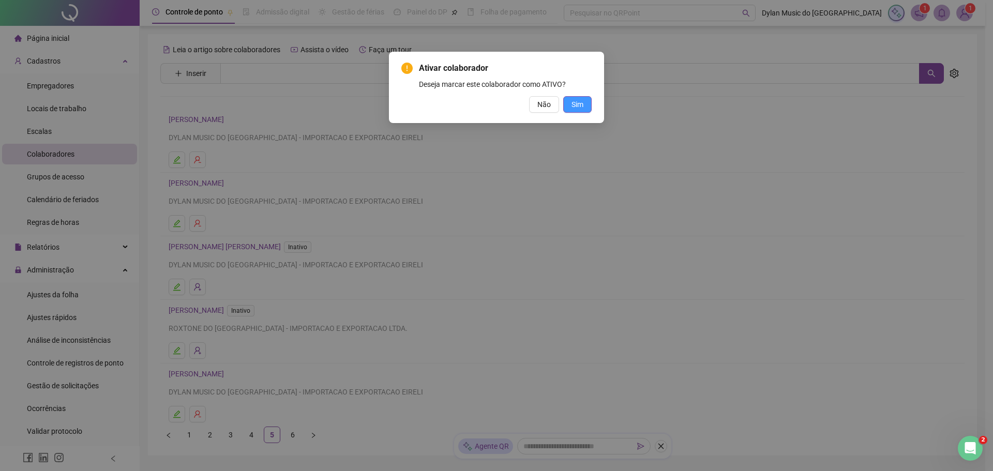
click at [578, 105] on span "Sim" at bounding box center [577, 104] width 12 height 11
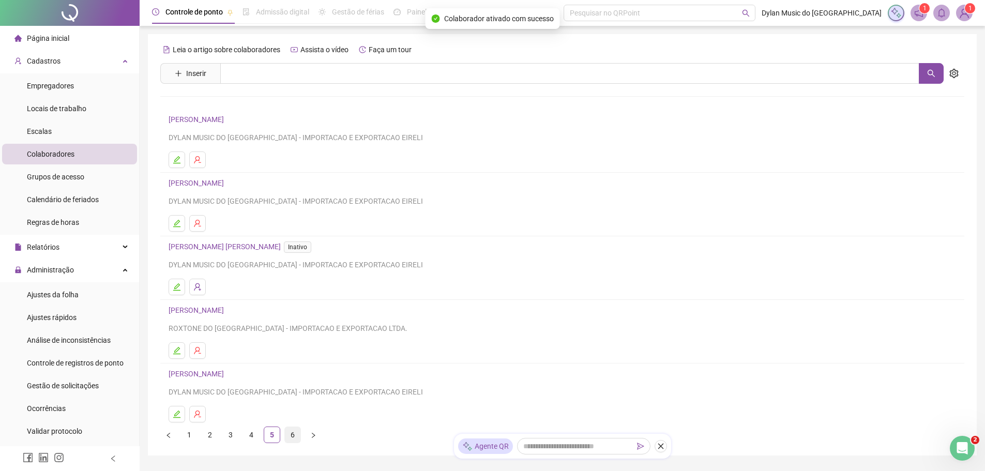
click at [293, 440] on link "6" at bounding box center [293, 435] width 16 height 16
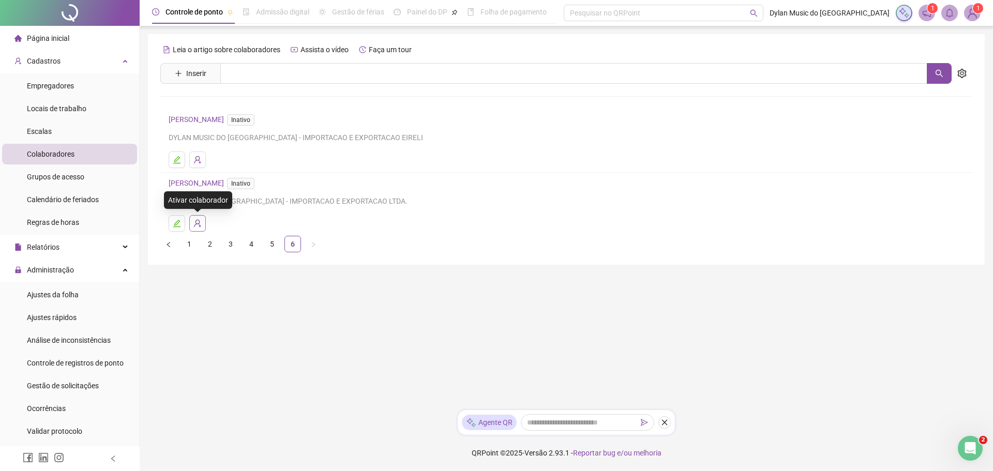
click at [202, 227] on button "button" at bounding box center [197, 223] width 17 height 17
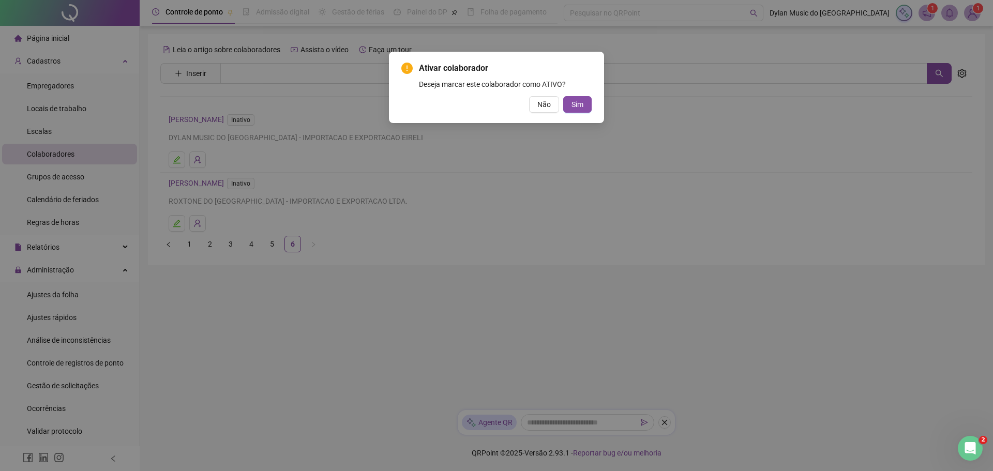
click at [592, 102] on div "Ativar colaborador [PERSON_NAME] marcar este colaborador como ATIVO? Não Sim" at bounding box center [496, 87] width 215 height 71
click at [586, 102] on button "Sim" at bounding box center [577, 104] width 28 height 17
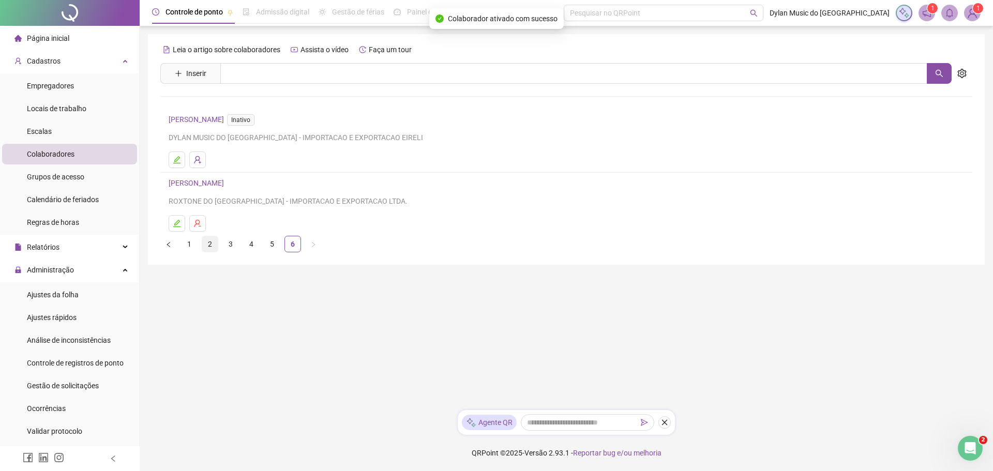
click at [207, 242] on link "2" at bounding box center [210, 244] width 16 height 16
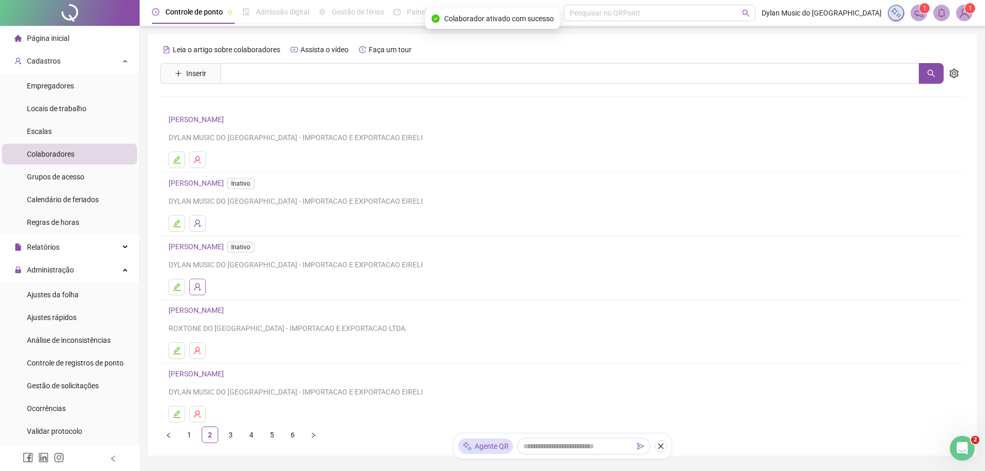
click at [202, 283] on button "button" at bounding box center [197, 287] width 17 height 17
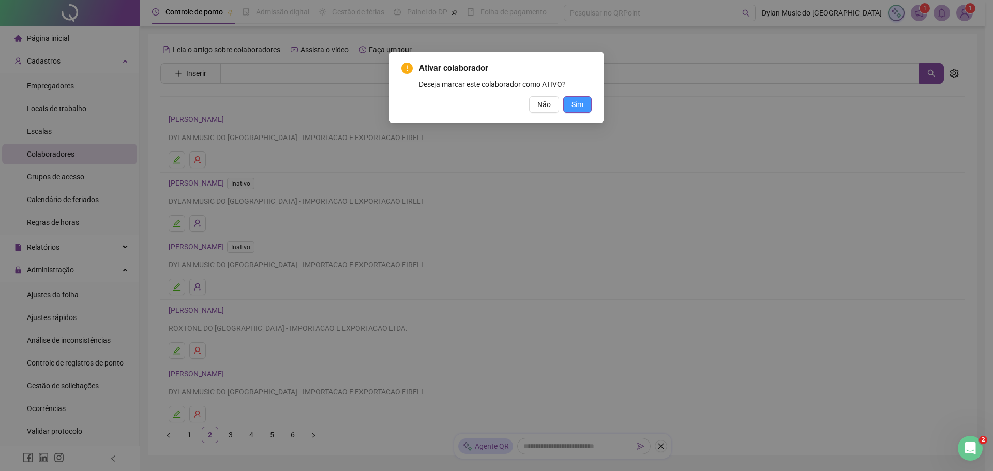
click at [581, 109] on span "Sim" at bounding box center [577, 104] width 12 height 11
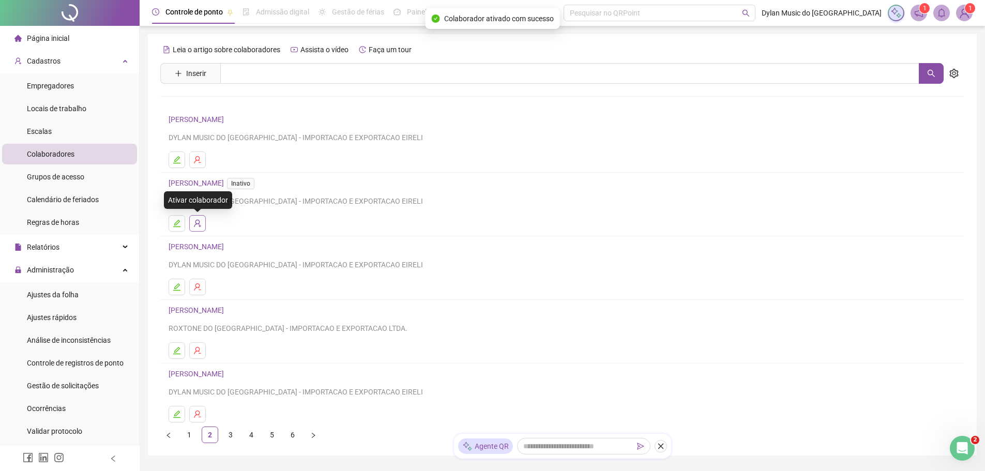
click at [198, 222] on icon "user-add" at bounding box center [197, 223] width 8 height 8
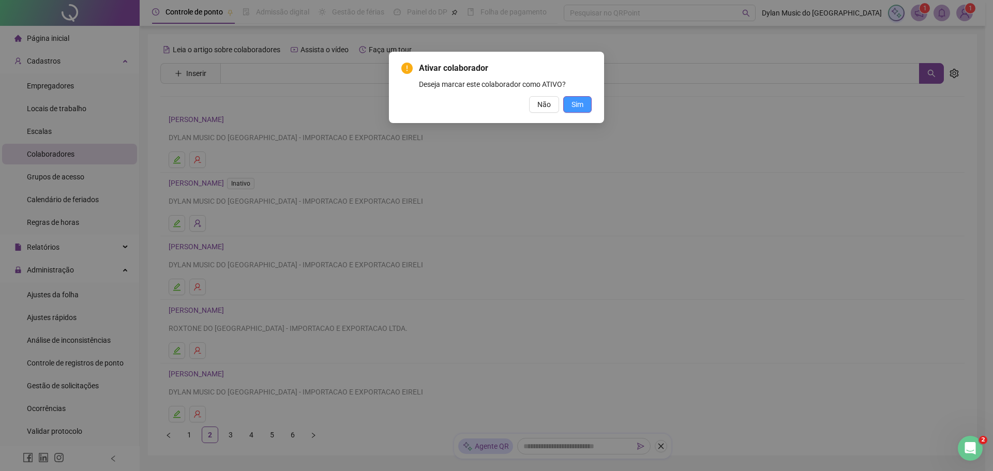
click at [586, 104] on button "Sim" at bounding box center [577, 104] width 28 height 17
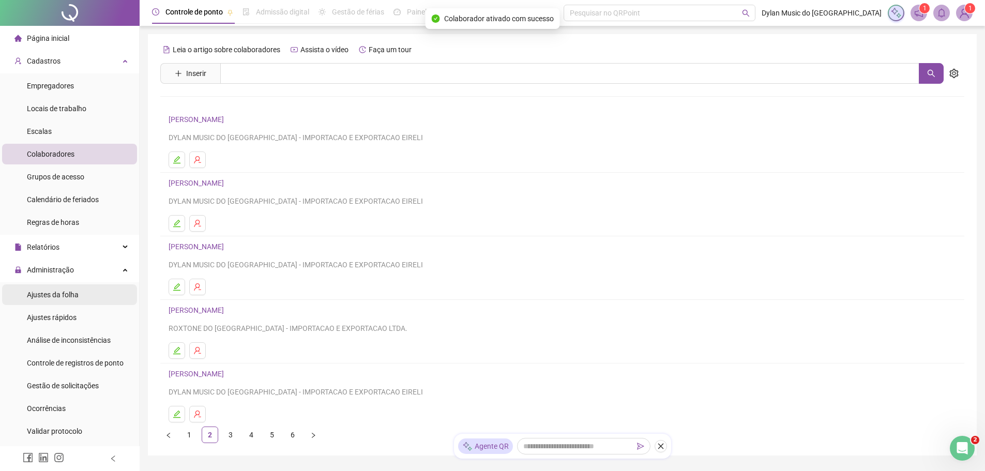
click at [70, 297] on span "Ajustes da folha" at bounding box center [53, 295] width 52 height 8
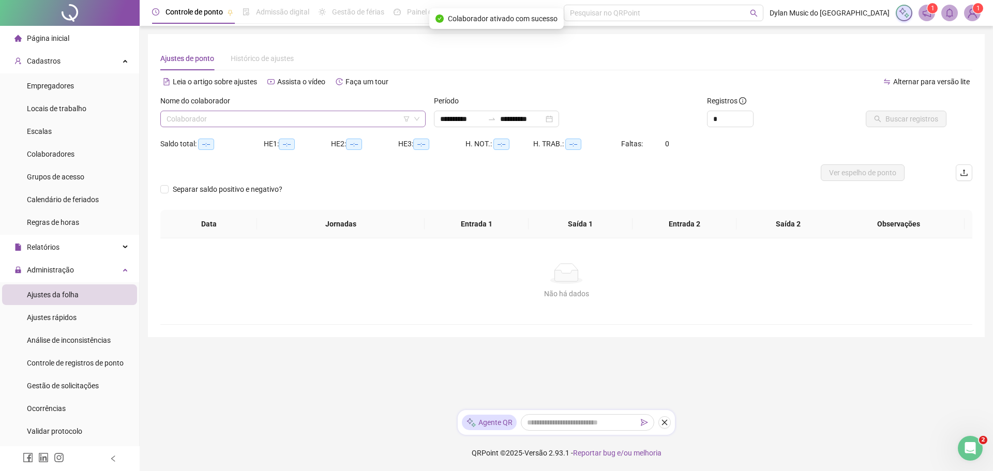
click at [217, 125] on input "search" at bounding box center [289, 119] width 244 height 16
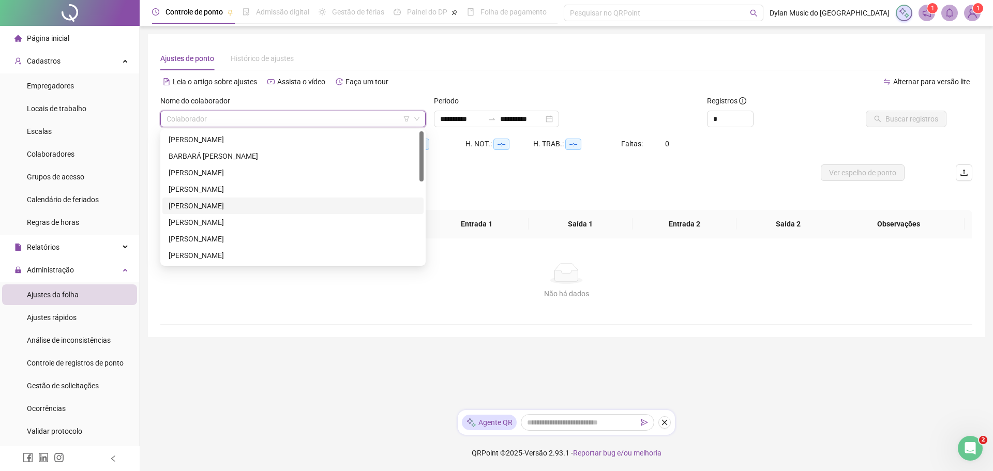
click at [217, 206] on div "[PERSON_NAME]" at bounding box center [293, 205] width 249 height 11
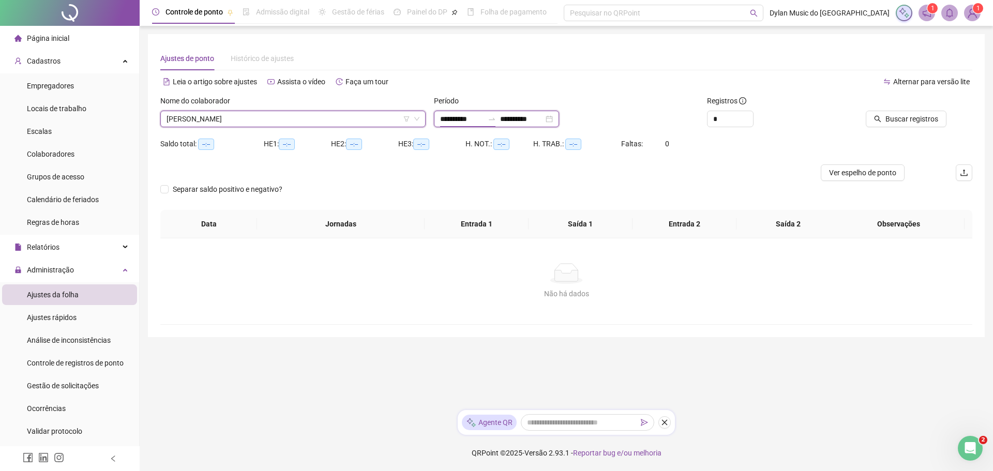
click at [443, 122] on input "**********" at bounding box center [461, 118] width 43 height 11
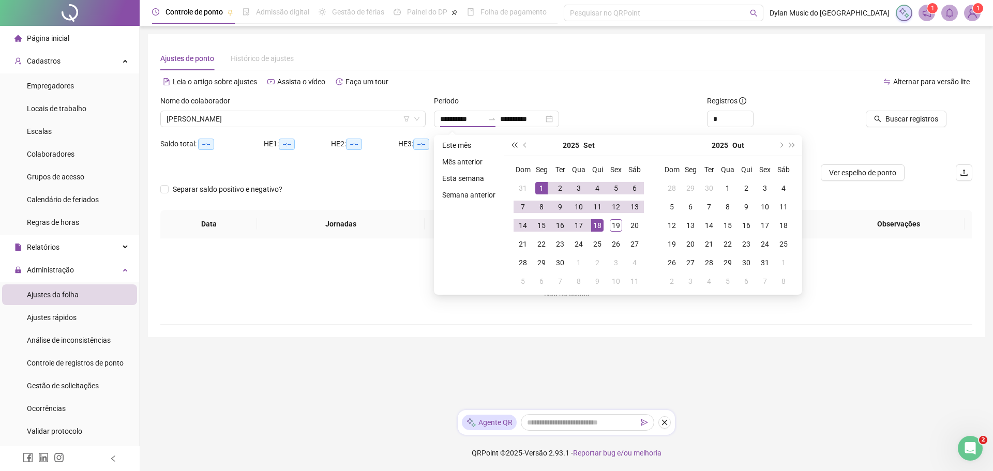
click at [515, 145] on span "super-prev-year" at bounding box center [513, 145] width 5 height 5
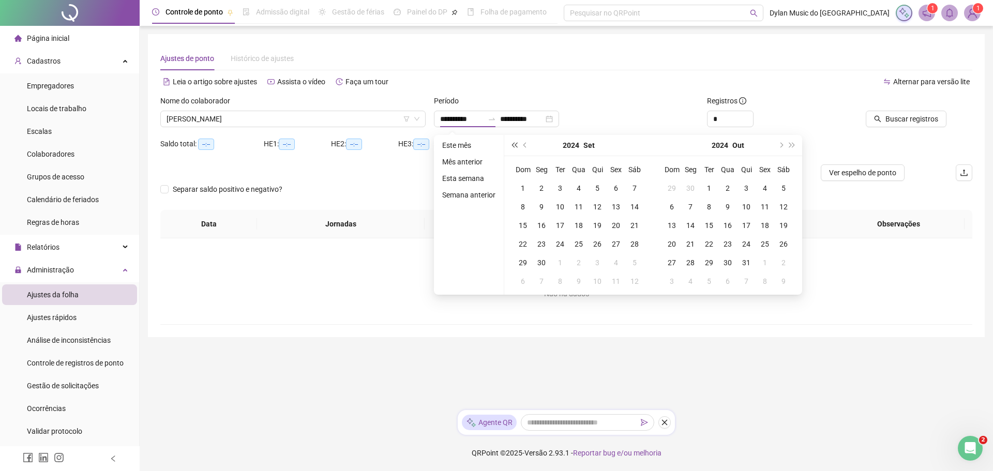
click at [515, 145] on span "super-prev-year" at bounding box center [513, 145] width 5 height 5
click at [522, 146] on button "prev-year" at bounding box center [525, 145] width 11 height 21
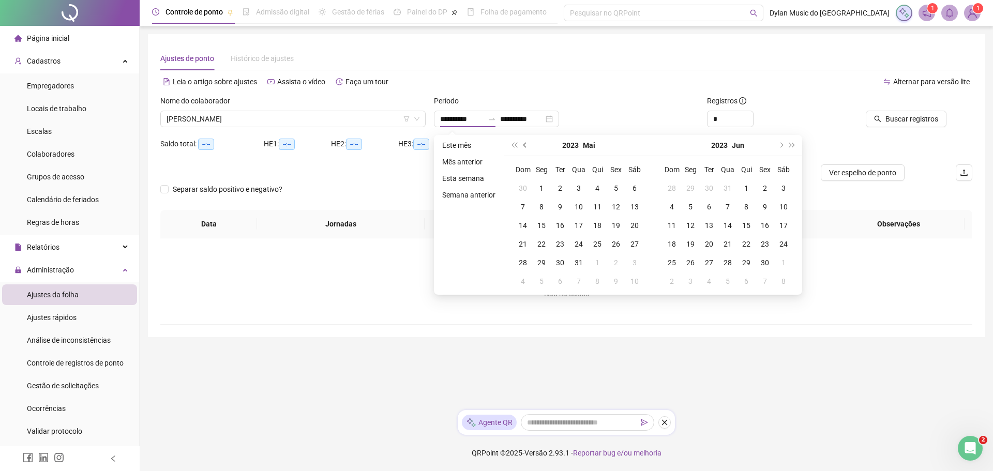
click at [522, 146] on button "prev-year" at bounding box center [525, 145] width 11 height 21
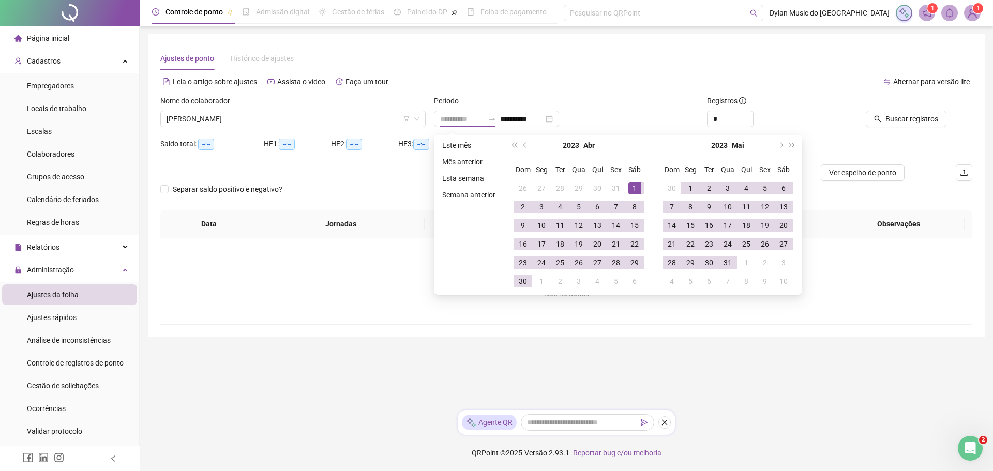
click at [626, 186] on td "1" at bounding box center [634, 188] width 19 height 19
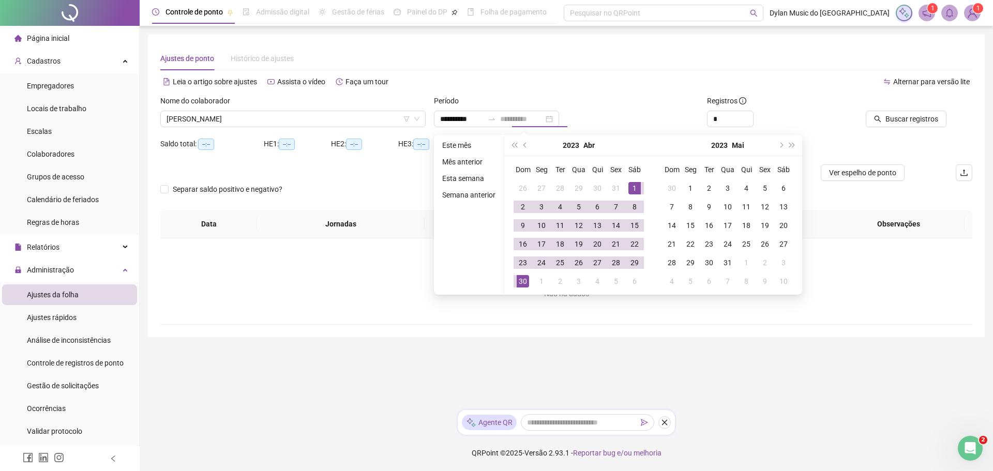
click at [521, 283] on div "30" at bounding box center [523, 281] width 12 height 12
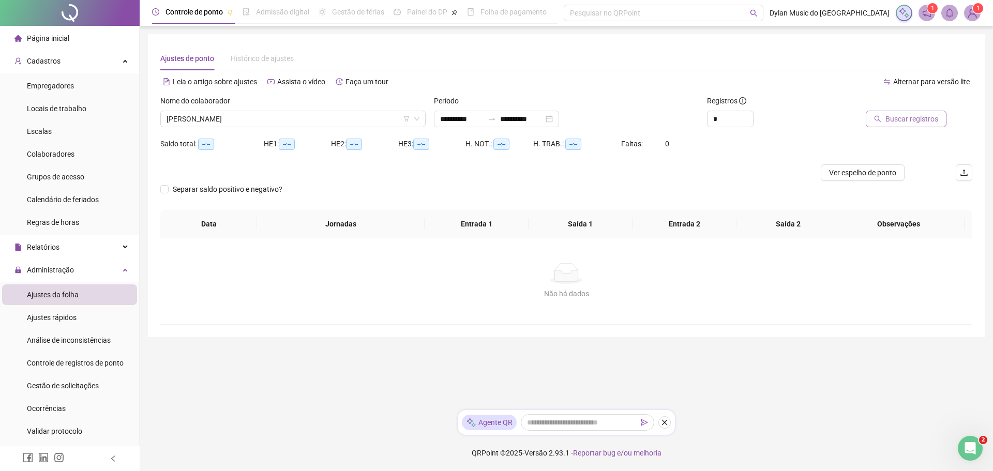
click at [897, 122] on span "Buscar registros" at bounding box center [911, 118] width 53 height 11
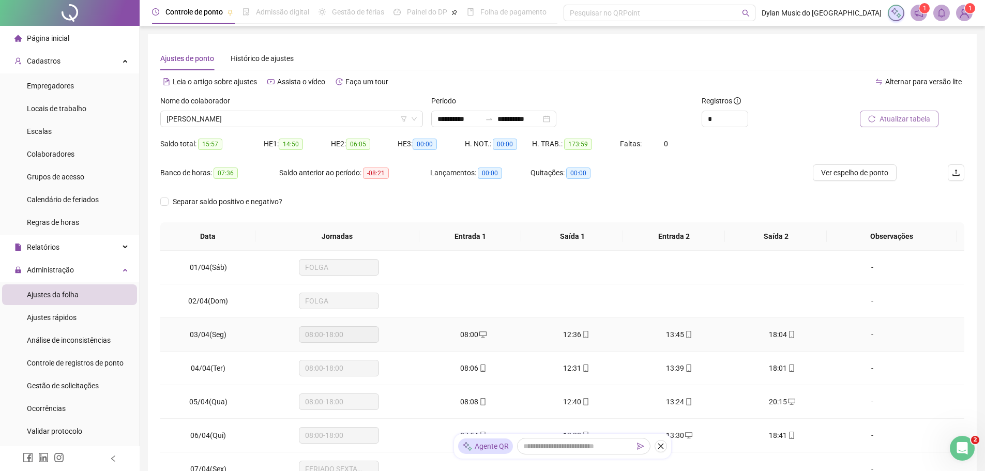
click at [576, 343] on td "12:36" at bounding box center [576, 335] width 103 height 34
click at [574, 336] on span "12:36" at bounding box center [572, 334] width 18 height 8
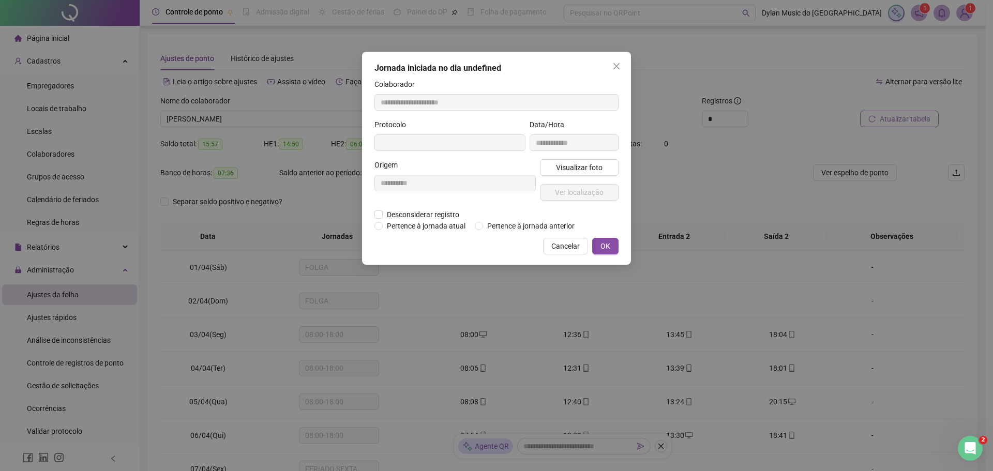
click at [573, 177] on div "Visualizar foto Ver localização" at bounding box center [579, 184] width 83 height 50
click at [573, 167] on span "Visualizar foto" at bounding box center [579, 167] width 47 height 11
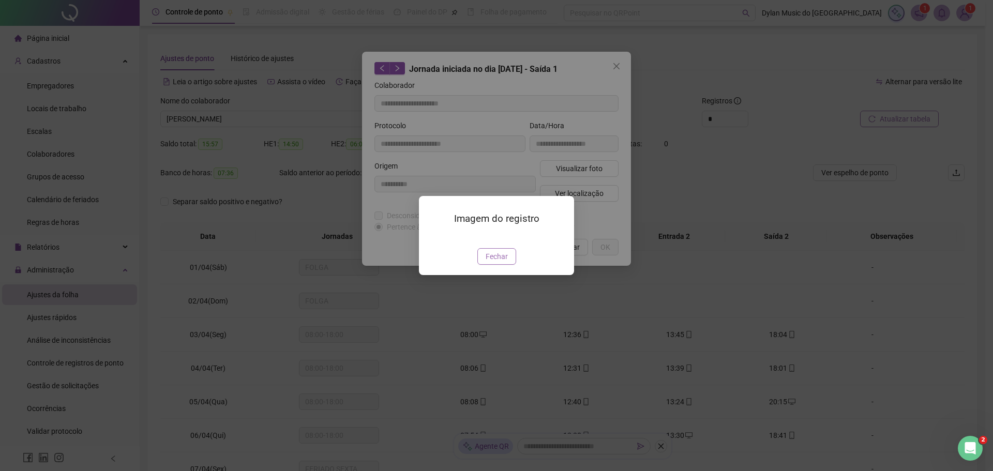
click at [500, 262] on span "Fechar" at bounding box center [497, 256] width 22 height 11
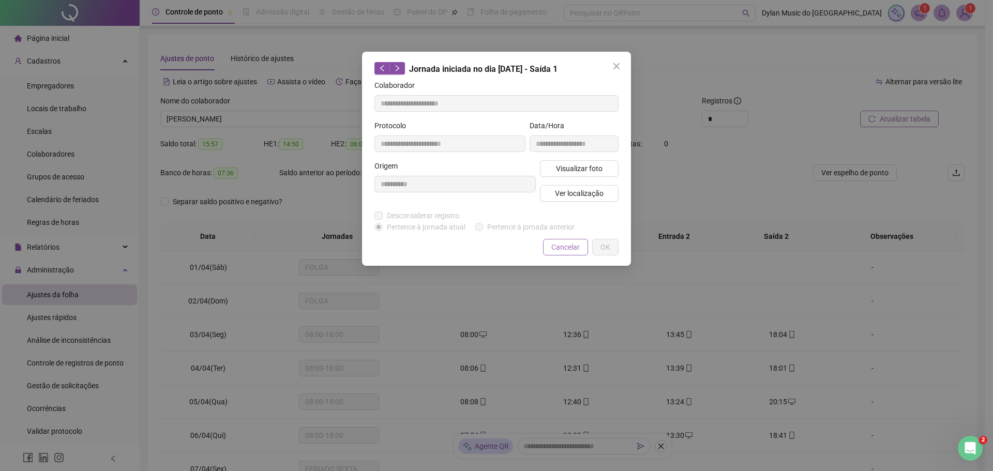
click at [560, 245] on span "Cancelar" at bounding box center [565, 247] width 28 height 11
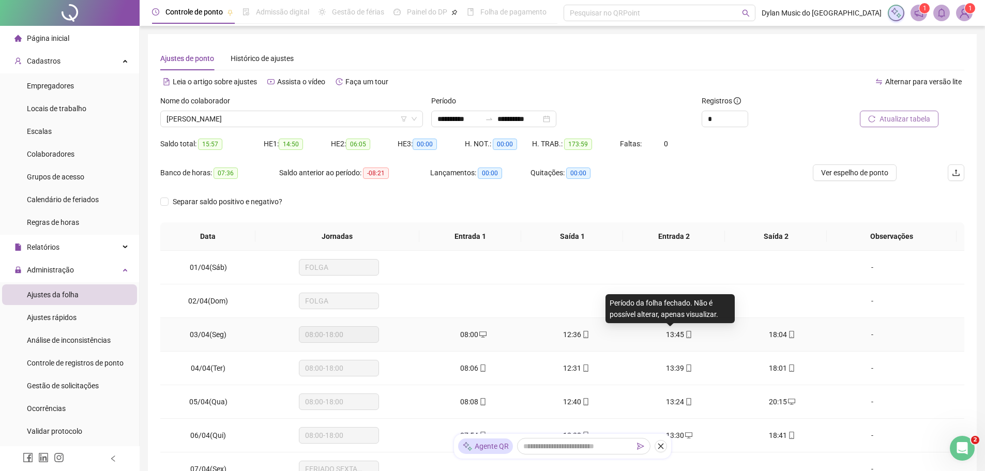
click at [669, 333] on span "13:45" at bounding box center [675, 334] width 18 height 8
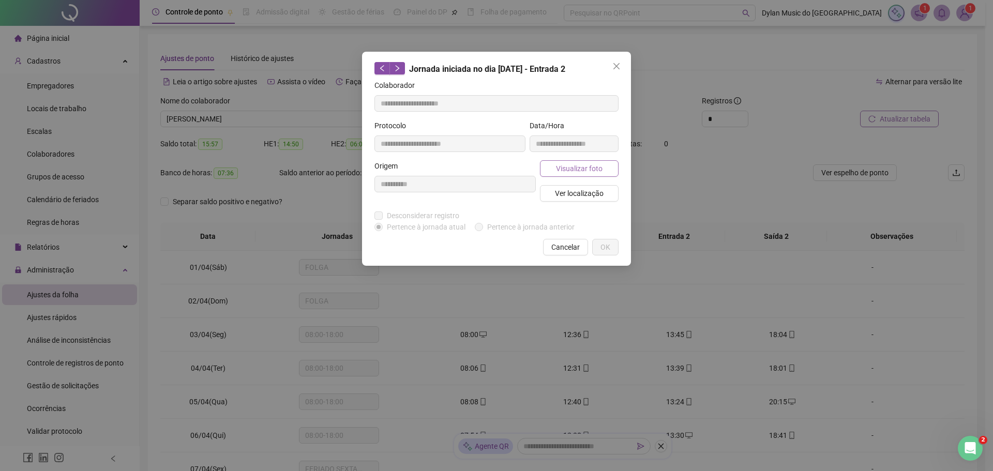
click at [553, 164] on button "Visualizar foto" at bounding box center [579, 168] width 79 height 17
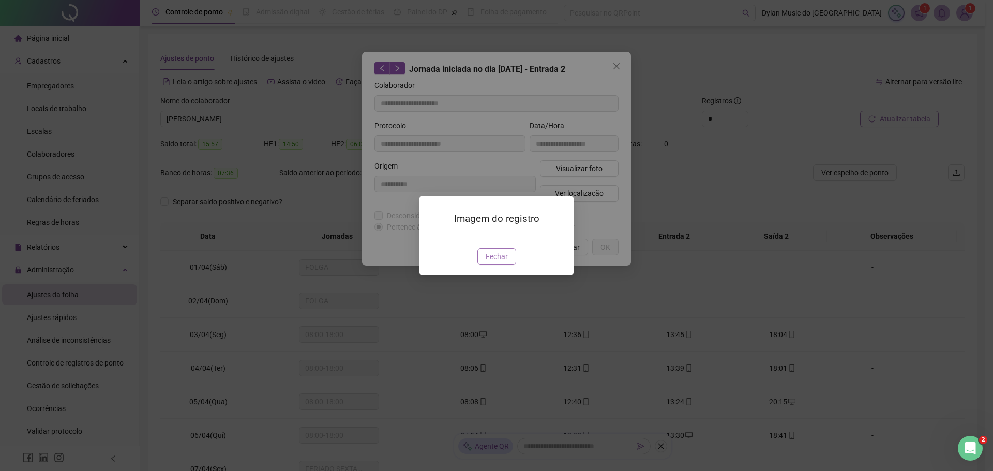
click at [499, 262] on span "Fechar" at bounding box center [497, 256] width 22 height 11
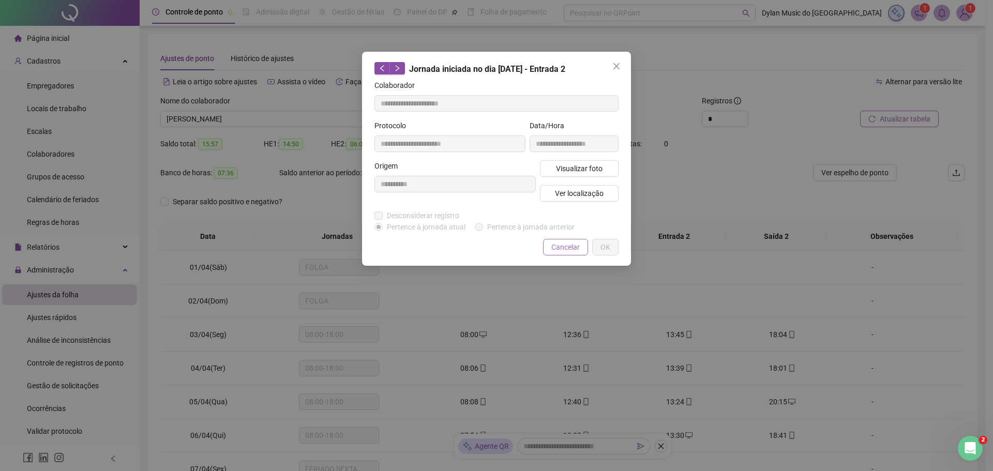
click at [563, 248] on span "Cancelar" at bounding box center [565, 247] width 28 height 11
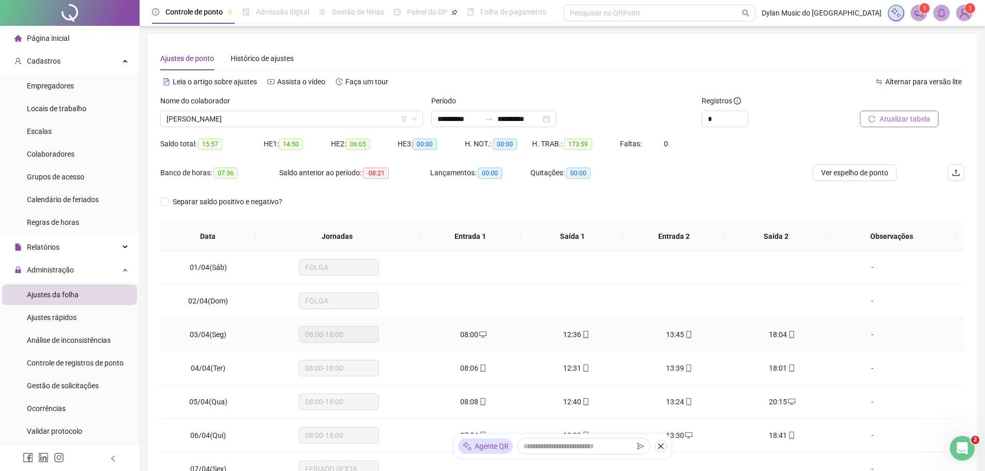
drag, startPoint x: 798, startPoint y: 336, endPoint x: 790, endPoint y: 334, distance: 8.5
click at [796, 336] on div "18:04" at bounding box center [782, 334] width 86 height 11
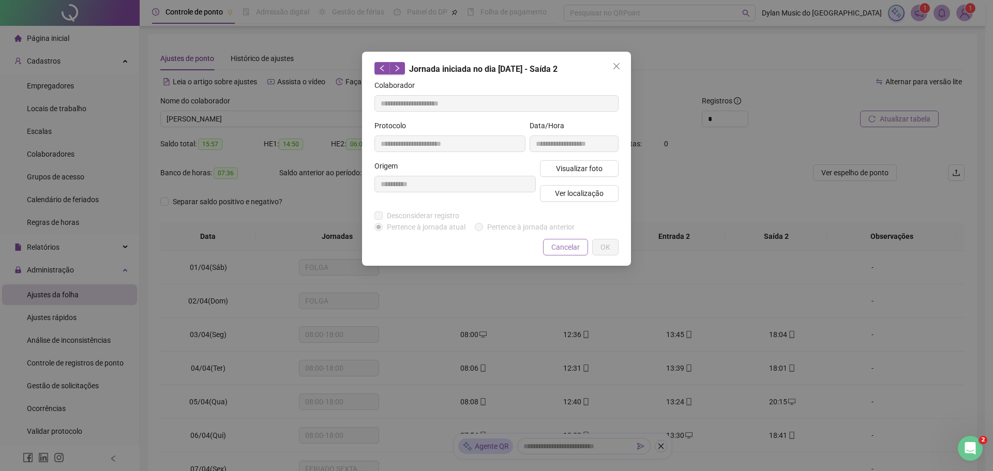
click at [566, 245] on span "Cancelar" at bounding box center [565, 247] width 28 height 11
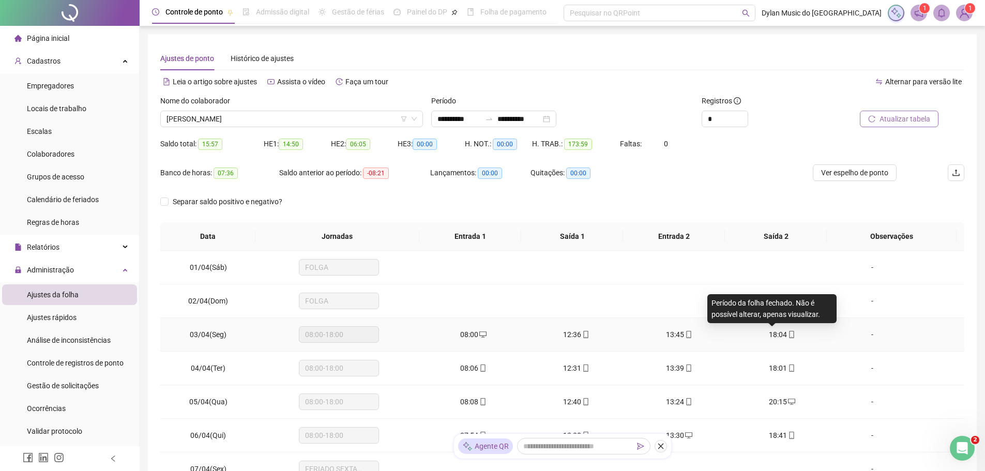
click at [771, 330] on span "18:04" at bounding box center [778, 334] width 18 height 8
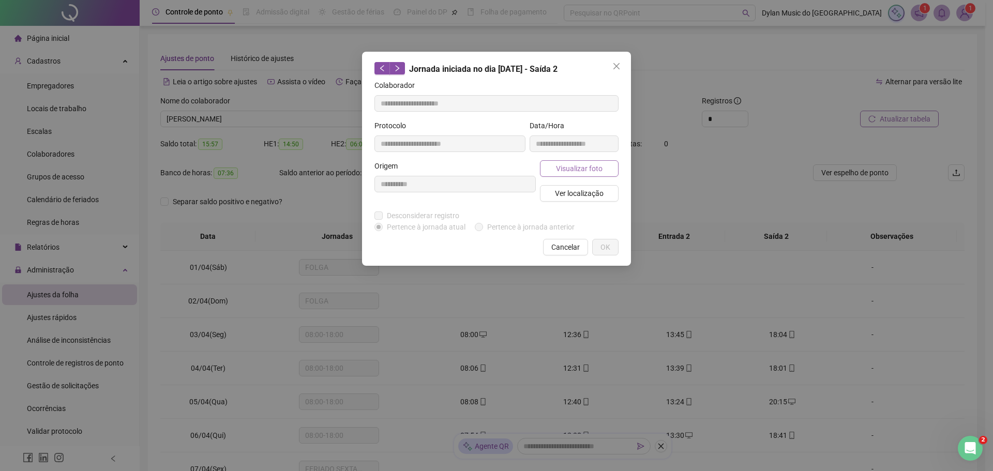
click at [562, 171] on span "Visualizar foto" at bounding box center [579, 168] width 47 height 11
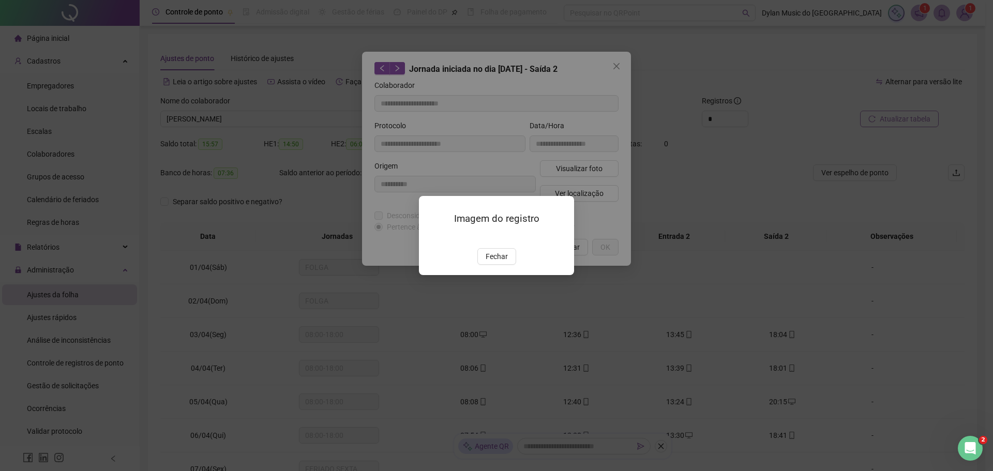
click at [431, 237] on img at bounding box center [431, 237] width 0 height 0
click at [511, 265] on button "Fechar" at bounding box center [496, 256] width 39 height 17
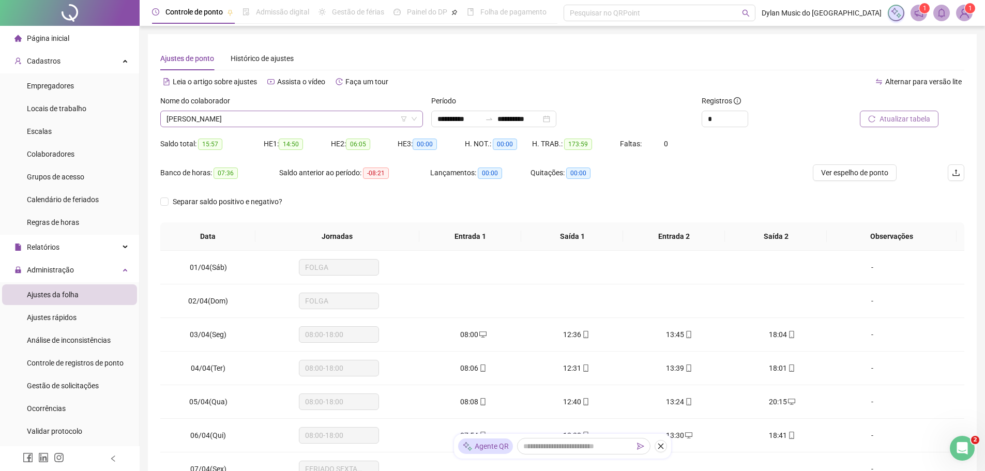
click at [285, 111] on span "[PERSON_NAME]" at bounding box center [292, 119] width 250 height 16
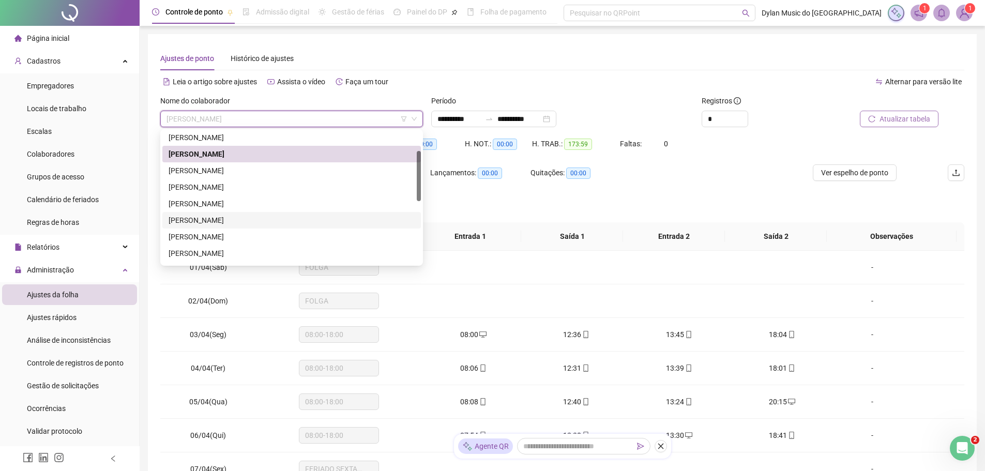
scroll to position [103, 0]
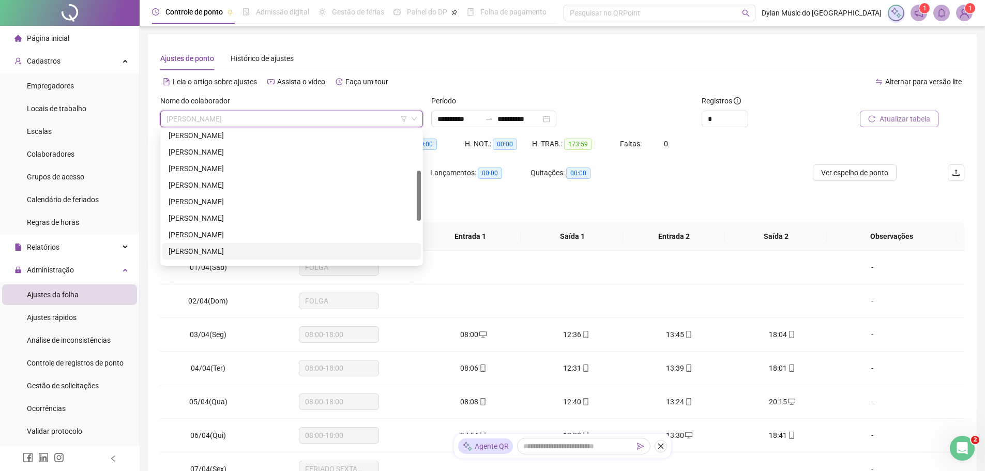
click at [221, 249] on div "[PERSON_NAME]" at bounding box center [292, 251] width 246 height 11
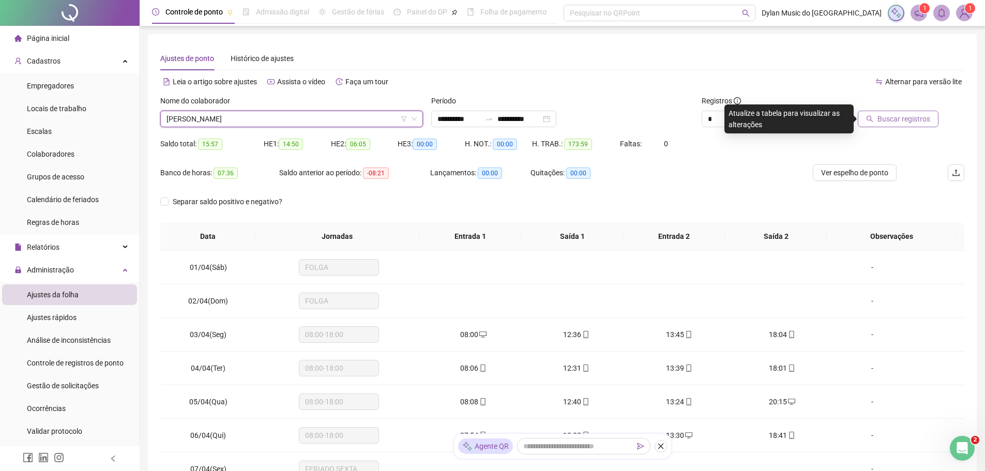
click at [900, 114] on span "Buscar registros" at bounding box center [904, 118] width 53 height 11
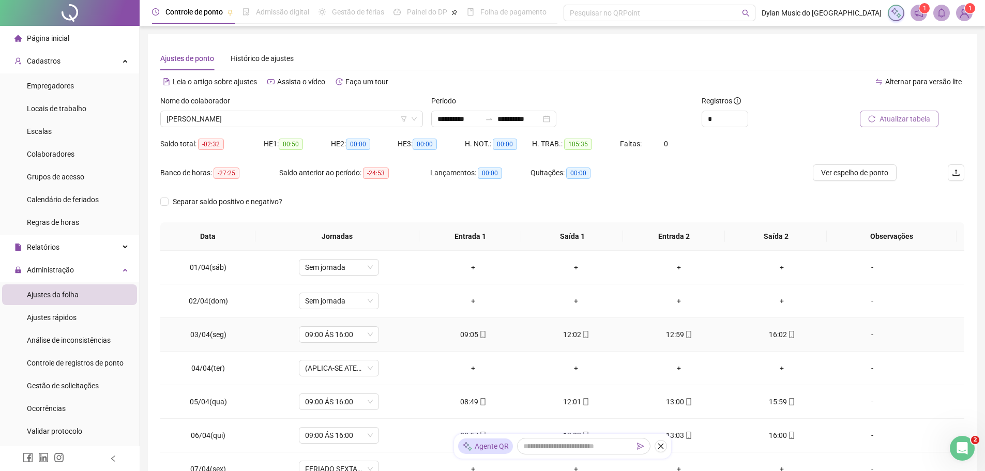
click at [466, 337] on div "09:05" at bounding box center [473, 334] width 86 height 11
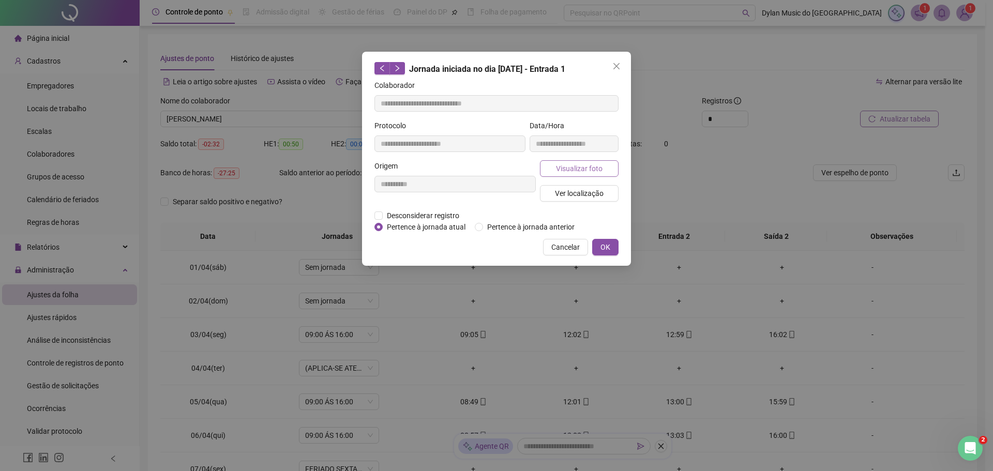
click at [584, 167] on span "Visualizar foto" at bounding box center [579, 168] width 47 height 11
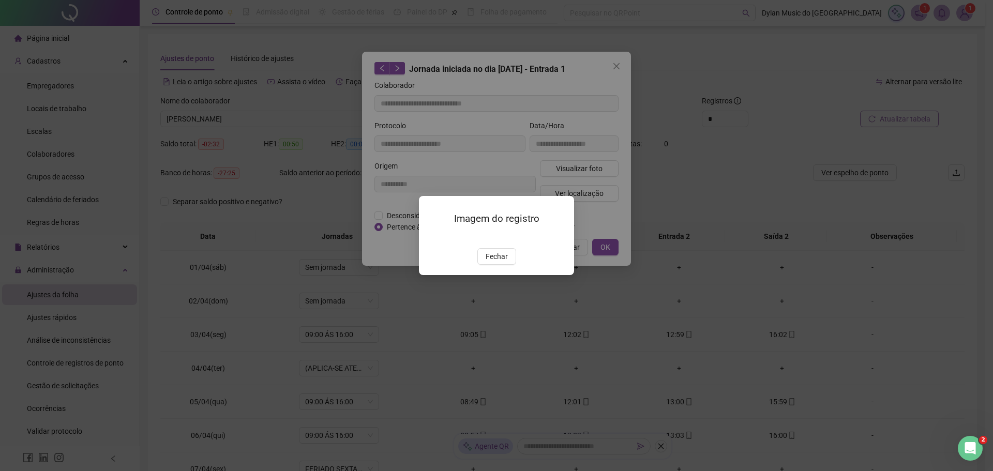
click at [431, 237] on img at bounding box center [431, 237] width 0 height 0
click at [488, 262] on span "Fechar" at bounding box center [497, 256] width 22 height 11
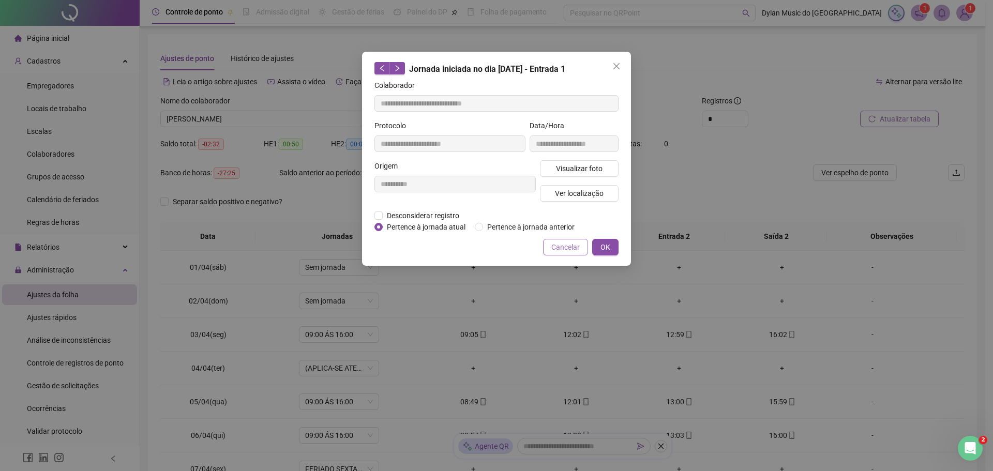
click at [556, 246] on span "Cancelar" at bounding box center [565, 247] width 28 height 11
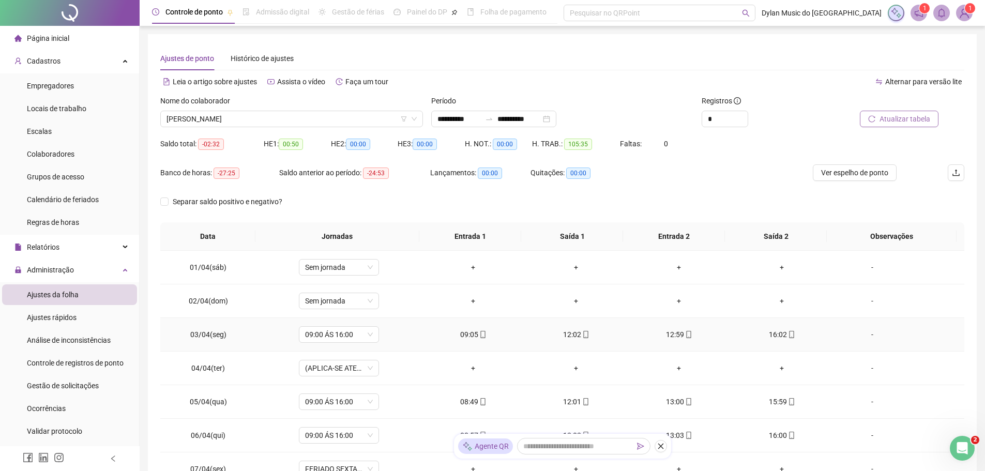
click at [576, 337] on div "12:02" at bounding box center [576, 334] width 86 height 11
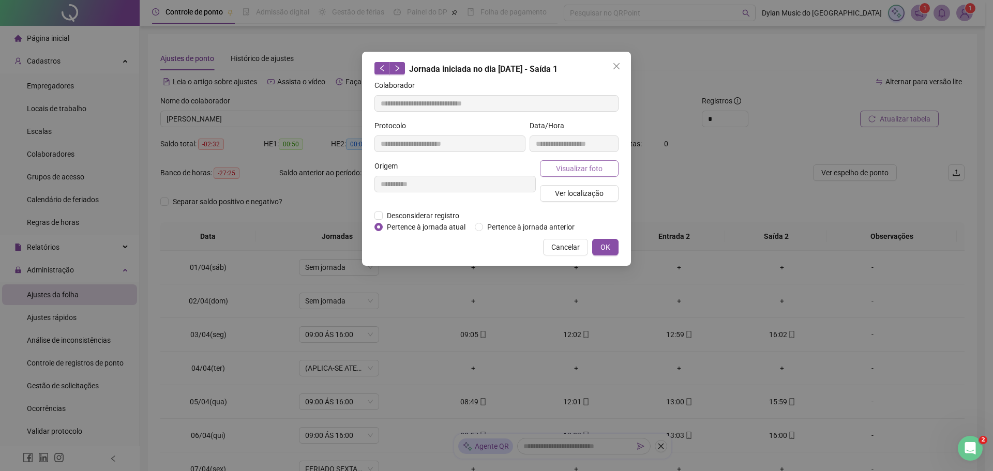
click at [567, 171] on span "Visualizar foto" at bounding box center [579, 168] width 47 height 11
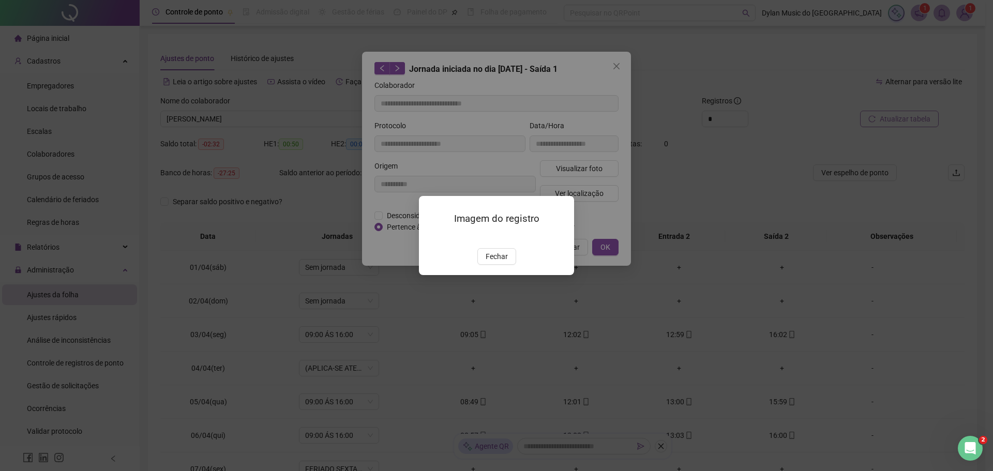
click at [431, 237] on img at bounding box center [431, 237] width 0 height 0
click at [498, 262] on span "Fechar" at bounding box center [497, 256] width 22 height 11
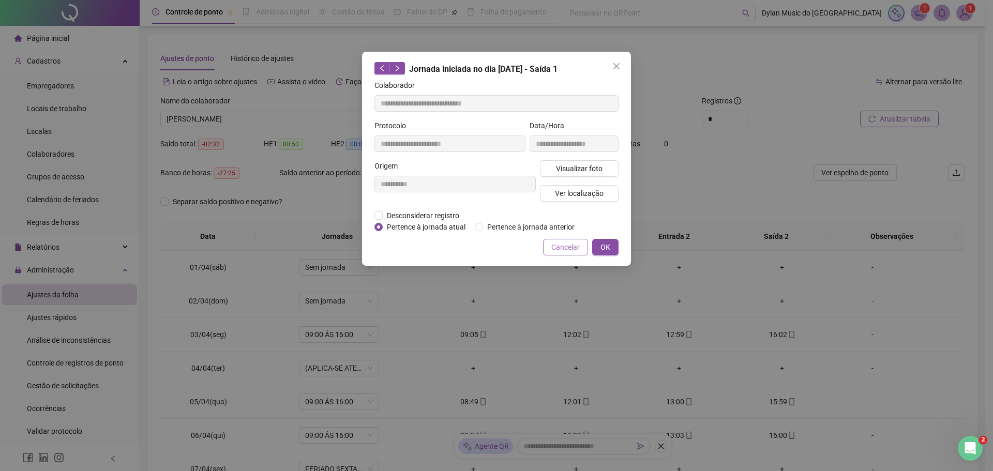
click at [554, 246] on span "Cancelar" at bounding box center [565, 247] width 28 height 11
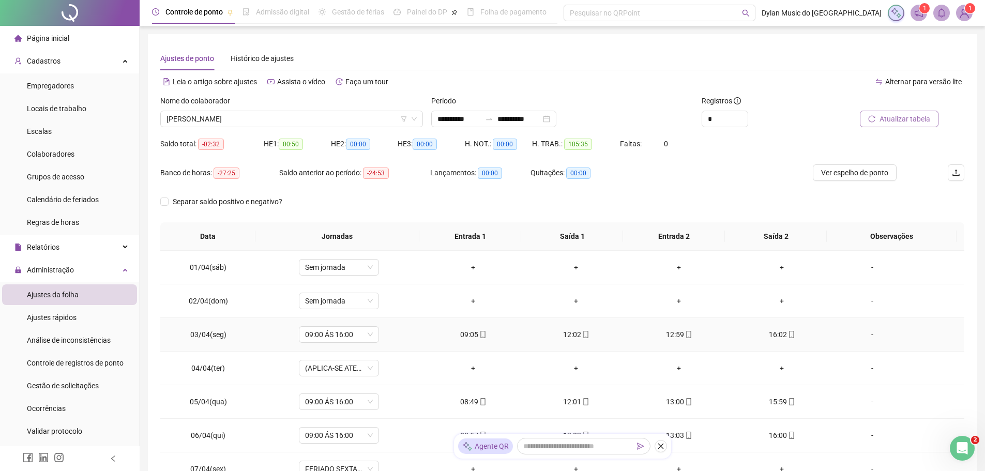
click at [671, 339] on div "12:59" at bounding box center [679, 334] width 86 height 11
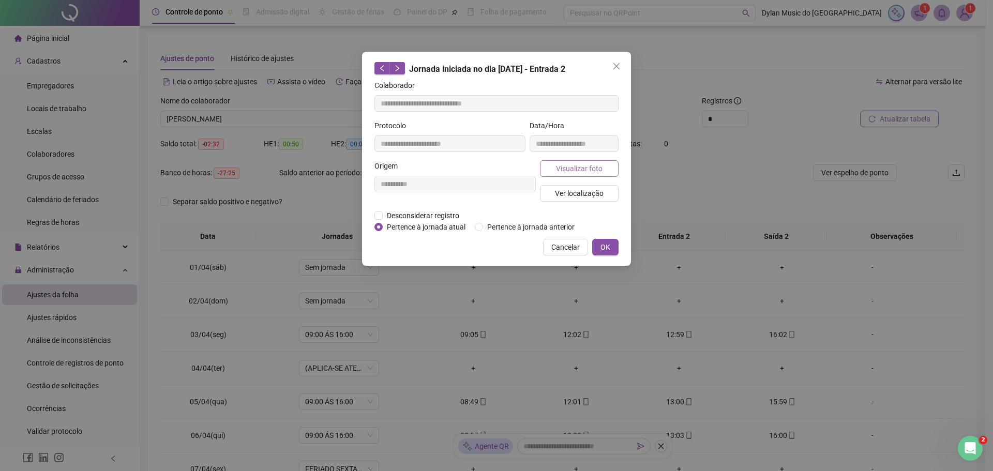
click at [553, 169] on button "Visualizar foto" at bounding box center [579, 168] width 79 height 17
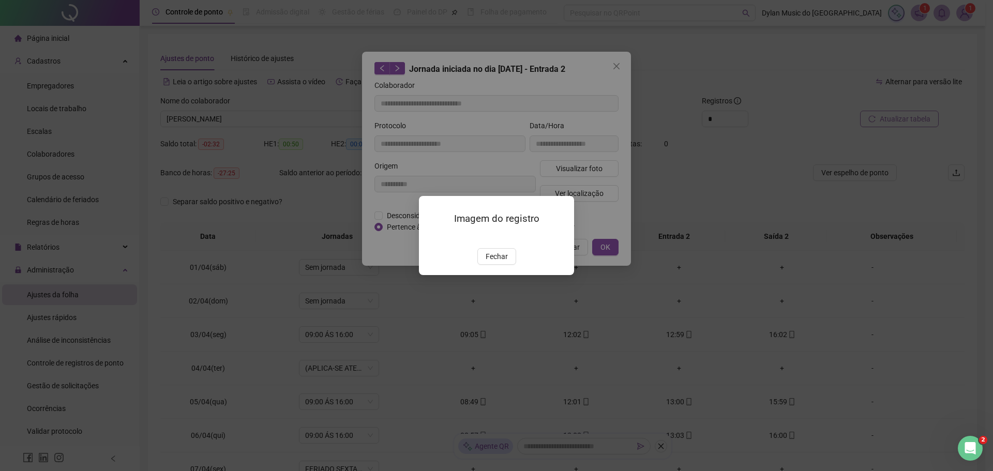
click at [431, 237] on img at bounding box center [431, 237] width 0 height 0
click at [502, 262] on span "Fechar" at bounding box center [497, 256] width 22 height 11
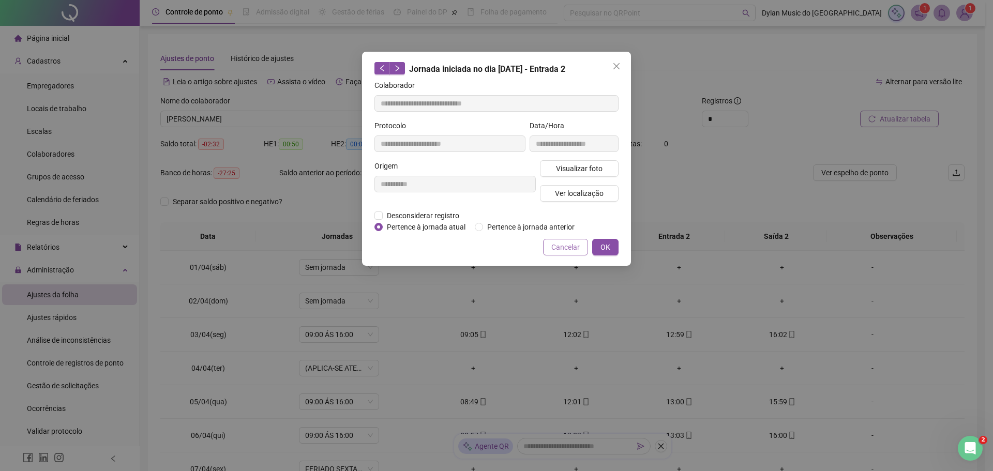
click at [560, 250] on span "Cancelar" at bounding box center [565, 247] width 28 height 11
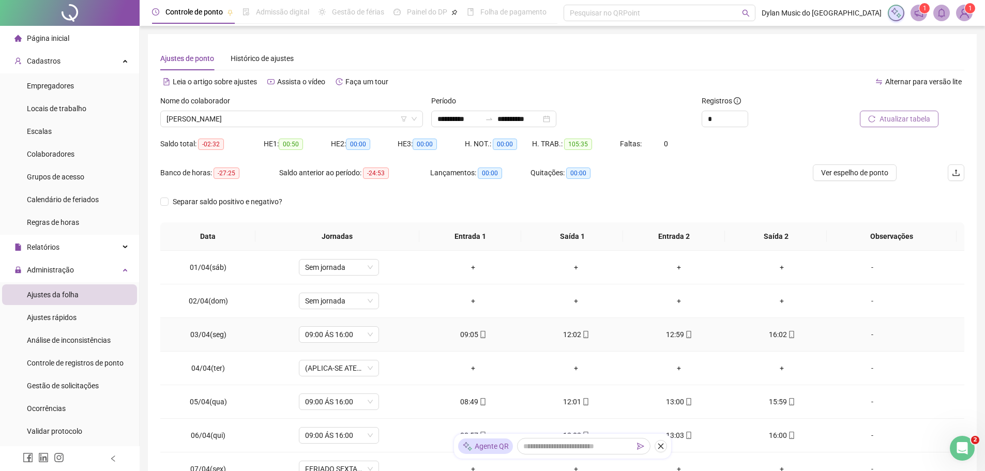
click at [775, 331] on div "16:02" at bounding box center [782, 334] width 86 height 11
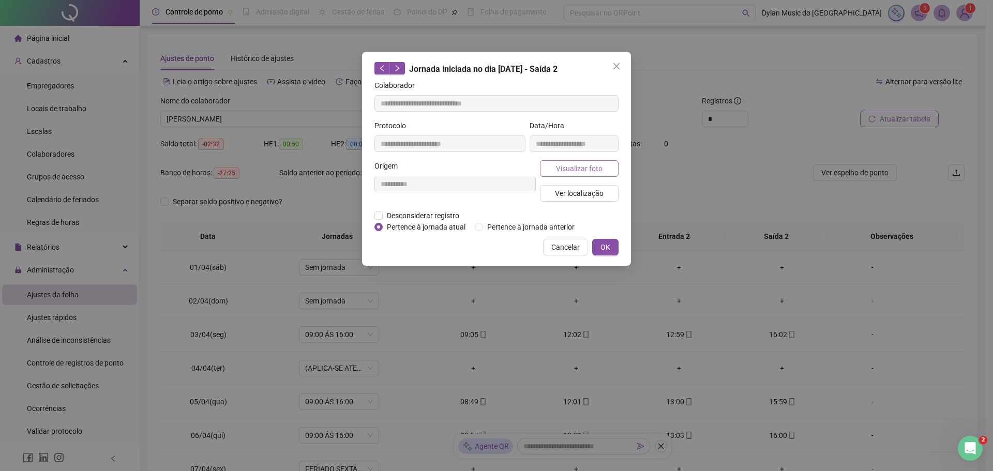
click at [584, 166] on span "Visualizar foto" at bounding box center [579, 168] width 47 height 11
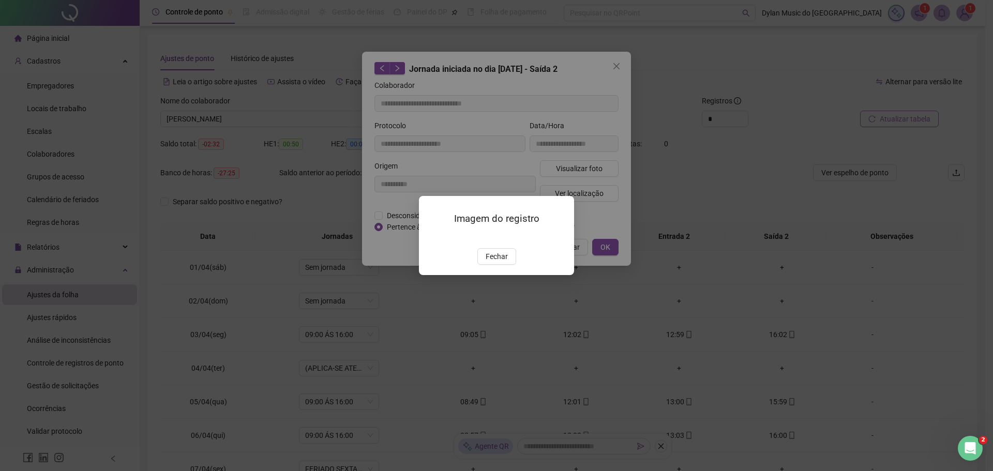
click at [431, 237] on img at bounding box center [431, 237] width 0 height 0
click at [494, 262] on span "Fechar" at bounding box center [497, 256] width 22 height 11
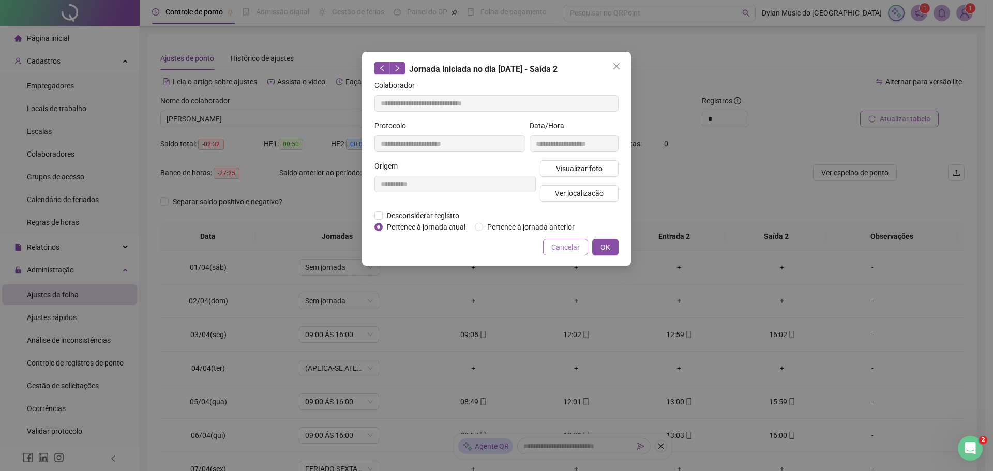
click at [560, 244] on span "Cancelar" at bounding box center [565, 247] width 28 height 11
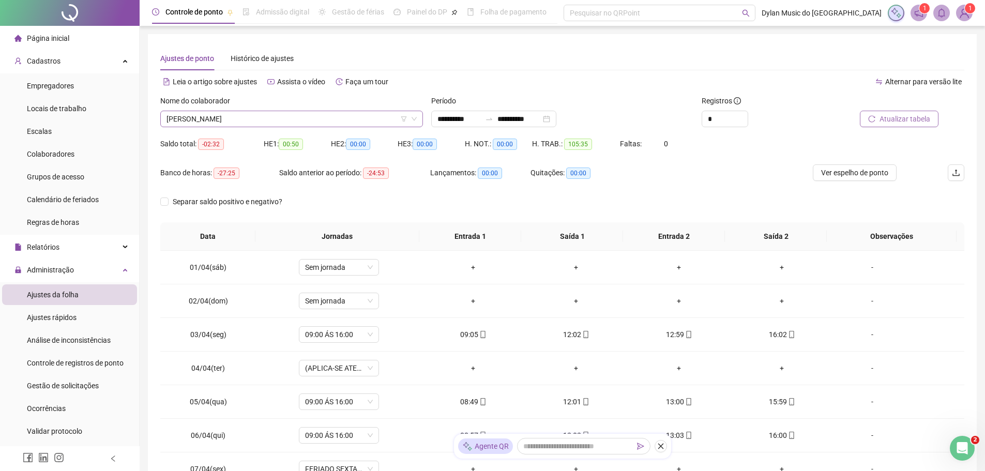
click at [299, 122] on span "[PERSON_NAME]" at bounding box center [292, 119] width 250 height 16
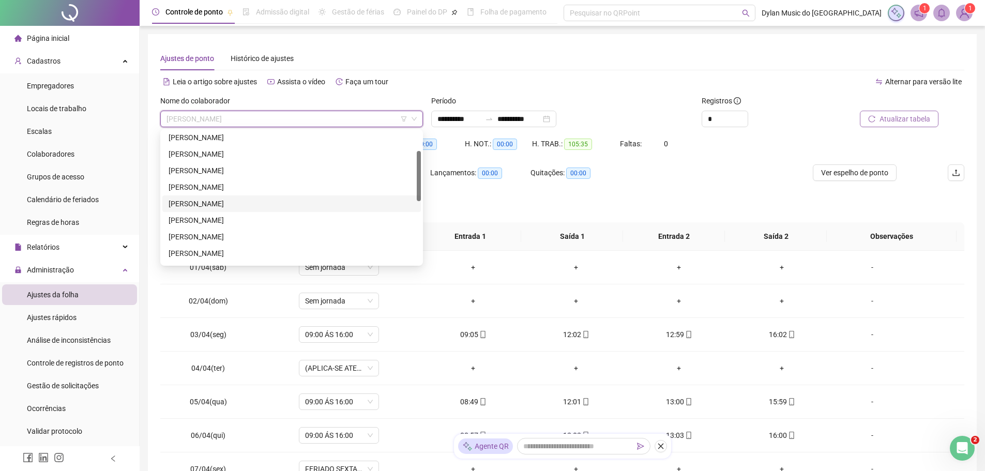
scroll to position [0, 0]
click at [220, 153] on div "BARBARÁ [PERSON_NAME]" at bounding box center [292, 155] width 246 height 11
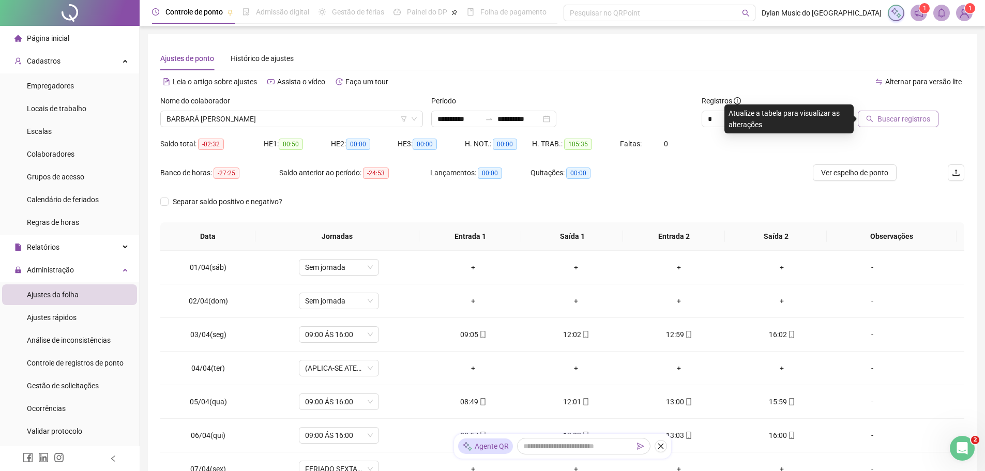
click at [889, 115] on span "Buscar registros" at bounding box center [904, 118] width 53 height 11
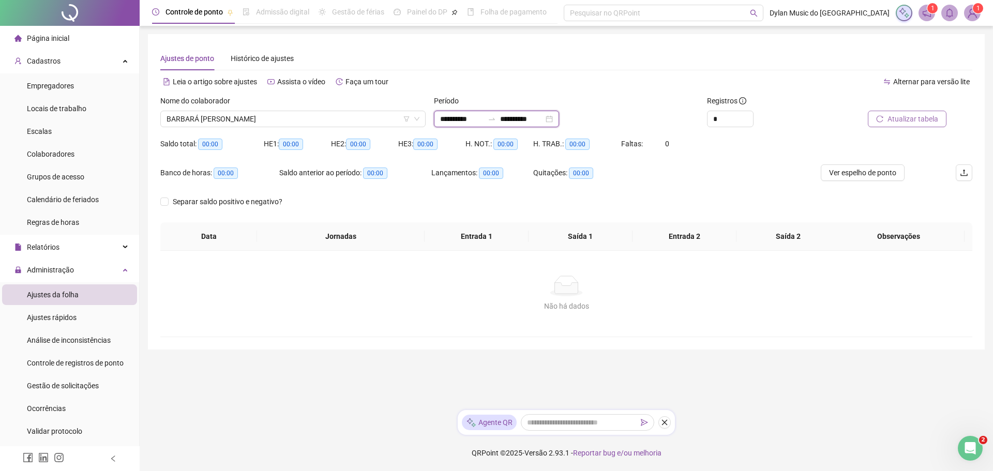
click at [524, 116] on input "**********" at bounding box center [521, 118] width 43 height 11
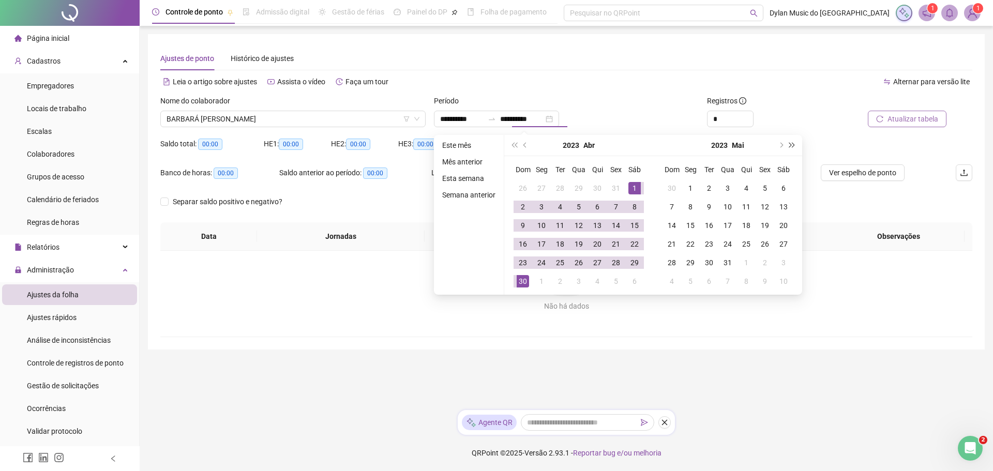
click at [790, 145] on span "super-next-year" at bounding box center [792, 145] width 5 height 5
click at [722, 189] on div "1" at bounding box center [727, 188] width 12 height 12
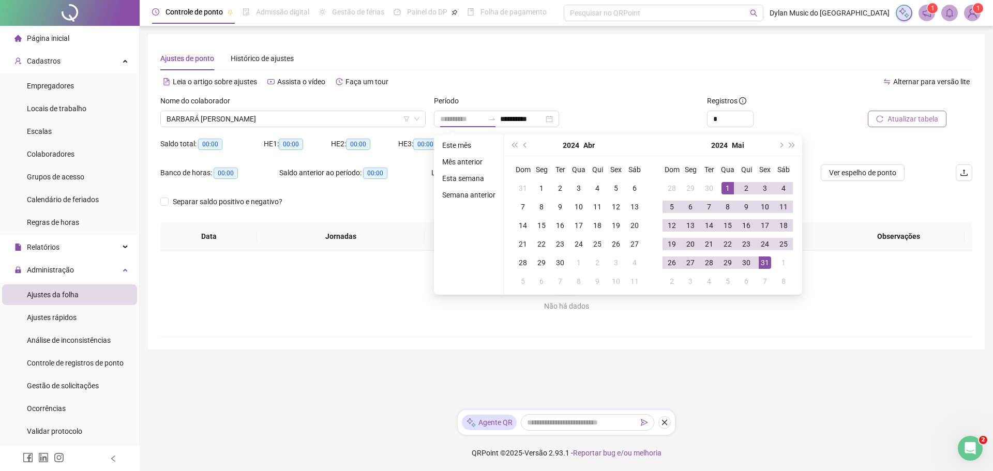
click at [763, 260] on div "31" at bounding box center [765, 263] width 12 height 12
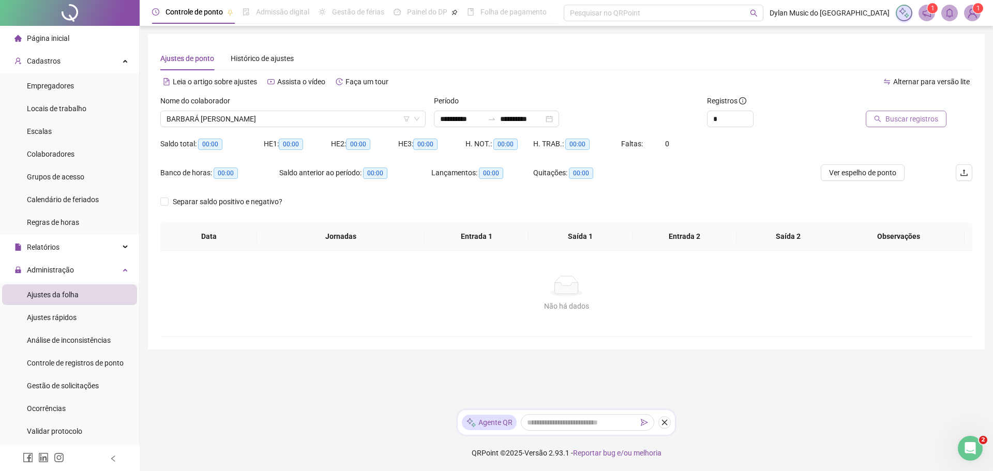
click at [881, 116] on icon "search" at bounding box center [877, 118] width 7 height 7
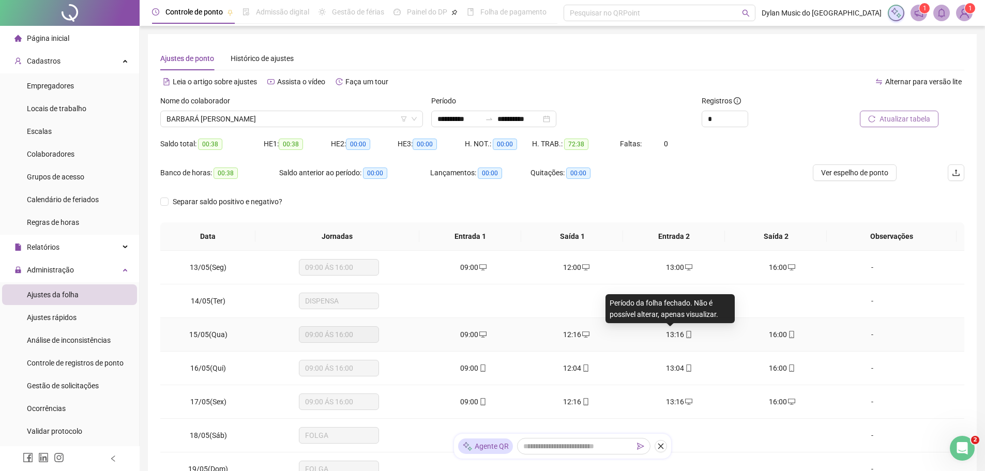
click at [675, 334] on span "13:16" at bounding box center [675, 334] width 18 height 8
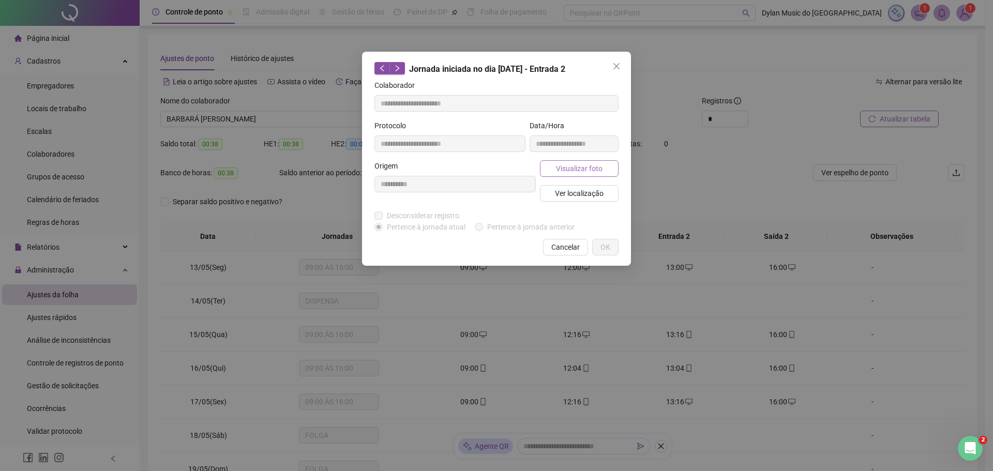
click at [565, 164] on span "Visualizar foto" at bounding box center [579, 168] width 47 height 11
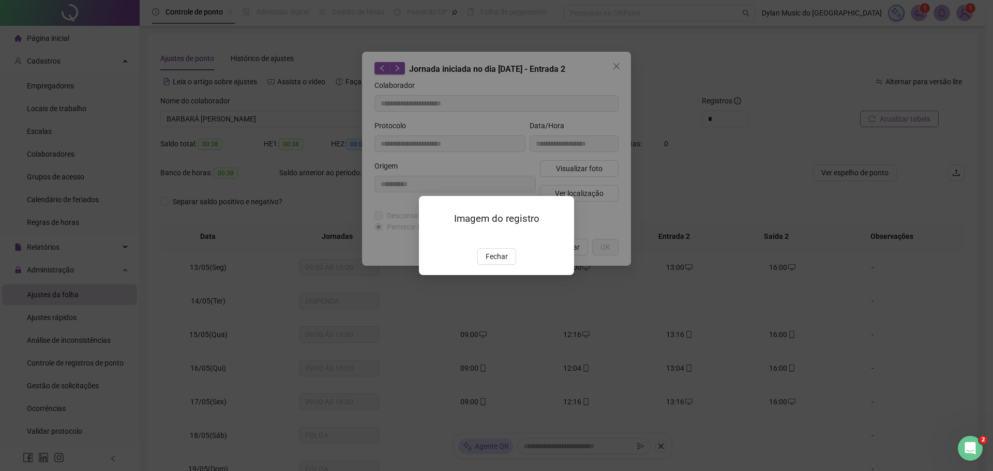
click at [431, 237] on img at bounding box center [431, 237] width 0 height 0
click at [484, 265] on button "Fechar" at bounding box center [496, 256] width 39 height 17
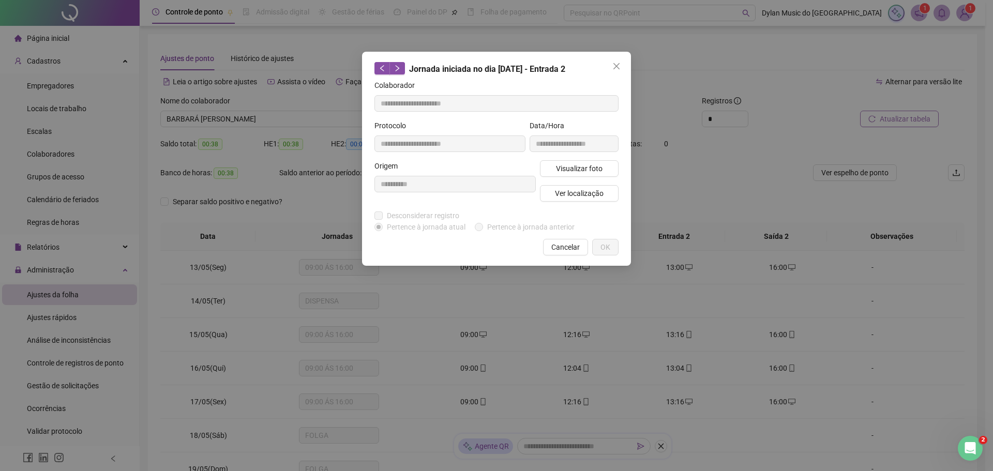
drag, startPoint x: 570, startPoint y: 239, endPoint x: 571, endPoint y: 246, distance: 6.7
click at [571, 239] on button "Cancelar" at bounding box center [565, 247] width 45 height 17
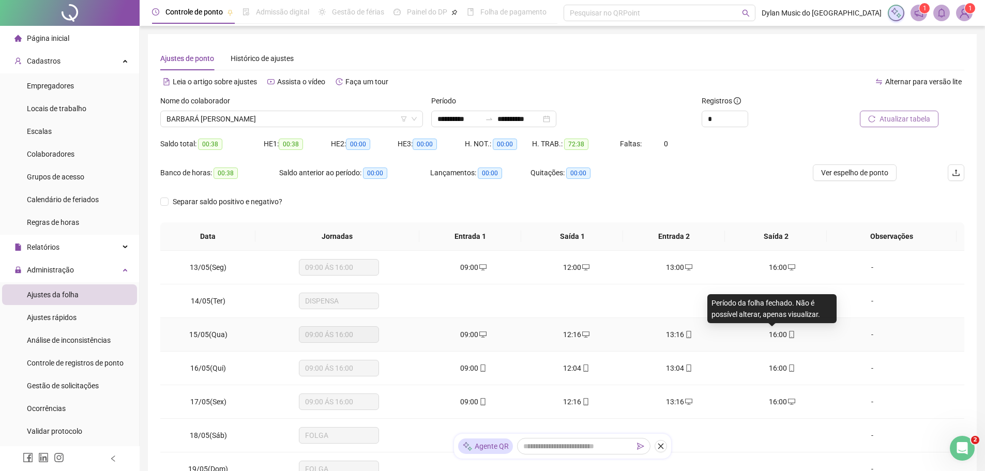
click at [777, 333] on span "16:00" at bounding box center [778, 334] width 18 height 8
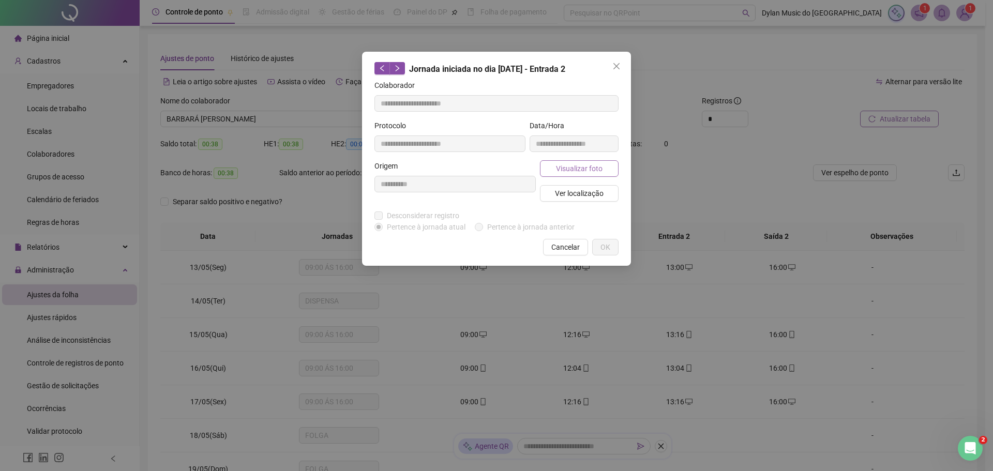
click at [584, 168] on span "Visualizar foto" at bounding box center [579, 168] width 47 height 11
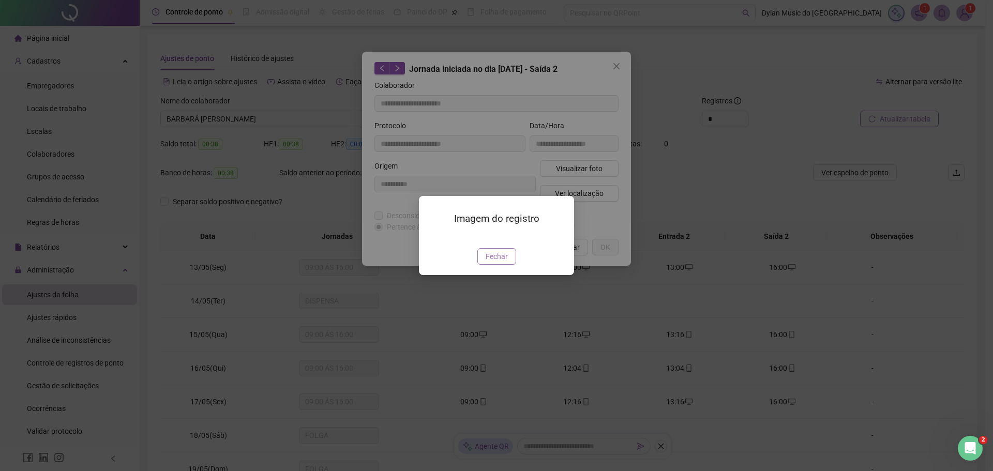
click at [504, 262] on span "Fechar" at bounding box center [497, 256] width 22 height 11
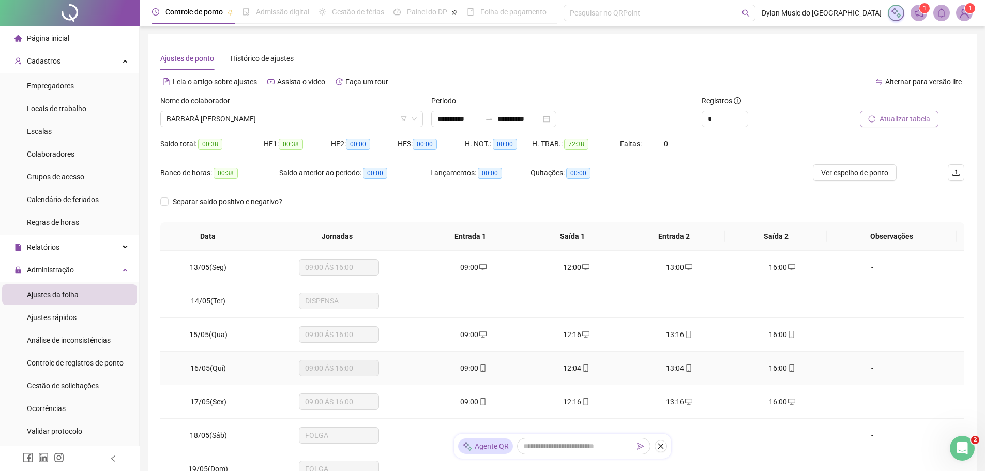
click at [468, 366] on span "09:00" at bounding box center [469, 368] width 18 height 8
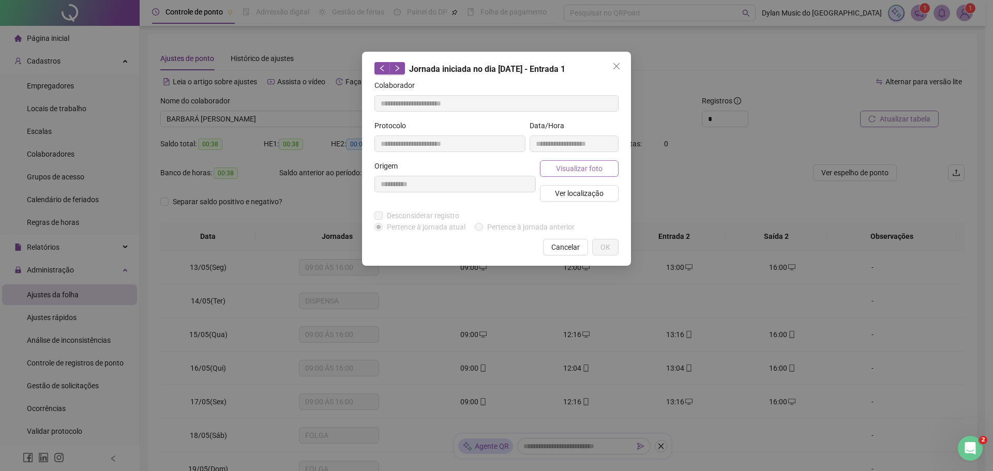
click at [563, 172] on span "Visualizar foto" at bounding box center [579, 168] width 47 height 11
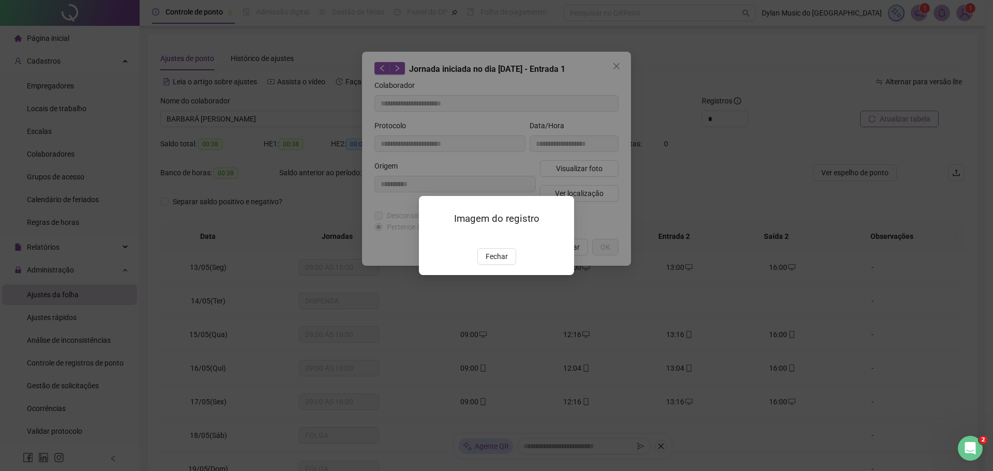
click at [501, 262] on span "Fechar" at bounding box center [497, 256] width 22 height 11
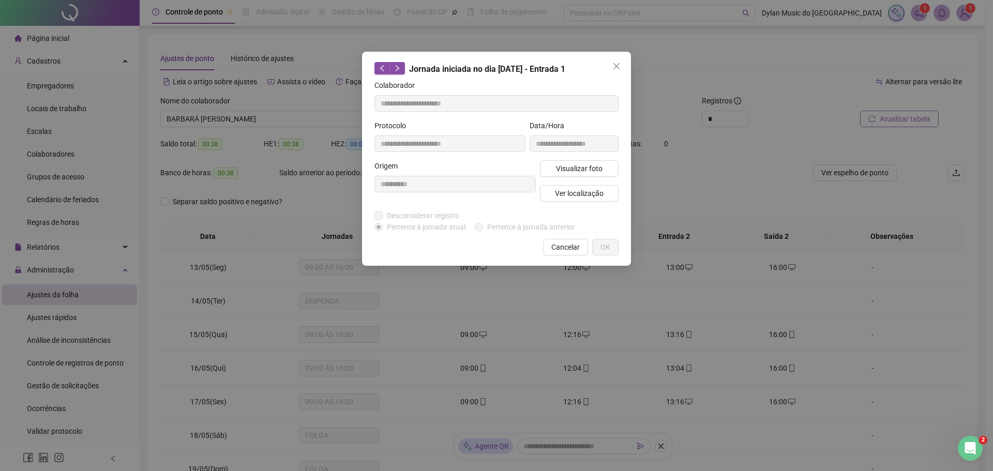
click at [566, 366] on div "**********" at bounding box center [496, 235] width 993 height 471
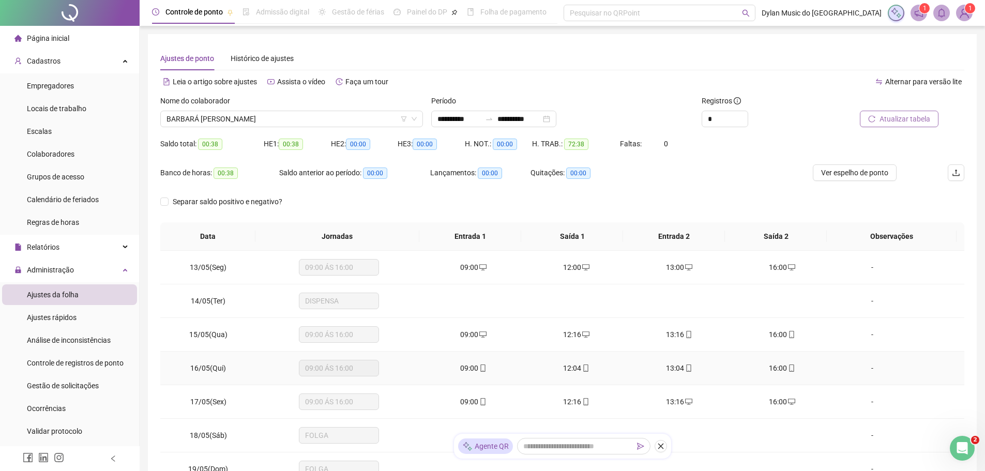
click at [570, 368] on span "12:04" at bounding box center [572, 368] width 18 height 8
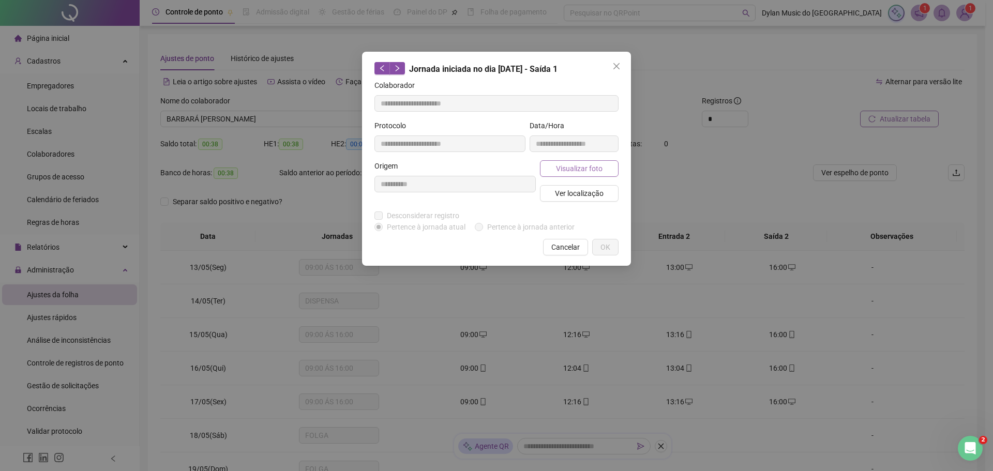
click at [563, 171] on span "Visualizar foto" at bounding box center [579, 168] width 47 height 11
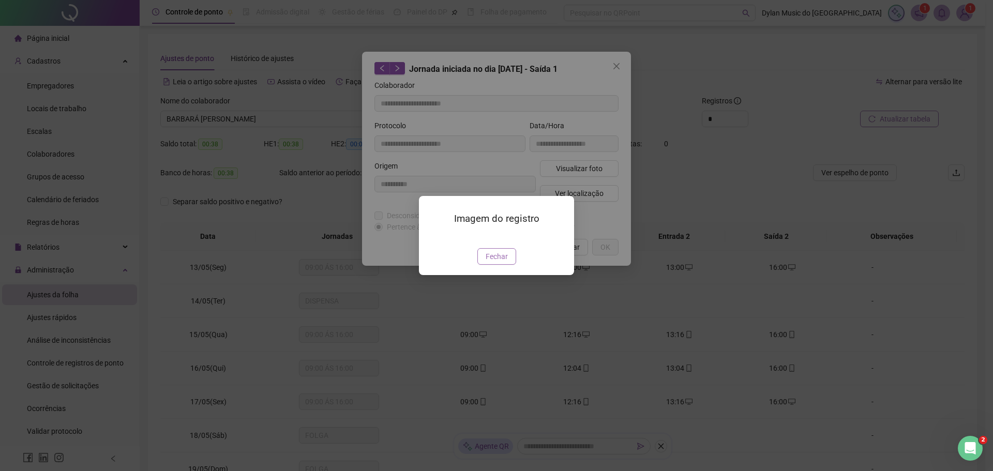
click at [500, 262] on span "Fechar" at bounding box center [497, 256] width 22 height 11
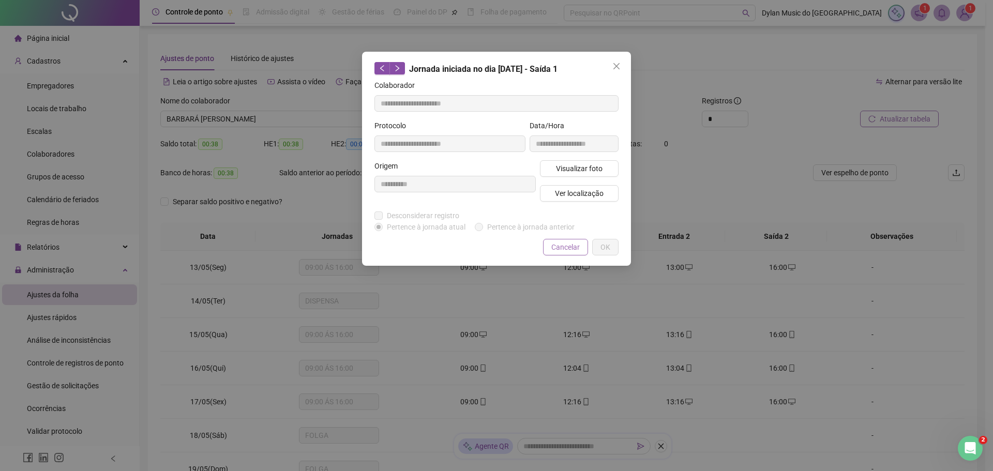
click at [559, 247] on span "Cancelar" at bounding box center [565, 247] width 28 height 11
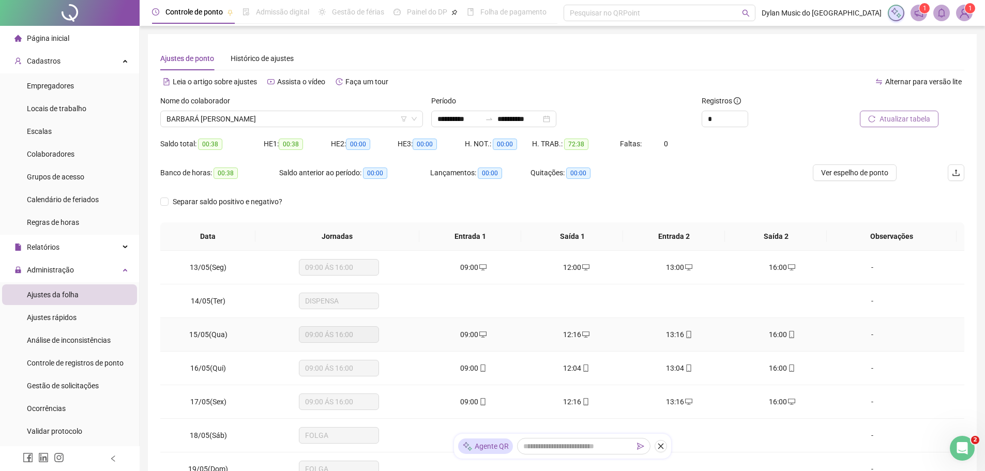
click at [671, 337] on span "13:16" at bounding box center [675, 334] width 18 height 8
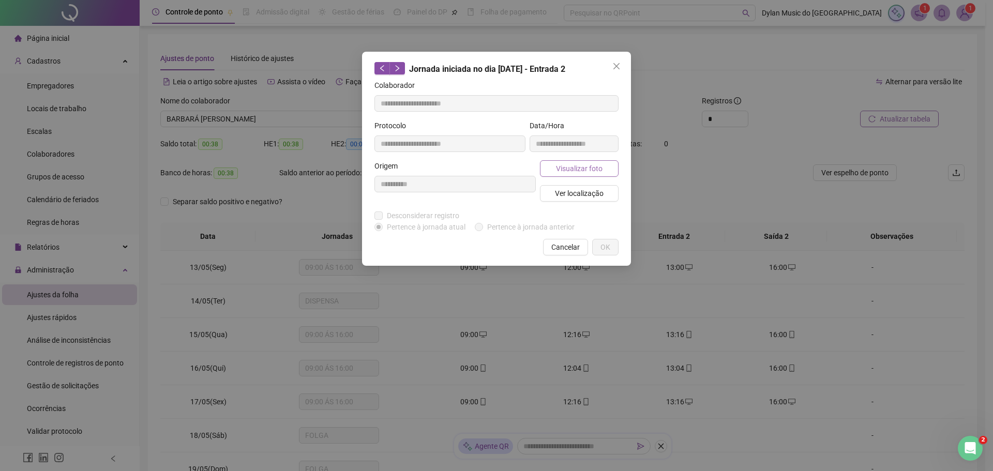
click at [575, 171] on span "Visualizar foto" at bounding box center [579, 168] width 47 height 11
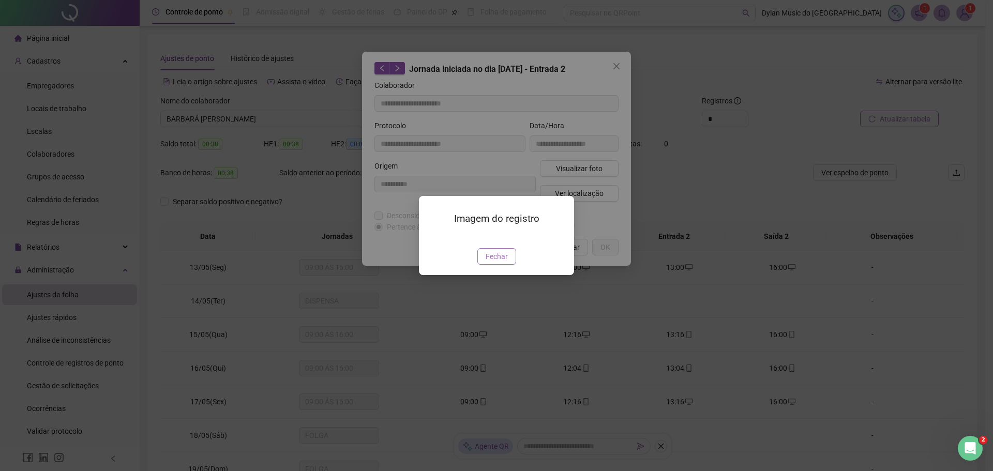
click at [497, 262] on span "Fechar" at bounding box center [497, 256] width 22 height 11
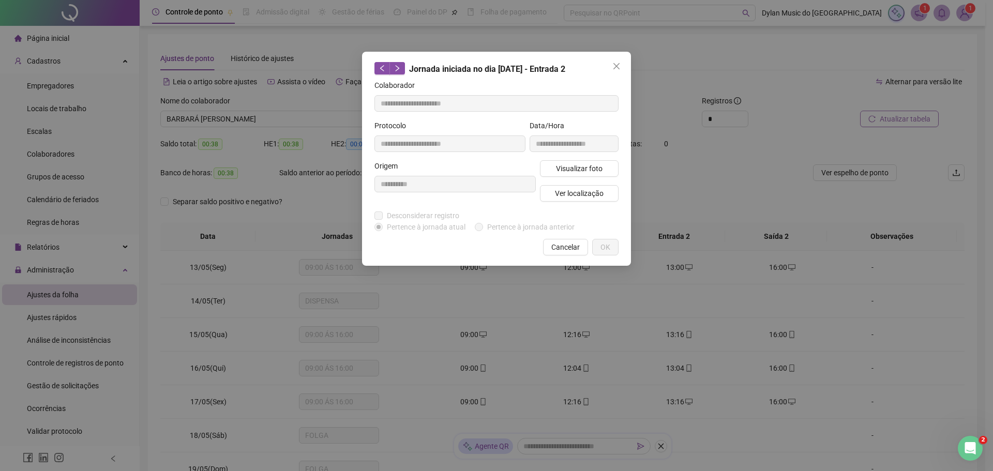
drag, startPoint x: 565, startPoint y: 246, endPoint x: 587, endPoint y: 266, distance: 30.4
click at [565, 246] on span "Cancelar" at bounding box center [565, 247] width 28 height 11
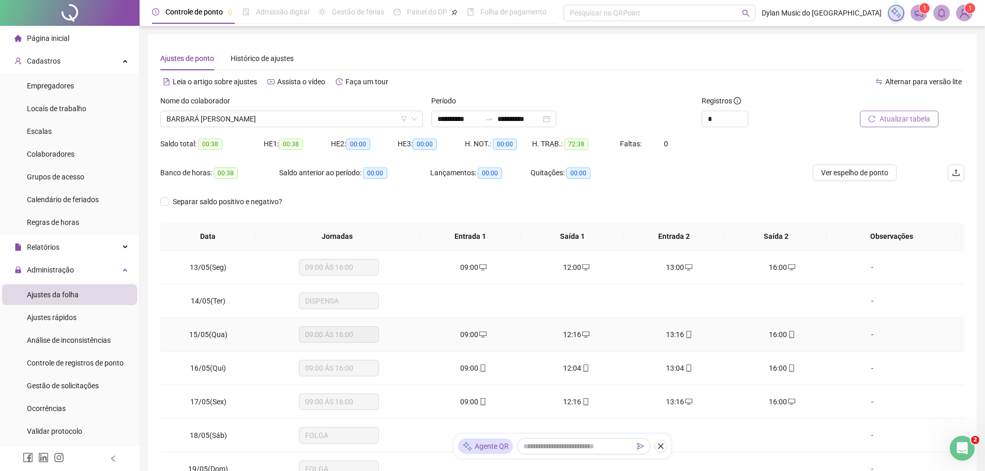
click at [773, 334] on span "16:00" at bounding box center [778, 334] width 18 height 8
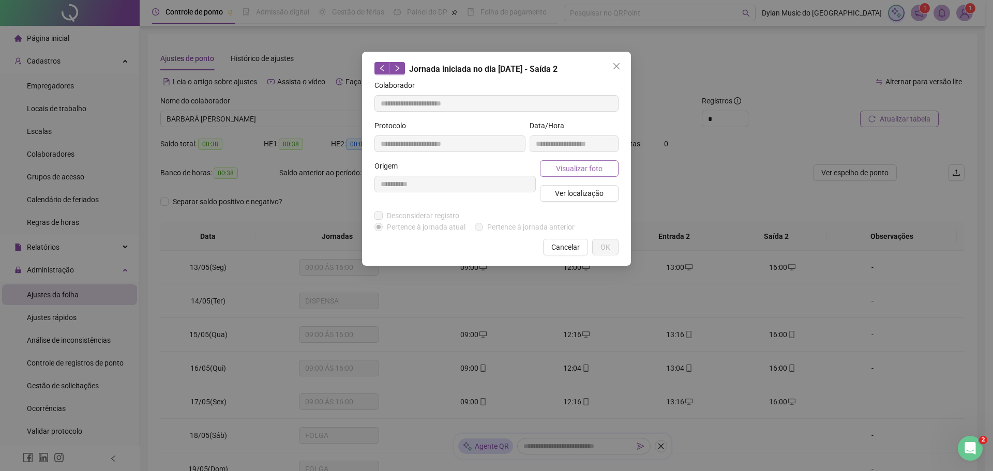
click at [578, 165] on span "Visualizar foto" at bounding box center [579, 168] width 47 height 11
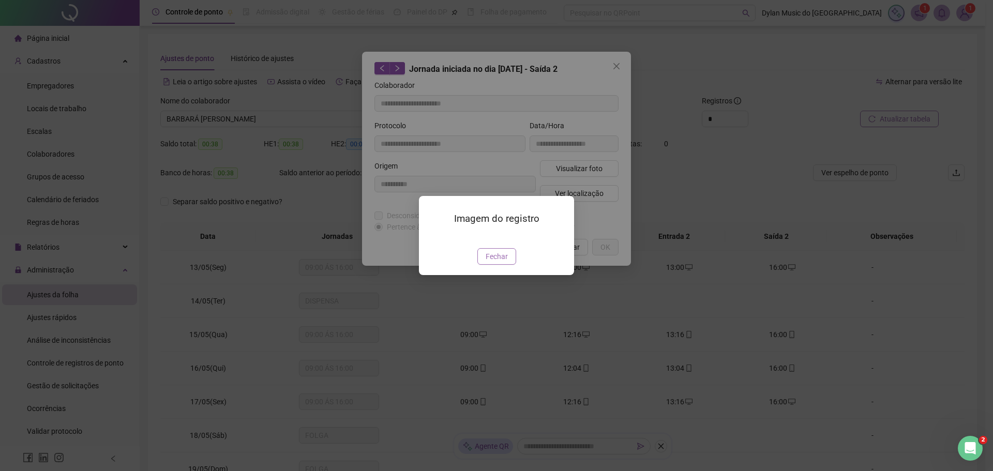
click at [490, 262] on span "Fechar" at bounding box center [497, 256] width 22 height 11
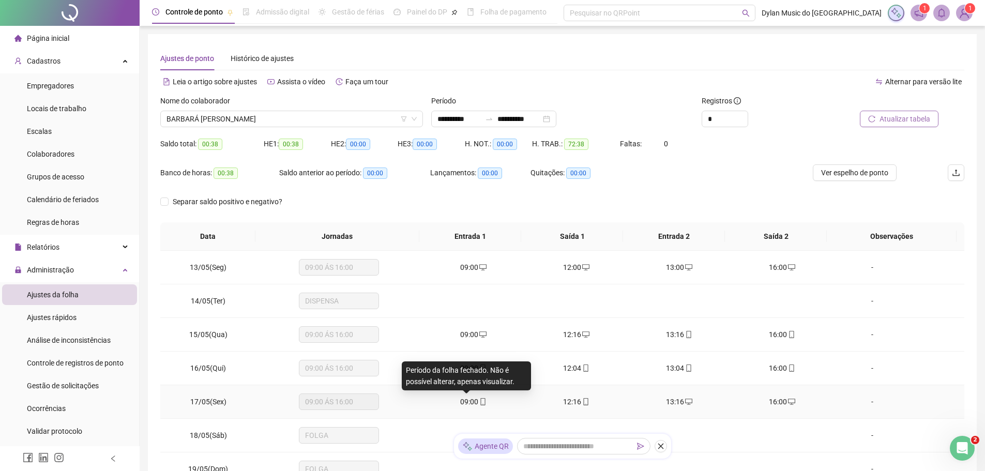
click at [462, 398] on span "09:00" at bounding box center [469, 402] width 18 height 8
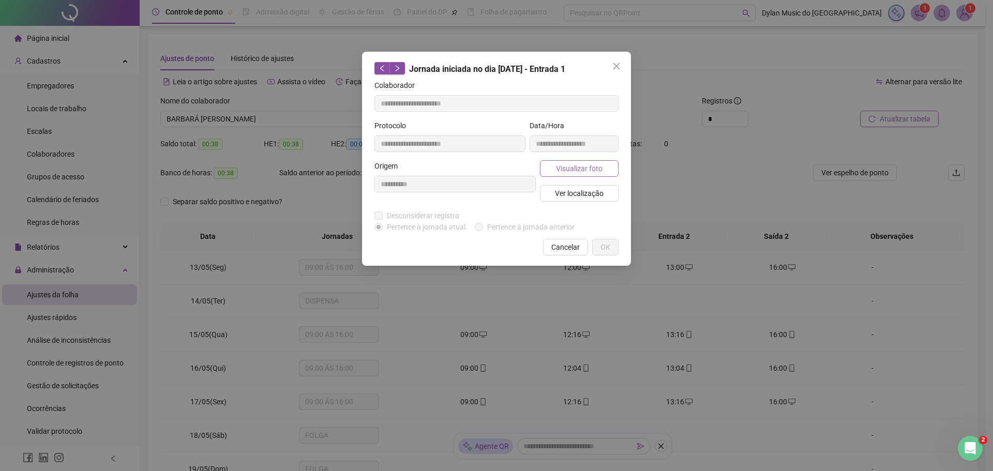
click at [562, 171] on span "Visualizar foto" at bounding box center [579, 168] width 47 height 11
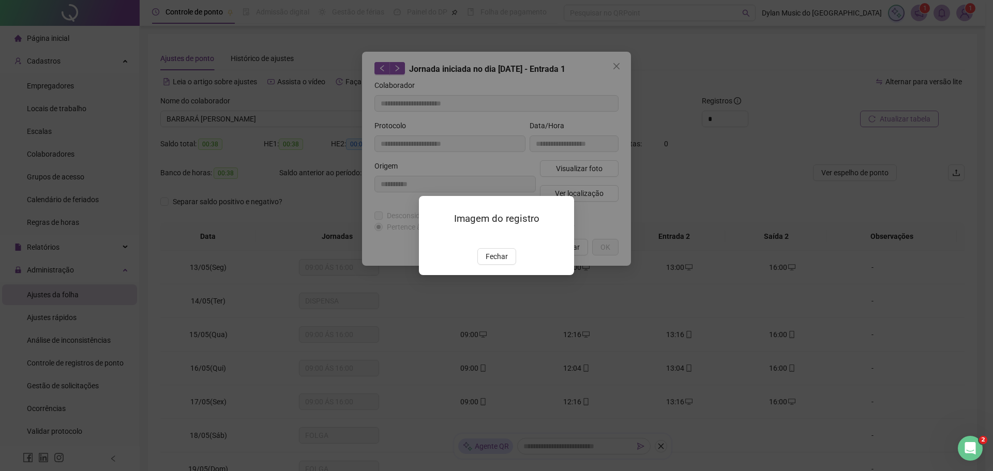
click at [431, 237] on img at bounding box center [431, 237] width 0 height 0
click at [493, 262] on span "Fechar" at bounding box center [497, 256] width 22 height 11
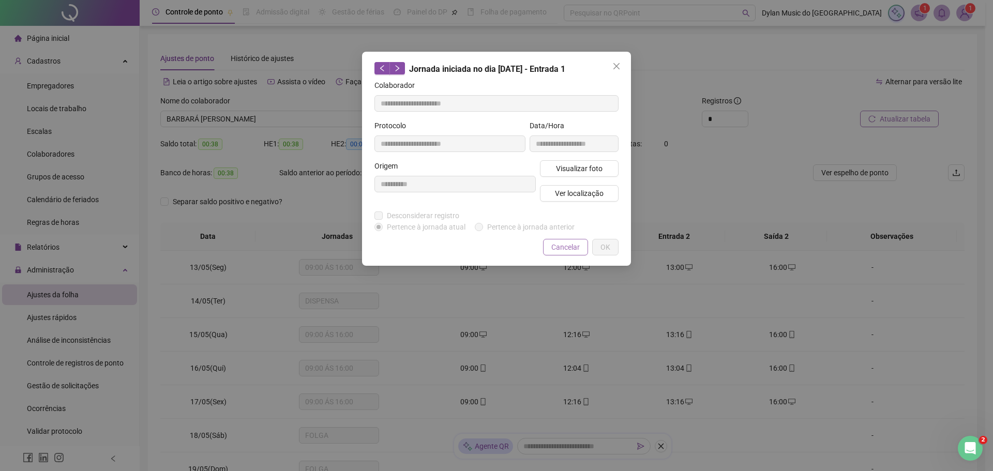
click at [556, 244] on span "Cancelar" at bounding box center [565, 247] width 28 height 11
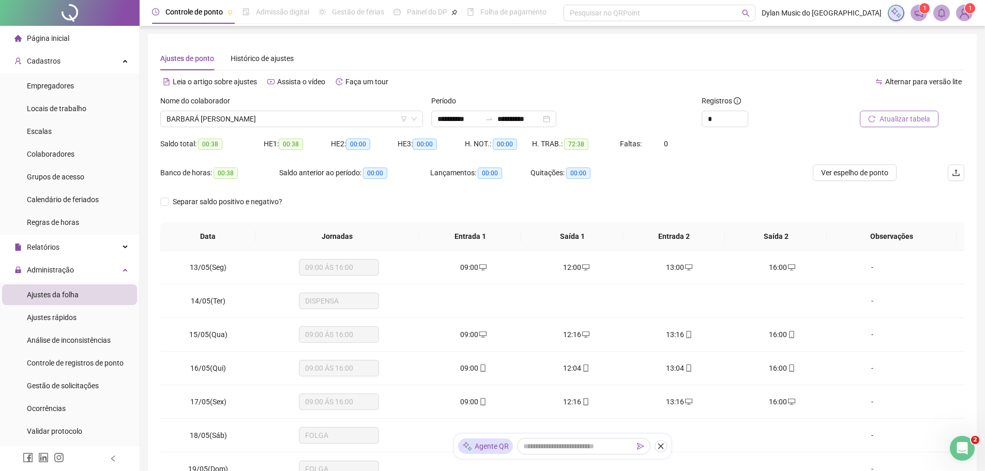
click at [566, 401] on span "12:16" at bounding box center [572, 402] width 18 height 8
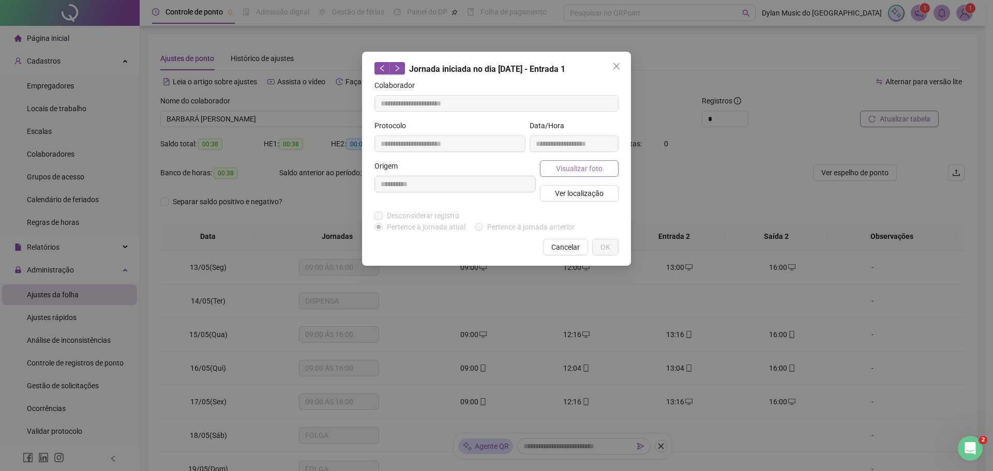
click at [566, 168] on span "Visualizar foto" at bounding box center [579, 168] width 47 height 11
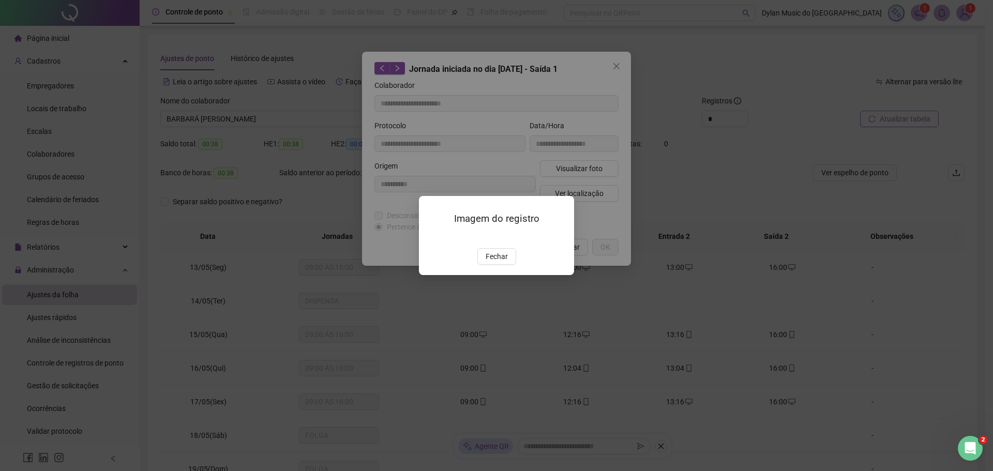
click at [431, 237] on img at bounding box center [431, 237] width 0 height 0
click at [498, 262] on span "Fechar" at bounding box center [497, 256] width 22 height 11
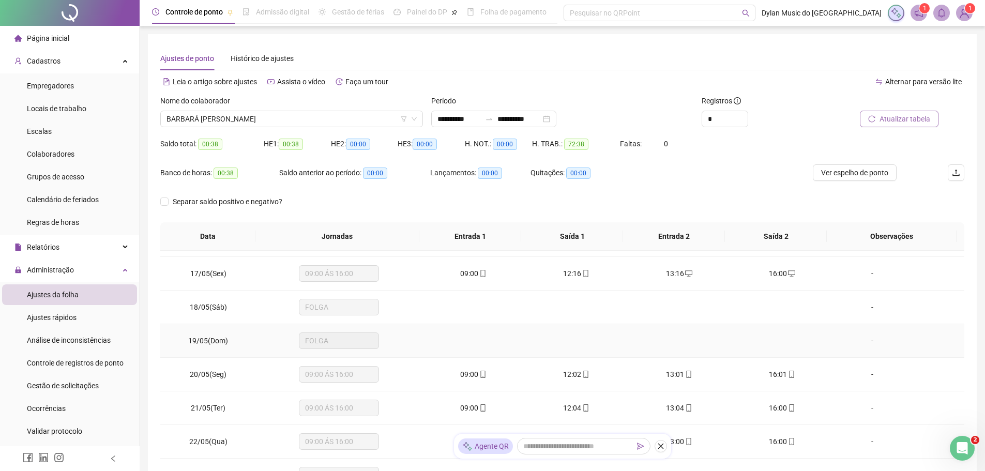
scroll to position [155, 0]
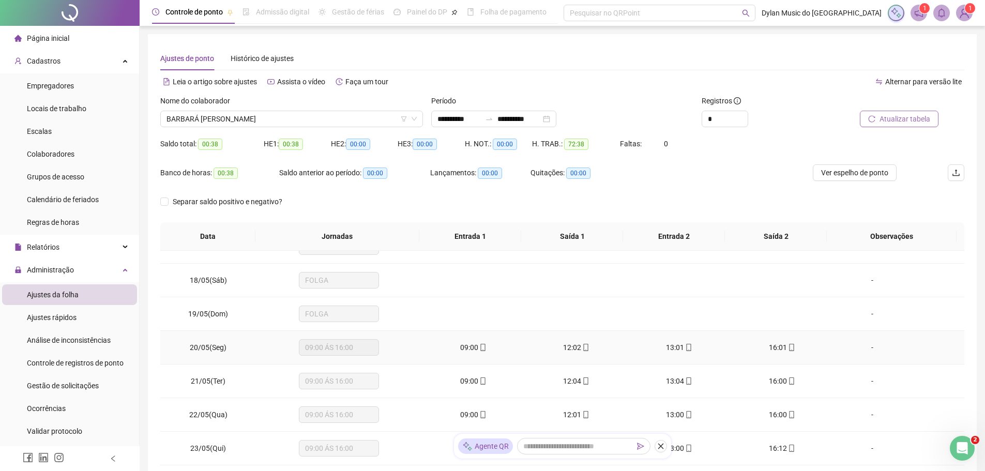
click at [464, 346] on span "09:00" at bounding box center [469, 347] width 18 height 8
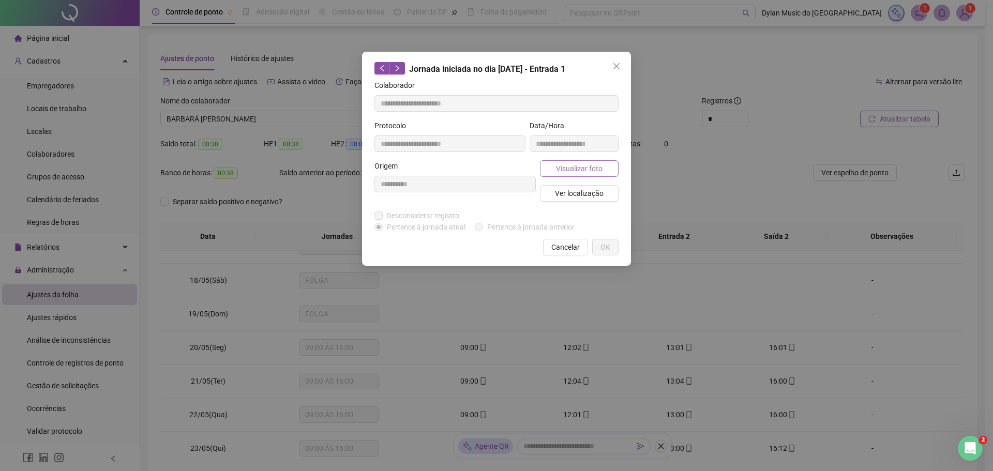
click at [570, 172] on span "Visualizar foto" at bounding box center [579, 168] width 47 height 11
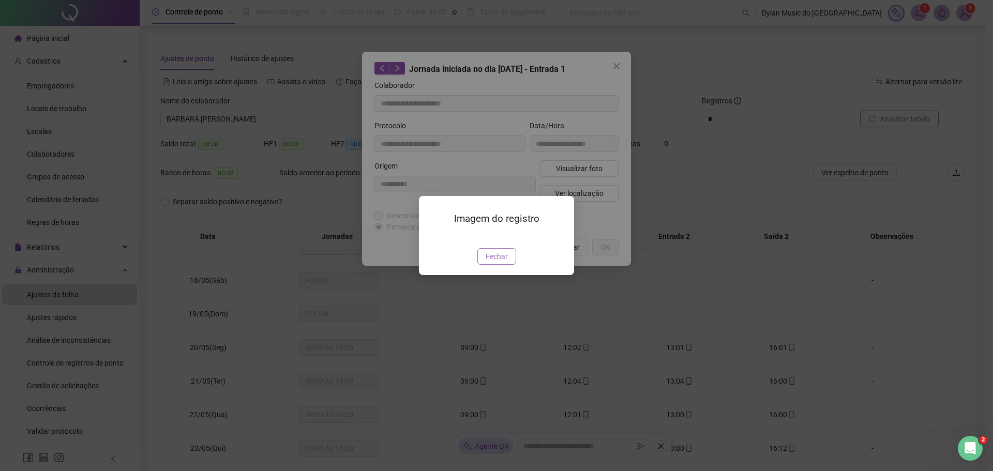
click at [502, 262] on span "Fechar" at bounding box center [497, 256] width 22 height 11
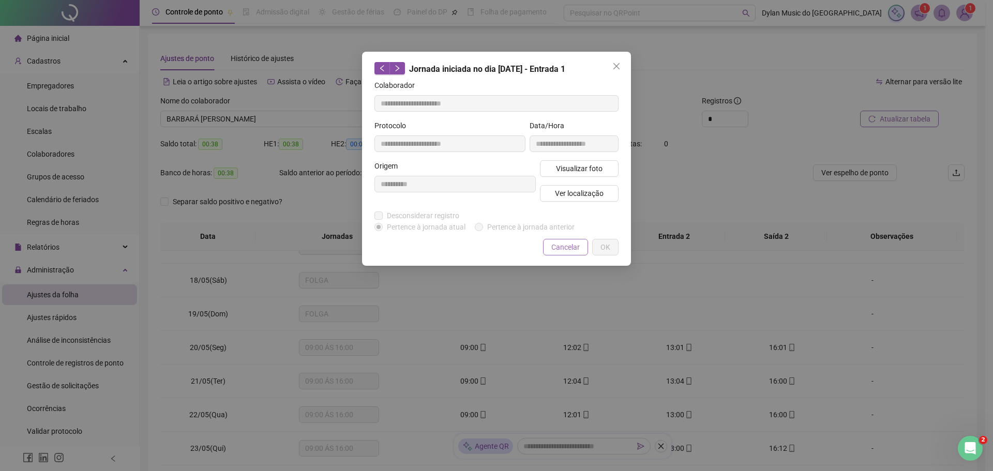
click at [559, 249] on span "Cancelar" at bounding box center [565, 247] width 28 height 11
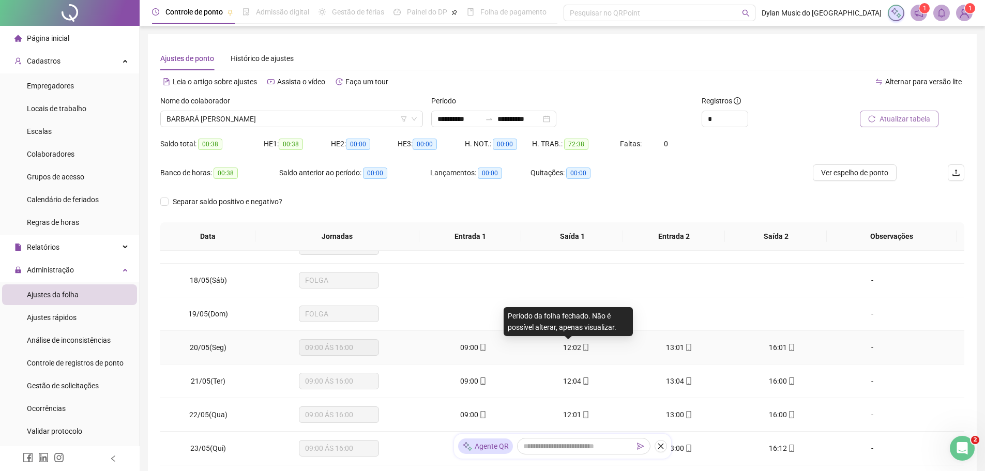
click at [566, 345] on span "12:02" at bounding box center [572, 347] width 18 height 8
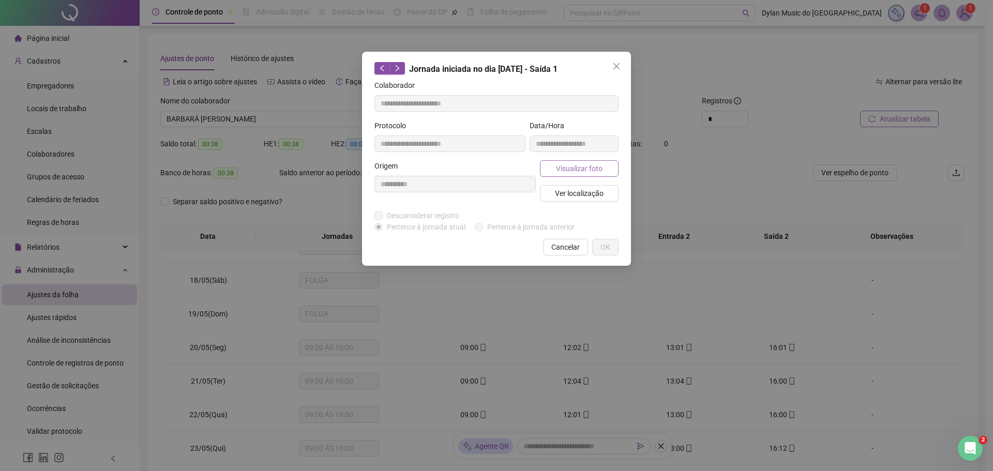
click at [561, 170] on span "Visualizar foto" at bounding box center [579, 168] width 47 height 11
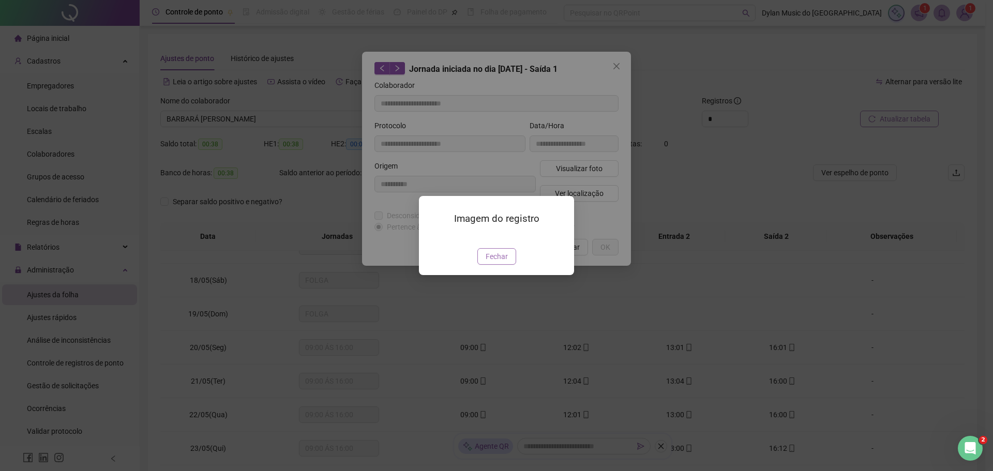
click at [499, 265] on button "Fechar" at bounding box center [496, 256] width 39 height 17
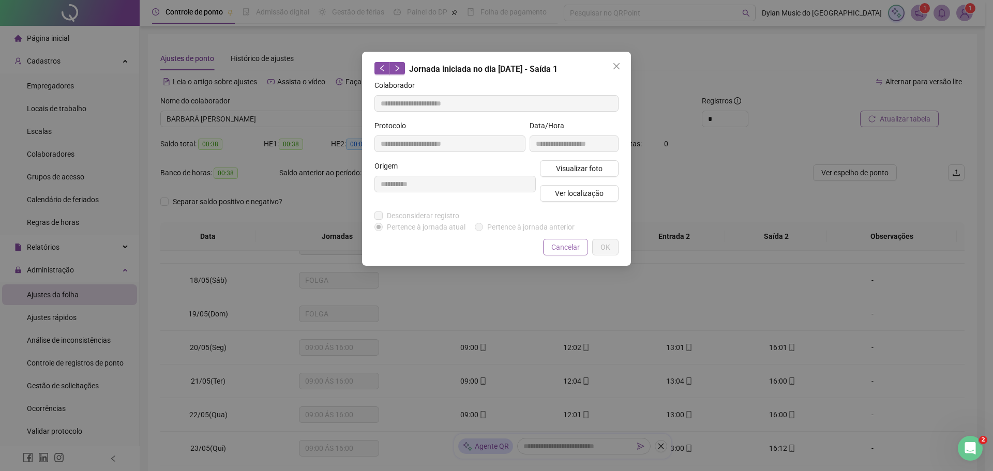
click at [563, 240] on button "Cancelar" at bounding box center [565, 247] width 45 height 17
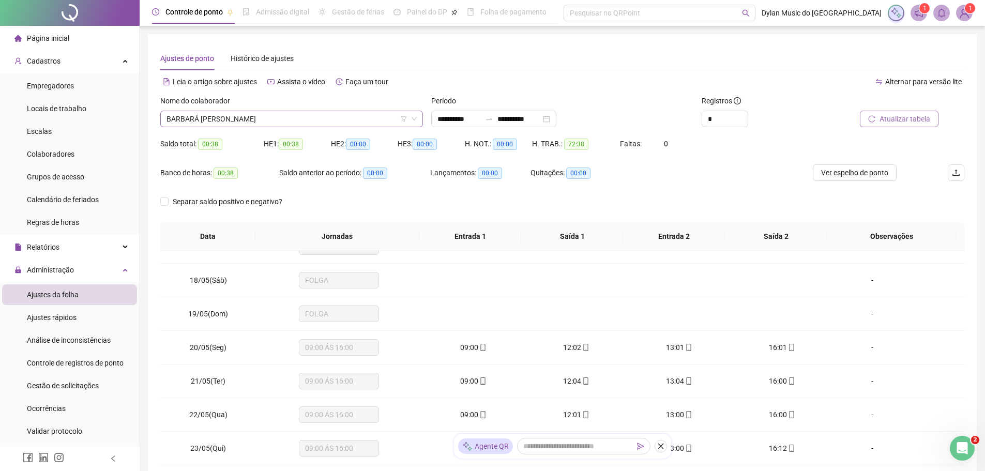
click at [279, 115] on span "BARBARÁ [PERSON_NAME]" at bounding box center [292, 119] width 250 height 16
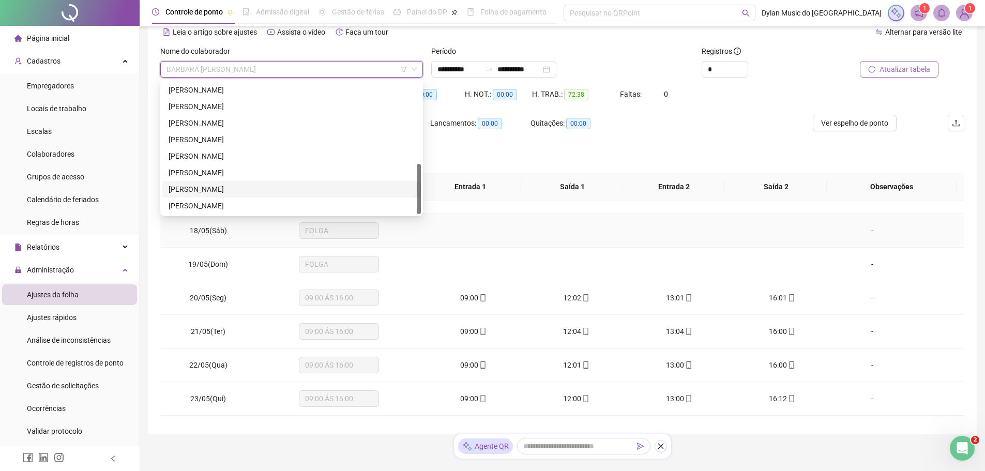
scroll to position [52, 0]
click at [217, 201] on div "[PERSON_NAME]" at bounding box center [292, 203] width 246 height 11
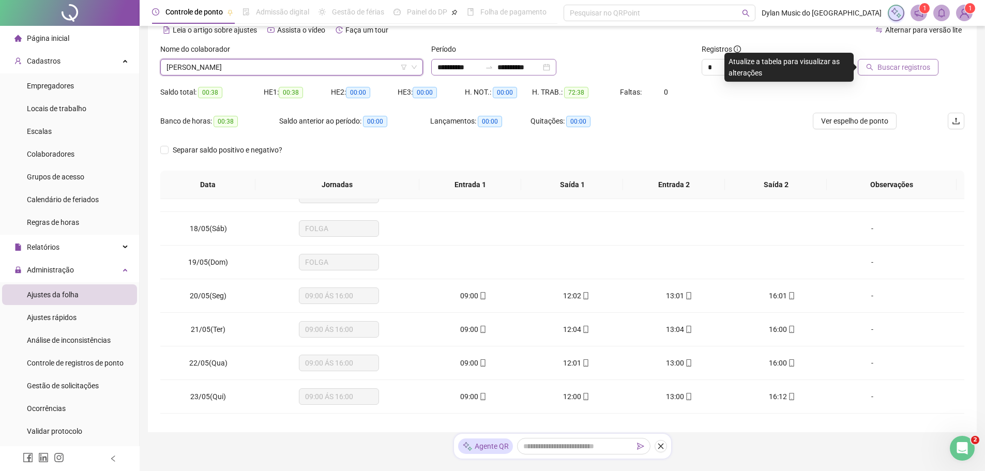
click at [450, 61] on div "**********" at bounding box center [493, 67] width 125 height 17
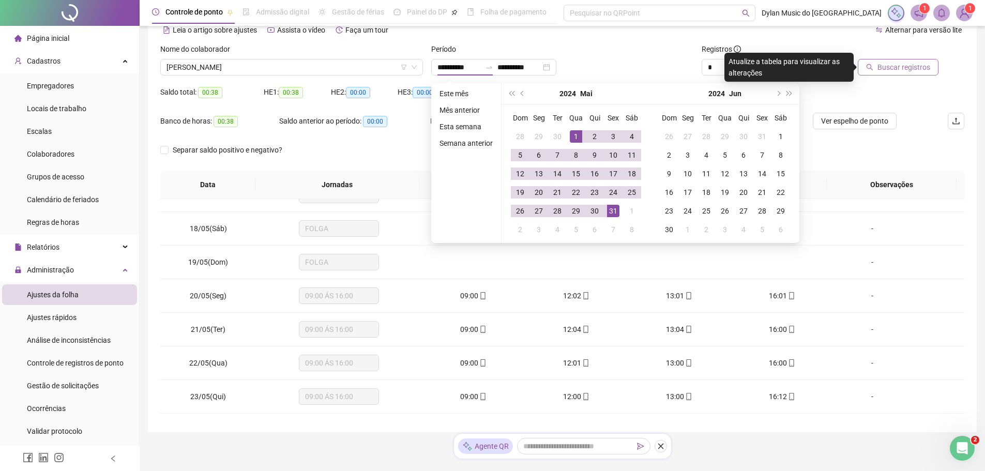
click at [899, 70] on span "Buscar registros" at bounding box center [904, 67] width 53 height 11
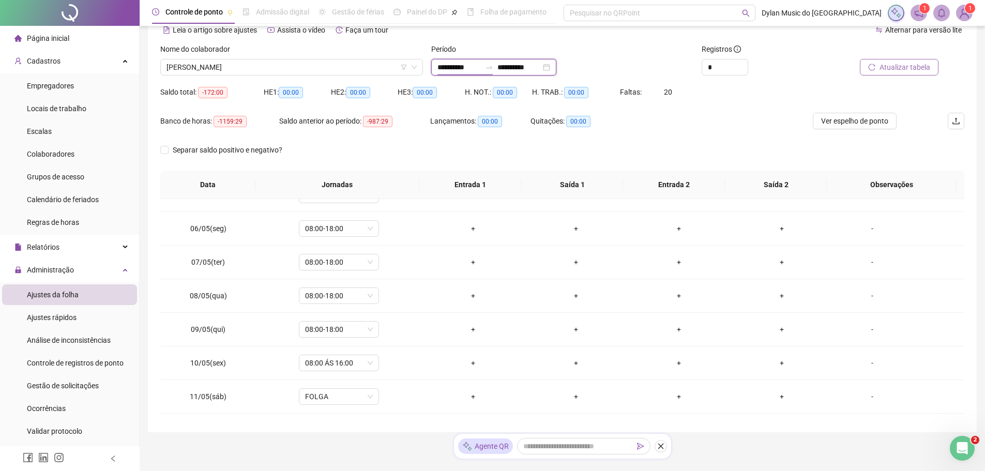
click at [442, 68] on input "**********" at bounding box center [459, 67] width 43 height 11
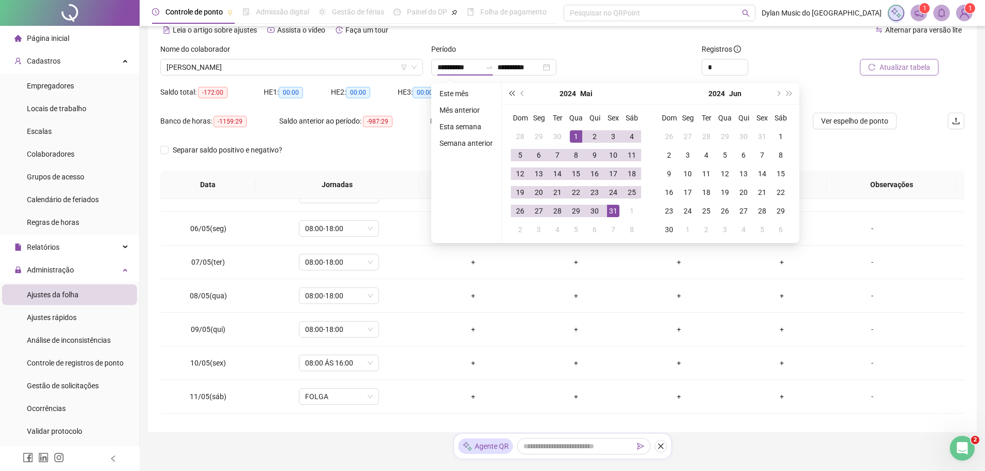
click at [512, 93] on span "super-prev-year" at bounding box center [511, 93] width 5 height 5
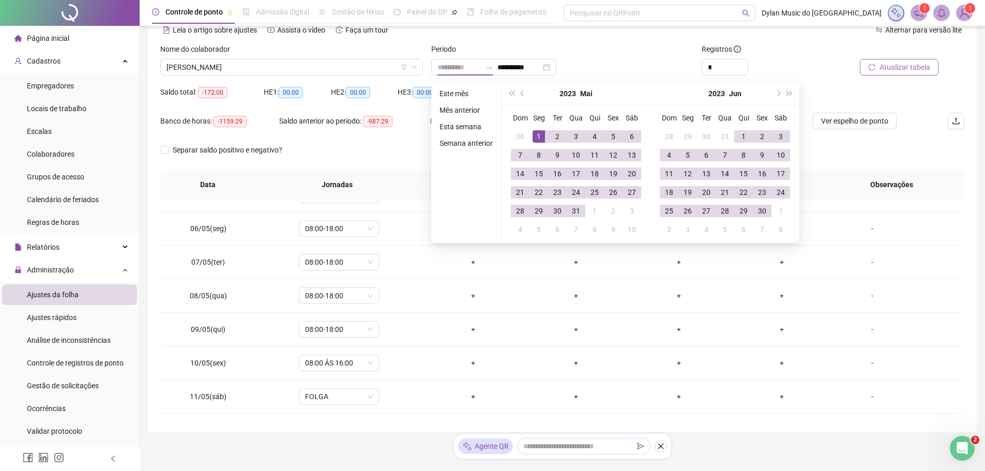
click at [541, 135] on div "1" at bounding box center [539, 136] width 12 height 12
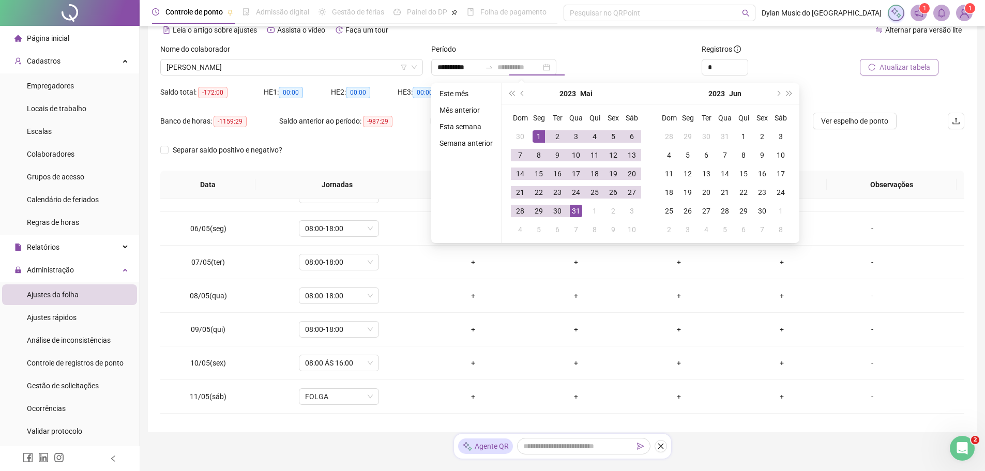
click at [576, 213] on div "31" at bounding box center [576, 211] width 12 height 12
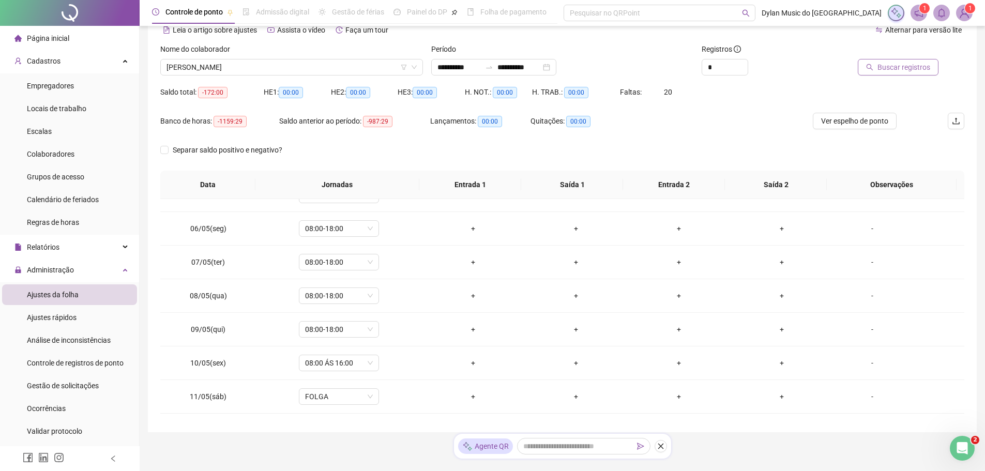
click at [901, 59] on button "Buscar registros" at bounding box center [898, 67] width 81 height 17
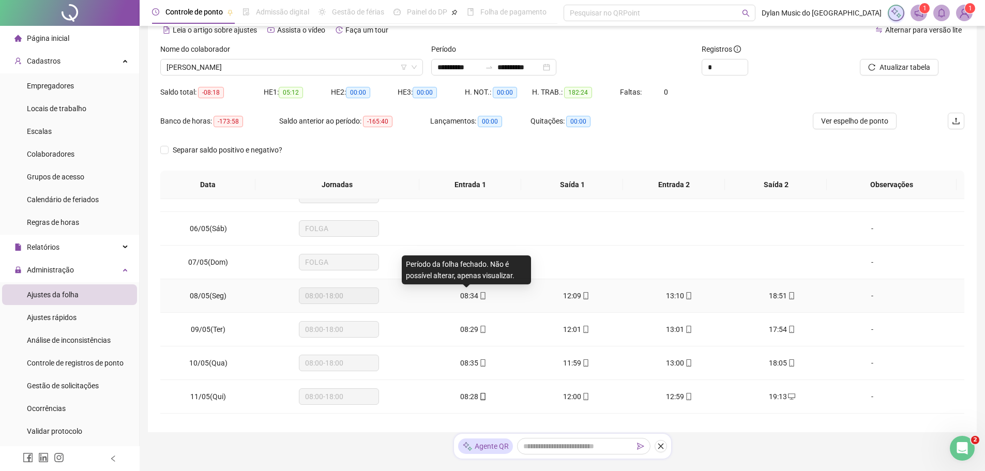
click at [464, 298] on span "08:34" at bounding box center [469, 296] width 18 height 8
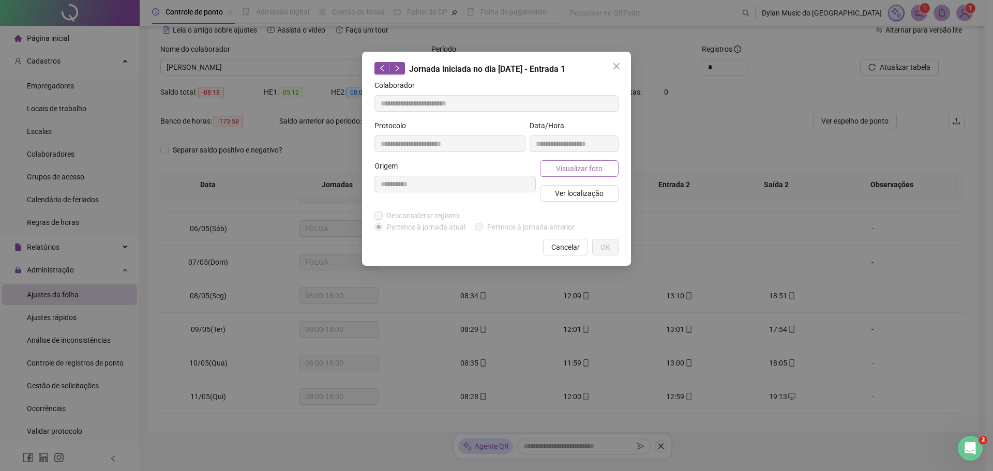
click at [564, 163] on span "Visualizar foto" at bounding box center [579, 168] width 47 height 11
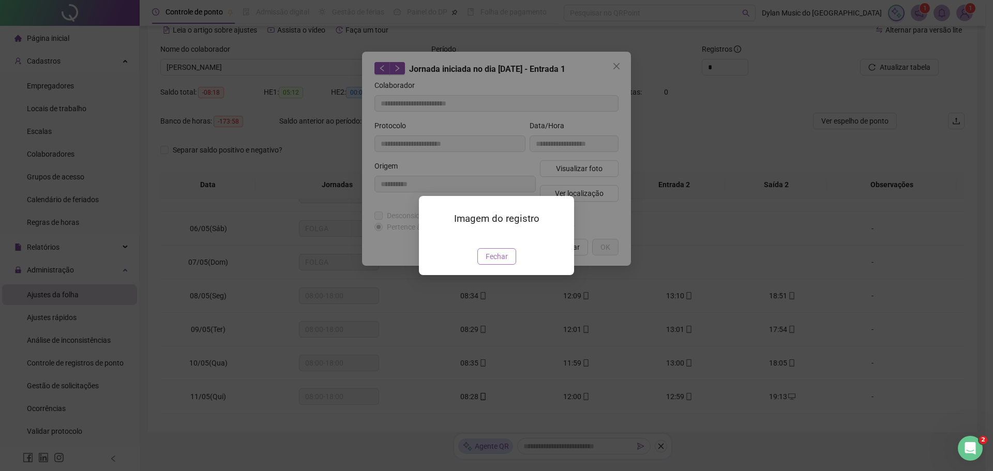
click at [501, 262] on span "Fechar" at bounding box center [497, 256] width 22 height 11
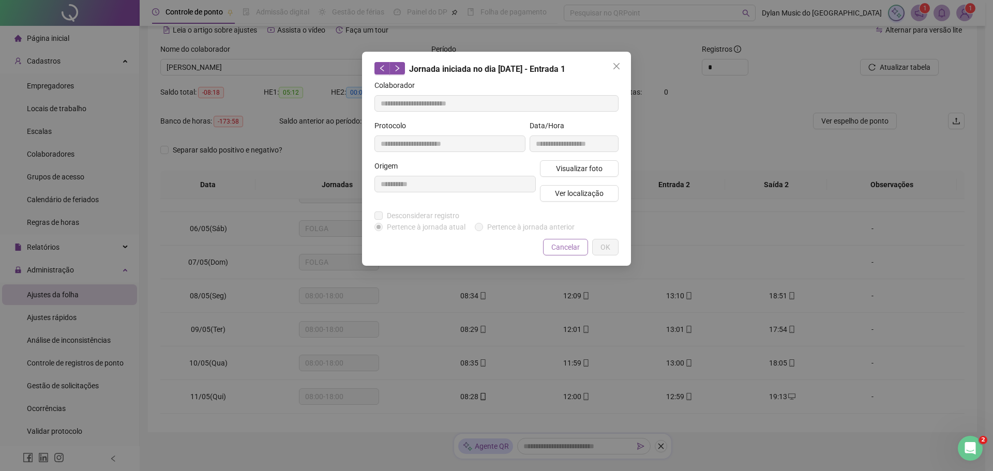
click at [565, 248] on span "Cancelar" at bounding box center [565, 247] width 28 height 11
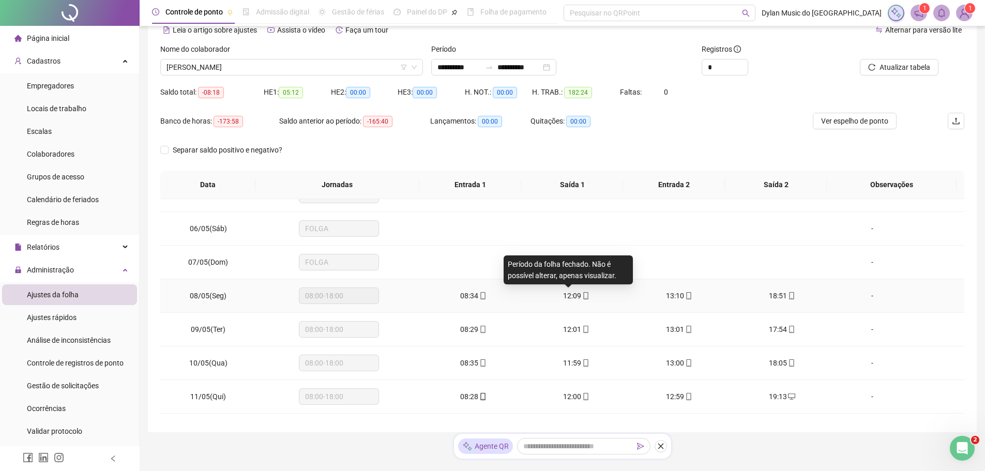
click at [568, 293] on span "12:09" at bounding box center [572, 296] width 18 height 8
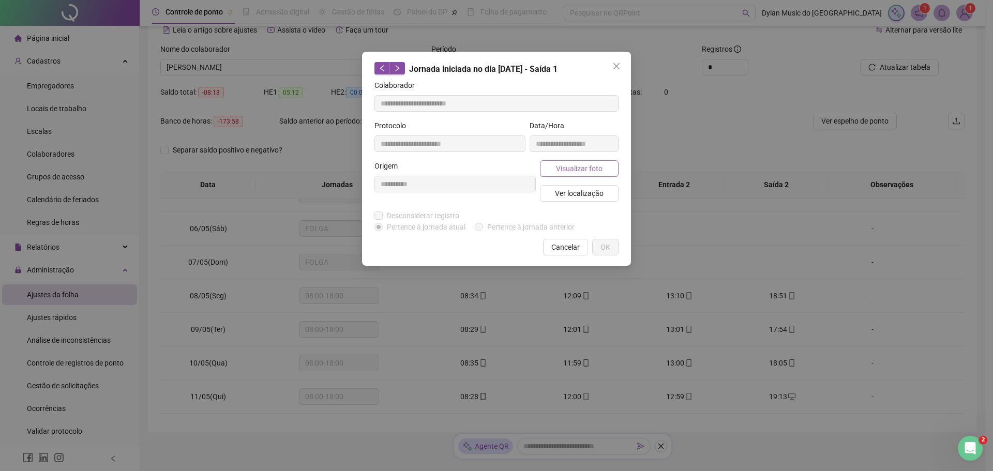
click at [570, 169] on span "Visualizar foto" at bounding box center [579, 168] width 47 height 11
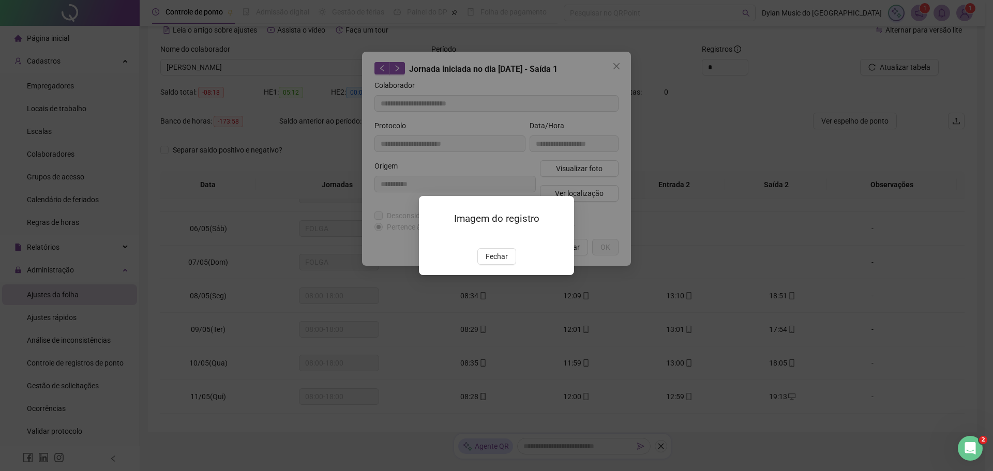
click at [431, 237] on img at bounding box center [431, 237] width 0 height 0
drag, startPoint x: 590, startPoint y: 119, endPoint x: 567, endPoint y: 192, distance: 75.9
click at [590, 120] on div "Imagem do registro Fechar" at bounding box center [496, 235] width 993 height 471
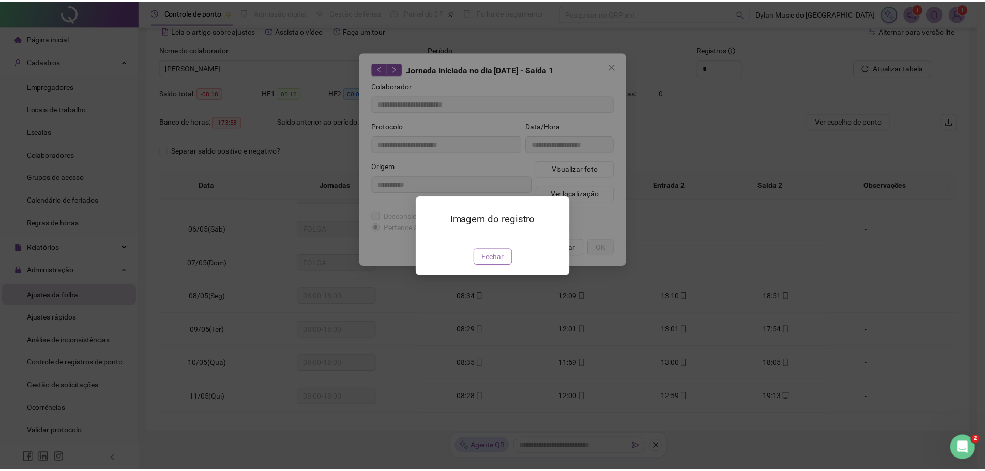
click
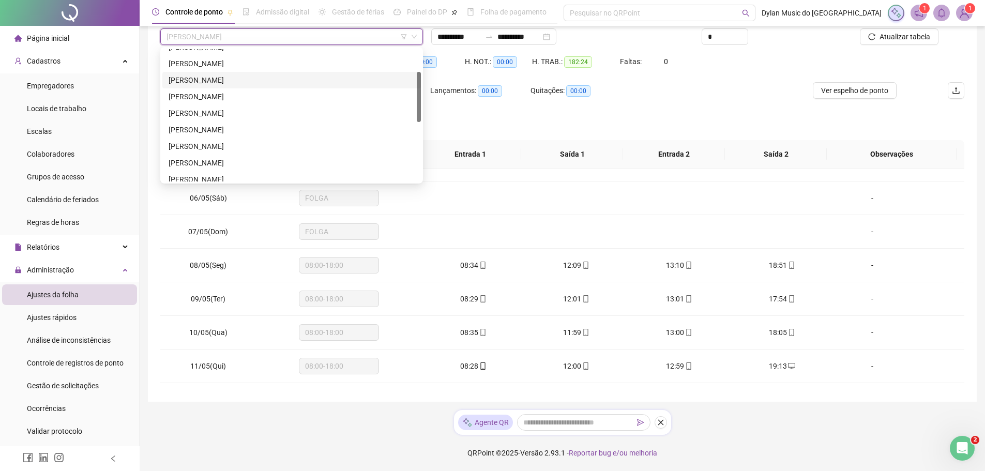
scroll to position [8, 0]
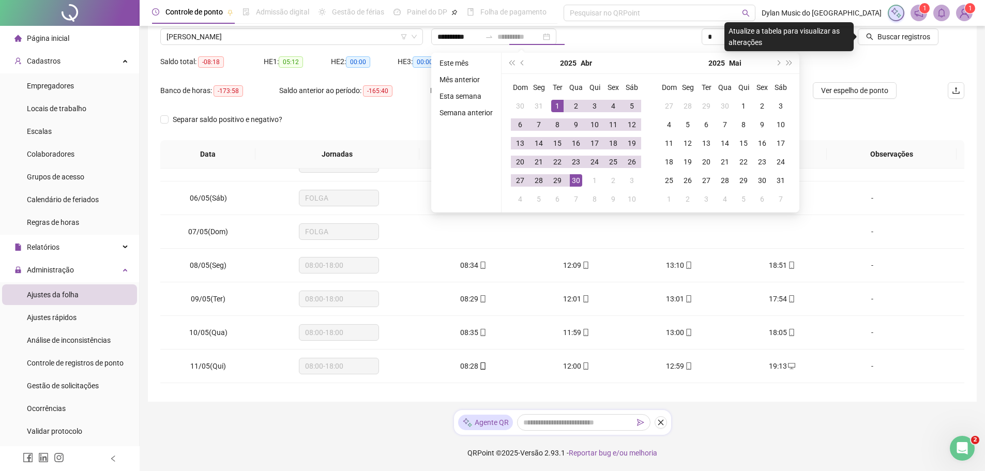
drag, startPoint x: 577, startPoint y: 177, endPoint x: 607, endPoint y: 164, distance: 32.9
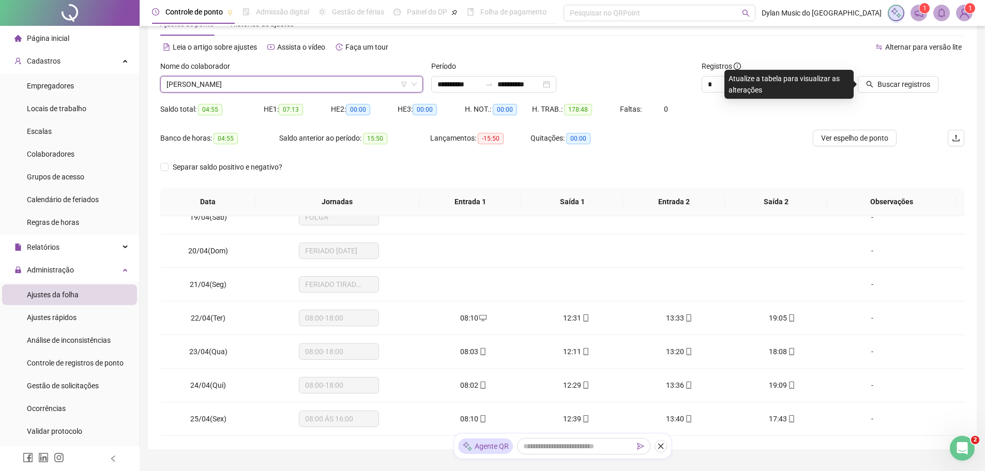
scroll to position [31, 0]
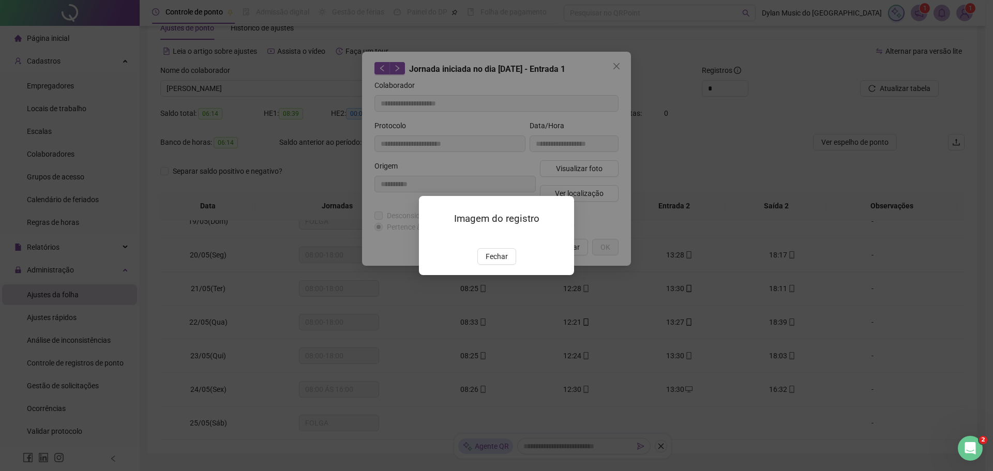
drag, startPoint x: 500, startPoint y: 318, endPoint x: 534, endPoint y: 284, distance: 47.9
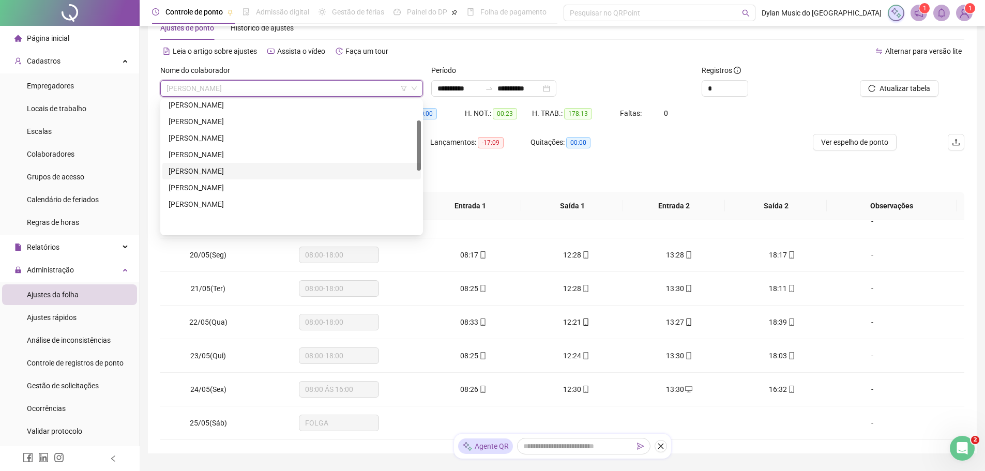
scroll to position [52, 0]
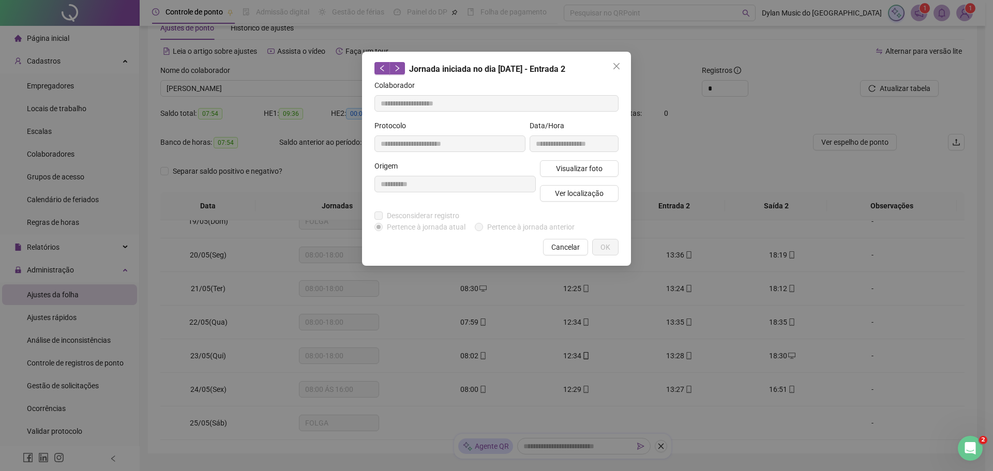
drag, startPoint x: 557, startPoint y: 238, endPoint x: 563, endPoint y: 240, distance: 5.4
